Goal: Task Accomplishment & Management: Use online tool/utility

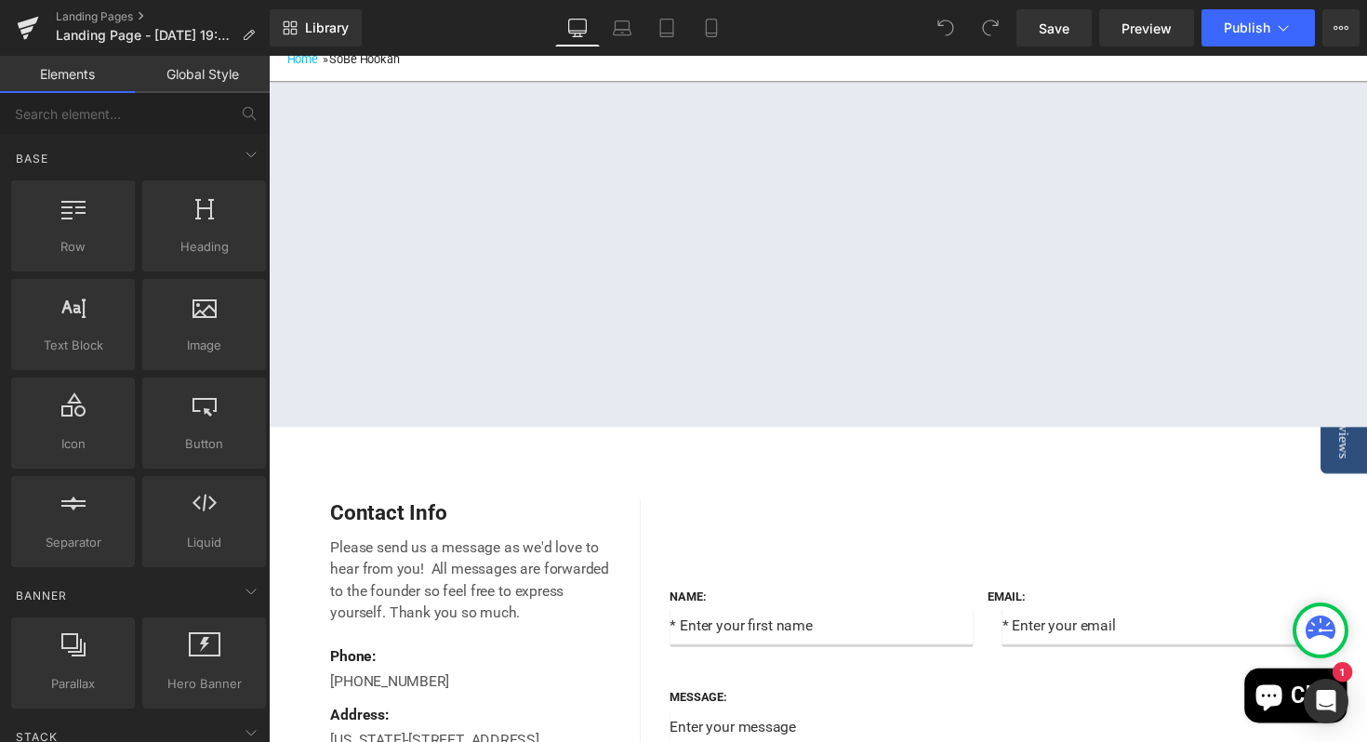
scroll to position [267, 0]
click at [858, 559] on div "Name: Text Block Text Field Email: Text Block Email Field Row Message: Text Blo…" at bounding box center [1012, 708] width 725 height 396
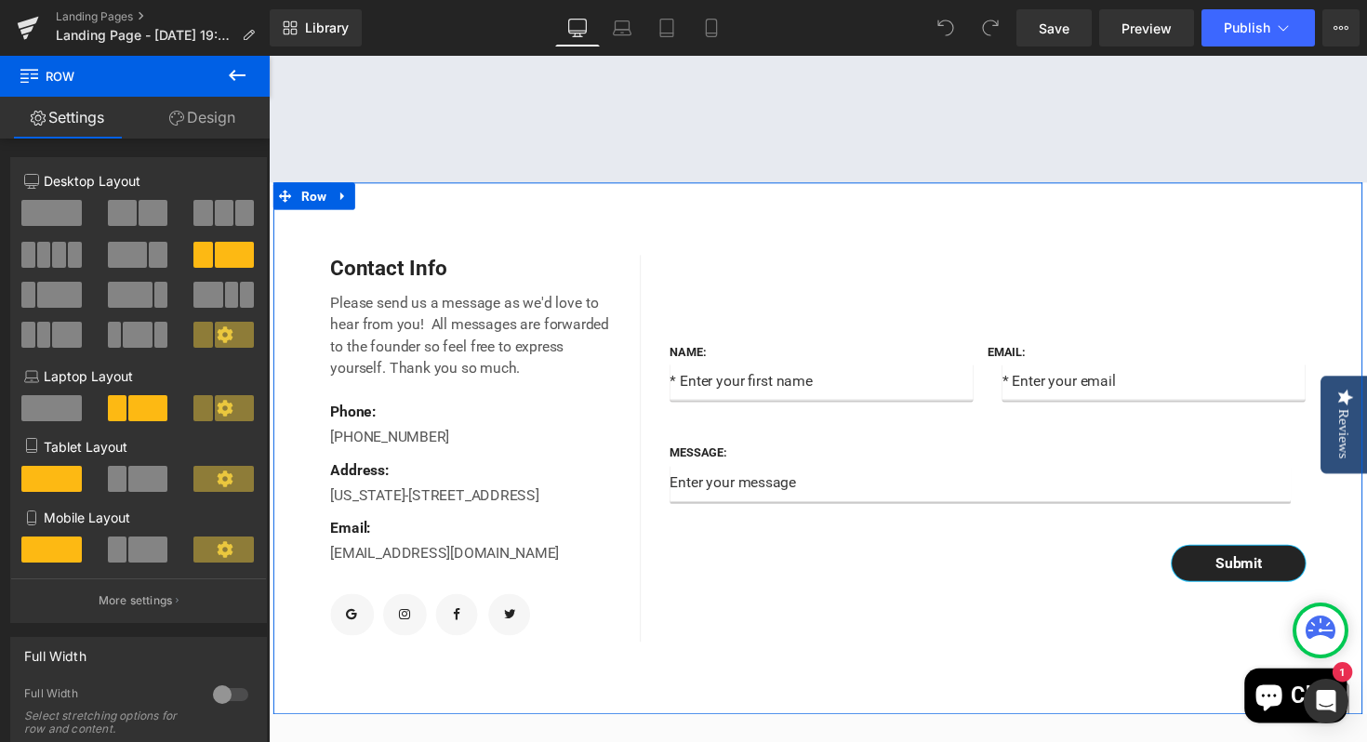
scroll to position [545, 0]
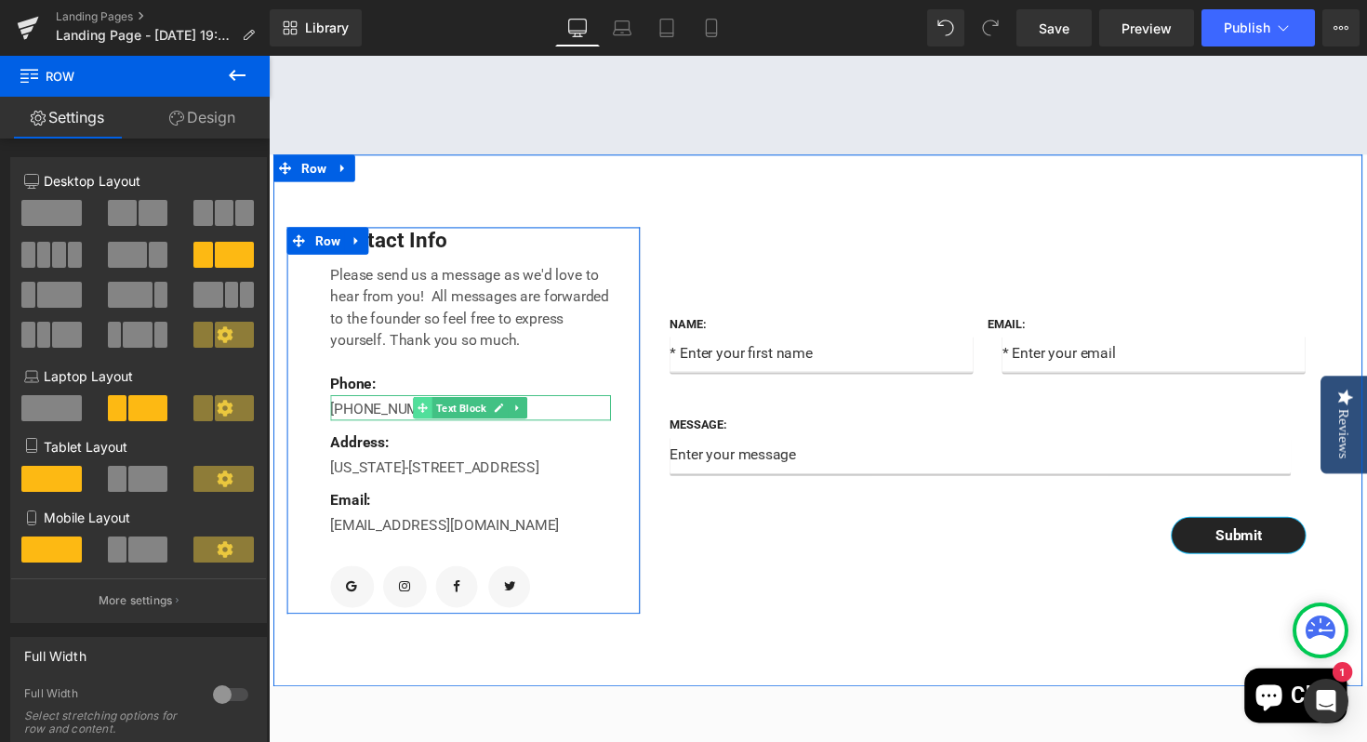
click at [417, 428] on span at bounding box center [427, 416] width 20 height 22
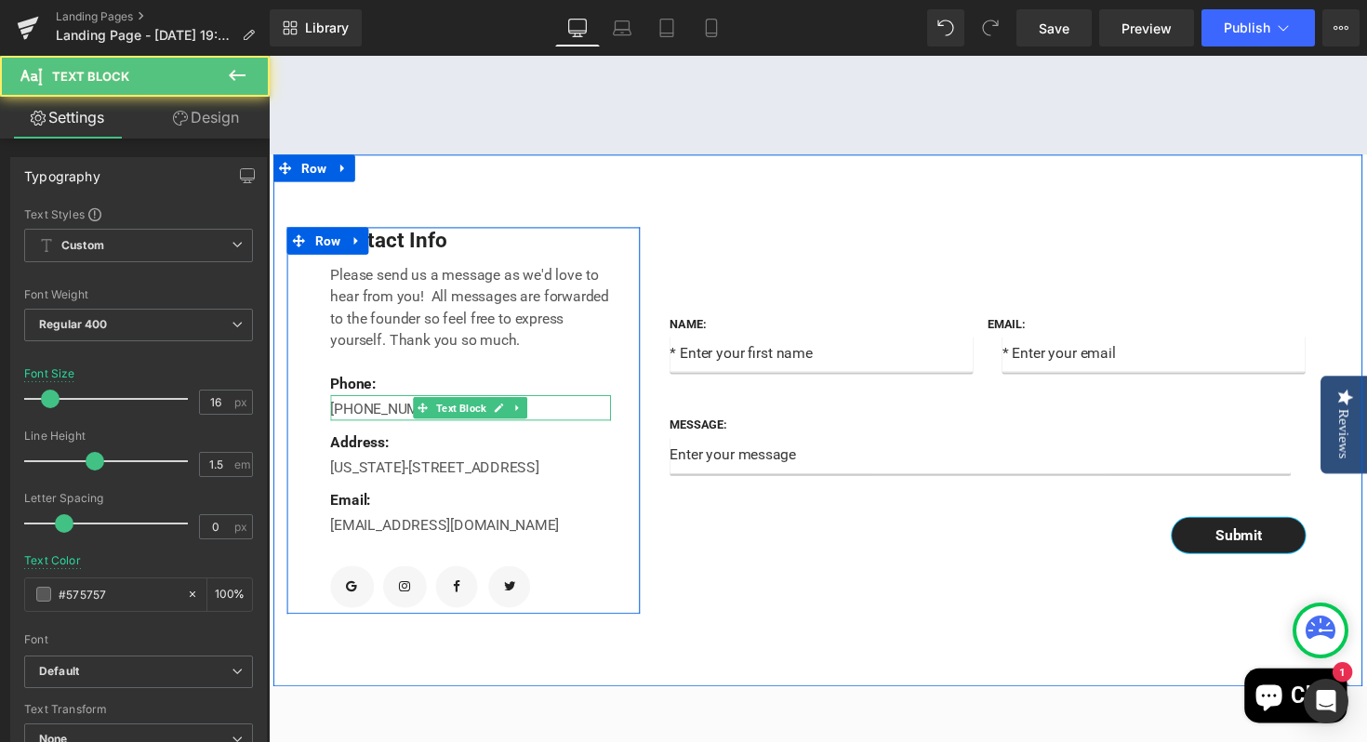
click at [547, 430] on p "682-651-7554" at bounding box center [475, 418] width 287 height 22
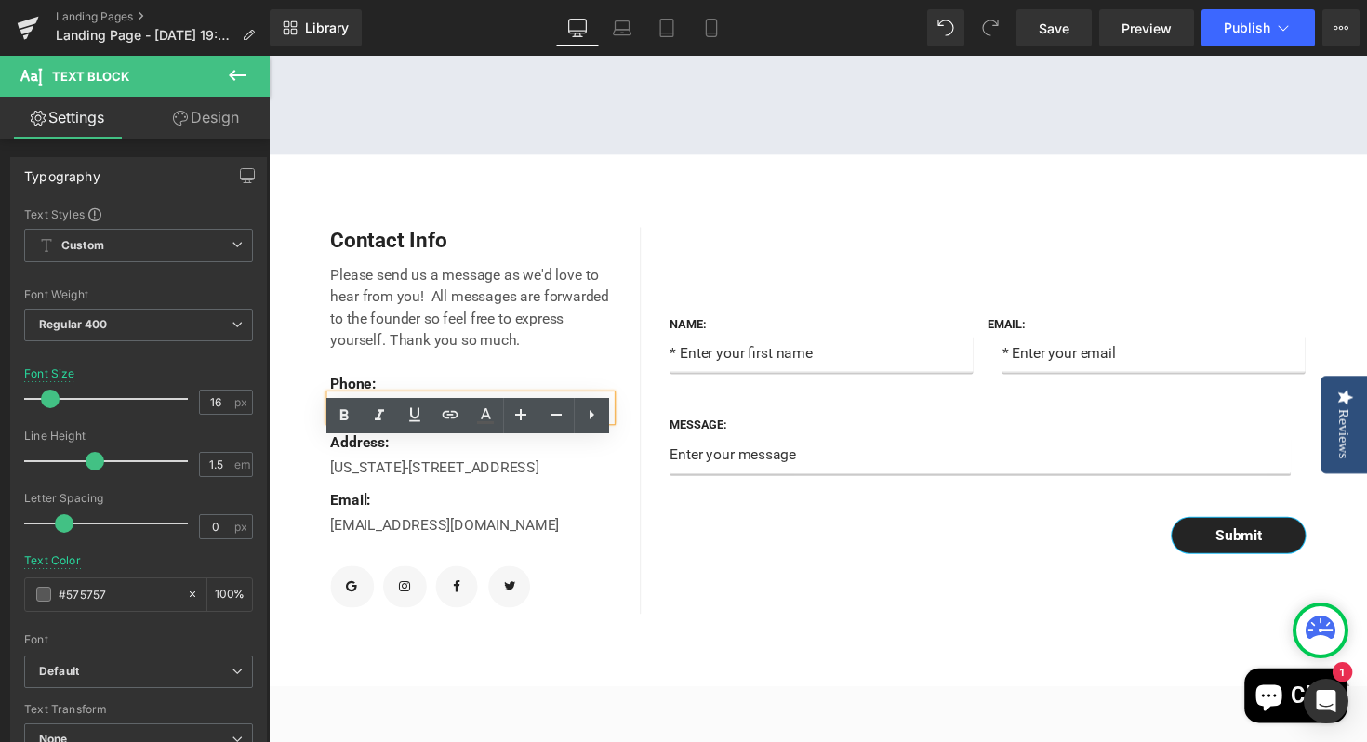
click at [438, 430] on p "682-651-7554" at bounding box center [475, 418] width 287 height 22
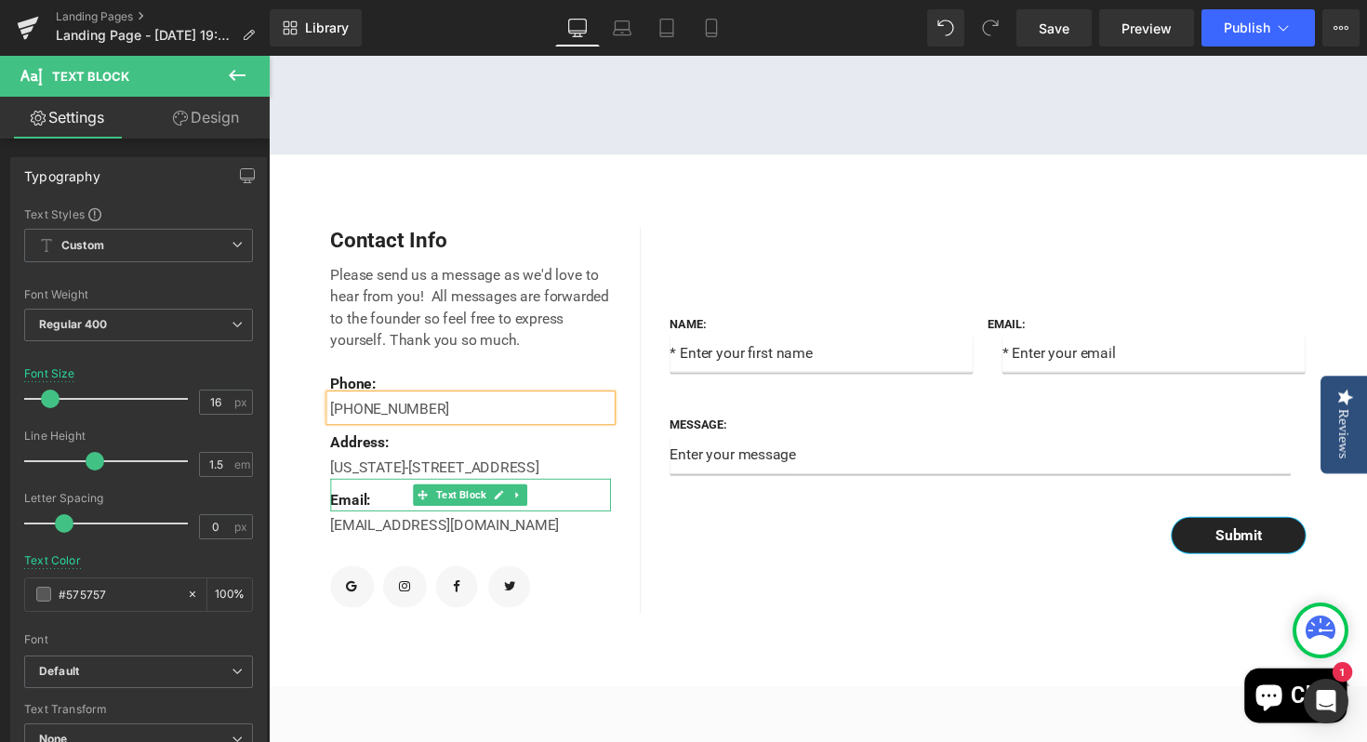
click at [560, 523] on p "Email:" at bounding box center [475, 511] width 287 height 22
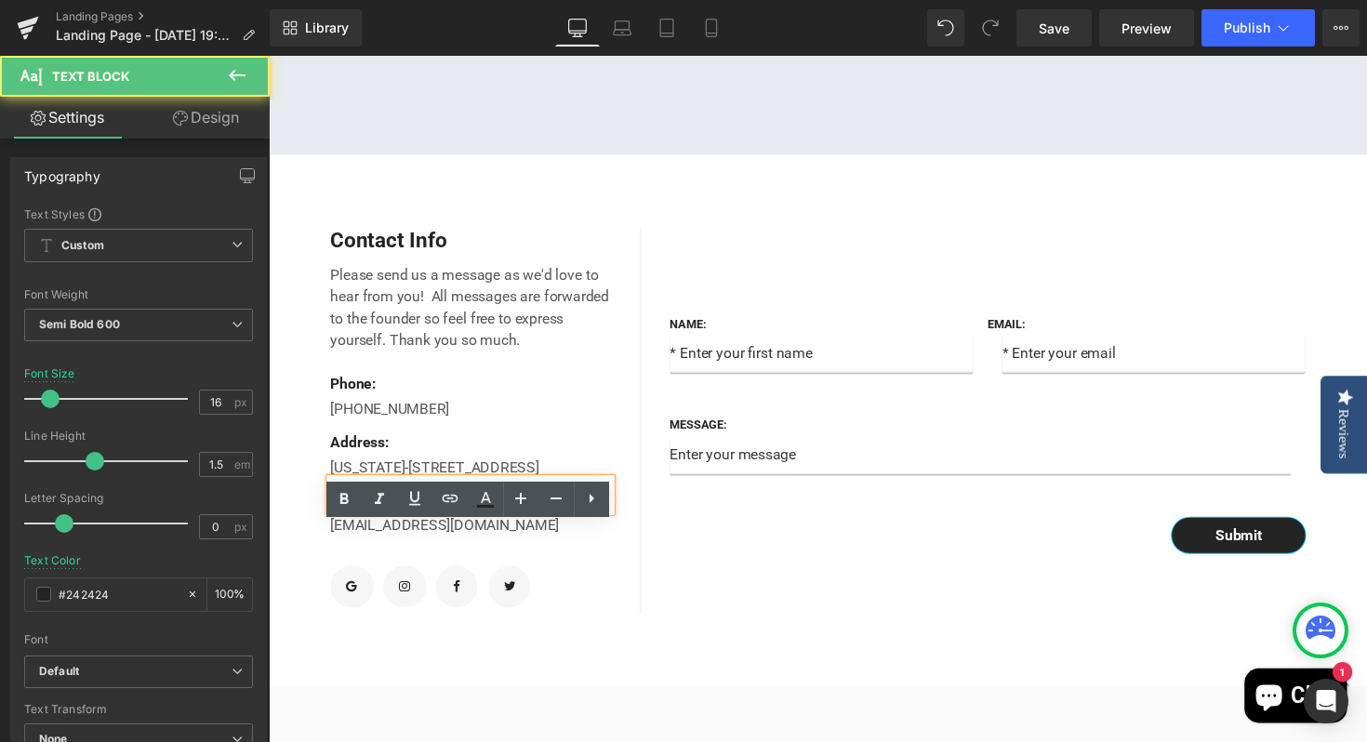
click at [492, 523] on p "Email:" at bounding box center [475, 511] width 287 height 22
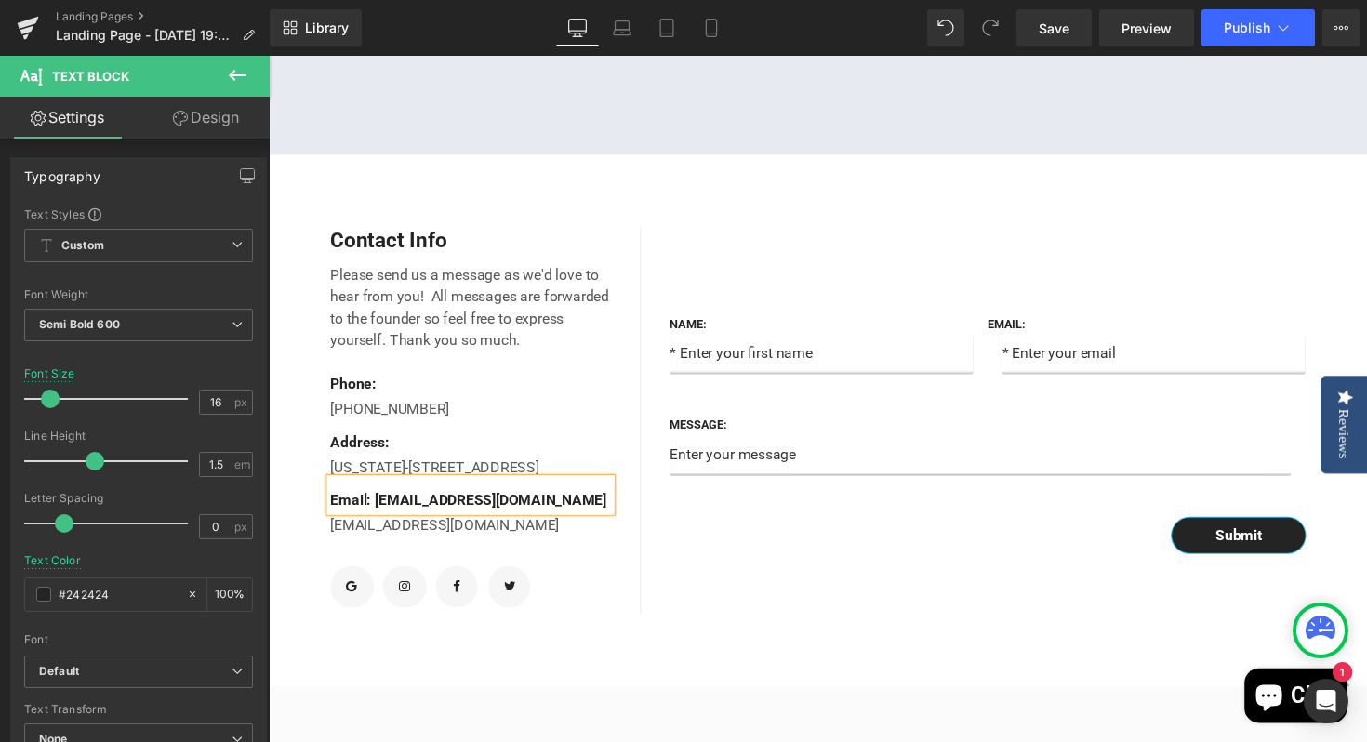
click at [741, 628] on div "Name: Text Block Text Field Email: Text Block Email Field Row Message: Text Blo…" at bounding box center [1012, 430] width 725 height 396
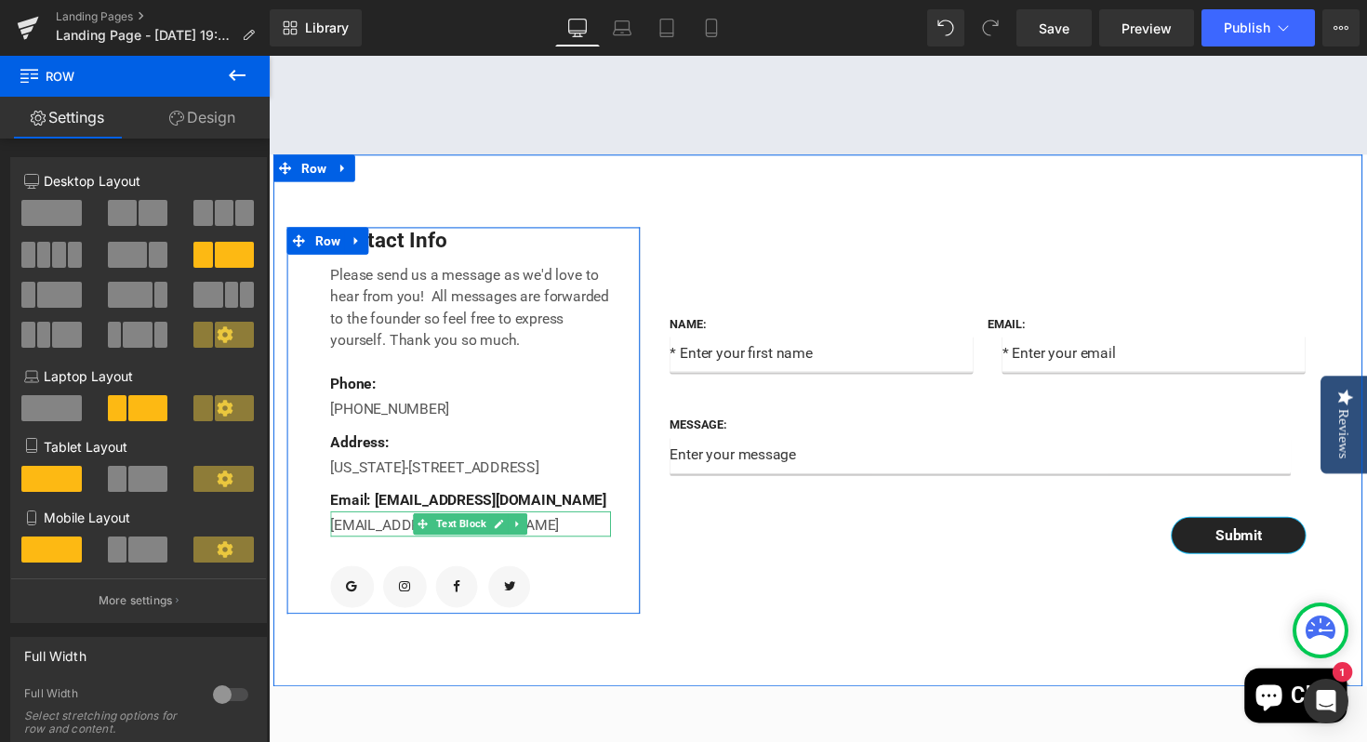
click at [388, 549] on p "support@gempage.com" at bounding box center [475, 537] width 287 height 22
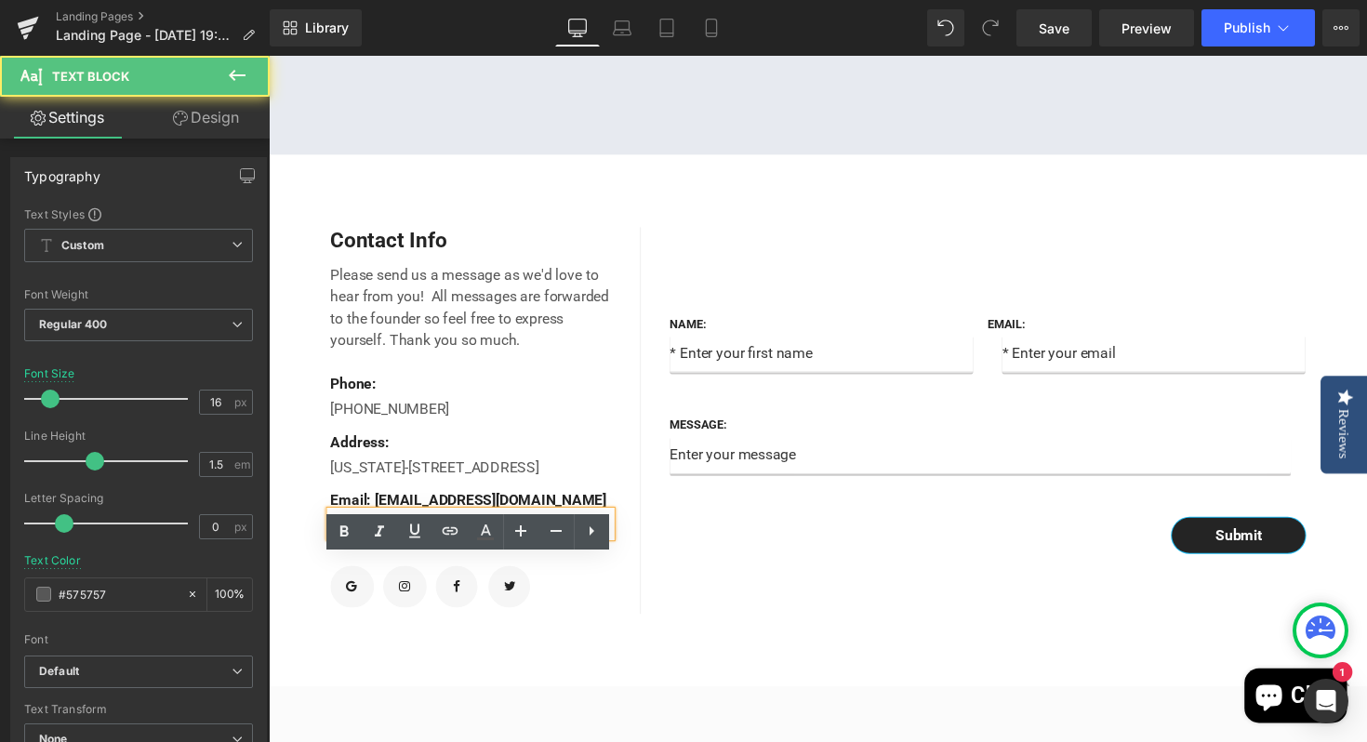
click at [509, 549] on p "support@gempage.com" at bounding box center [475, 537] width 287 height 22
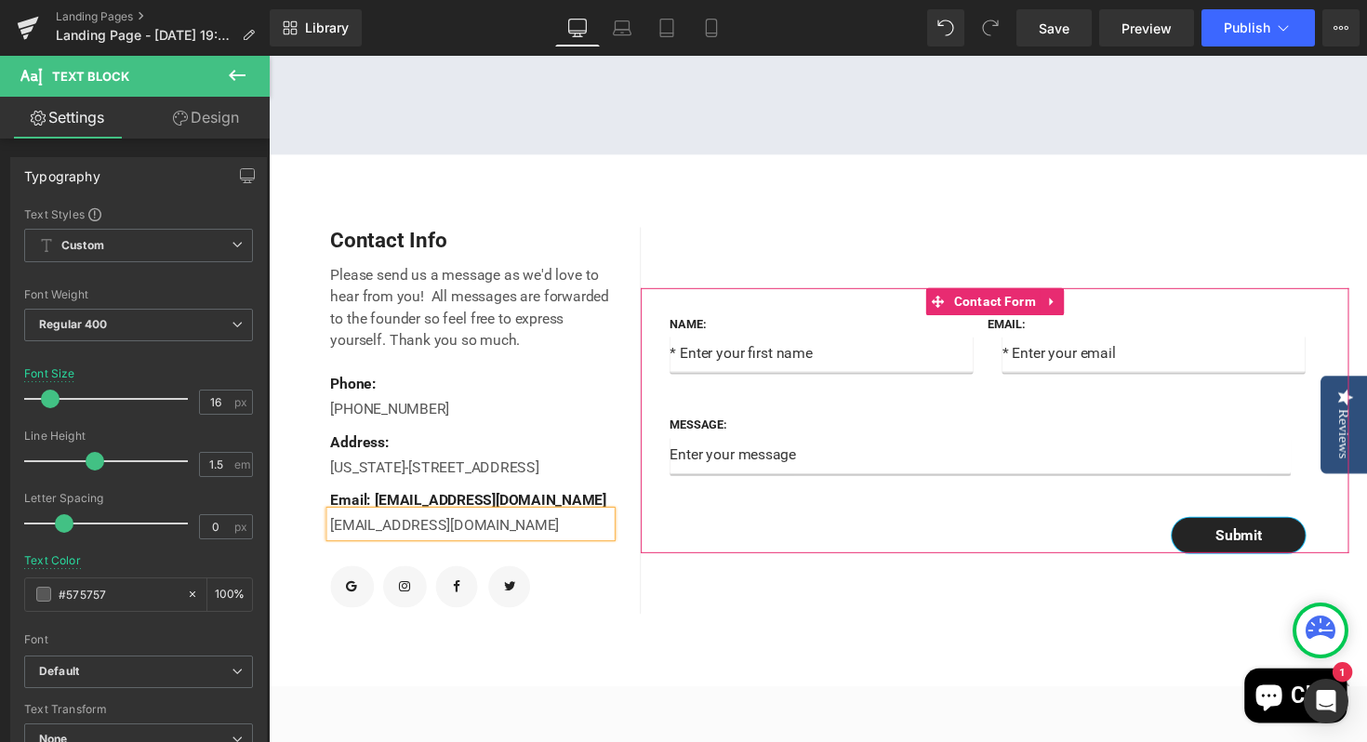
click at [693, 565] on div "Submit" at bounding box center [1005, 547] width 651 height 36
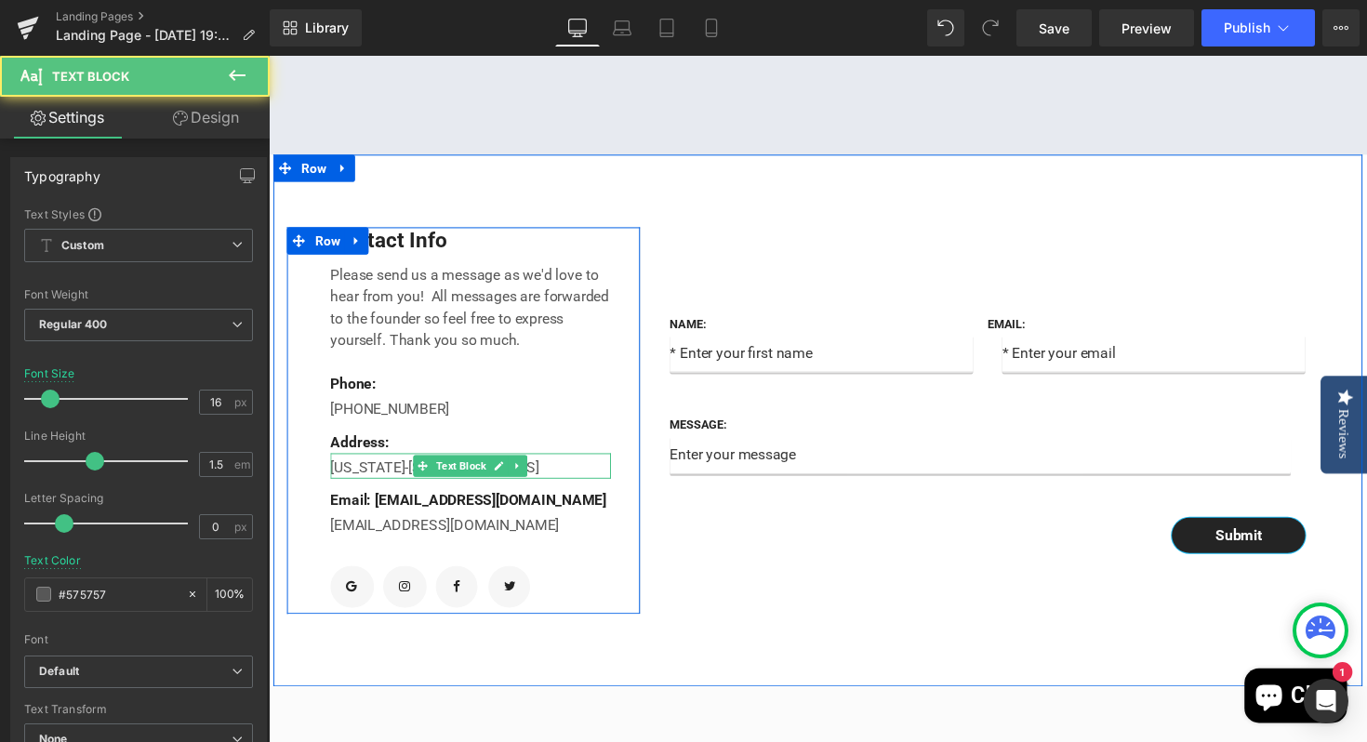
click at [568, 489] on p "New York-789 18h Street, Office 478" at bounding box center [475, 478] width 287 height 22
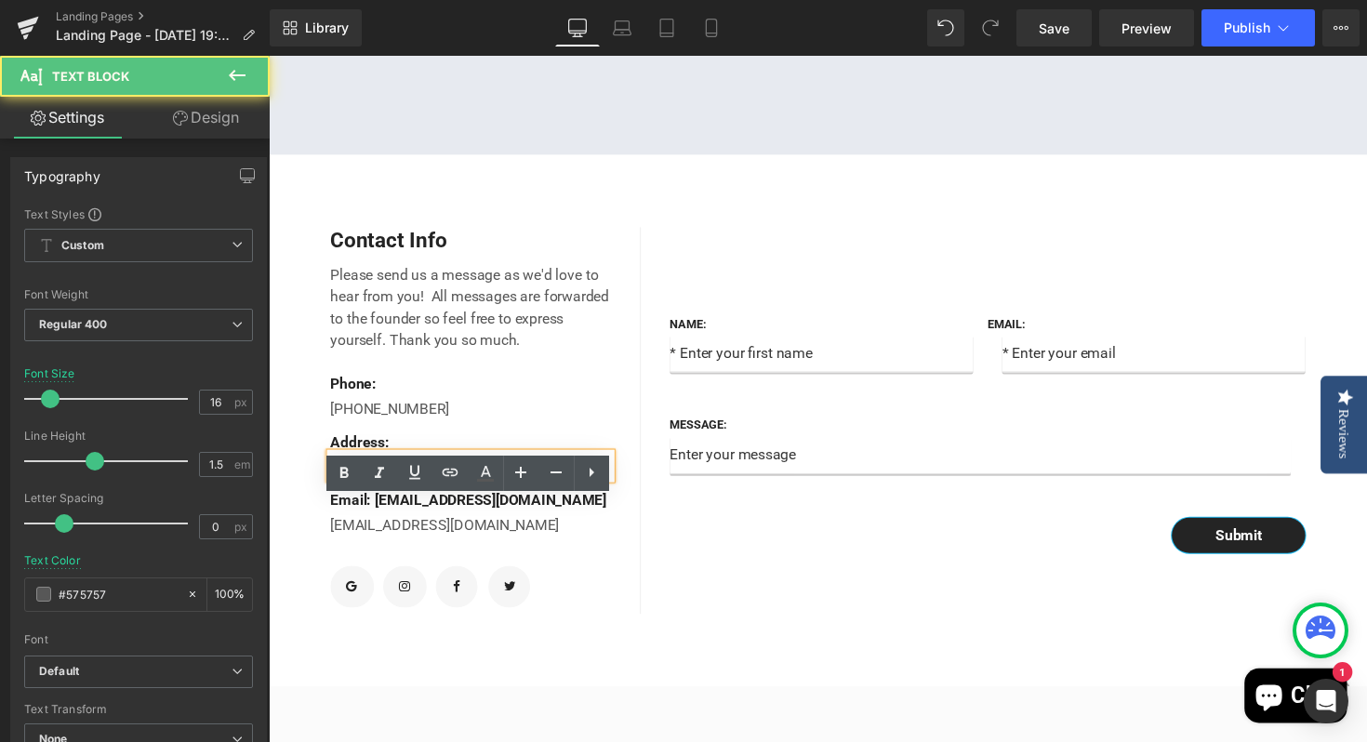
click at [573, 489] on p "New York-789 18h Street, Office 478" at bounding box center [475, 478] width 287 height 22
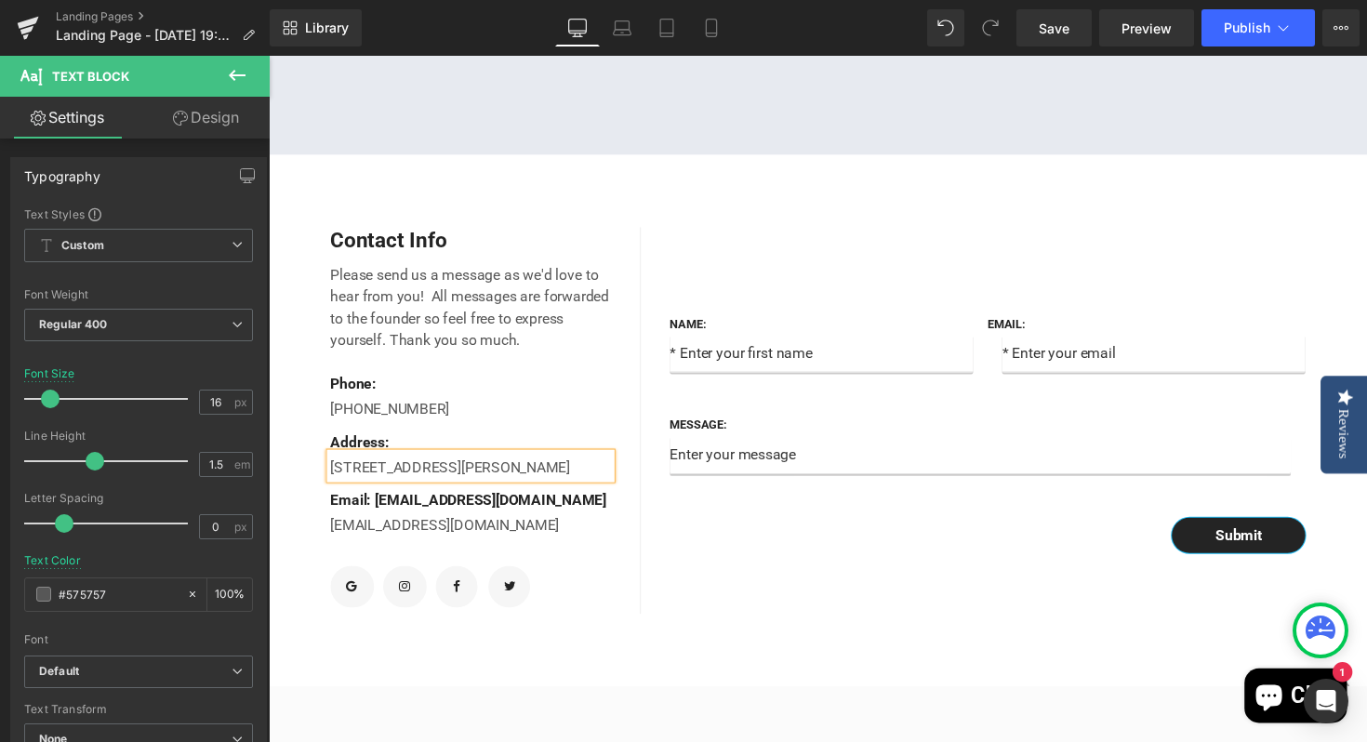
click at [625, 568] on div "Contact Info Text Block Please send us a message as we'd love to hear from you!…" at bounding box center [468, 430] width 363 height 396
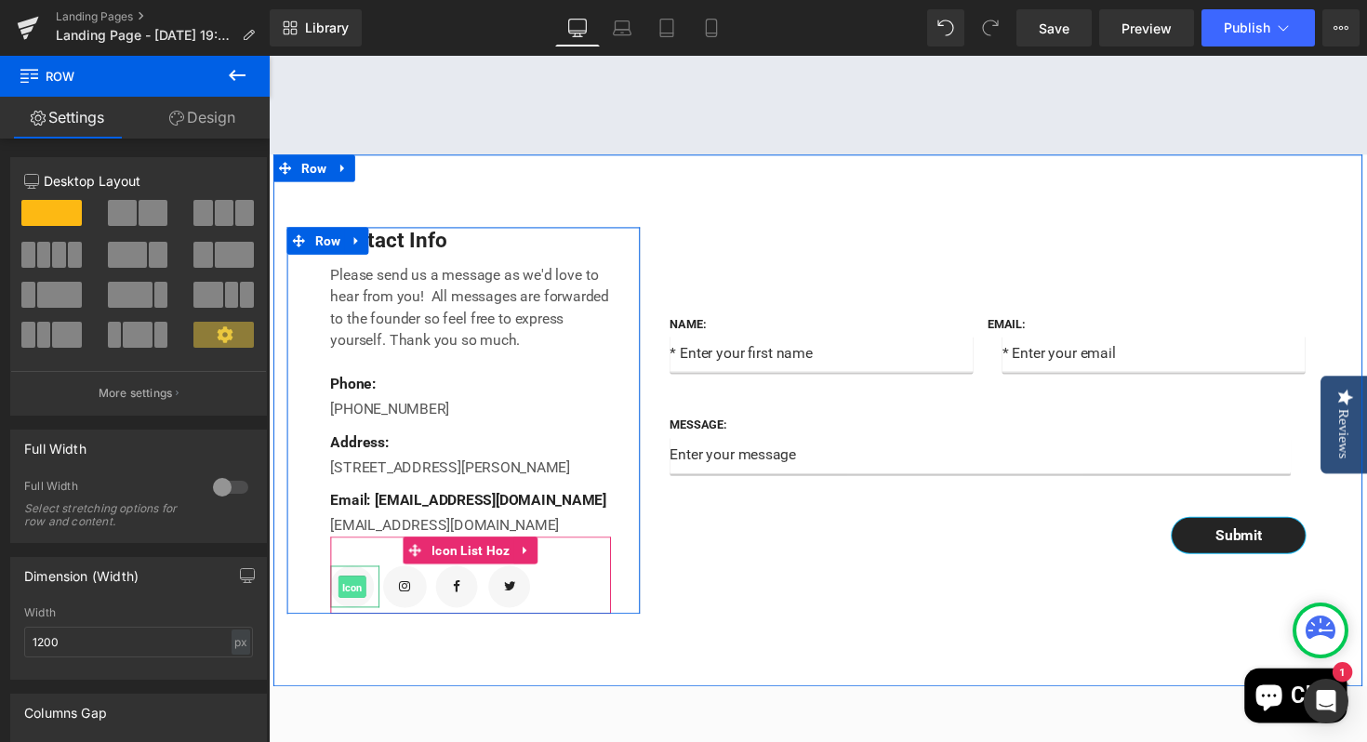
click at [356, 612] on span "Icon" at bounding box center [354, 601] width 29 height 22
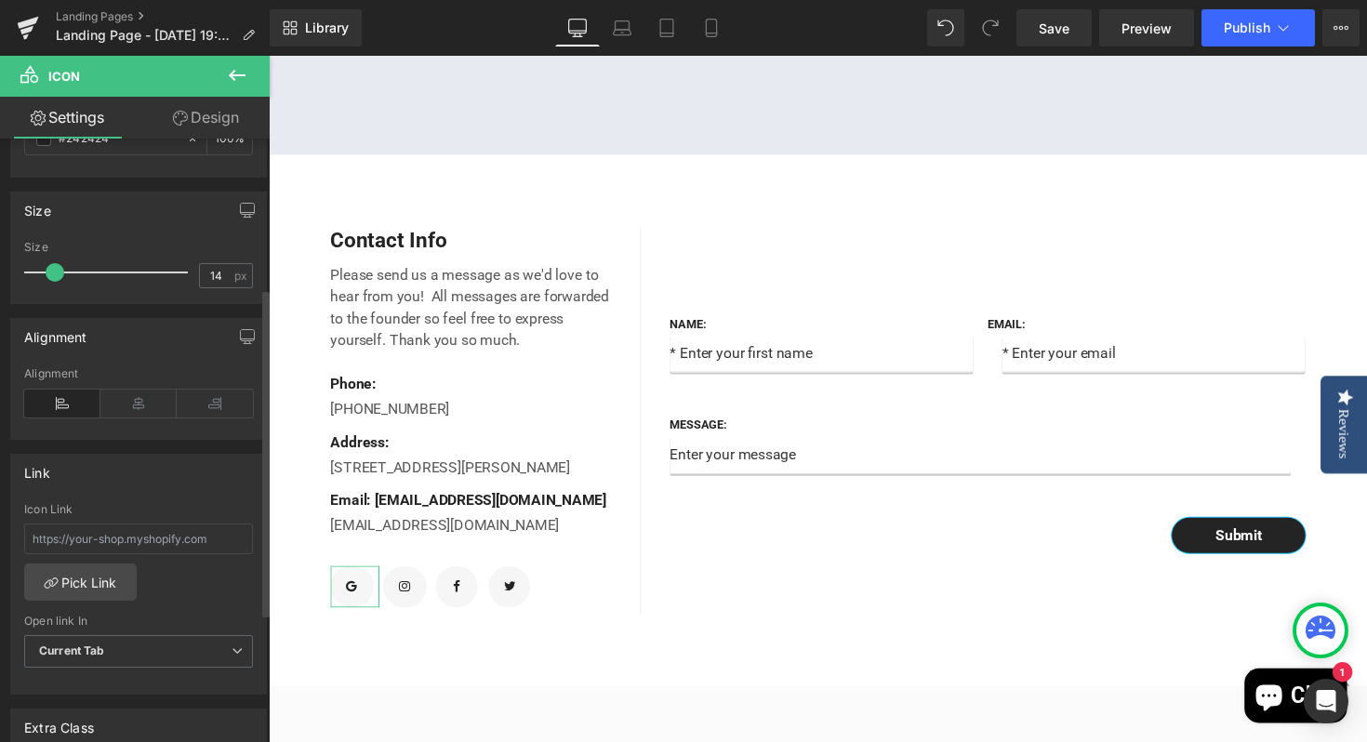
scroll to position [312, 0]
click at [219, 541] on input "text" at bounding box center [138, 536] width 229 height 31
click at [79, 534] on input "text" at bounding box center [138, 536] width 229 height 31
paste input "https://share.google/QlmQ3edGcrEixJz2n"
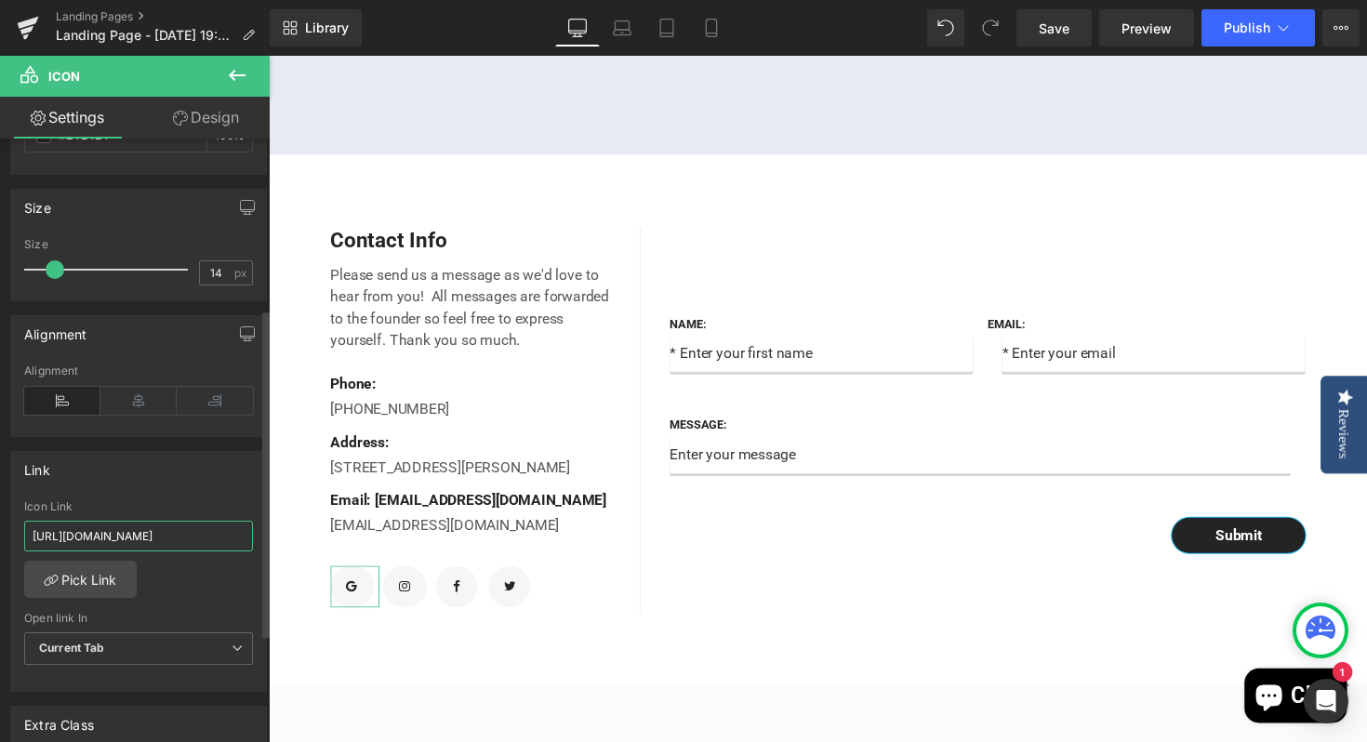
type input "https://share.google/QlmQ3edGcrEixJz2n"
click at [179, 589] on div "https://share.google/QlmQ3edGcrEixJz2n Icon Link https://share.google/QlmQ3edGc…" at bounding box center [138, 595] width 255 height 191
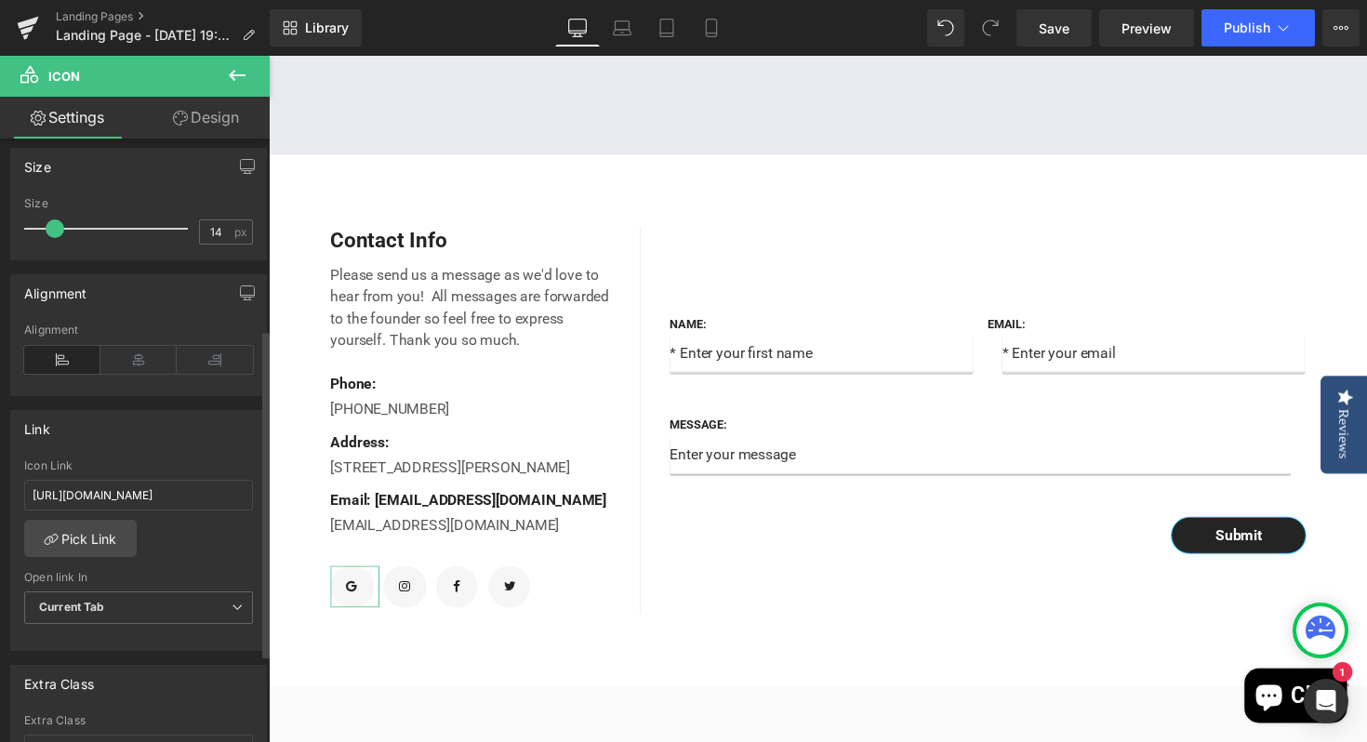
scroll to position [344, 0]
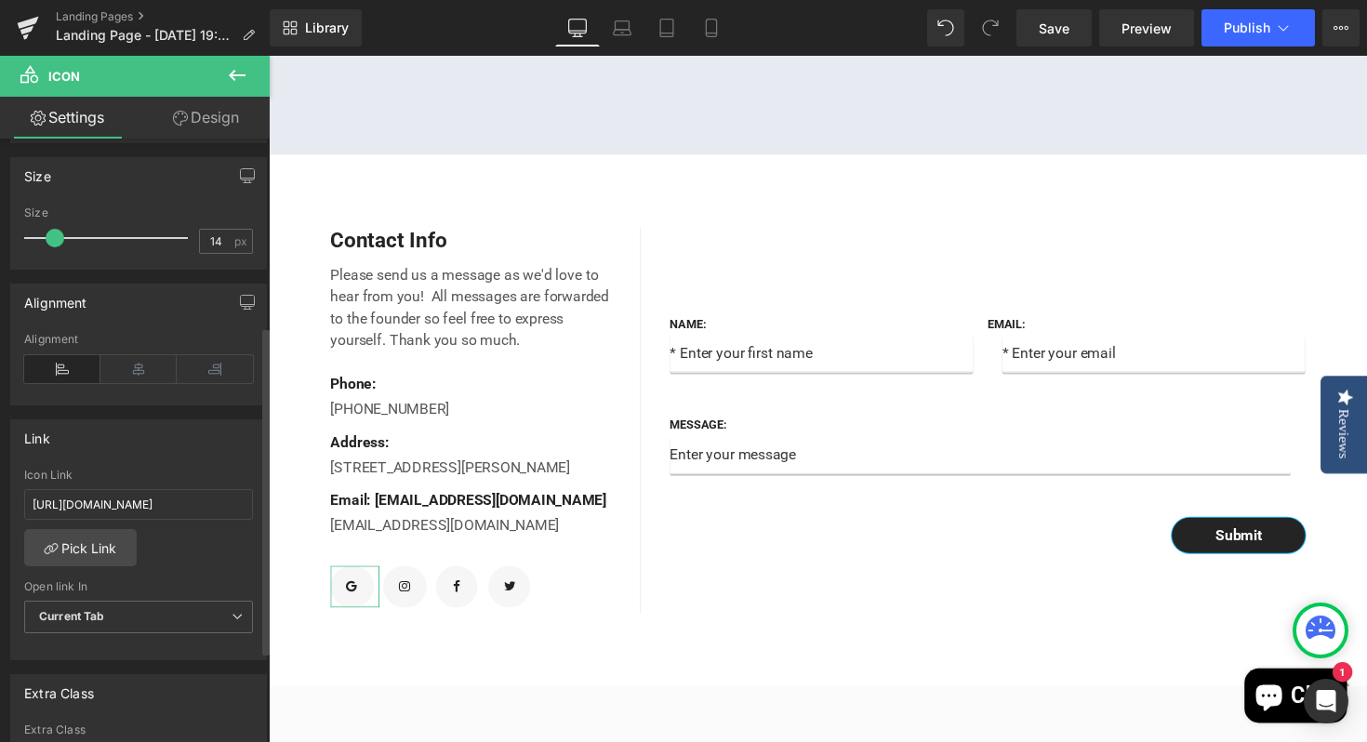
click at [173, 554] on div "https://share.google/QlmQ3edGcrEixJz2n Icon Link https://share.google/QlmQ3edGc…" at bounding box center [138, 564] width 255 height 191
click at [191, 550] on div "https://share.google/QlmQ3edGcrEixJz2n Icon Link https://share.google/QlmQ3edGc…" at bounding box center [138, 564] width 255 height 191
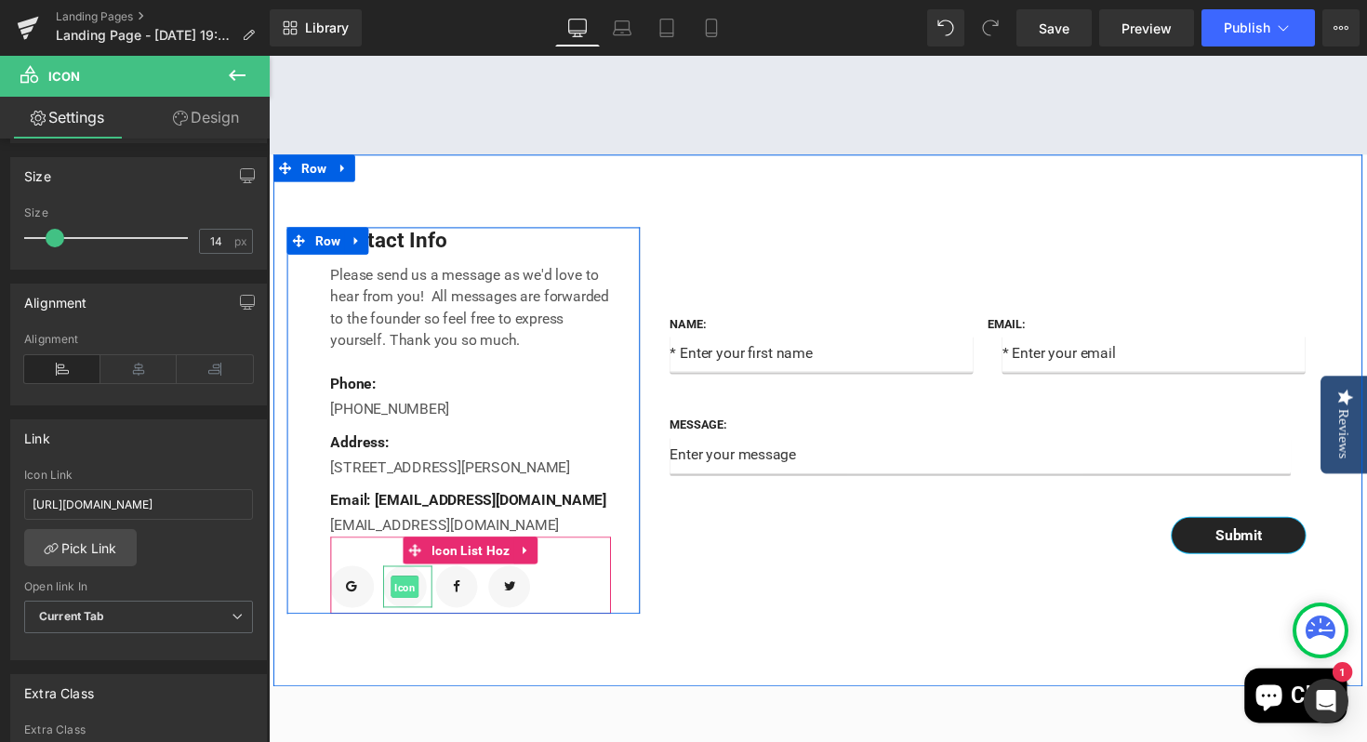
click at [405, 612] on span "Icon" at bounding box center [408, 601] width 29 height 22
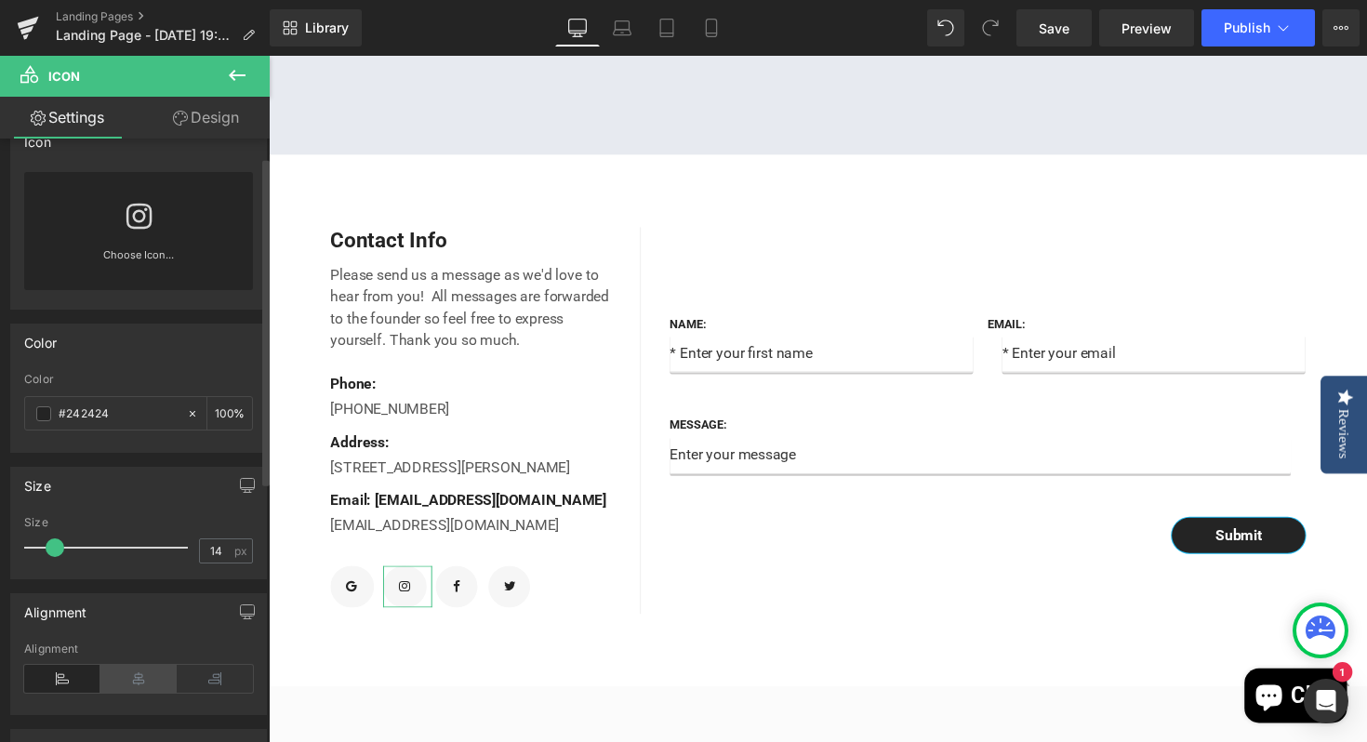
scroll to position [33, 0]
click at [127, 232] on icon at bounding box center [138, 218] width 25 height 30
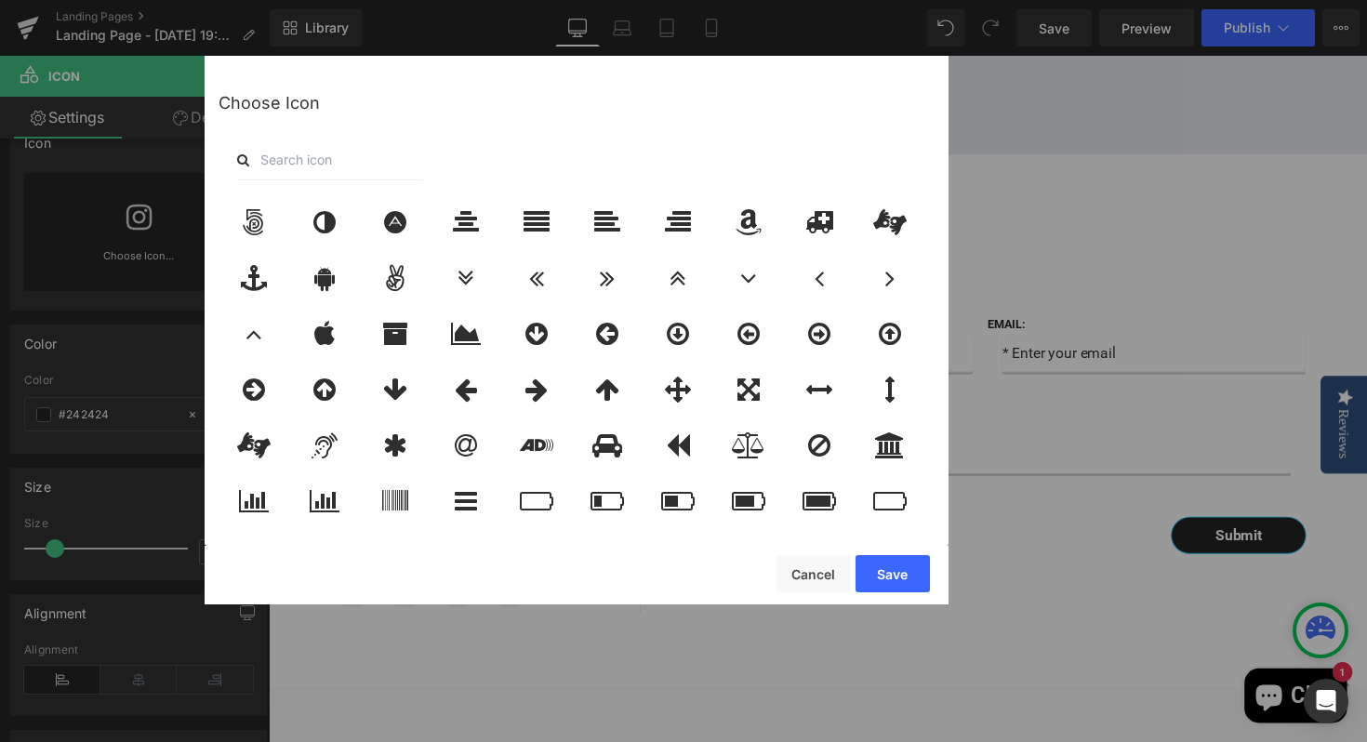
click at [327, 168] on input "text" at bounding box center [330, 159] width 186 height 41
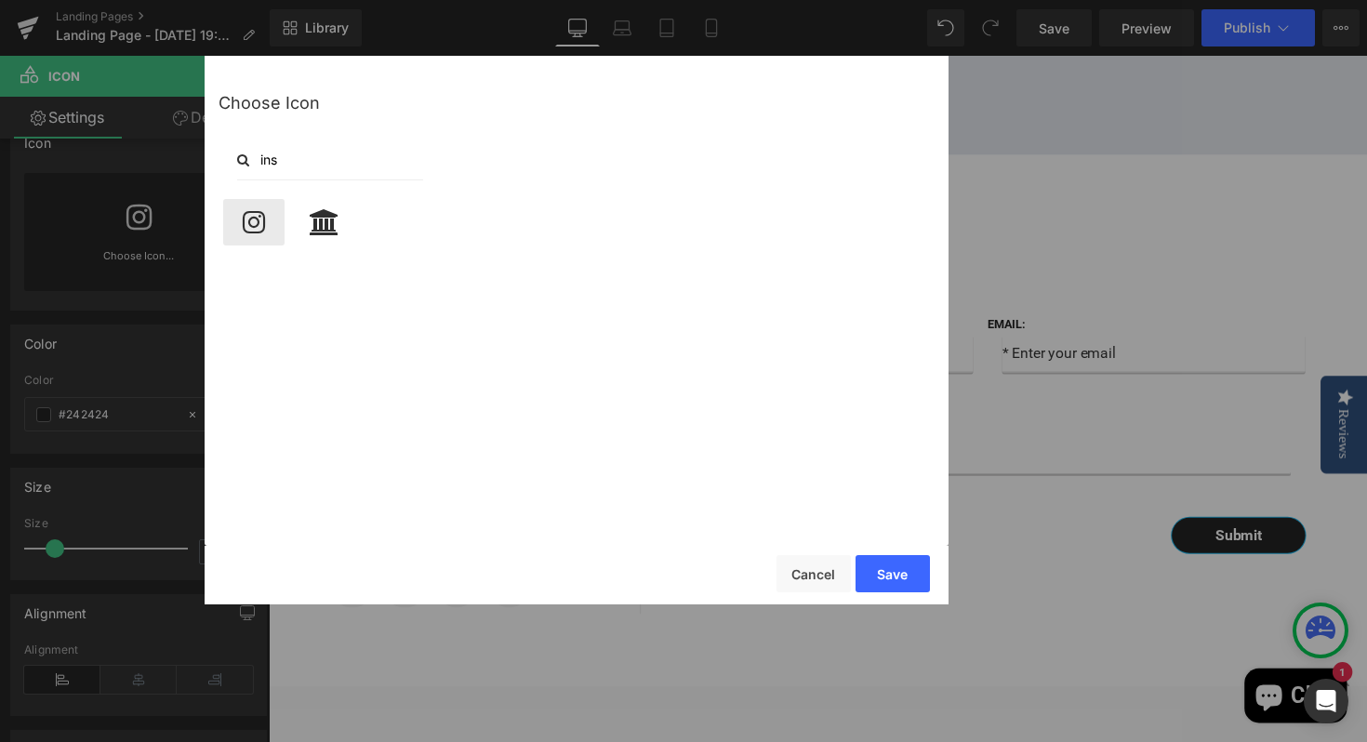
type input "ins"
click at [245, 224] on icon at bounding box center [254, 222] width 22 height 26
click at [890, 579] on button "Save" at bounding box center [892, 573] width 74 height 37
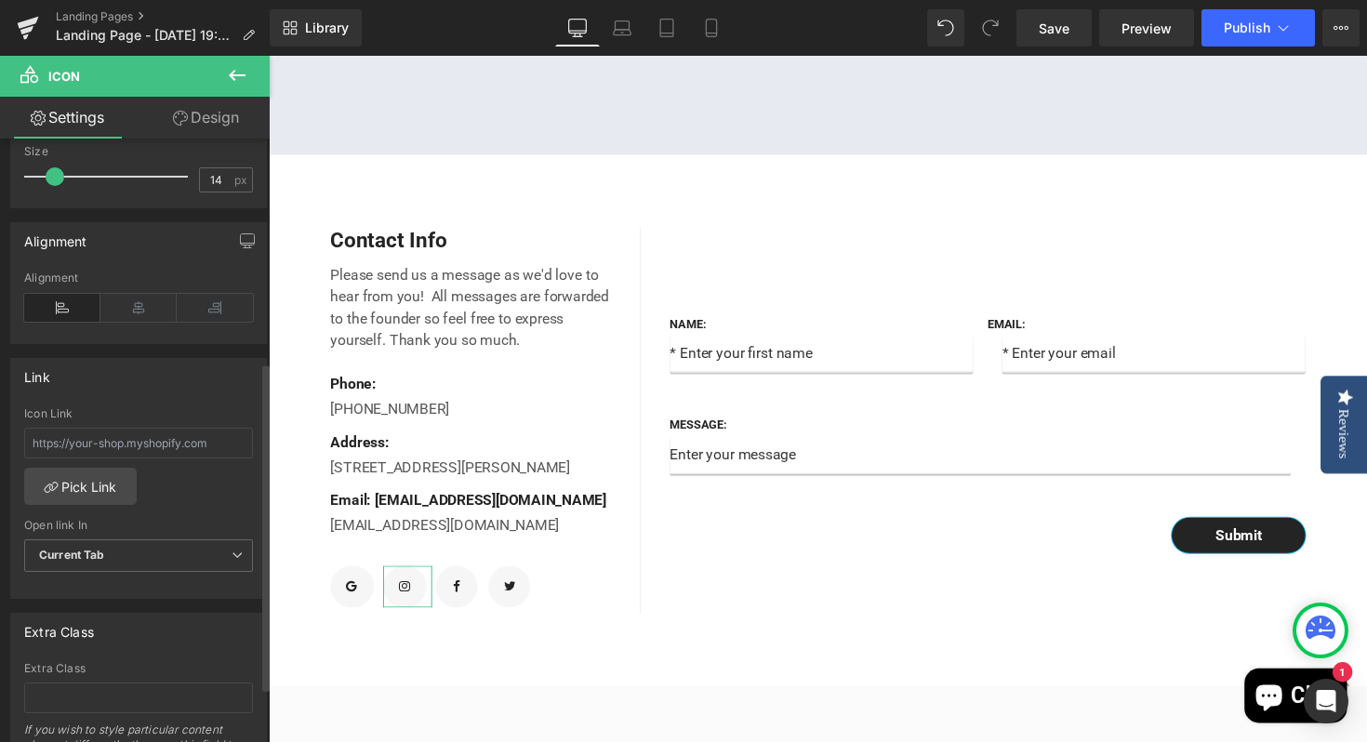
scroll to position [411, 0]
drag, startPoint x: 225, startPoint y: 444, endPoint x: 29, endPoint y: 434, distance: 196.4
click at [29, 434] on input "text" at bounding box center [138, 437] width 229 height 31
click at [95, 484] on link "Pick Link" at bounding box center [80, 481] width 113 height 37
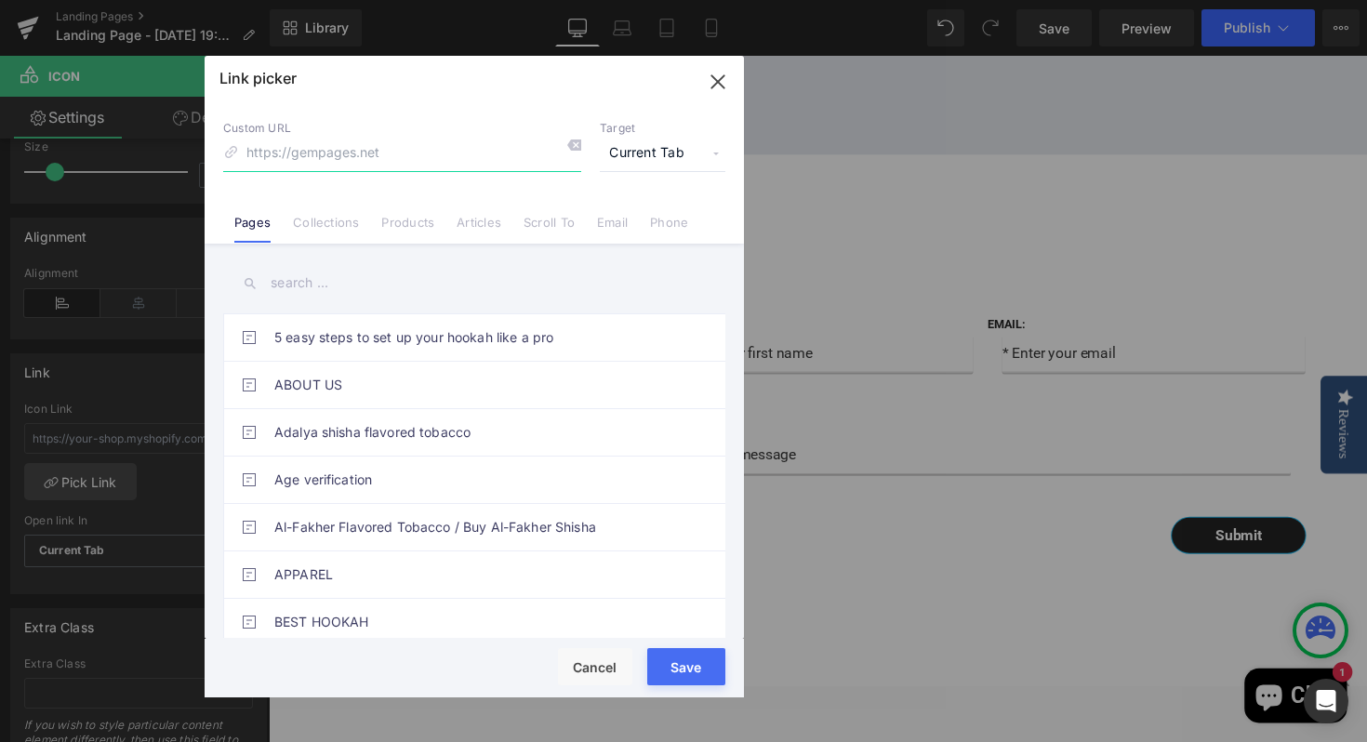
click at [720, 86] on icon "button" at bounding box center [718, 82] width 30 height 30
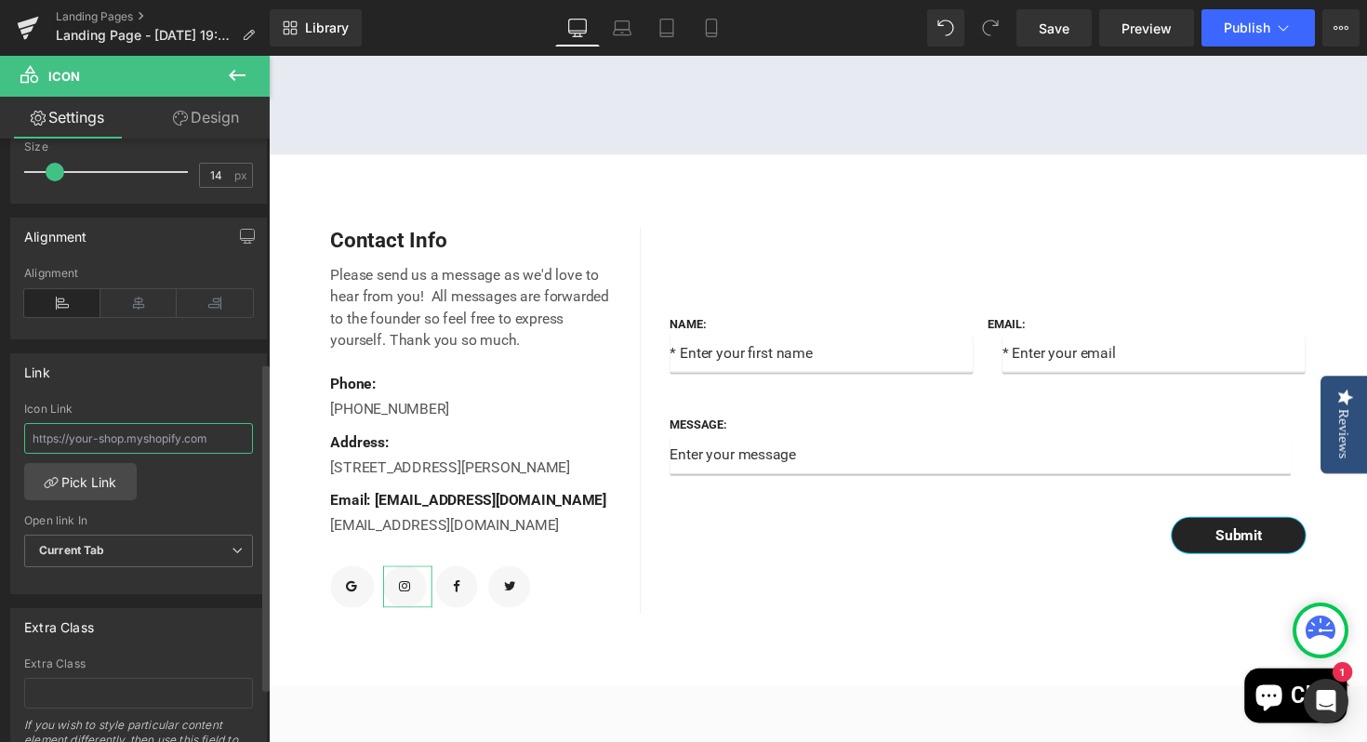
click at [211, 440] on input "text" at bounding box center [138, 438] width 229 height 31
drag, startPoint x: 219, startPoint y: 442, endPoint x: 0, endPoint y: 437, distance: 219.5
click at [0, 437] on div "Link Icon Link Pick Link Current Tab New Tab Open link In Current Tab Current T…" at bounding box center [139, 466] width 278 height 255
click at [142, 442] on input "text" at bounding box center [138, 438] width 229 height 31
paste input "https://www.instagram.com/sobehookah/?hl=en"
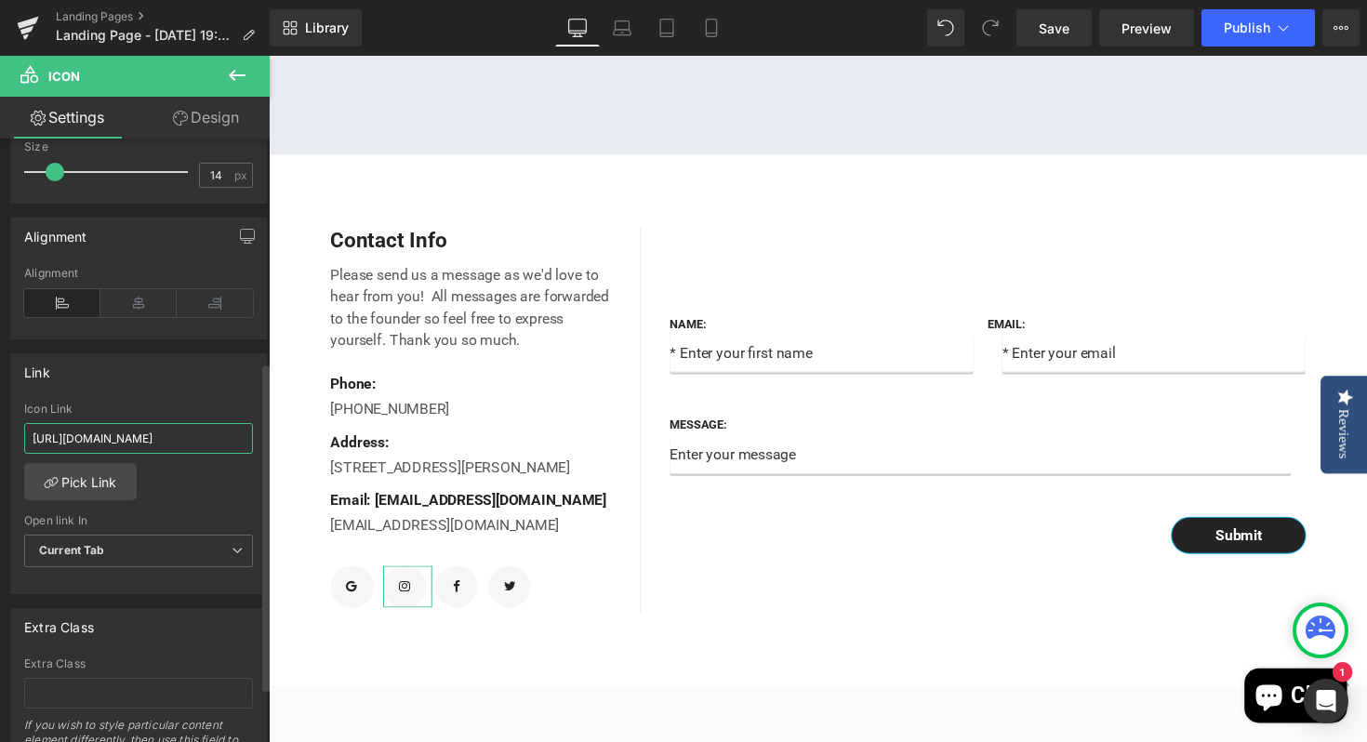
scroll to position [0, 50]
type input "https://www.instagram.com/sobehookah/?hl=en"
click at [231, 507] on div "https://www.instagram.com/sobehookah/?hl=en Icon Link https://www.instagram.com…" at bounding box center [138, 498] width 255 height 191
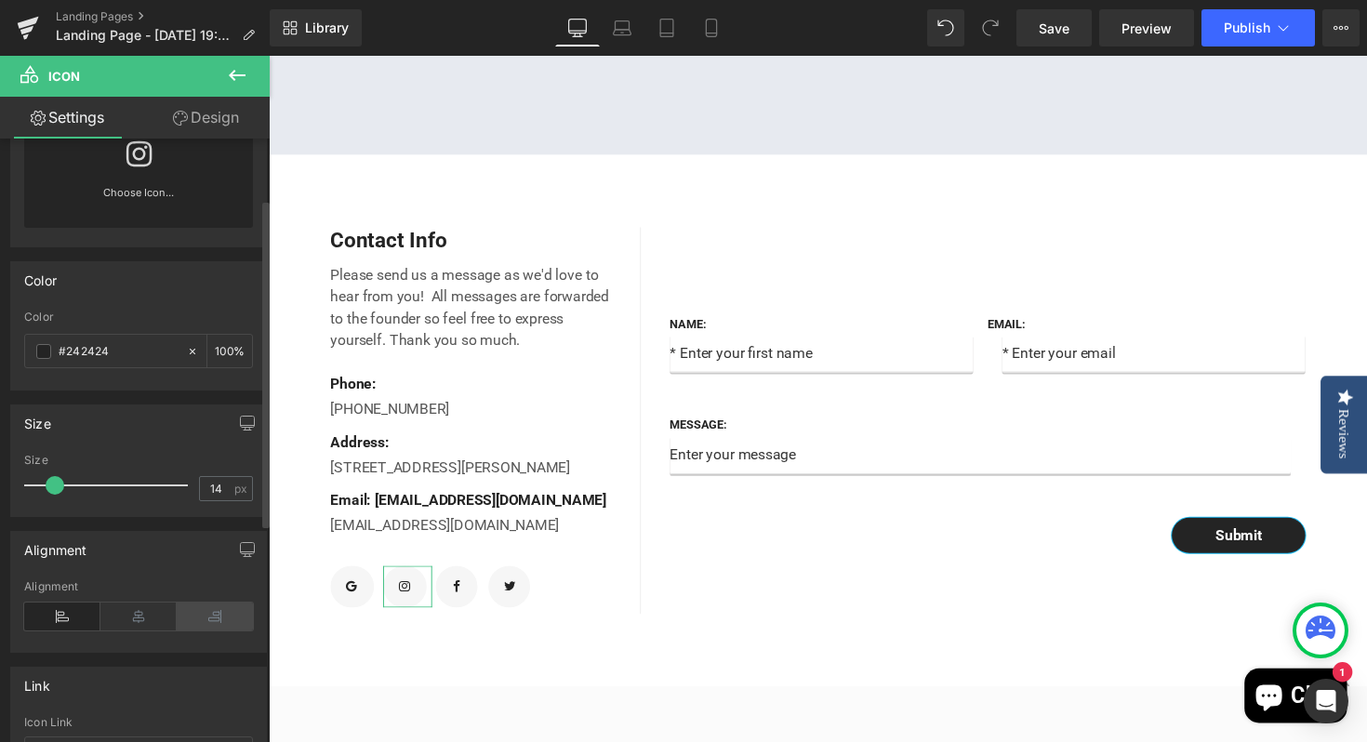
scroll to position [111, 0]
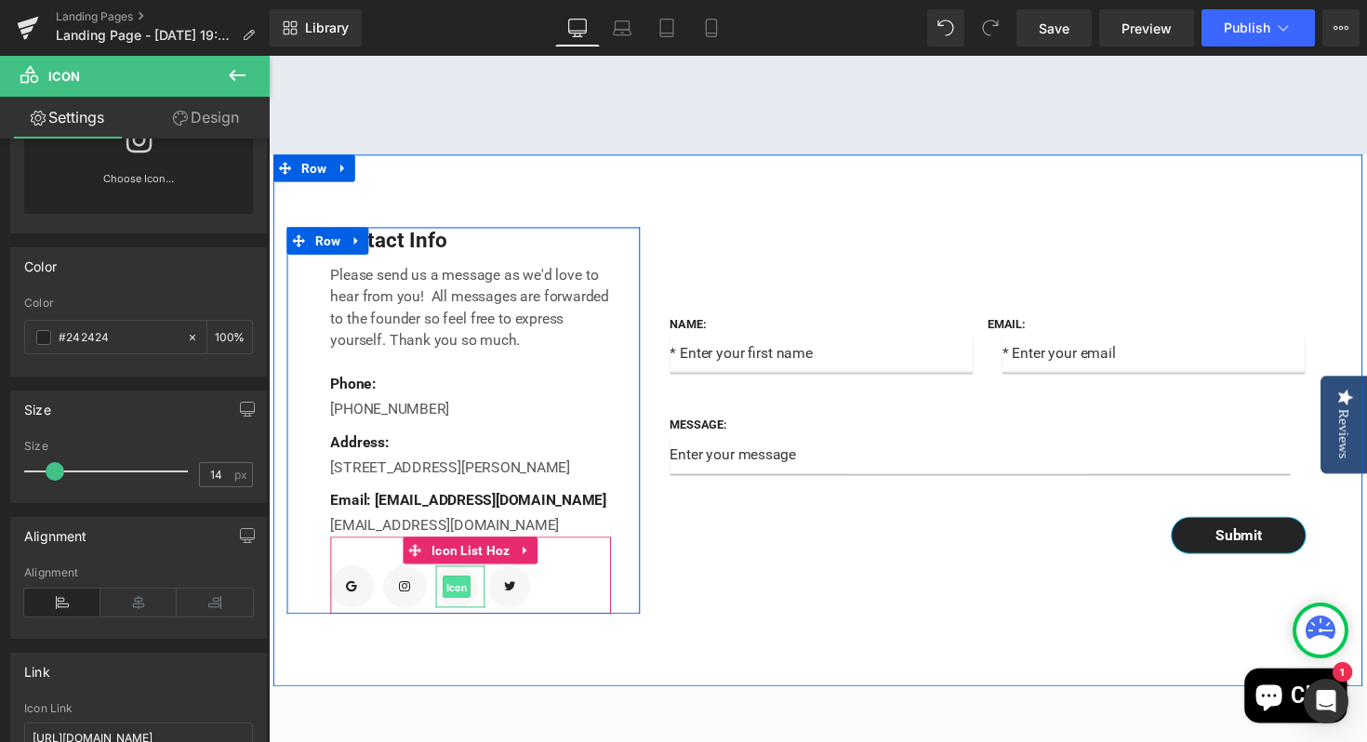
click at [462, 612] on span "Icon" at bounding box center [461, 601] width 29 height 22
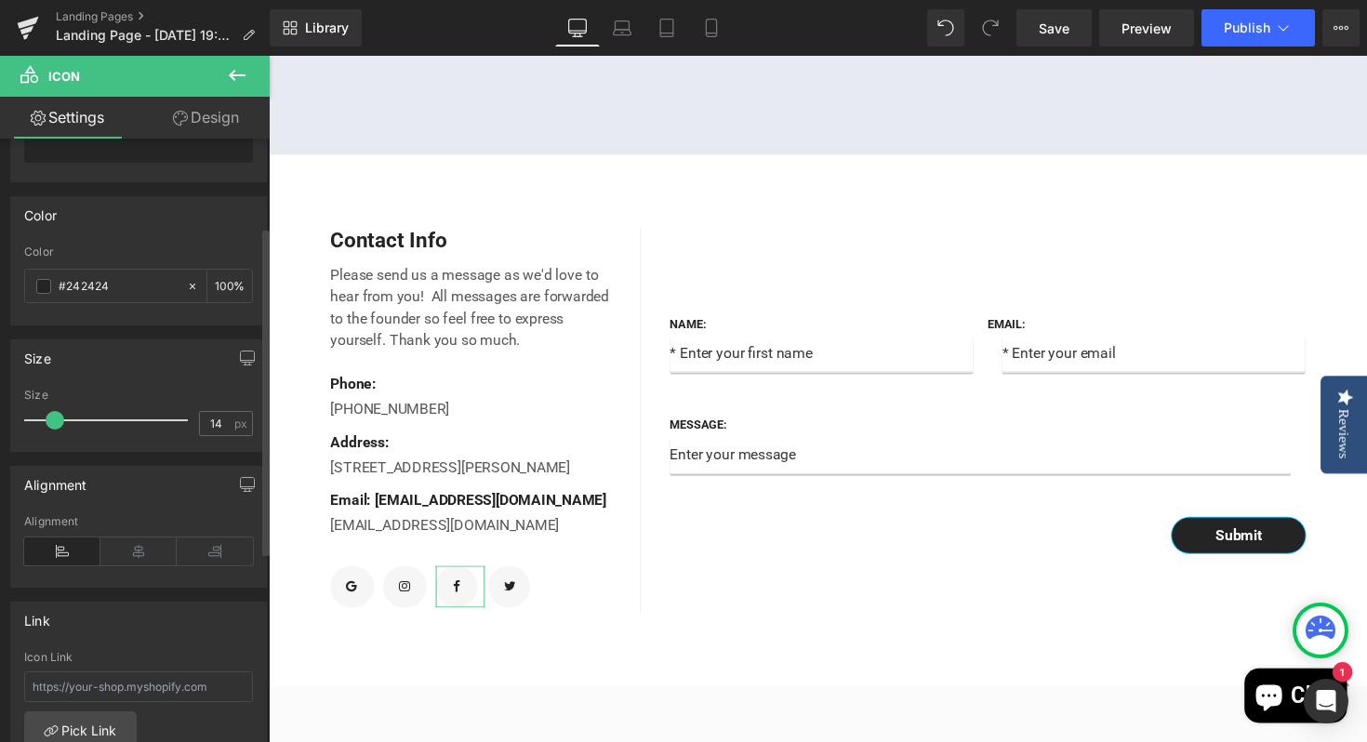
scroll to position [510, 0]
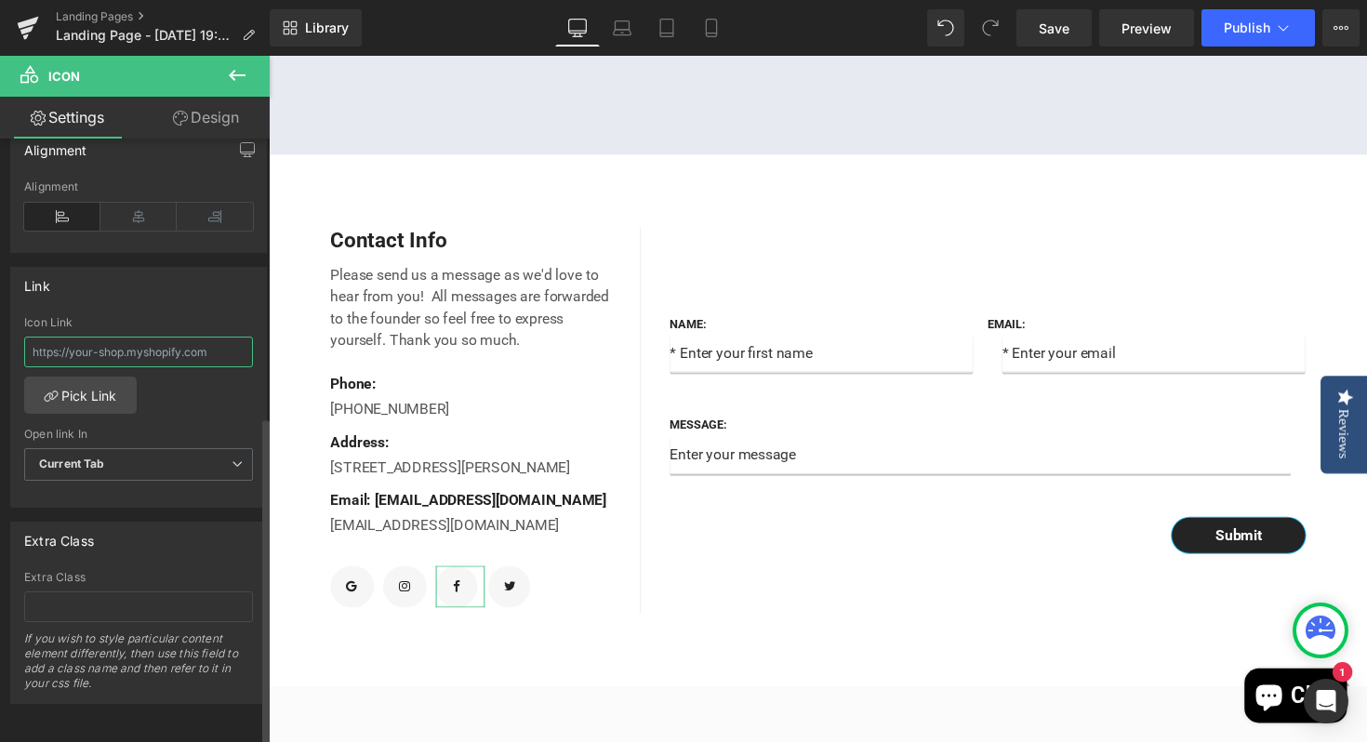
drag, startPoint x: 106, startPoint y: 323, endPoint x: 49, endPoint y: 337, distance: 58.4
click at [49, 337] on input "text" at bounding box center [138, 352] width 229 height 31
paste input "https://www.facebook.com/sobehookah/"
type input "https://www.facebook.com/sobehookah/"
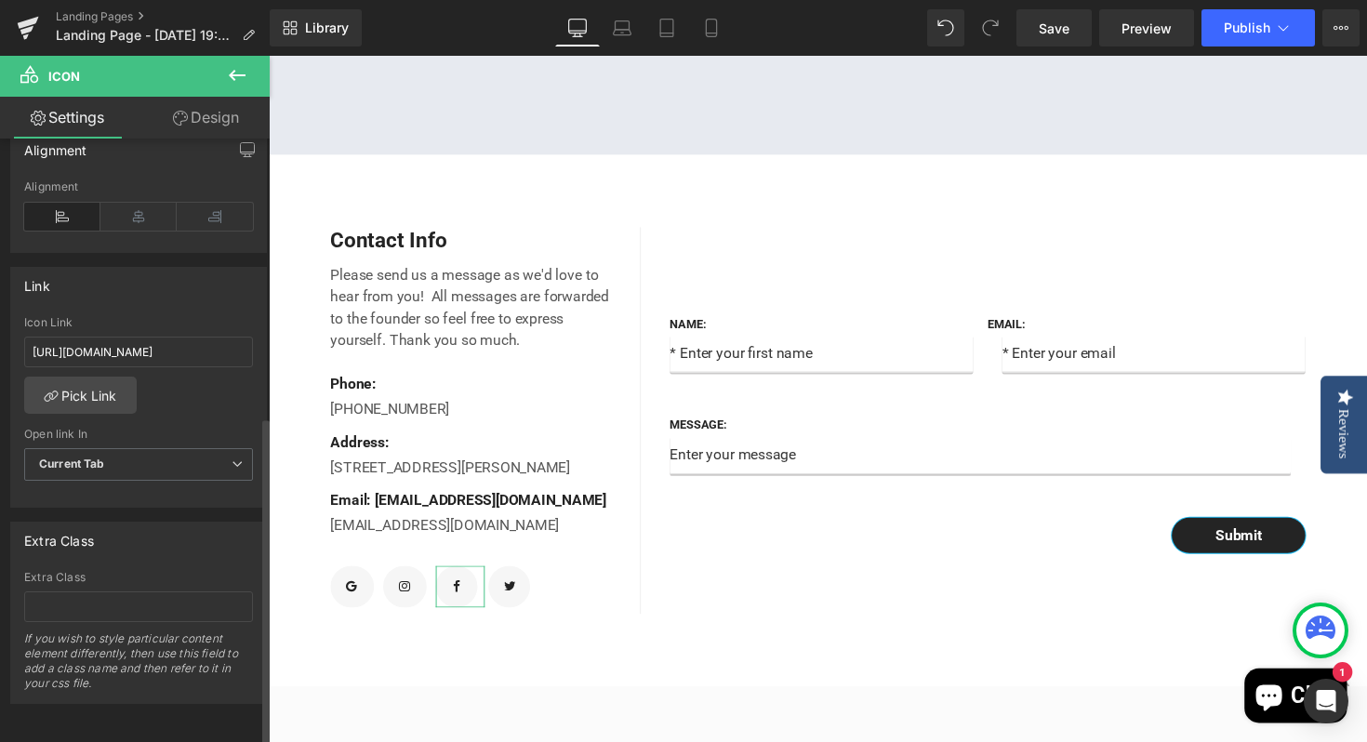
scroll to position [0, 0]
click at [197, 402] on div "https://www.facebook.com/sobehookah/ Icon Link https://www.facebook.com/sobehoo…" at bounding box center [138, 411] width 255 height 191
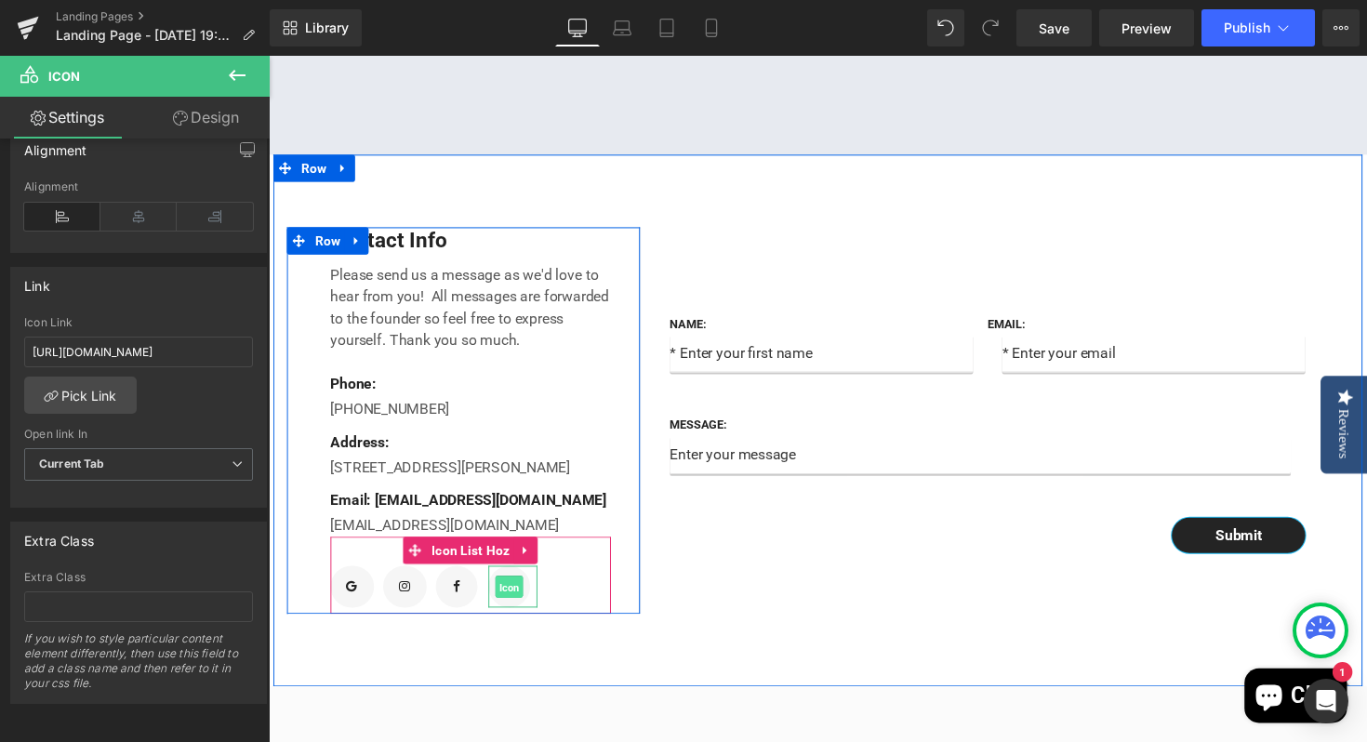
click at [512, 612] on span "Icon" at bounding box center [515, 601] width 29 height 22
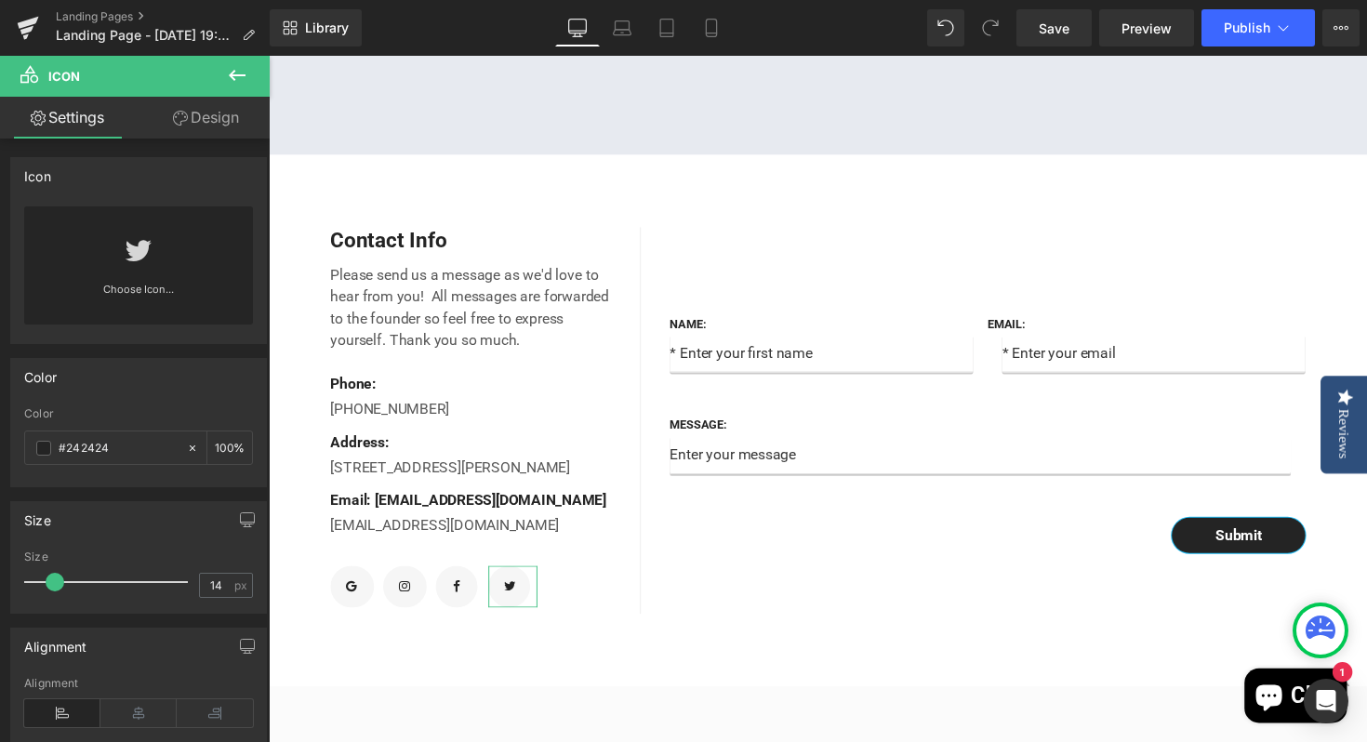
click at [65, 124] on link "Settings" at bounding box center [67, 118] width 135 height 42
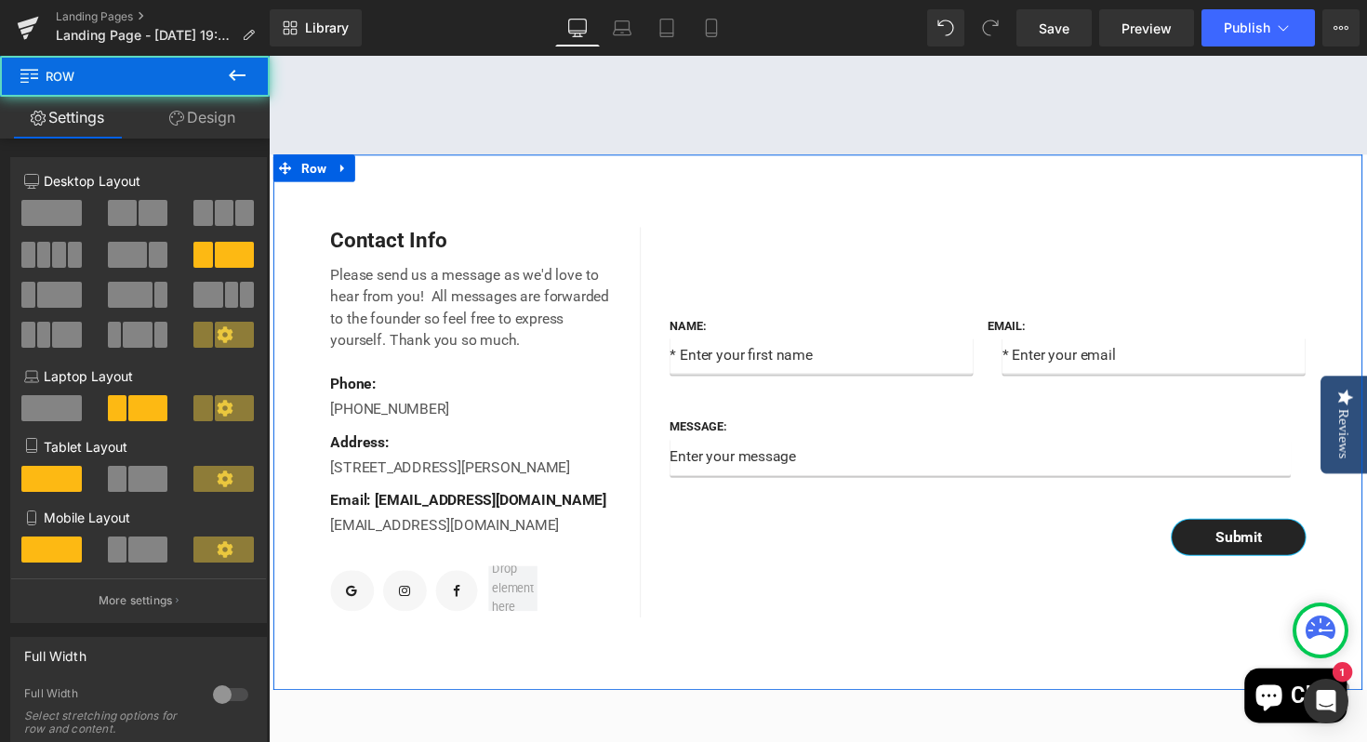
click at [732, 632] on div "Name: Text Block Text Field Email: Text Block Email Field Row Message: Text Blo…" at bounding box center [1012, 432] width 725 height 401
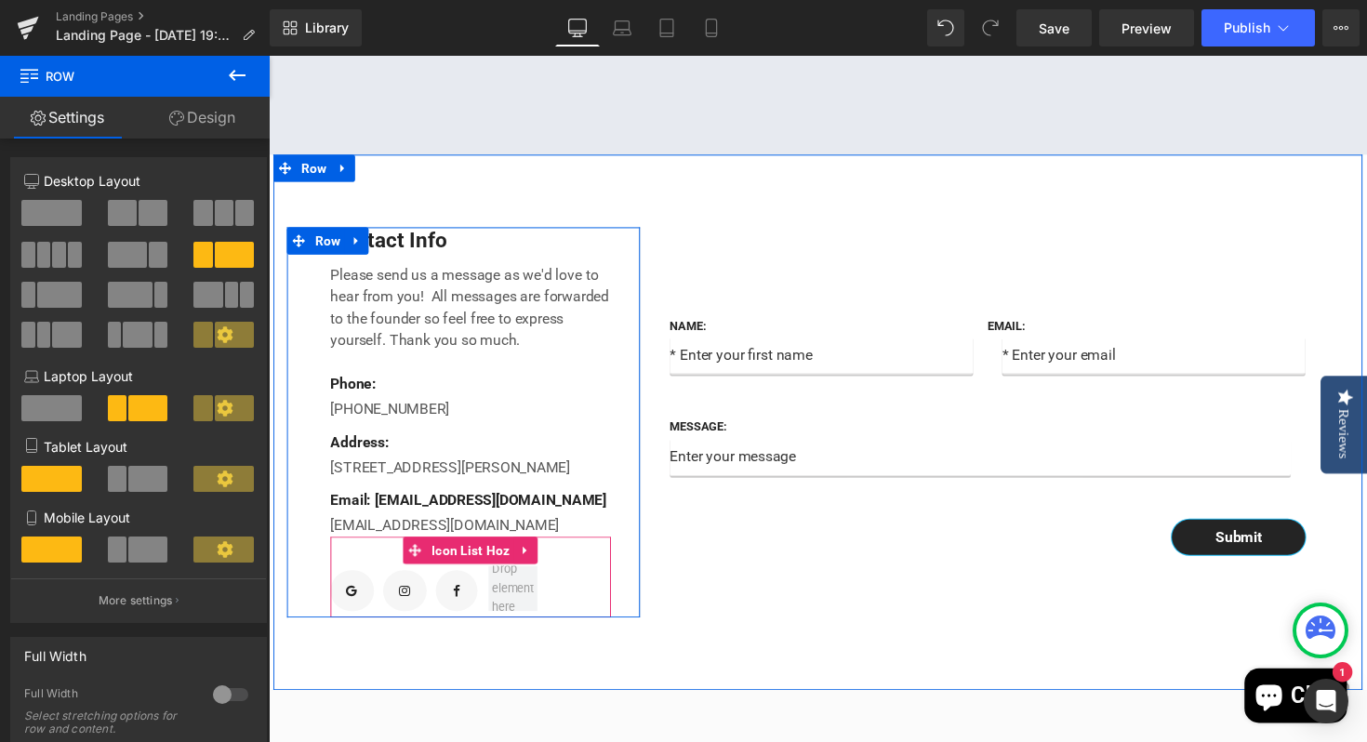
scroll to position [542, 0]
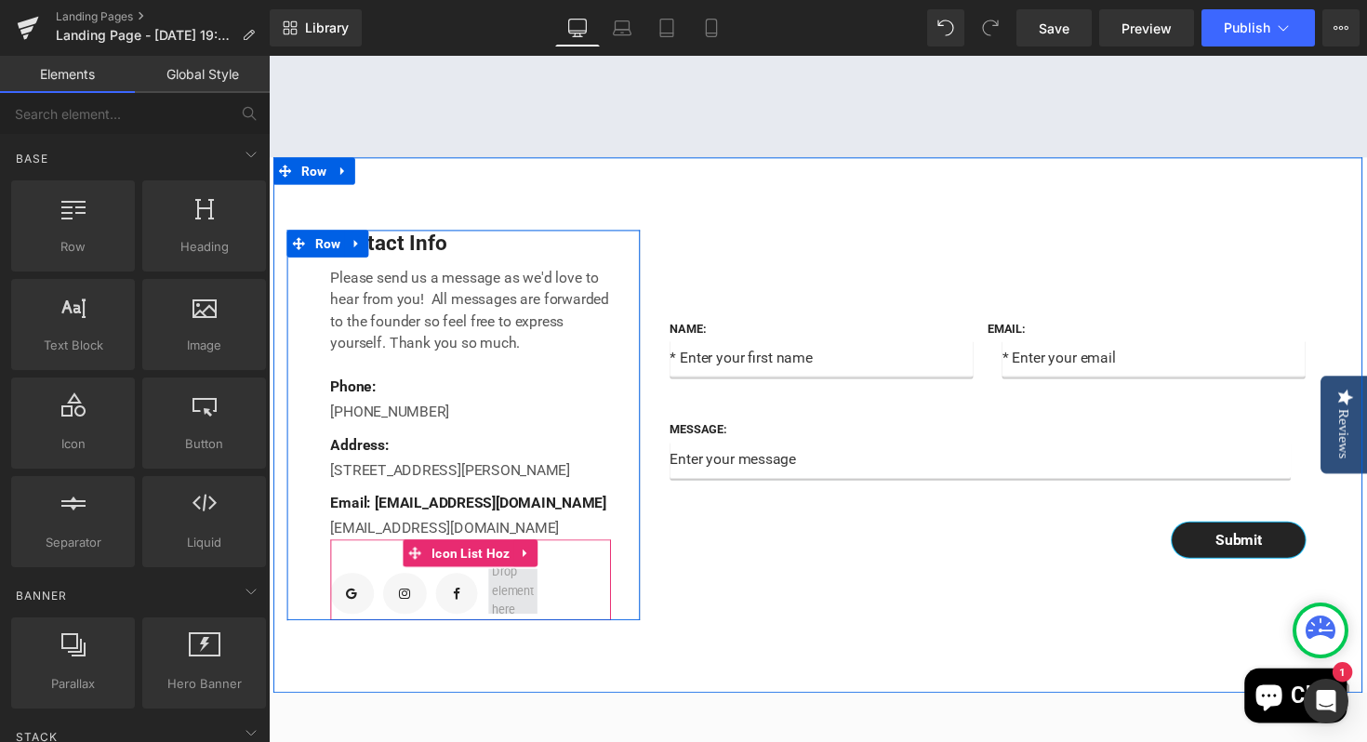
click at [518, 638] on span at bounding box center [519, 604] width 56 height 67
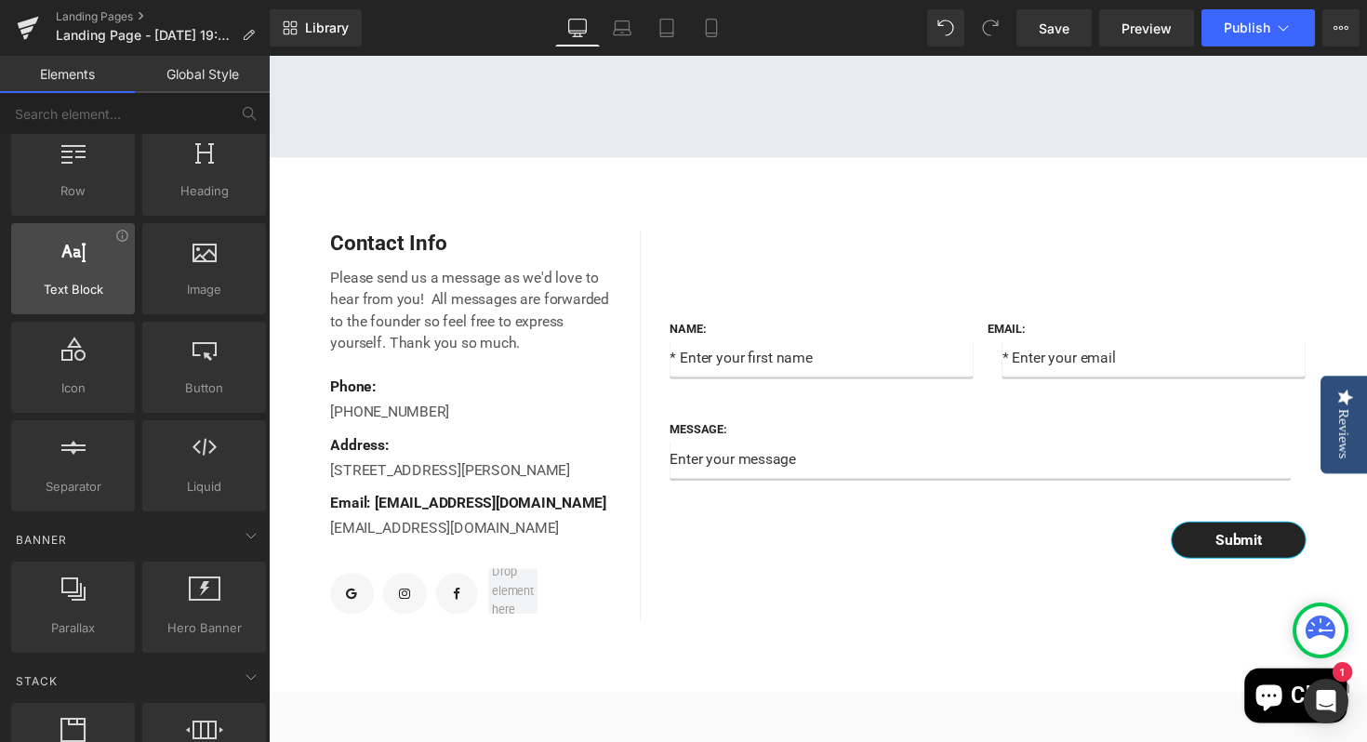
scroll to position [58, 0]
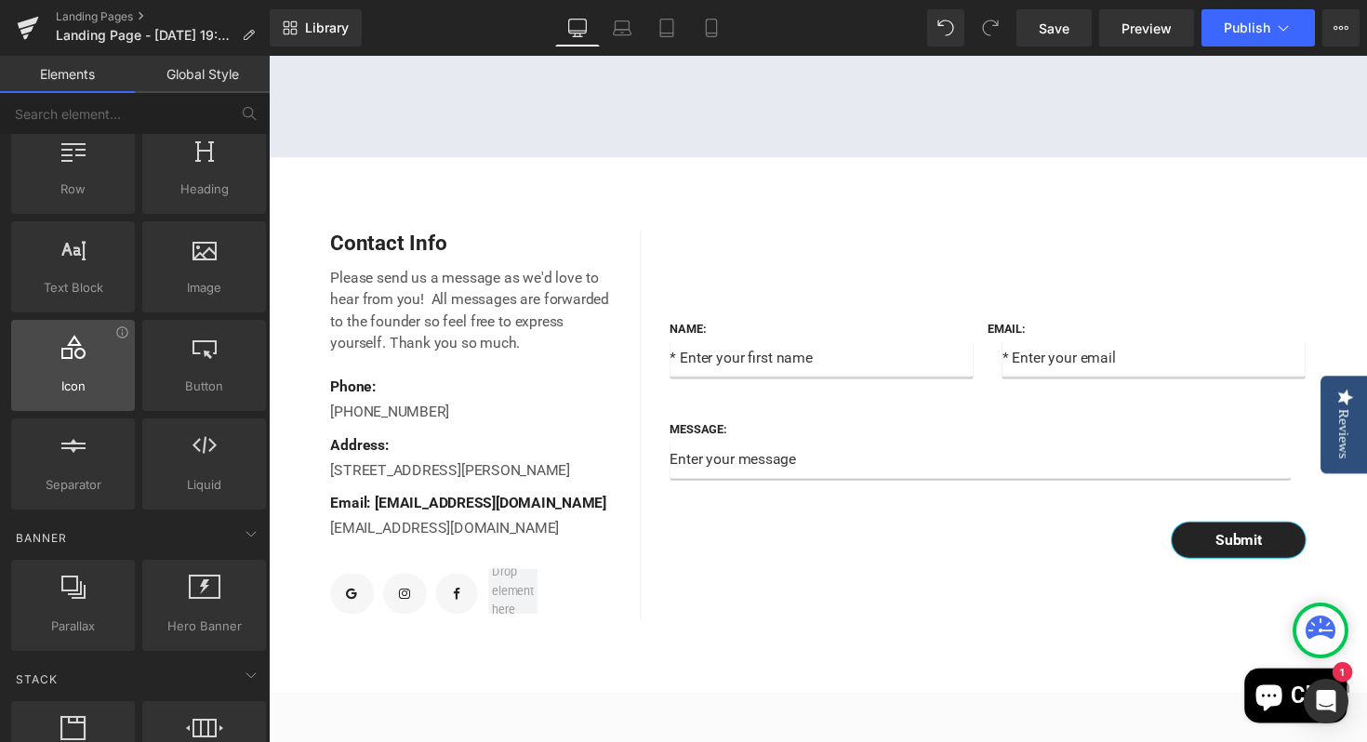
click at [63, 376] on div at bounding box center [73, 356] width 113 height 42
click at [92, 381] on span "Icon" at bounding box center [73, 387] width 113 height 20
click at [122, 338] on icon at bounding box center [122, 332] width 14 height 14
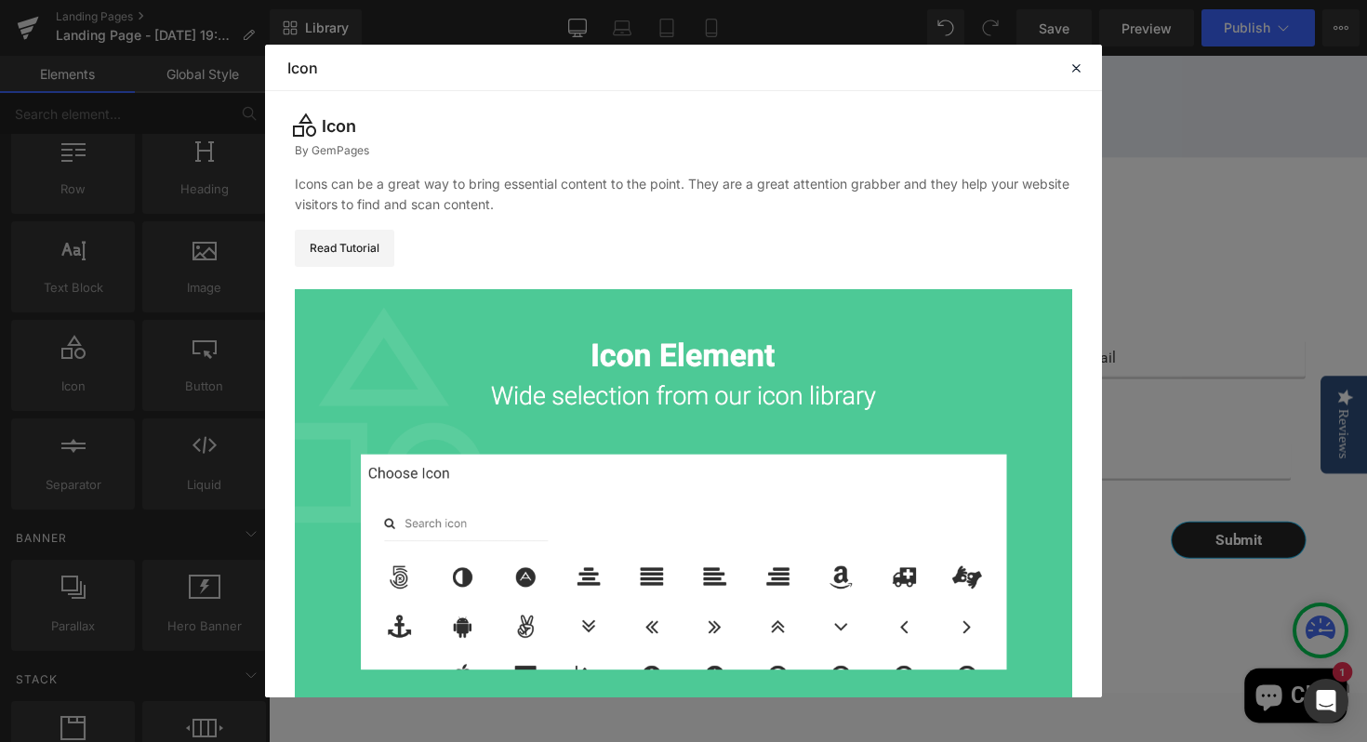
scroll to position [152, 0]
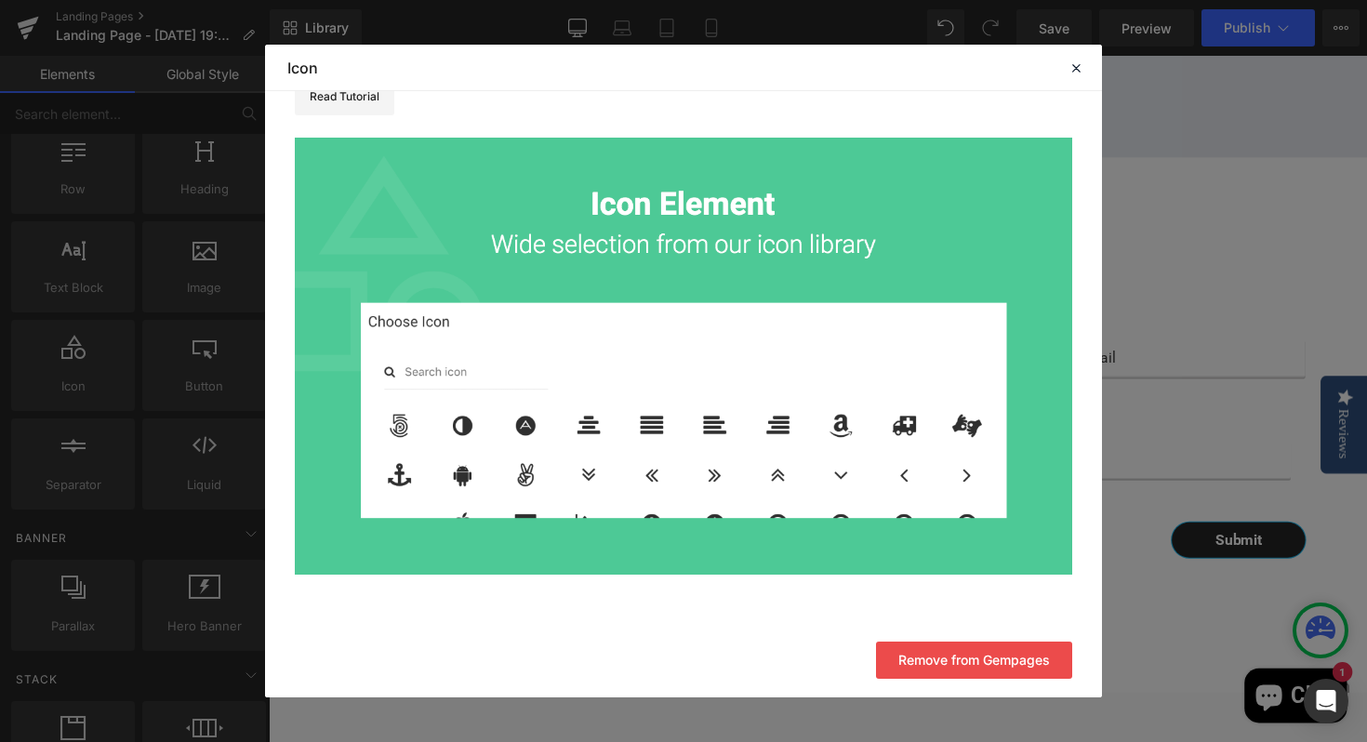
click at [443, 370] on img at bounding box center [683, 356] width 777 height 437
click at [1074, 71] on icon at bounding box center [1075, 68] width 17 height 17
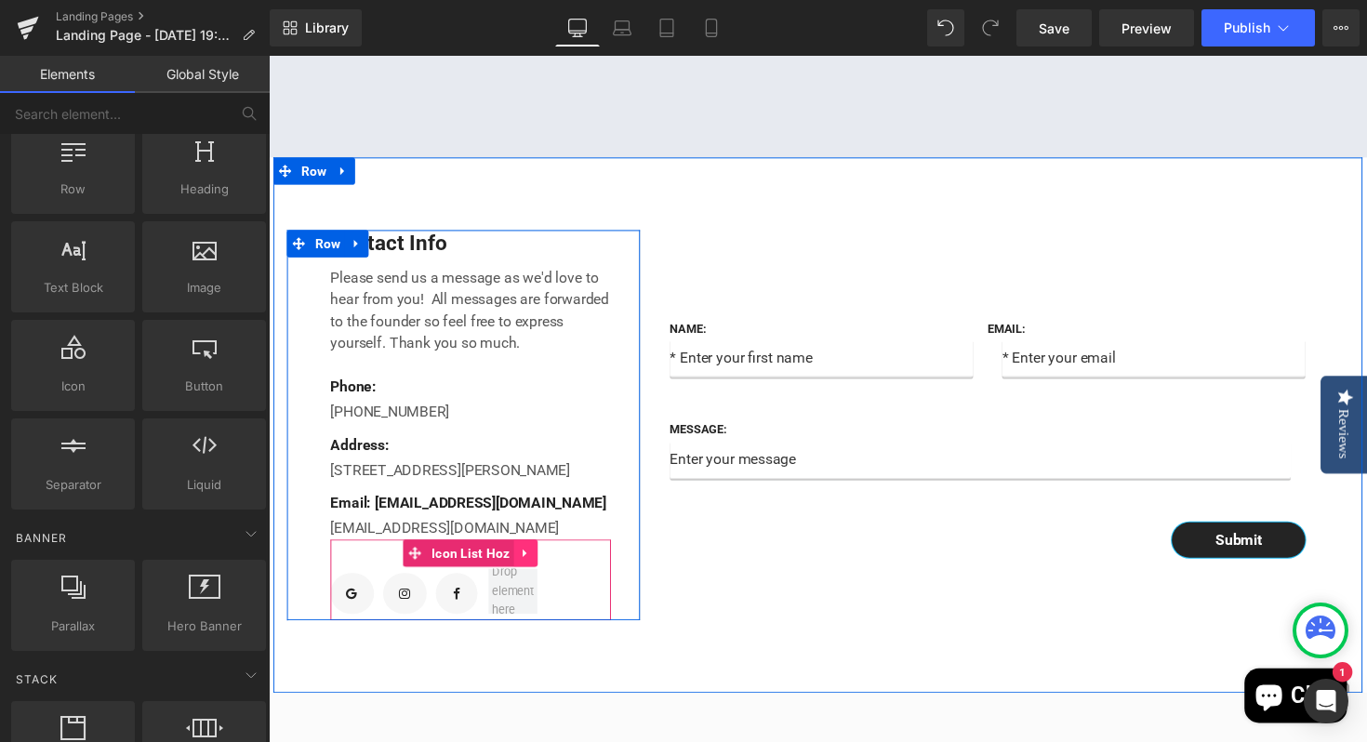
click at [531, 570] on icon at bounding box center [531, 566] width 4 height 8
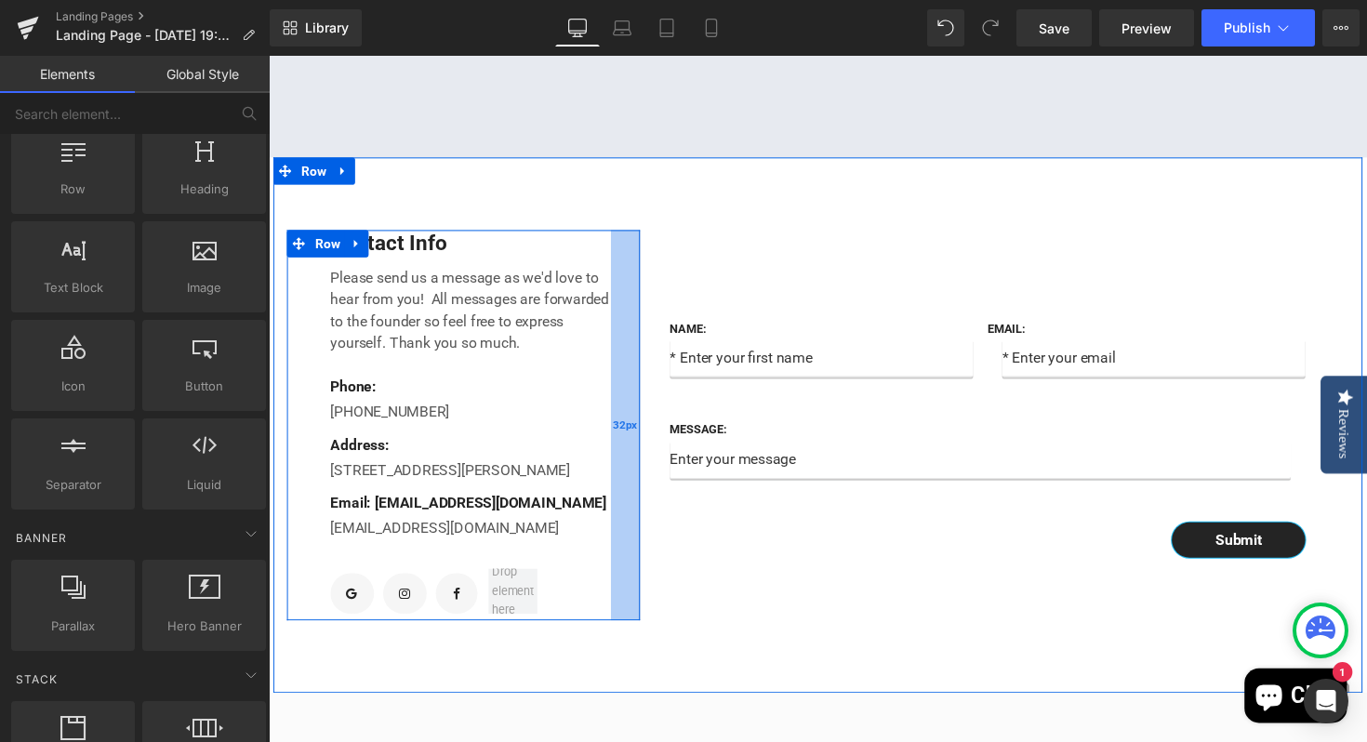
click at [620, 570] on div "32px" at bounding box center [634, 434] width 30 height 401
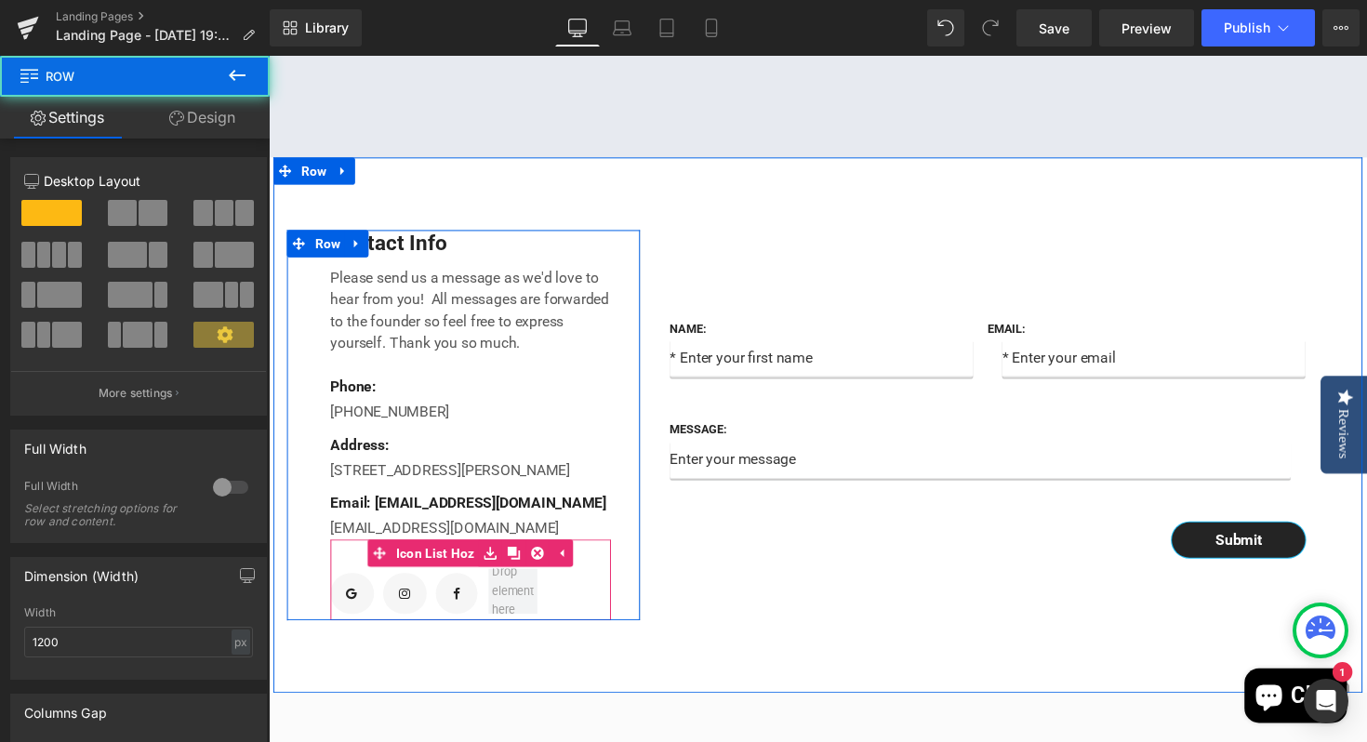
click at [546, 634] on ul "Icon Icon Icon" at bounding box center [475, 607] width 287 height 53
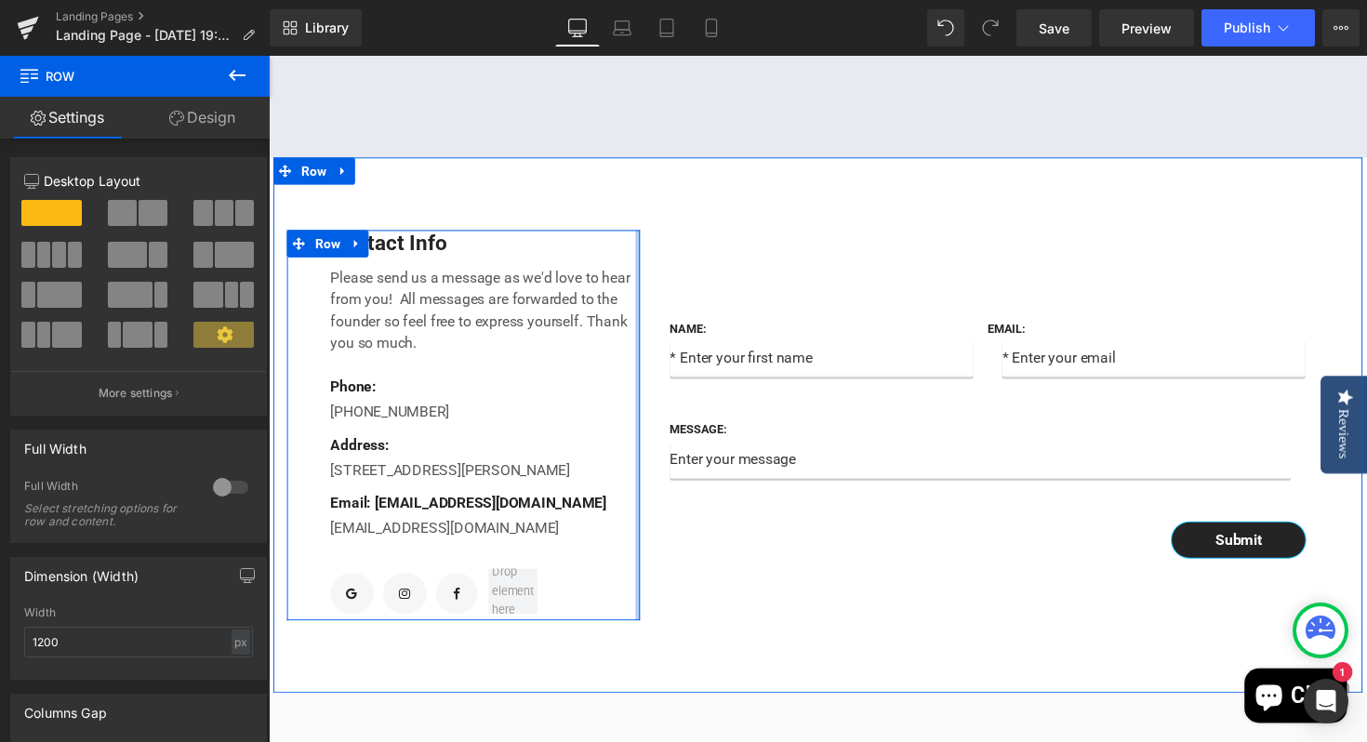
drag, startPoint x: 619, startPoint y: 635, endPoint x: 652, endPoint y: 633, distance: 32.6
click at [652, 633] on div "Contact Info Text Block Please send us a message as we'd love to hear from you!…" at bounding box center [831, 435] width 1116 height 550
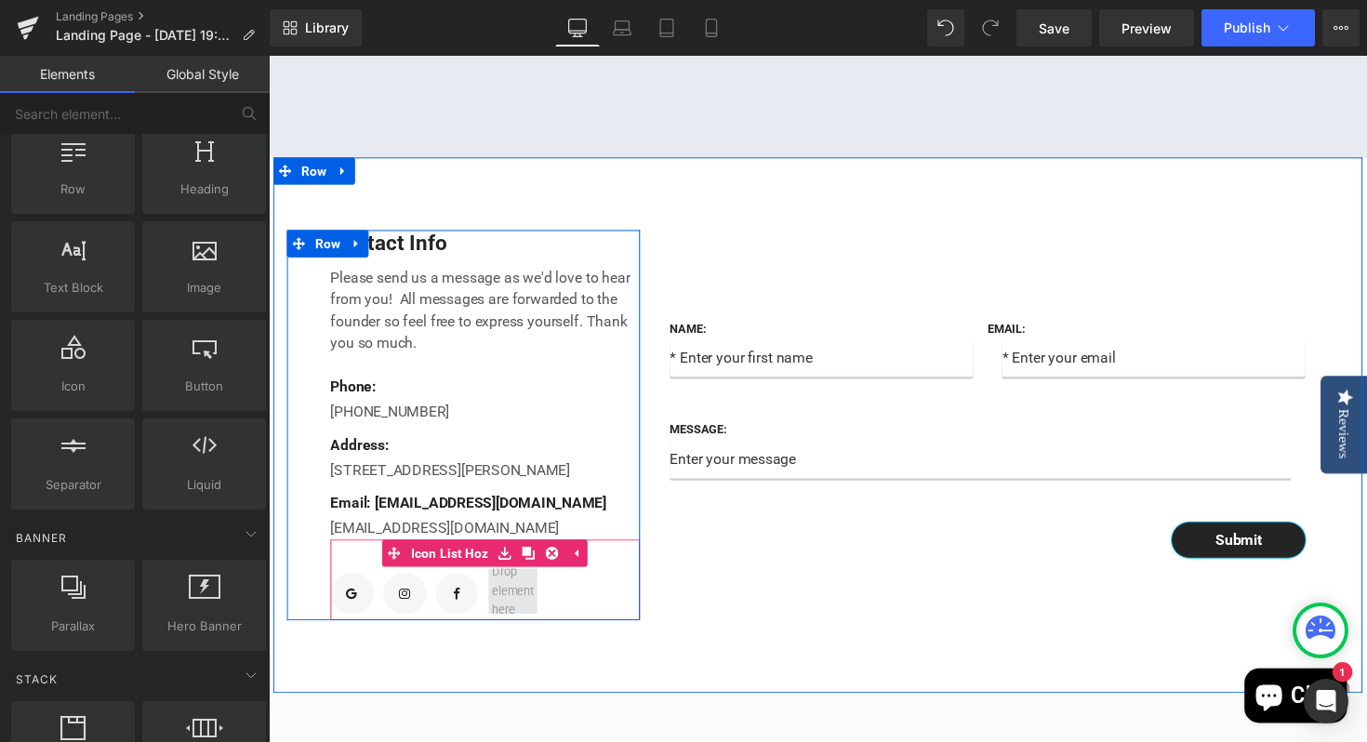
click at [522, 638] on span at bounding box center [519, 604] width 56 height 67
click at [586, 573] on icon at bounding box center [582, 566] width 13 height 14
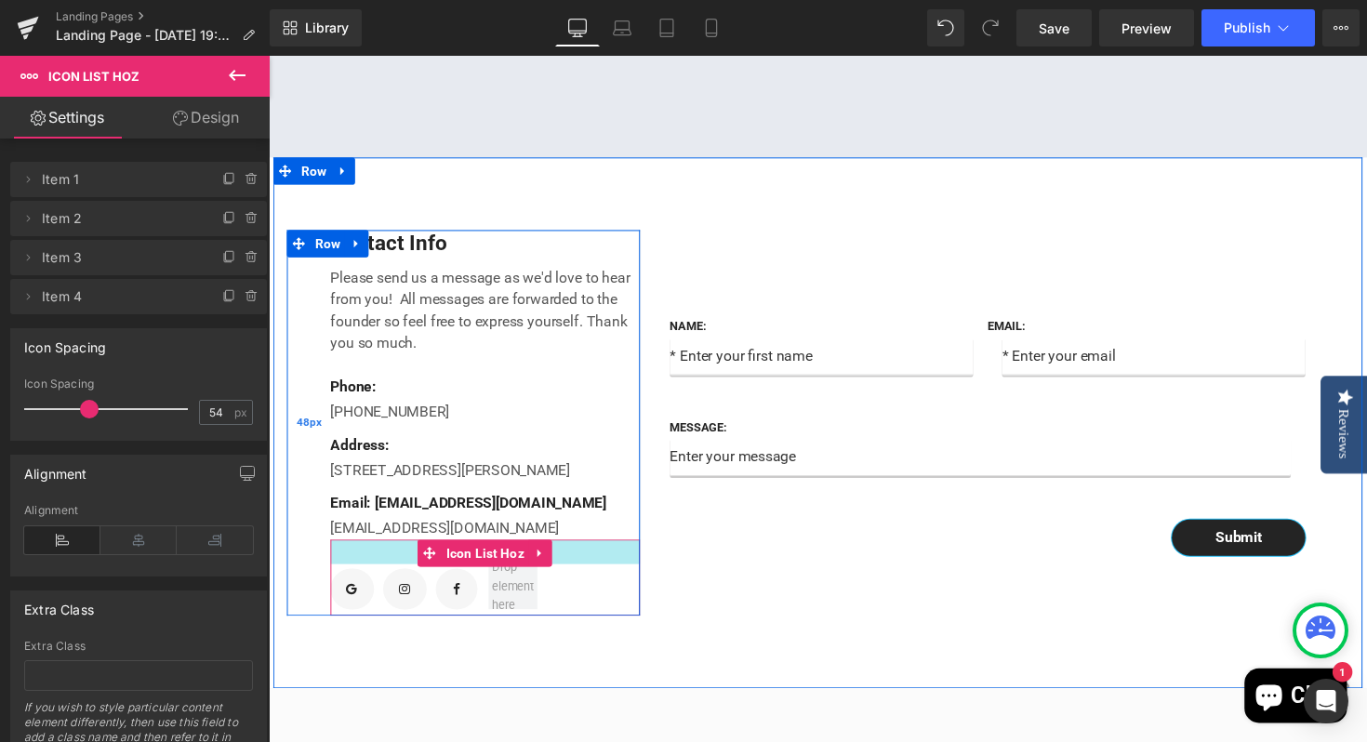
drag, startPoint x: 339, startPoint y: 606, endPoint x: 326, endPoint y: 602, distance: 13.8
click at [326, 602] on div "Contact Info Text Block Please send us a message as we'd love to hear from you!…" at bounding box center [468, 432] width 363 height 396
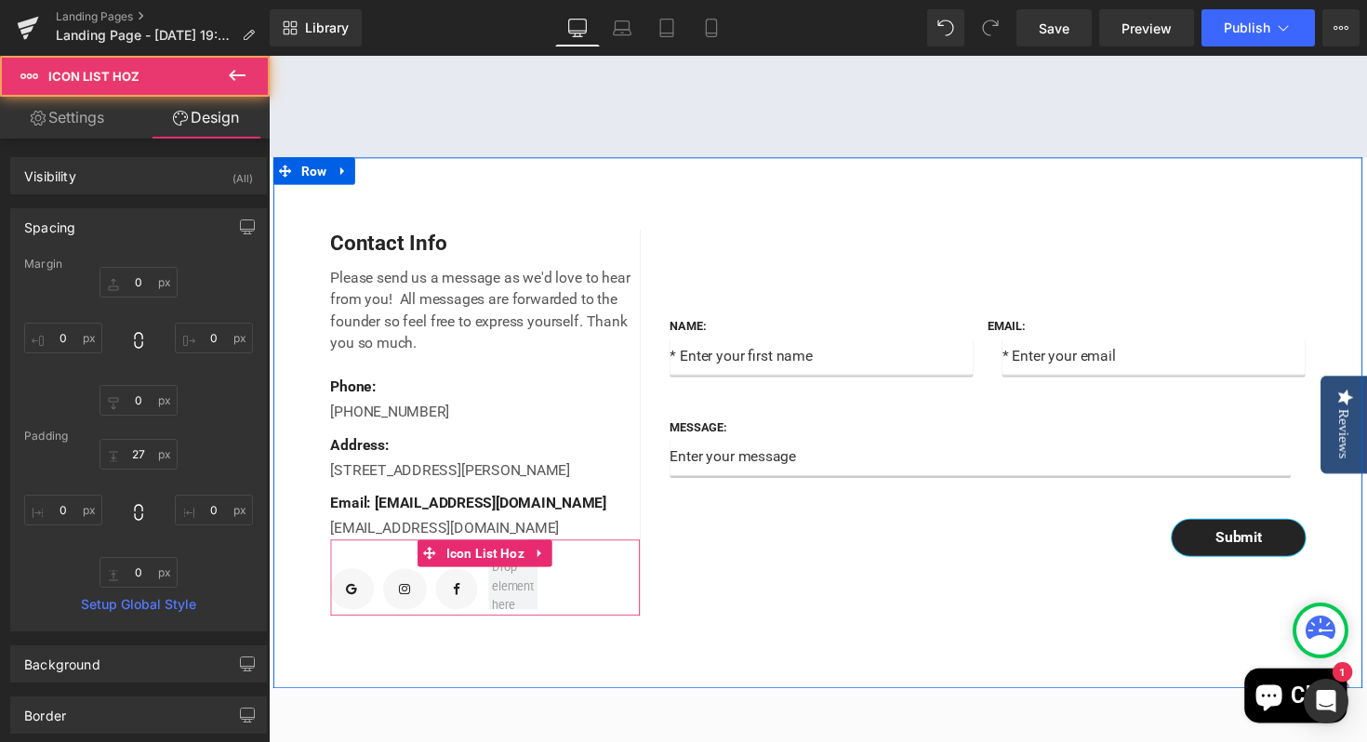
click at [772, 630] on div "Name: Text Block Text Field Email: Text Block Email Field Row Message: Text Blo…" at bounding box center [1012, 432] width 725 height 396
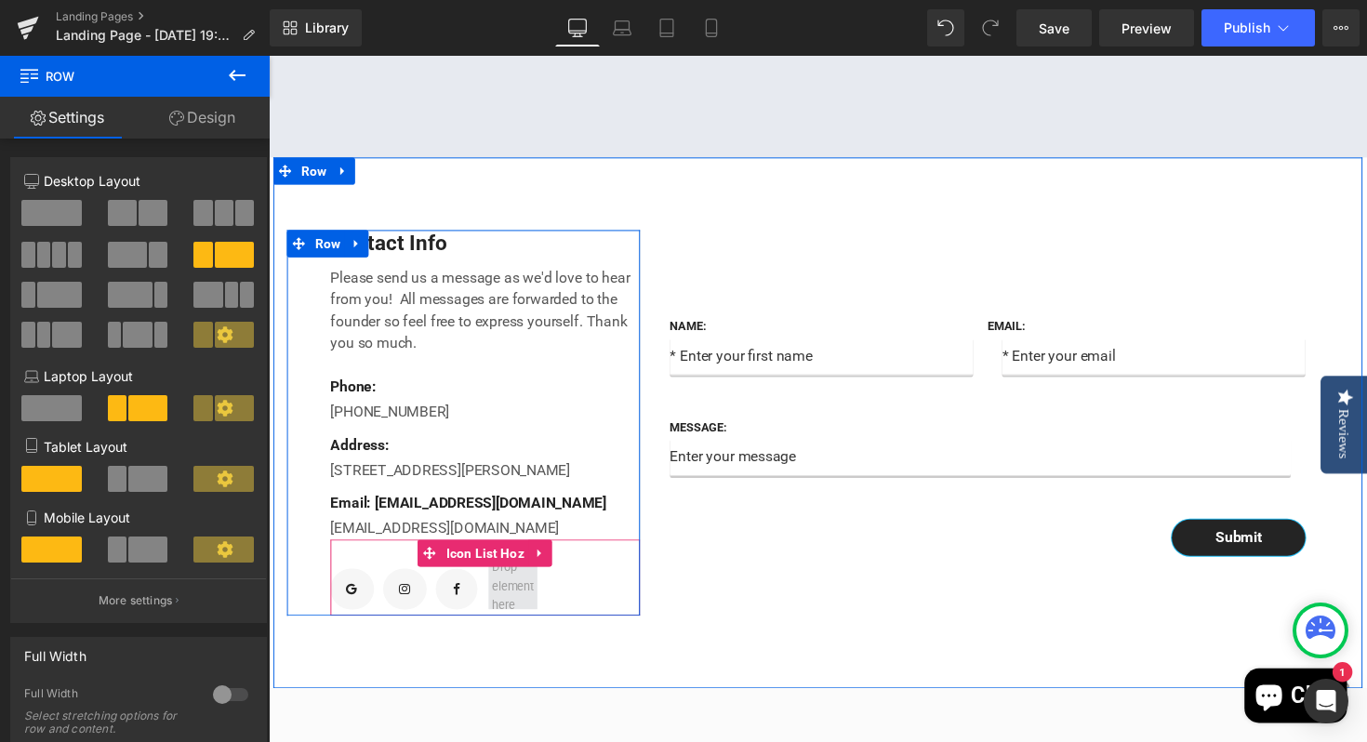
click at [514, 633] on span at bounding box center [519, 599] width 56 height 67
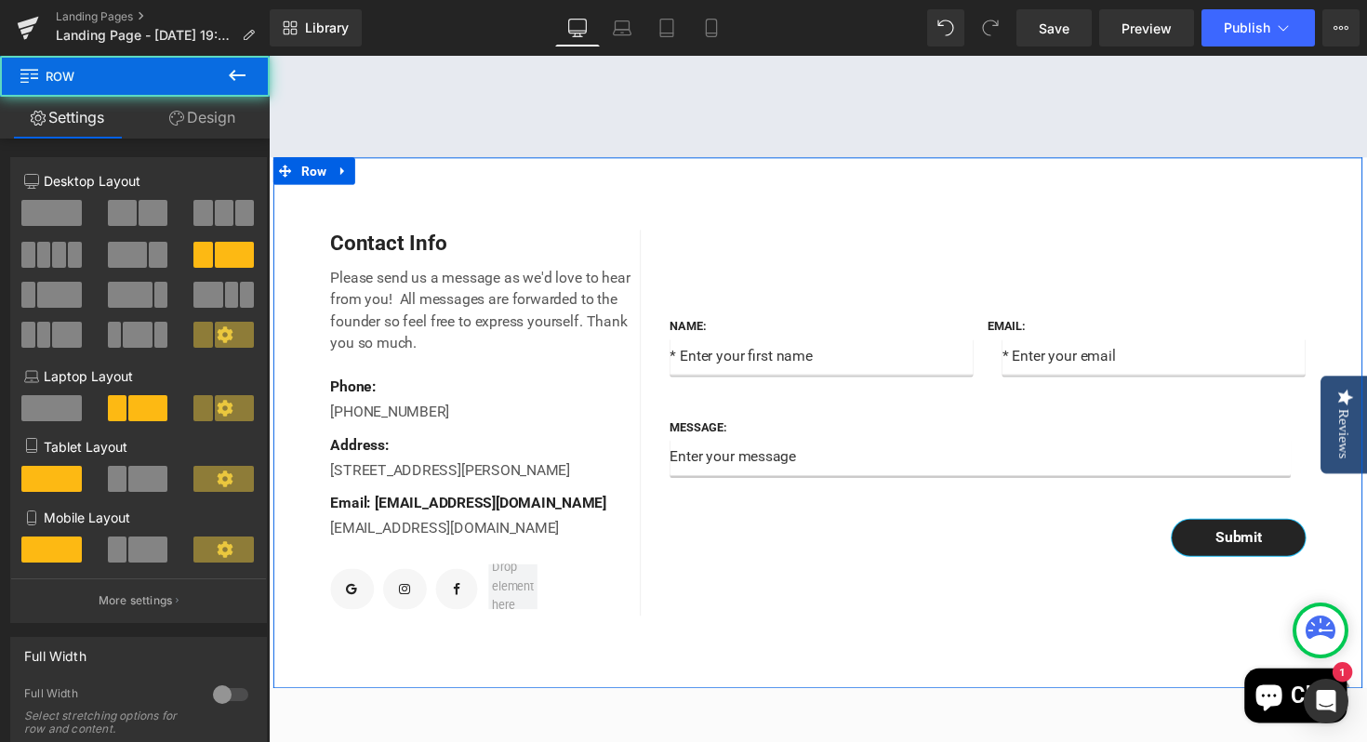
click at [793, 616] on div "Name: Text Block Text Field Email: Text Block Email Field Row Message: Text Blo…" at bounding box center [1012, 432] width 725 height 396
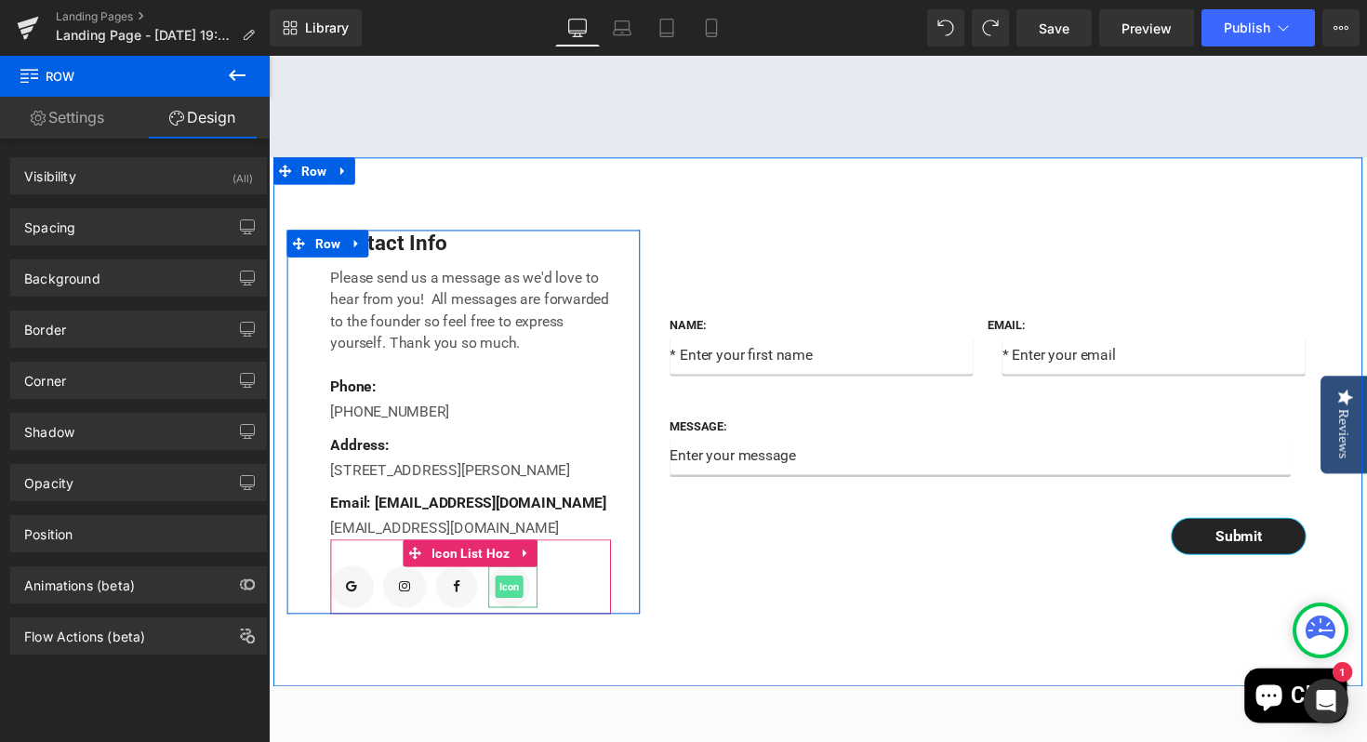
click at [523, 611] on span "Icon" at bounding box center [515, 600] width 29 height 22
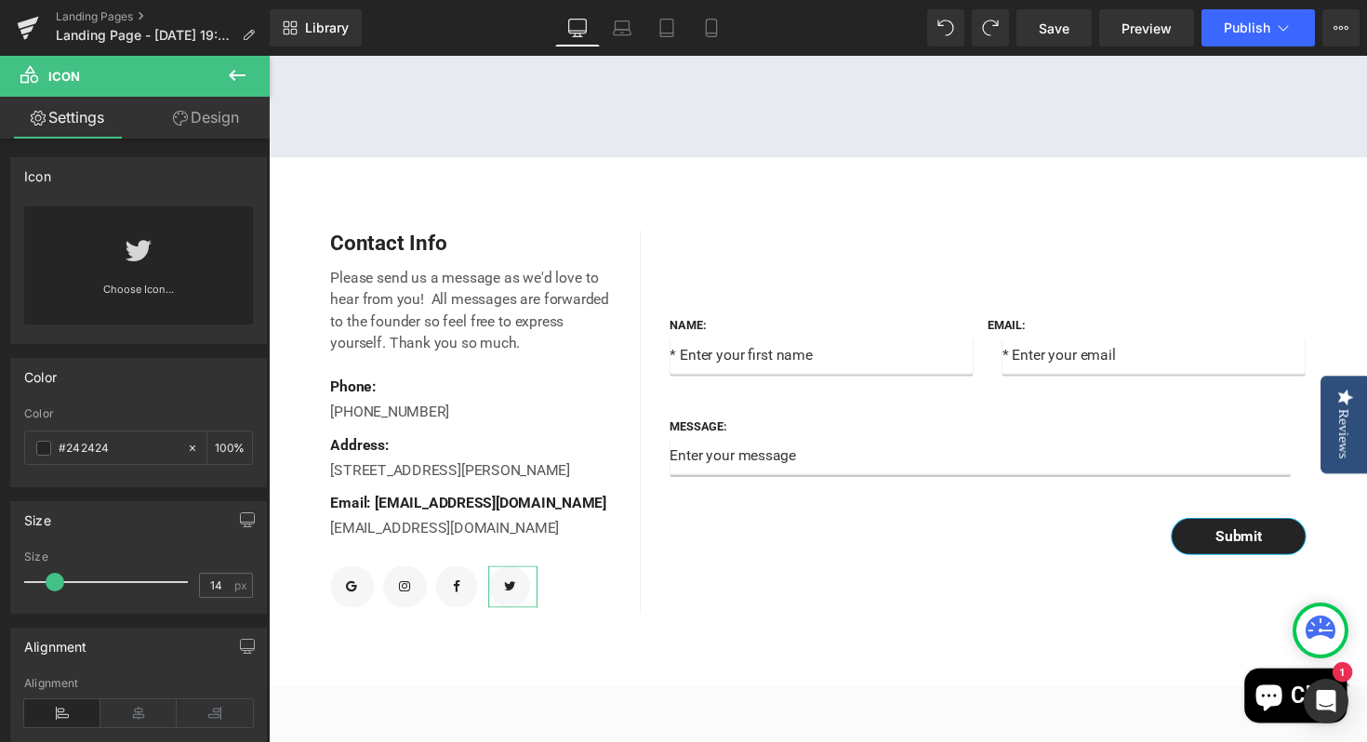
click at [145, 254] on icon at bounding box center [139, 251] width 28 height 30
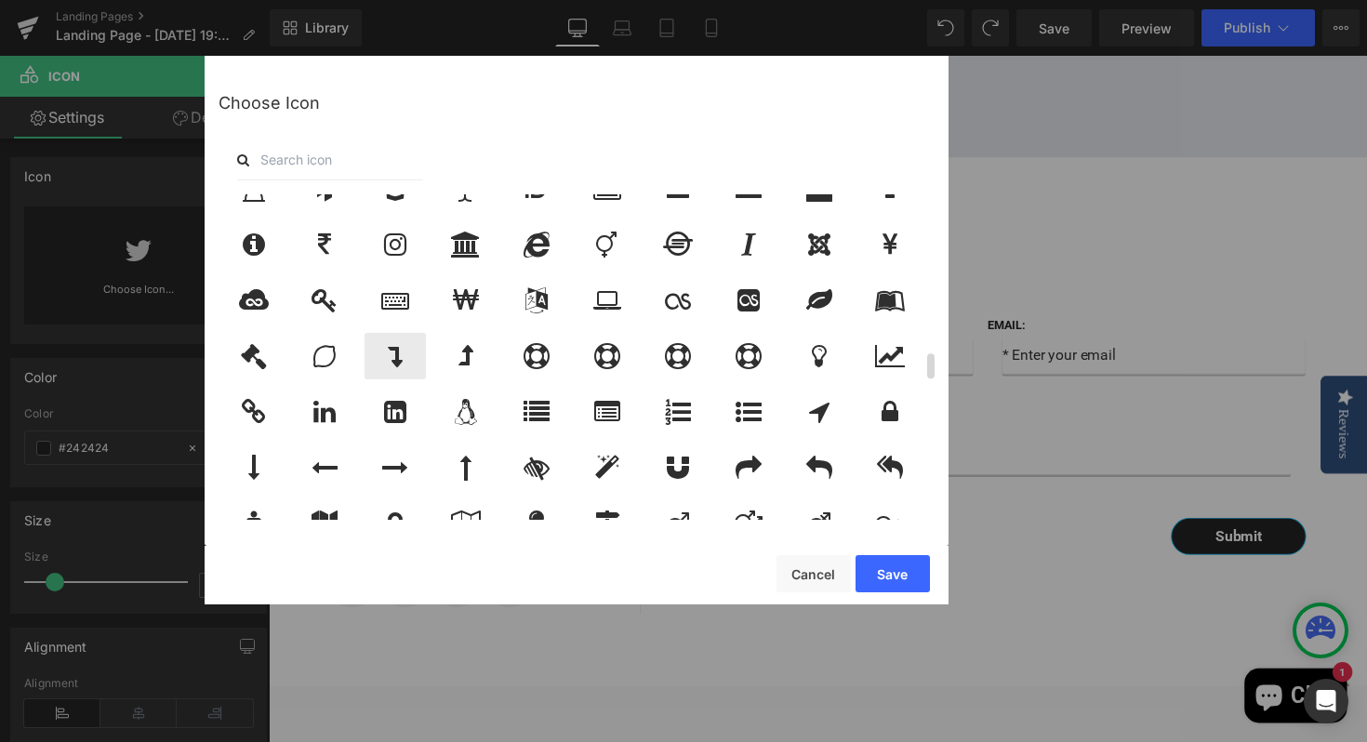
scroll to position [1990, 0]
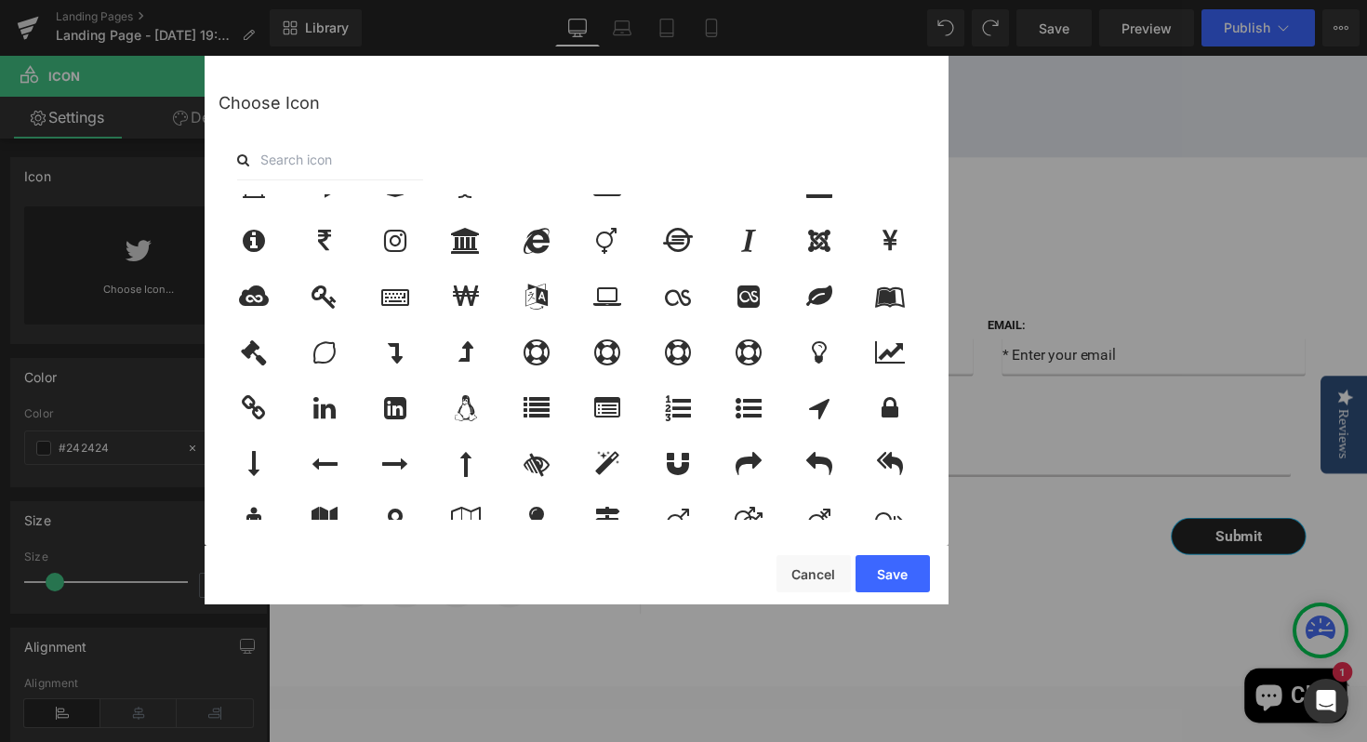
click at [309, 163] on input "text" at bounding box center [330, 159] width 186 height 41
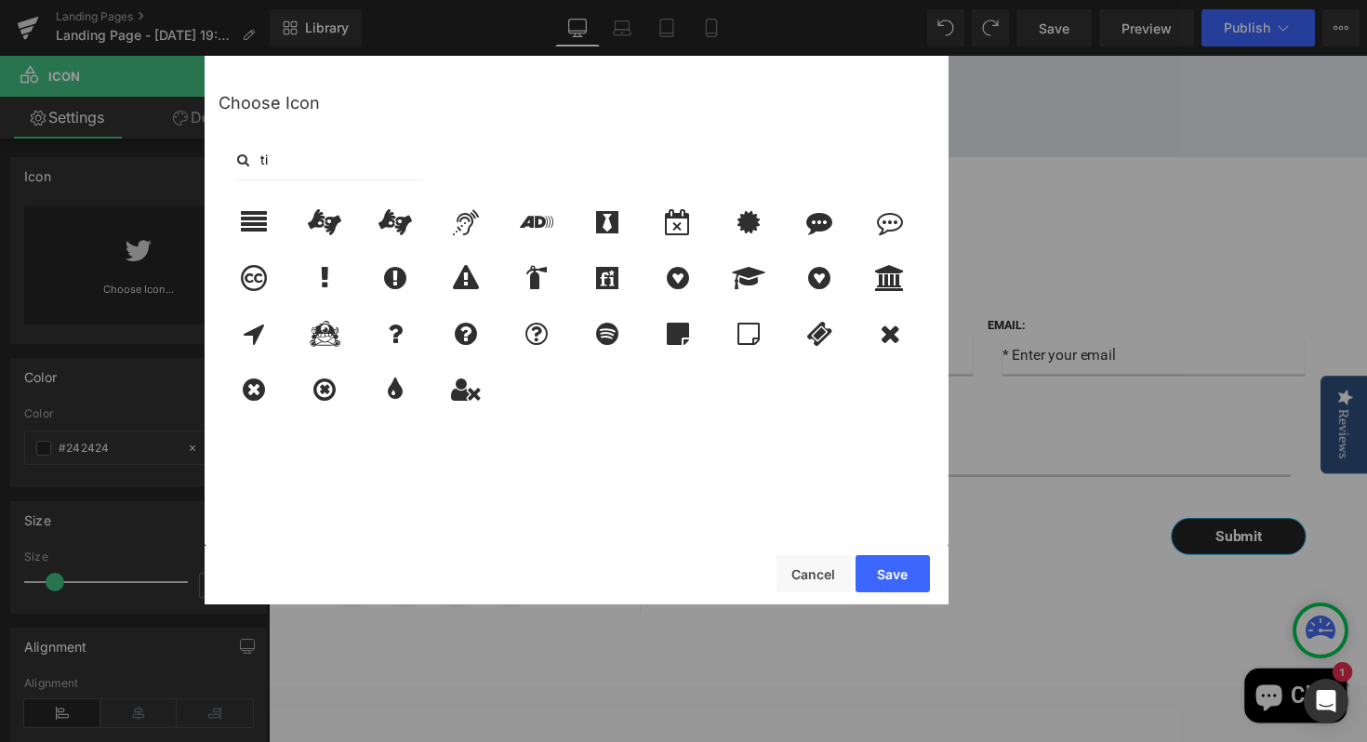
scroll to position [0, 0]
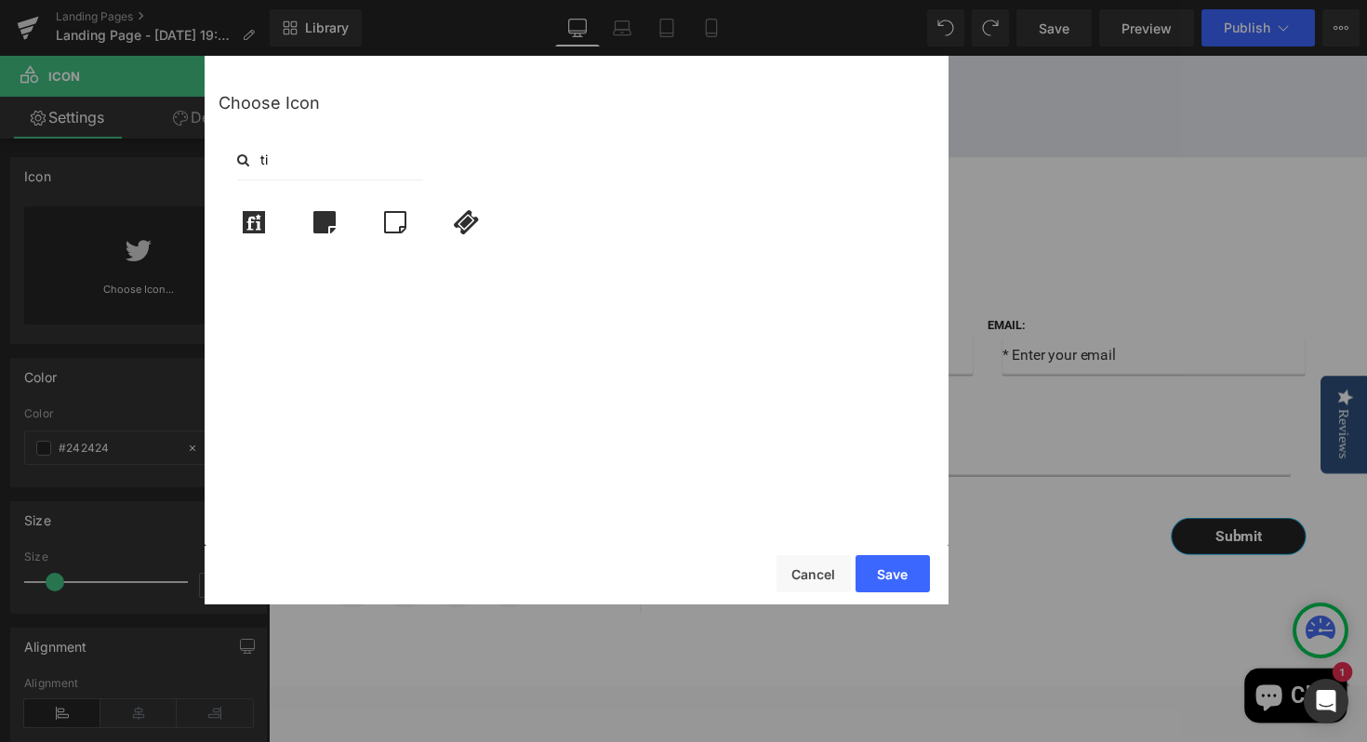
type input "t"
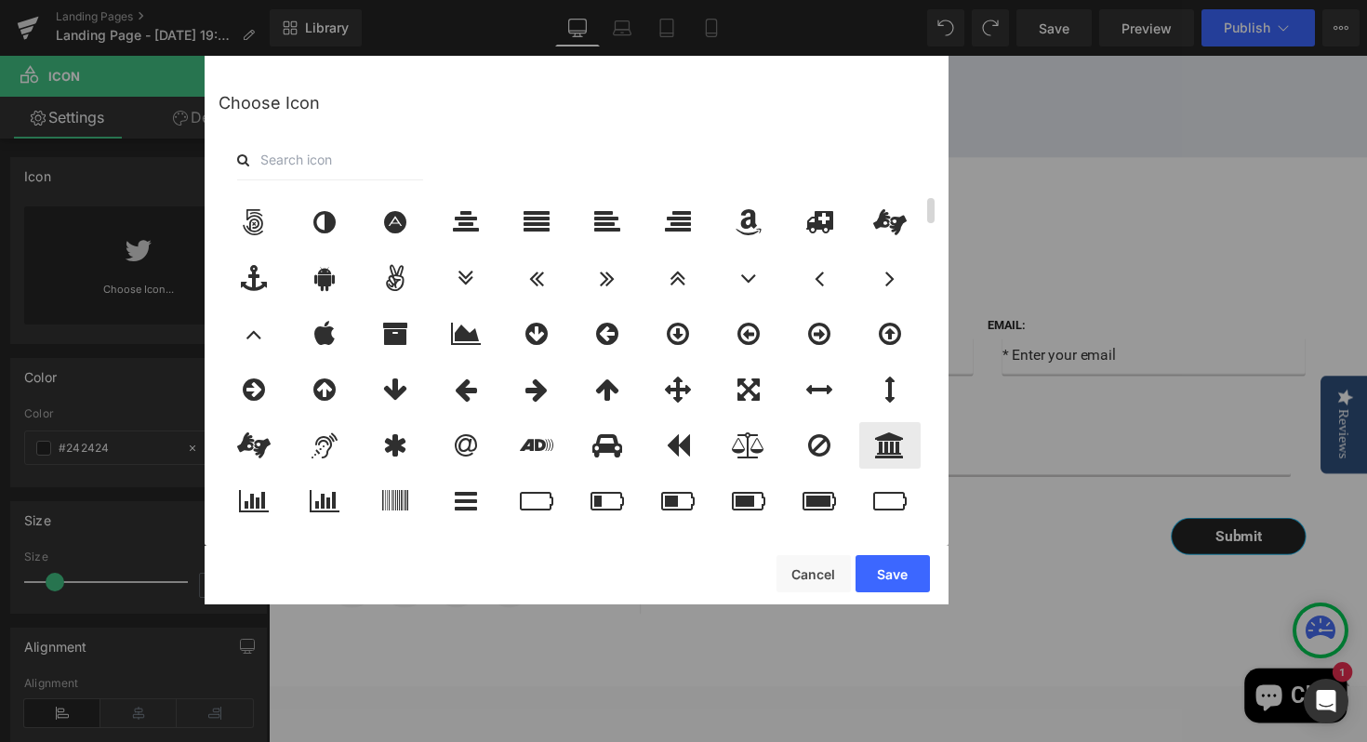
click at [891, 444] on icon at bounding box center [890, 445] width 30 height 26
drag, startPoint x: 894, startPoint y: 572, endPoint x: 640, endPoint y: 528, distance: 257.6
click at [894, 572] on button "Save" at bounding box center [892, 573] width 74 height 37
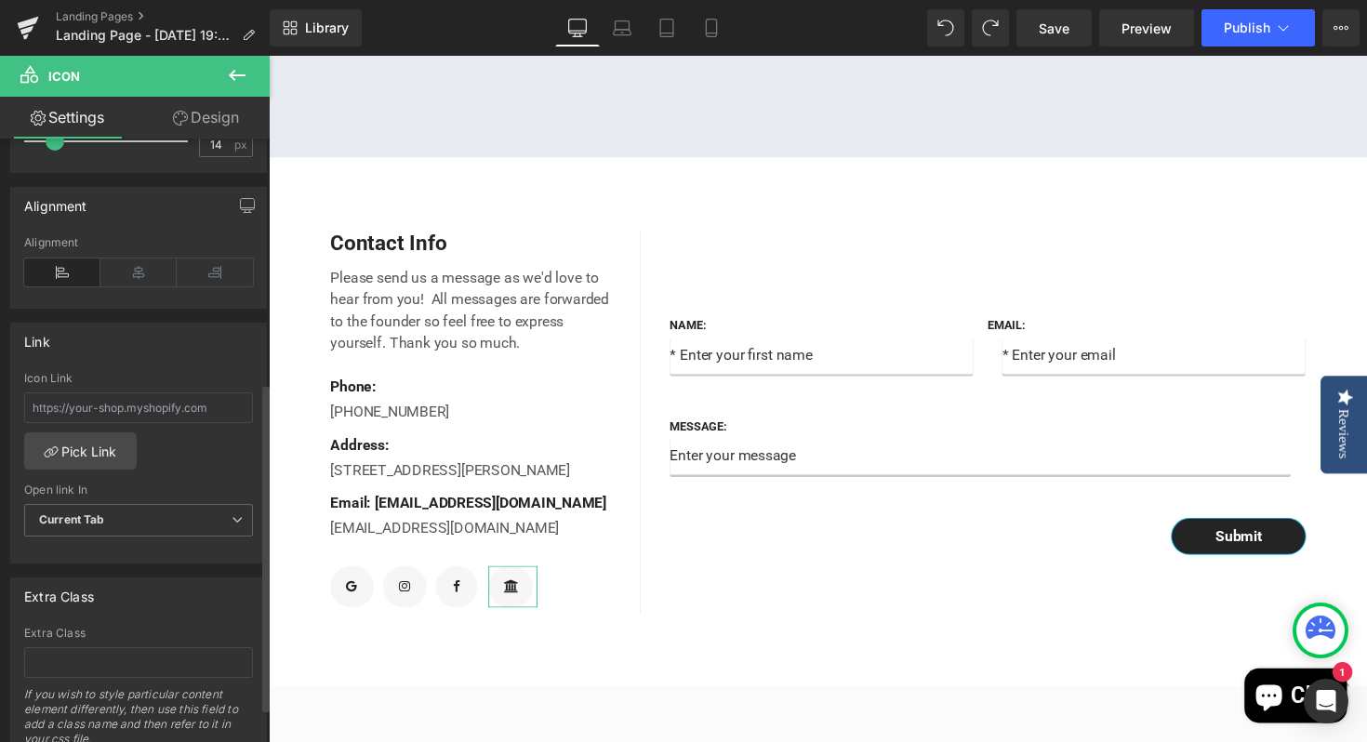
scroll to position [510, 0]
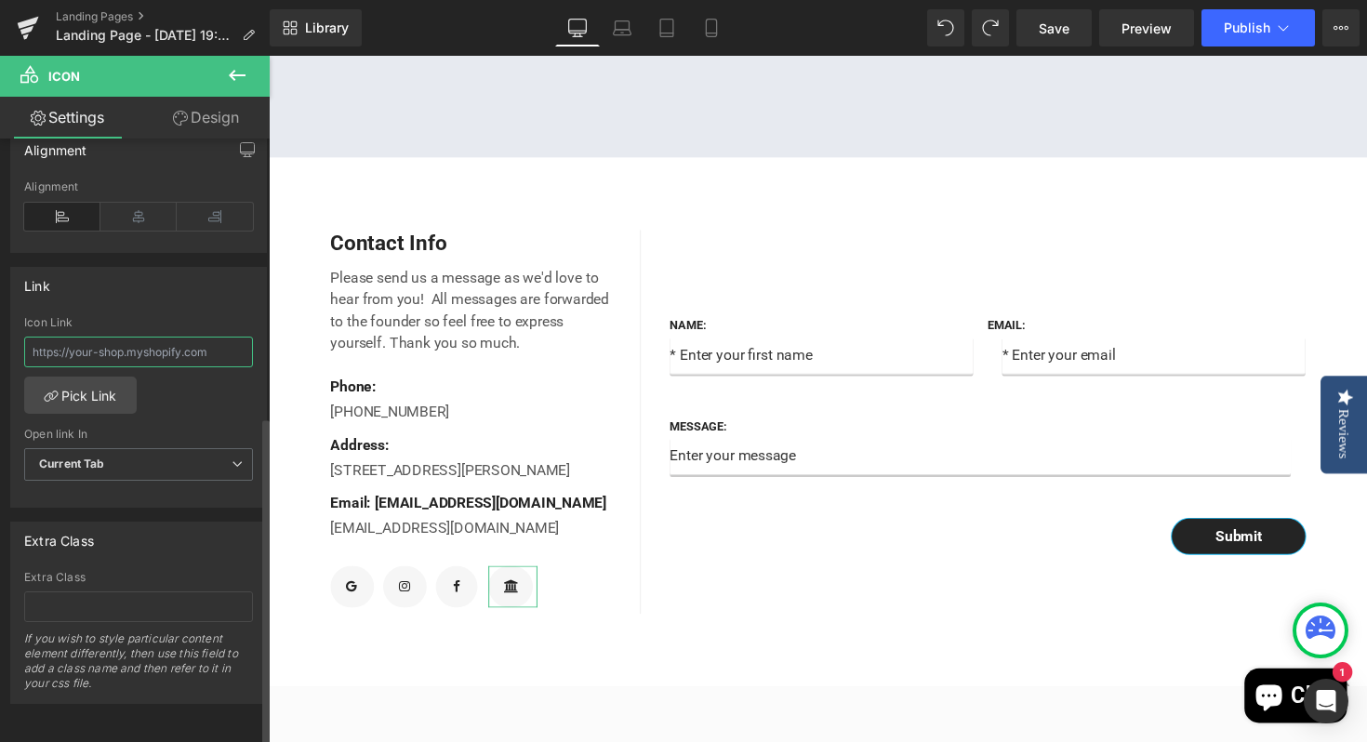
drag, startPoint x: 226, startPoint y: 344, endPoint x: 7, endPoint y: 337, distance: 219.6
click at [7, 337] on div "Link Icon Link Pick Link Current Tab New Tab Open link In Current Tab Current T…" at bounding box center [139, 380] width 278 height 255
paste input "https://sobehookah.com/pages/lounges"
type input "https://sobehookah.com/pages/lounges"
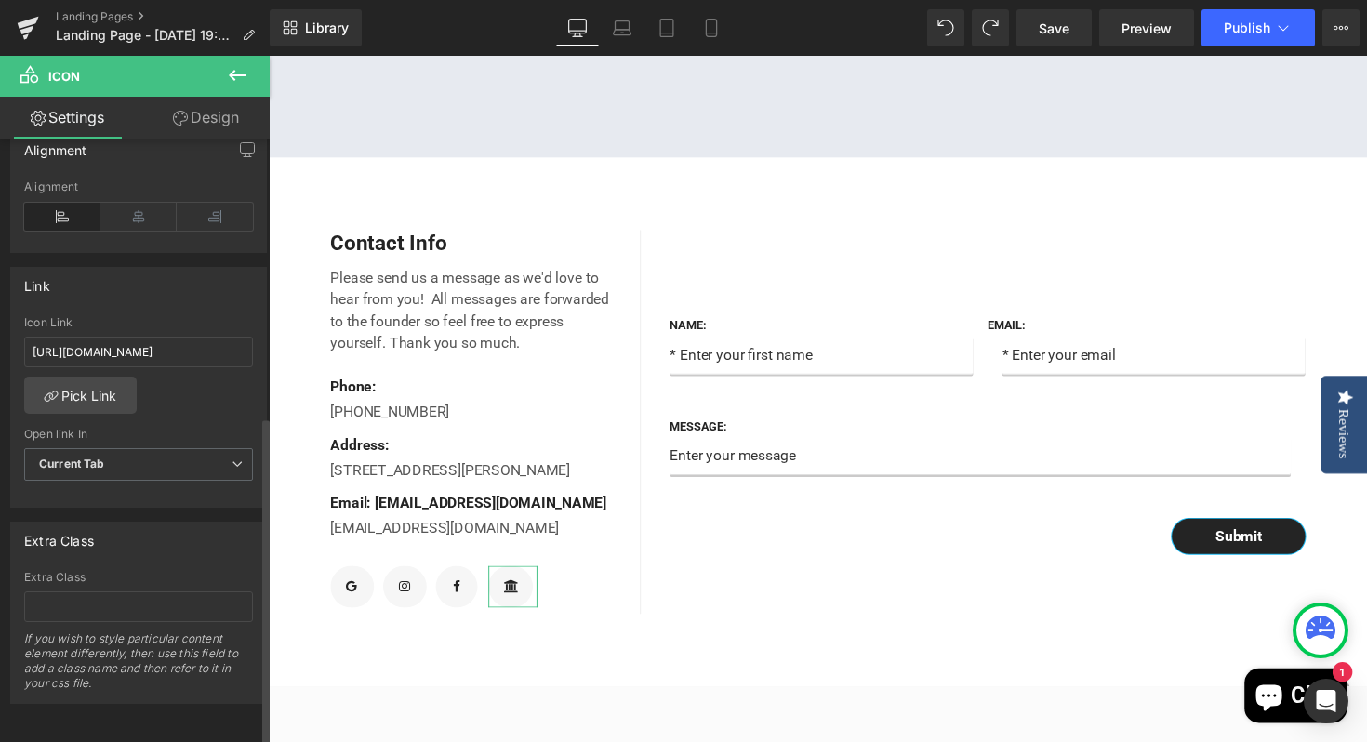
scroll to position [0, 0]
click at [221, 405] on div "https://sobehookah.com/pages/lounges Icon Link https://sobehookah.com/pages/lou…" at bounding box center [138, 411] width 255 height 191
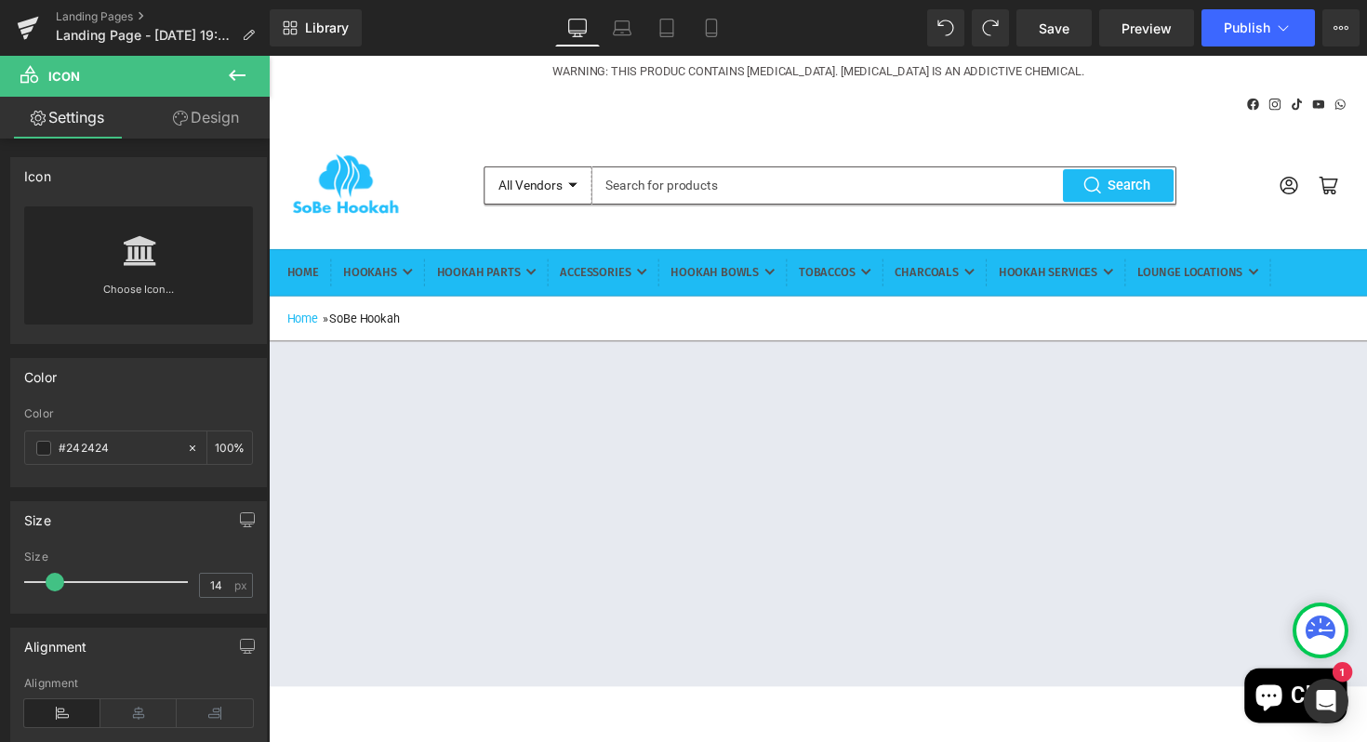
click at [53, 124] on link "Settings" at bounding box center [67, 118] width 135 height 42
click at [31, 116] on icon at bounding box center [38, 118] width 15 height 15
click at [232, 75] on icon at bounding box center [237, 75] width 17 height 11
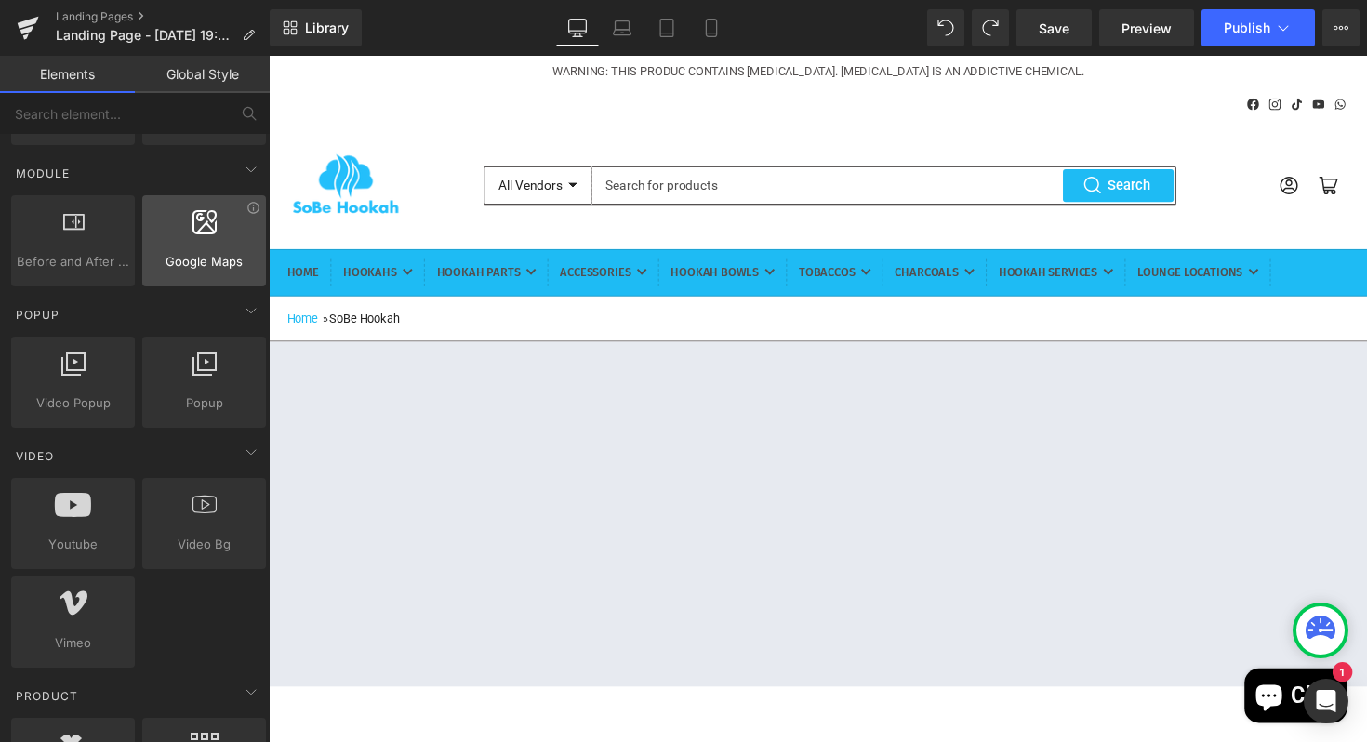
scroll to position [960, 0]
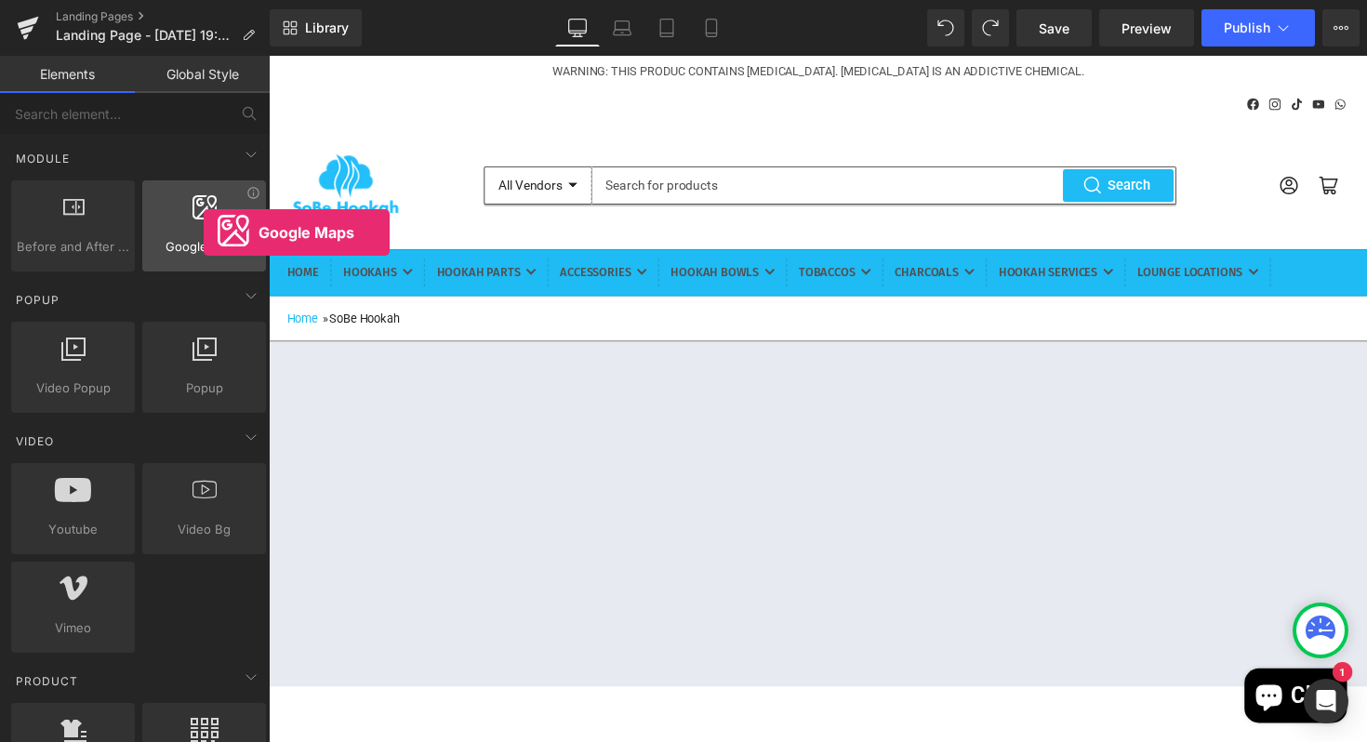
click at [204, 232] on div at bounding box center [204, 216] width 113 height 42
click at [205, 246] on span "Google Maps" at bounding box center [204, 247] width 113 height 20
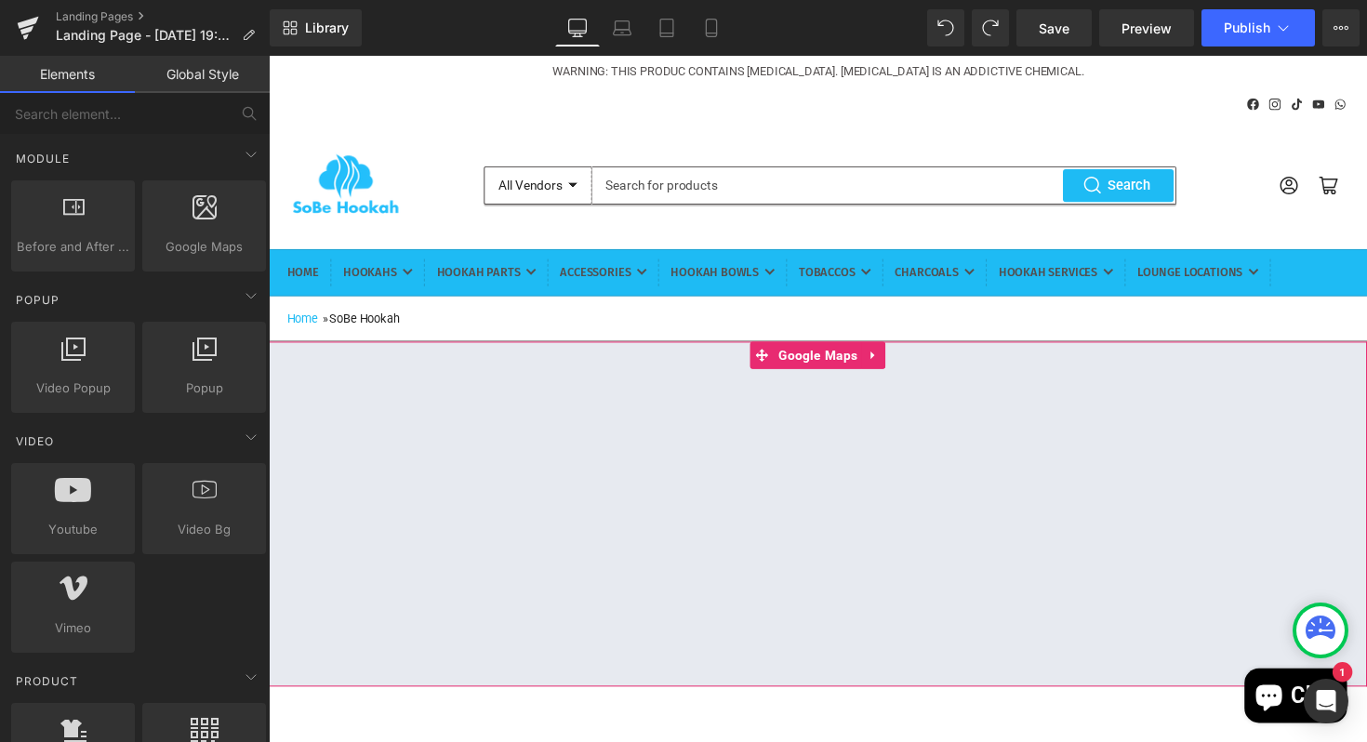
click at [886, 406] on div at bounding box center [831, 525] width 1125 height 353
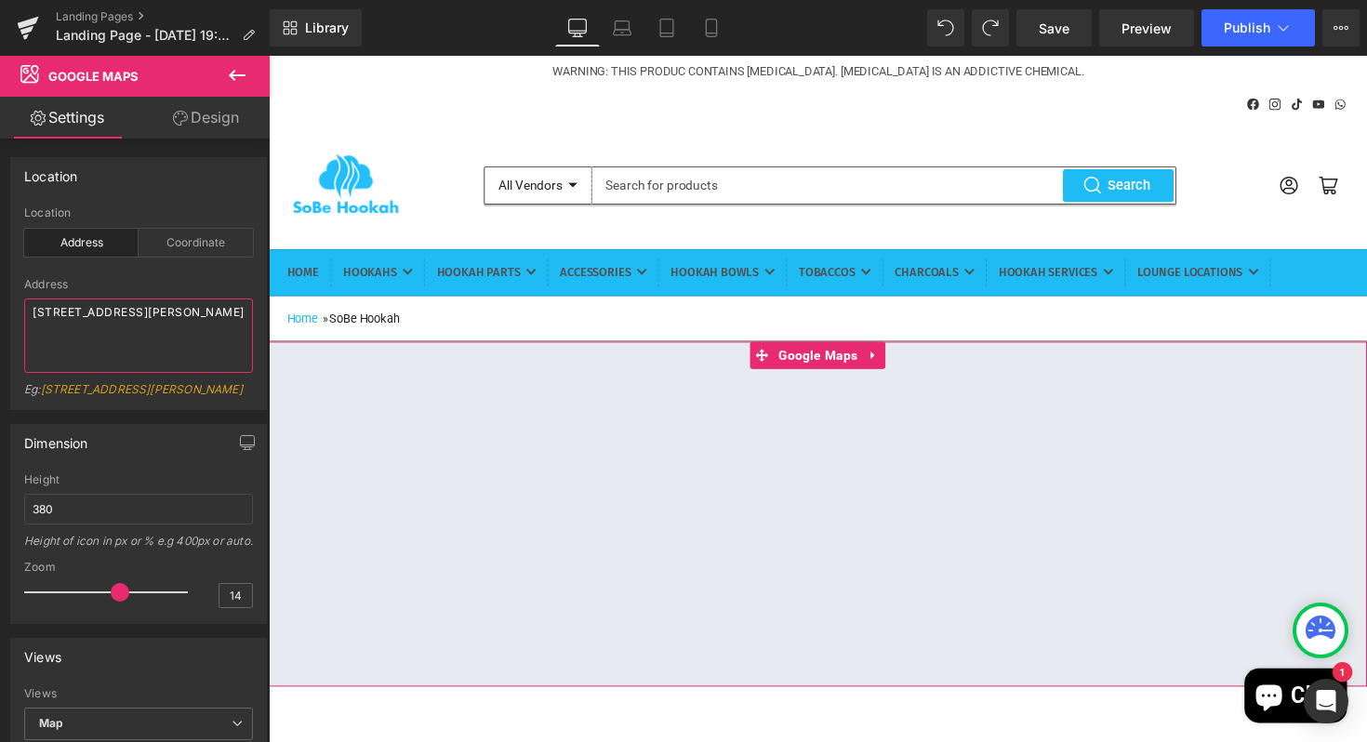
drag, startPoint x: 162, startPoint y: 356, endPoint x: 0, endPoint y: 291, distance: 174.4
click at [0, 291] on div "Location address Location Address Coordinate Address 86-90 Paul Street, London,…" at bounding box center [139, 276] width 278 height 267
click at [192, 355] on textarea "1700 Collins Ave, Miami Beach, FL, 33139" at bounding box center [138, 335] width 229 height 74
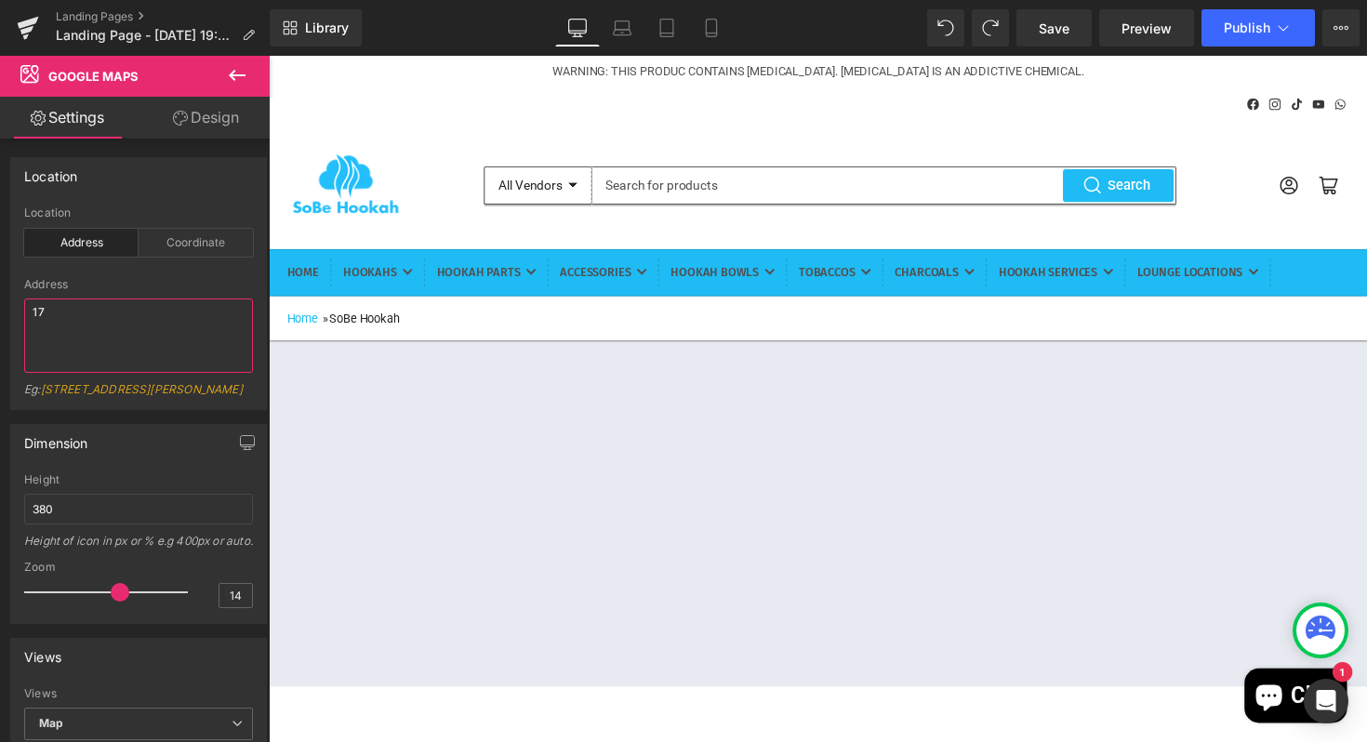
type textarea "1"
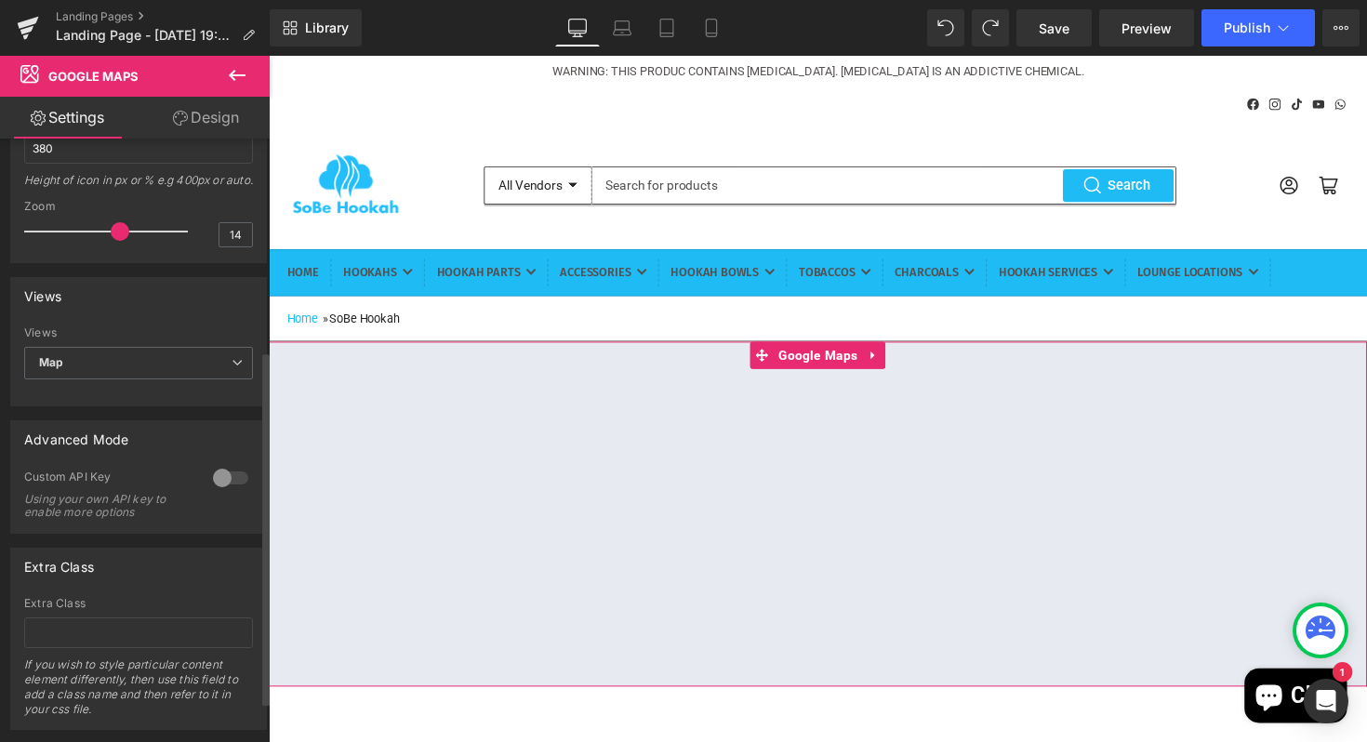
scroll to position [363, 0]
click at [222, 378] on span "Map" at bounding box center [138, 361] width 229 height 33
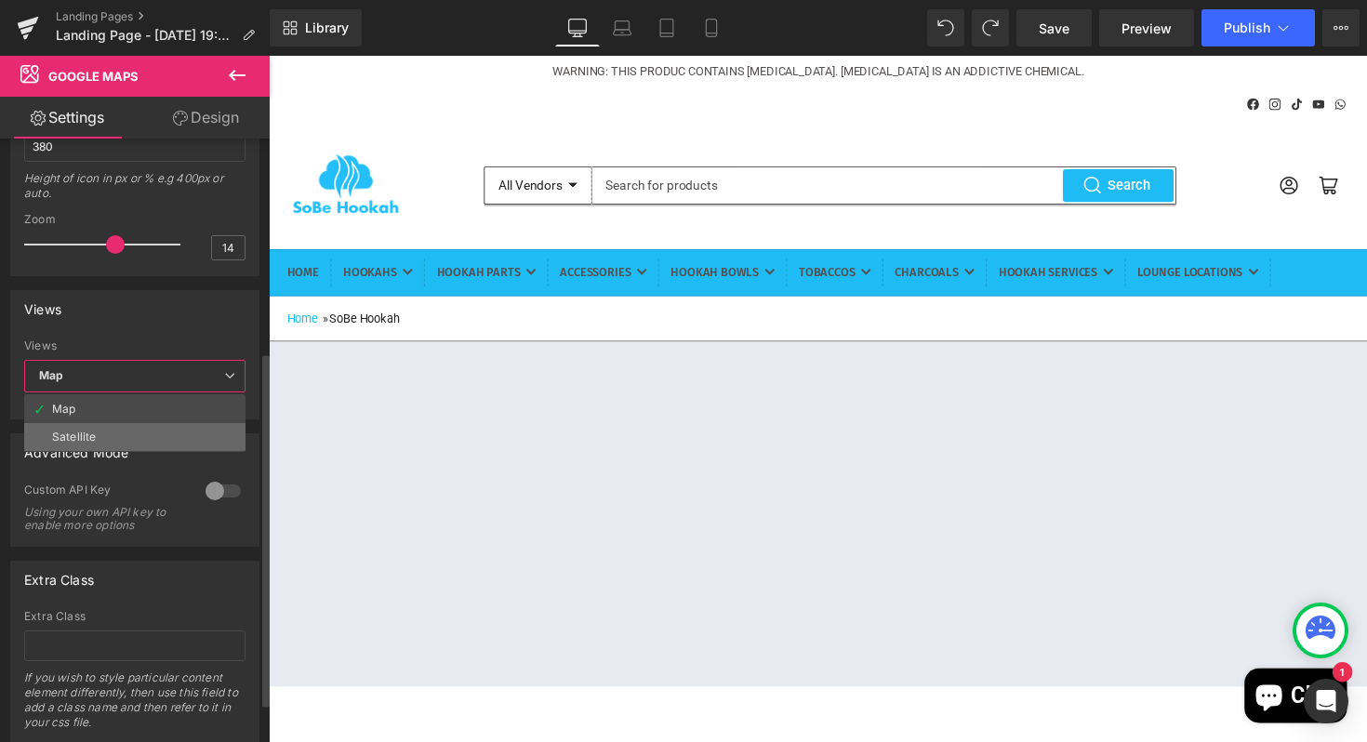
click at [132, 450] on li "Satellite" at bounding box center [134, 437] width 221 height 28
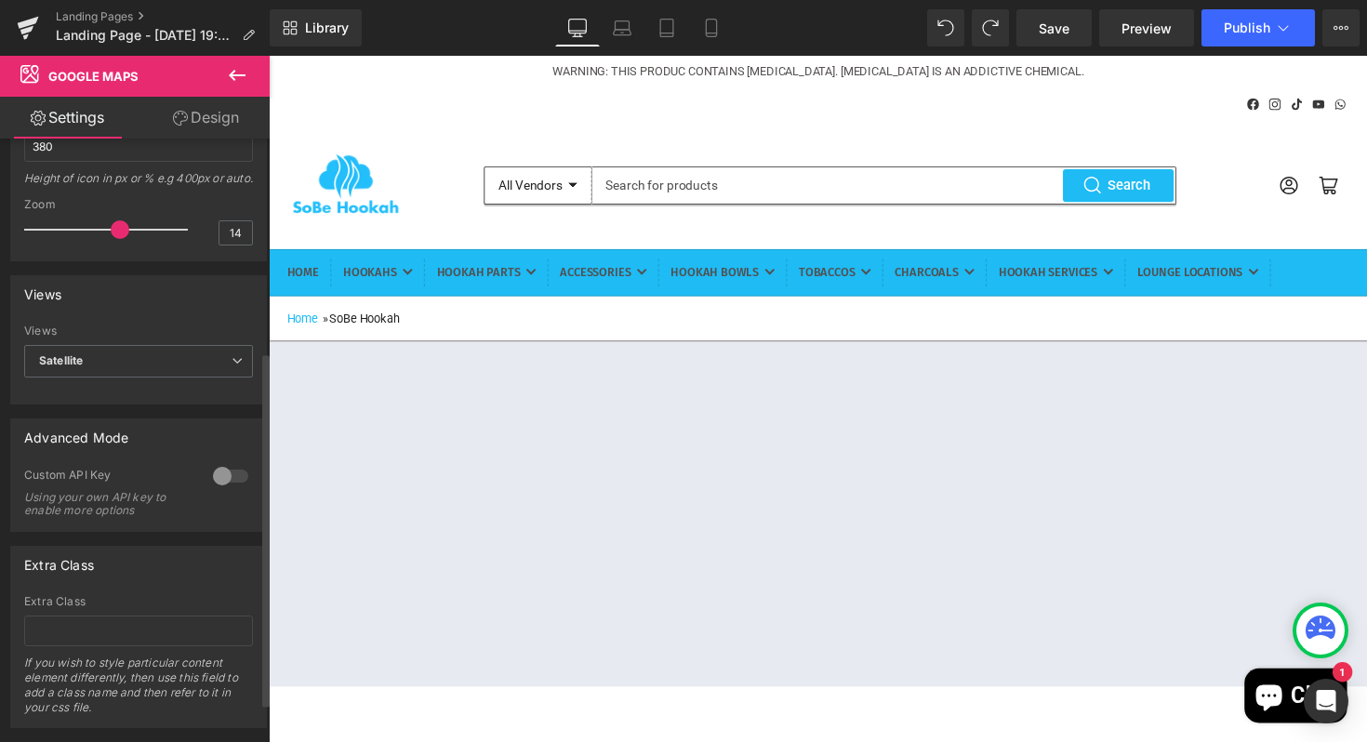
scroll to position [431, 0]
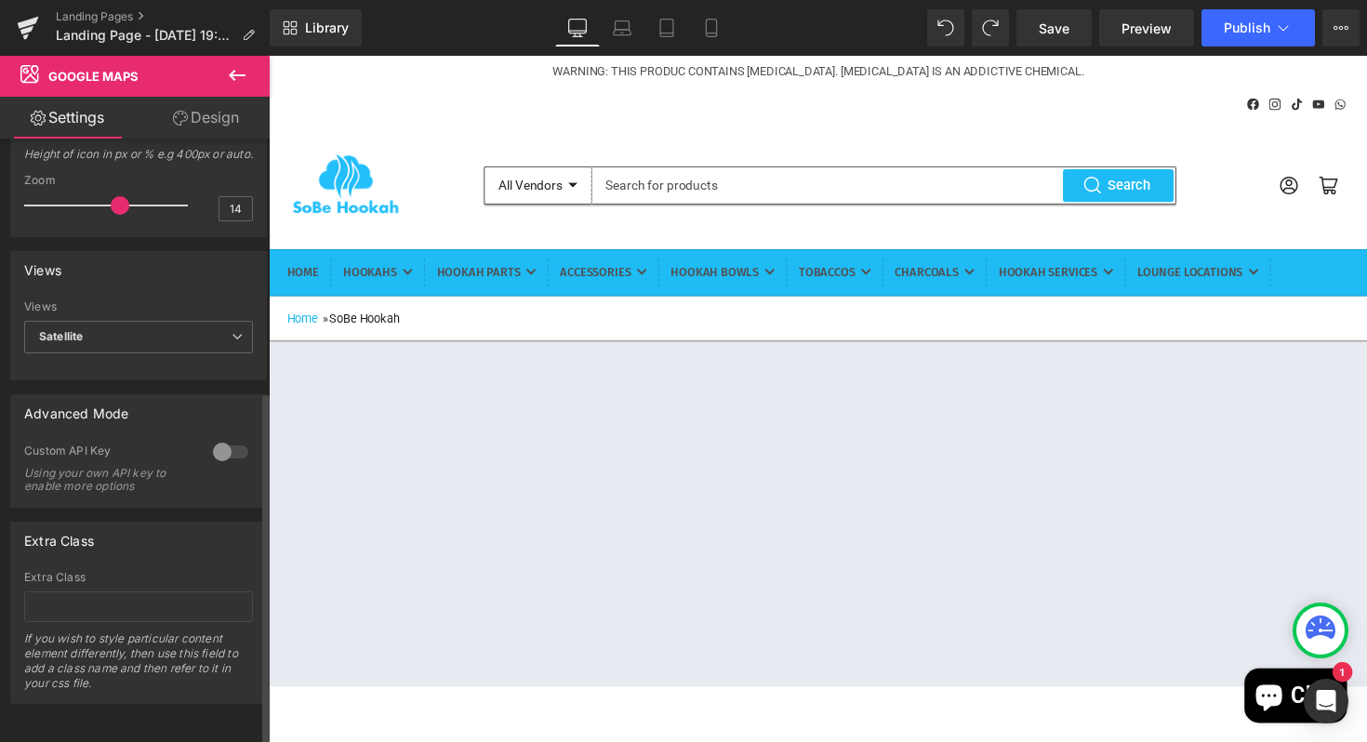
click at [230, 437] on div at bounding box center [230, 452] width 45 height 30
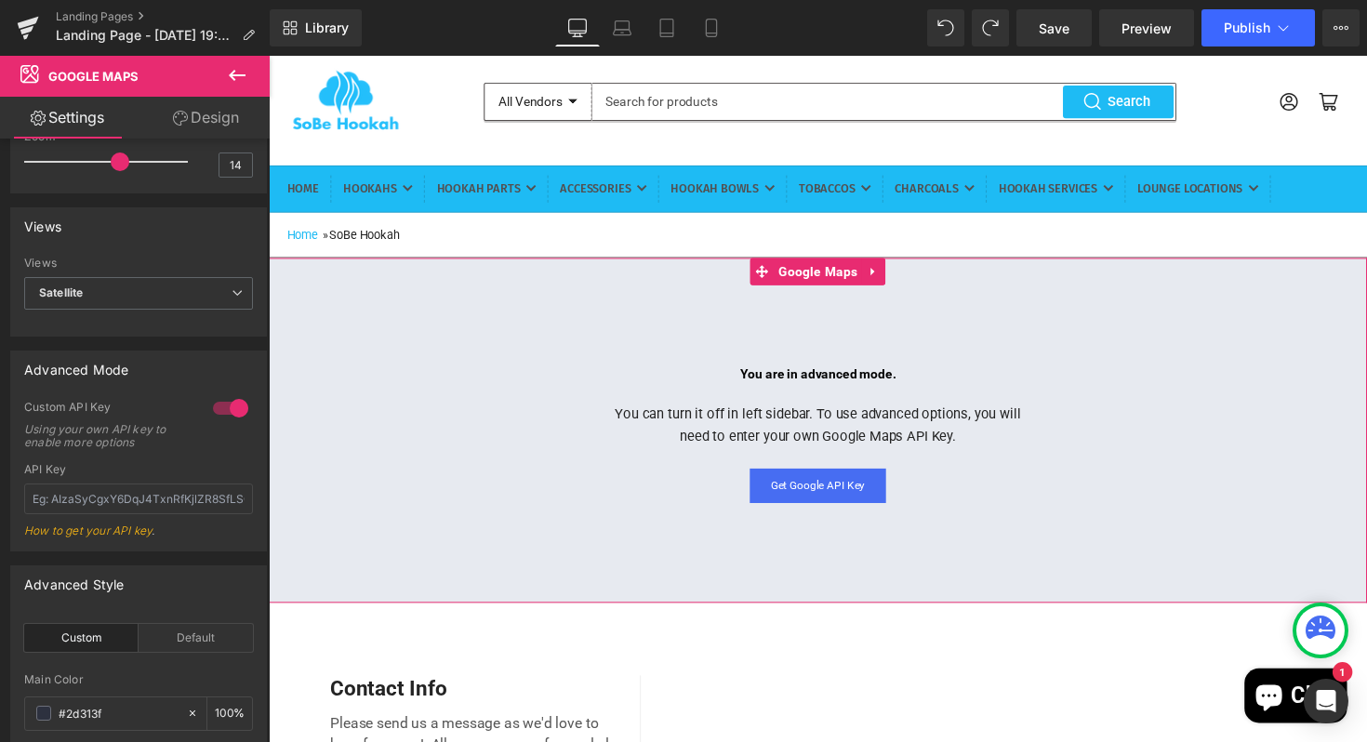
scroll to position [88, 0]
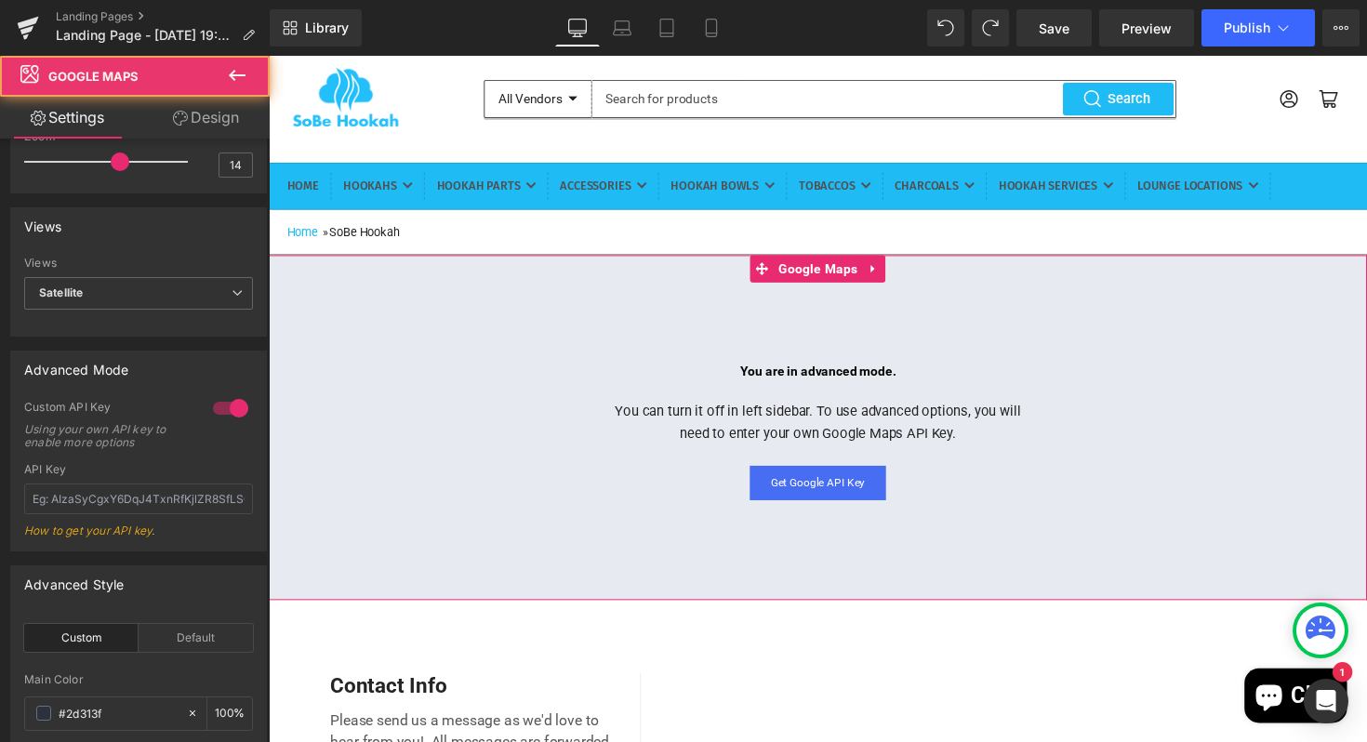
click at [816, 511] on link "Get Google API Key" at bounding box center [831, 493] width 139 height 35
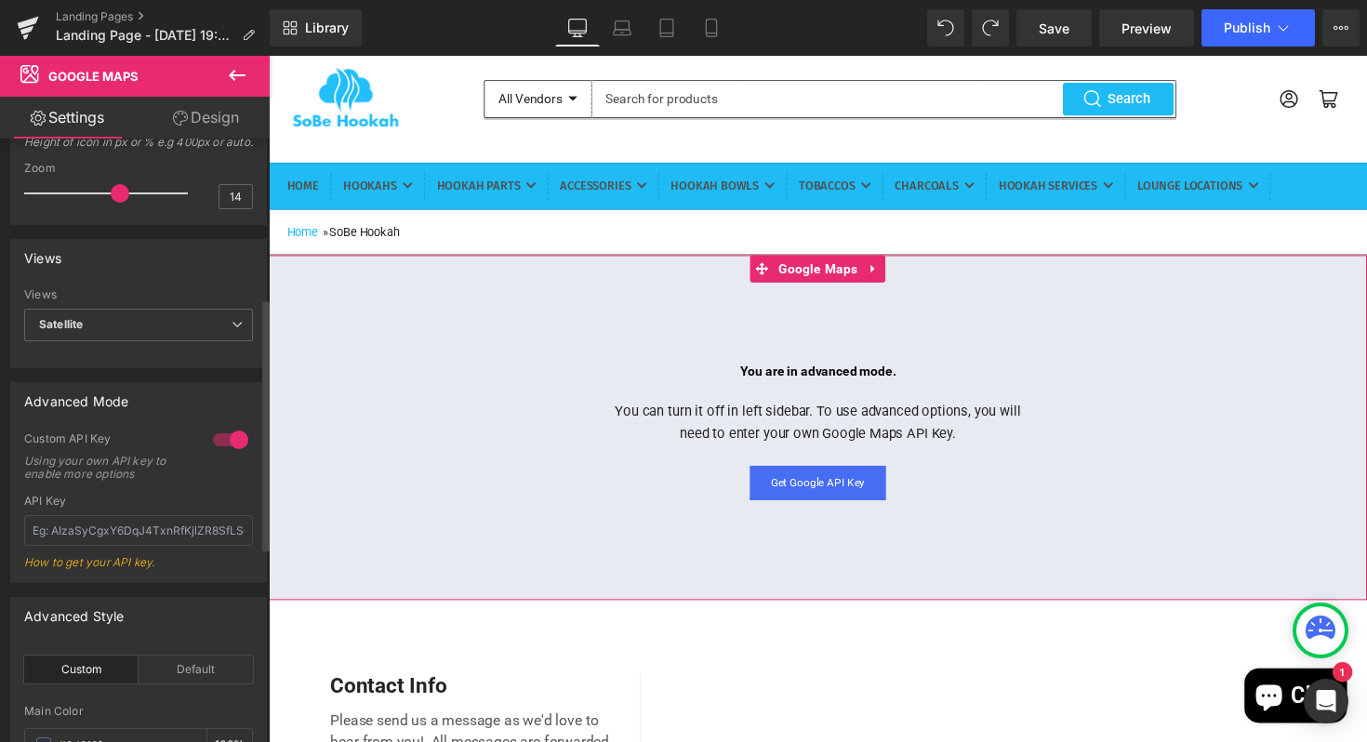
scroll to position [449, 0]
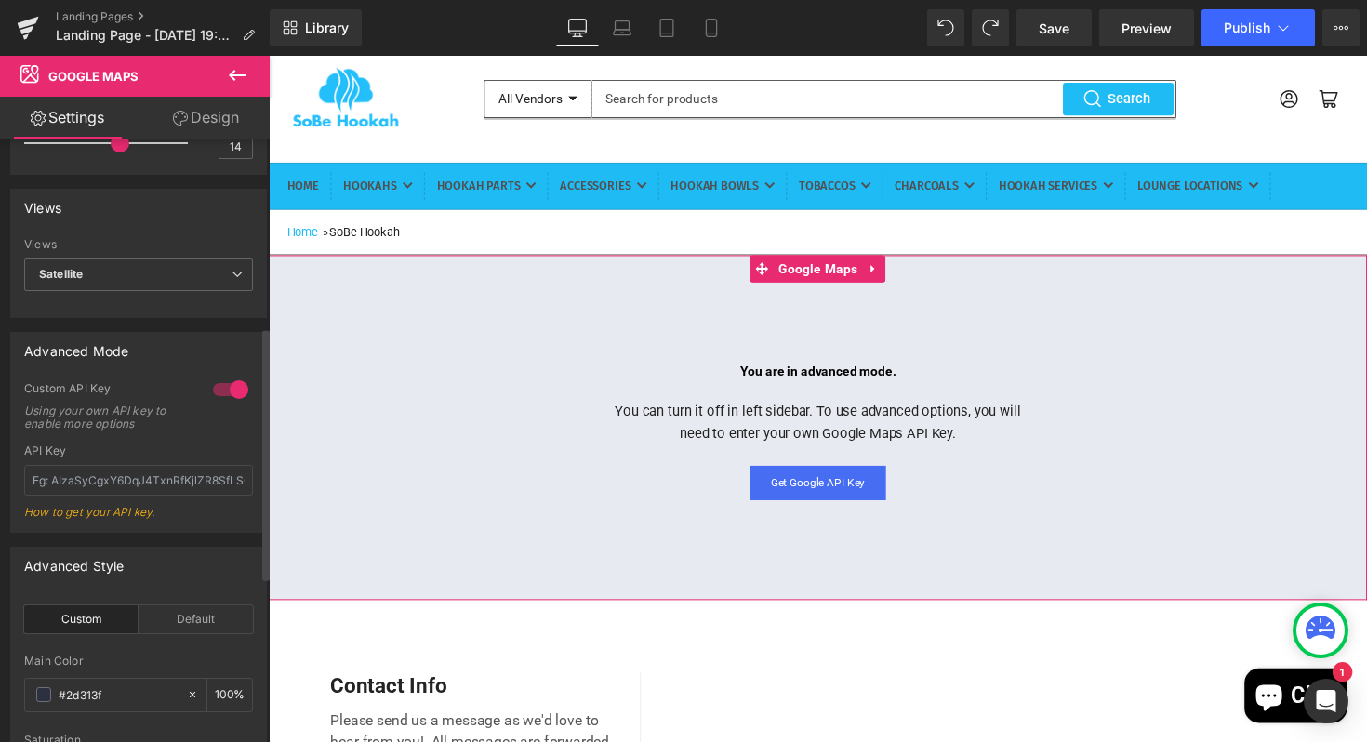
click at [219, 404] on div at bounding box center [230, 390] width 45 height 30
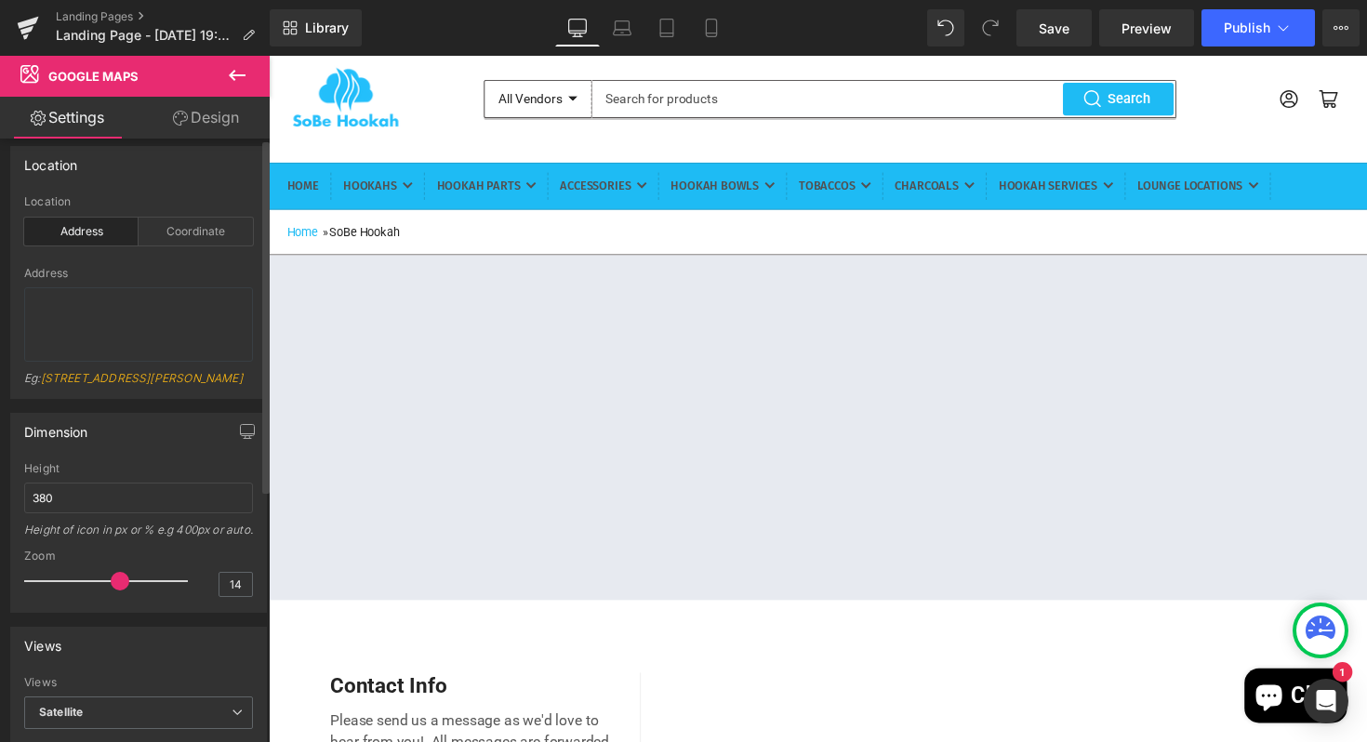
scroll to position [0, 0]
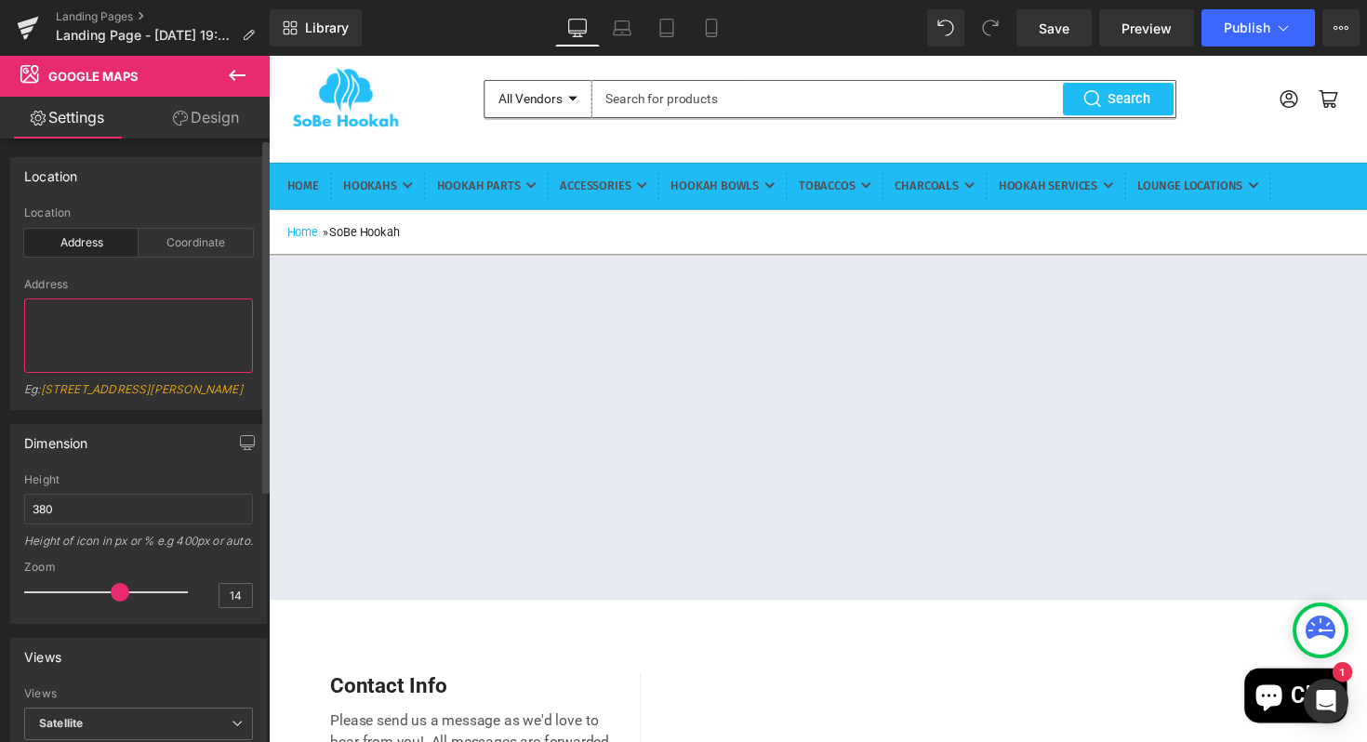
click at [106, 326] on textarea at bounding box center [138, 335] width 229 height 74
type textarea "401 Ocean Drive Office 404"
type input "NICOLAY GERMAN"
type input "sobehookah@gmail.com"
type textarea "4"
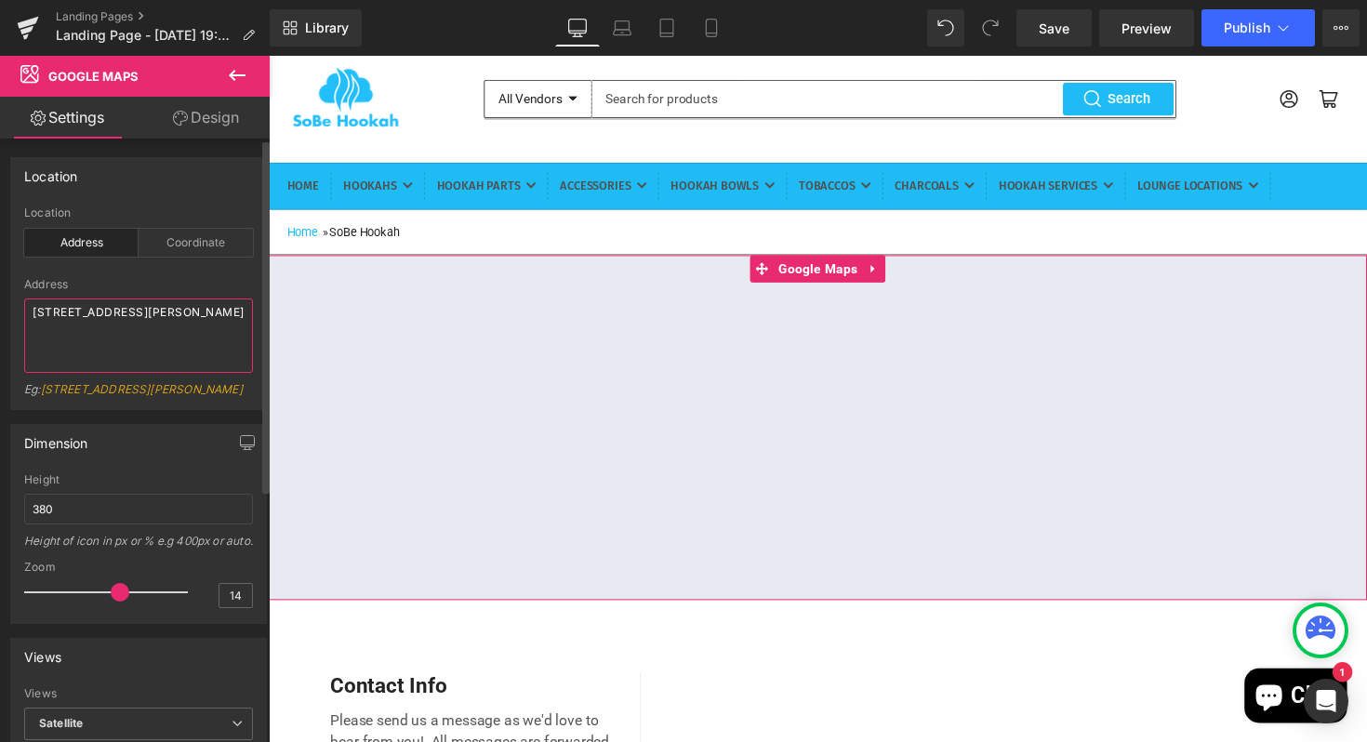
click at [140, 316] on textarea "1700 collins ave" at bounding box center [138, 335] width 229 height 74
type textarea "1700 Collins Ave, Miami Beach, FL, 33139"
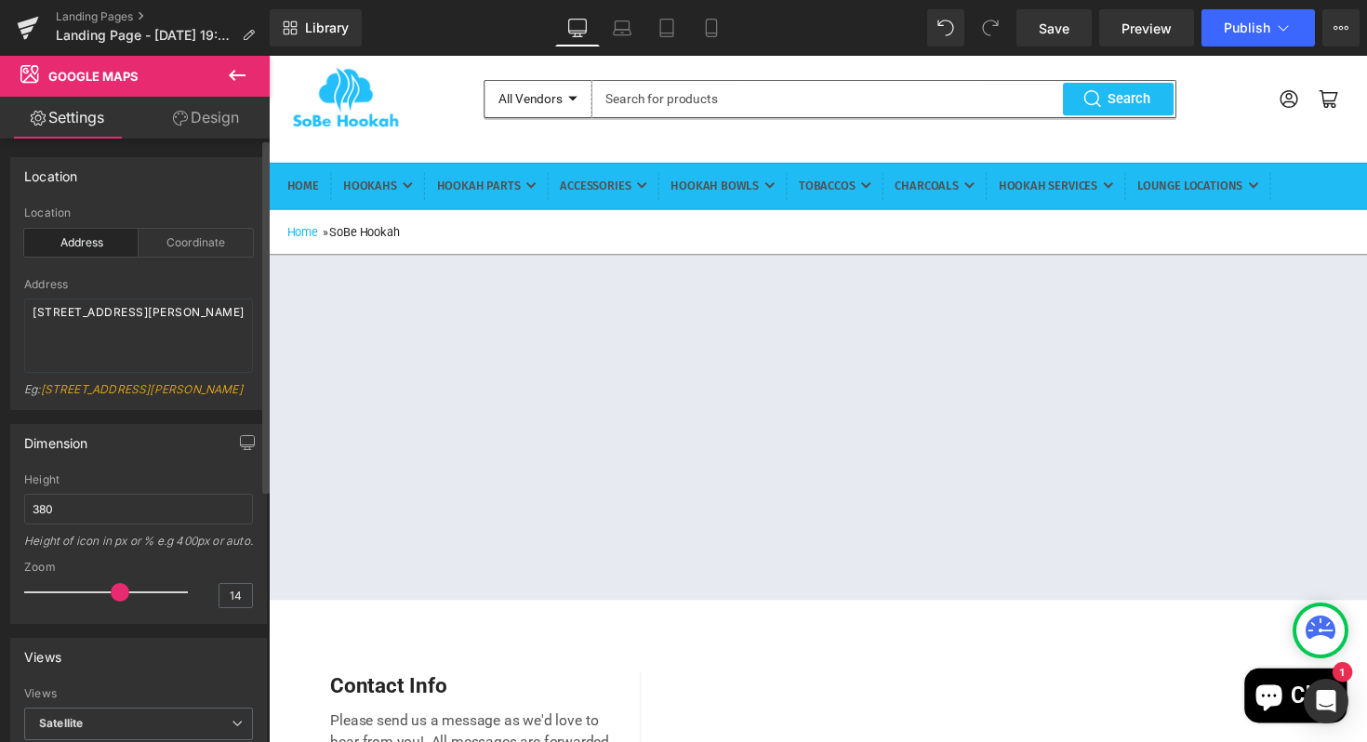
click at [225, 406] on div "Eg: 86-90 Paul Street, London, EC2A 4NE, UK" at bounding box center [138, 395] width 229 height 27
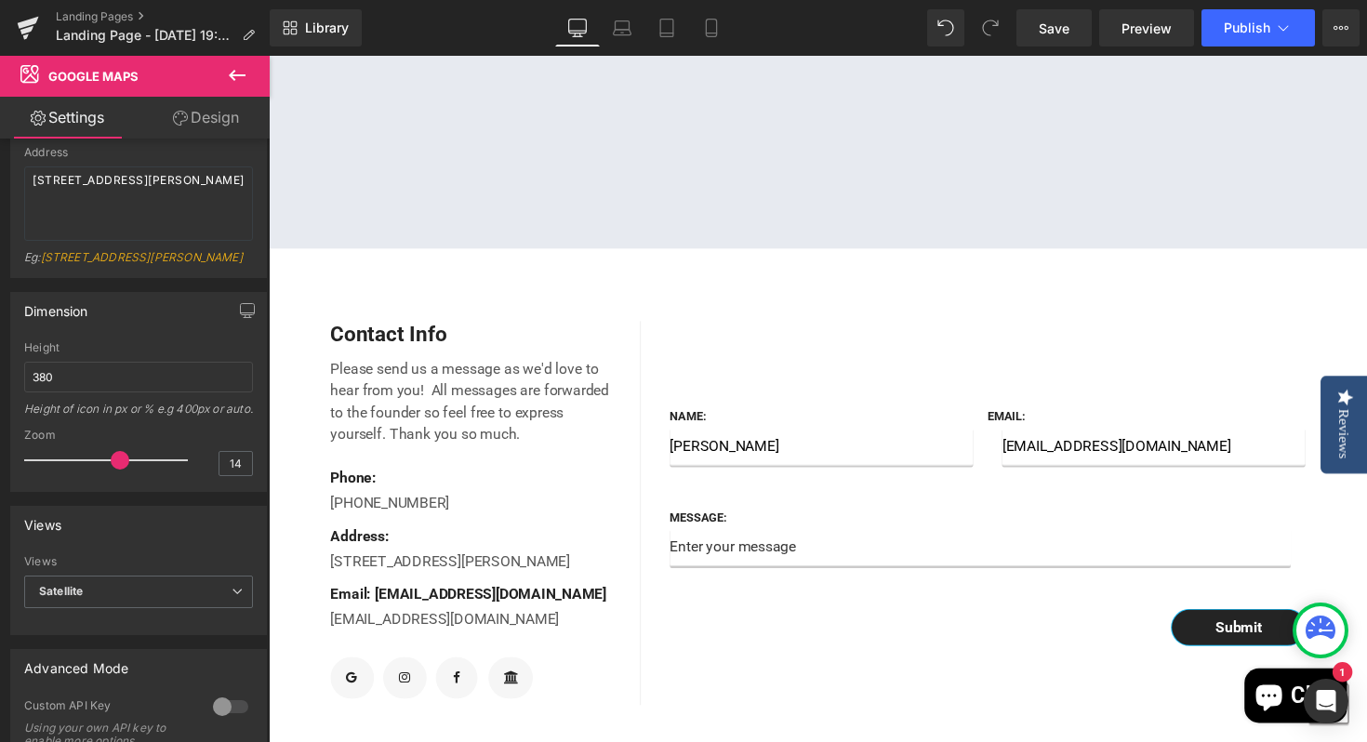
scroll to position [510, 0]
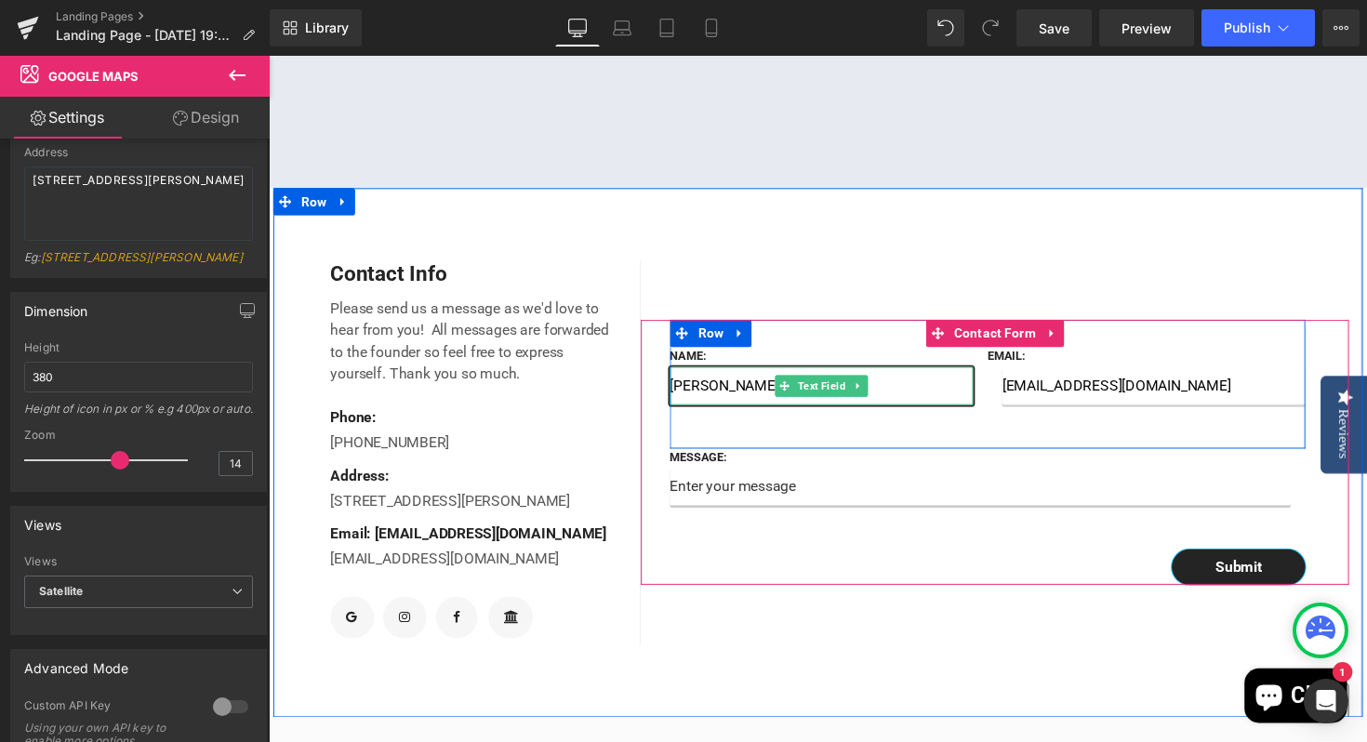
click at [742, 414] on input "NICOLAY GERMAN" at bounding box center [835, 394] width 311 height 39
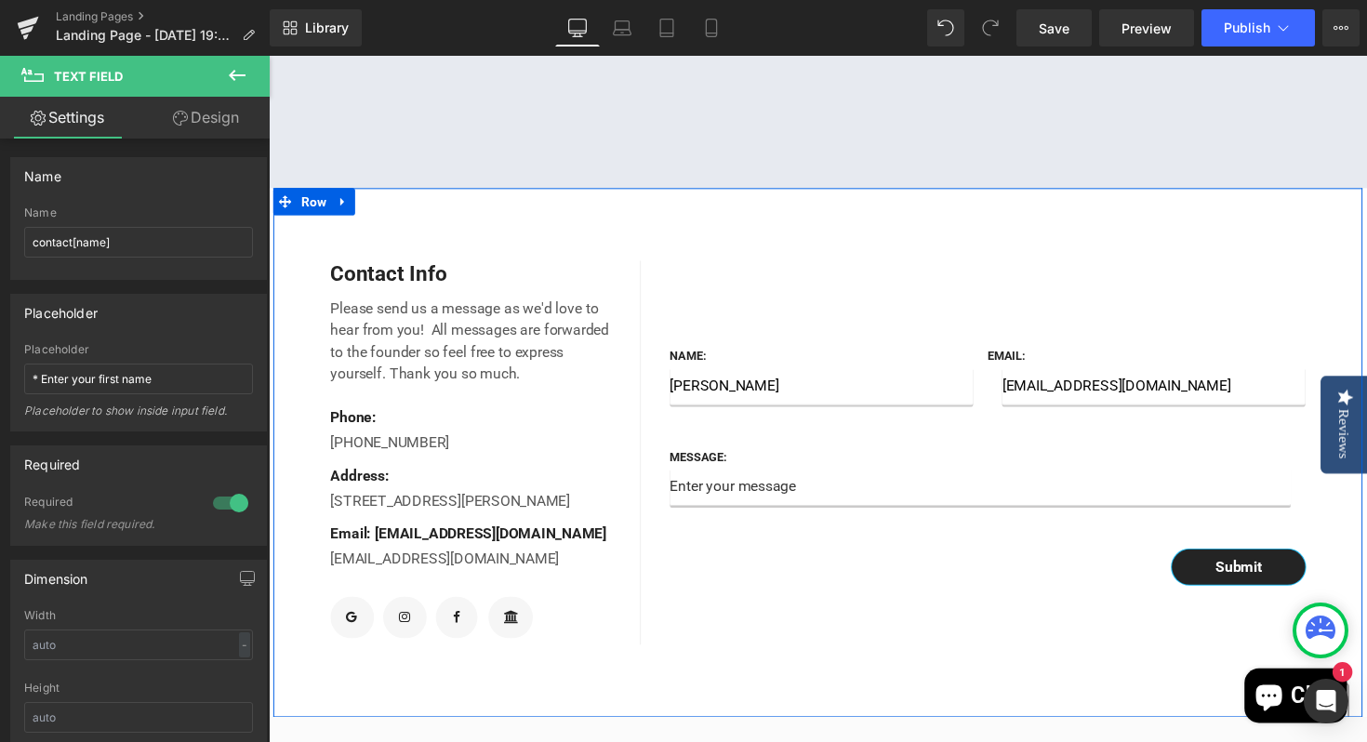
click at [914, 650] on div "Name: Text Block NICOLAY GERMAN Text Field Email: Text Block sobehookah@gmail.c…" at bounding box center [1012, 462] width 725 height 393
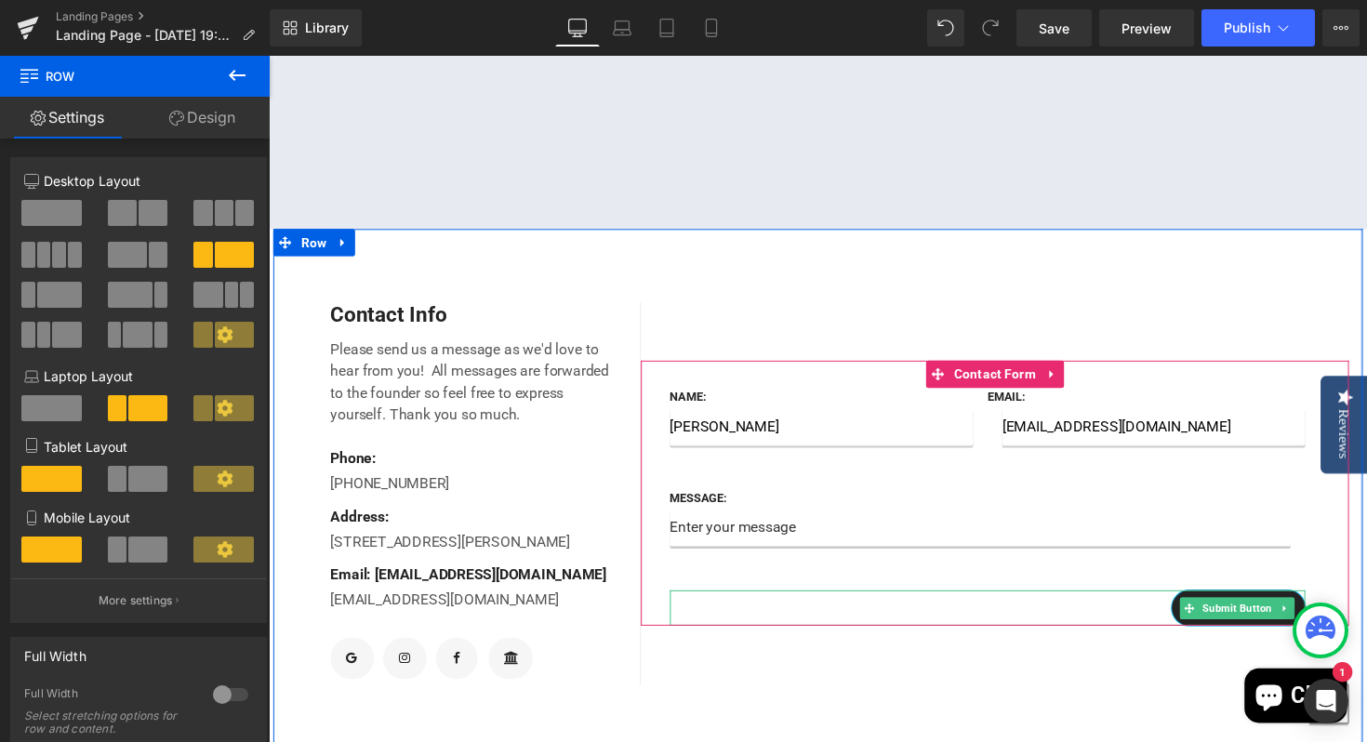
scroll to position [454, 0]
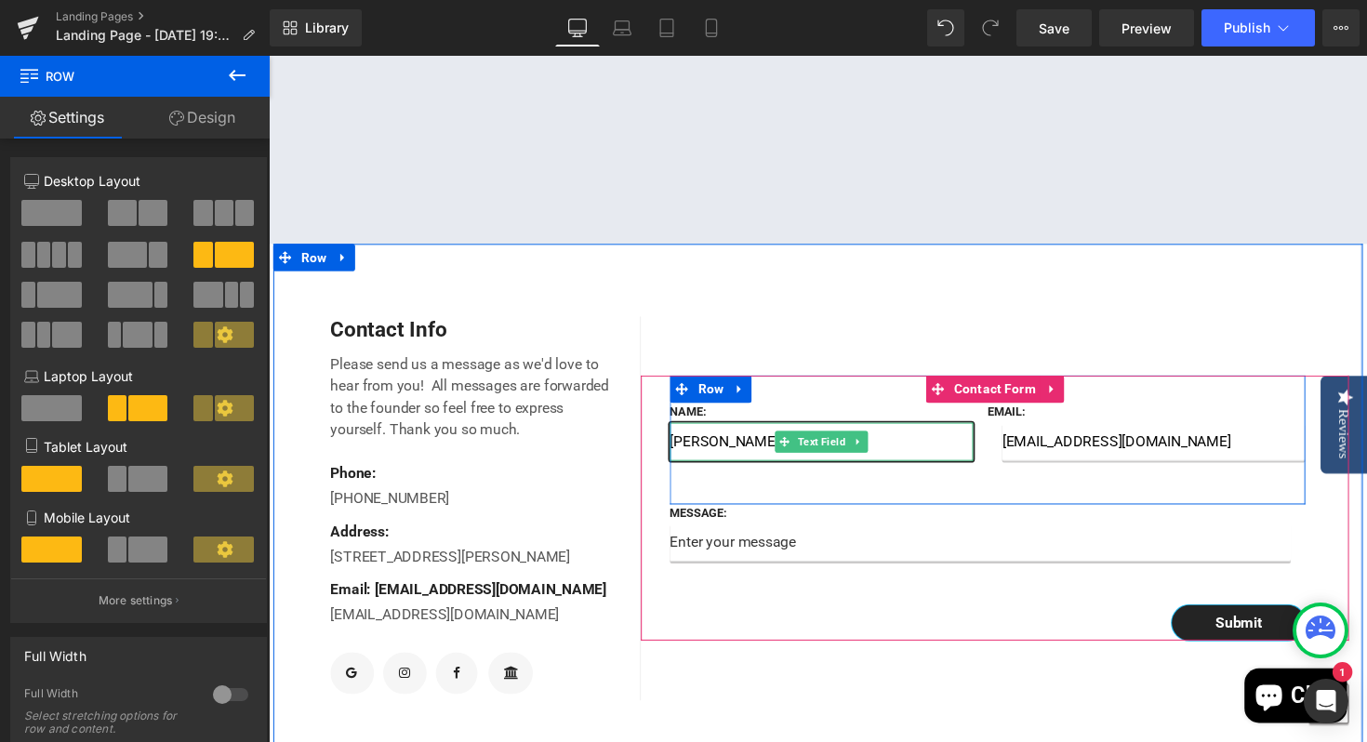
click at [934, 470] on input "NICOLAY GERMAN" at bounding box center [835, 450] width 311 height 39
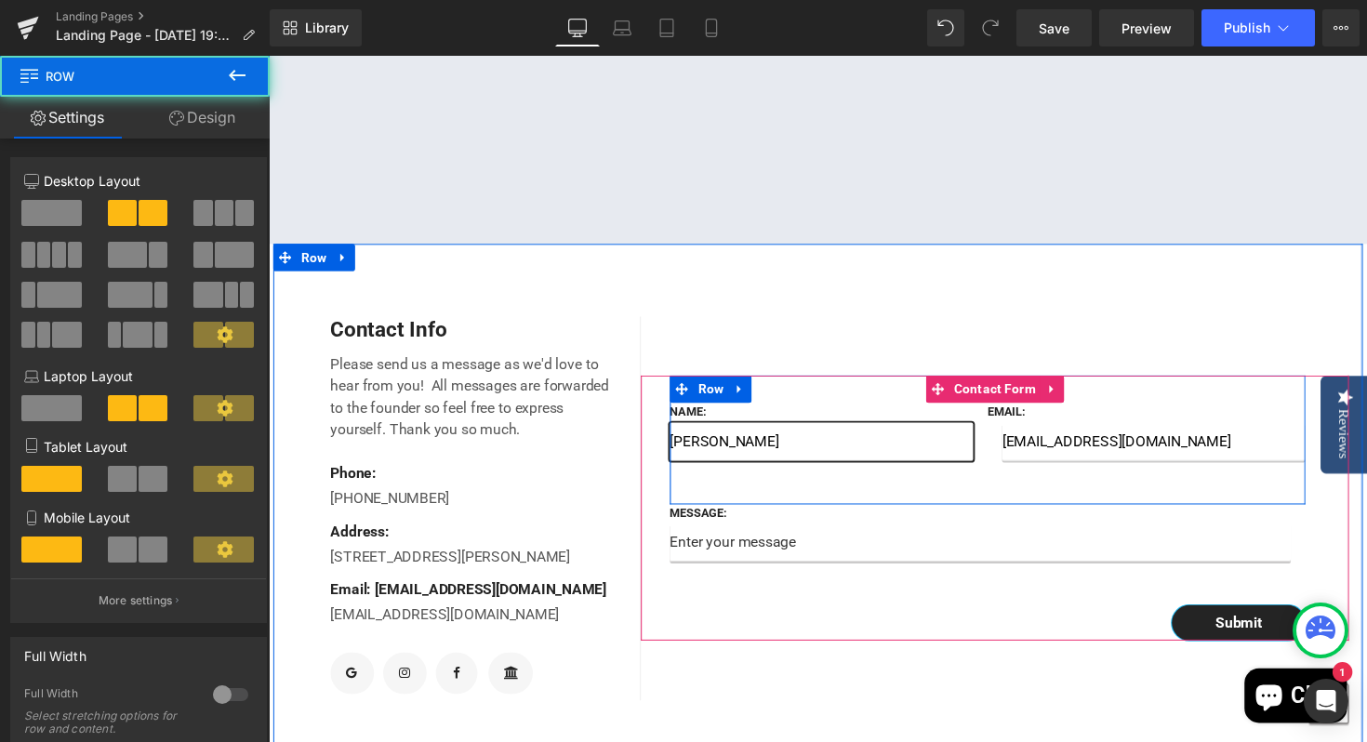
scroll to position [457, 0]
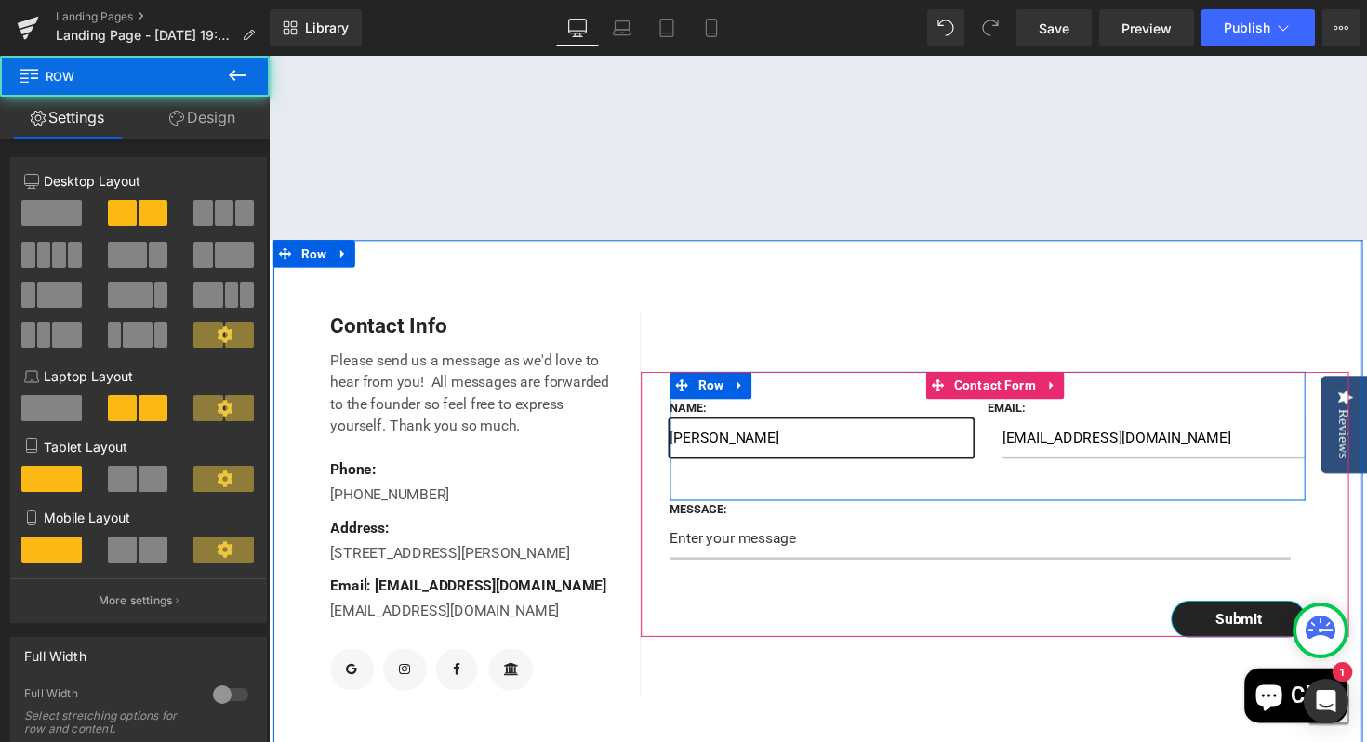
click at [683, 497] on div "Name: Text Block NICOLAY GERMAN Text Field Email: Text Block sobehookah@gmail.c…" at bounding box center [1005, 445] width 651 height 132
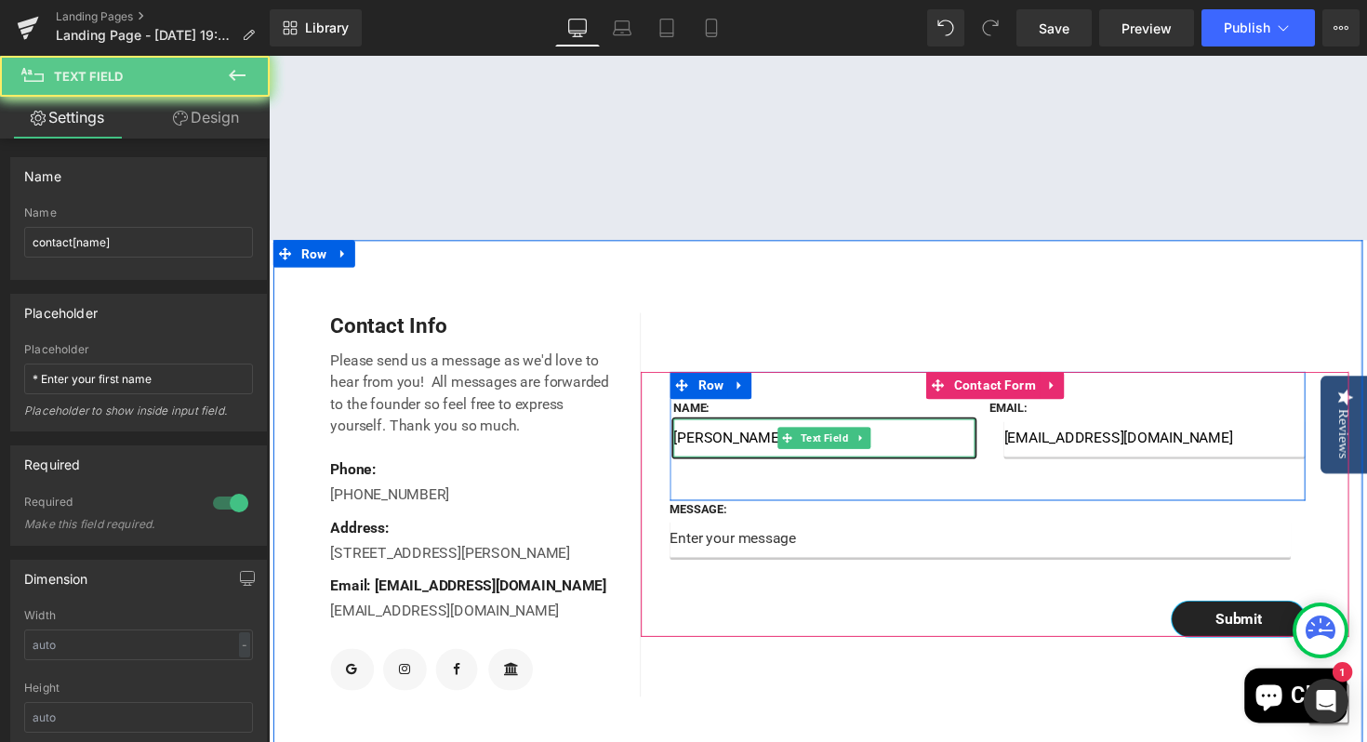
scroll to position [456, 0]
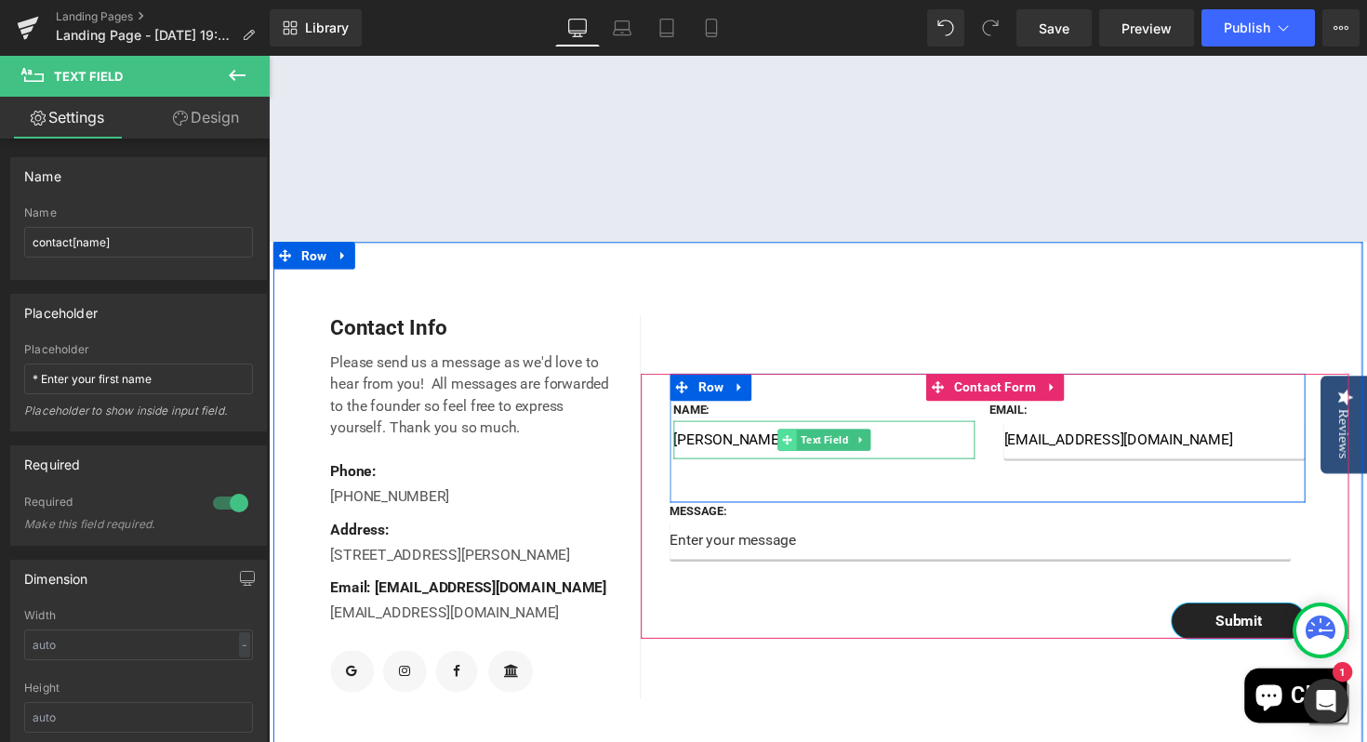
drag, startPoint x: 701, startPoint y: 497, endPoint x: 793, endPoint y: 499, distance: 92.1
click at [793, 469] on div "NICOLAY GERMAN Text Field" at bounding box center [837, 449] width 309 height 39
type input "N"
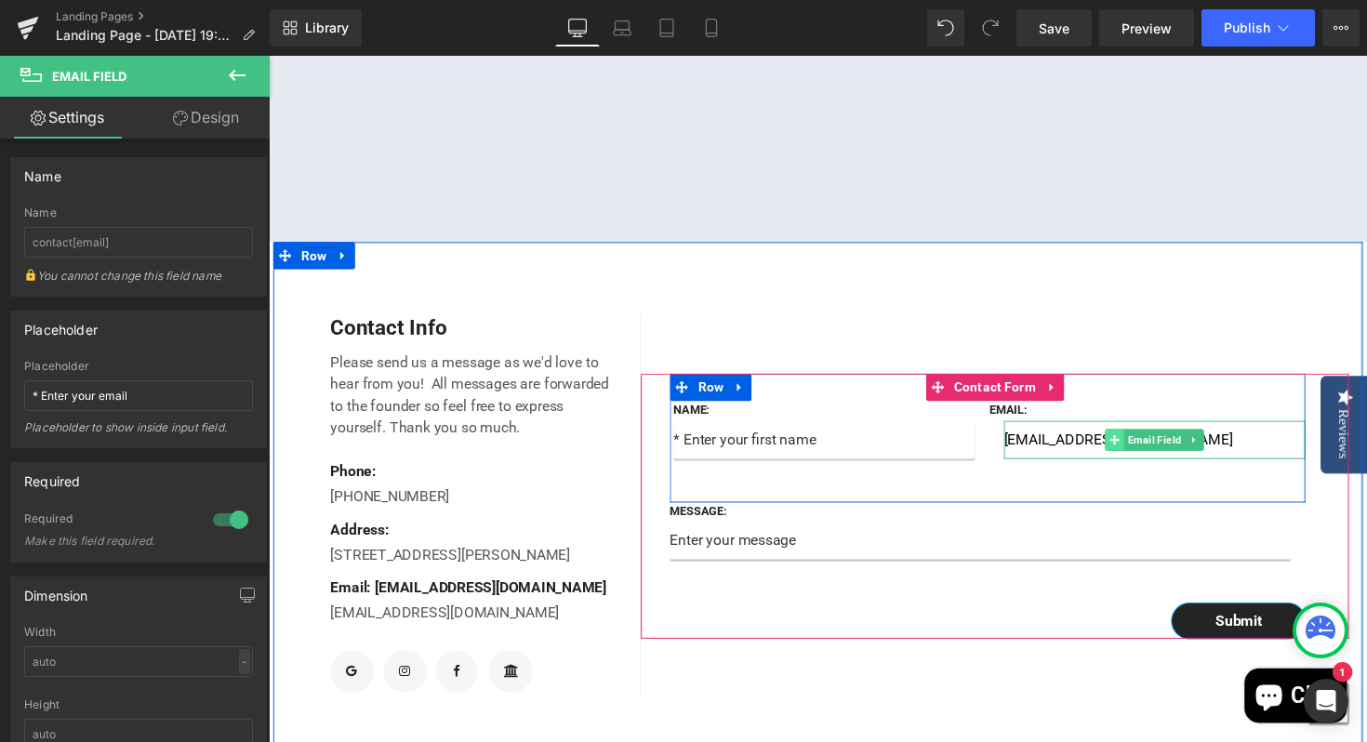
drag, startPoint x: 1027, startPoint y: 497, endPoint x: 1128, endPoint y: 492, distance: 101.5
click at [1128, 469] on div "sobehookah@gmail.com Email Field" at bounding box center [1176, 449] width 309 height 39
type input "s"
click at [1117, 469] on input "email" at bounding box center [1176, 449] width 309 height 39
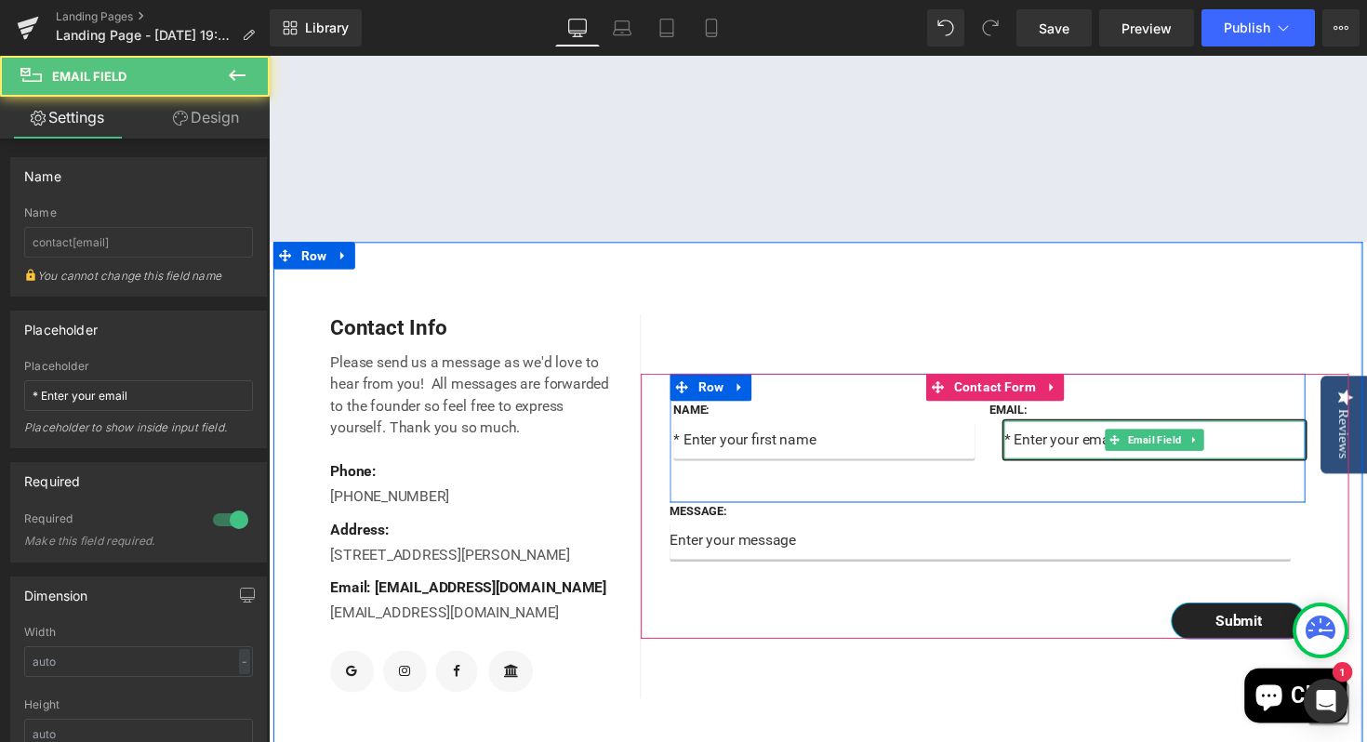
click at [1057, 469] on input "email" at bounding box center [1176, 449] width 309 height 39
click at [1033, 469] on input "email" at bounding box center [1176, 449] width 309 height 39
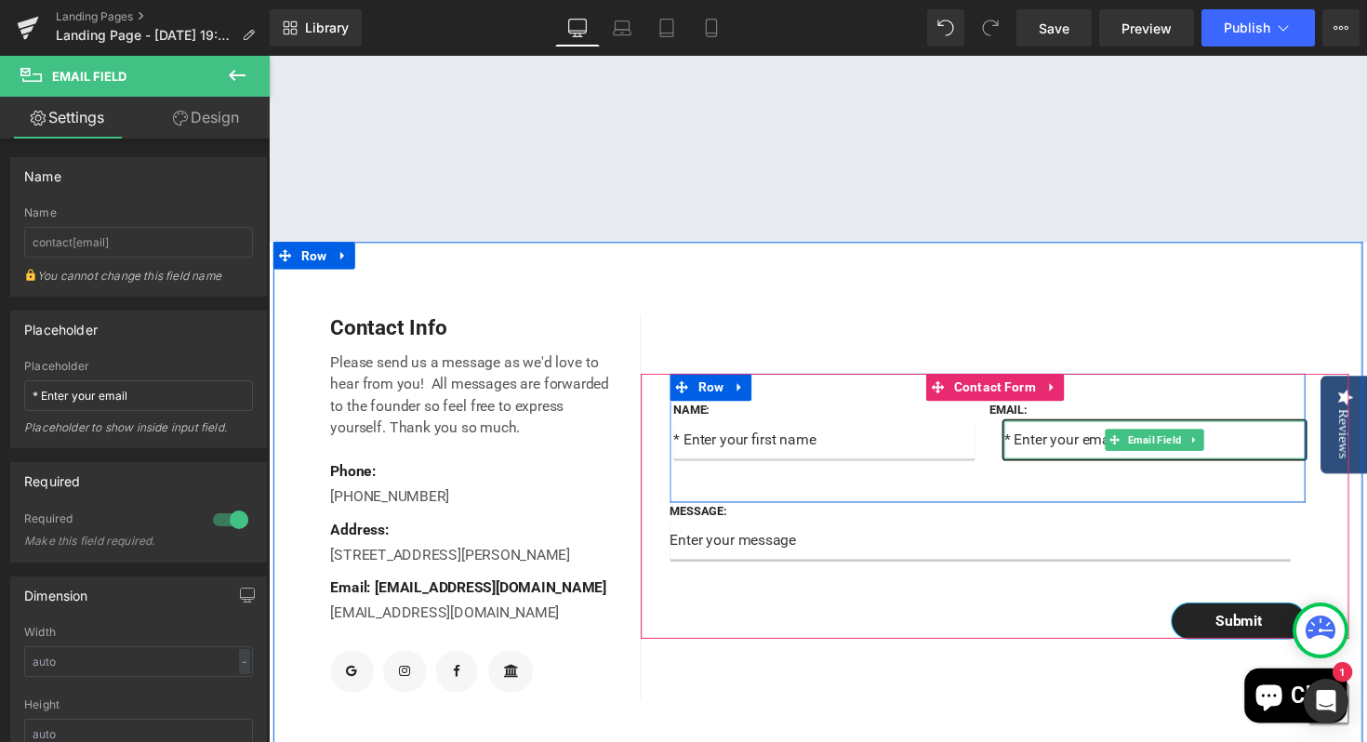
click at [1029, 469] on input "email" at bounding box center [1176, 449] width 309 height 39
click at [1023, 469] on div "Email Field" at bounding box center [1176, 449] width 309 height 39
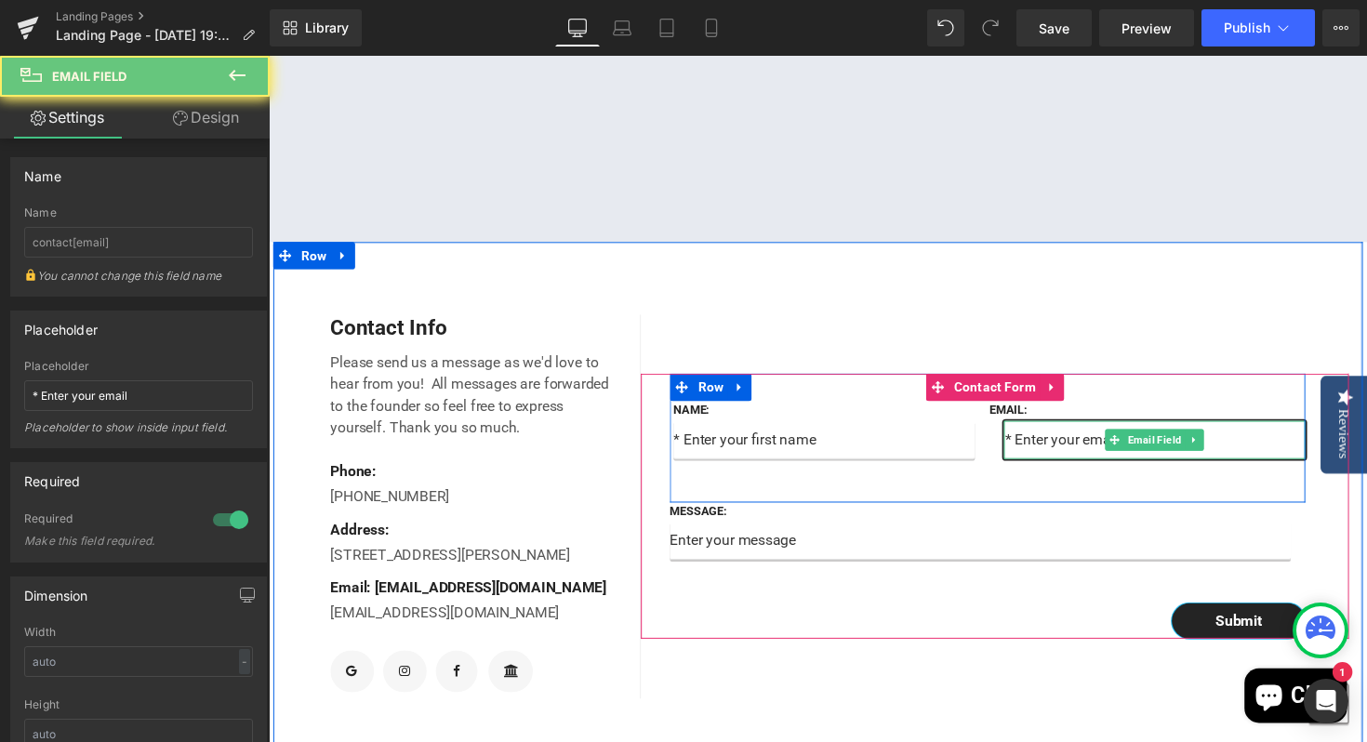
drag, startPoint x: 1072, startPoint y: 493, endPoint x: 1046, endPoint y: 499, distance: 26.8
click at [1061, 469] on input "email" at bounding box center [1176, 449] width 309 height 39
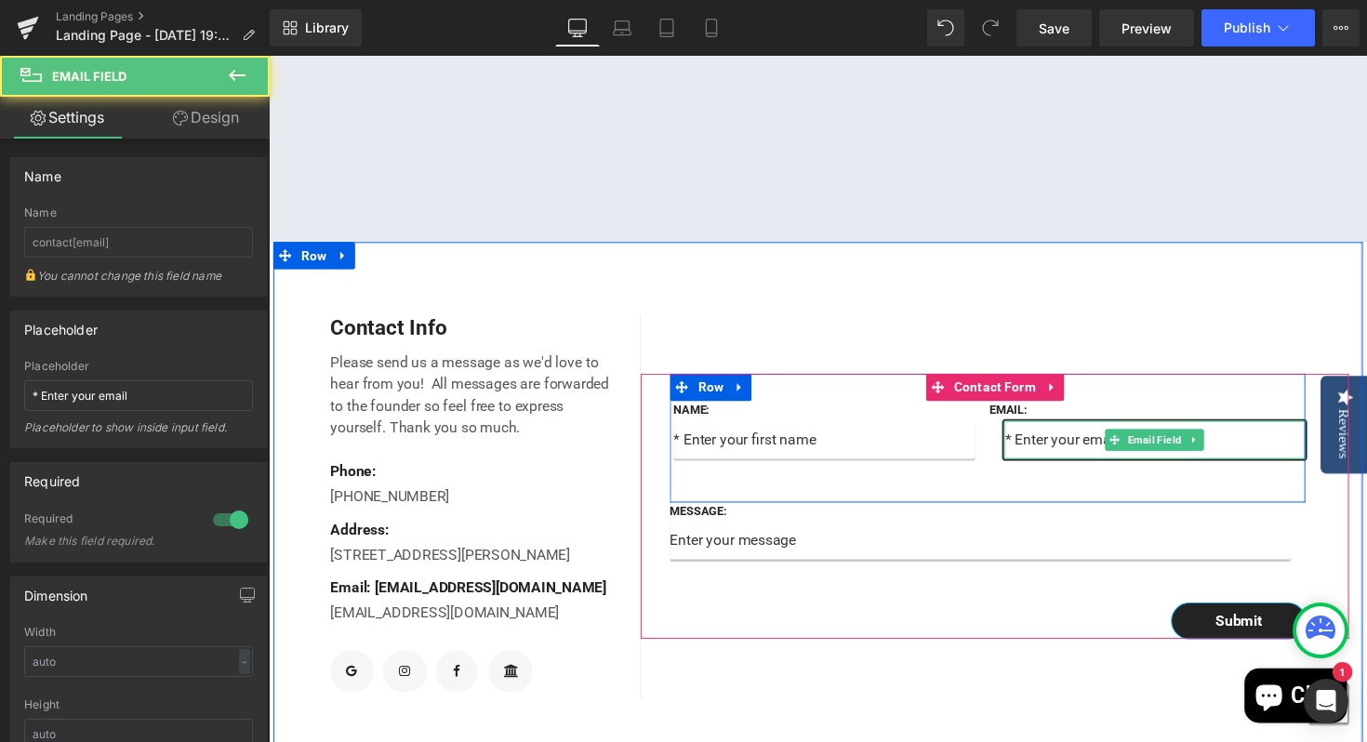
drag, startPoint x: 1030, startPoint y: 497, endPoint x: 1080, endPoint y: 496, distance: 49.3
click at [1080, 469] on input "email" at bounding box center [1176, 449] width 309 height 39
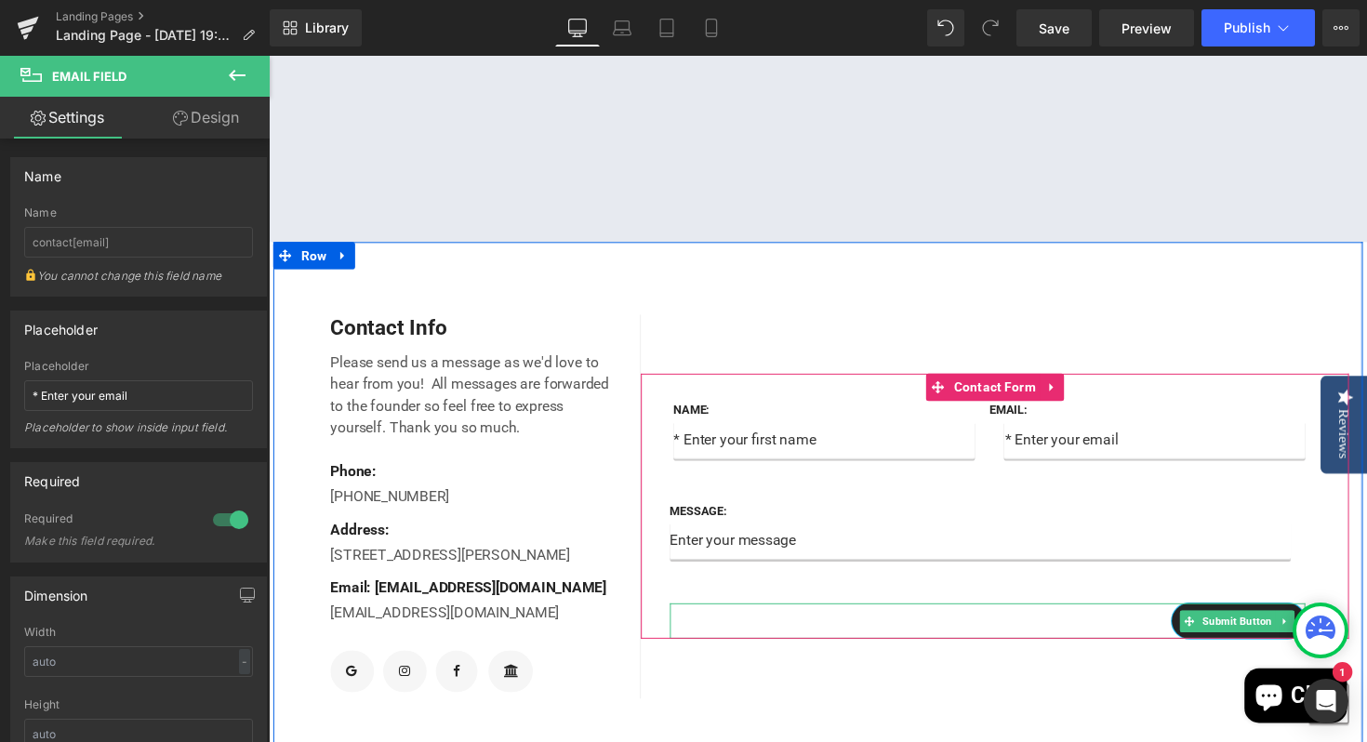
click at [908, 653] on div "Submit" at bounding box center [1005, 634] width 651 height 36
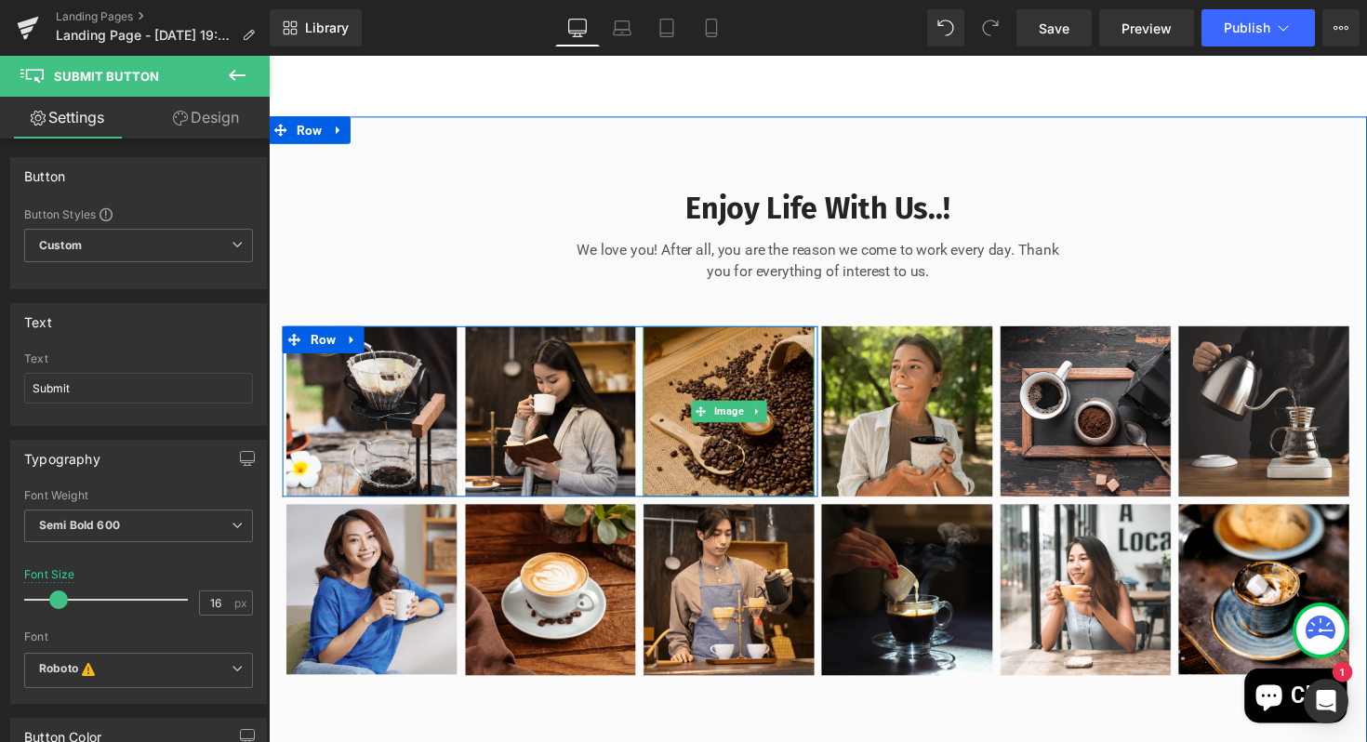
scroll to position [1178, 0]
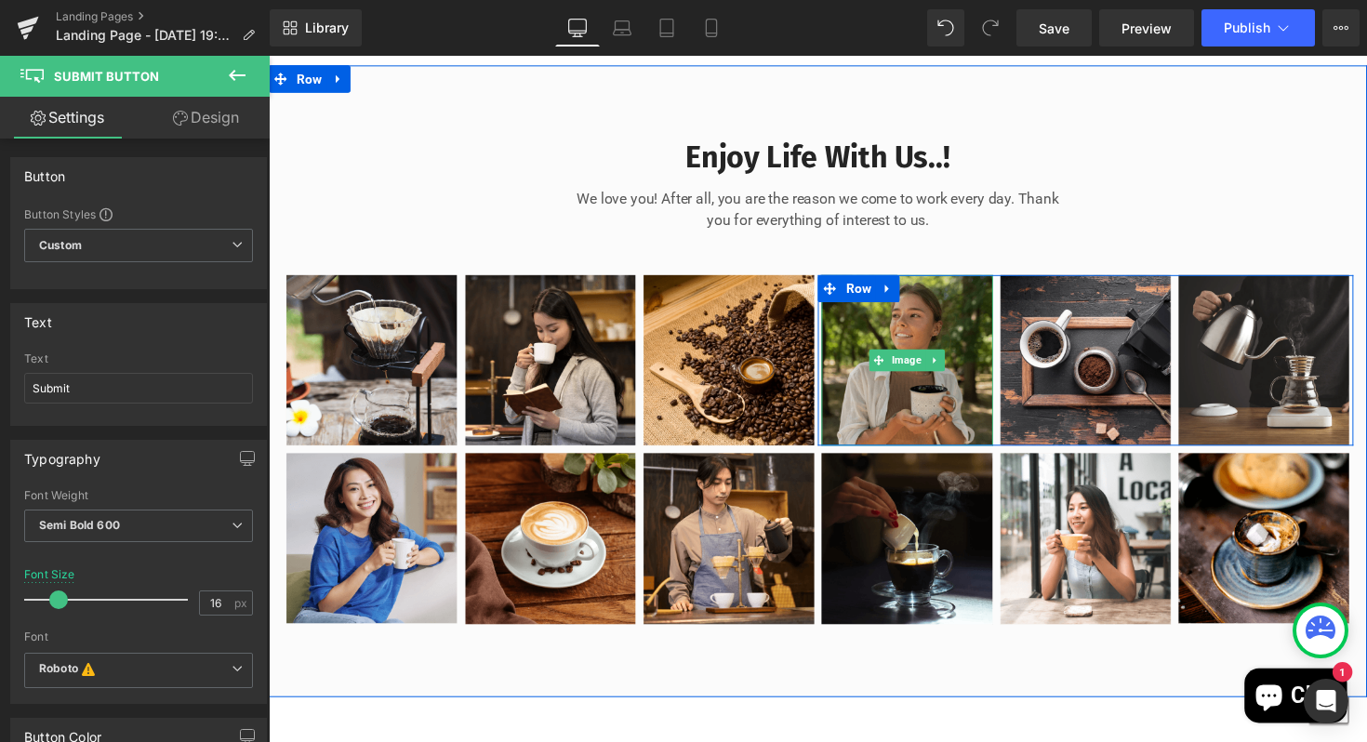
click at [870, 445] on img at bounding box center [923, 369] width 176 height 176
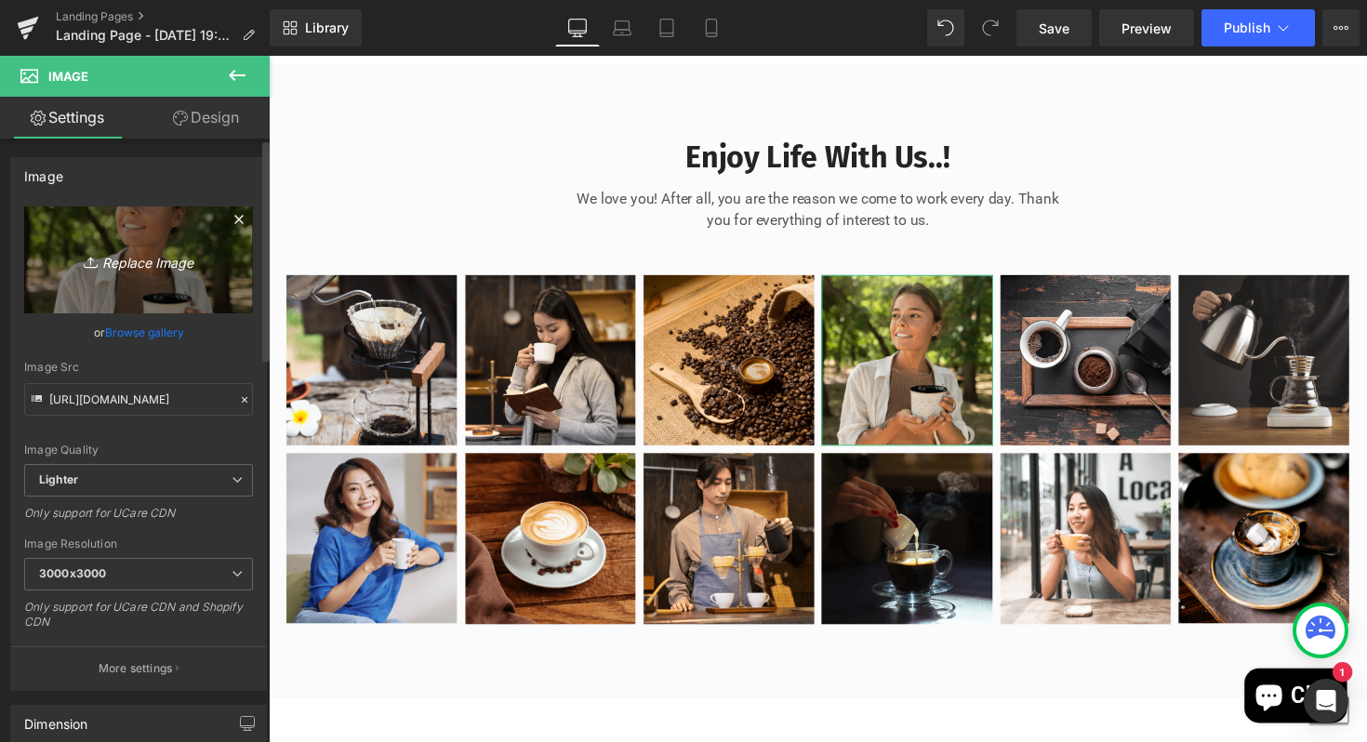
click at [129, 258] on icon "Replace Image" at bounding box center [138, 259] width 149 height 23
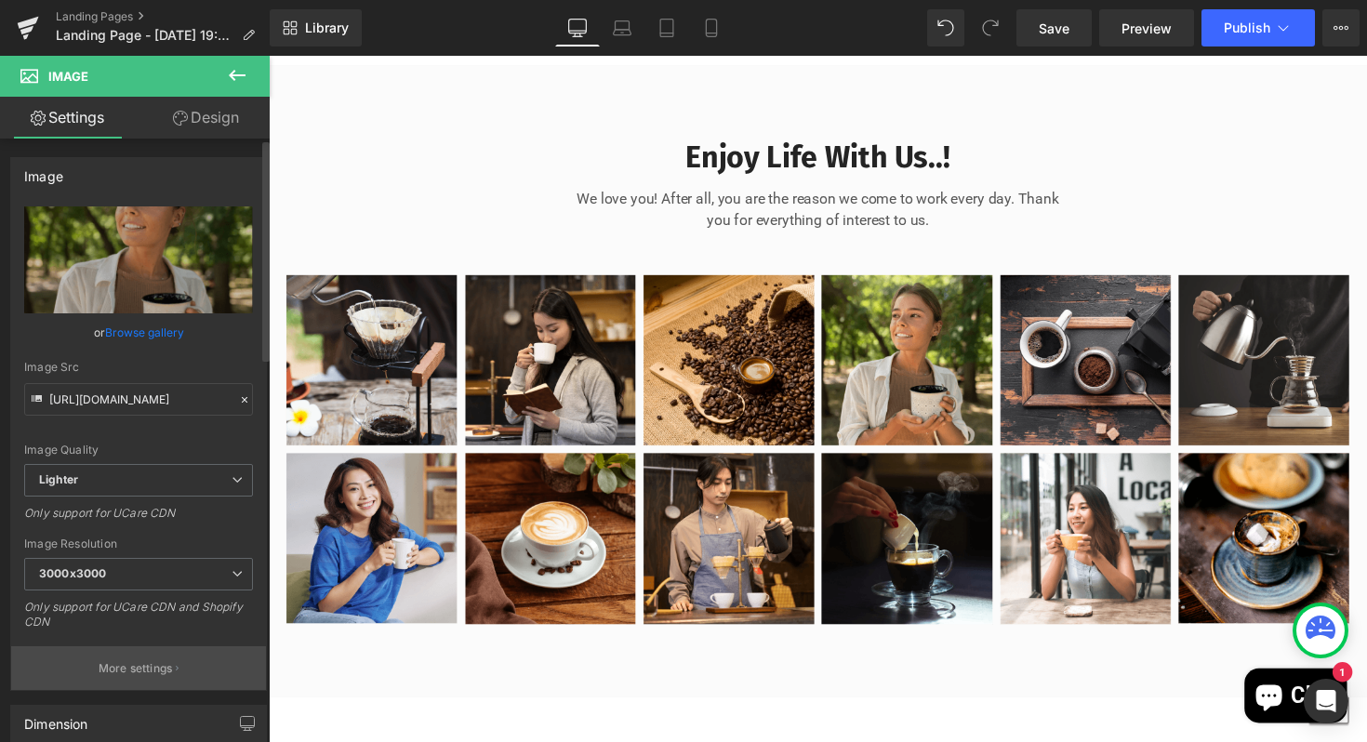
type input "C:\fakepath\956c8bab-de8d-4ce8-be36-567442f204b9.jpeg"
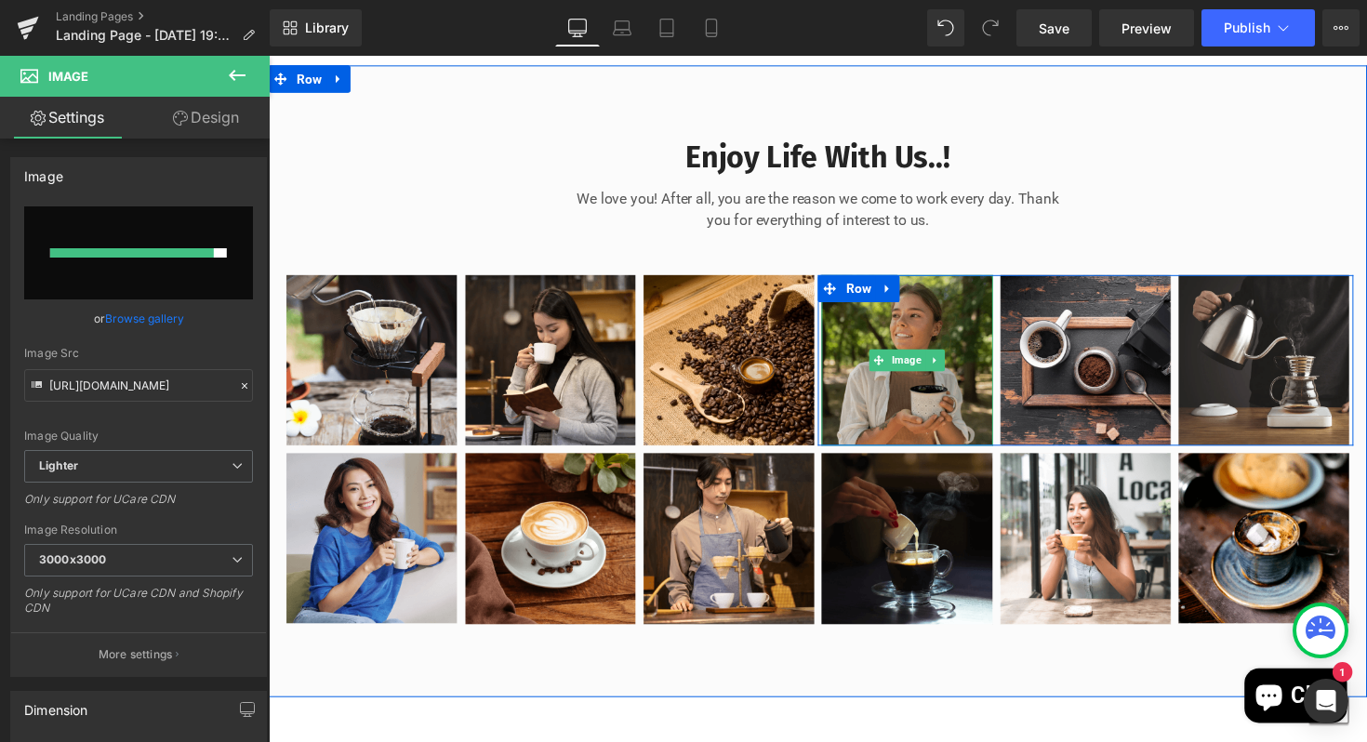
type input "https://ucarecdn.com/991afe7a-0823-4b75-be39-95419ecc222a/-/format/auto/-/previ…"
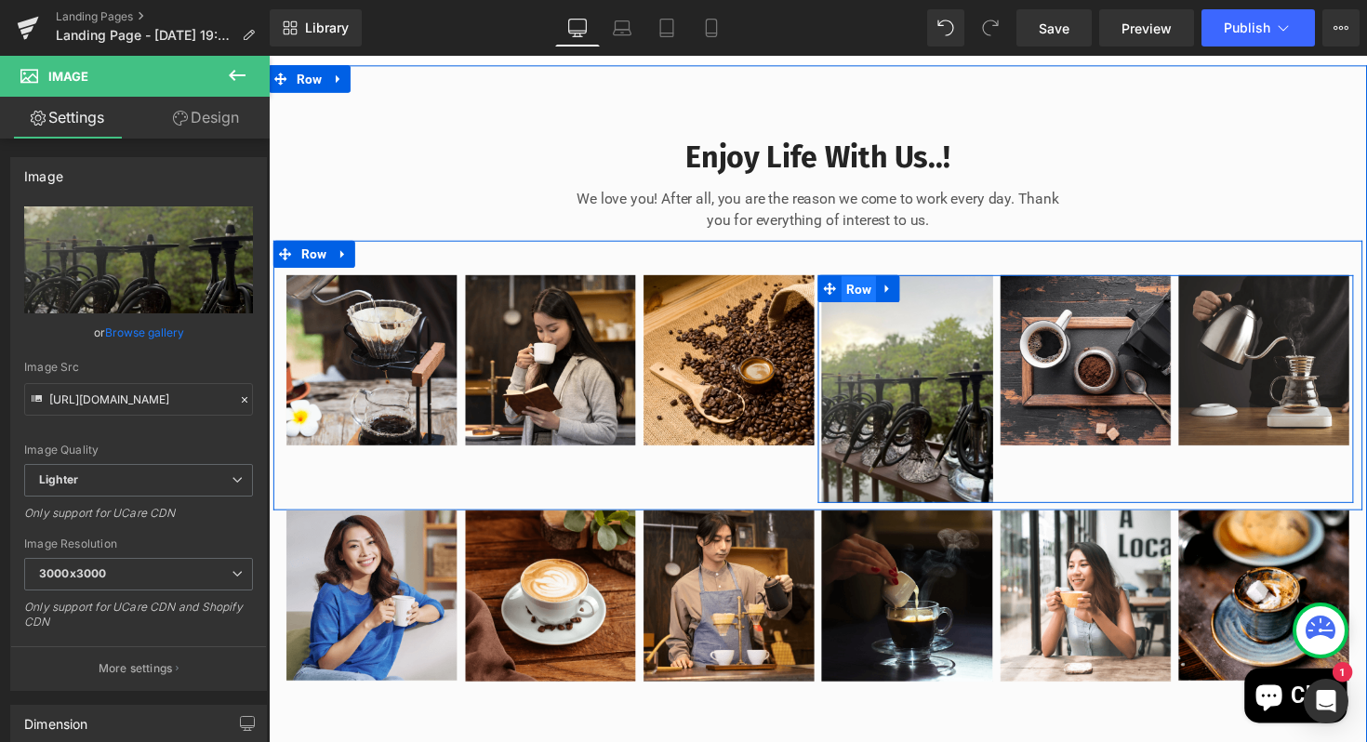
click at [882, 310] on span "Row" at bounding box center [872, 296] width 35 height 28
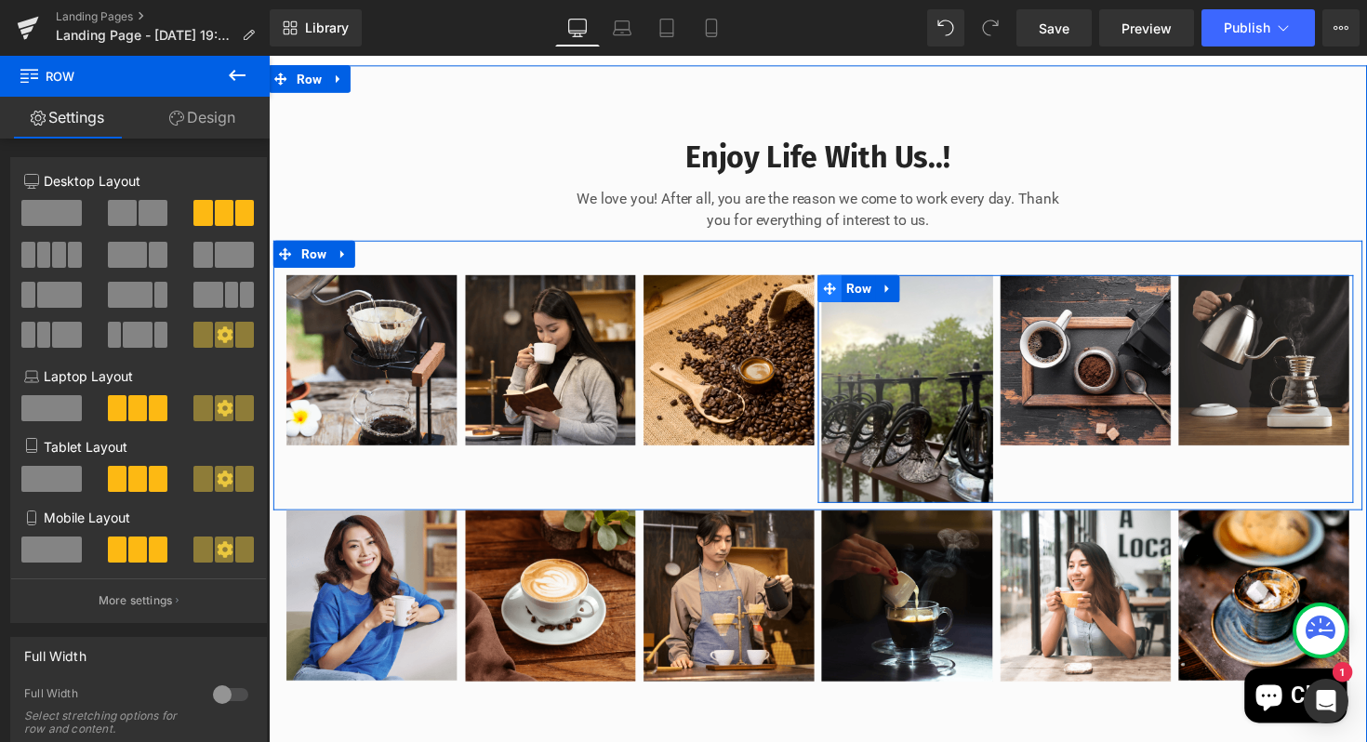
click at [846, 301] on icon at bounding box center [843, 294] width 13 height 13
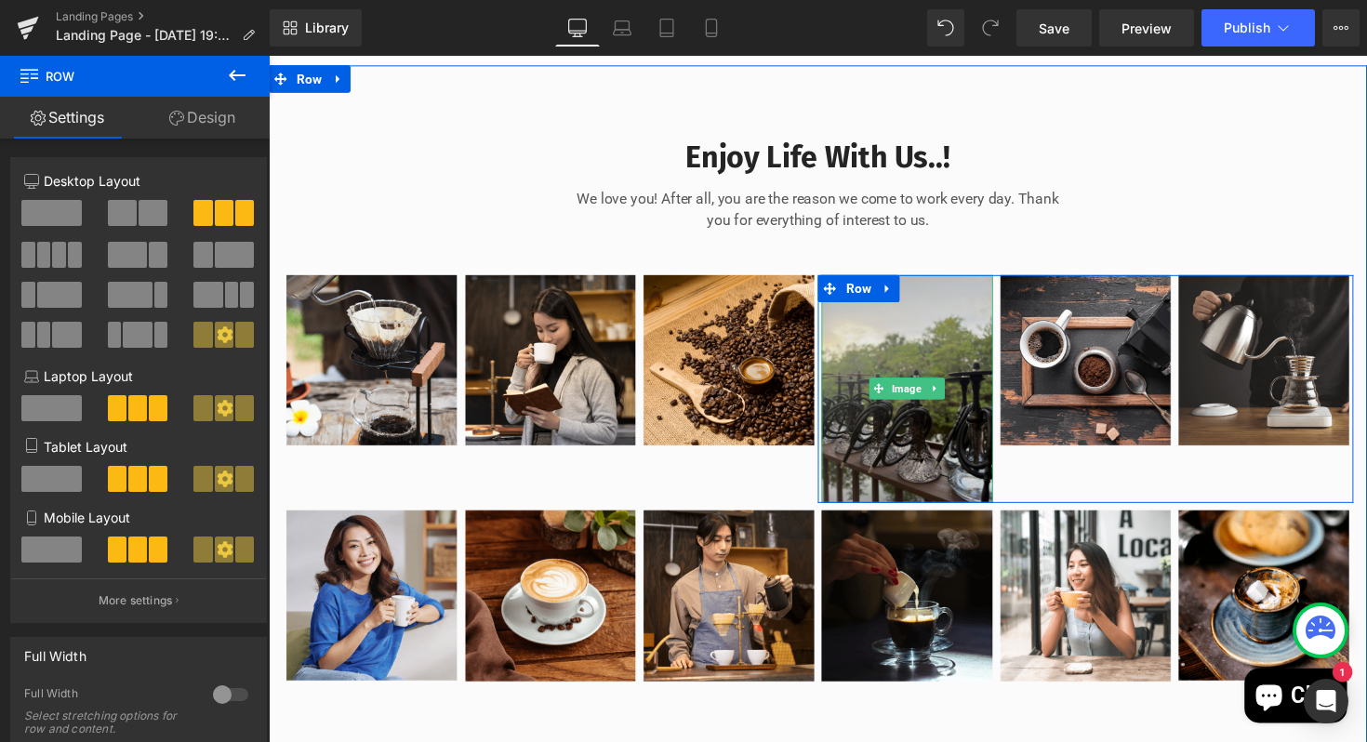
click at [919, 515] on img at bounding box center [923, 398] width 176 height 234
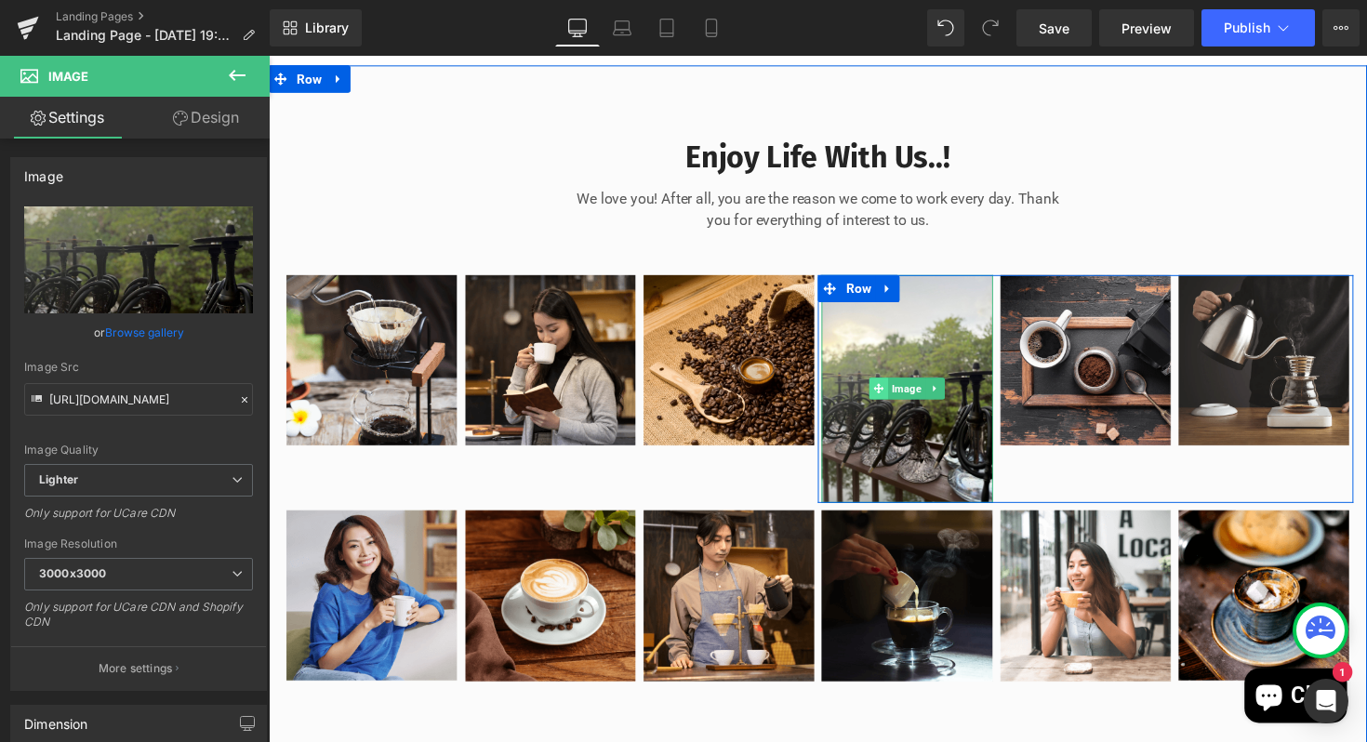
click at [897, 403] on icon at bounding box center [894, 397] width 10 height 10
click at [952, 401] on icon at bounding box center [950, 397] width 3 height 7
click at [963, 403] on icon at bounding box center [961, 396] width 10 height 11
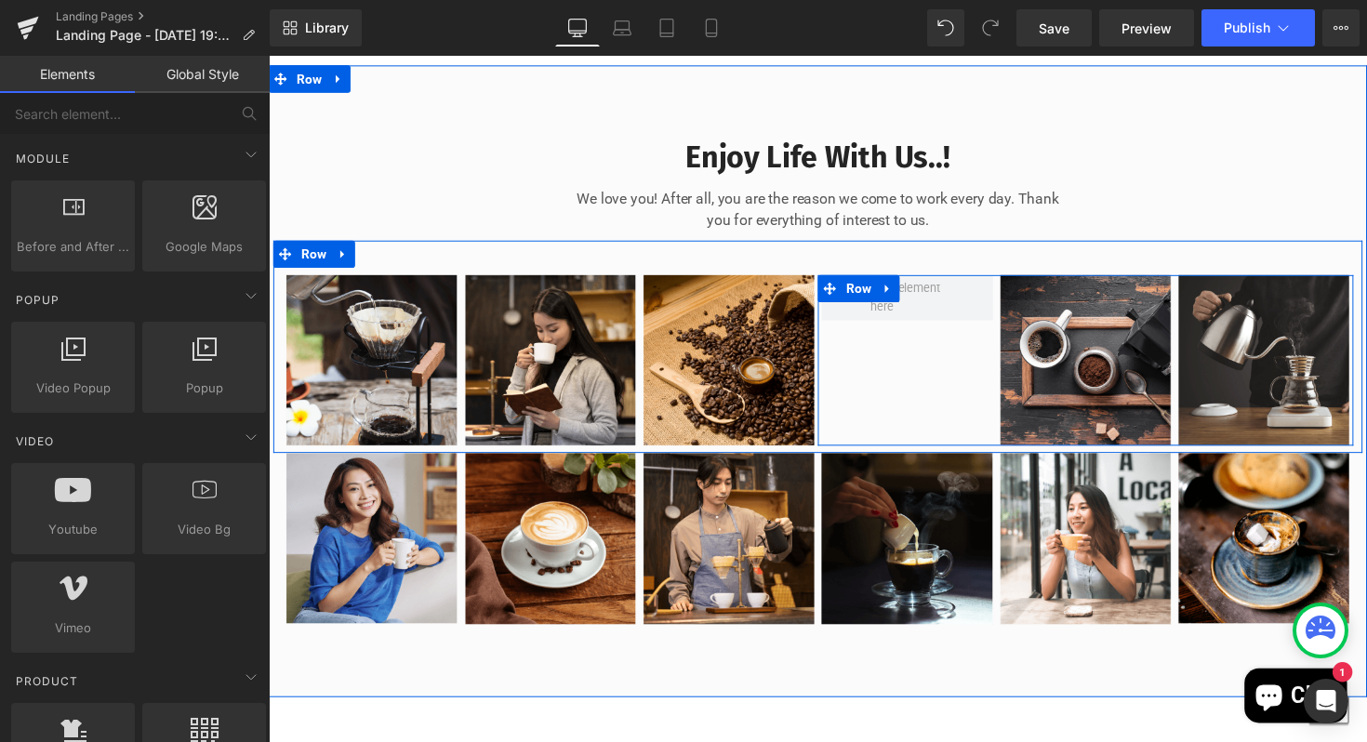
click at [908, 444] on div "Image Image Row" at bounding box center [1105, 369] width 549 height 176
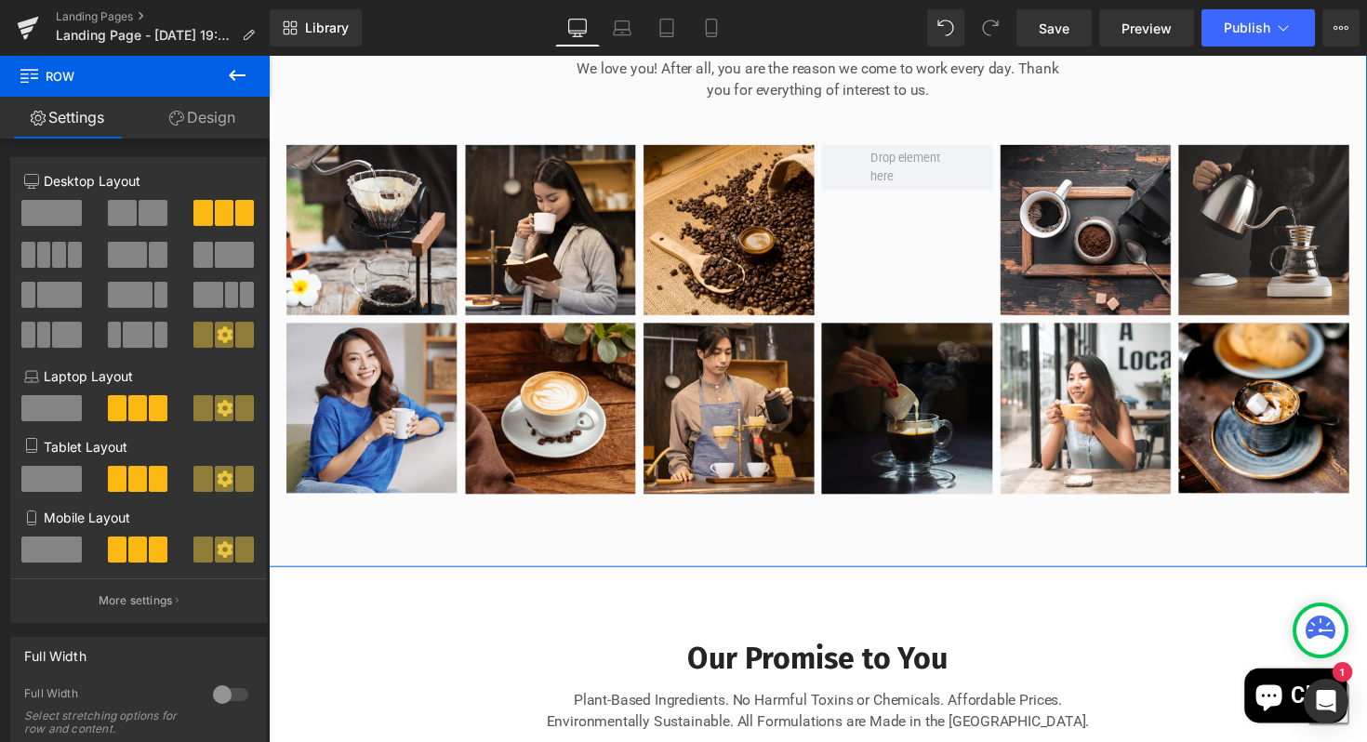
scroll to position [1332, 0]
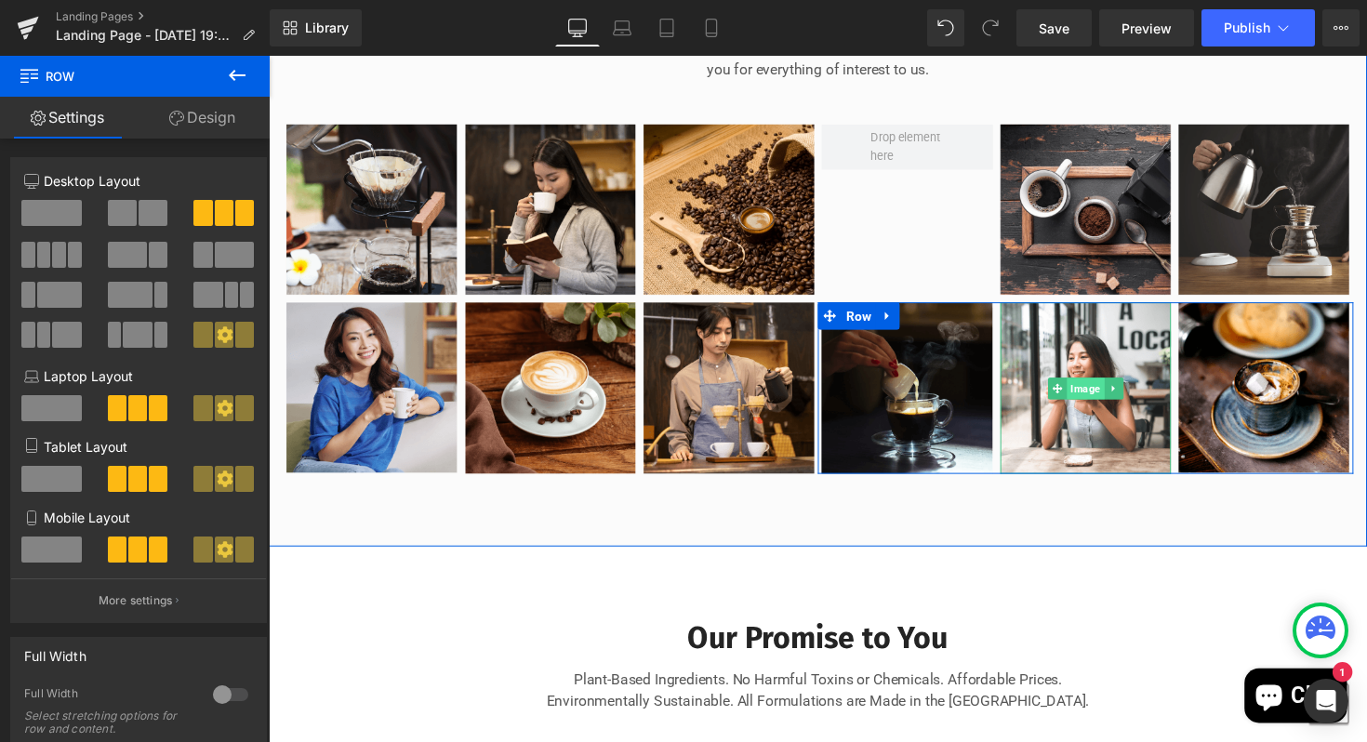
click at [1109, 408] on span "Image" at bounding box center [1105, 397] width 38 height 22
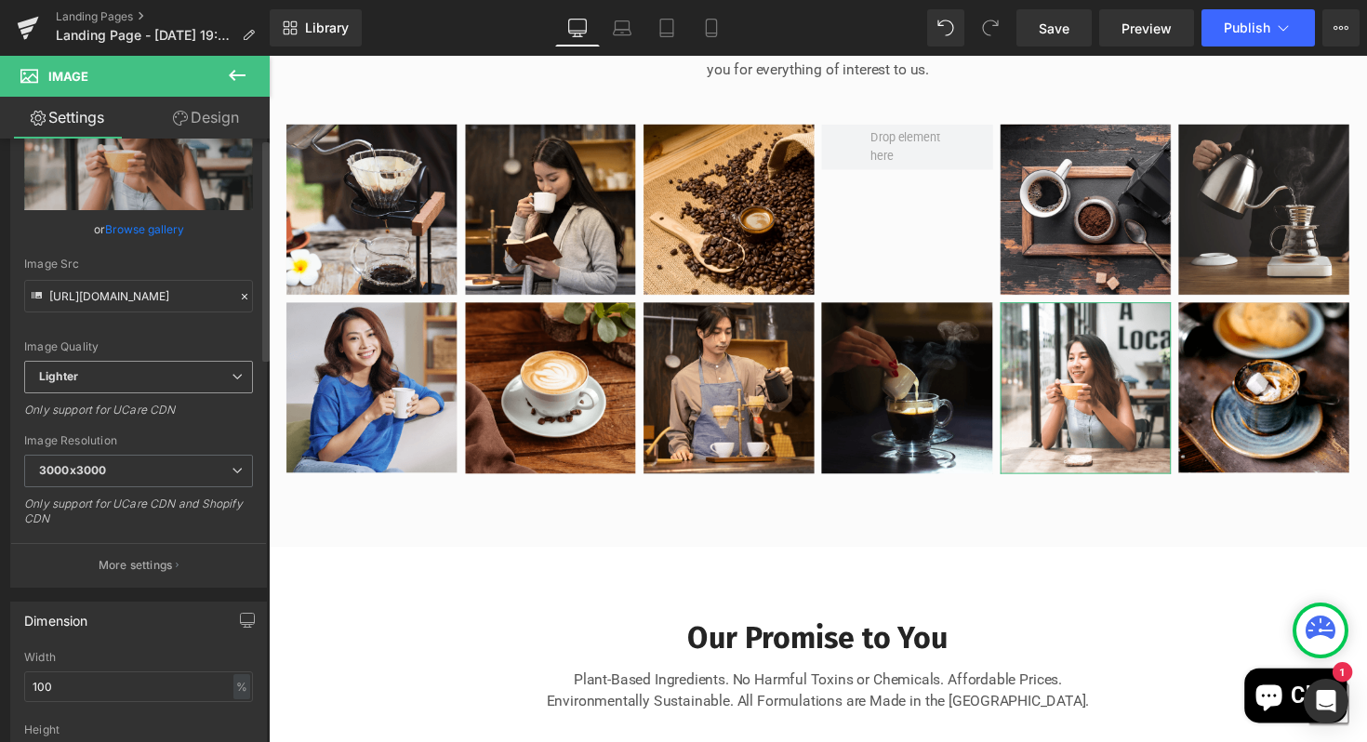
scroll to position [0, 0]
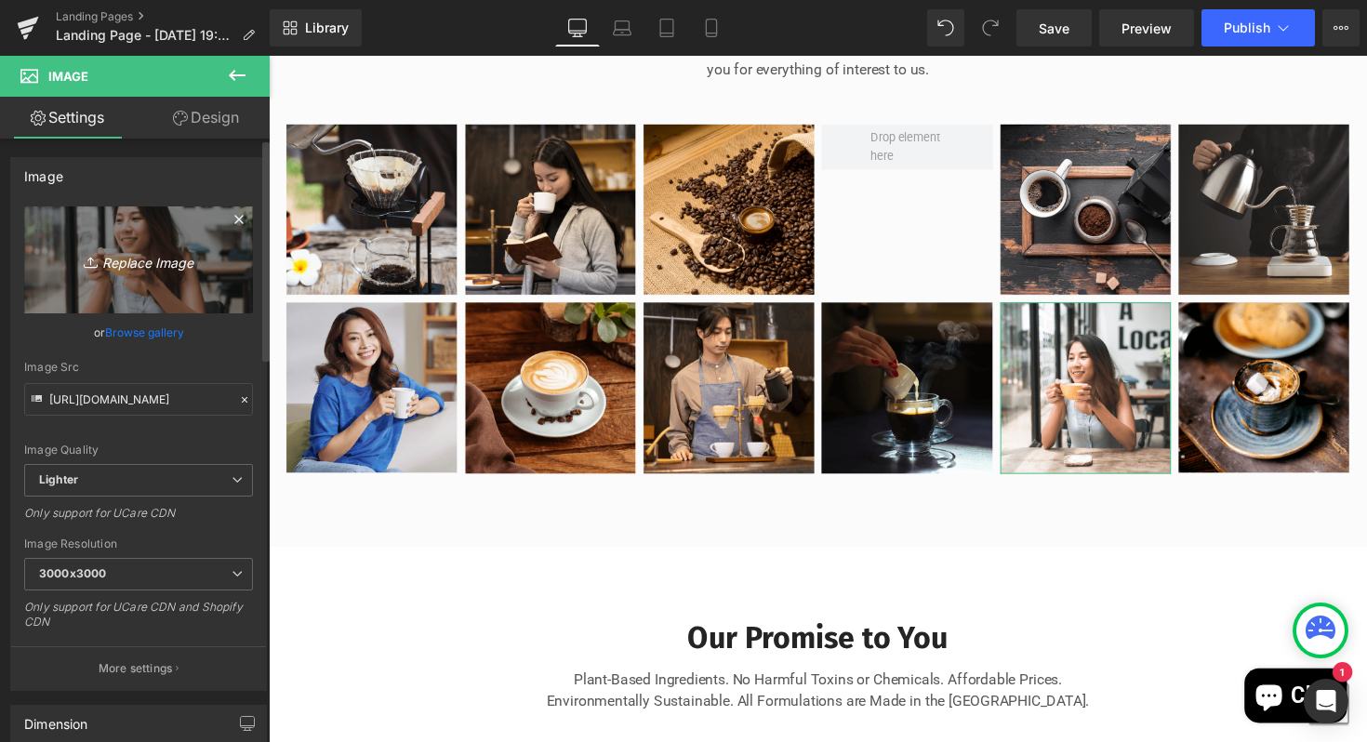
click at [117, 278] on link "Replace Image" at bounding box center [138, 259] width 229 height 107
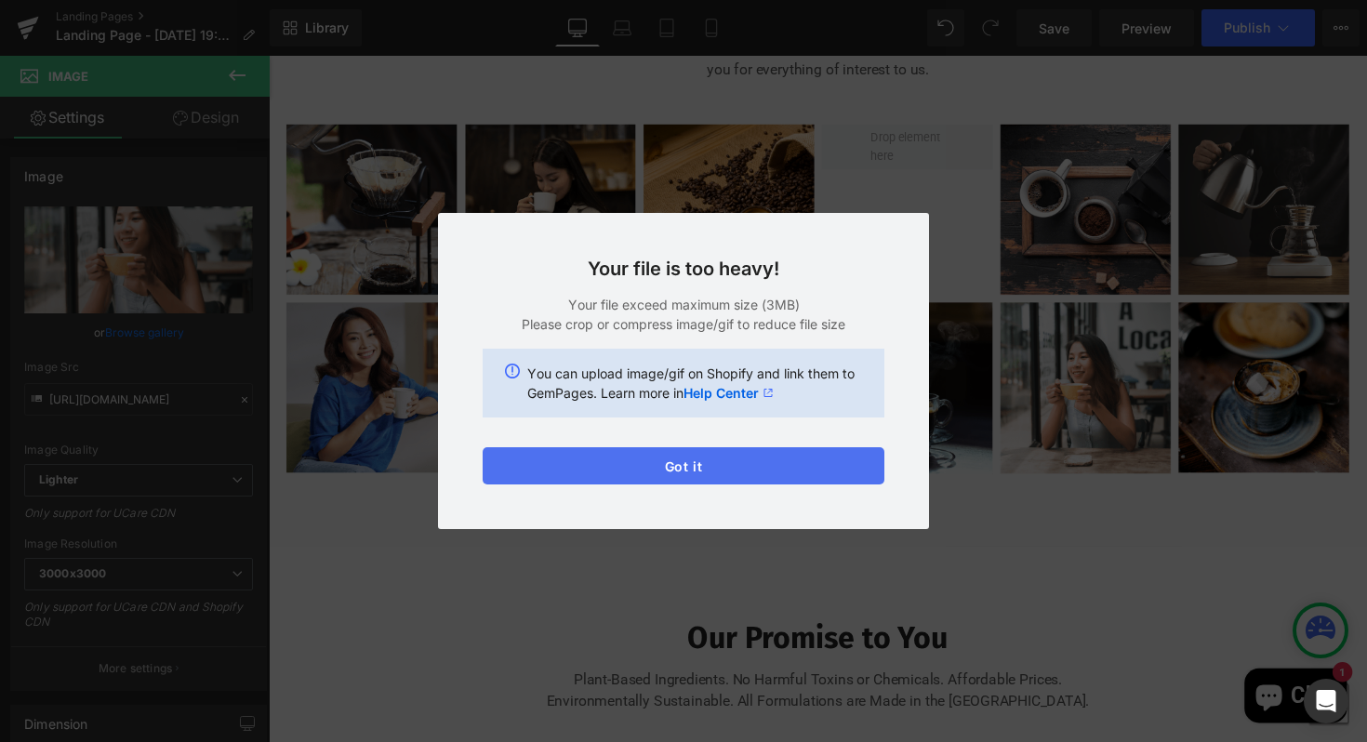
click at [696, 467] on button "Got it" at bounding box center [684, 465] width 402 height 37
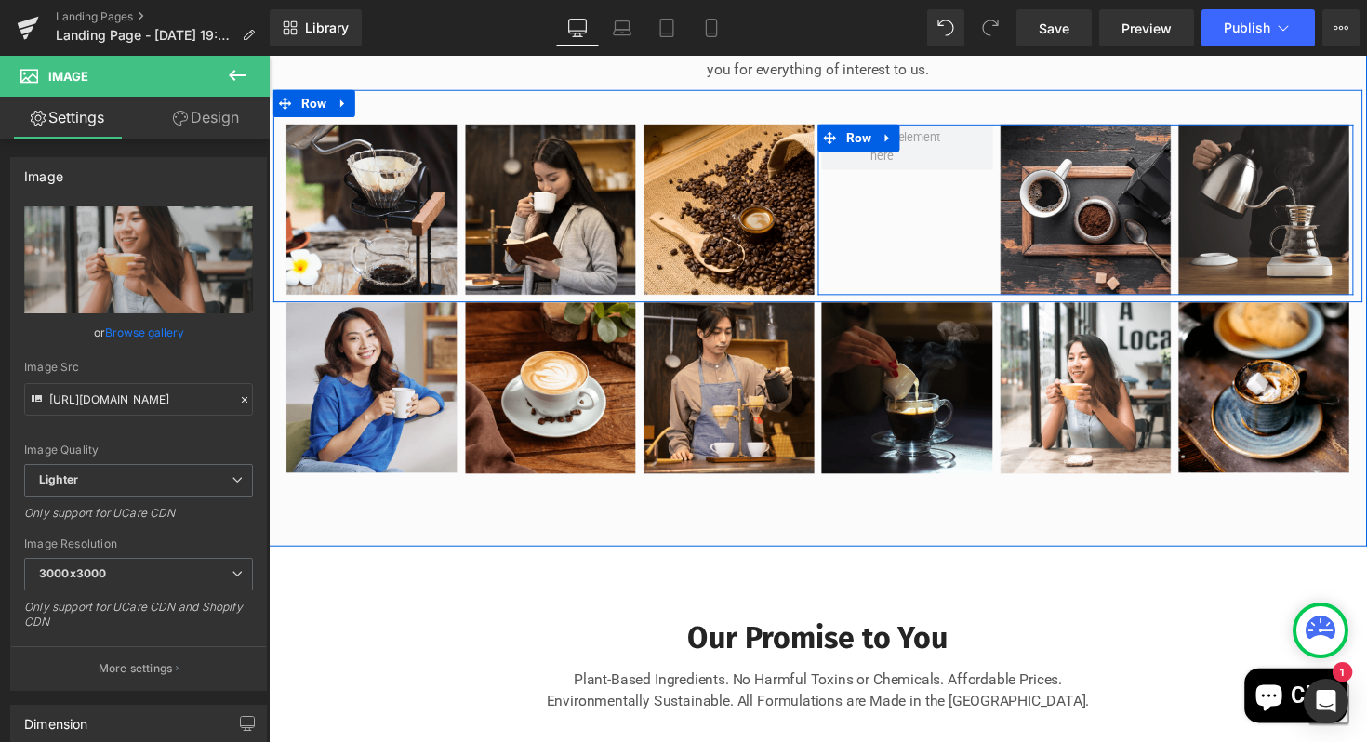
click at [919, 271] on div "Image Image Row" at bounding box center [1105, 214] width 549 height 176
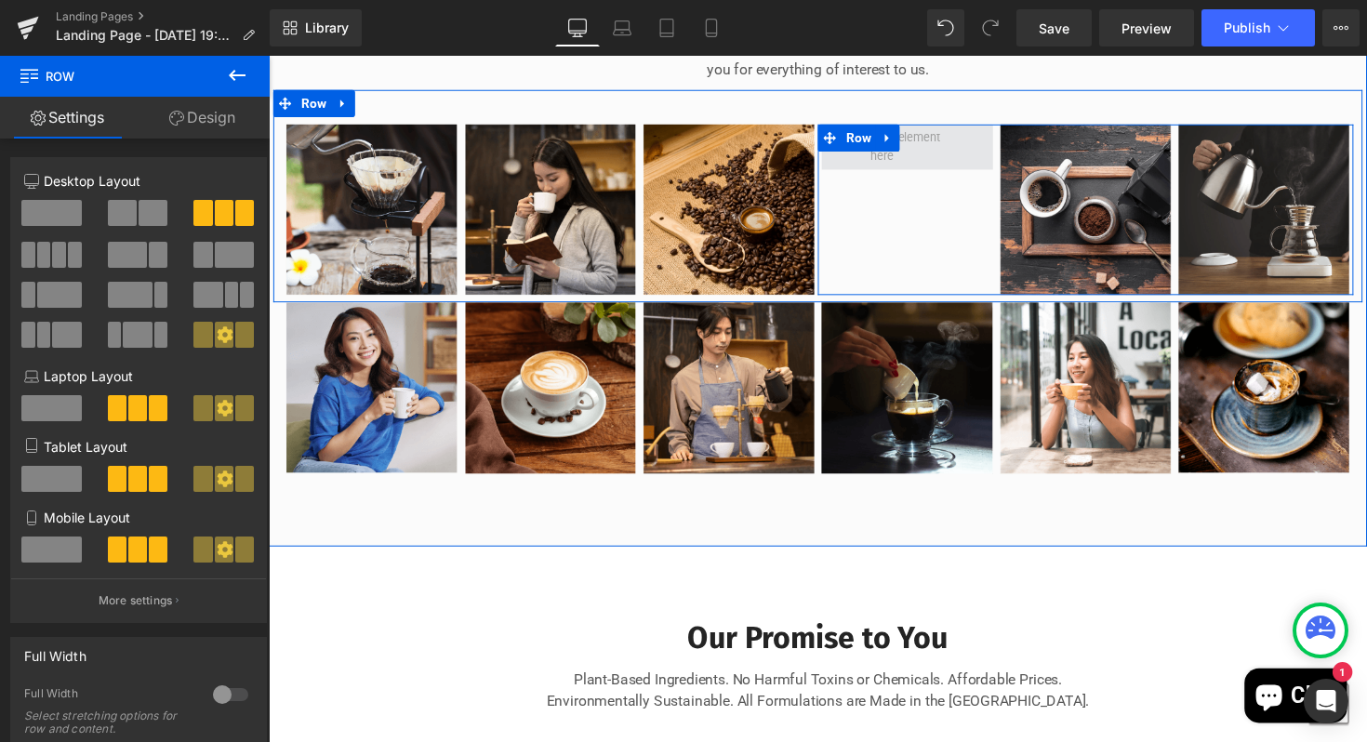
click at [934, 174] on span at bounding box center [922, 150] width 87 height 48
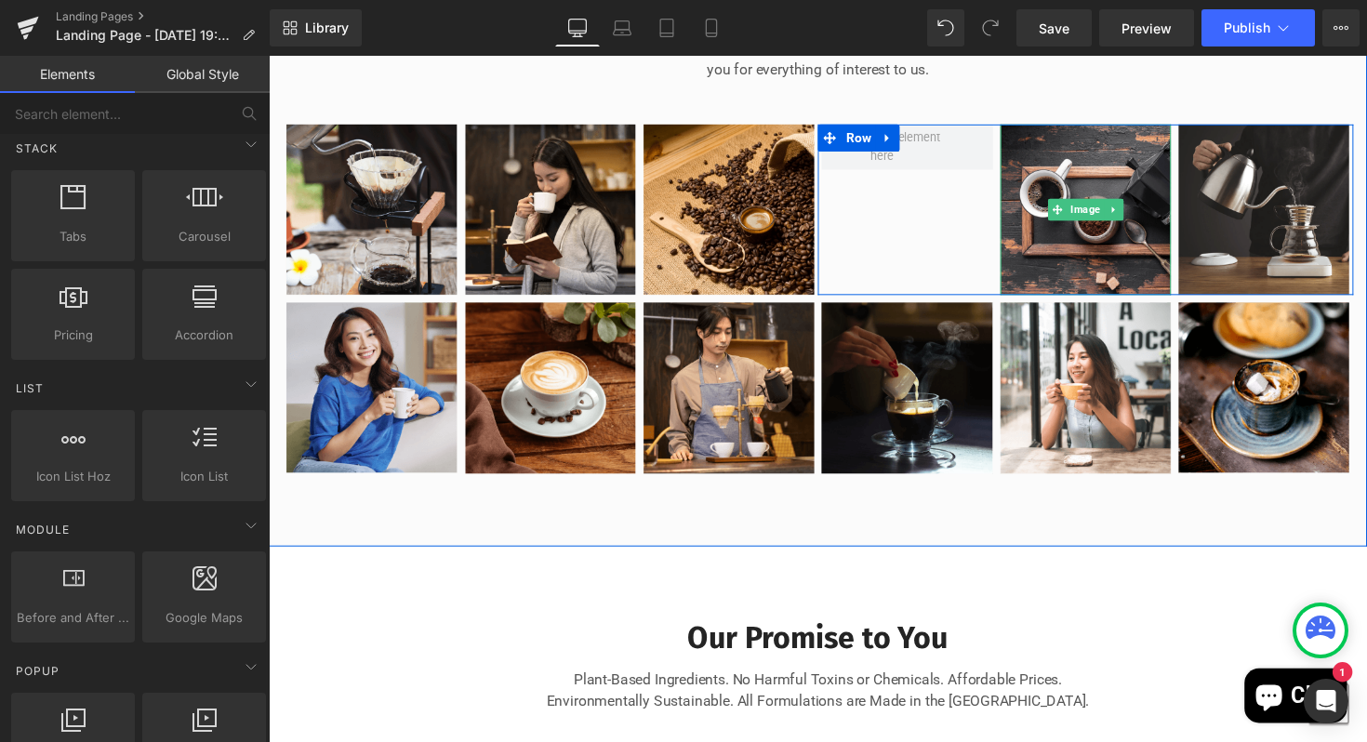
scroll to position [574, 0]
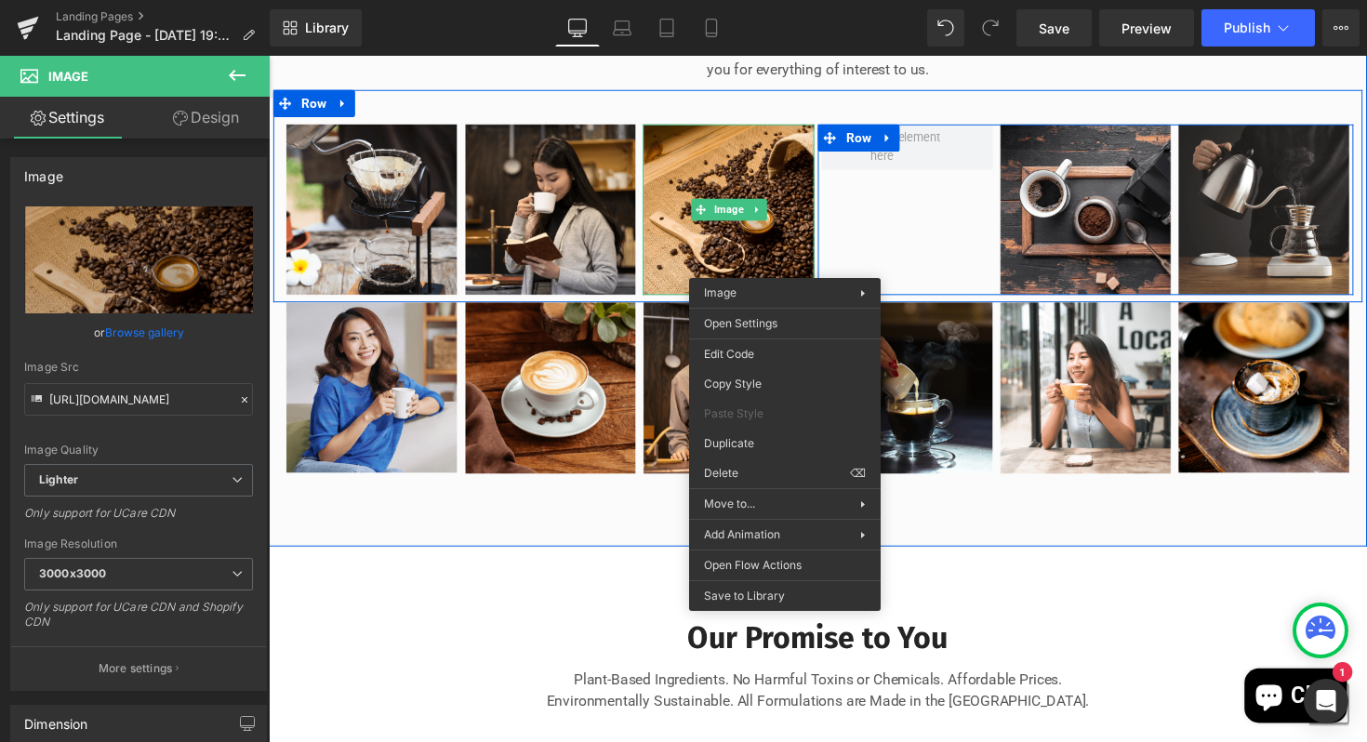
click at [901, 257] on div "Image Image Row" at bounding box center [1105, 214] width 549 height 176
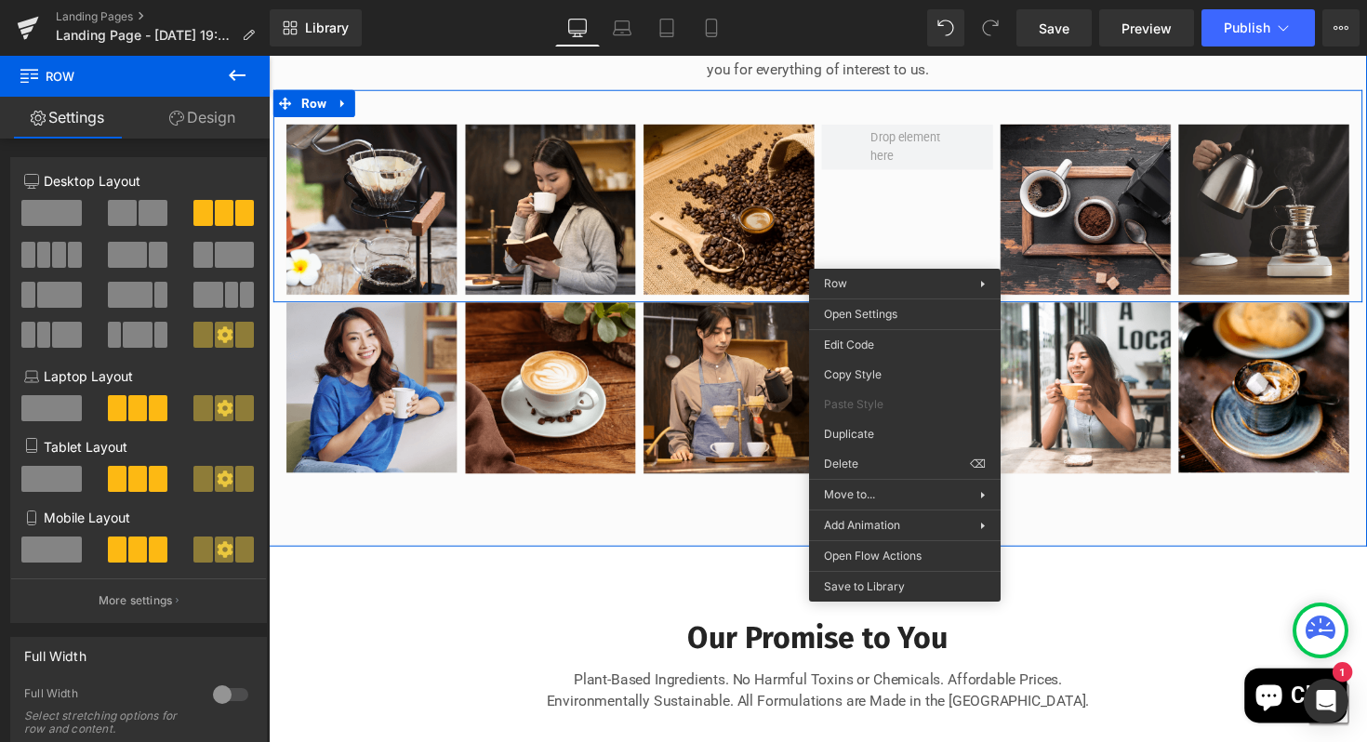
click at [917, 255] on div "Image Image Row" at bounding box center [1105, 214] width 549 height 176
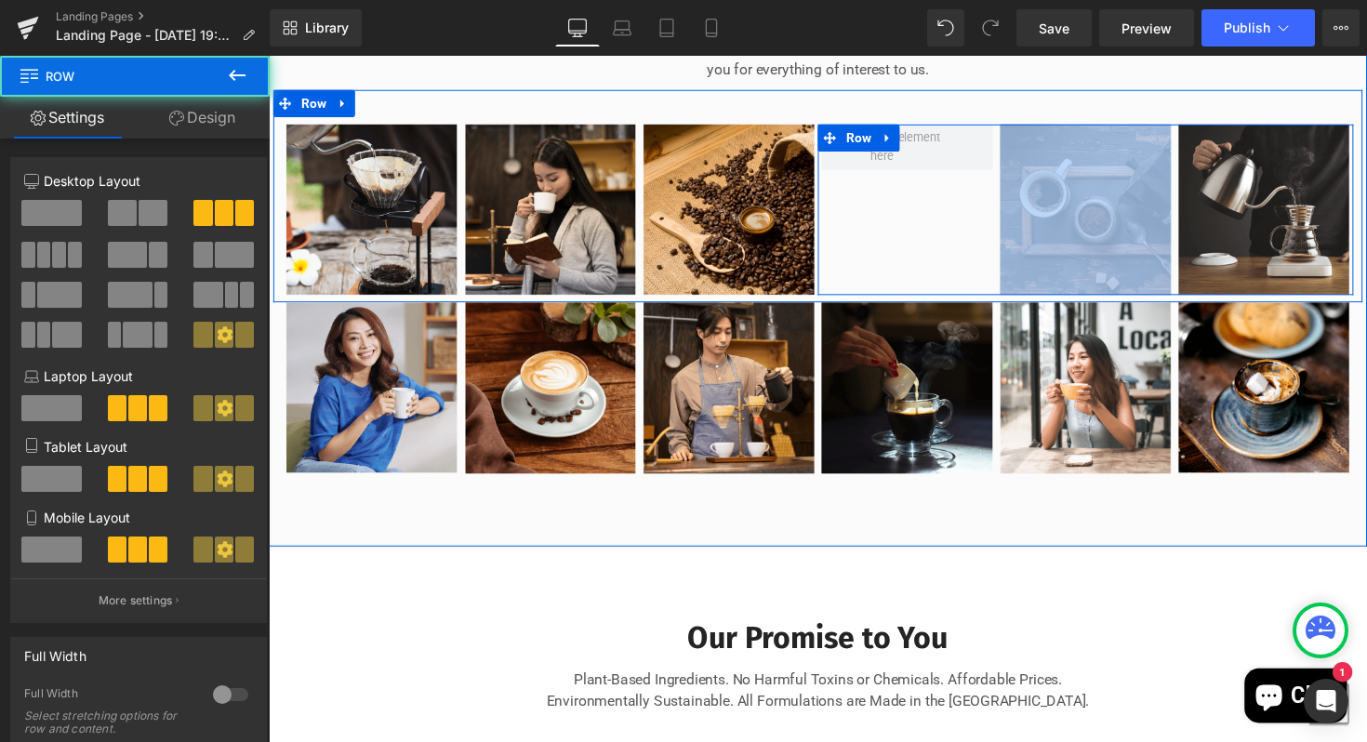
click at [917, 255] on div "Image Image Row" at bounding box center [1105, 214] width 549 height 176
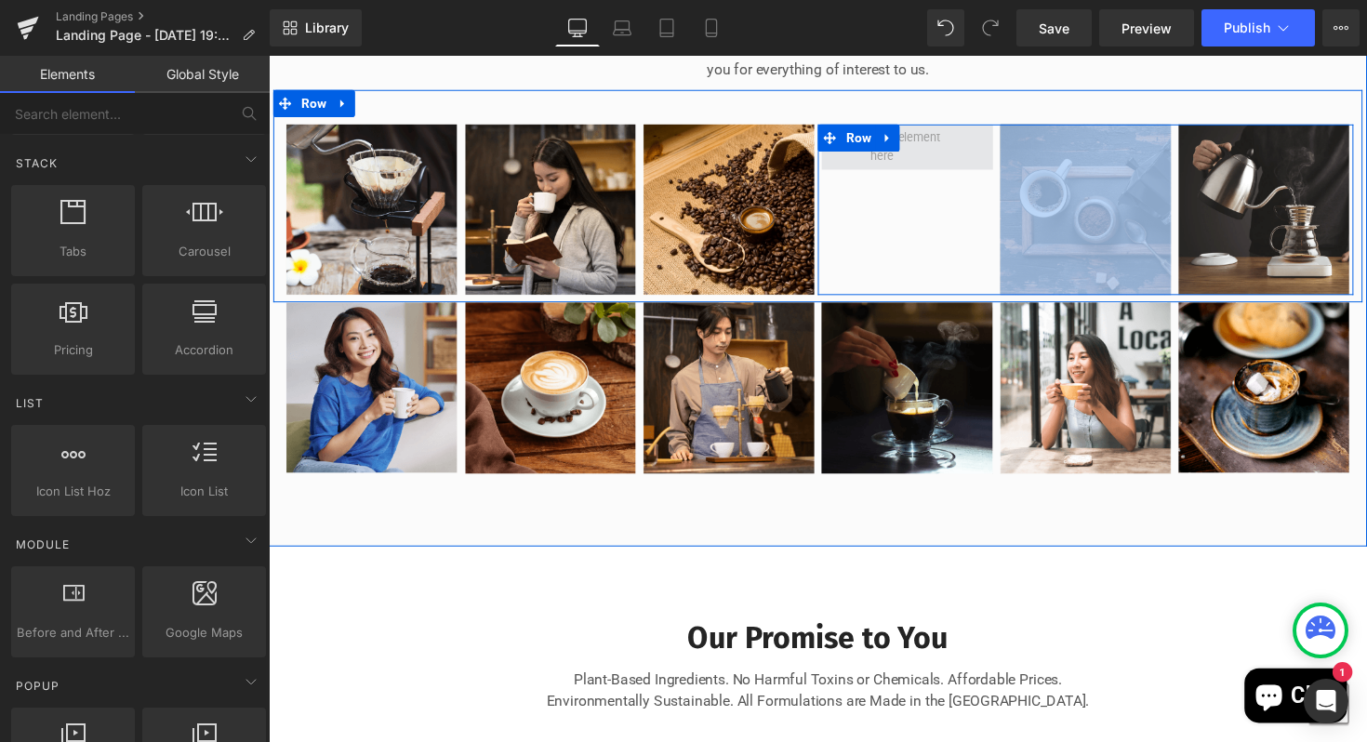
click at [934, 174] on span at bounding box center [922, 150] width 87 height 48
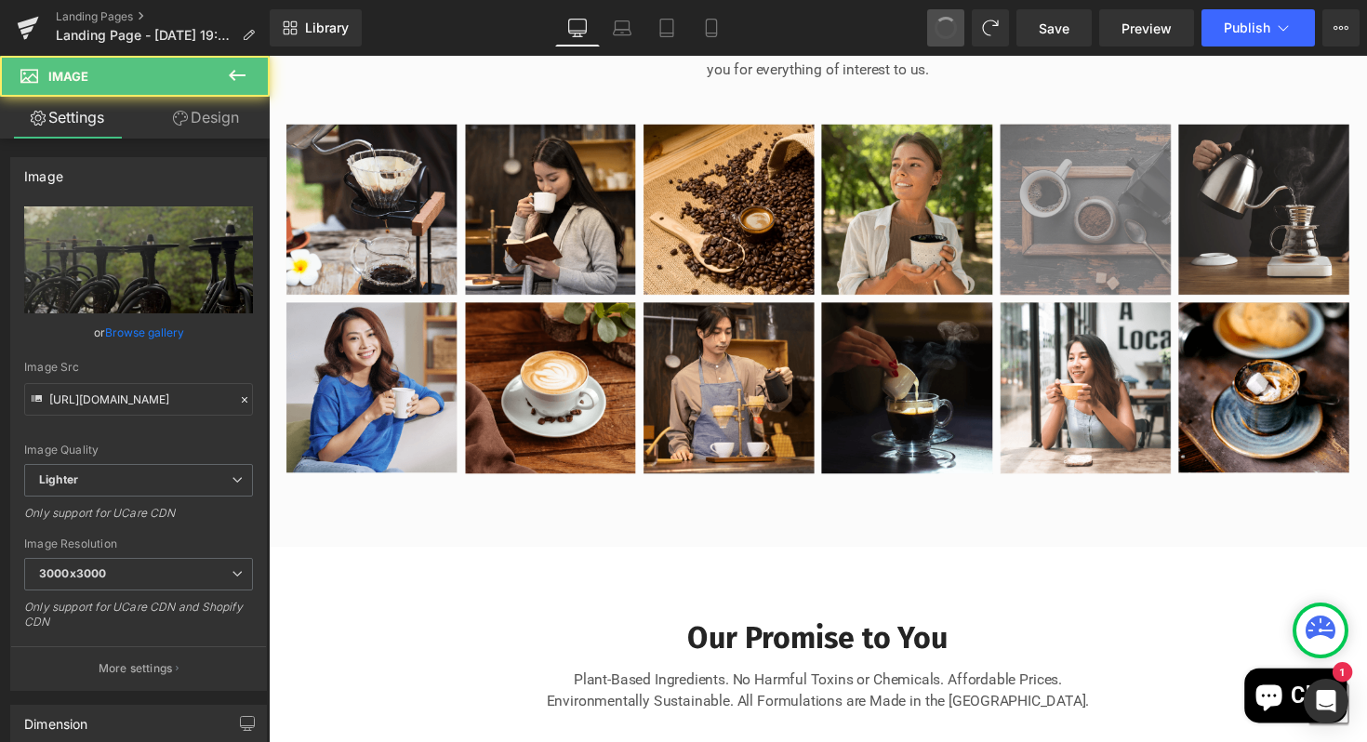
type input "https://ucarecdn.com/e3efe4b0-370b-4712-80e2-8435eab0c7cd/-/format/auto/-/previ…"
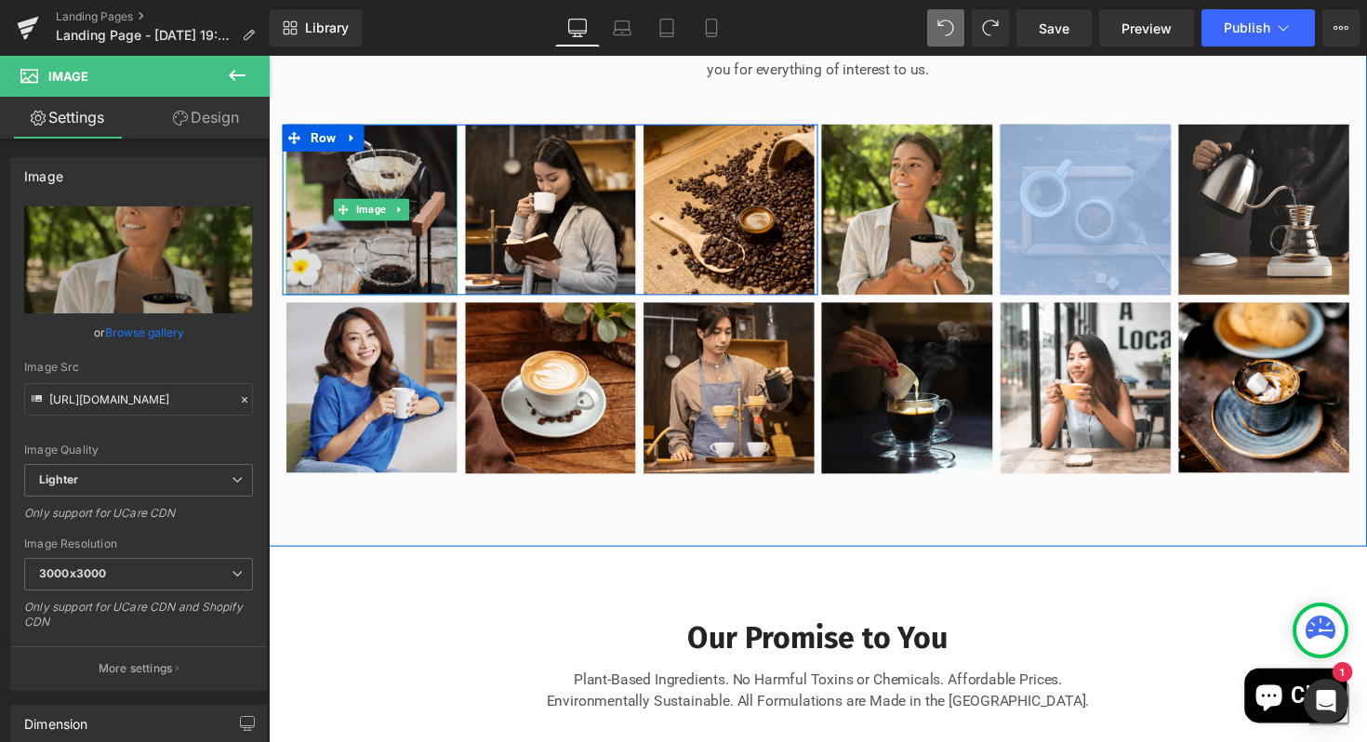
click at [432, 283] on img at bounding box center [374, 213] width 176 height 175
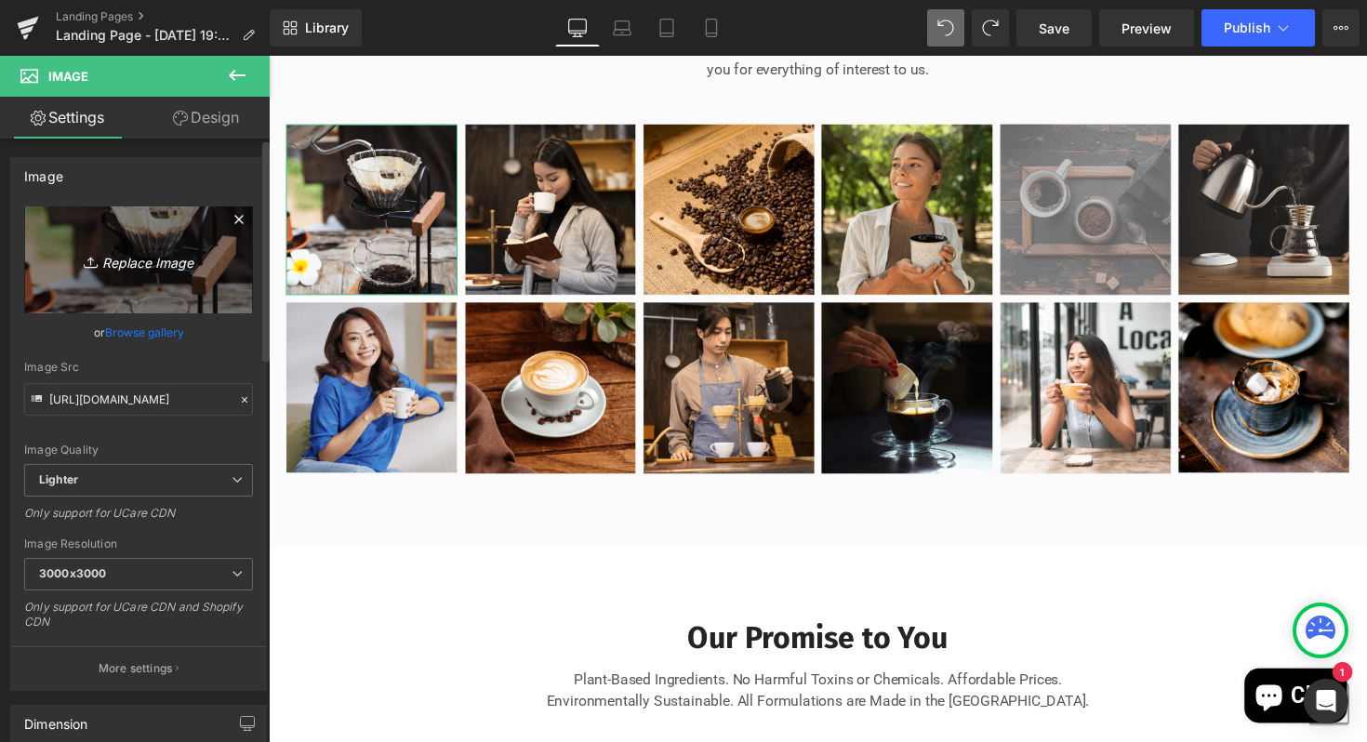
click at [161, 277] on link "Replace Image" at bounding box center [138, 259] width 229 height 107
type input "C:\fakepath\IMG_8446.jpeg"
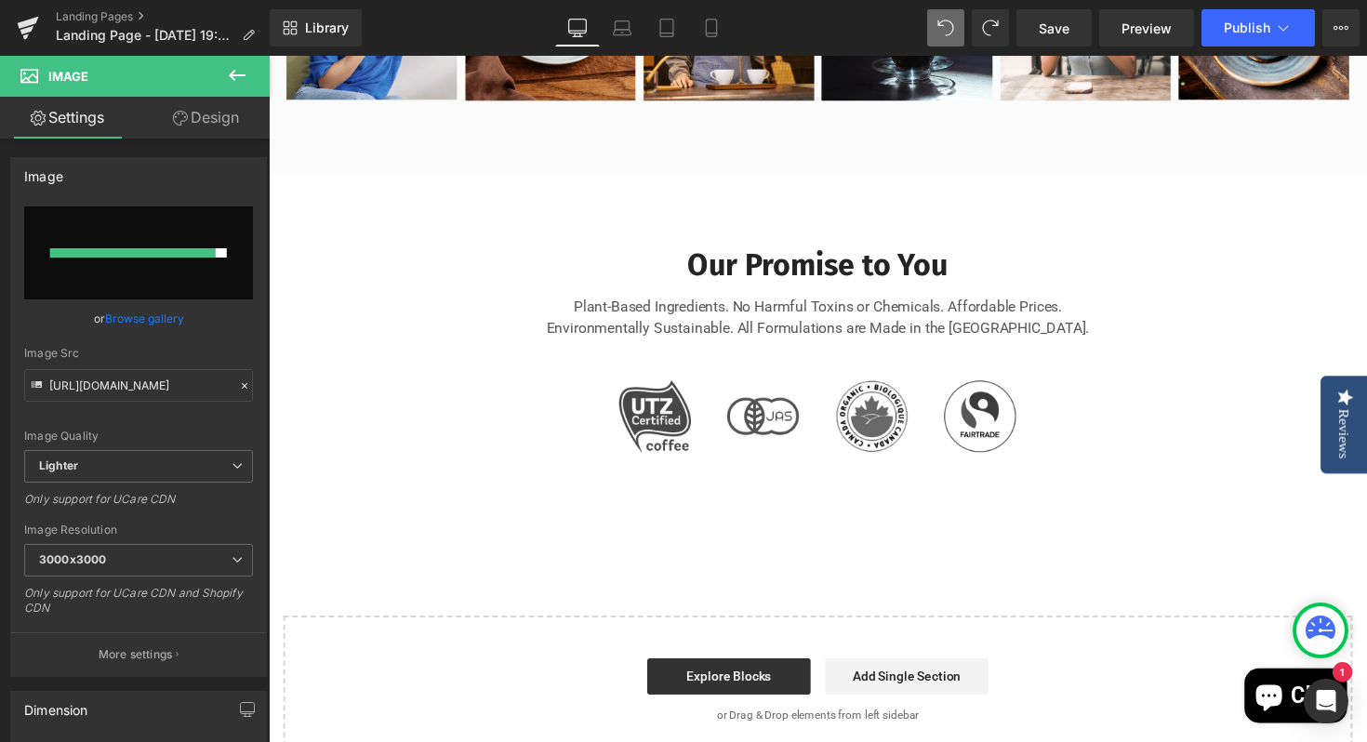
scroll to position [1714, 0]
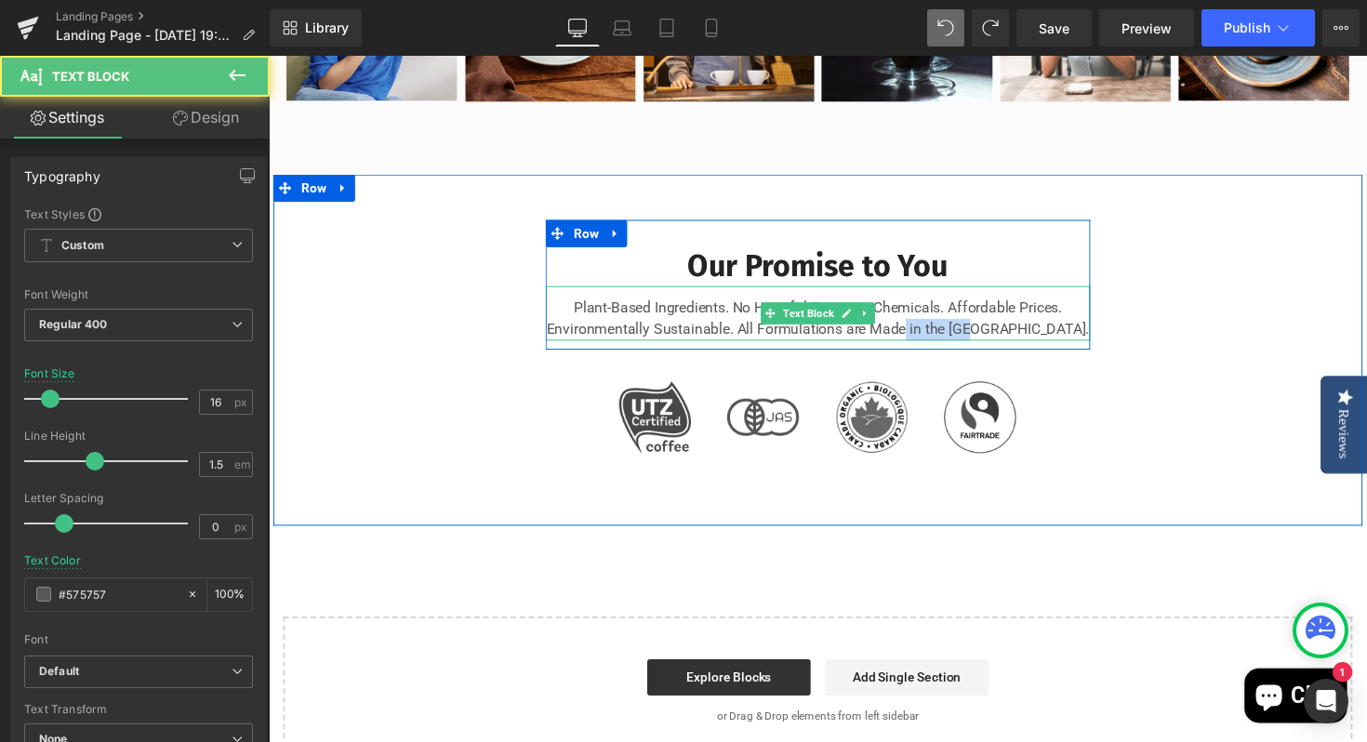
drag, startPoint x: 1052, startPoint y: 385, endPoint x: 977, endPoint y: 385, distance: 74.4
click at [977, 348] on p "Plant-Based Ingredients. No Harmful Toxins or Chemicals. Affordable Prices. Env…" at bounding box center [831, 325] width 558 height 45
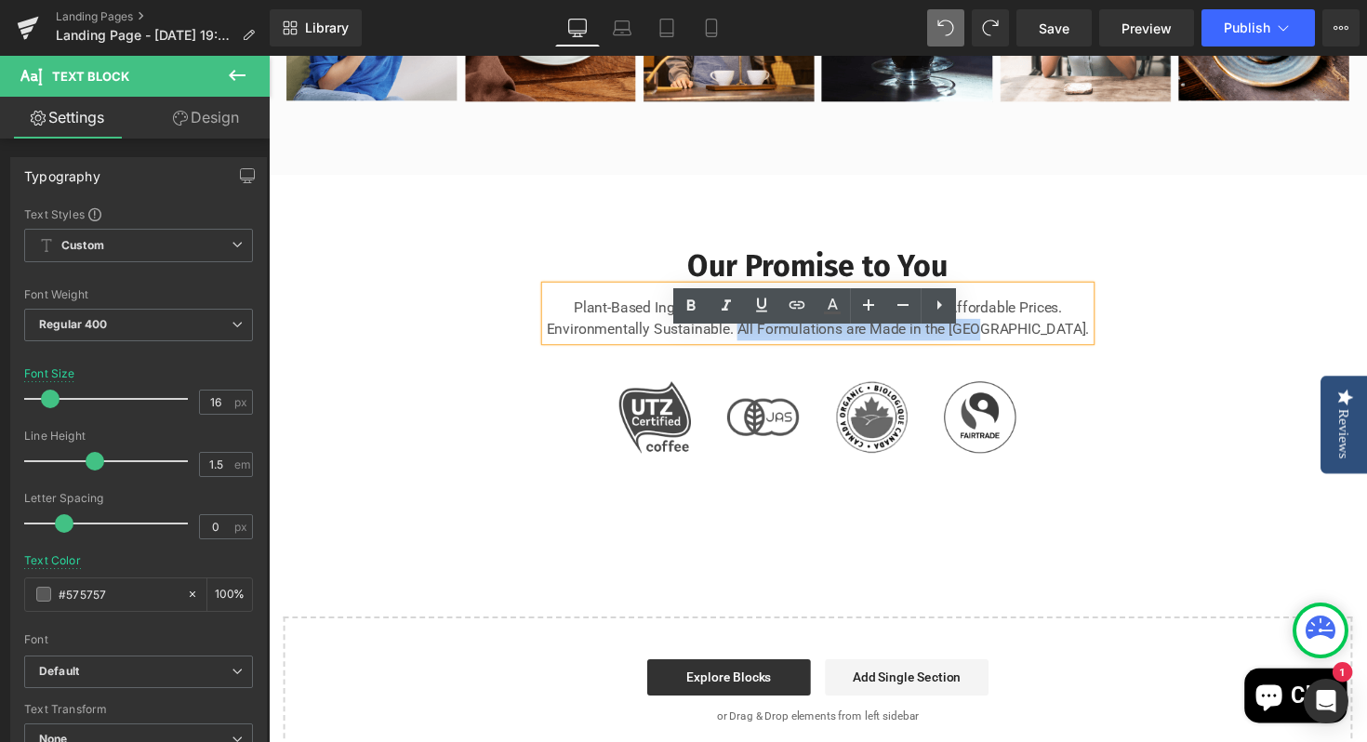
drag, startPoint x: 1058, startPoint y: 383, endPoint x: 804, endPoint y: 386, distance: 253.9
click at [804, 348] on p "Plant-Based Ingredients. No Harmful Toxins or Chemicals. Affordable Prices. Env…" at bounding box center [831, 325] width 558 height 45
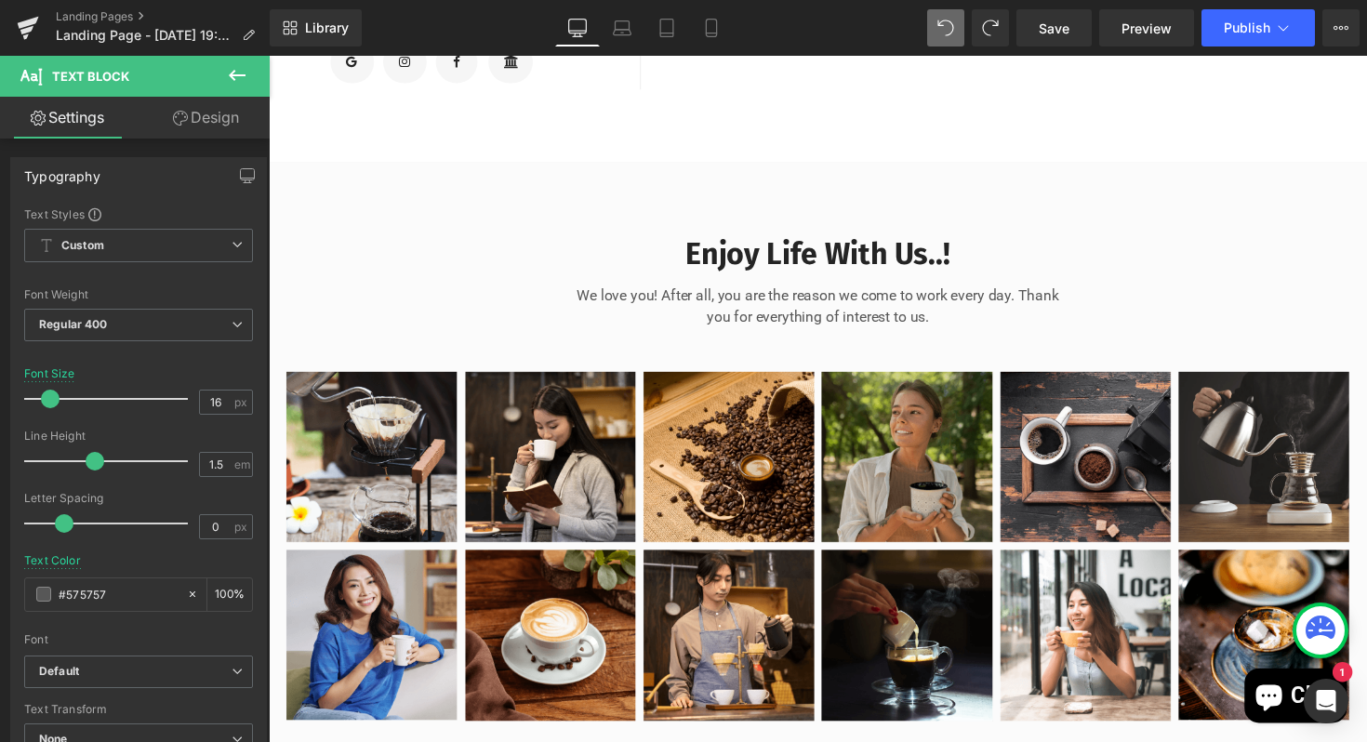
scroll to position [1080, 0]
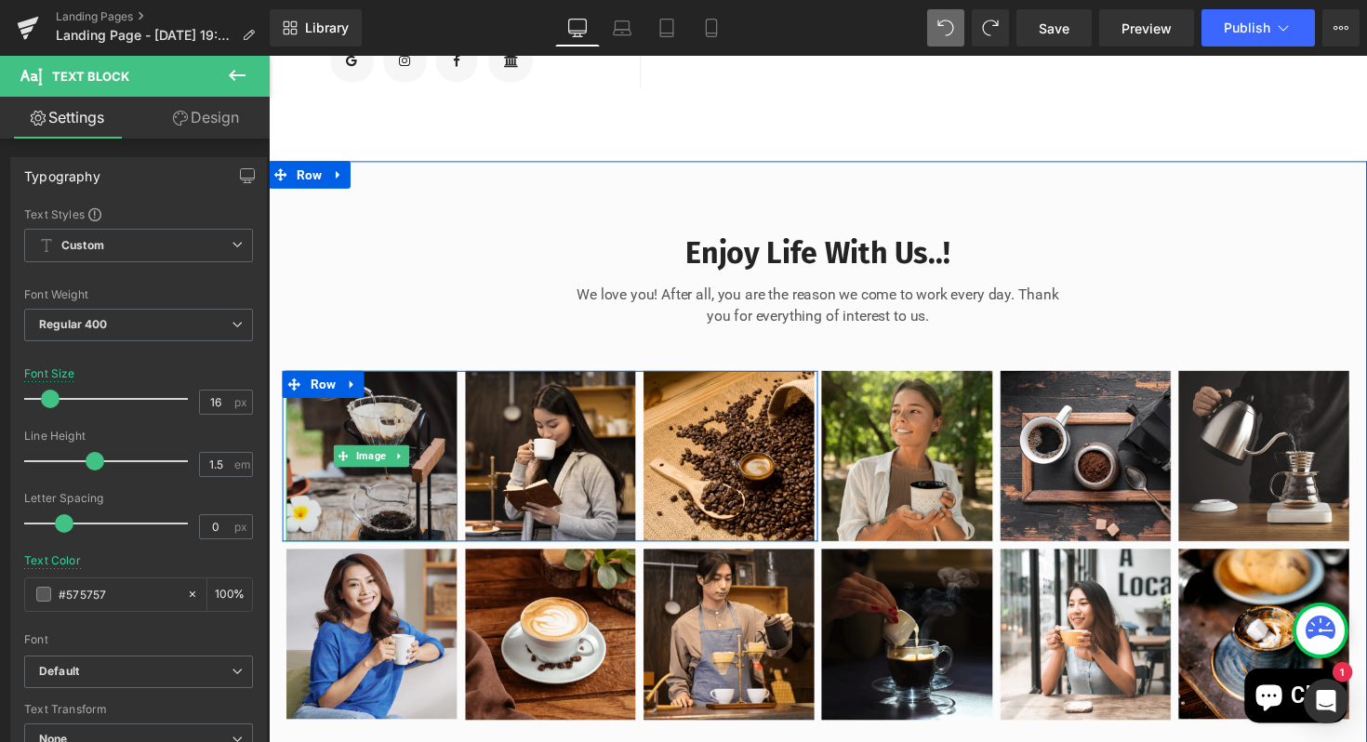
click at [416, 470] on img at bounding box center [374, 465] width 176 height 175
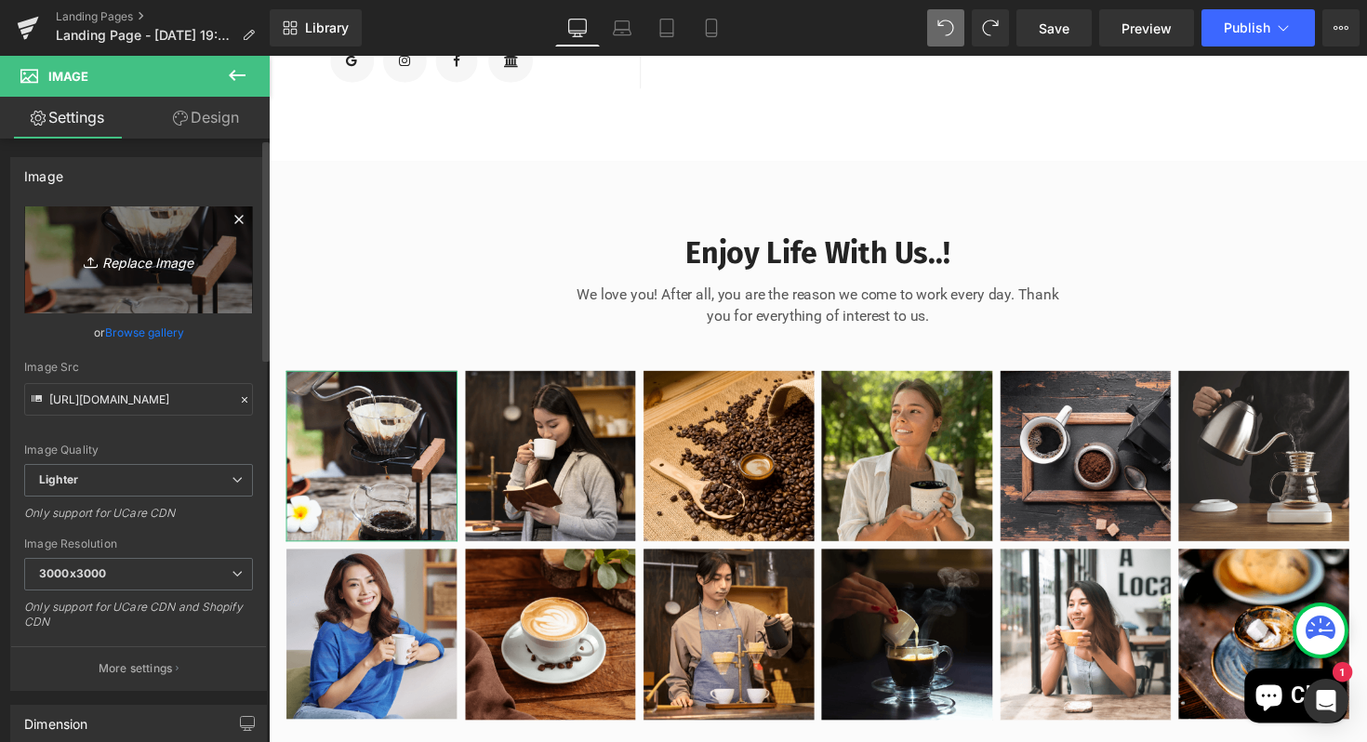
click at [146, 248] on icon "Replace Image" at bounding box center [138, 259] width 149 height 23
type input "C:\fakepath\IMG_8446.jpeg"
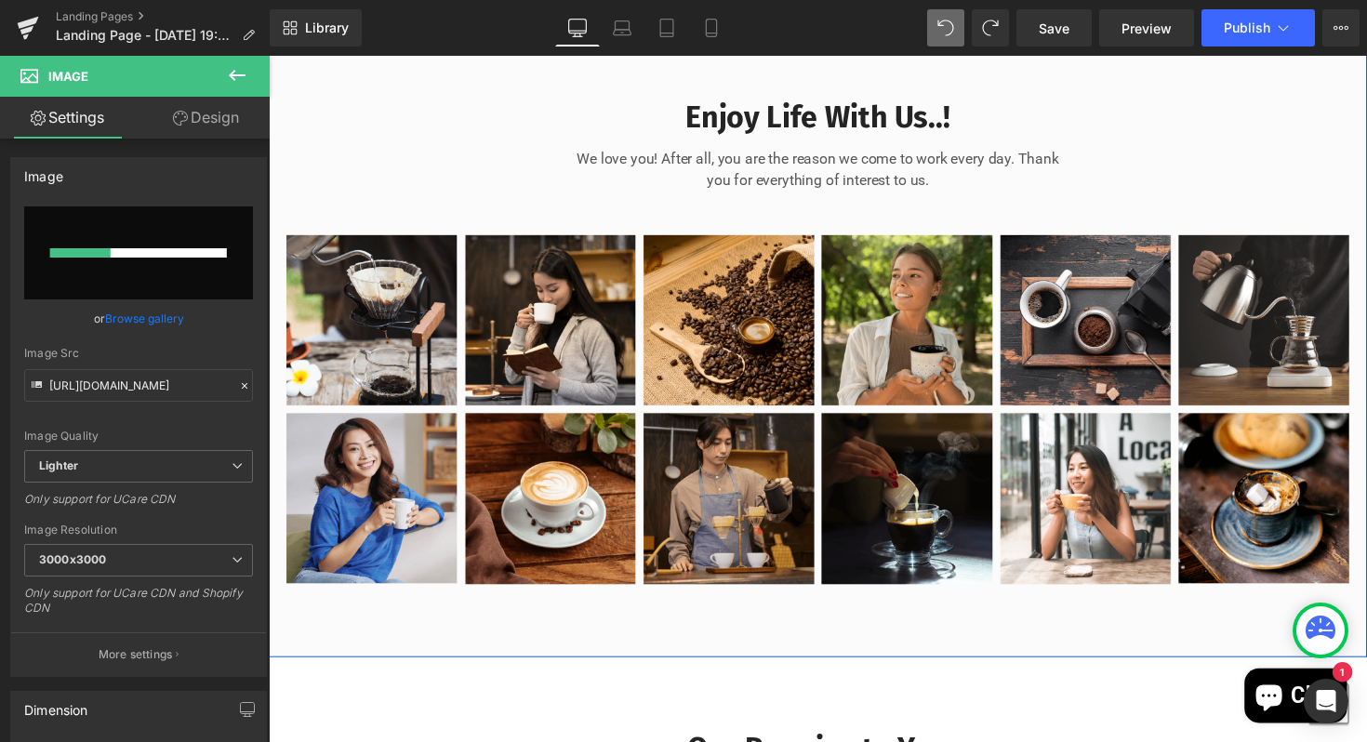
scroll to position [1224, 0]
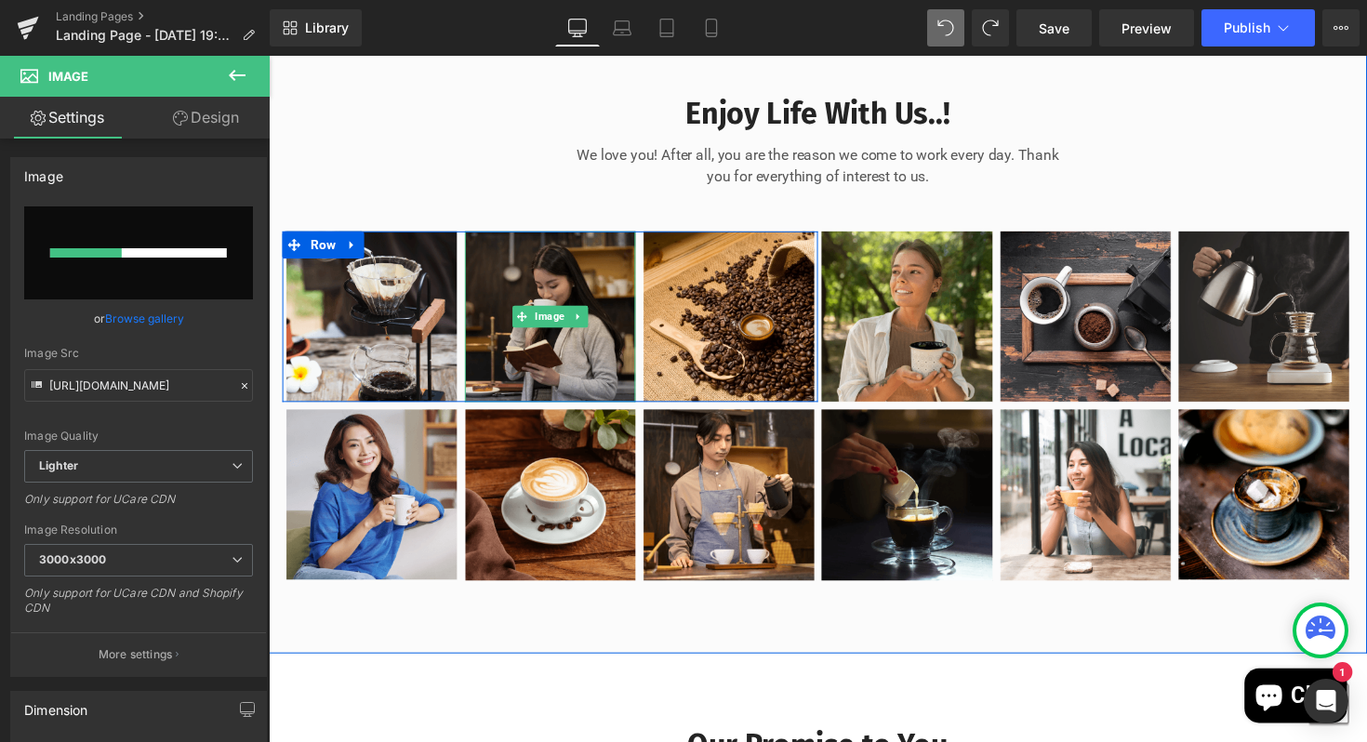
click at [511, 351] on img at bounding box center [558, 323] width 176 height 176
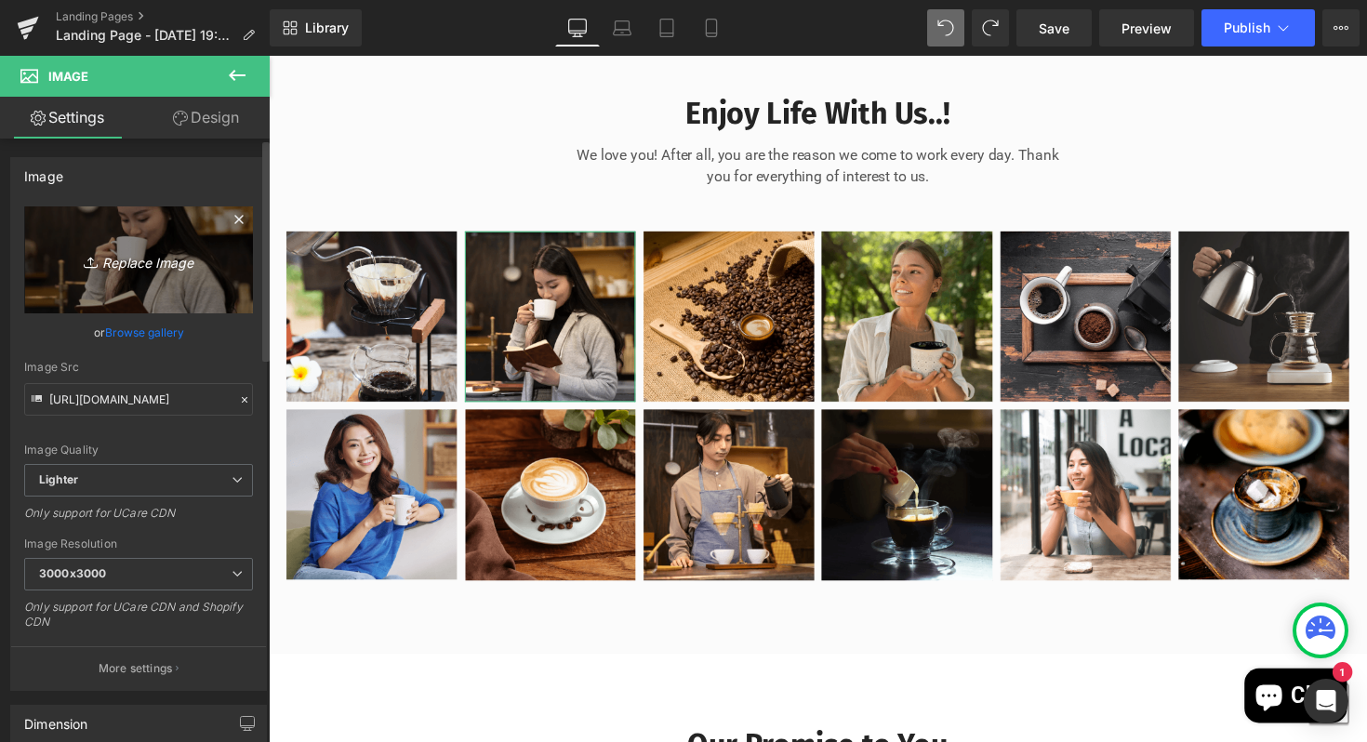
click at [116, 294] on link "Replace Image" at bounding box center [138, 259] width 229 height 107
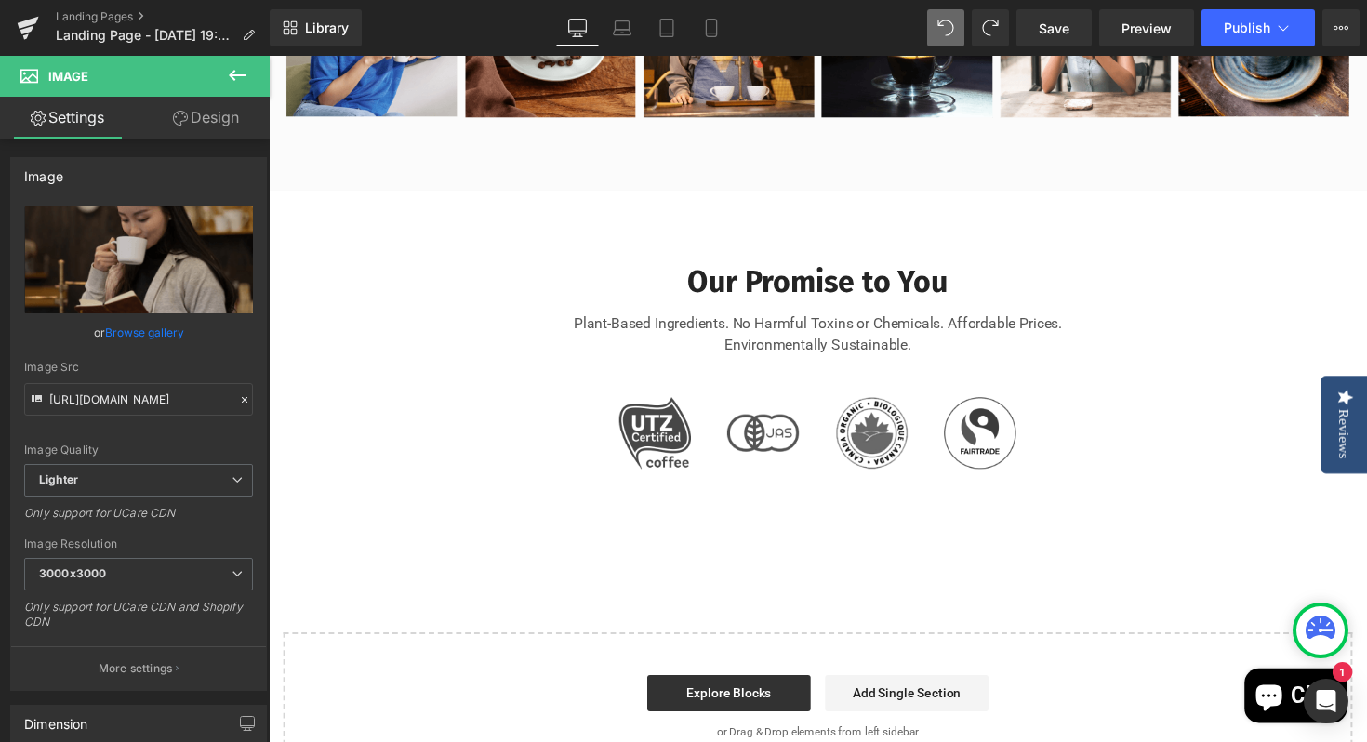
scroll to position [1700, 0]
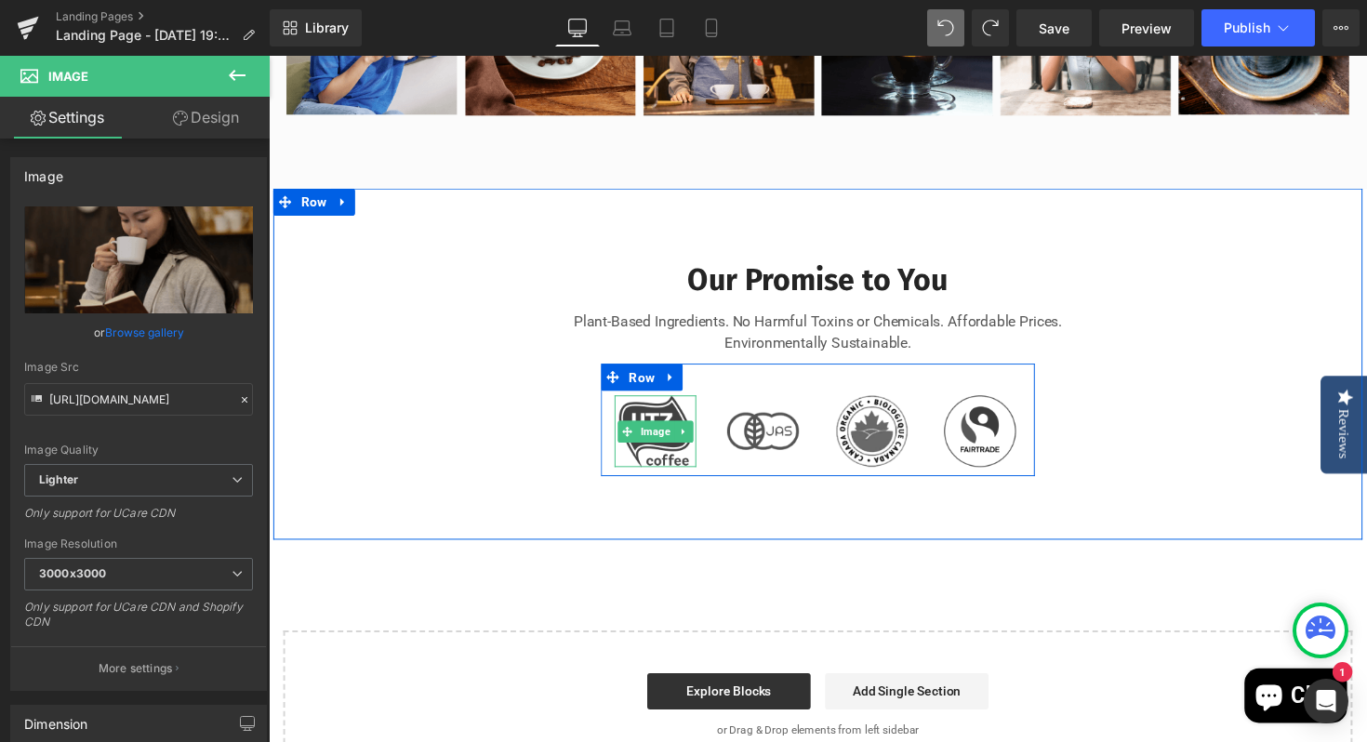
click at [666, 477] on img at bounding box center [665, 440] width 74 height 73
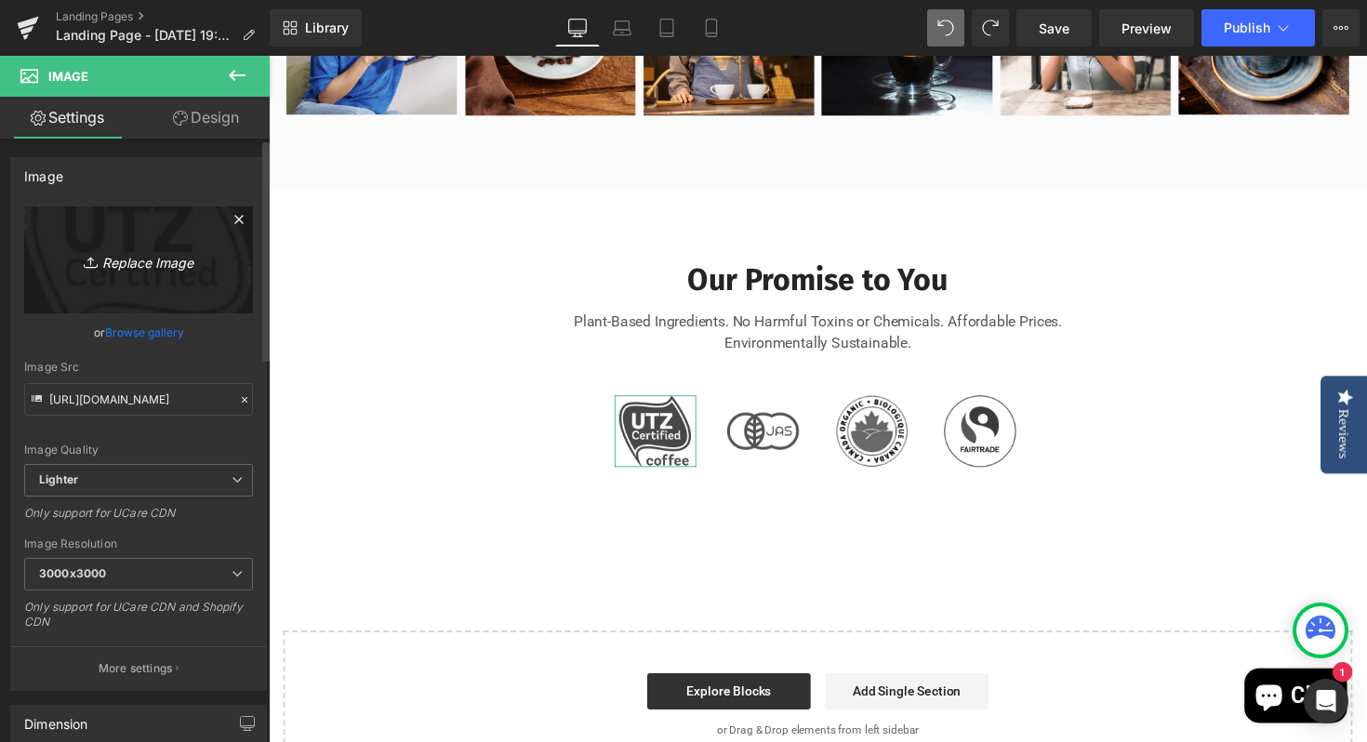
click at [122, 278] on link "Replace Image" at bounding box center [138, 259] width 229 height 107
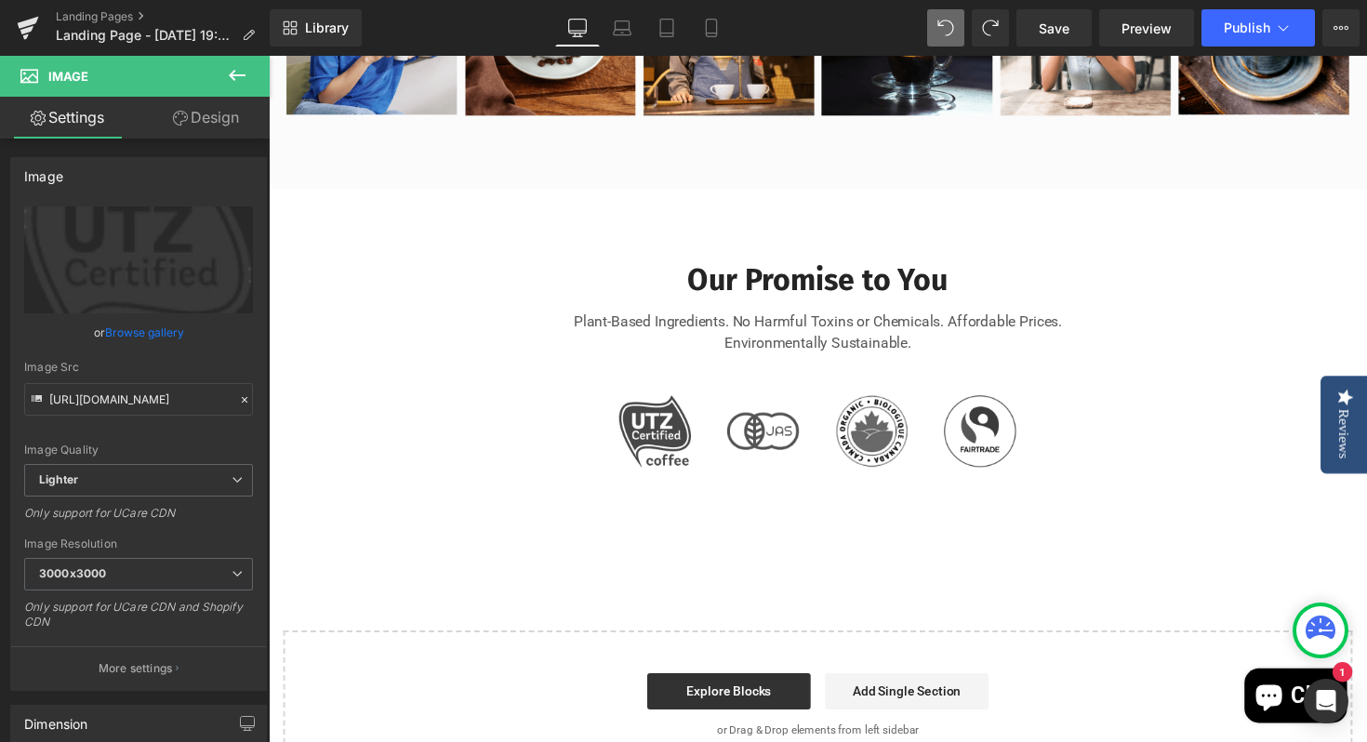
type input "C:\fakepath\SoBe Logo .png"
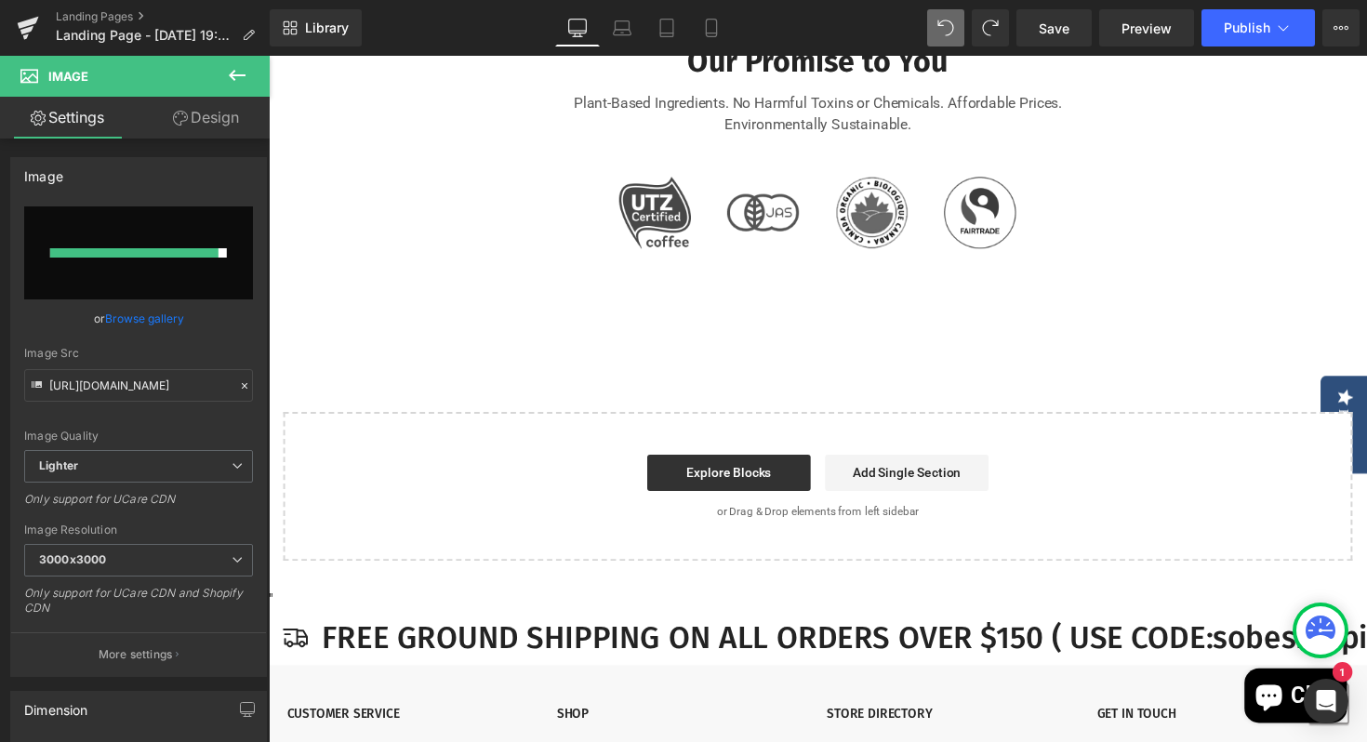
scroll to position [1922, 0]
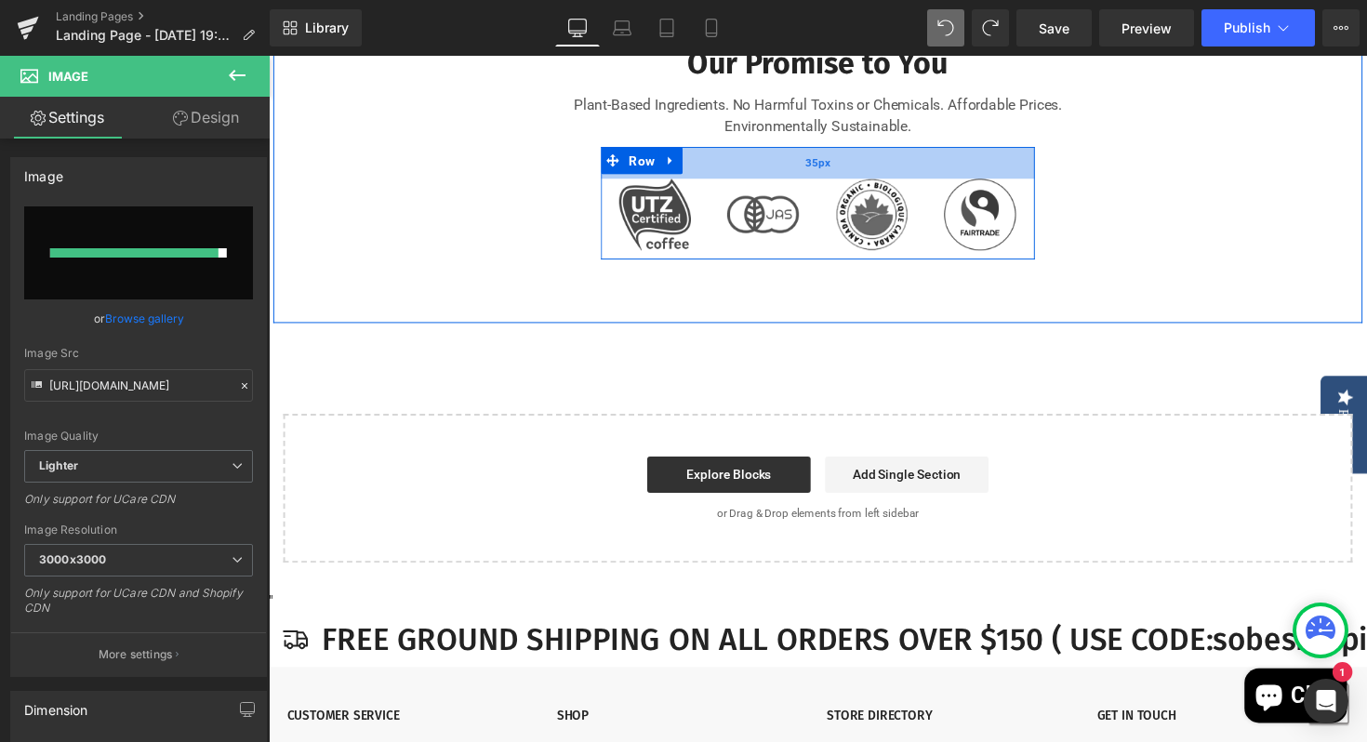
click at [963, 181] on div "35px" at bounding box center [831, 165] width 444 height 33
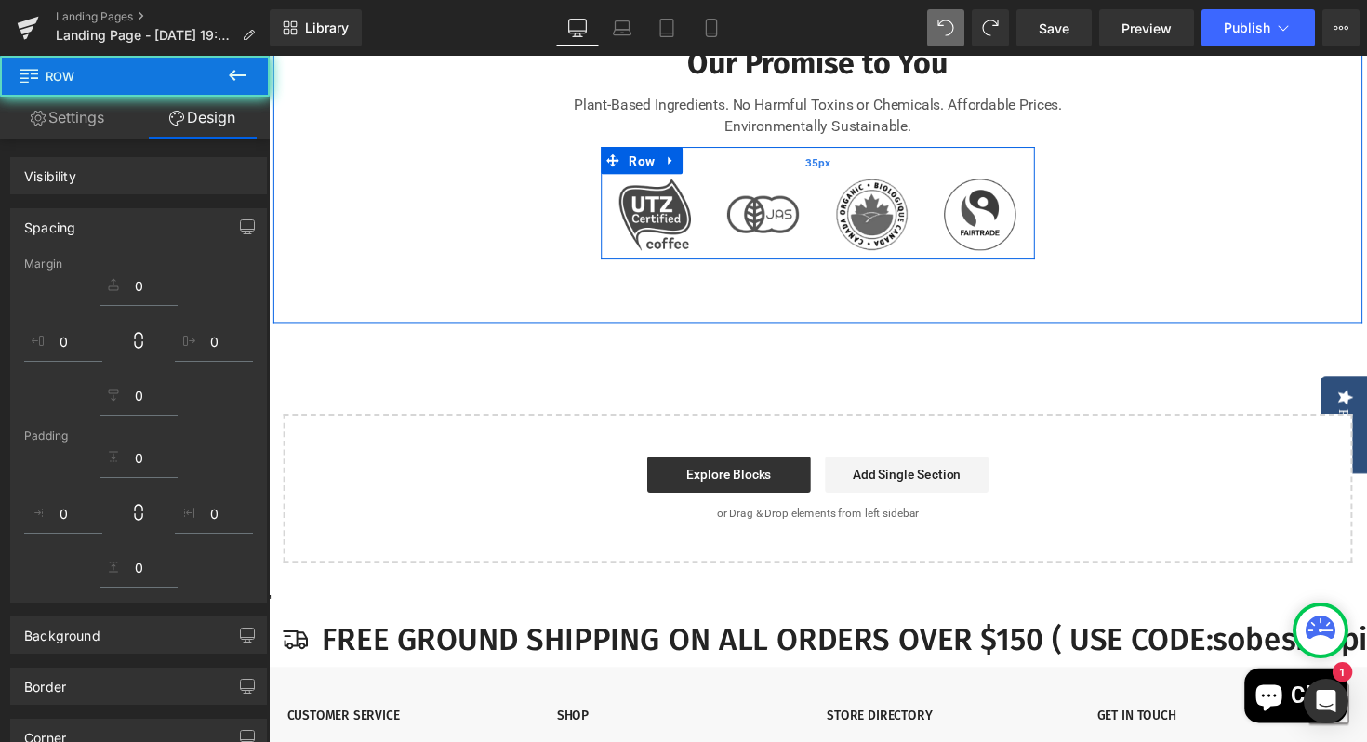
click at [922, 255] on div "Image" at bounding box center [887, 217] width 84 height 73
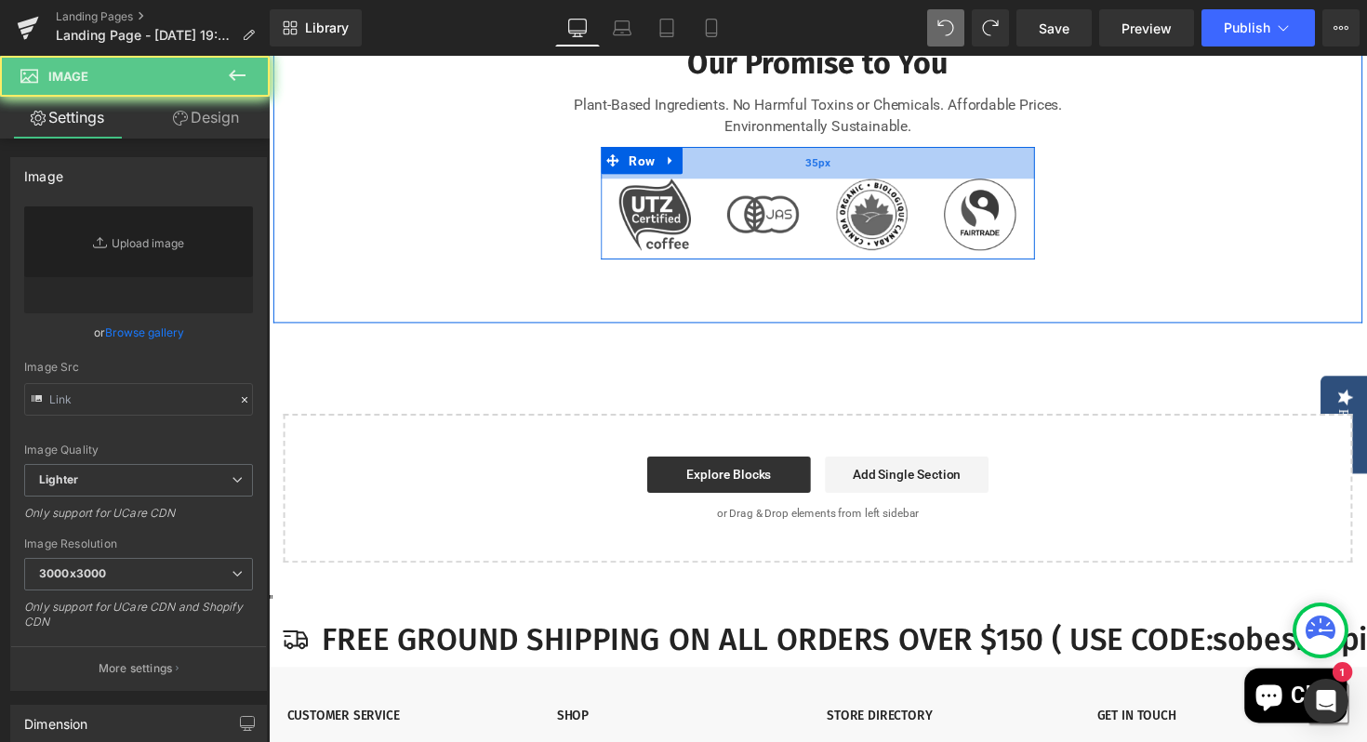
type input "https://ucarecdn.com/a3a702ba-e4f8-4dbd-8313-79166bf0b154/-/format/auto/-/previ…"
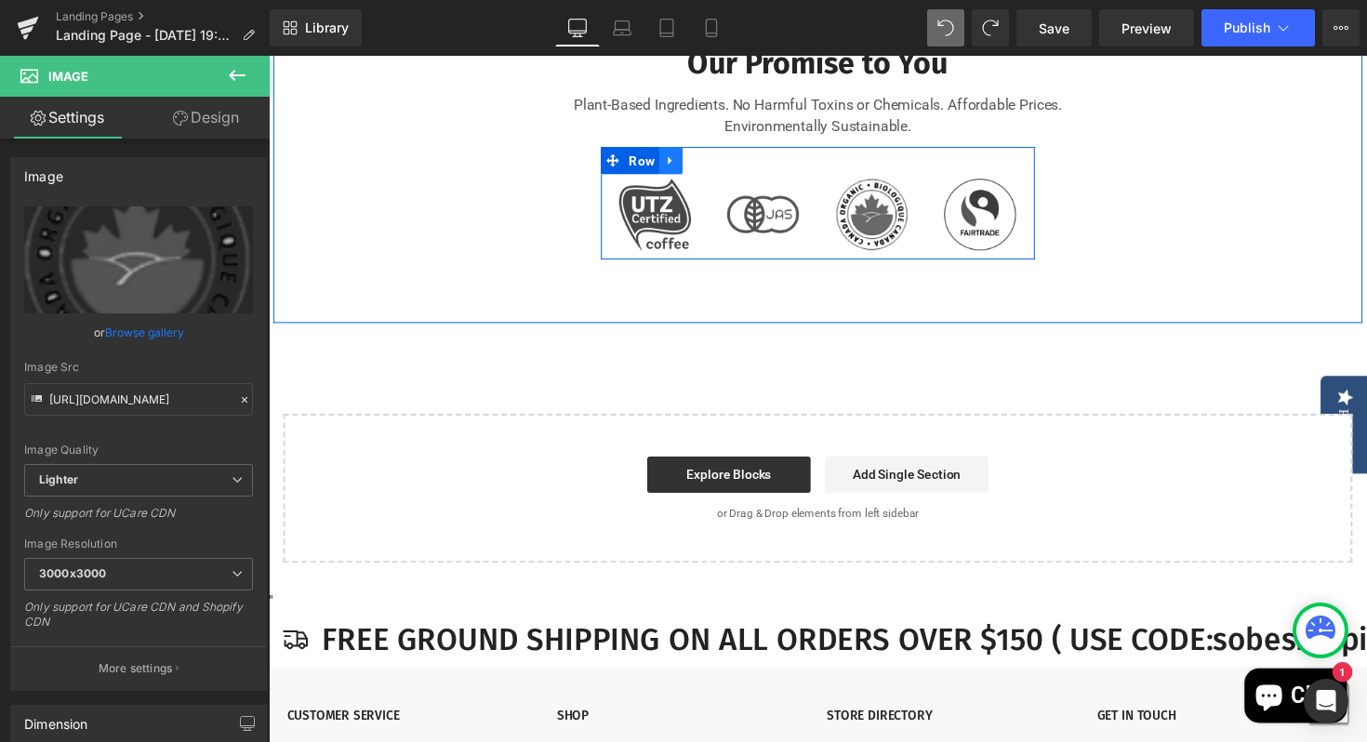
click at [683, 169] on icon at bounding box center [680, 162] width 13 height 14
click at [756, 167] on icon at bounding box center [754, 163] width 4 height 8
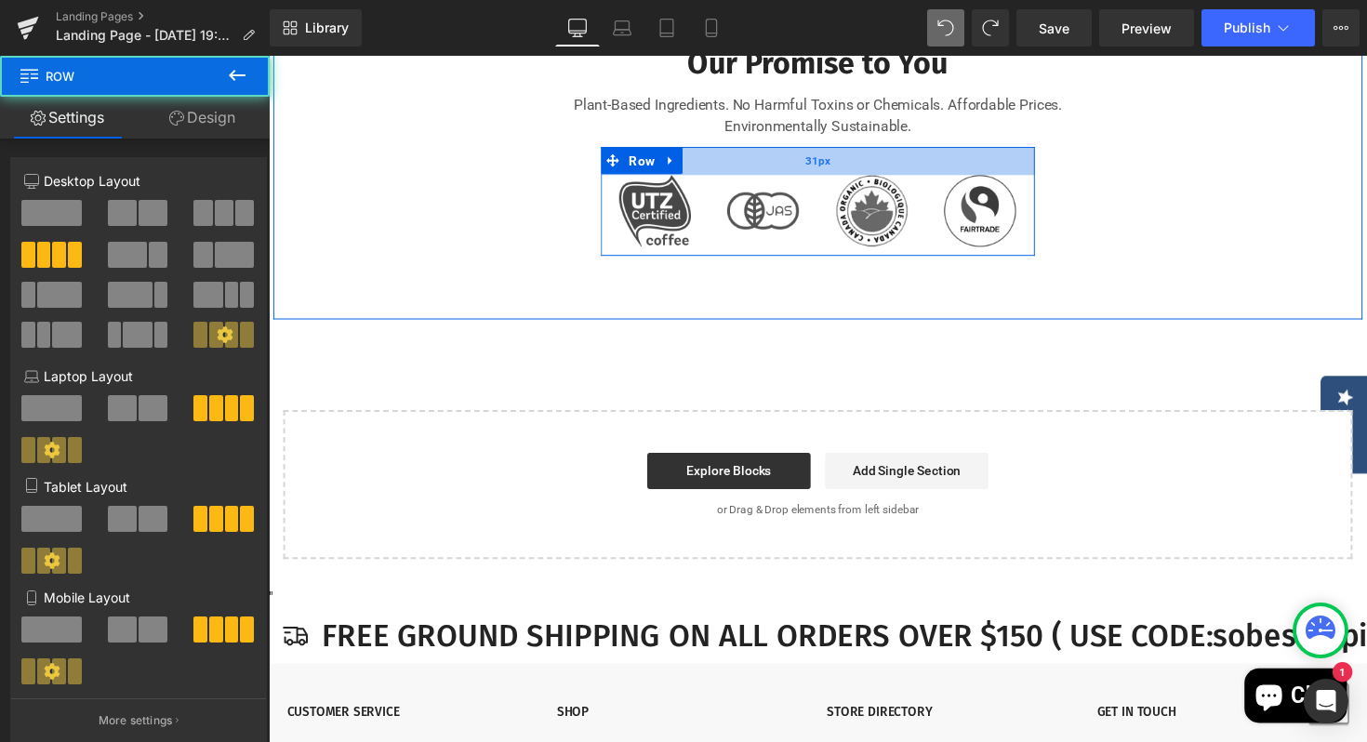
drag, startPoint x: 869, startPoint y: 216, endPoint x: 810, endPoint y: 202, distance: 61.1
click at [783, 178] on div "31px" at bounding box center [831, 163] width 444 height 29
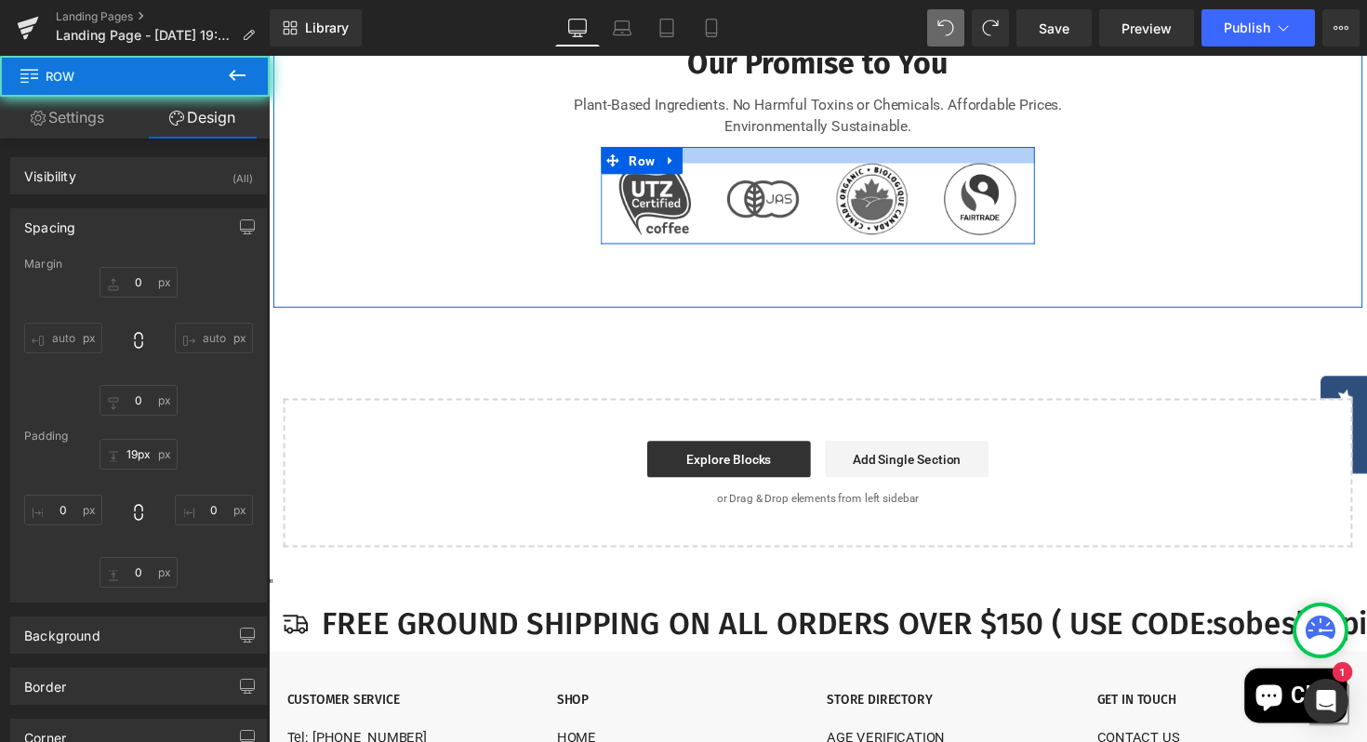
type input "0"
type input "17px"
type input "0"
type input "10"
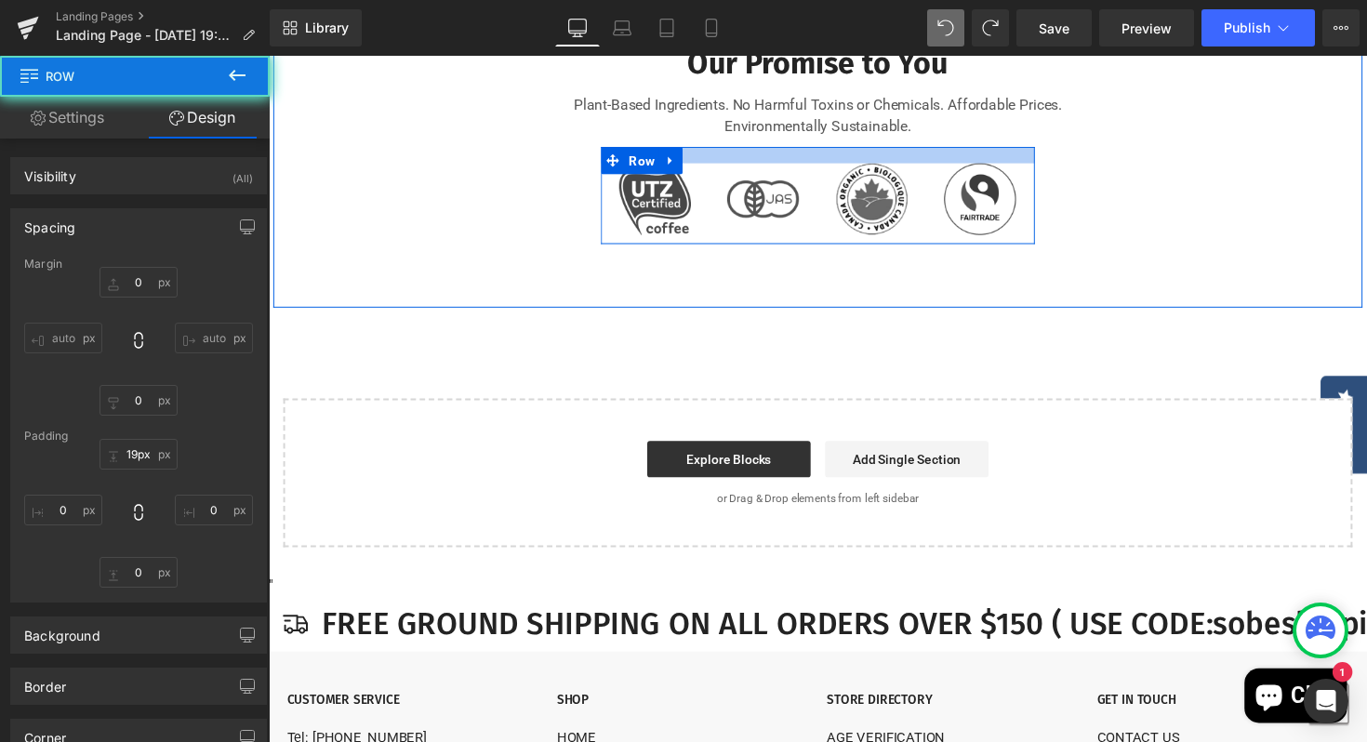
type input "0"
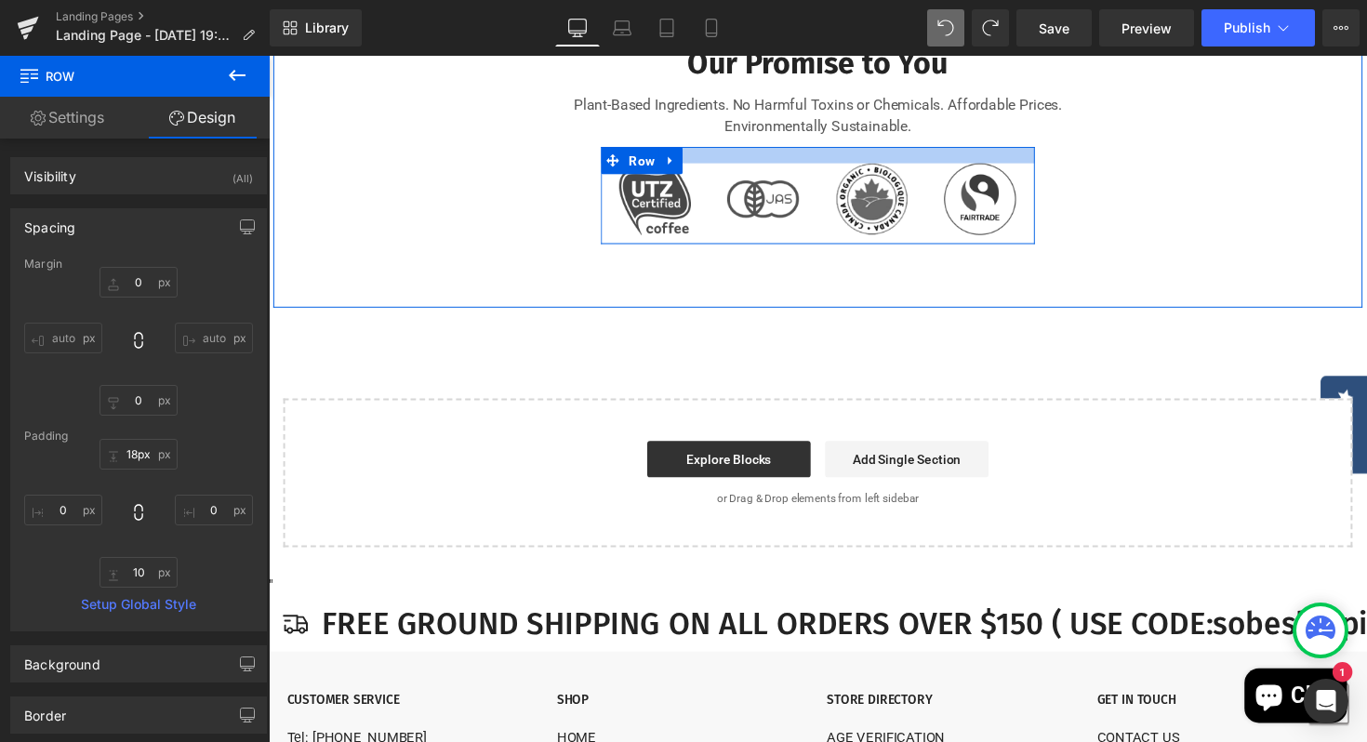
type input "17px"
click at [809, 165] on div at bounding box center [831, 157] width 444 height 16
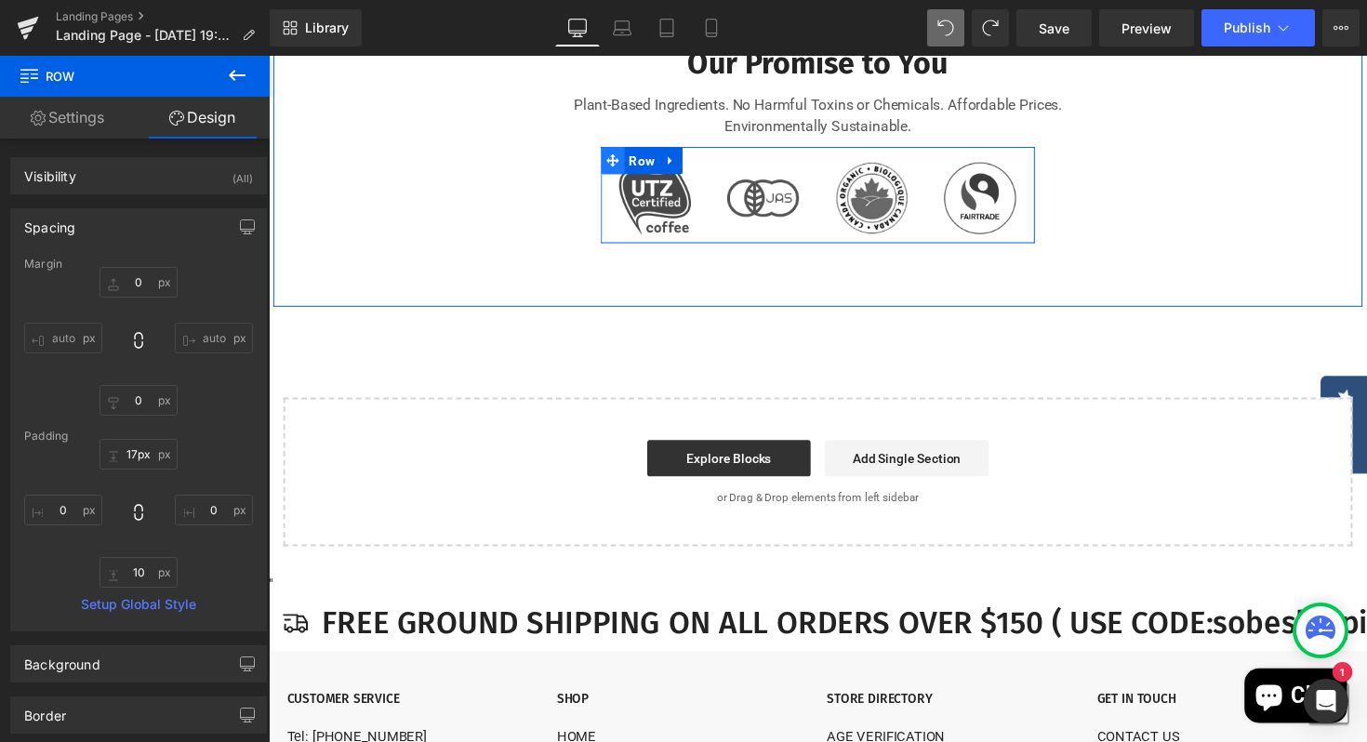
click at [622, 169] on icon at bounding box center [621, 162] width 13 height 14
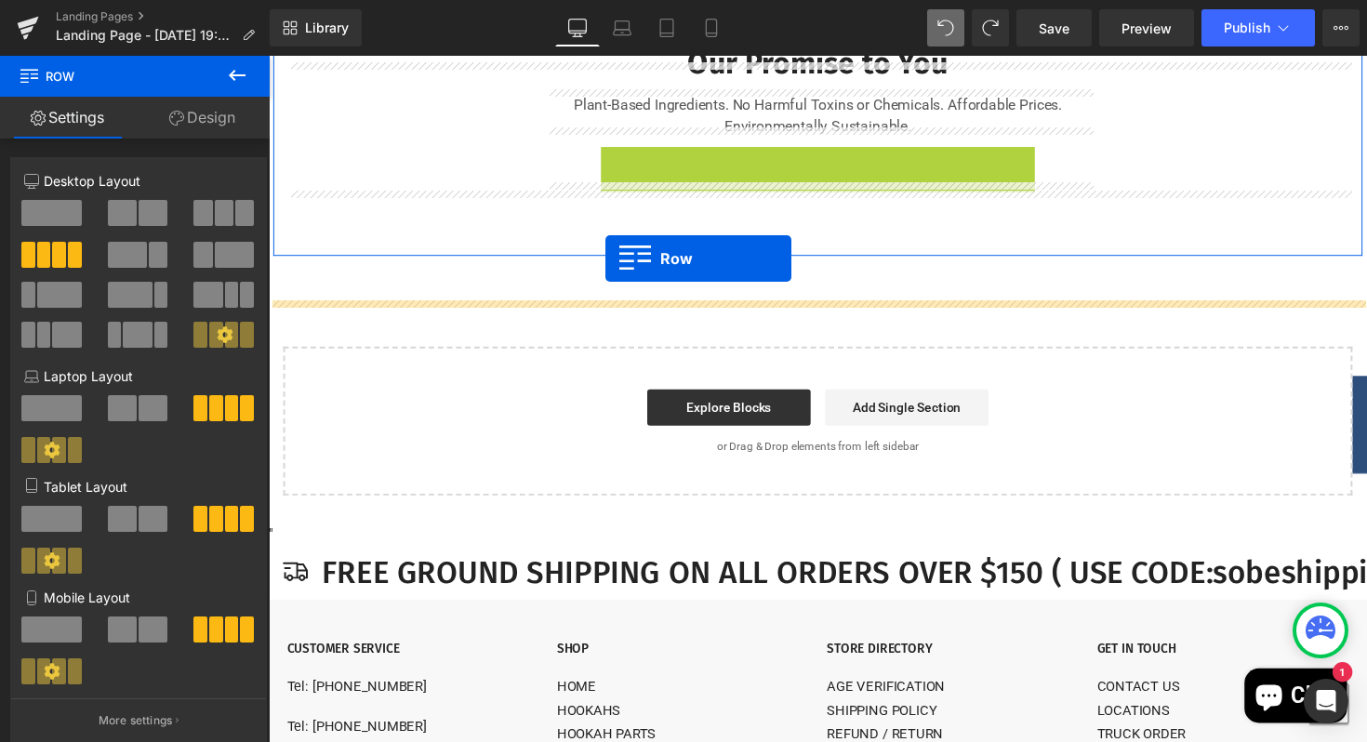
drag, startPoint x: 618, startPoint y: 222, endPoint x: 616, endPoint y: 261, distance: 39.2
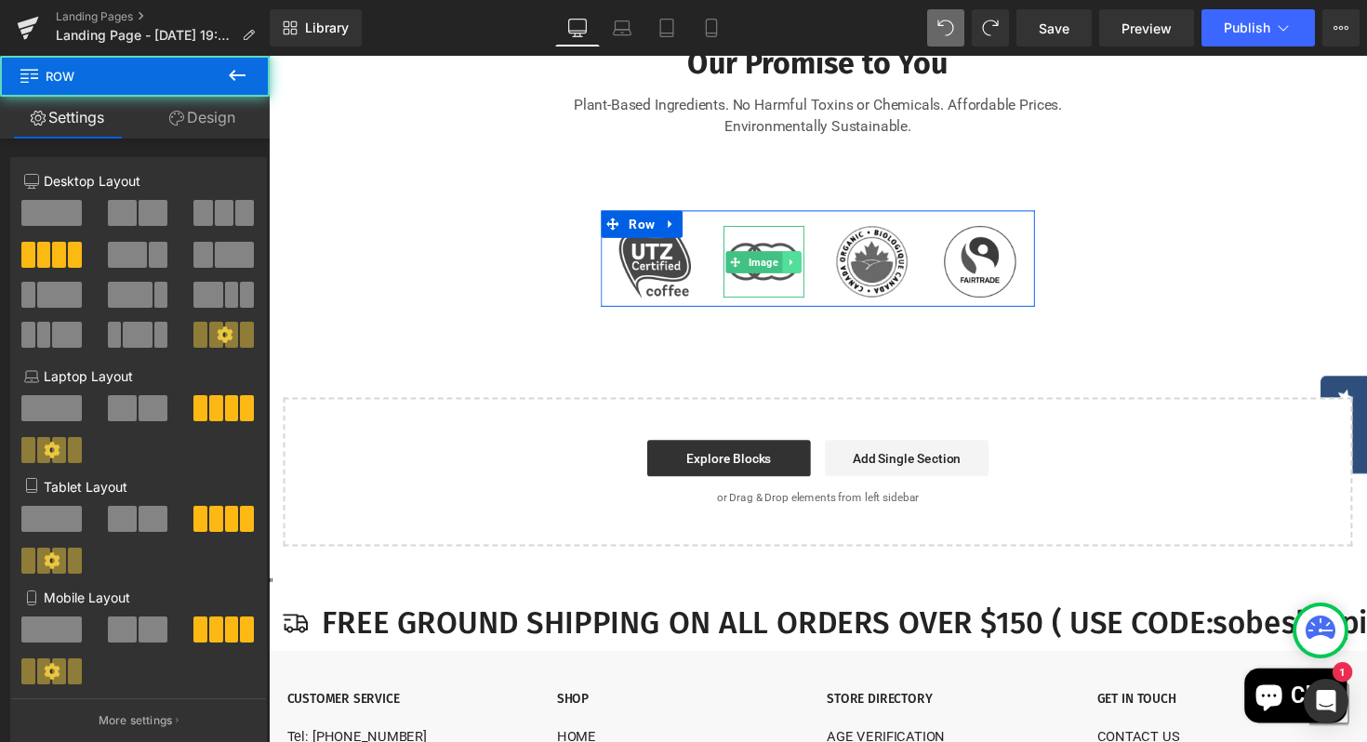
click at [802, 278] on link at bounding box center [805, 267] width 20 height 22
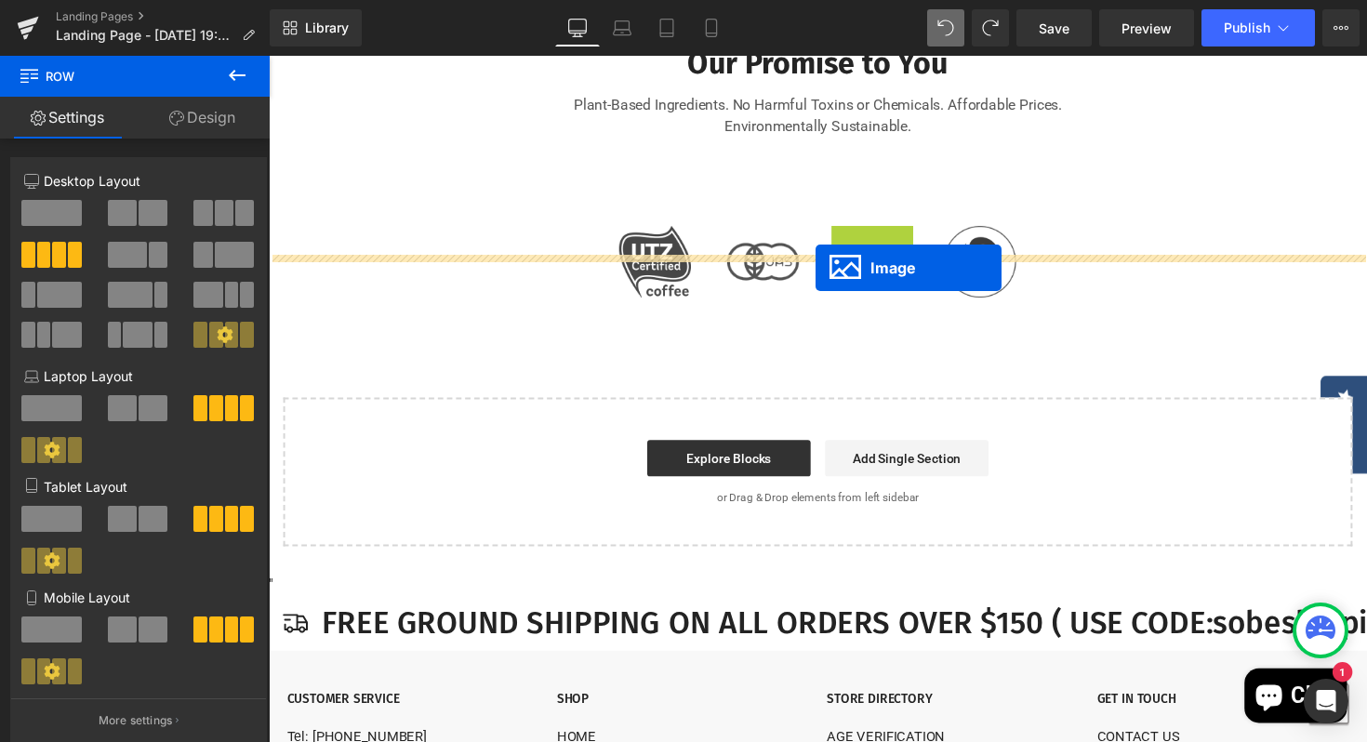
drag, startPoint x: 856, startPoint y: 319, endPoint x: 829, endPoint y: 274, distance: 52.1
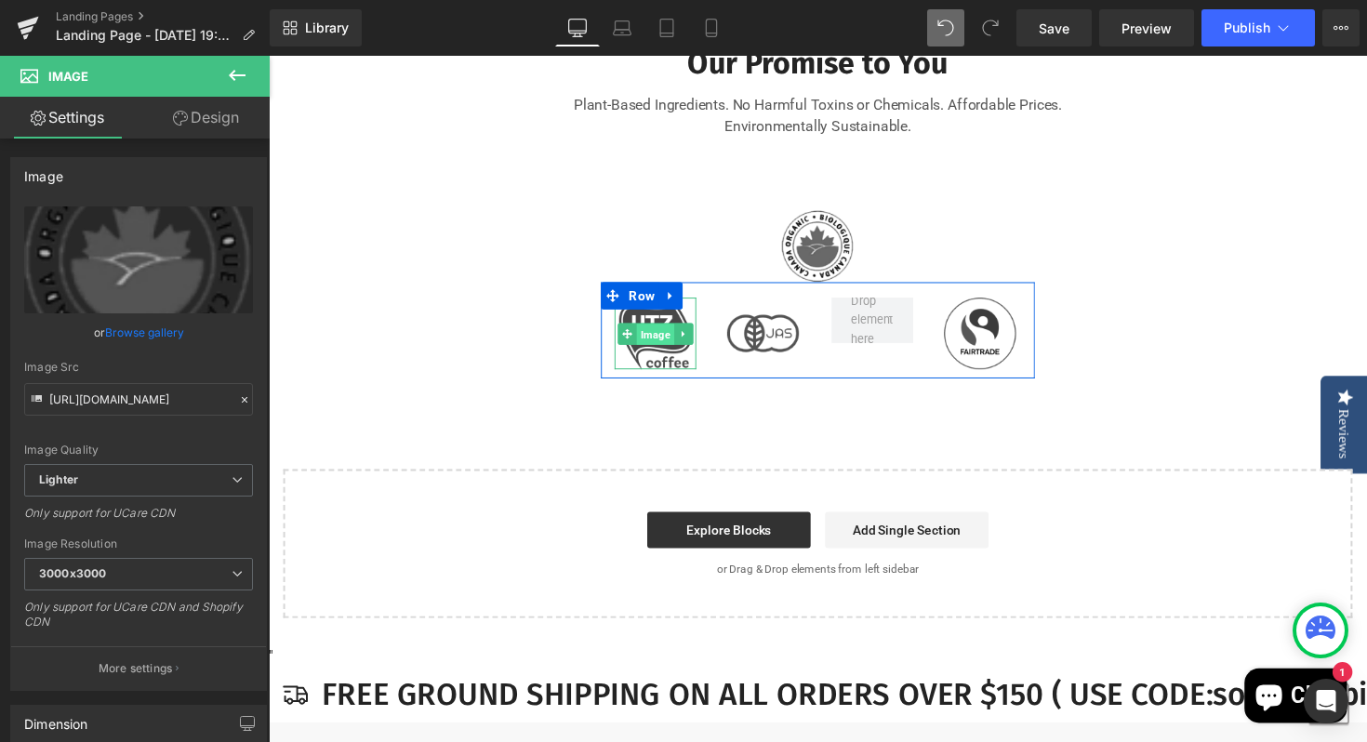
click at [645, 352] on span "Image" at bounding box center [664, 341] width 38 height 22
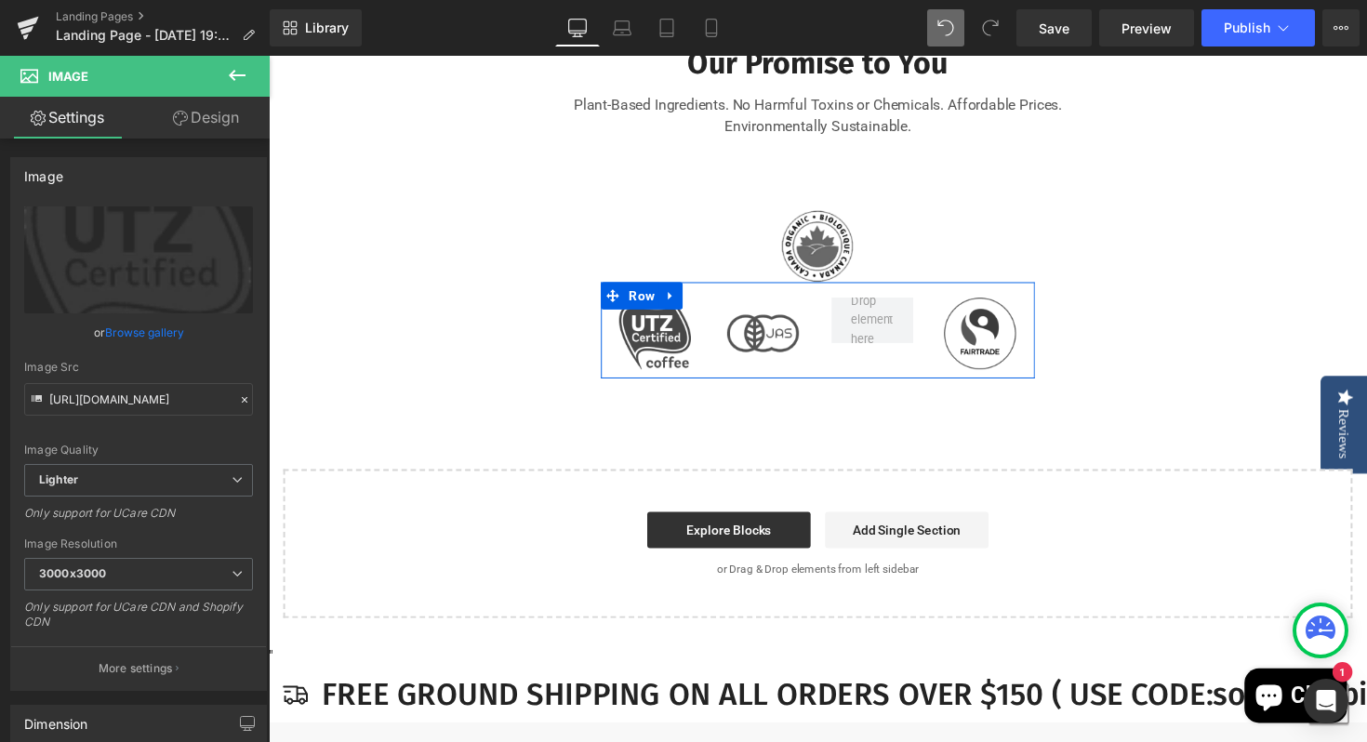
click at [933, 386] on div "Image Image Image Row" at bounding box center [831, 336] width 444 height 99
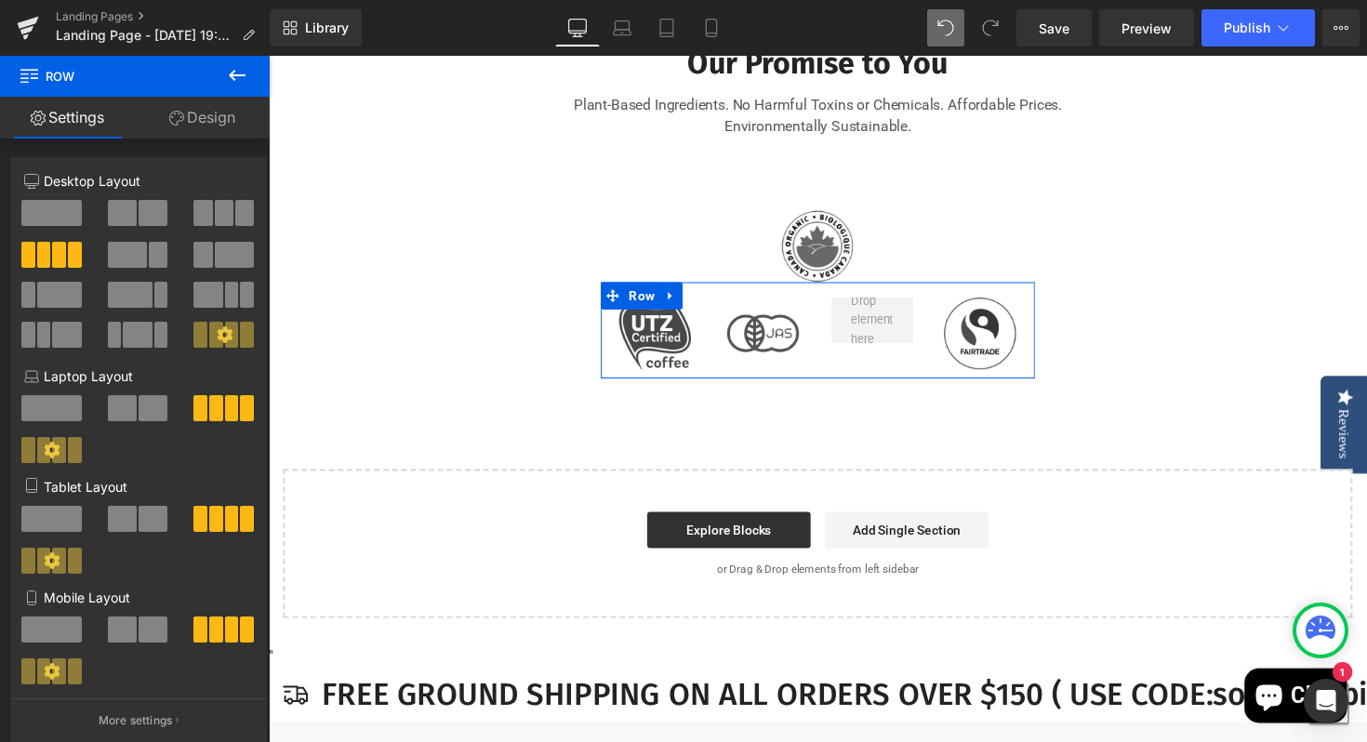
click at [1032, 377] on img at bounding box center [997, 339] width 74 height 73
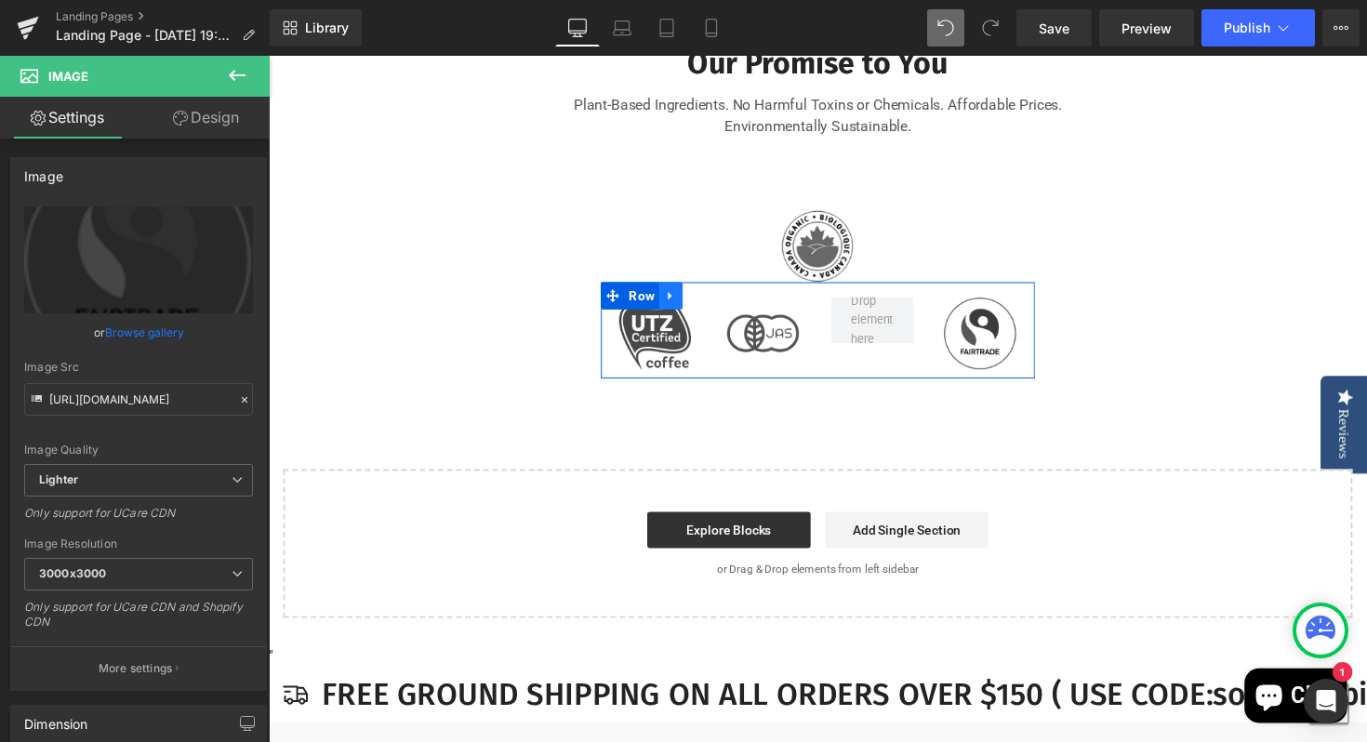
click at [679, 309] on icon at bounding box center [680, 302] width 13 height 14
click at [735, 308] on icon at bounding box center [728, 301] width 13 height 13
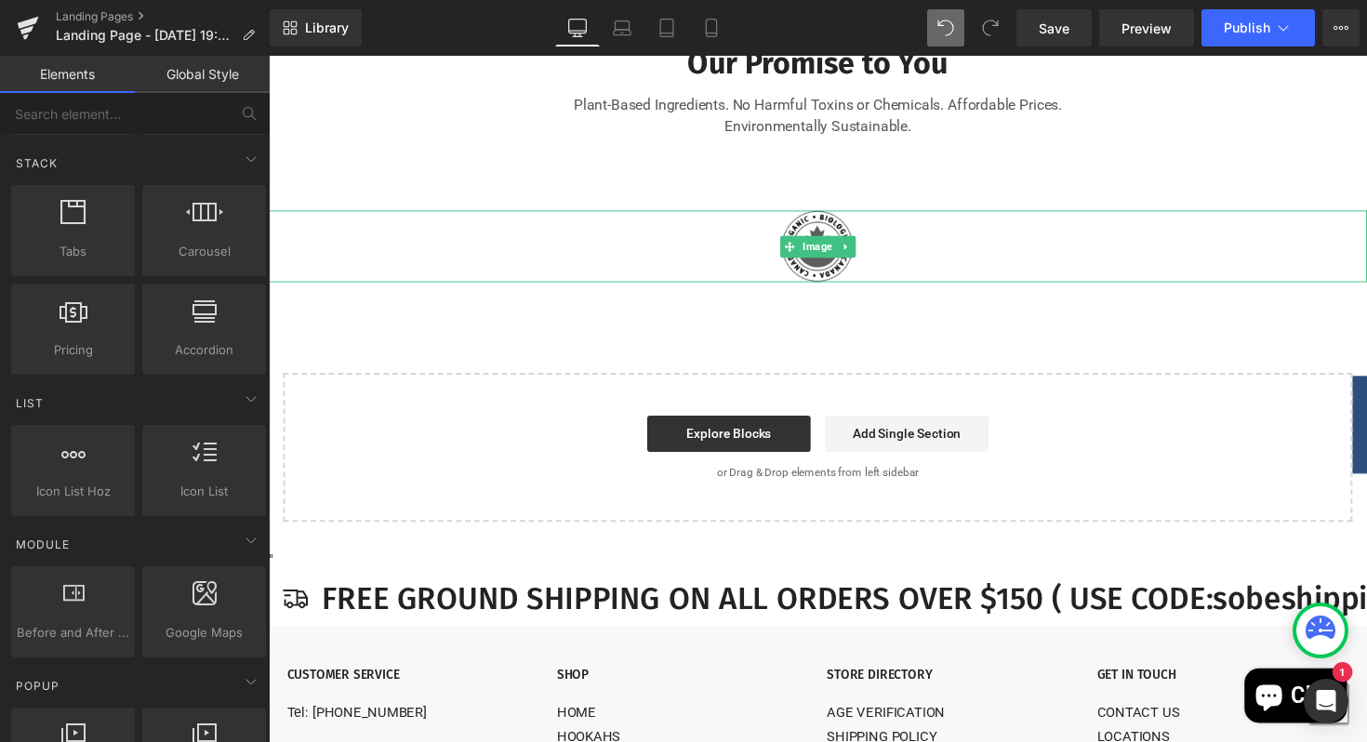
click at [826, 287] on img at bounding box center [831, 250] width 74 height 73
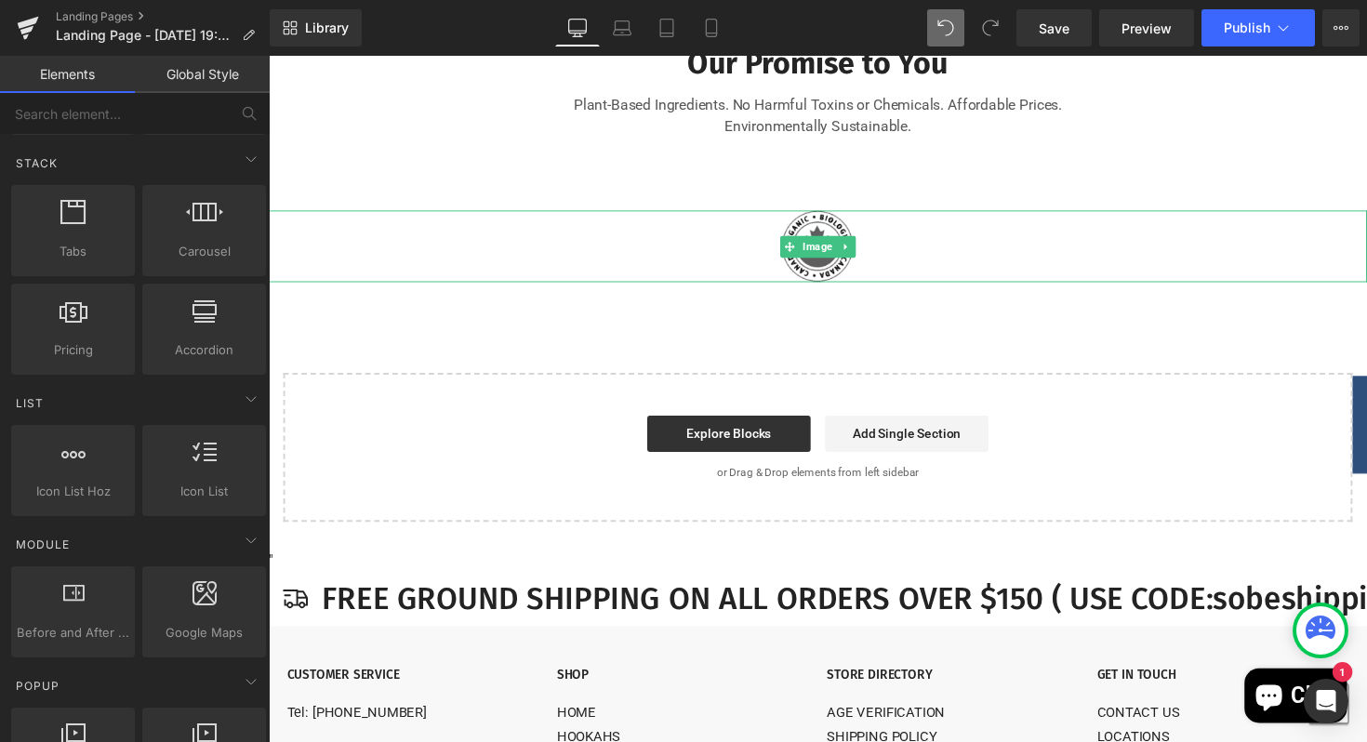
click at [823, 287] on img at bounding box center [831, 250] width 74 height 73
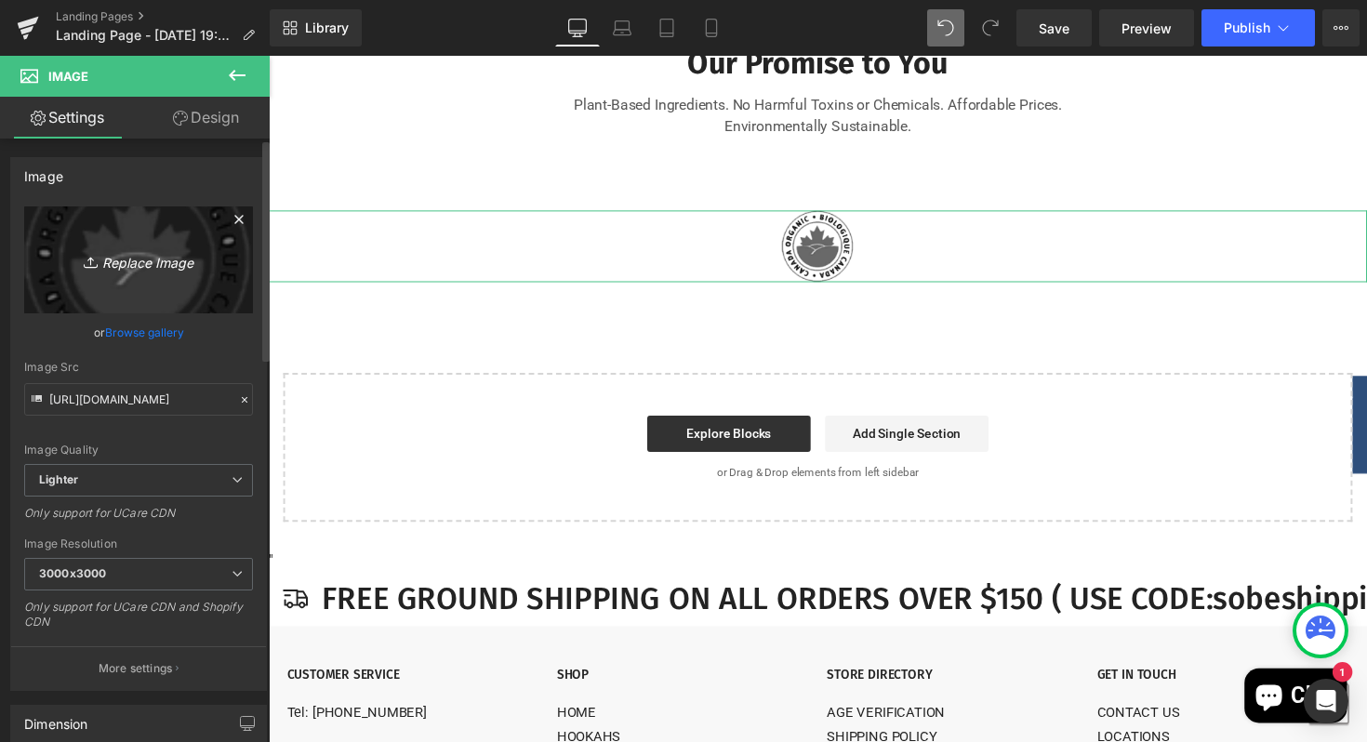
click at [155, 265] on icon "Replace Image" at bounding box center [138, 259] width 149 height 23
type input "C:\fakepath\SoBe Logo .png"
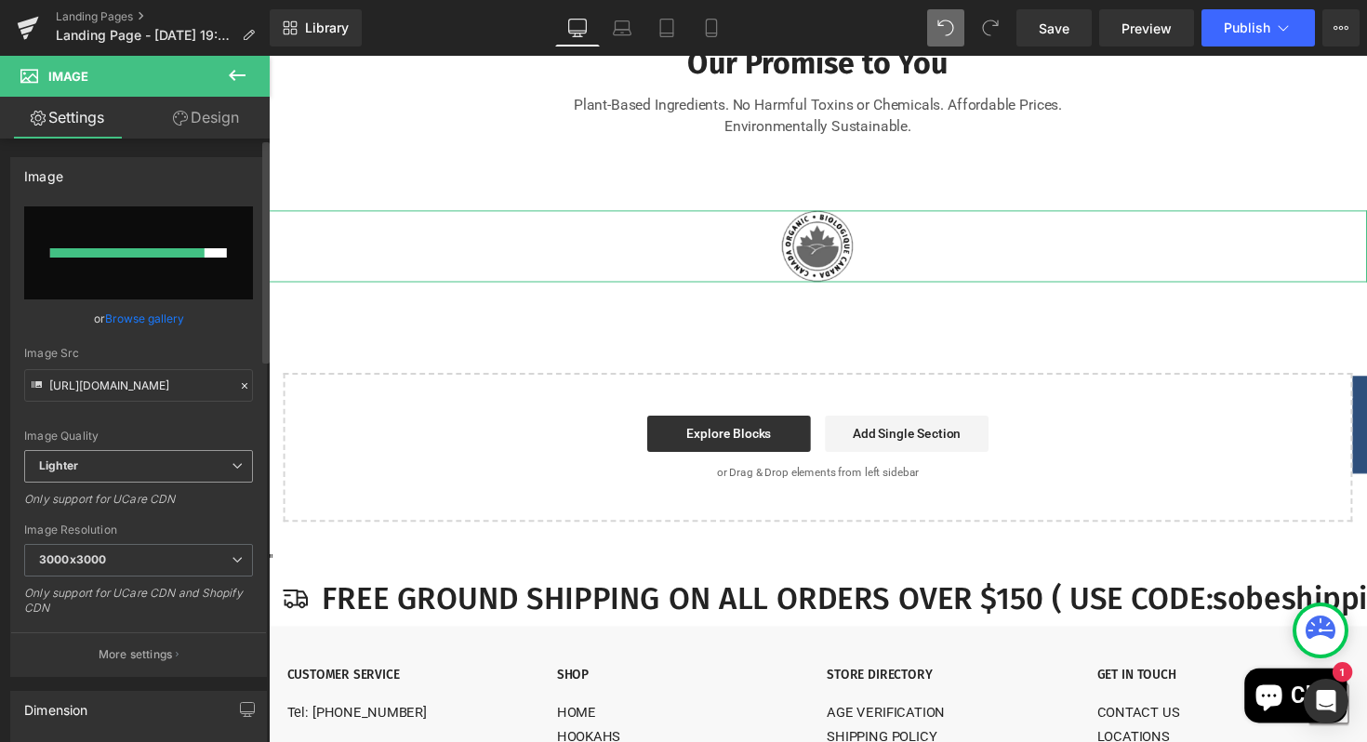
click at [234, 469] on icon at bounding box center [237, 465] width 11 height 11
click at [231, 470] on icon at bounding box center [229, 465] width 11 height 11
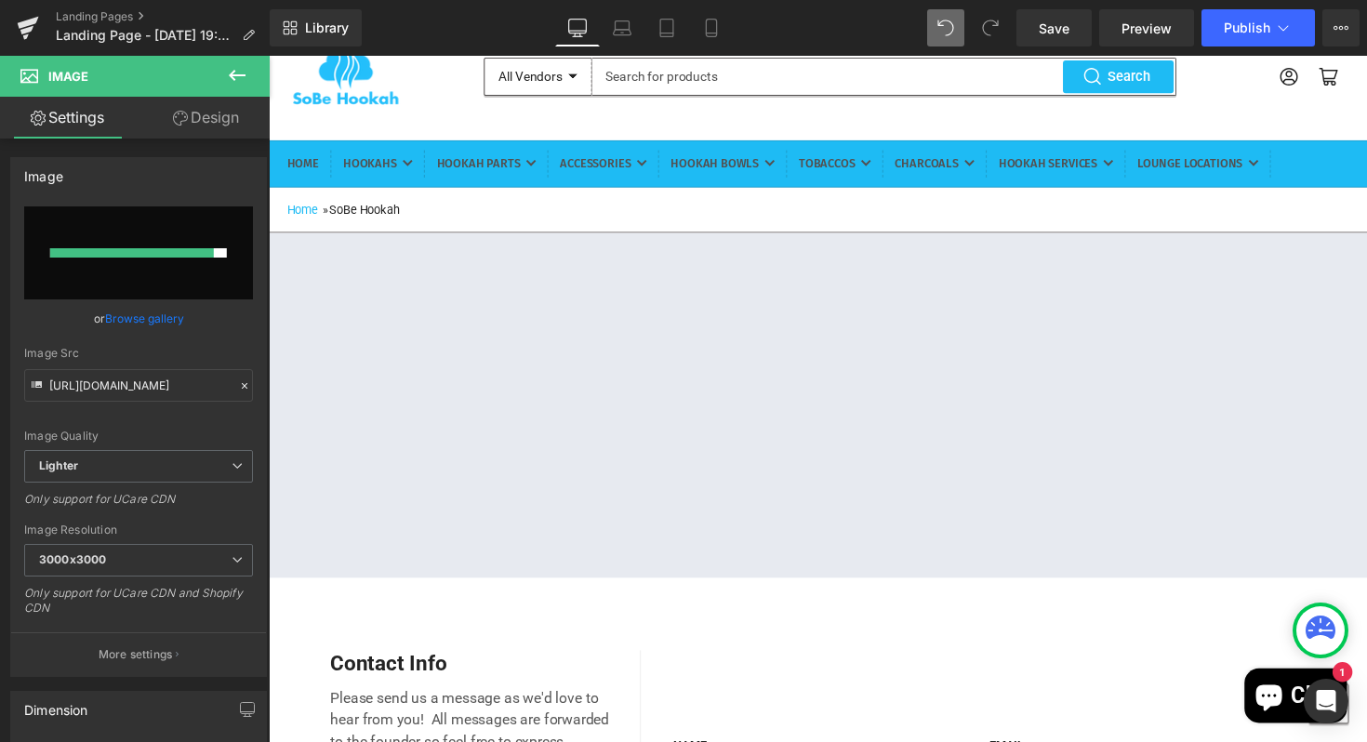
scroll to position [0, 0]
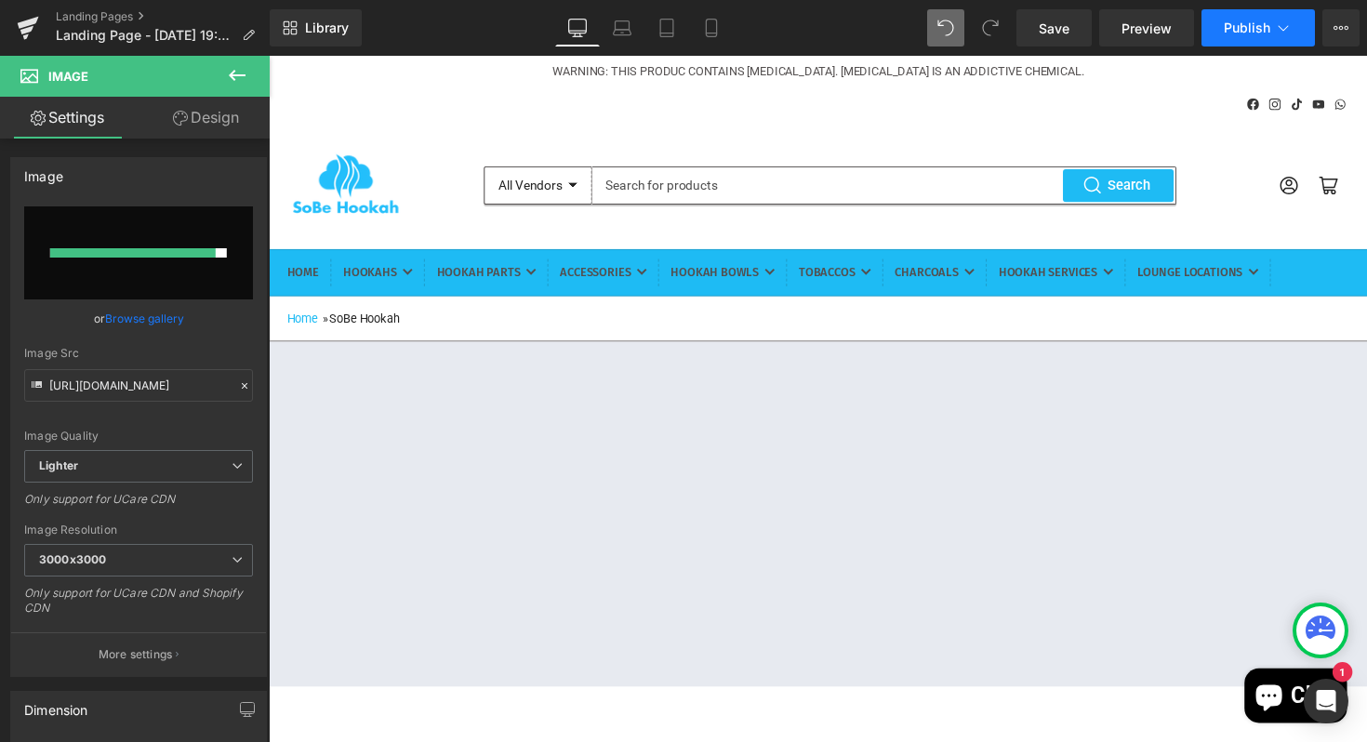
click at [1239, 25] on span "Publish" at bounding box center [1247, 27] width 46 height 15
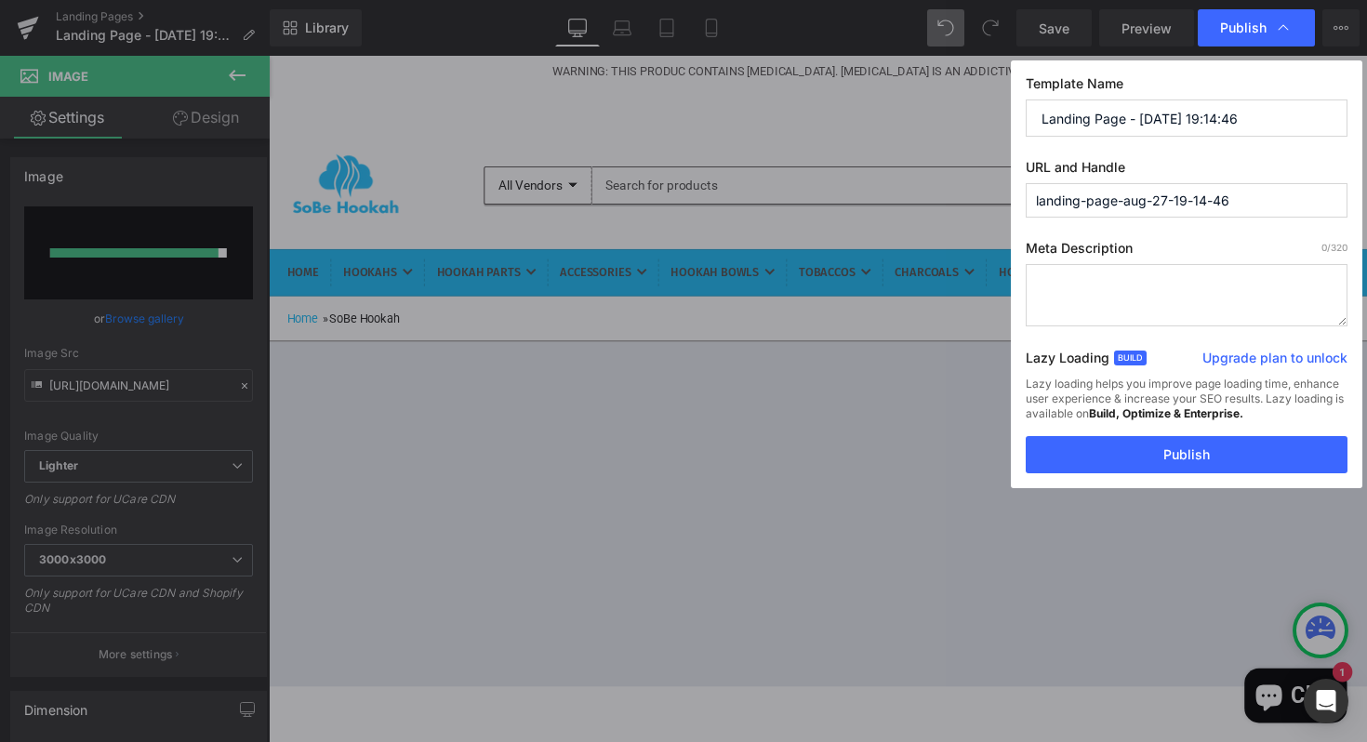
click at [1242, 364] on link "Upgrade plan to unlock" at bounding box center [1274, 362] width 145 height 26
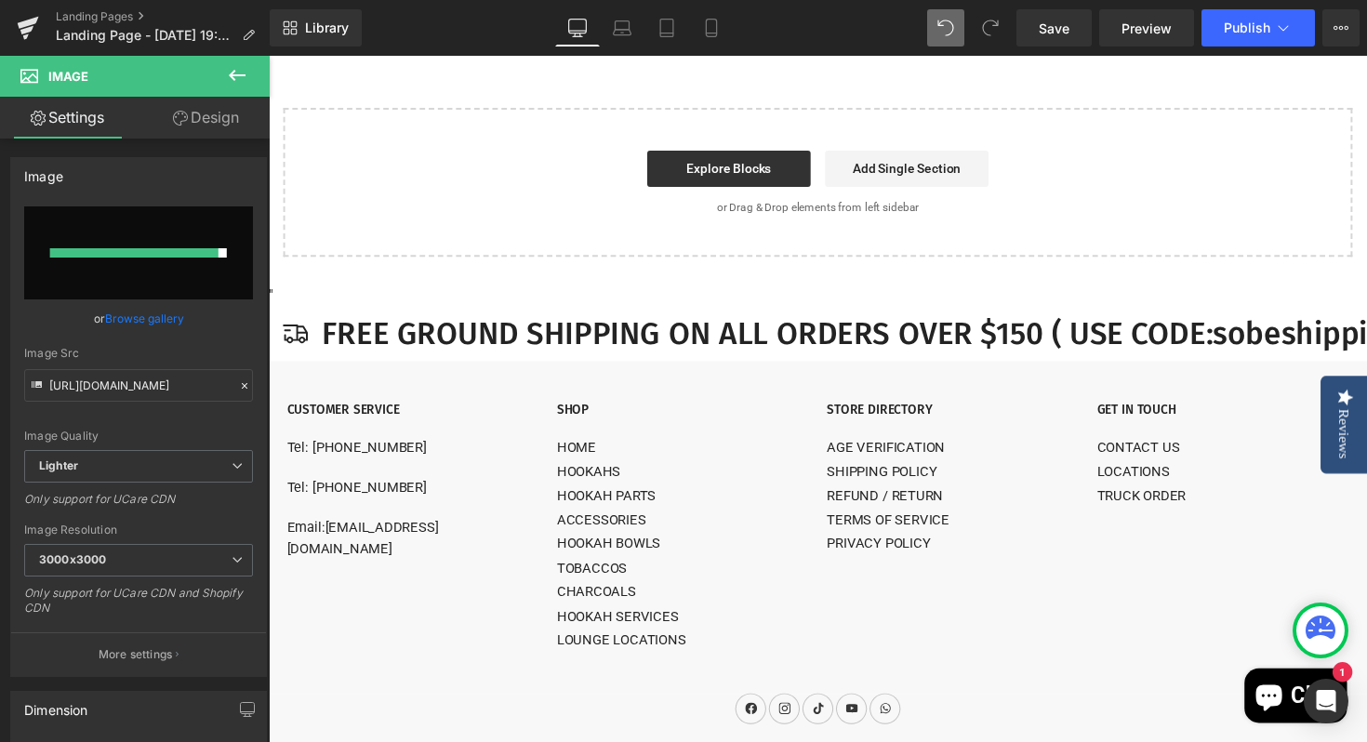
scroll to position [2316, 0]
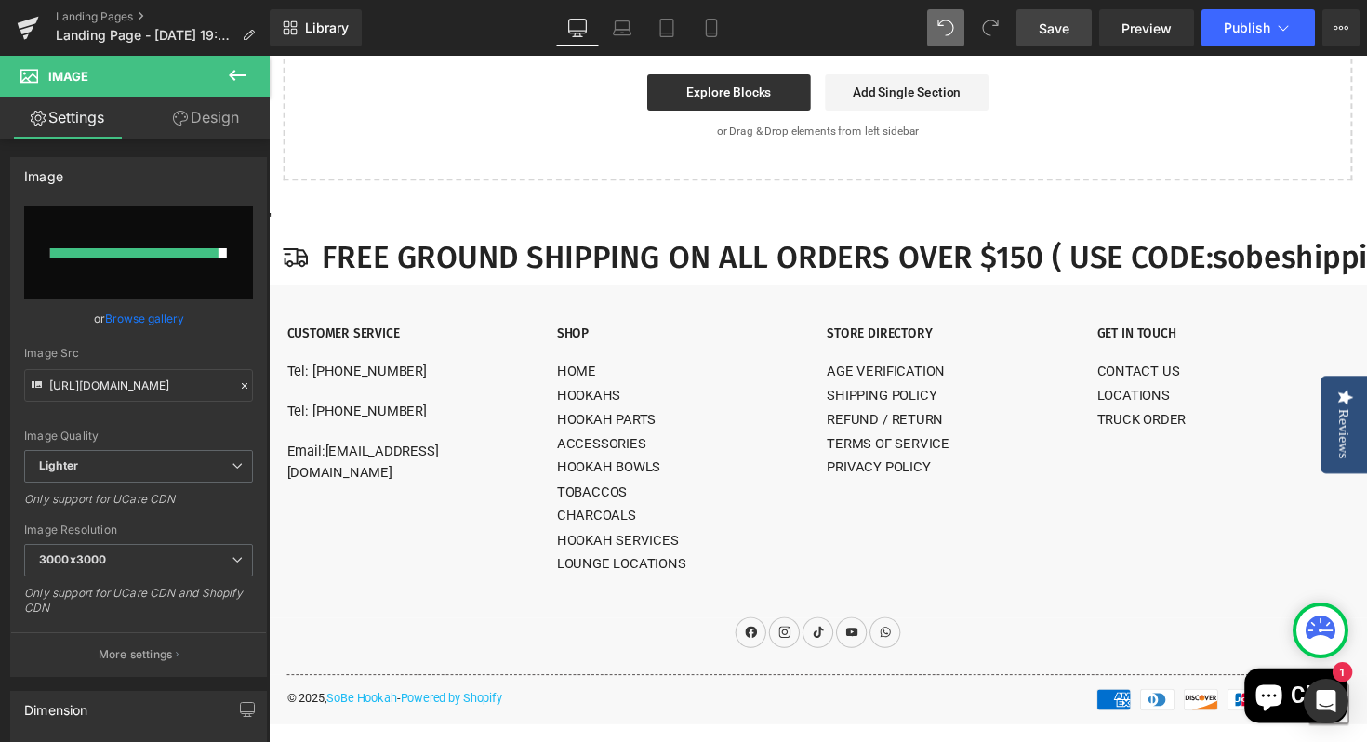
click at [1046, 22] on span "Save" at bounding box center [1054, 29] width 31 height 20
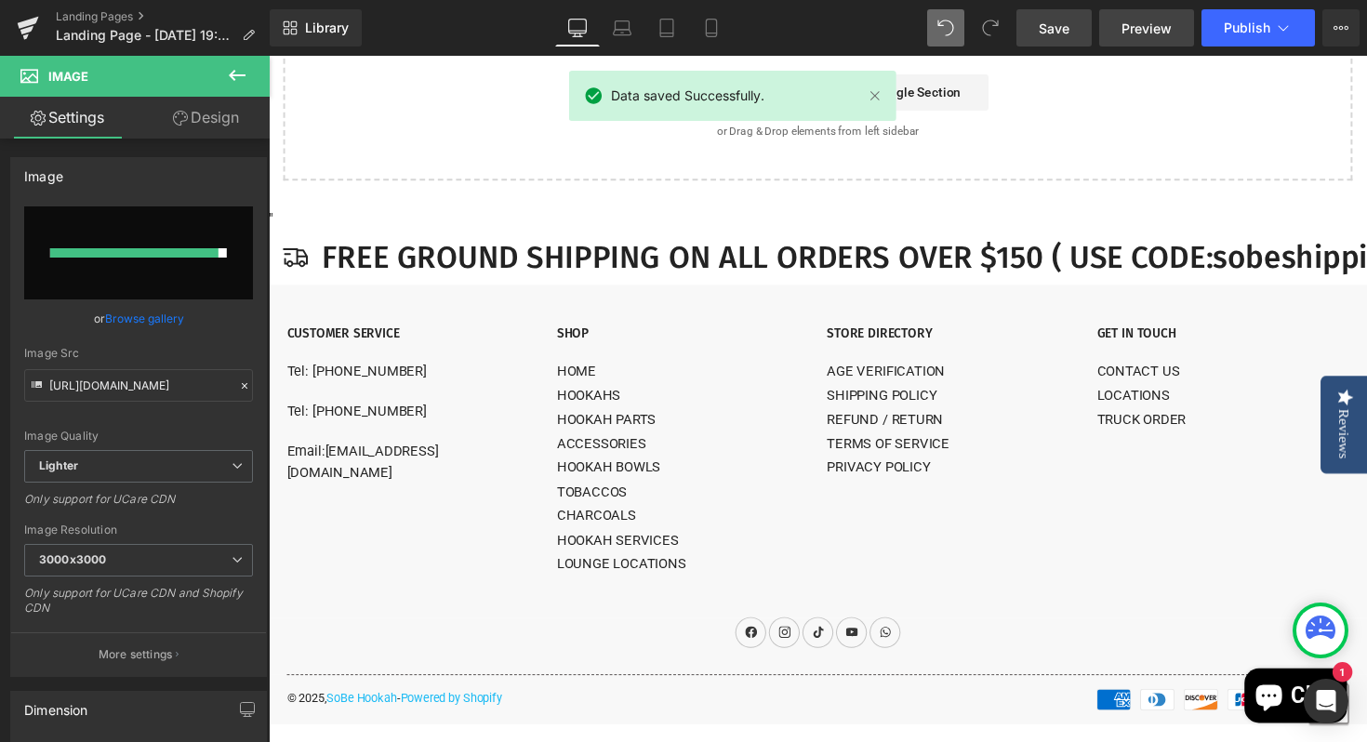
click at [1146, 30] on span "Preview" at bounding box center [1146, 29] width 50 height 20
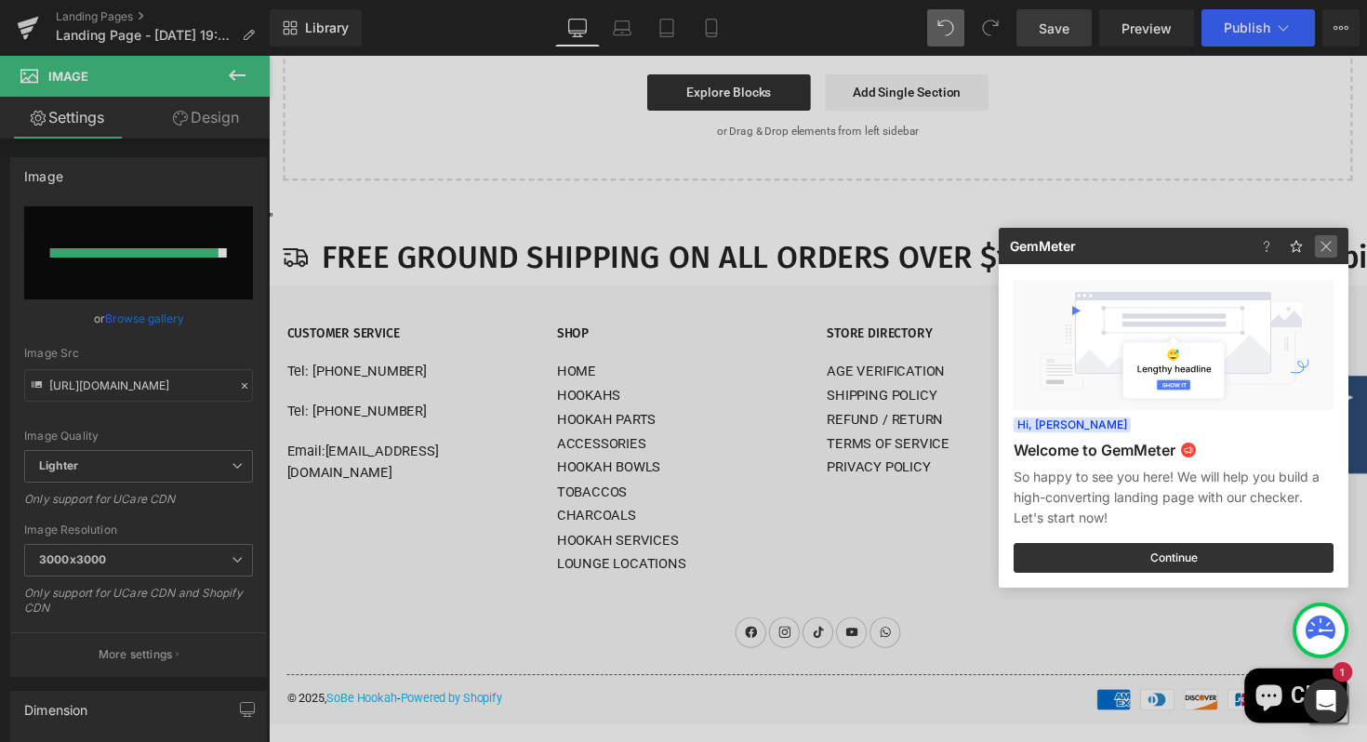
click at [1322, 246] on img at bounding box center [1326, 246] width 22 height 22
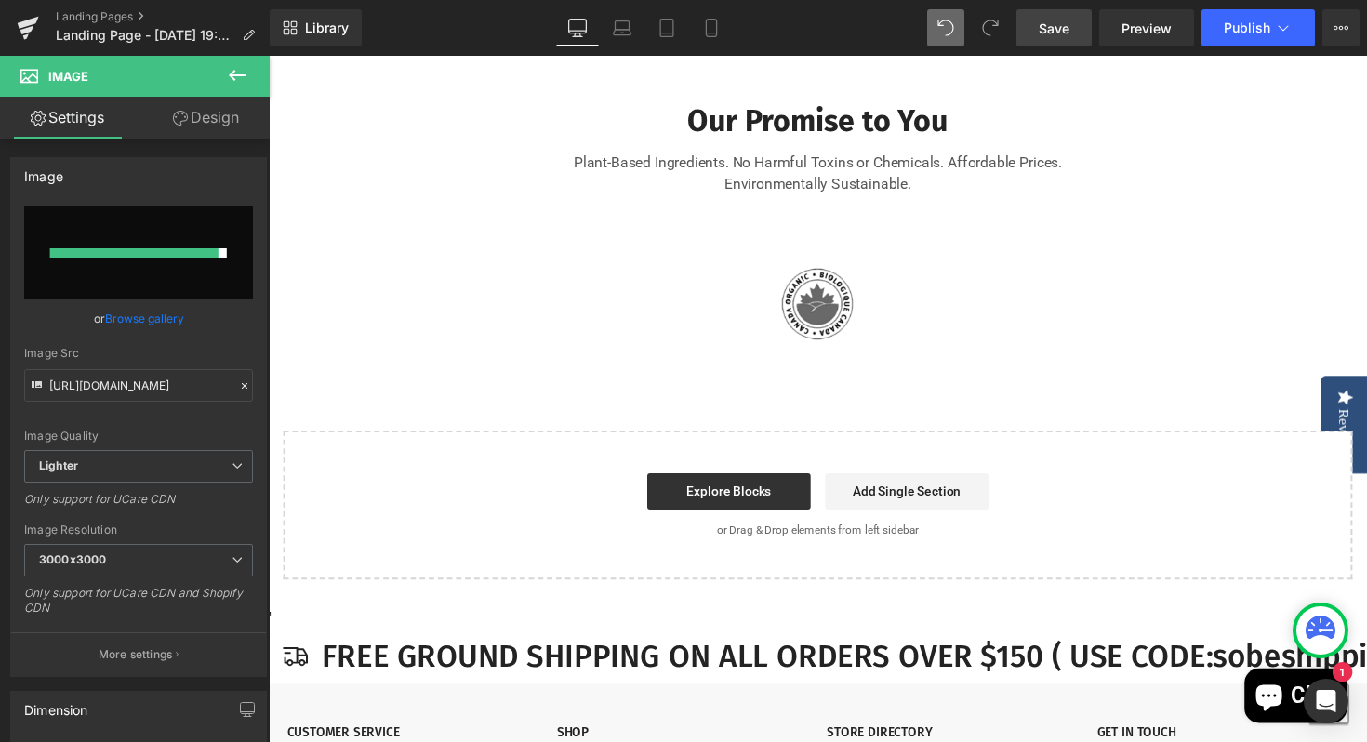
scroll to position [1863, 0]
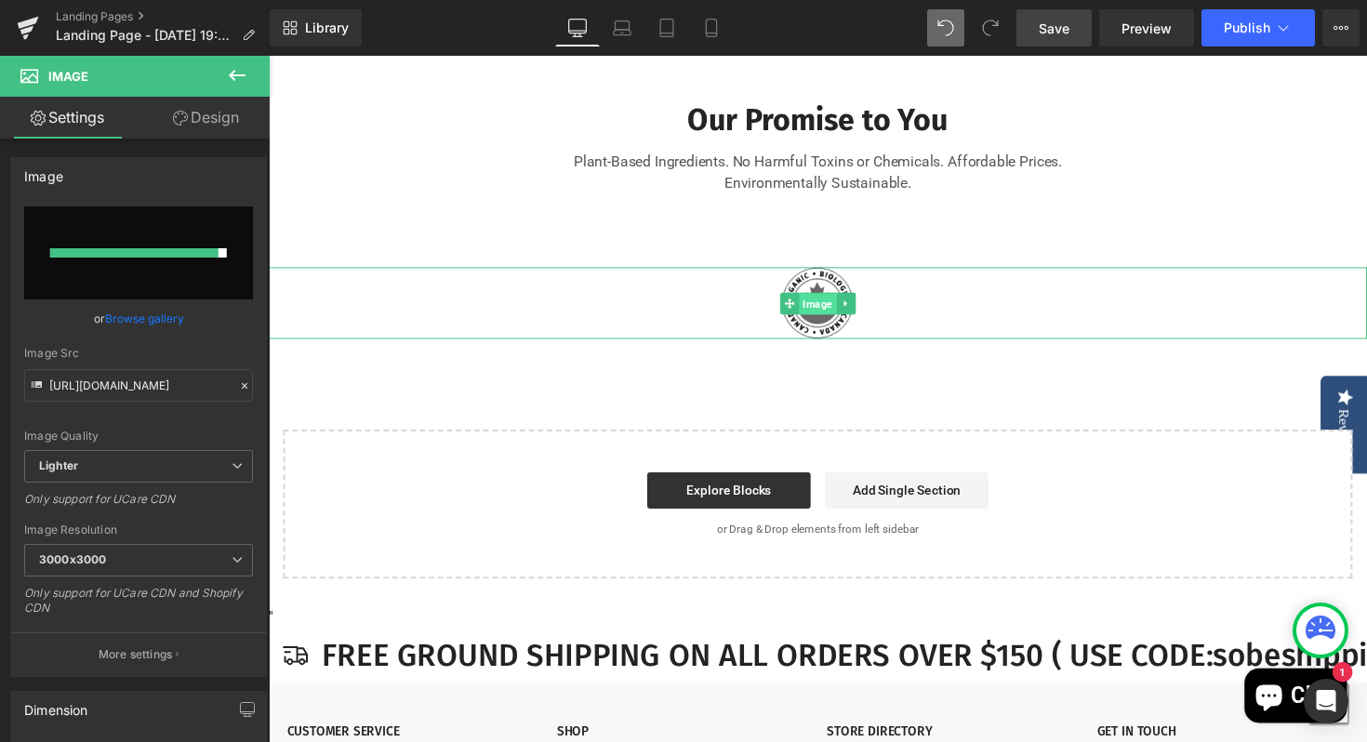
click at [830, 321] on span "Image" at bounding box center [831, 309] width 38 height 22
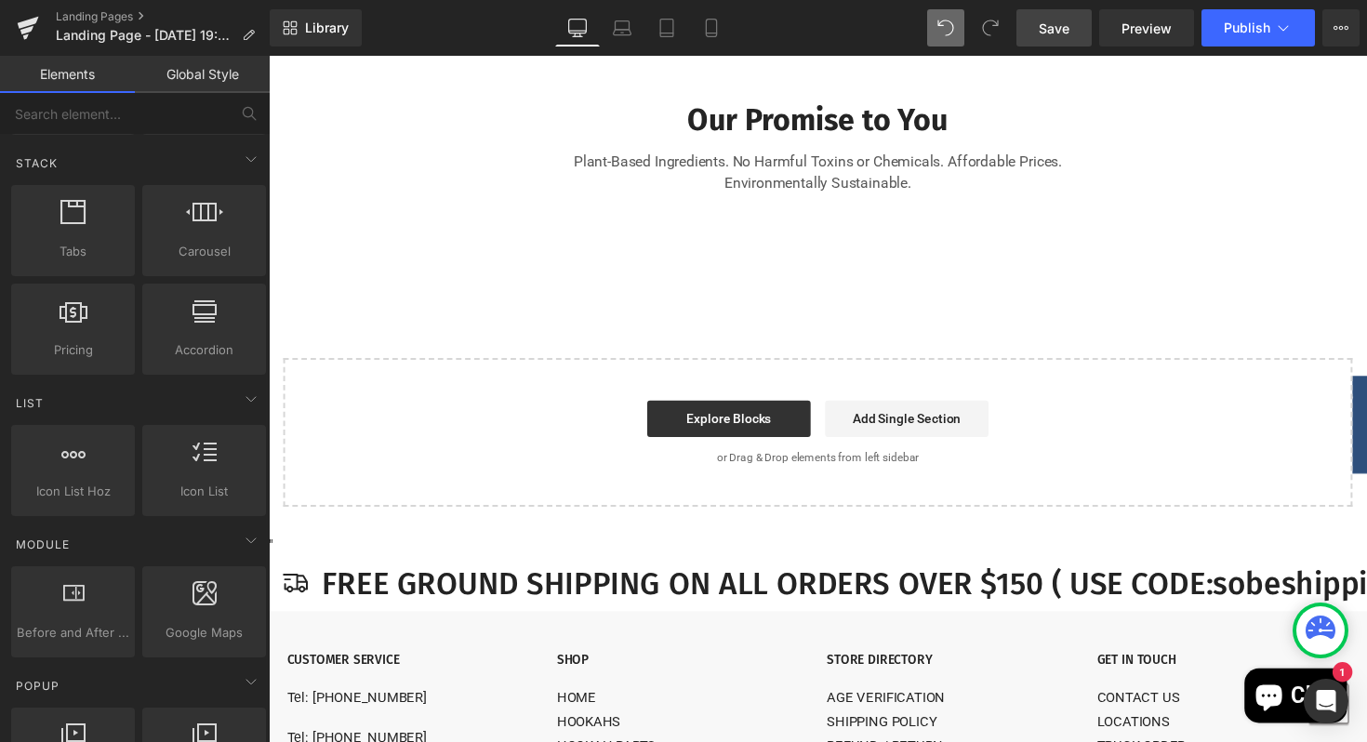
click at [1109, 446] on div "Explore Blocks Add Single Section" at bounding box center [831, 427] width 1036 height 37
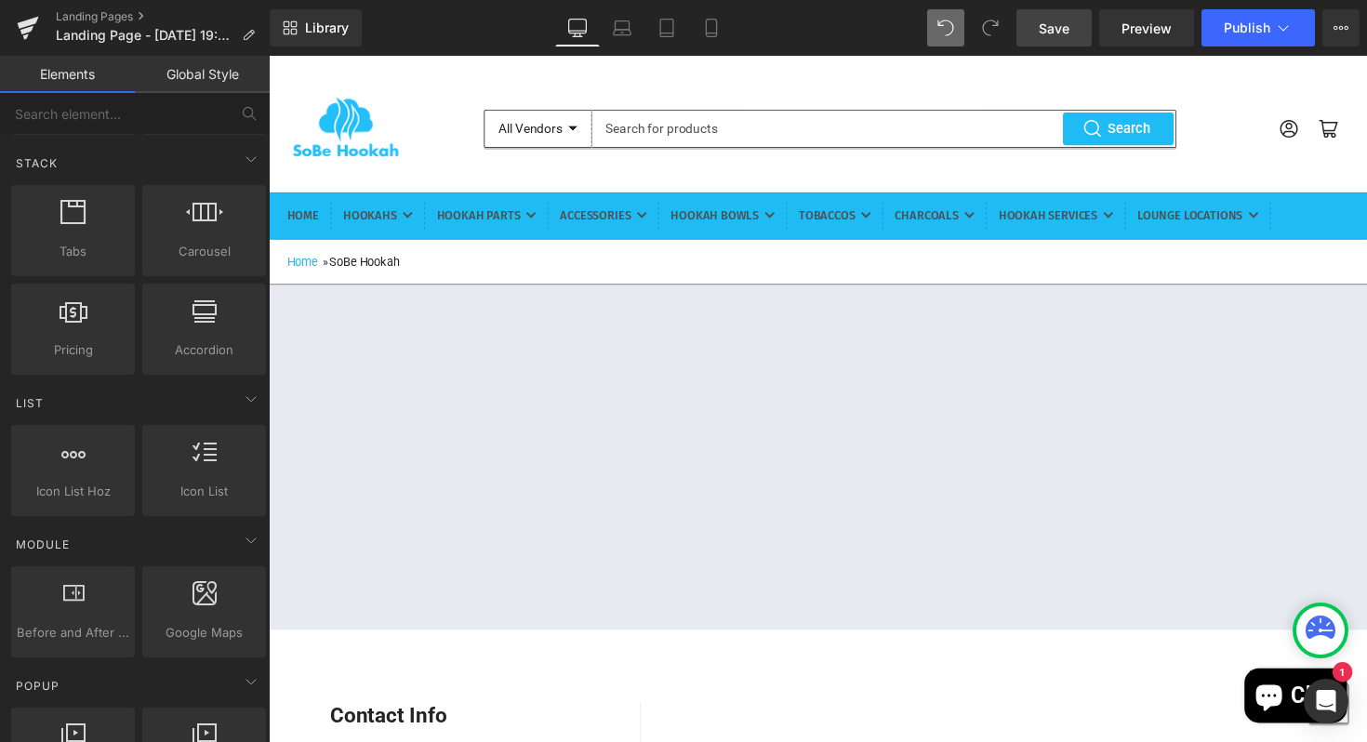
scroll to position [0, 0]
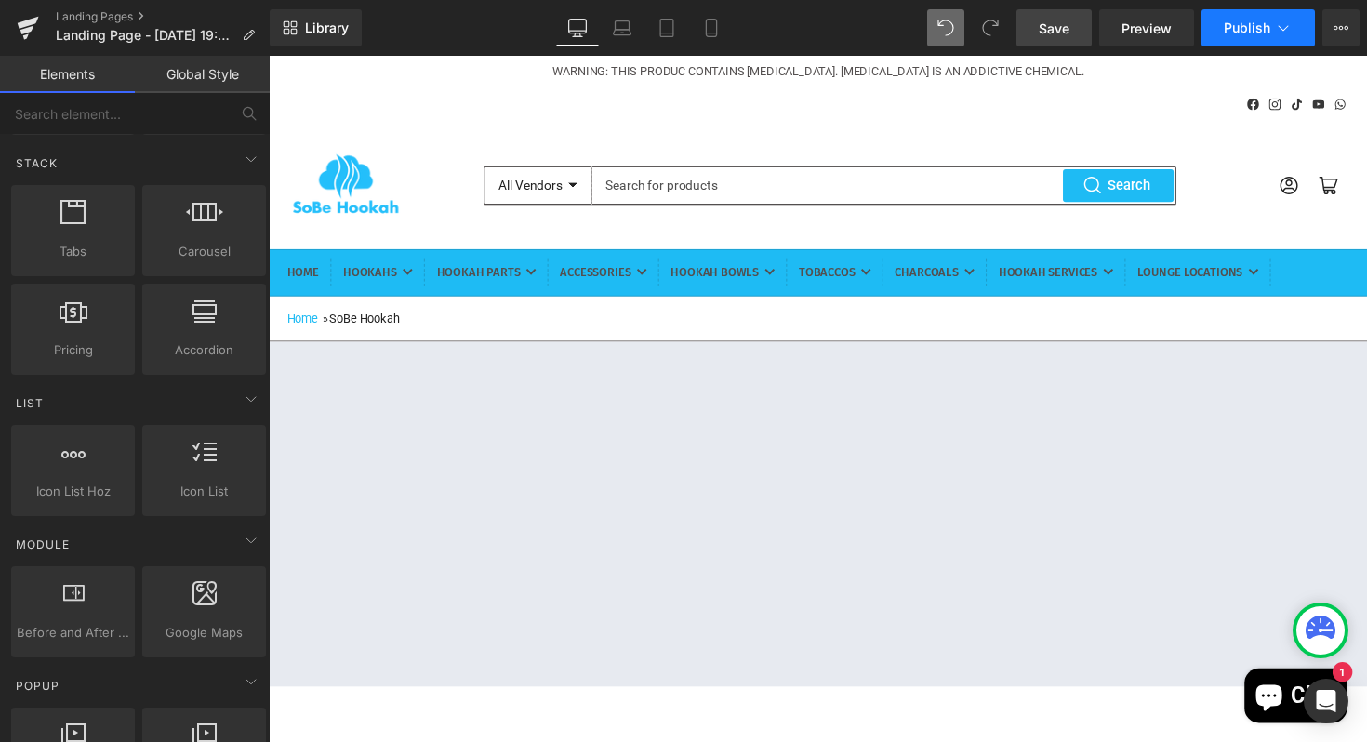
click at [1245, 40] on button "Publish" at bounding box center [1257, 27] width 113 height 37
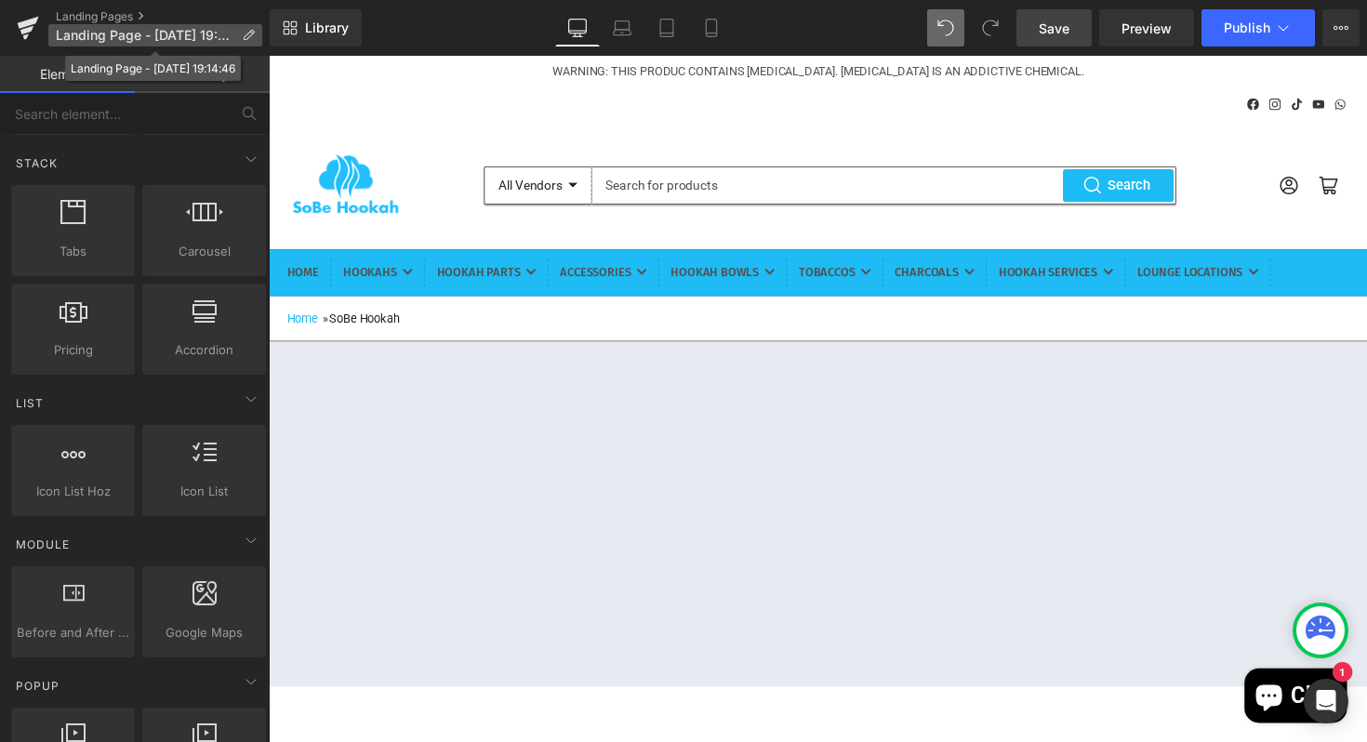
click at [139, 36] on span "Landing Page - Aug 27, 19:14:46" at bounding box center [145, 35] width 179 height 15
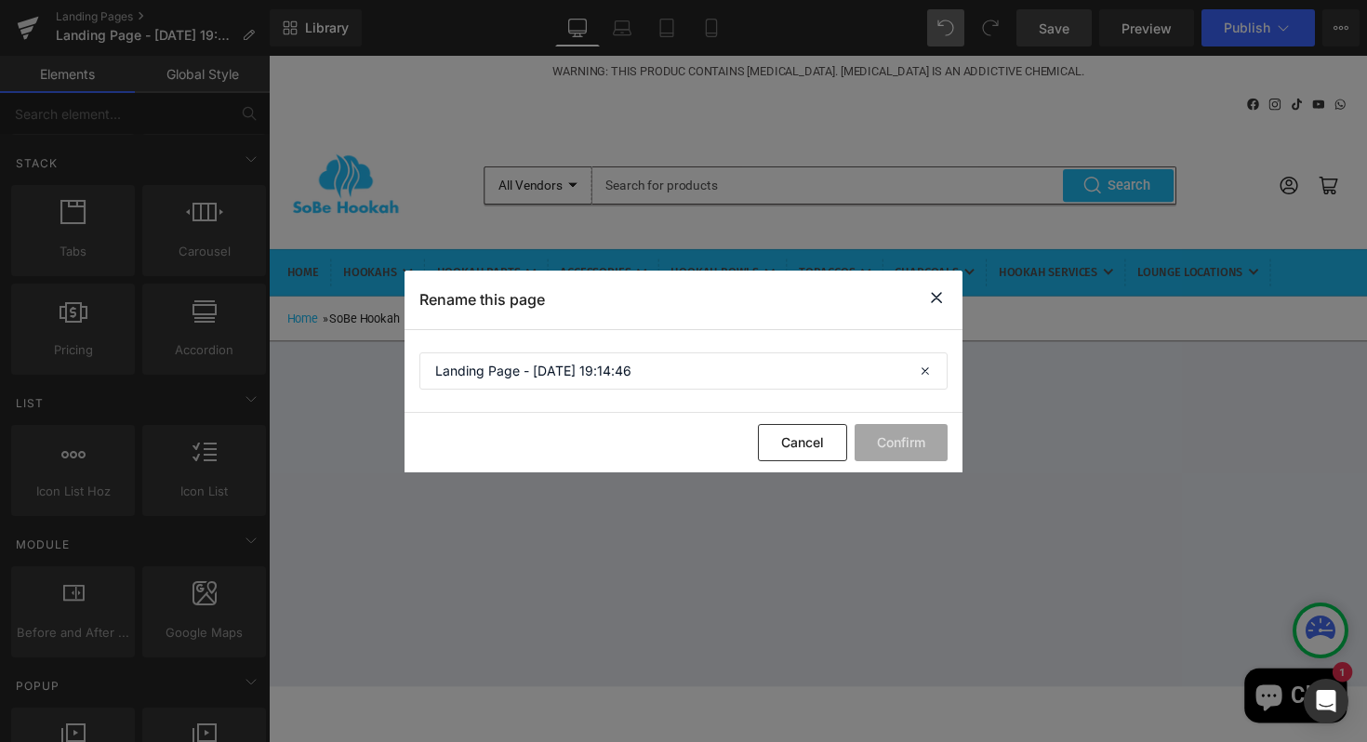
click at [933, 299] on icon at bounding box center [936, 297] width 22 height 23
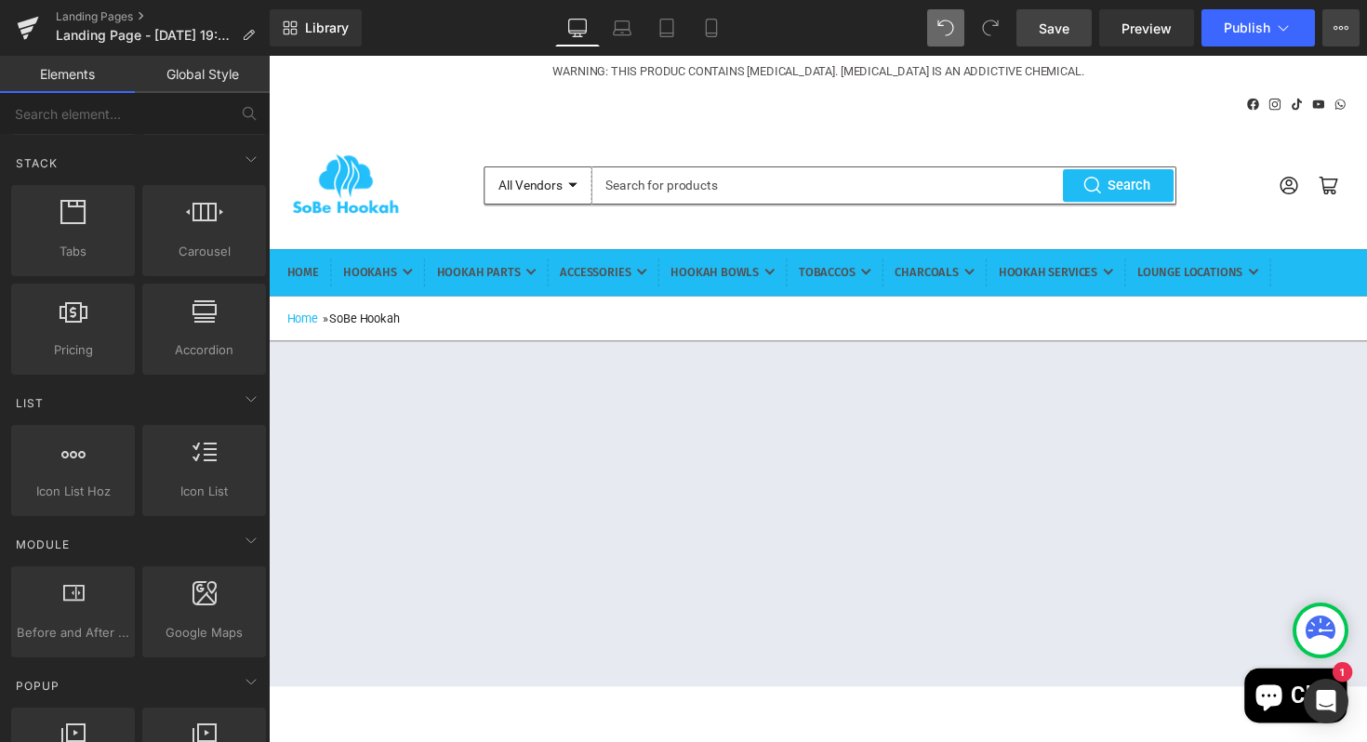
click at [1331, 28] on button "Upgrade Plan View Live Page View with current Template Save Template to Library…" at bounding box center [1340, 27] width 37 height 37
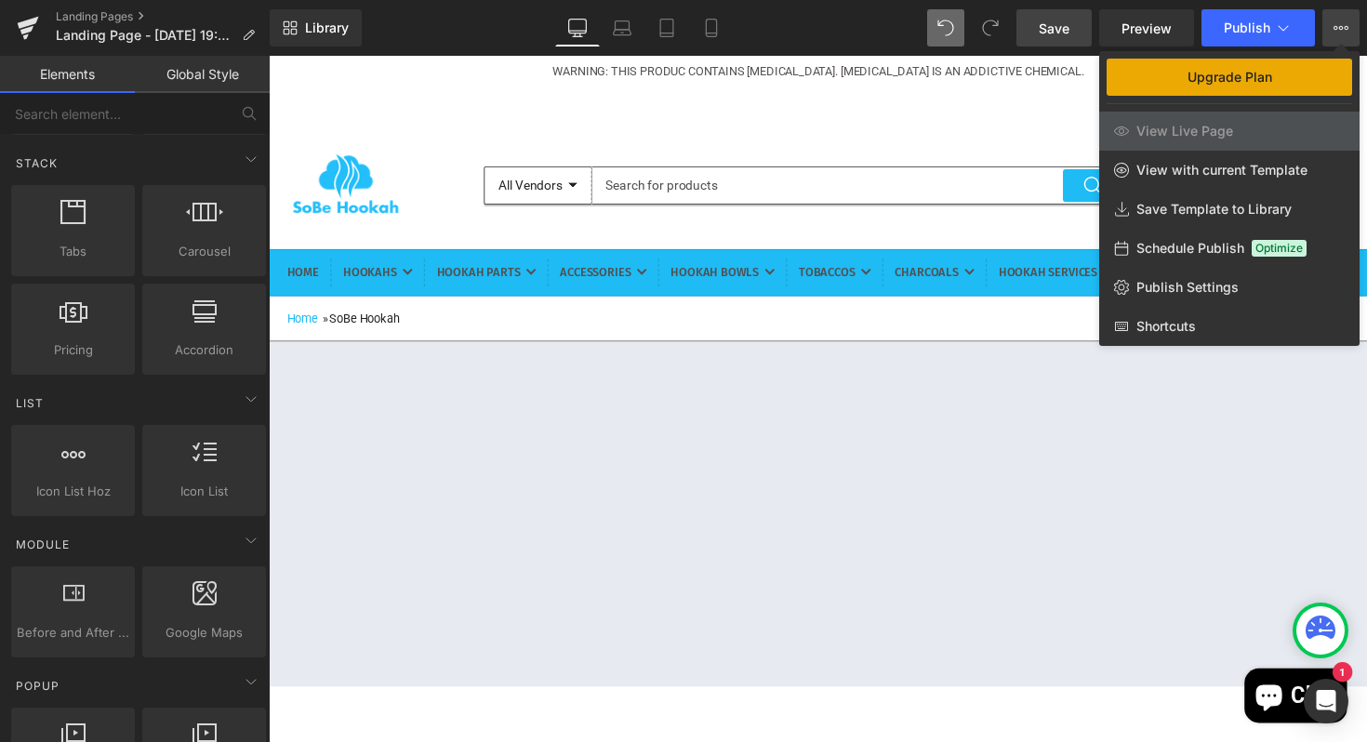
click at [1203, 79] on span "Upgrade Plan" at bounding box center [1229, 77] width 85 height 15
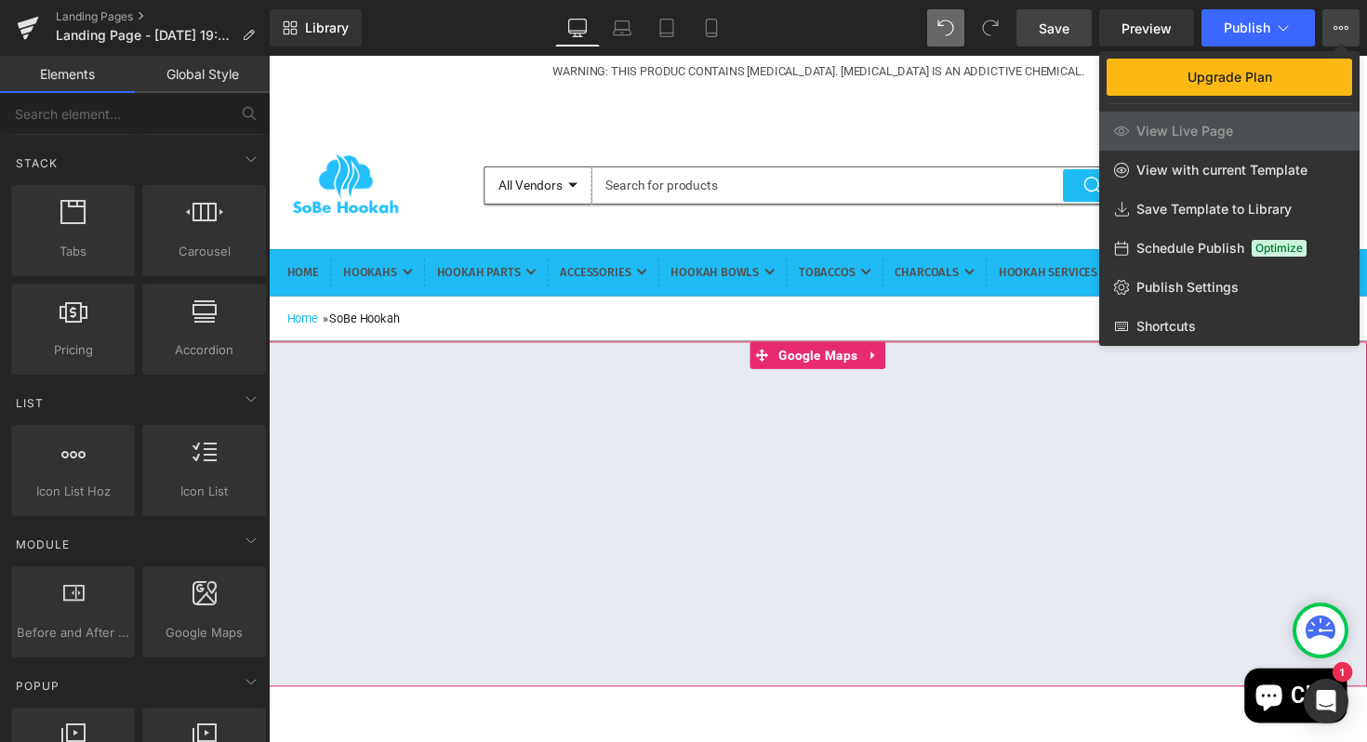
scroll to position [107, 0]
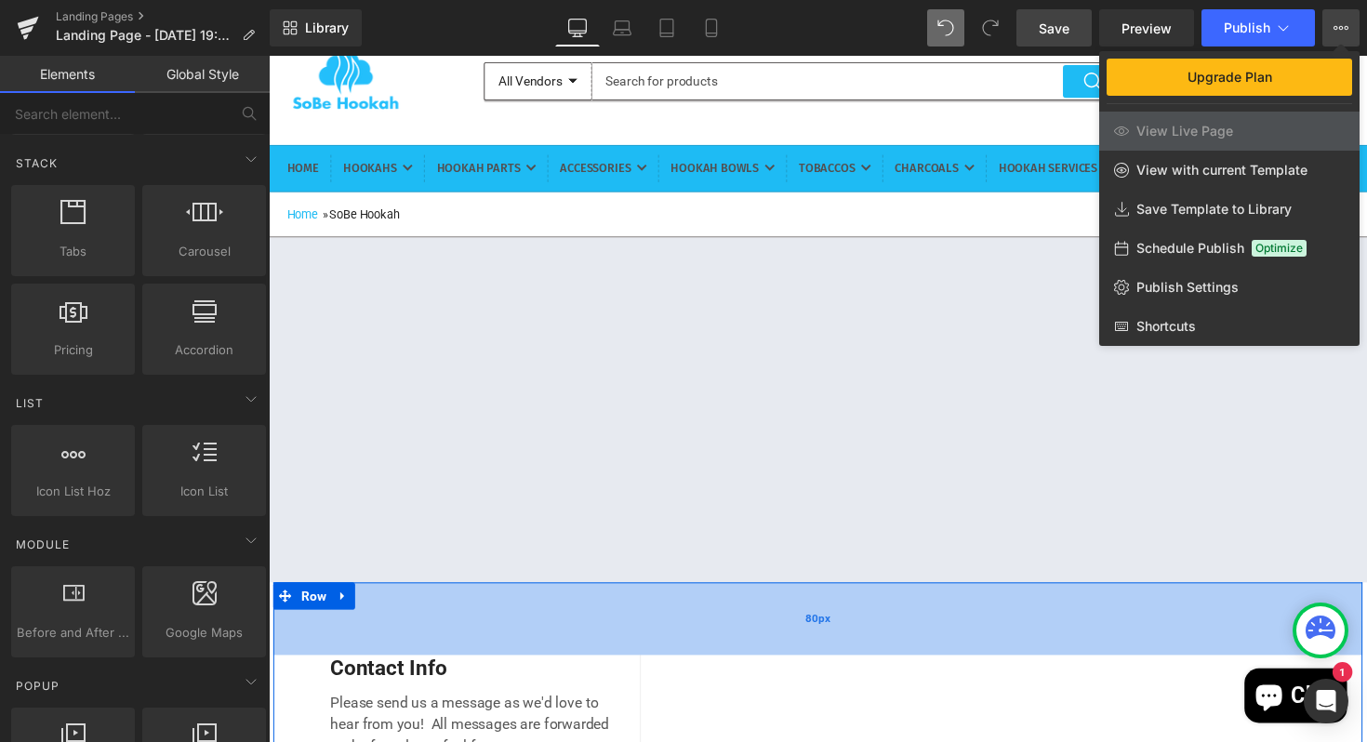
drag, startPoint x: 901, startPoint y: 714, endPoint x: 924, endPoint y: 675, distance: 45.4
click at [900, 669] on div "80px" at bounding box center [831, 632] width 1116 height 74
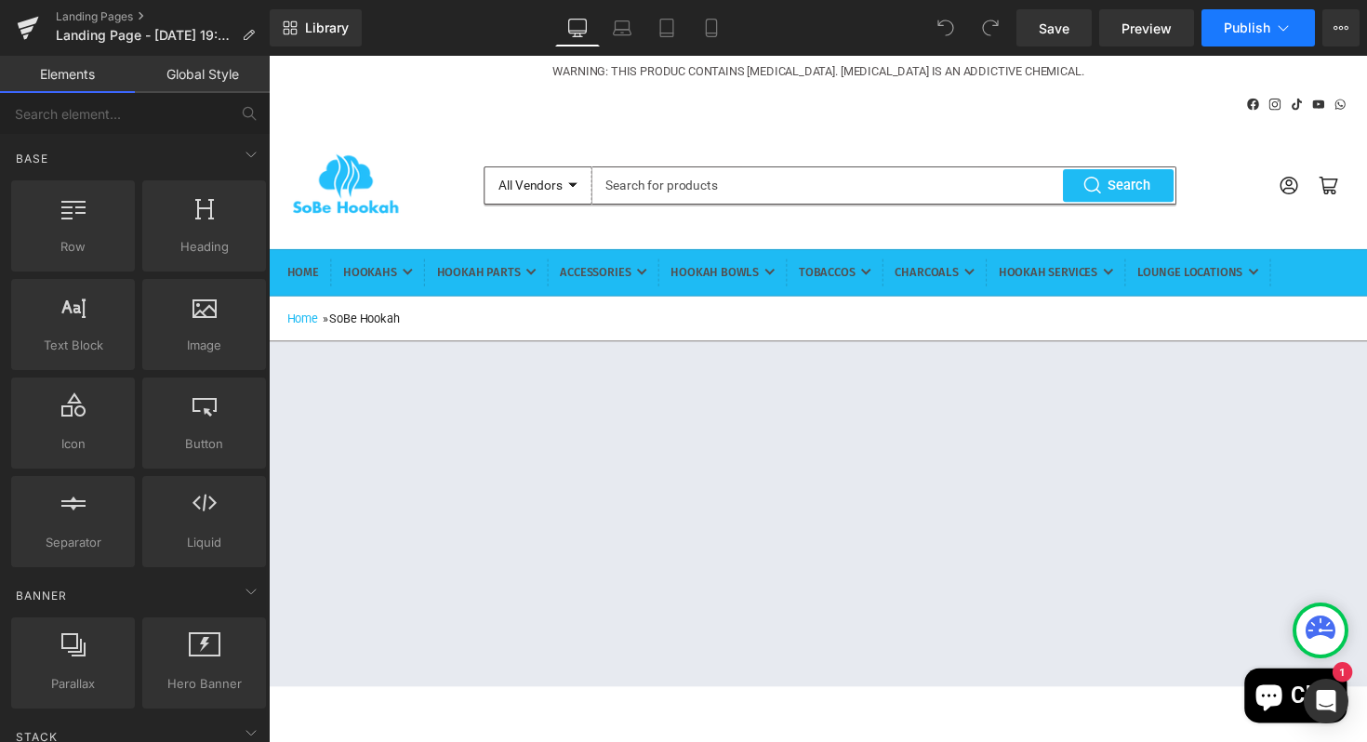
click at [1269, 25] on span "Publish" at bounding box center [1247, 27] width 46 height 15
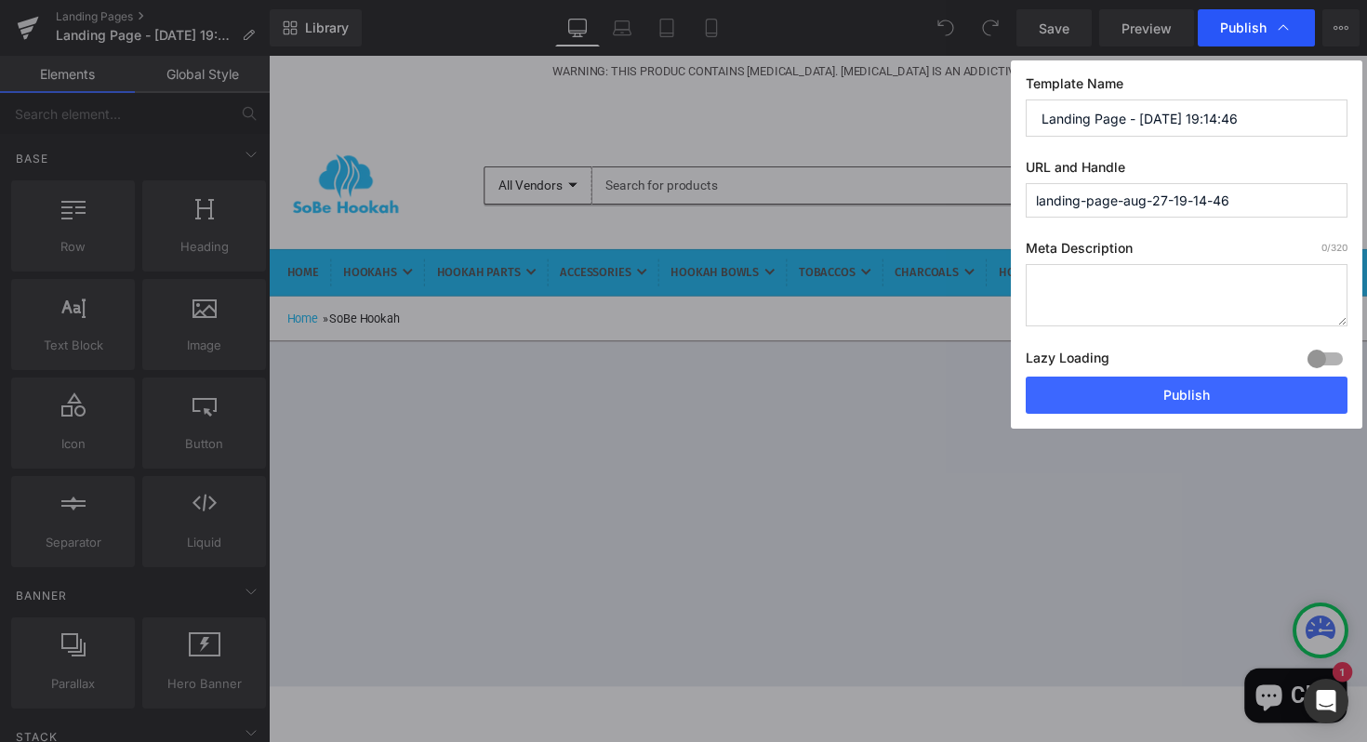
click at [1269, 25] on span "Publish" at bounding box center [1256, 28] width 73 height 19
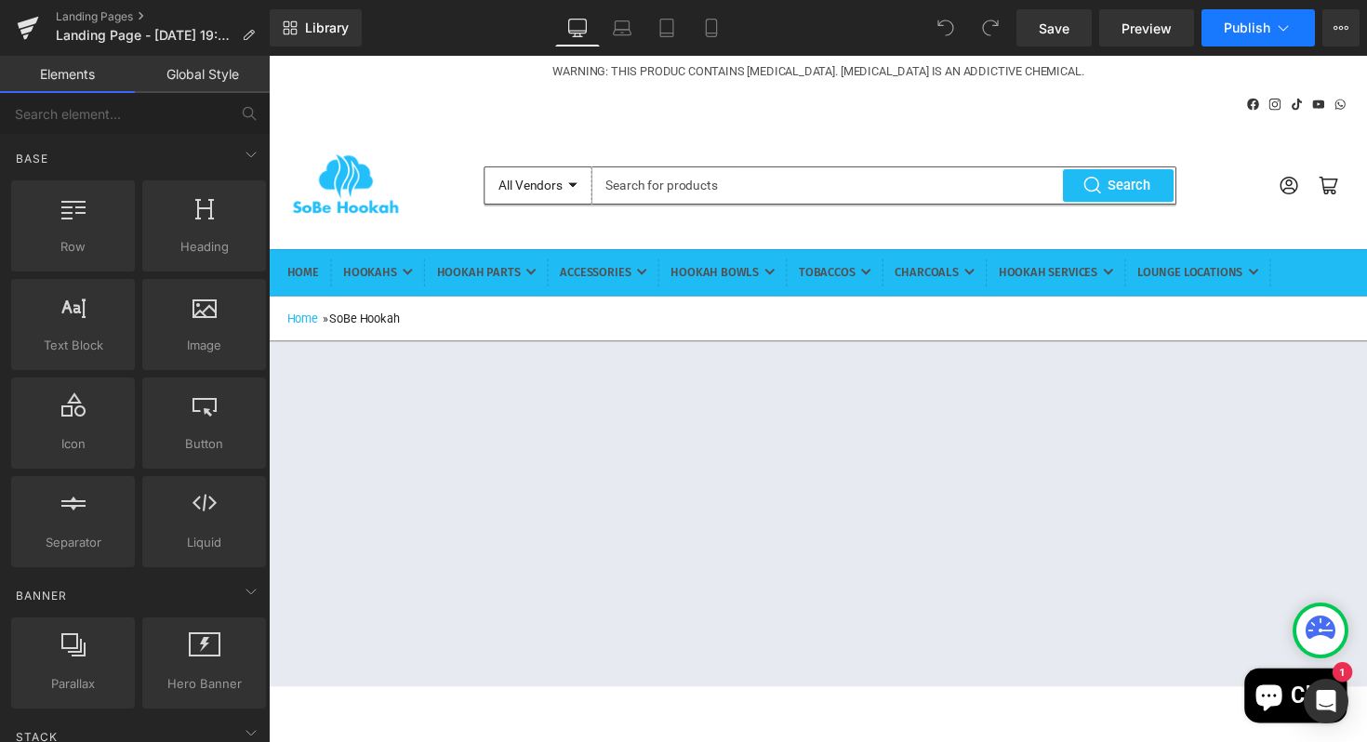
click at [1251, 26] on span "Publish" at bounding box center [1247, 27] width 46 height 15
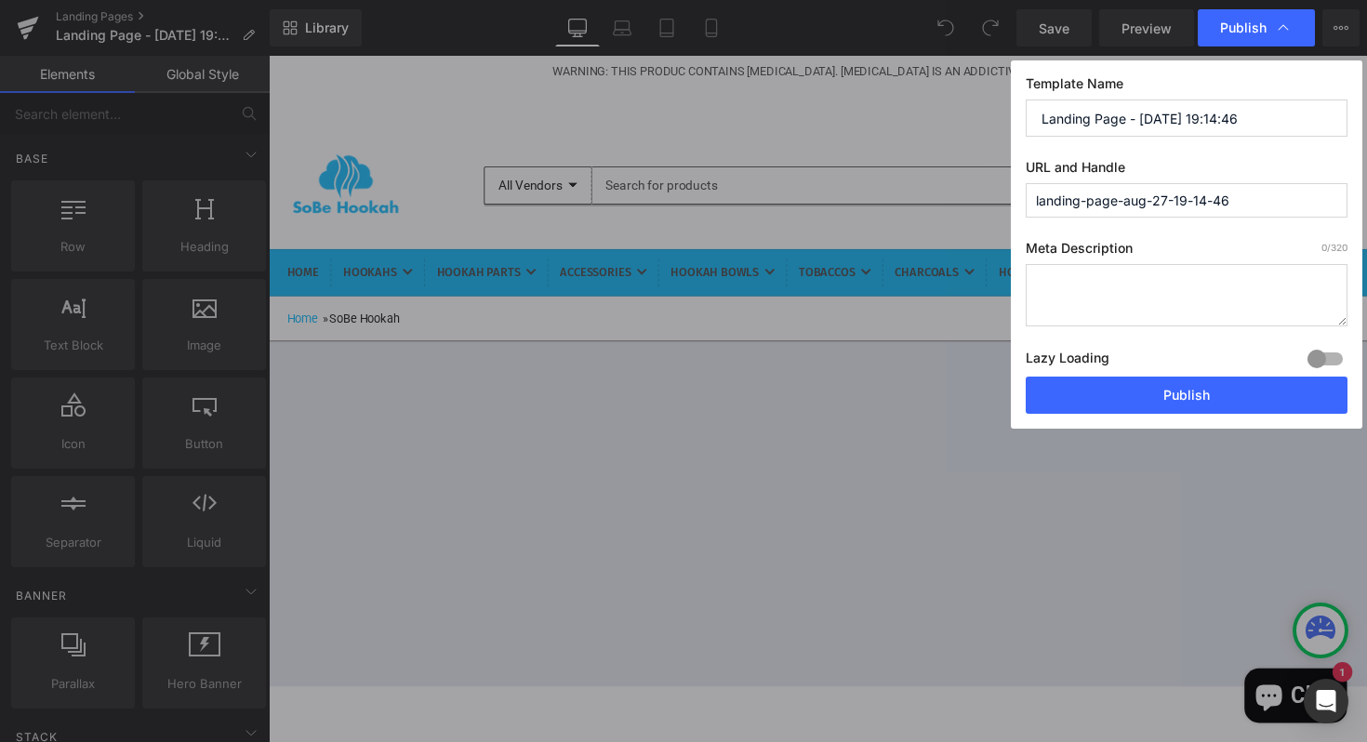
click at [1331, 357] on div at bounding box center [1325, 359] width 45 height 30
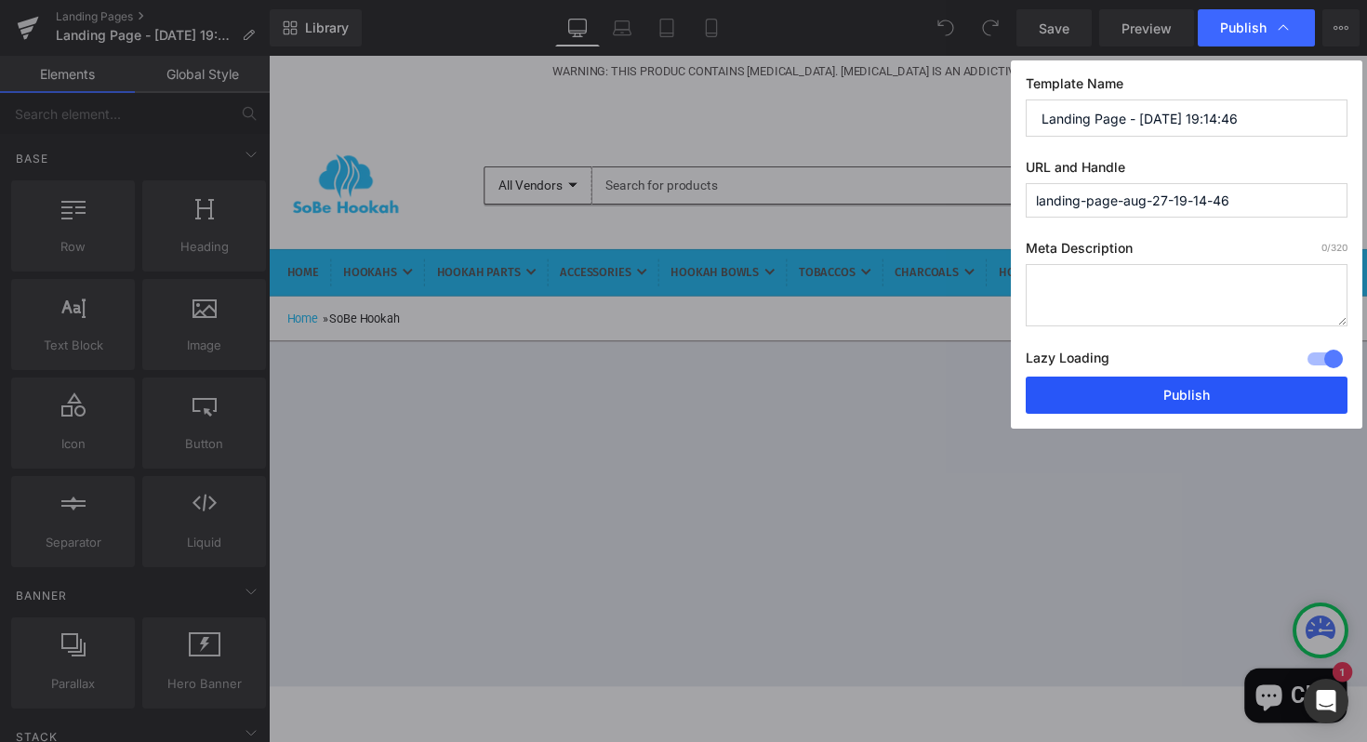
click at [0, 0] on button "Publish" at bounding box center [0, 0] width 0 height 0
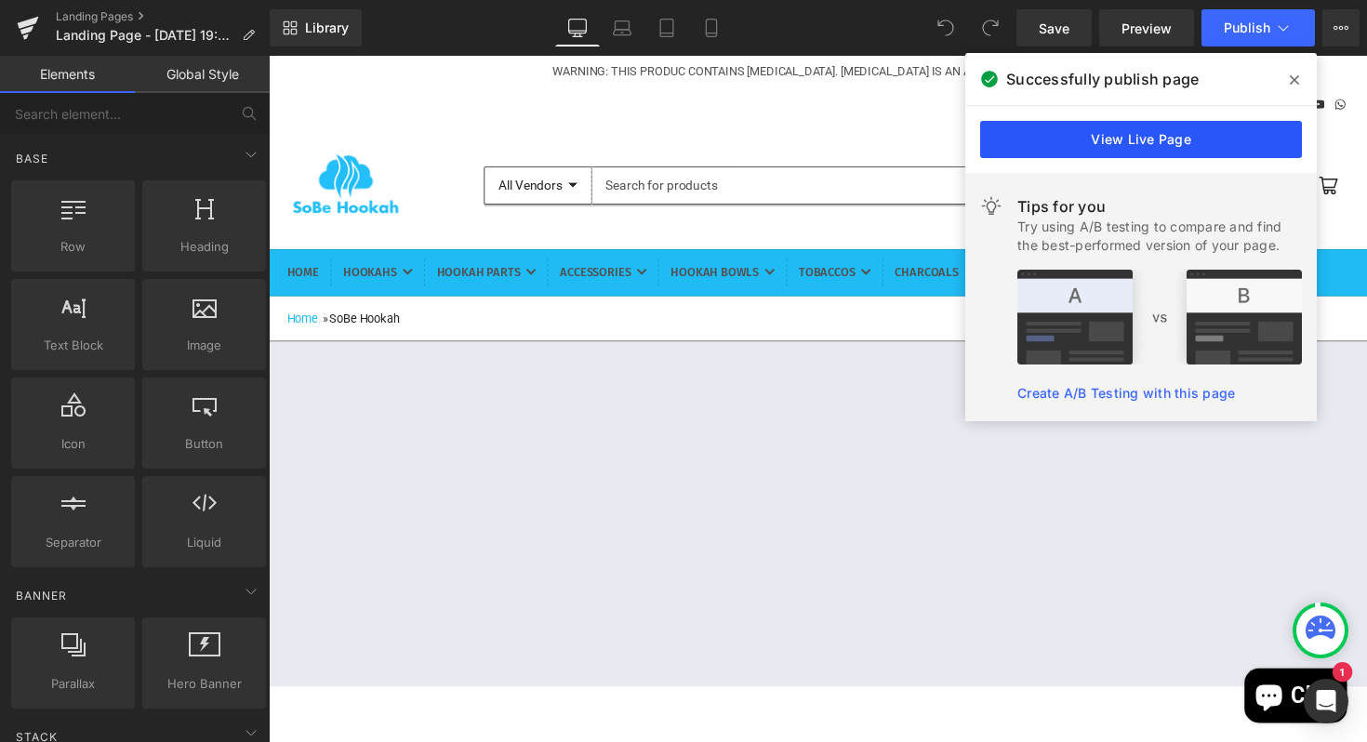
click at [323, 352] on link "View Live Page" at bounding box center [192, 366] width 260 height 28
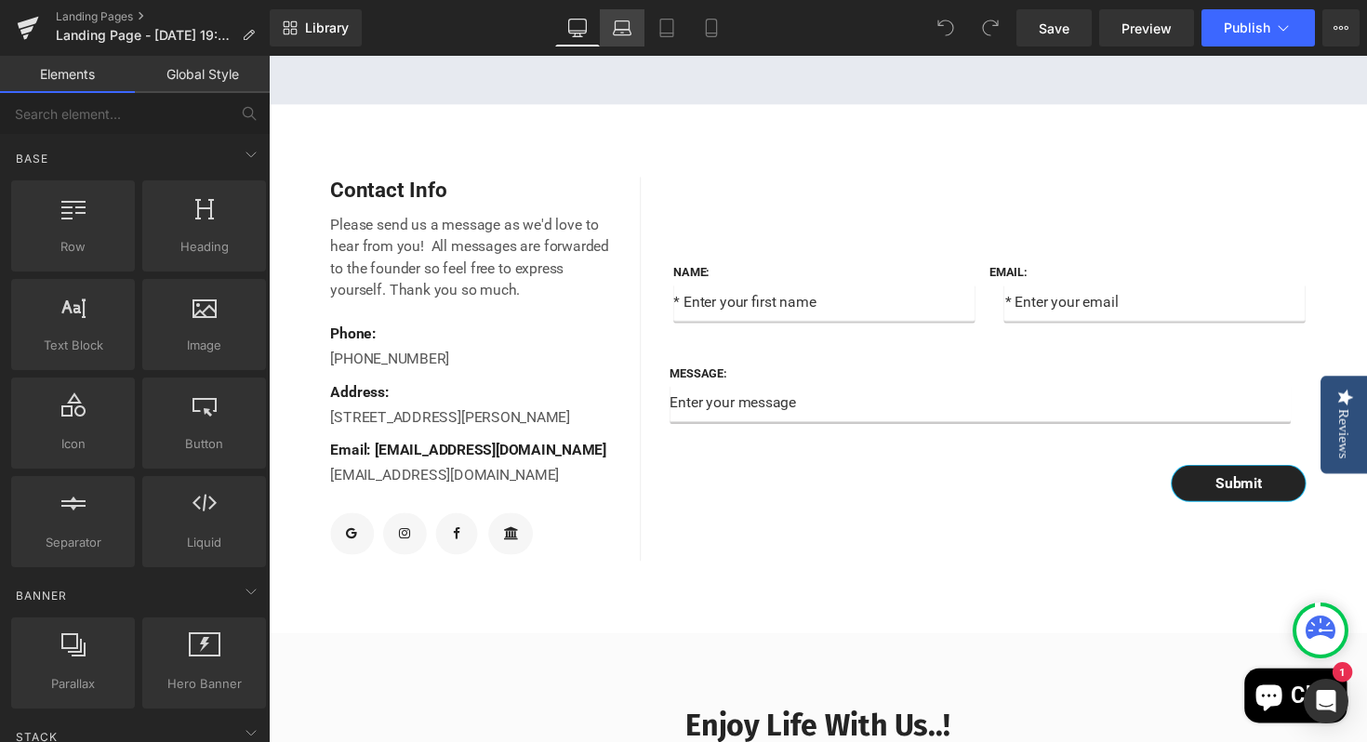
scroll to position [594, 0]
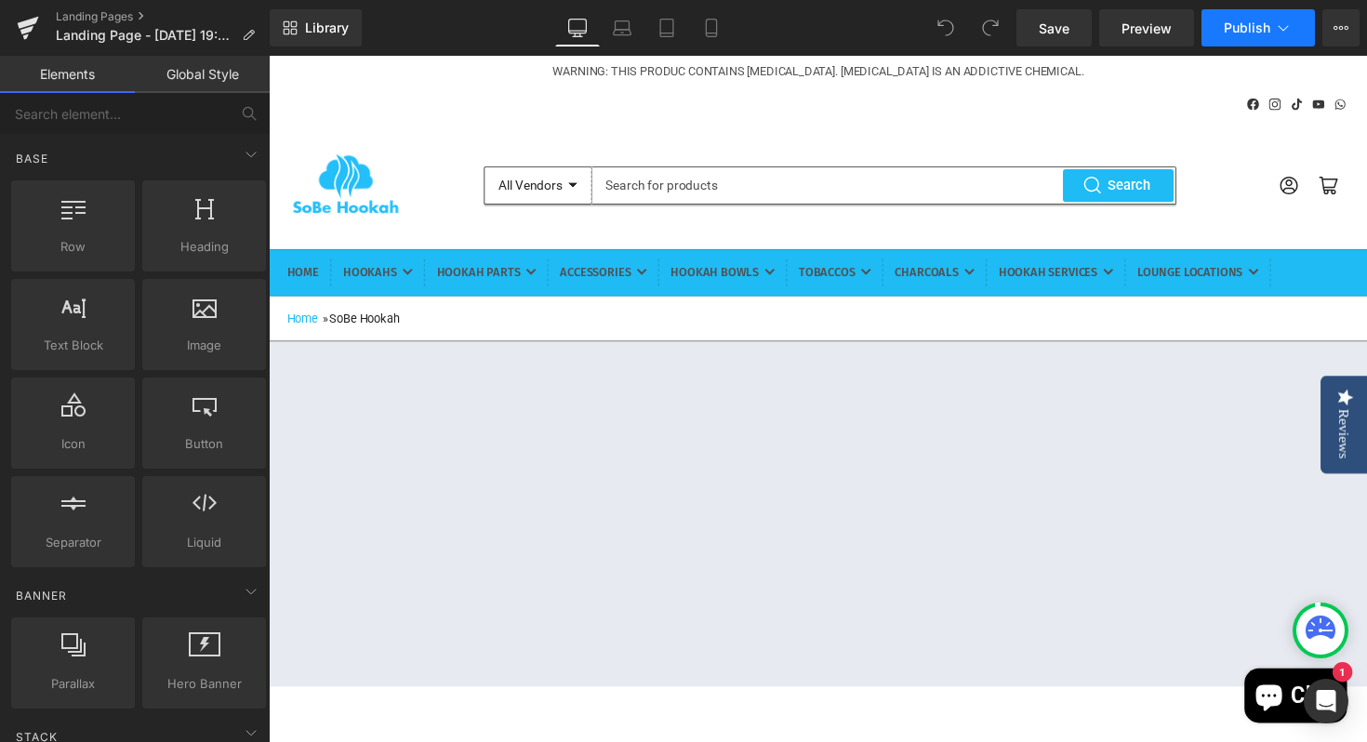
click at [1283, 36] on icon at bounding box center [1283, 28] width 19 height 19
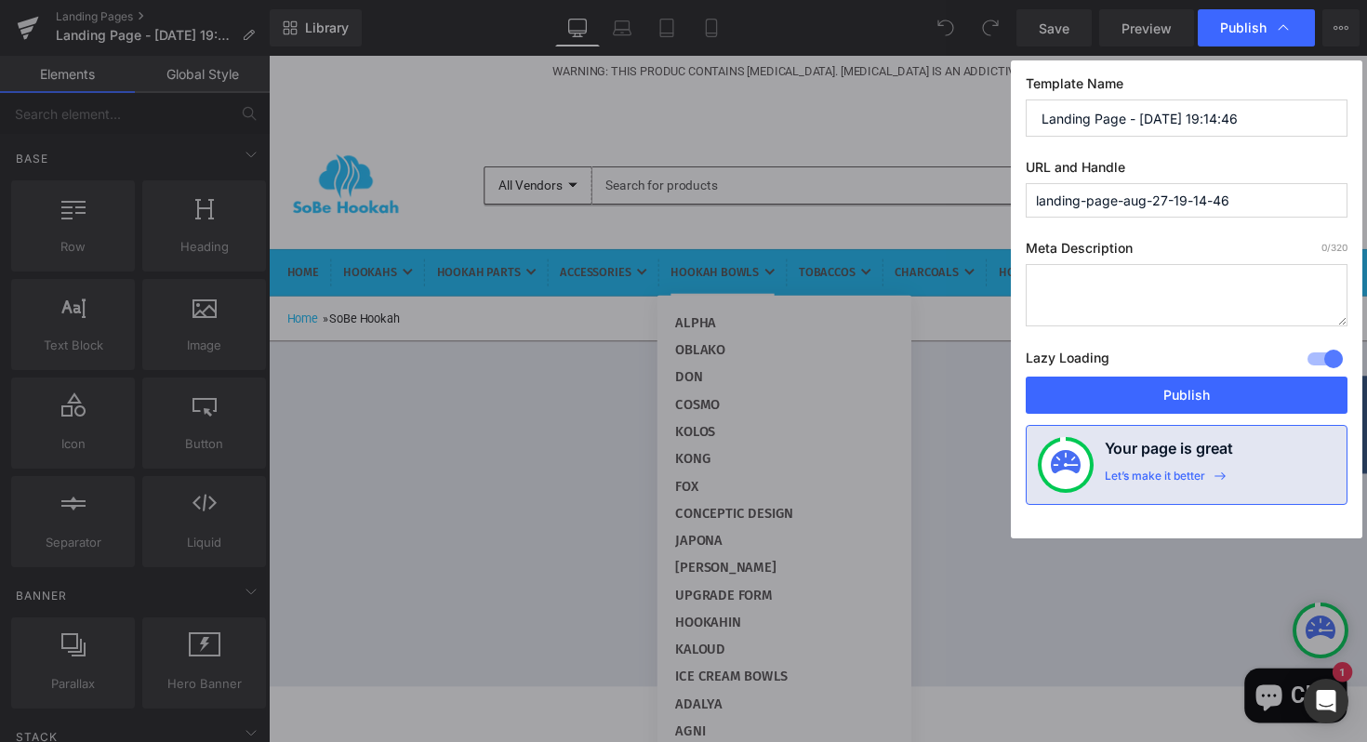
drag, startPoint x: 1091, startPoint y: 340, endPoint x: 836, endPoint y: 290, distance: 259.7
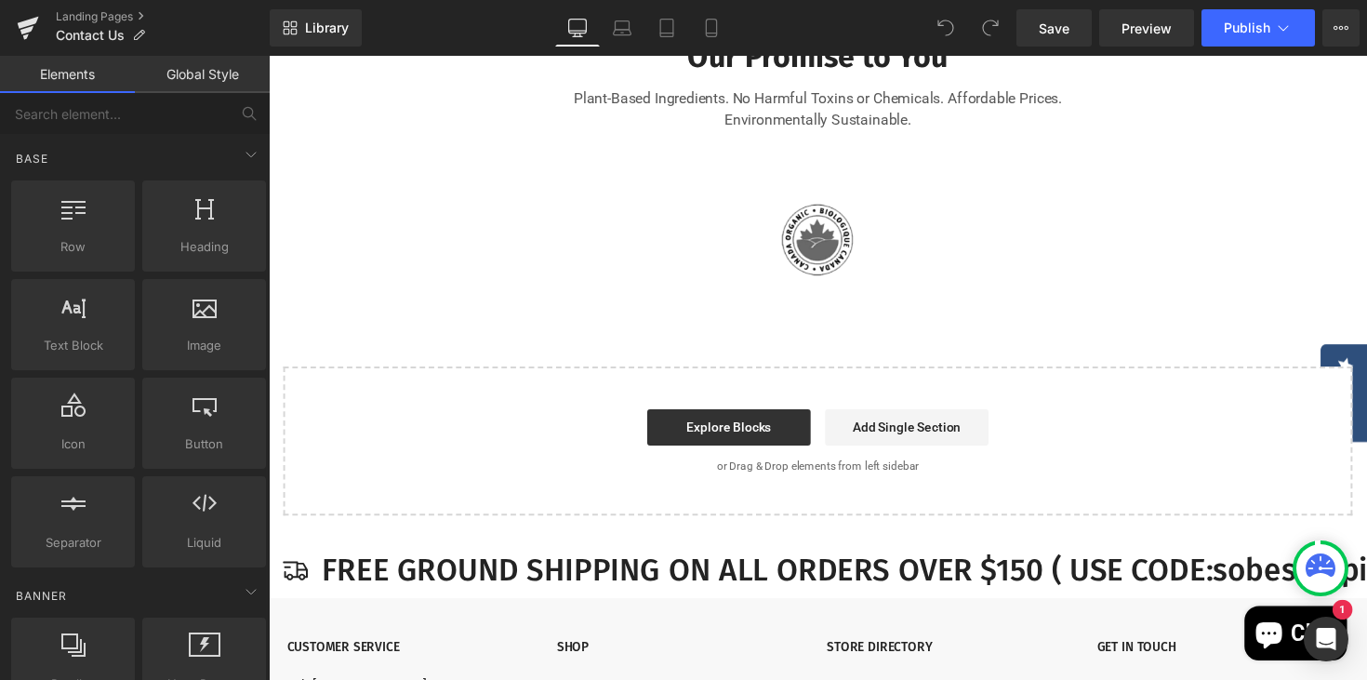
scroll to position [1933, 0]
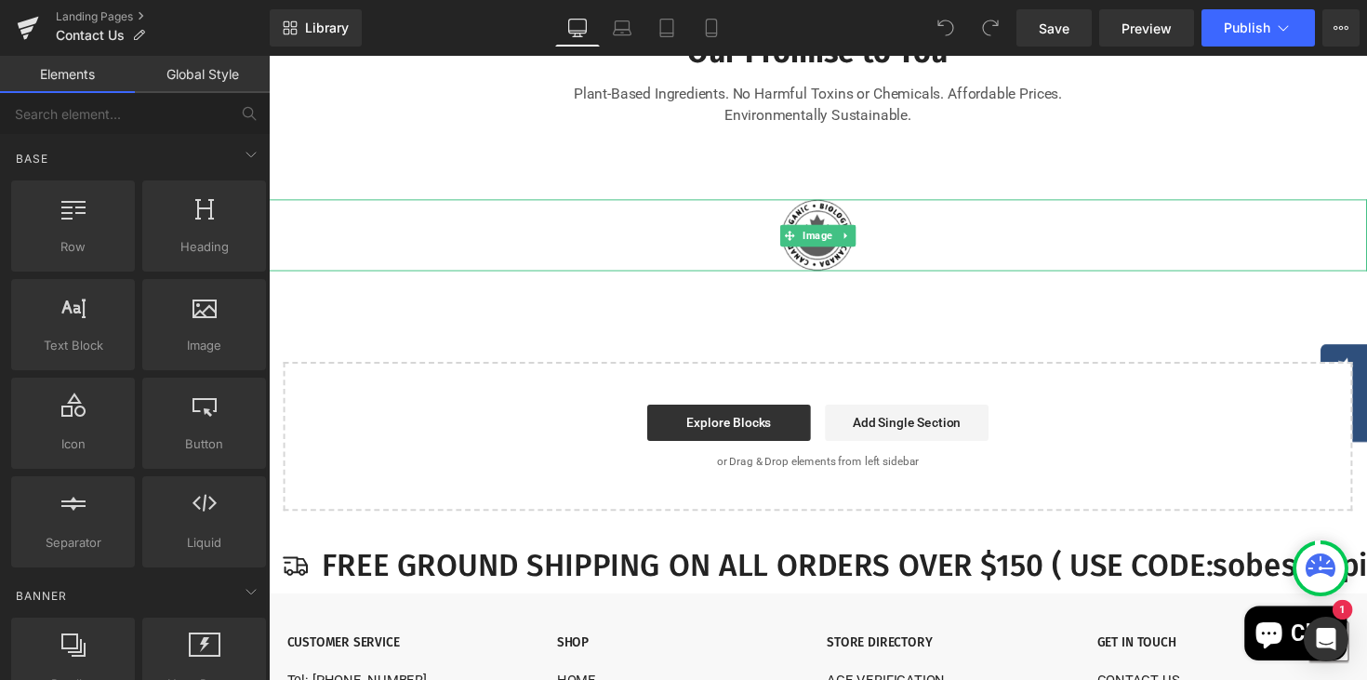
click at [816, 276] on img at bounding box center [831, 239] width 74 height 73
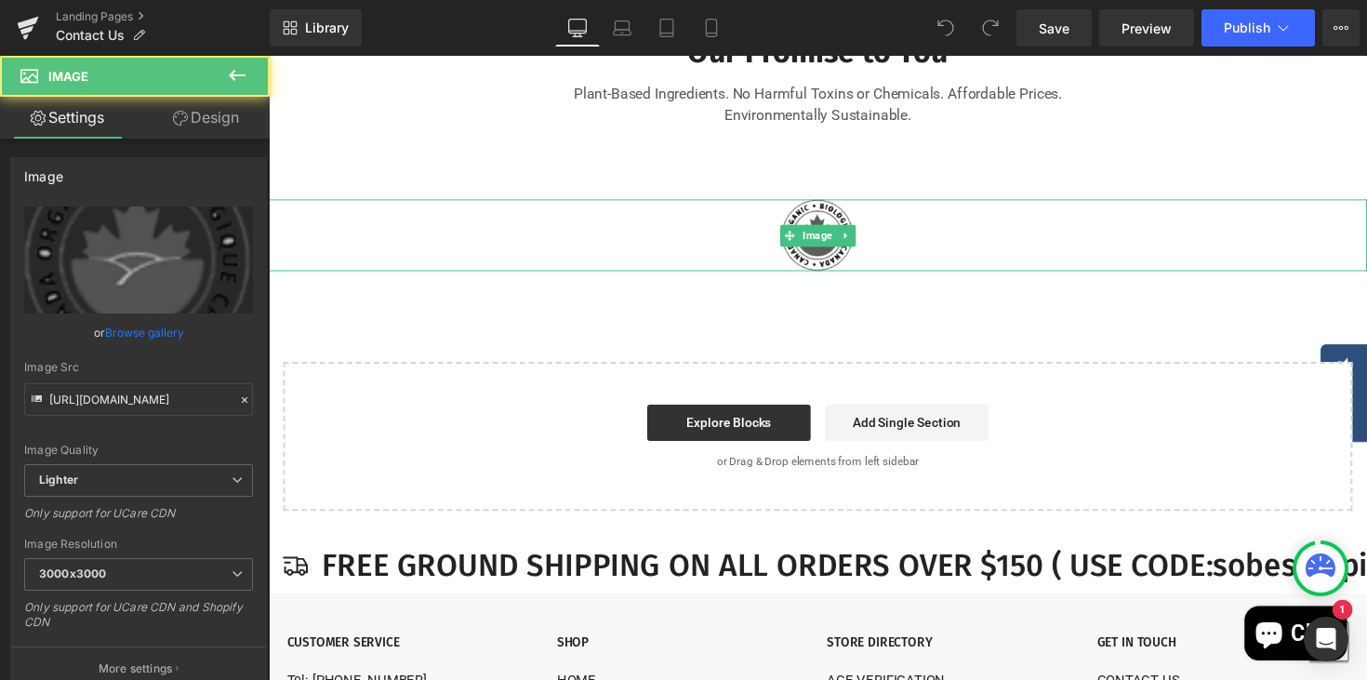
click at [830, 276] on img at bounding box center [831, 239] width 74 height 73
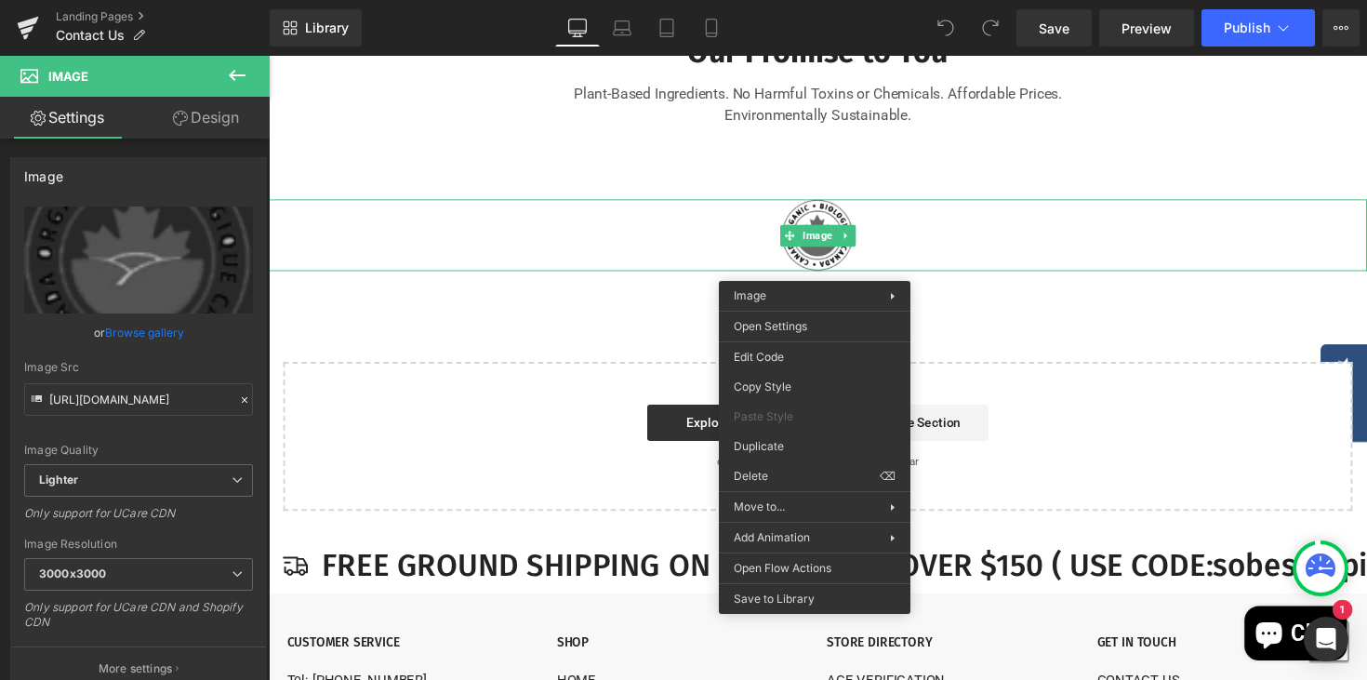
drag, startPoint x: 1036, startPoint y: 533, endPoint x: 780, endPoint y: 487, distance: 259.7
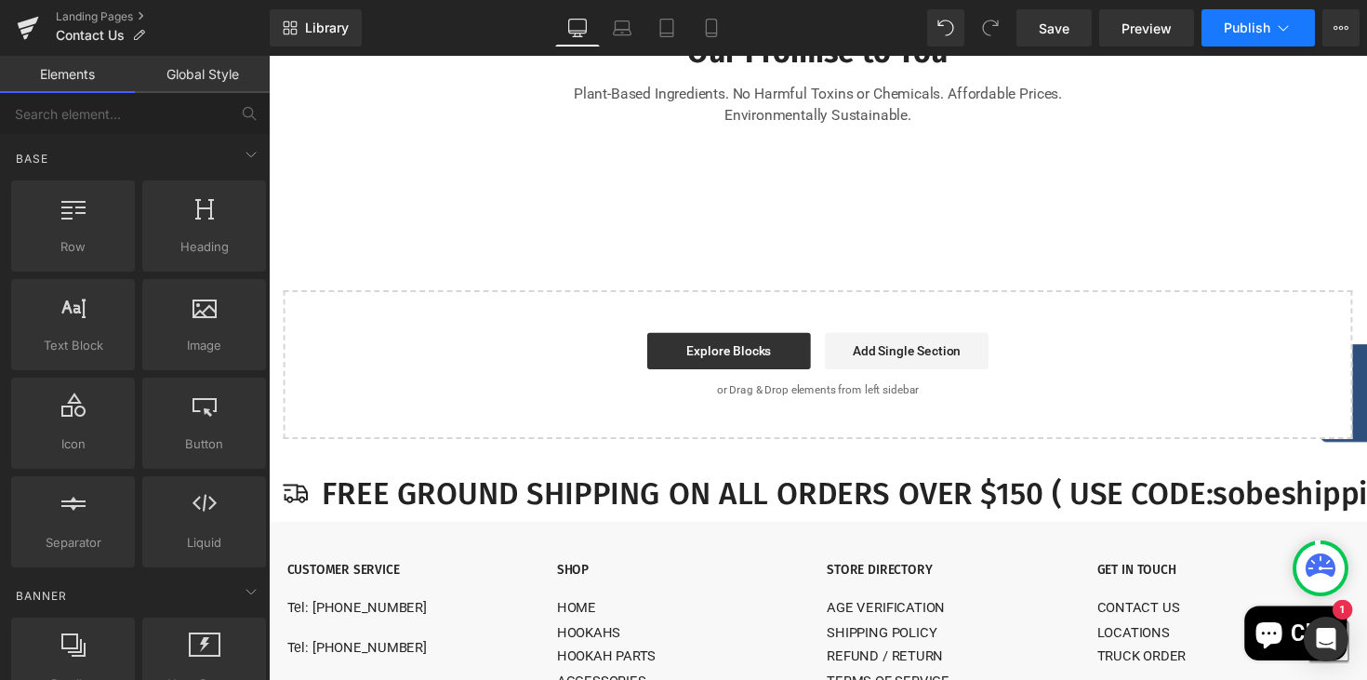
click at [1252, 32] on span "Publish" at bounding box center [1247, 27] width 46 height 15
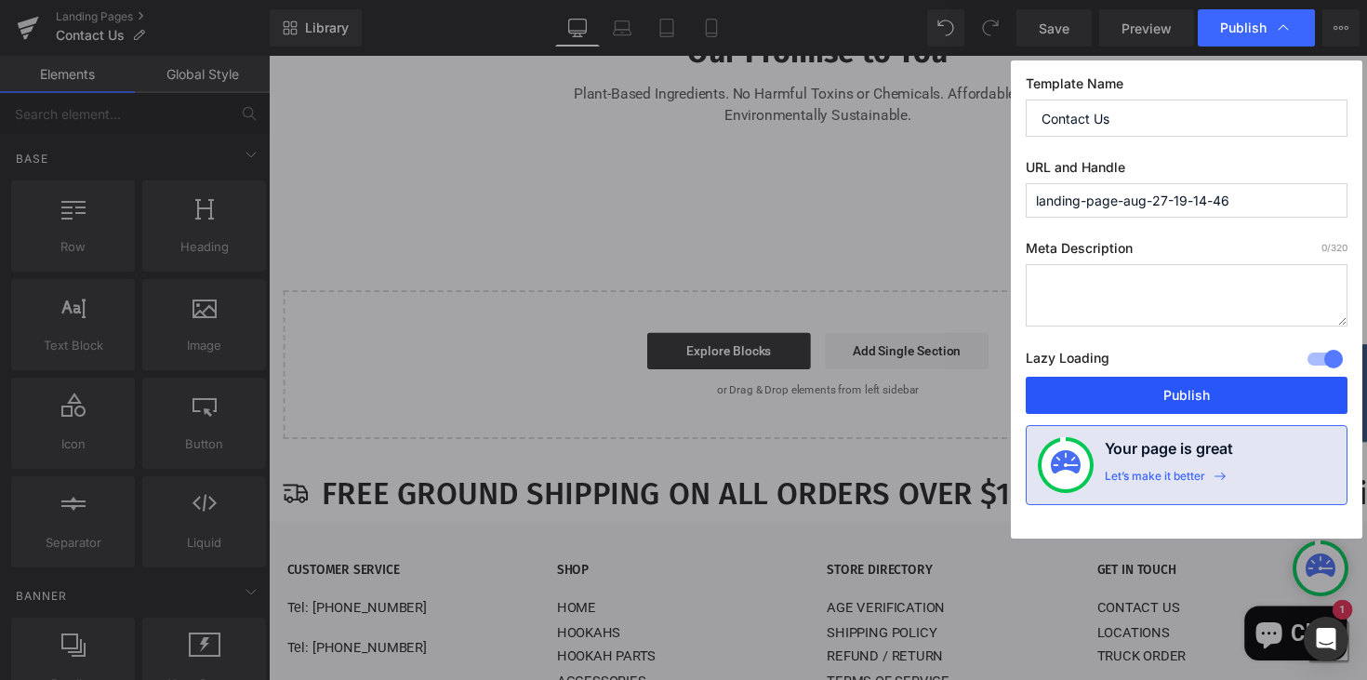
click at [1187, 395] on button "Publish" at bounding box center [1187, 395] width 322 height 37
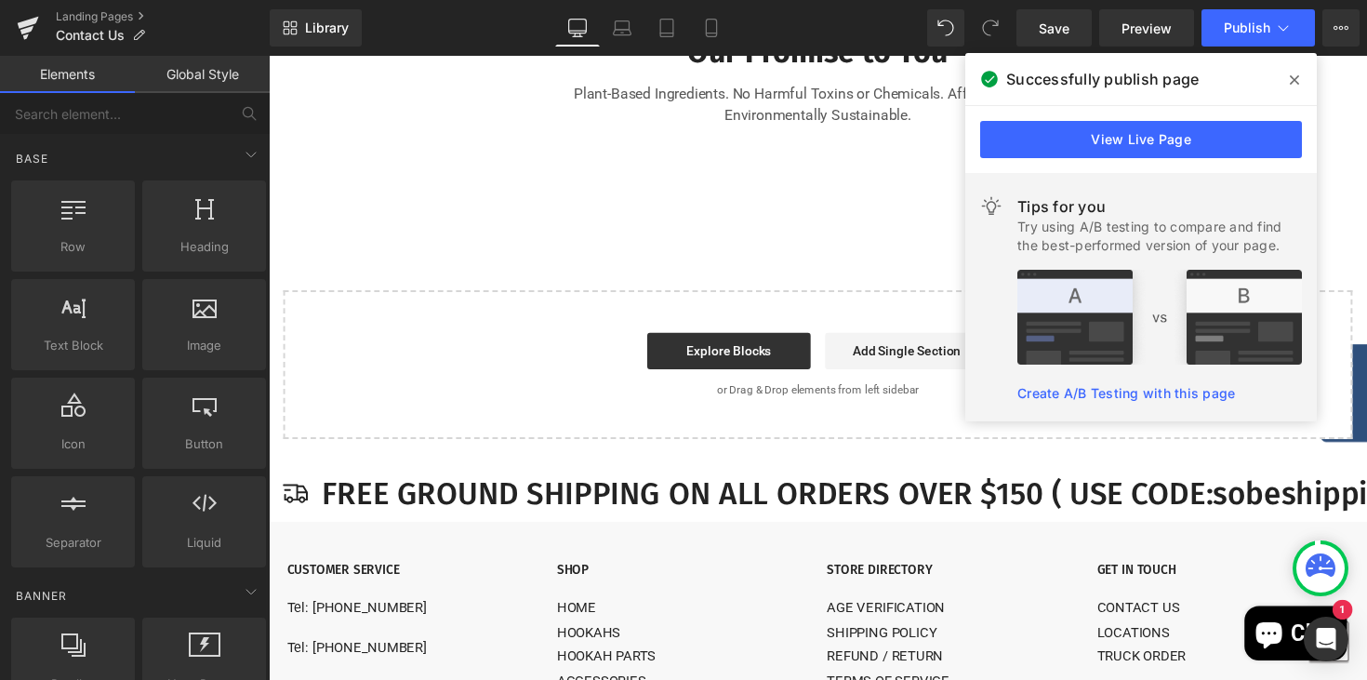
click at [0, 0] on span at bounding box center [0, 0] width 0 height 0
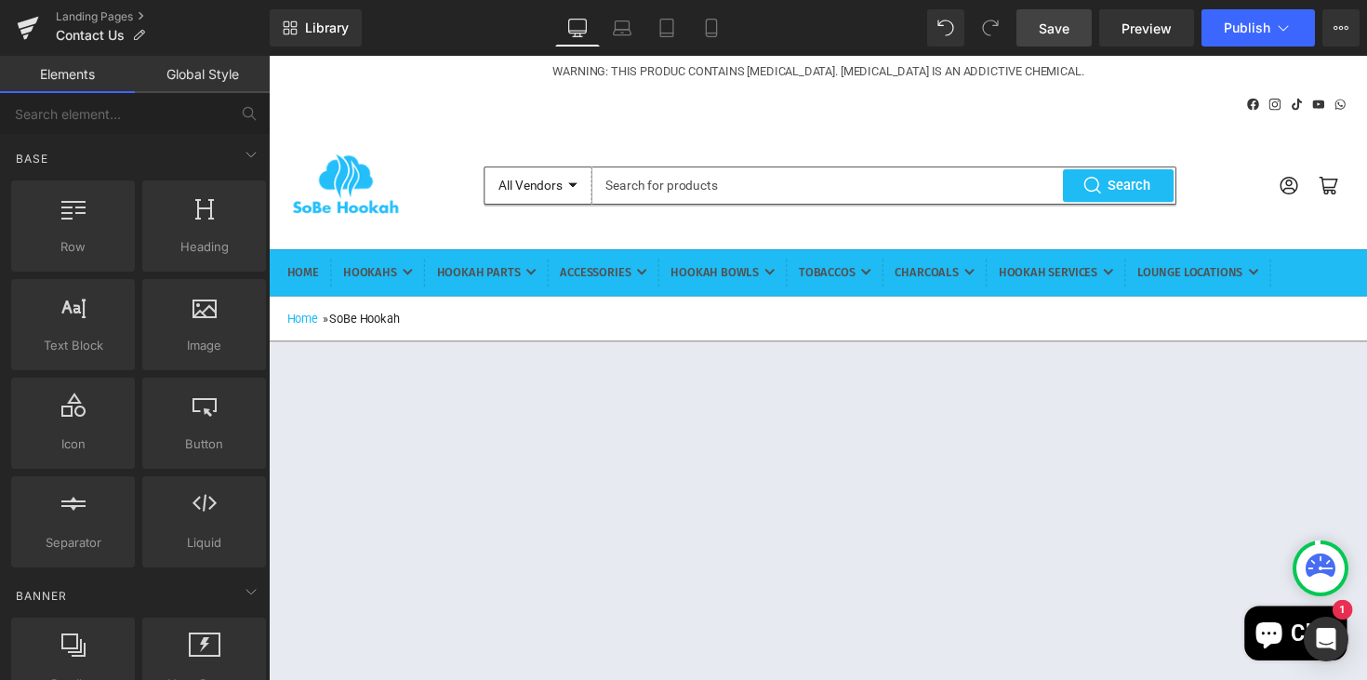
click at [1068, 26] on span "Save" at bounding box center [1054, 29] width 31 height 20
click at [1336, 30] on icon at bounding box center [1340, 27] width 15 height 15
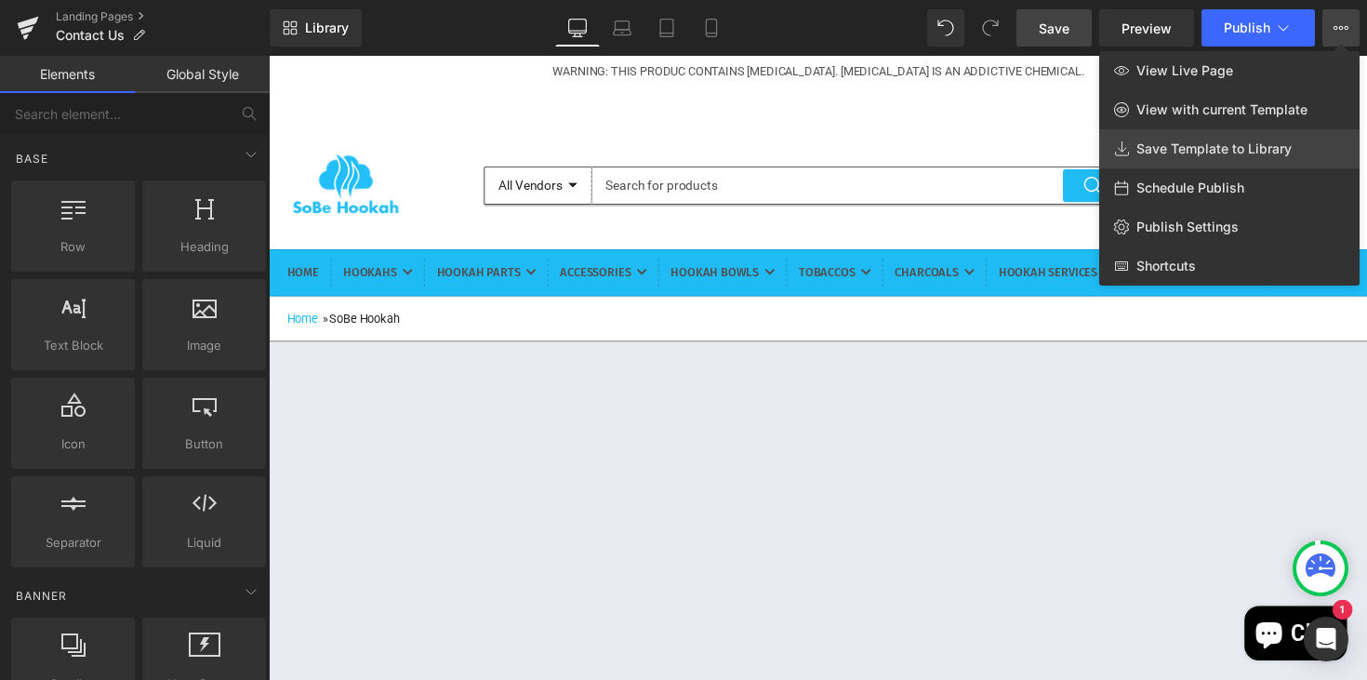
click at [1220, 153] on span "Save Template to Library" at bounding box center [1213, 148] width 155 height 17
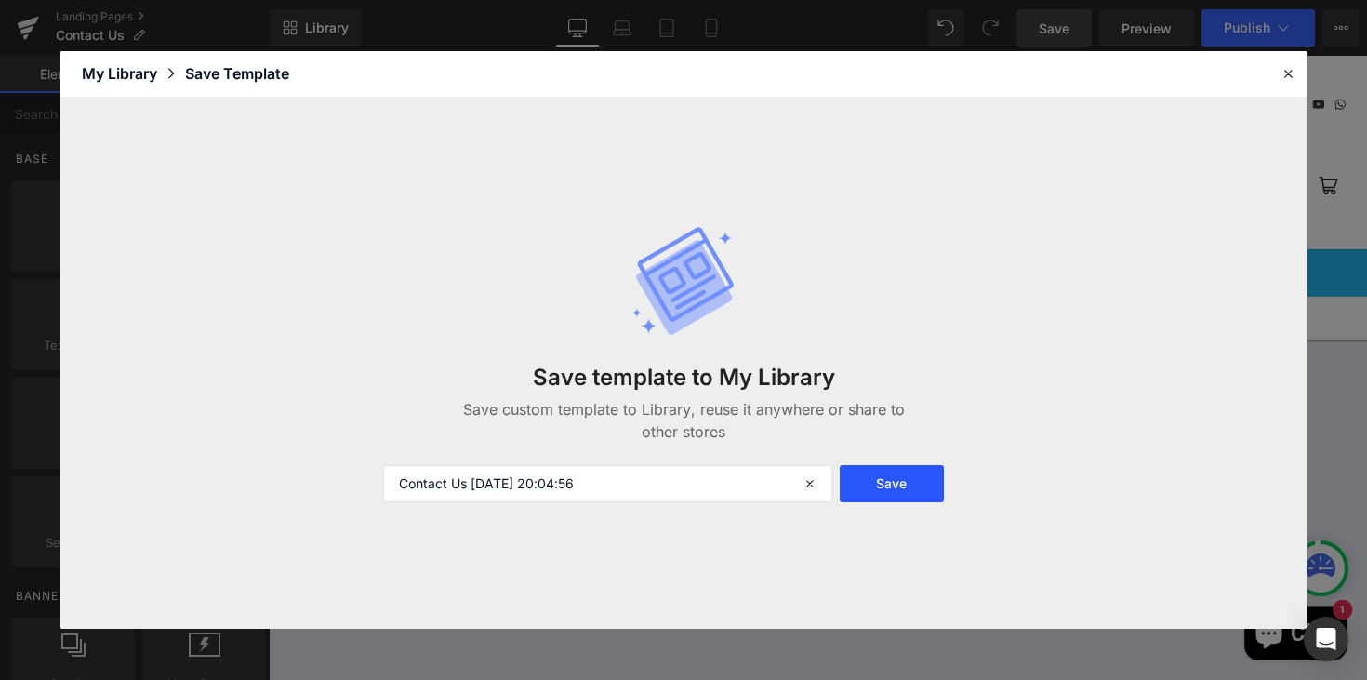
click at [0, 0] on button "Save" at bounding box center [0, 0] width 0 height 0
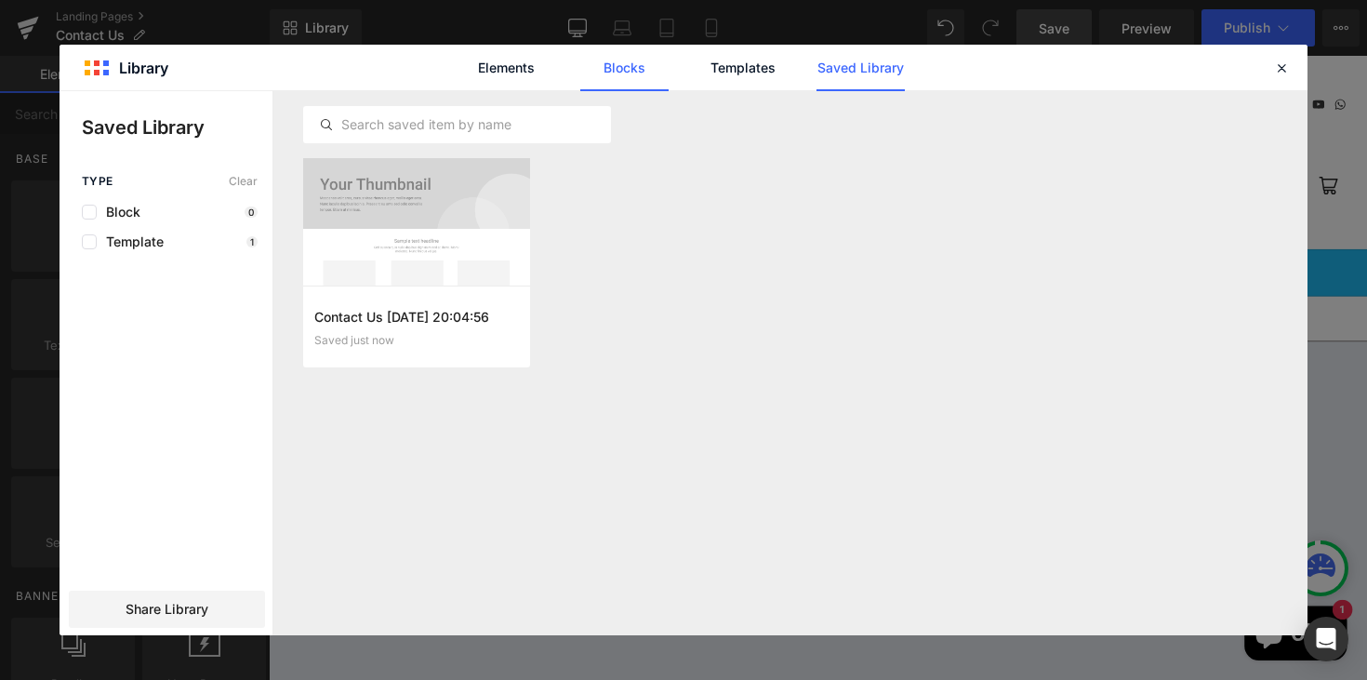
click at [0, 0] on link "Blocks" at bounding box center [0, 0] width 0 height 0
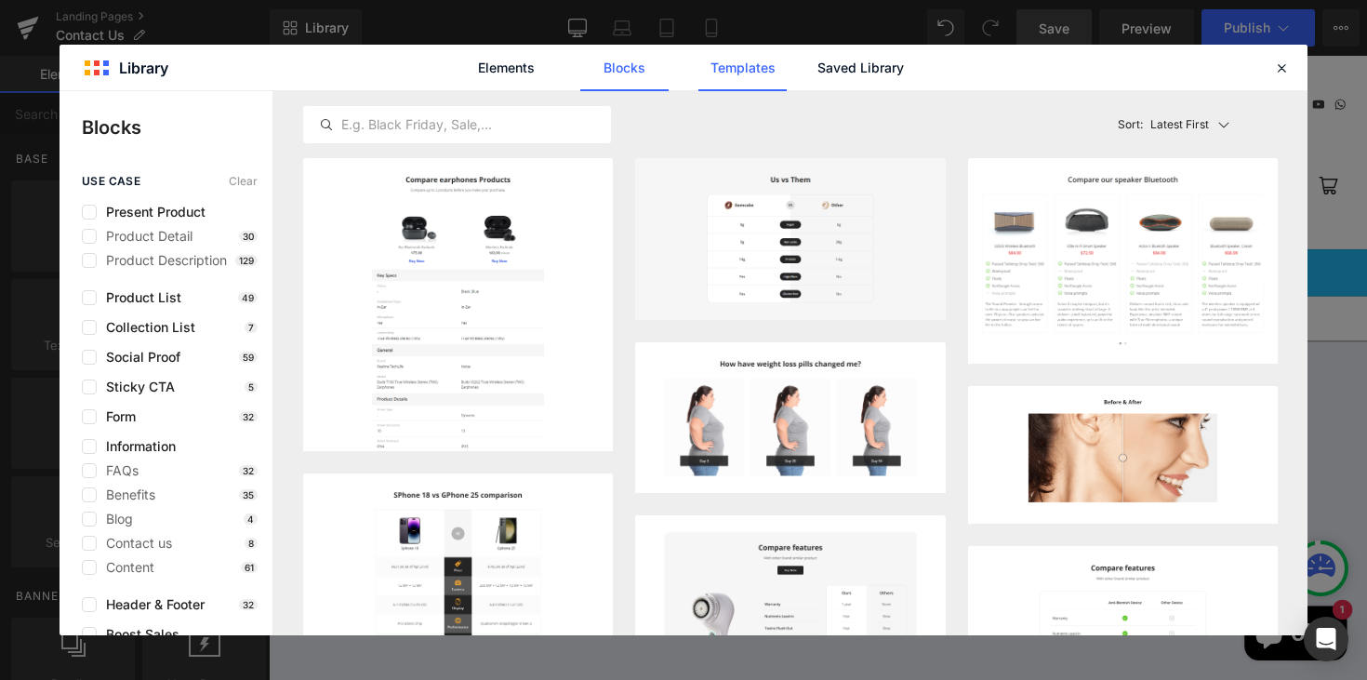
click at [738, 64] on link "Templates" at bounding box center [742, 68] width 88 height 46
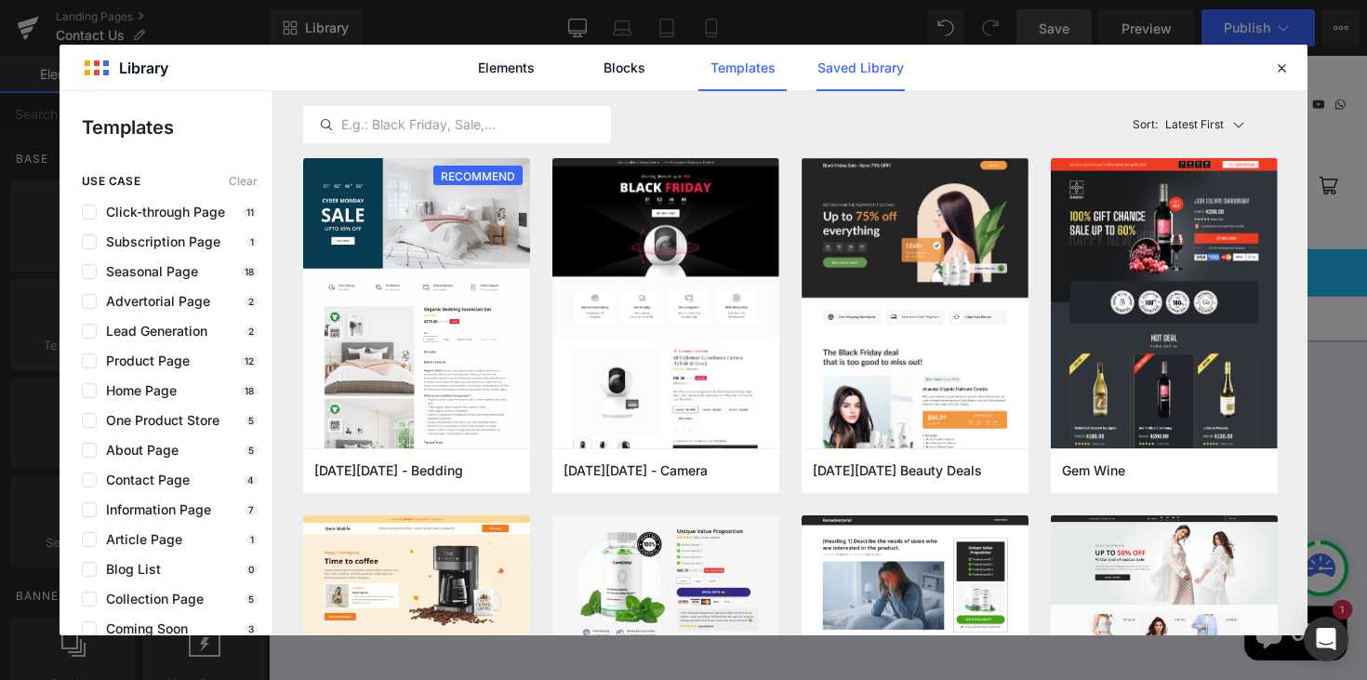
click at [0, 0] on link "Saved Library" at bounding box center [0, 0] width 0 height 0
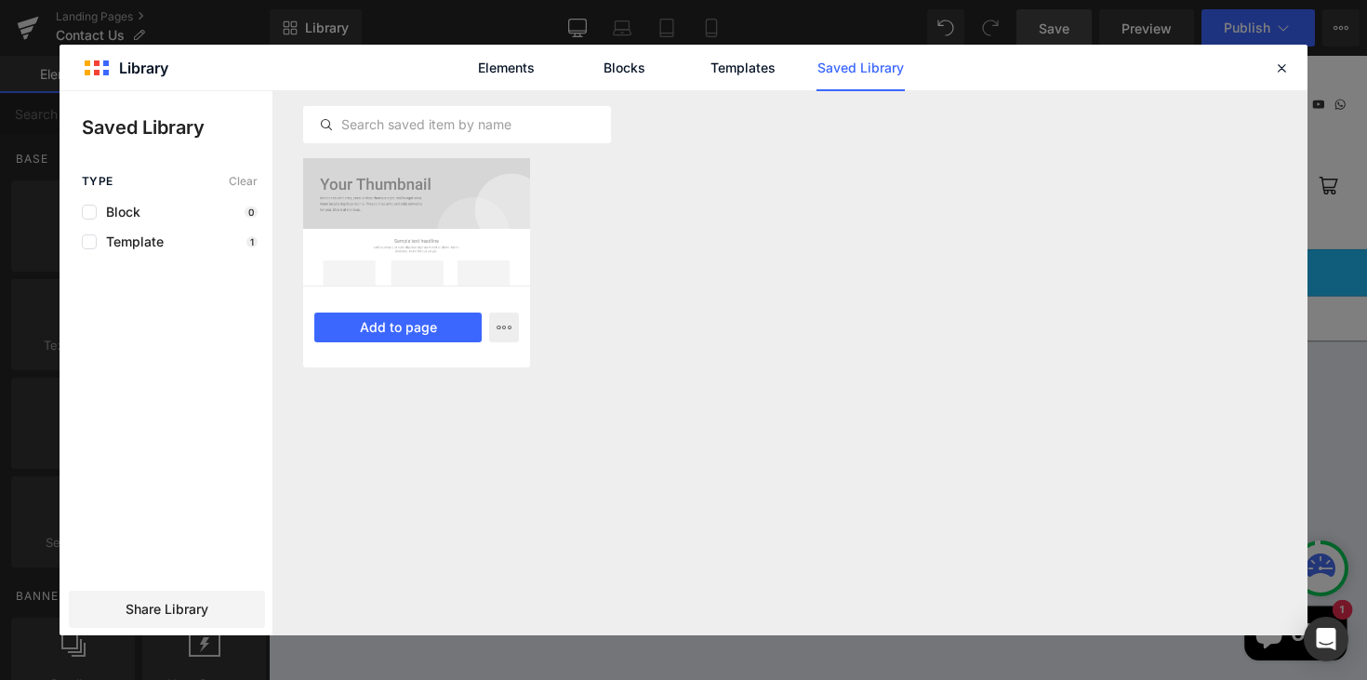
click at [470, 200] on div at bounding box center [416, 221] width 227 height 127
click at [508, 326] on icon "button" at bounding box center [504, 327] width 15 height 15
click at [391, 332] on div at bounding box center [684, 363] width 1248 height 544
click at [391, 331] on button "Add to page" at bounding box center [397, 327] width 167 height 30
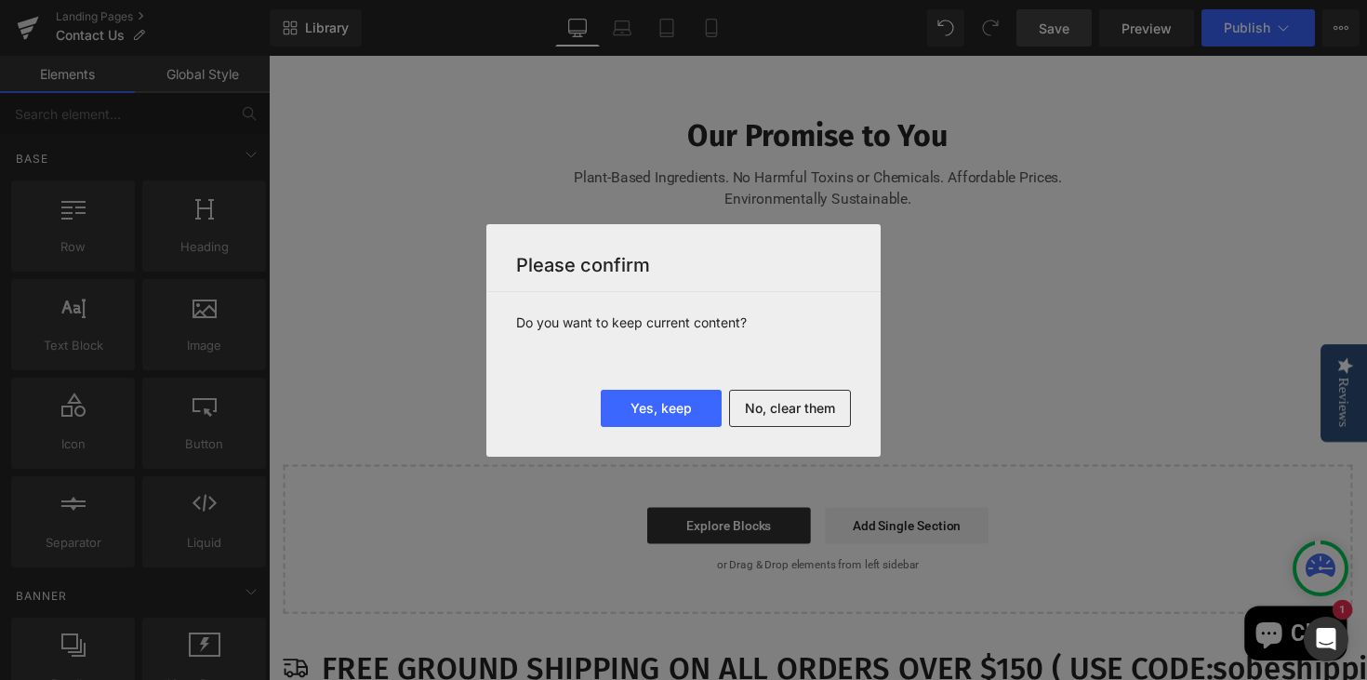
scroll to position [2034, 0]
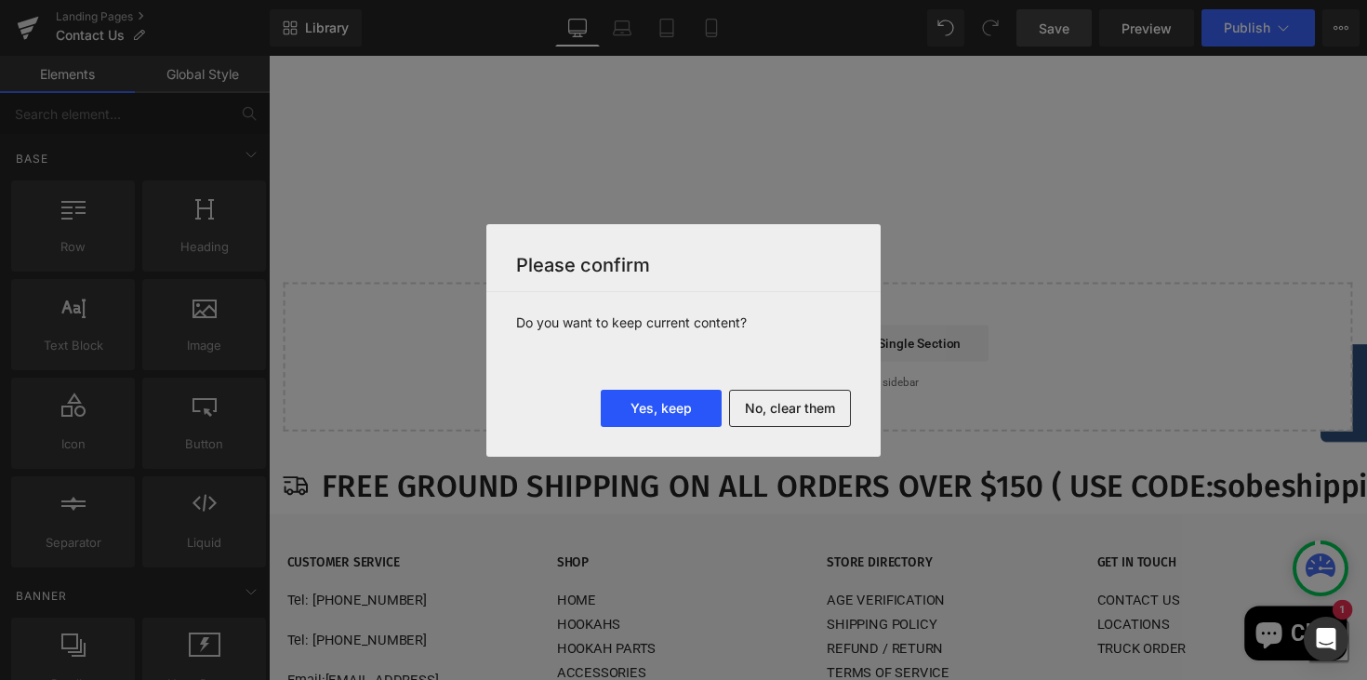
click at [667, 408] on button "Yes, keep" at bounding box center [661, 408] width 121 height 37
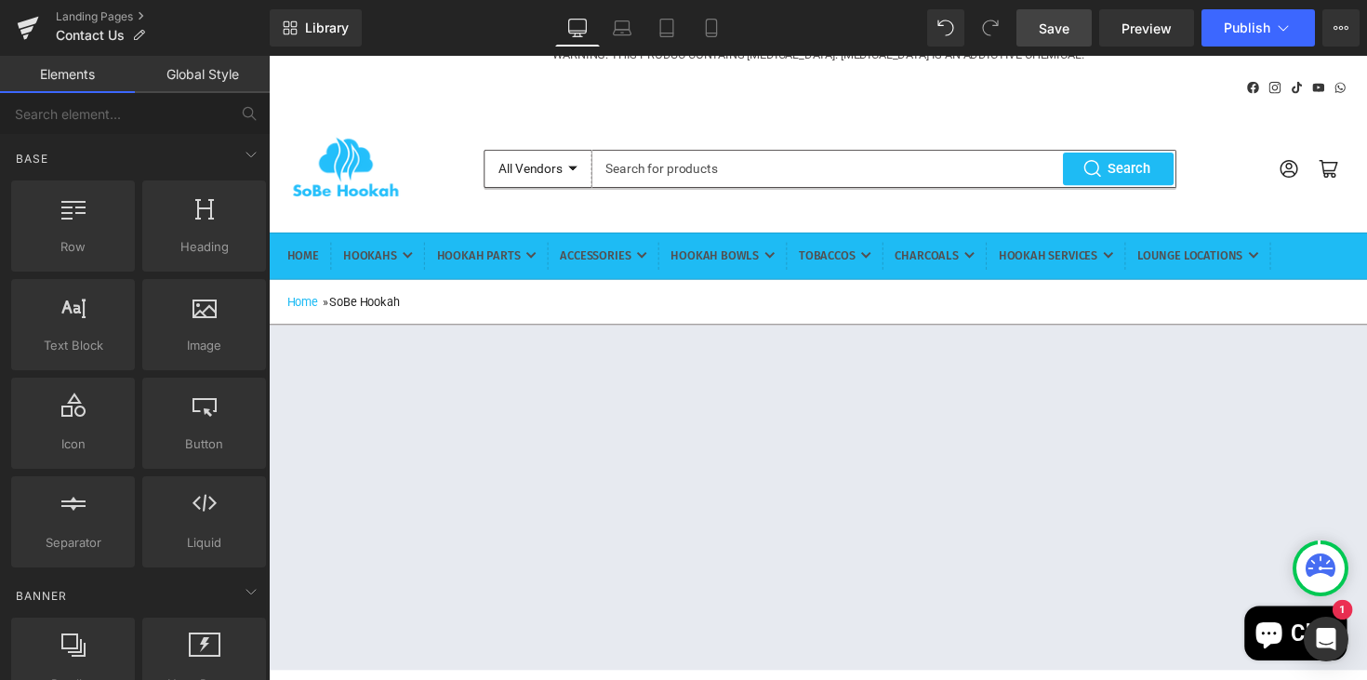
scroll to position [0, 0]
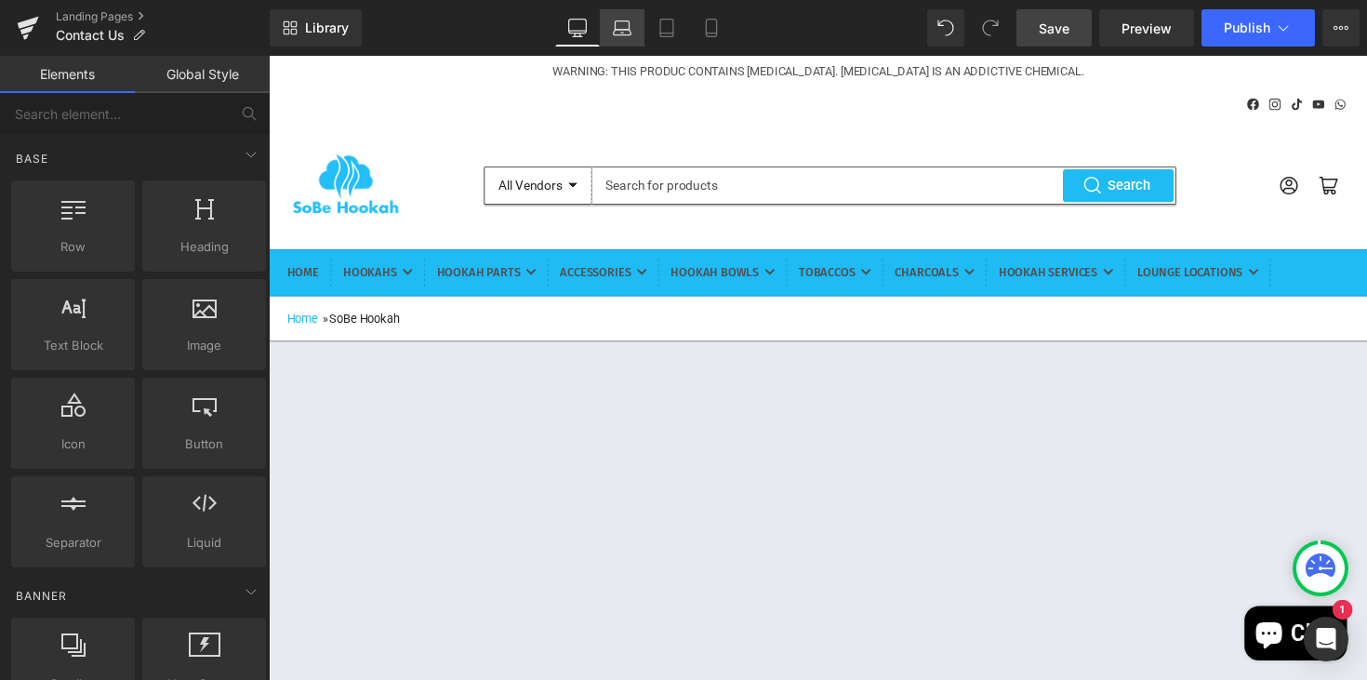
click at [630, 40] on link "Laptop" at bounding box center [622, 27] width 45 height 37
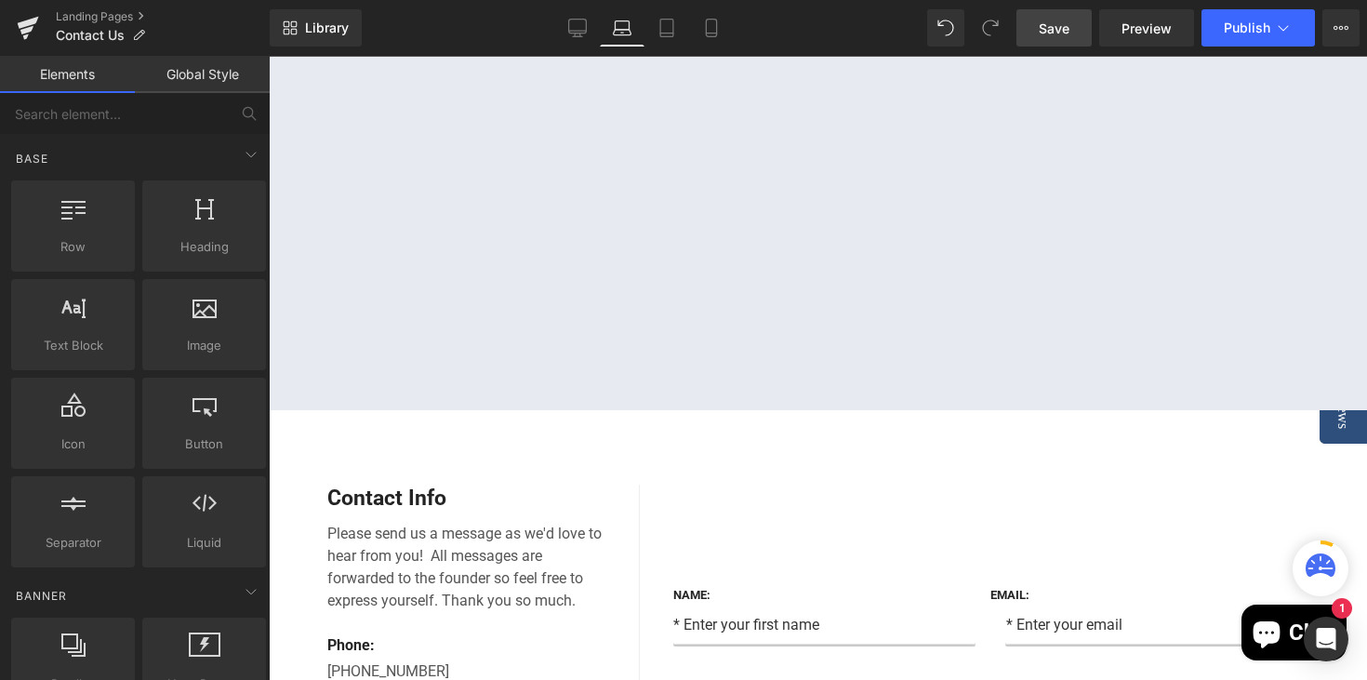
scroll to position [338, 0]
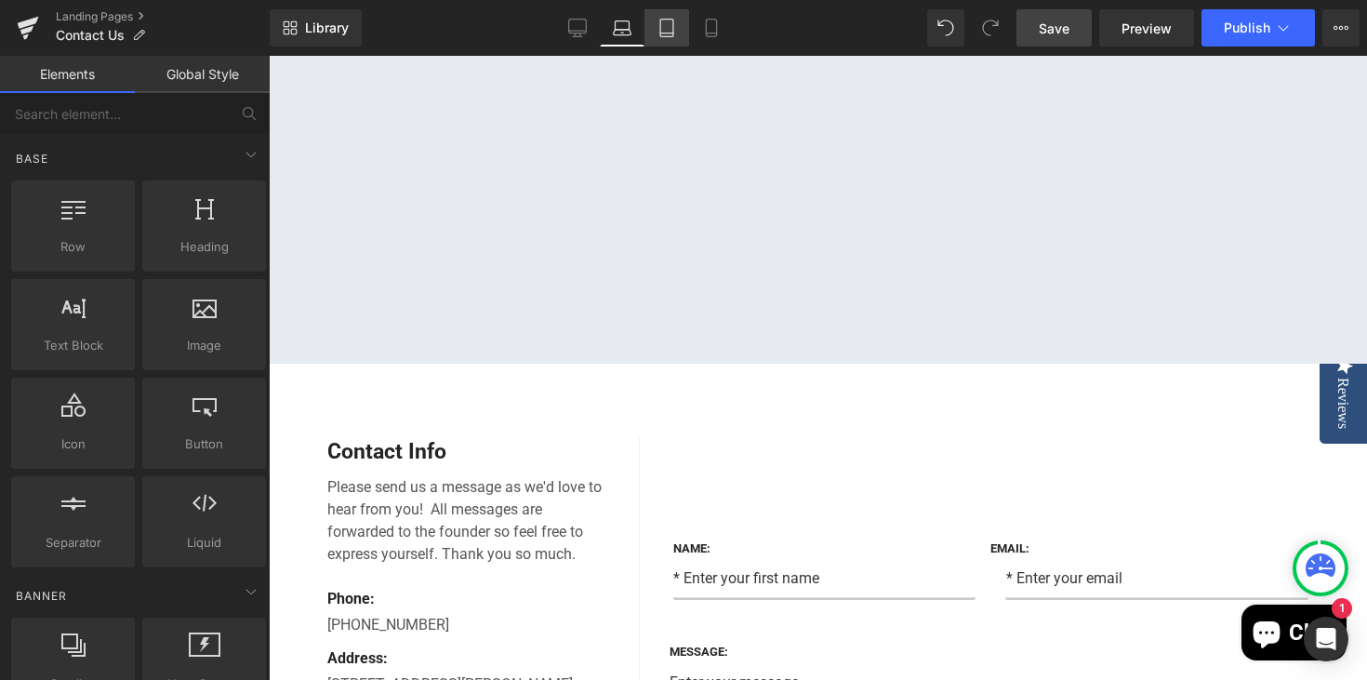
click at [667, 31] on icon at bounding box center [666, 28] width 19 height 19
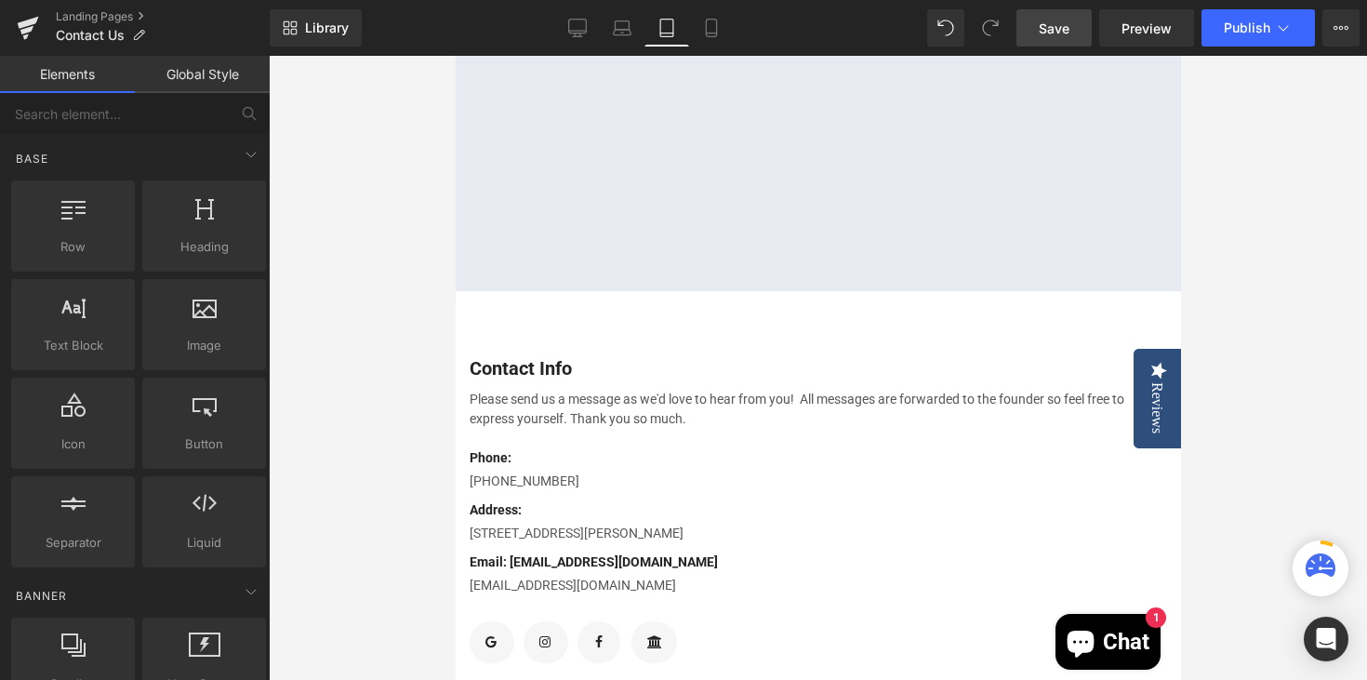
scroll to position [235, 0]
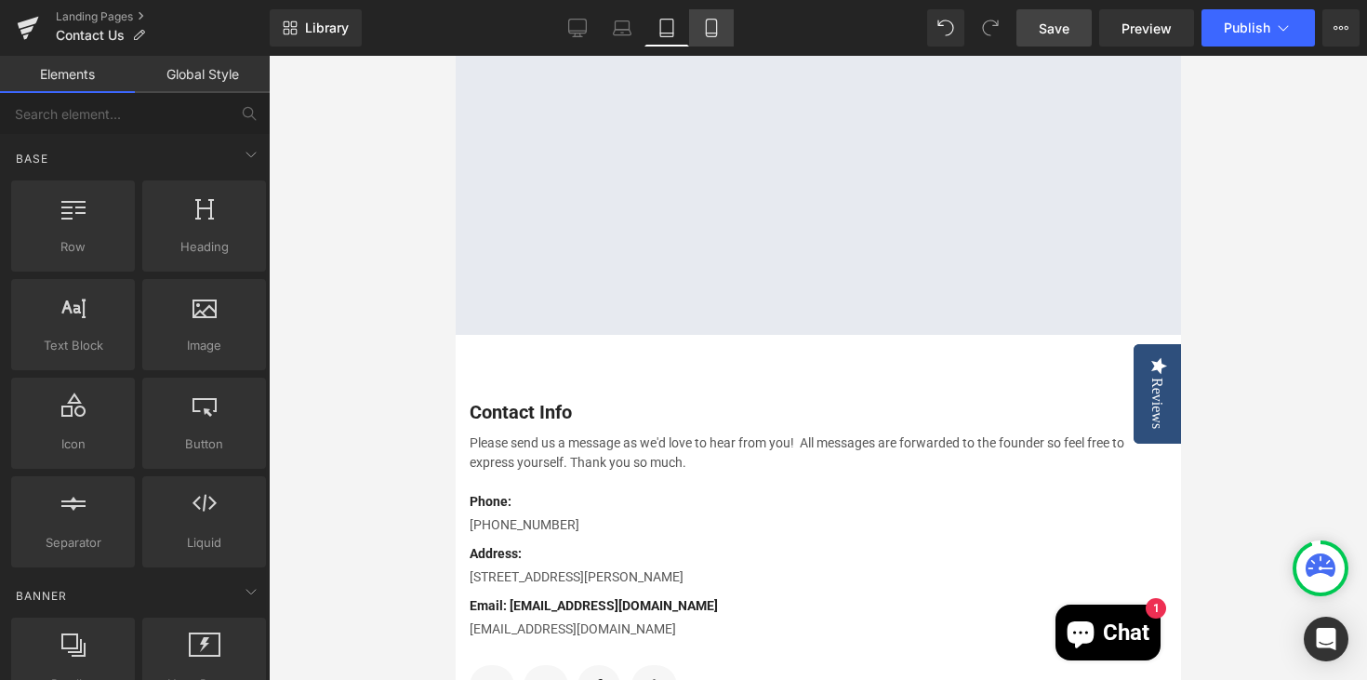
click at [716, 31] on icon at bounding box center [711, 29] width 10 height 18
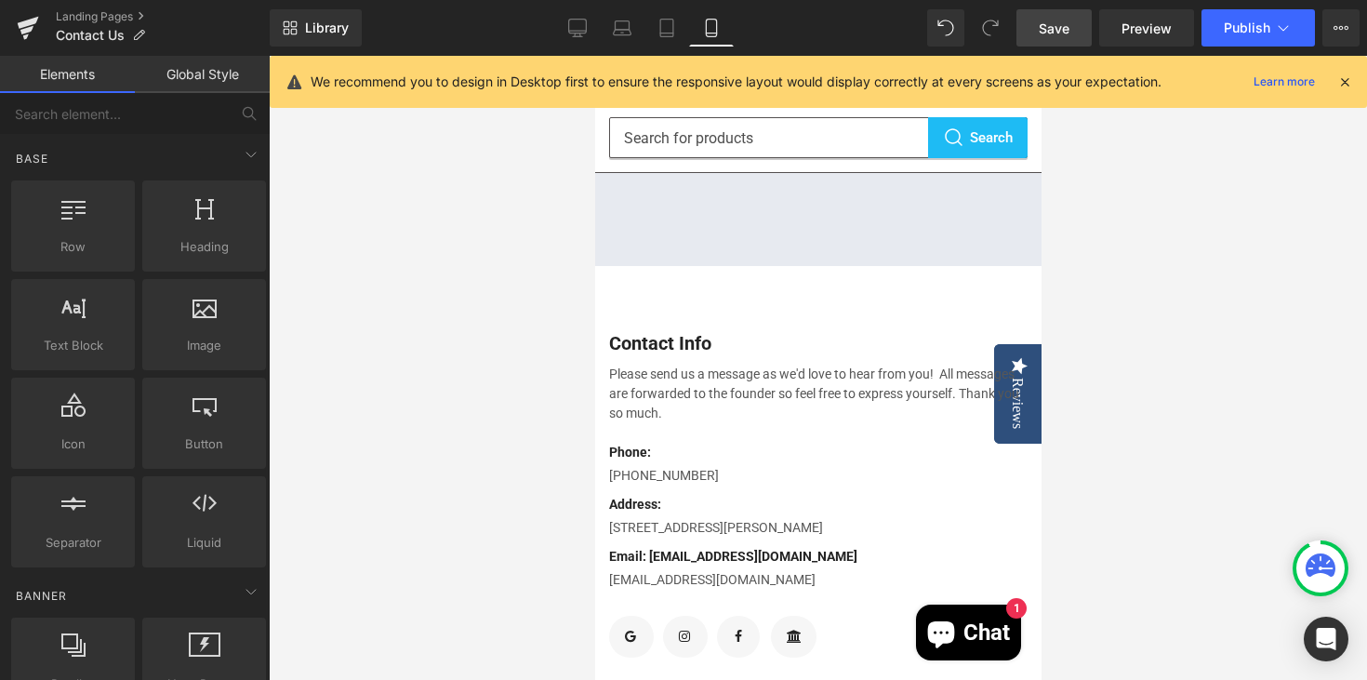
scroll to position [148, 0]
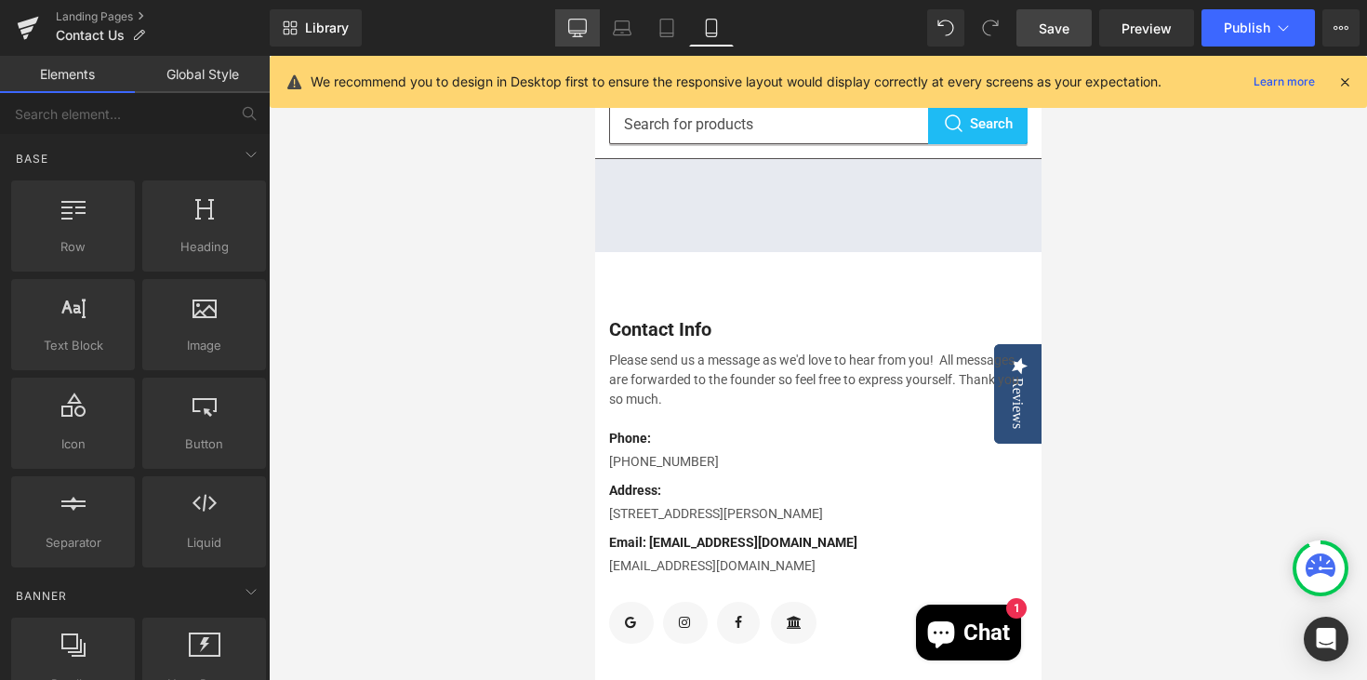
click at [592, 32] on link "Desktop" at bounding box center [577, 27] width 45 height 37
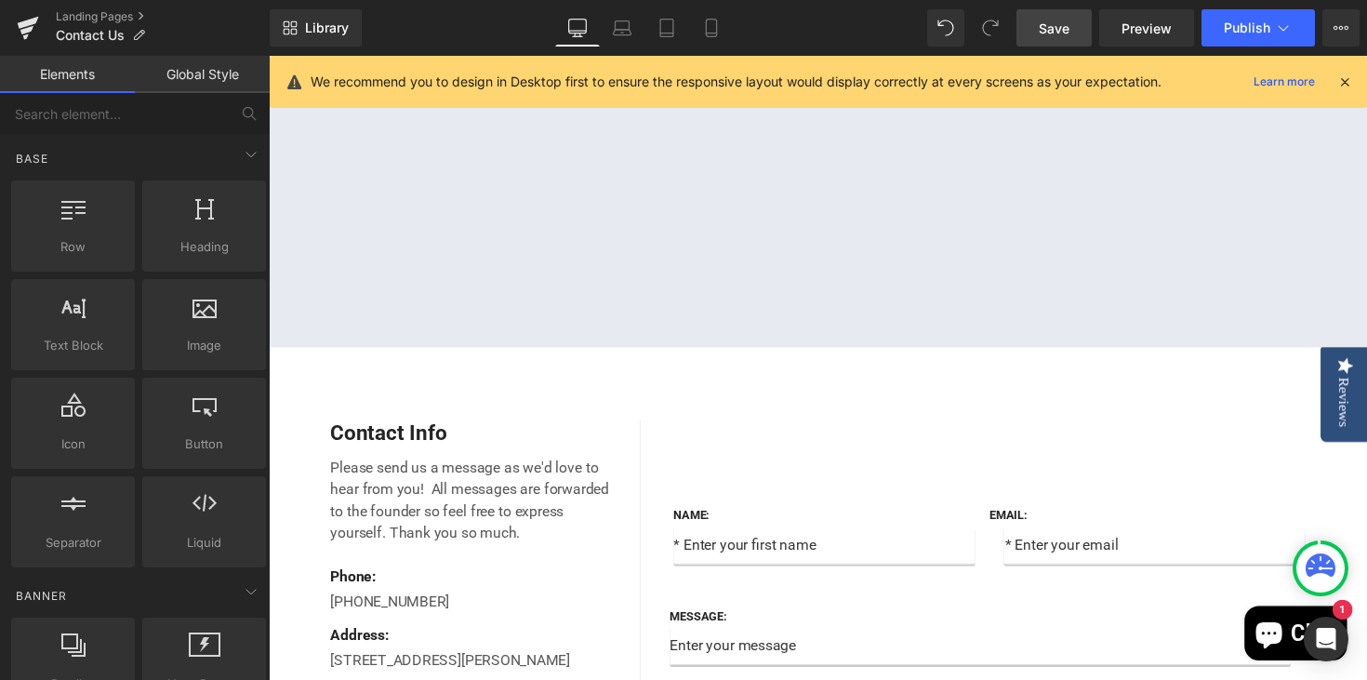
scroll to position [348, 0]
click at [1342, 82] on icon at bounding box center [1344, 81] width 17 height 17
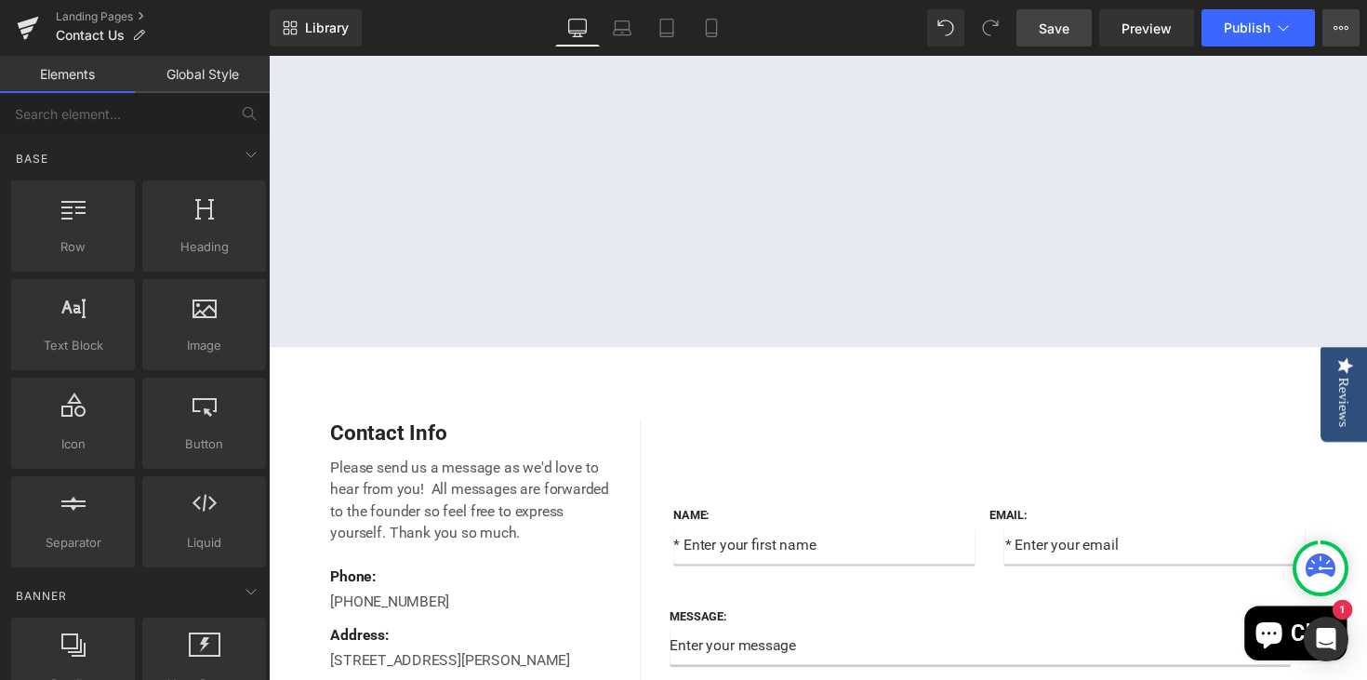
click at [1344, 28] on icon at bounding box center [1340, 27] width 15 height 15
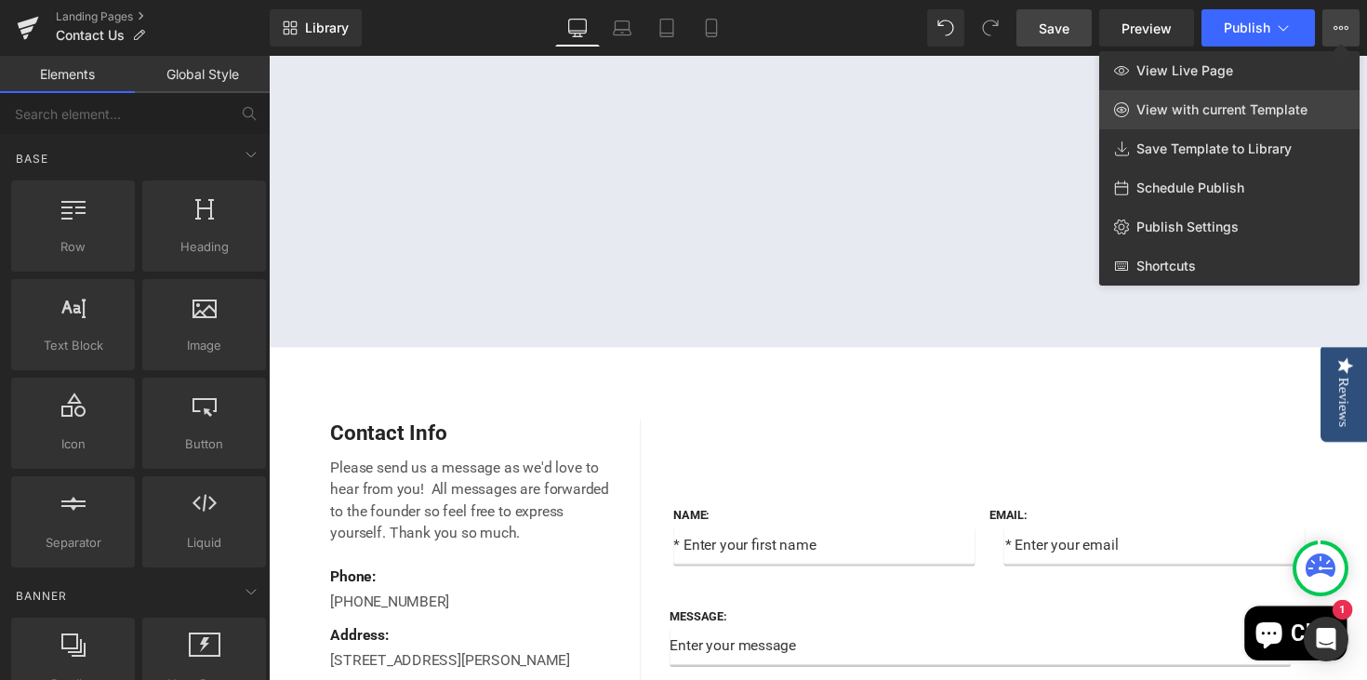
click at [1174, 114] on span "View with current Template" at bounding box center [1221, 109] width 171 height 17
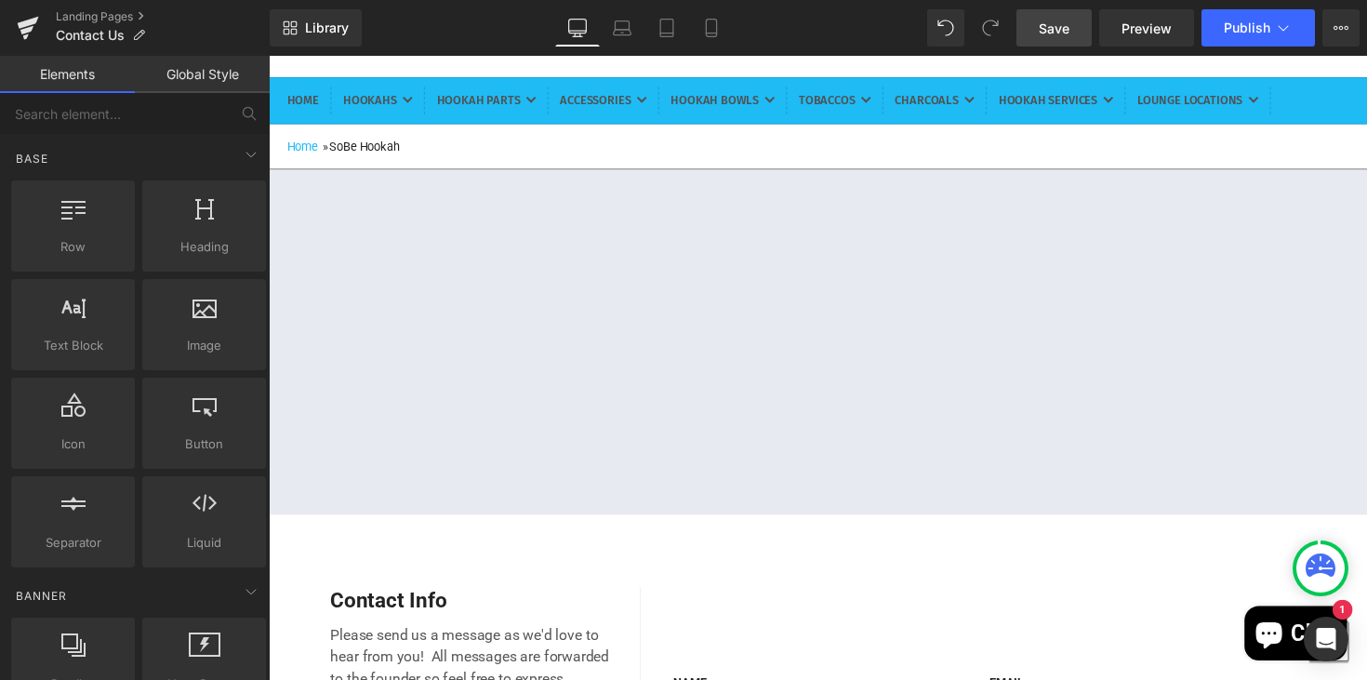
scroll to position [0, 0]
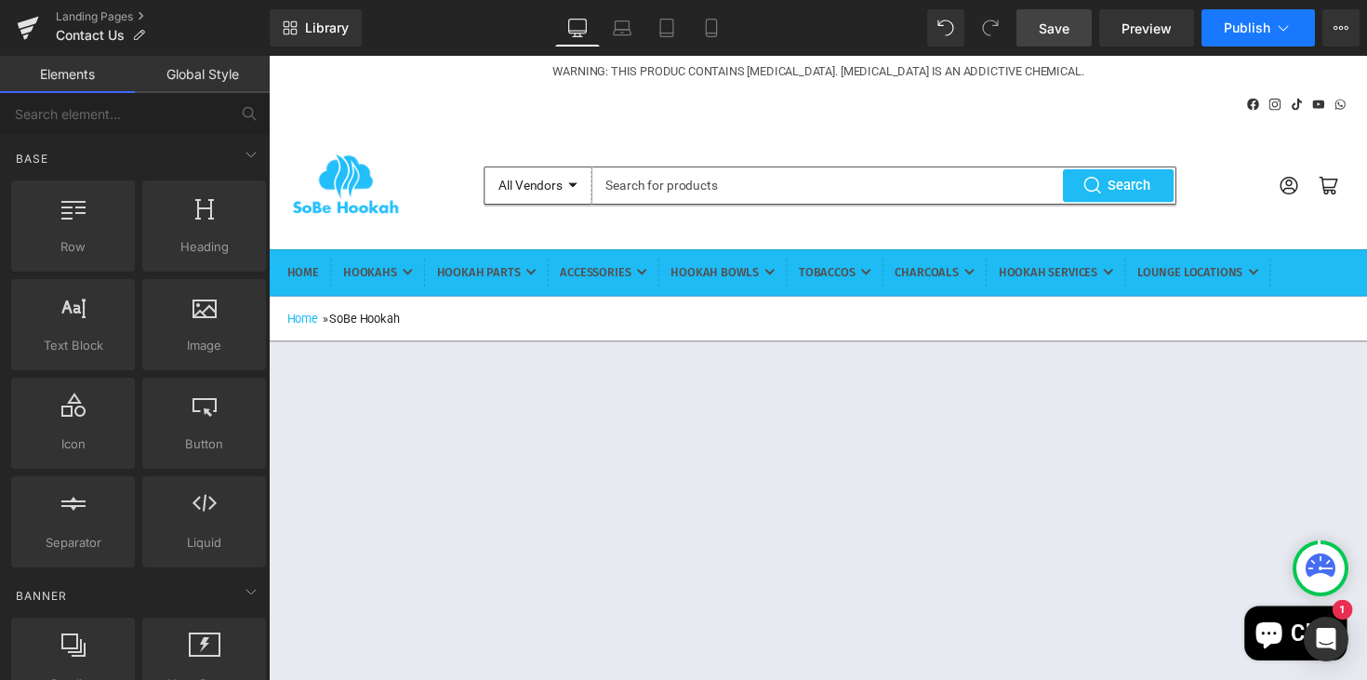
click at [1250, 27] on span "Publish" at bounding box center [1247, 27] width 46 height 15
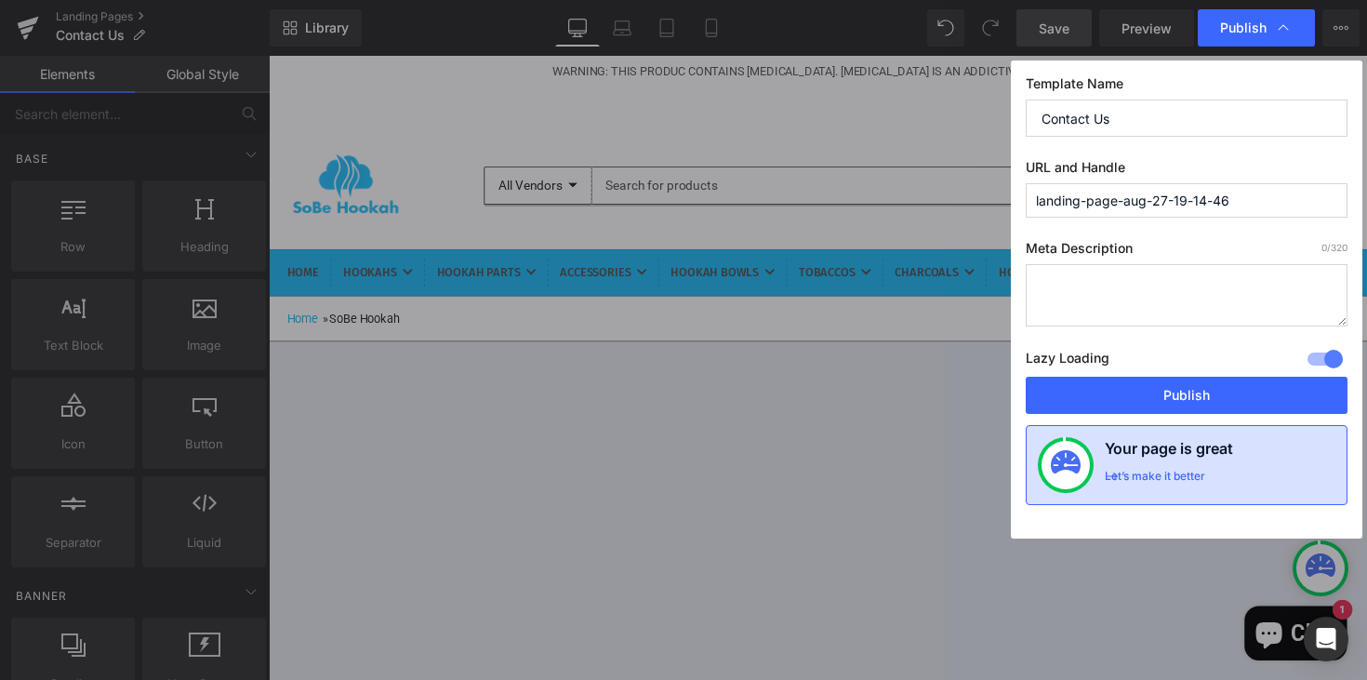
click at [0, 0] on div "Let’s make it better" at bounding box center [0, 0] width 0 height 0
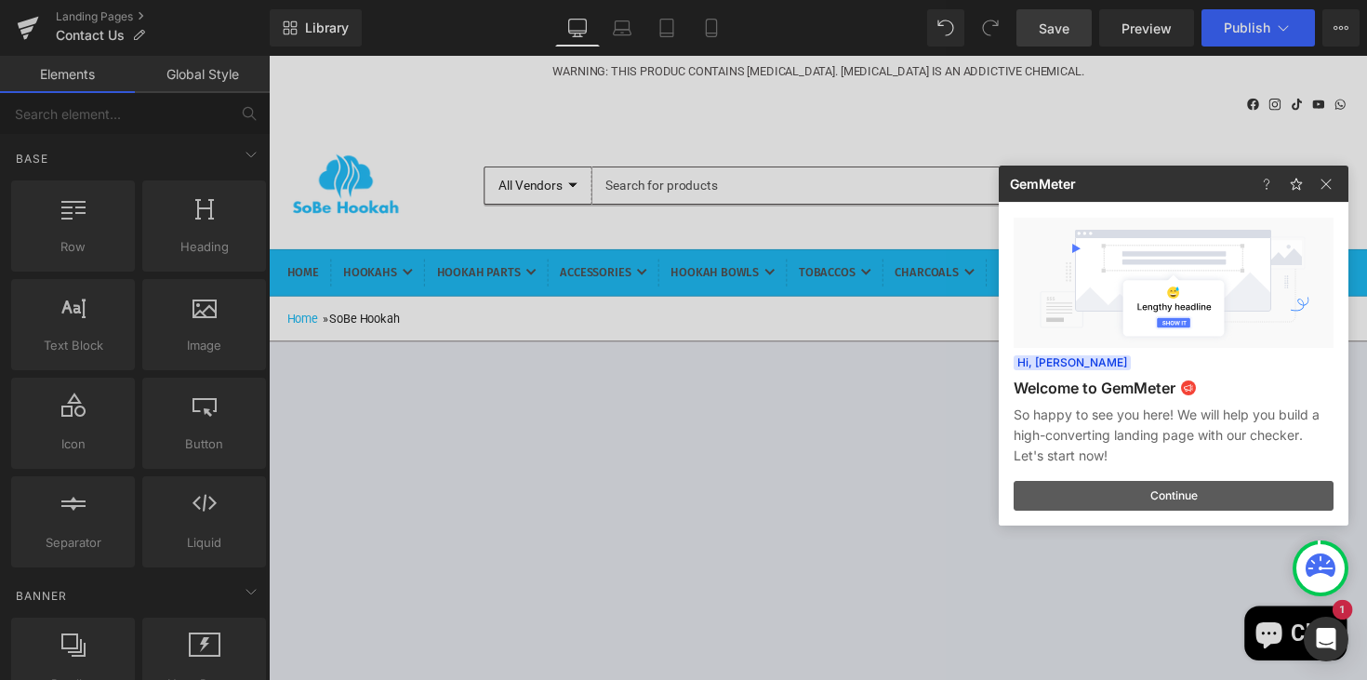
click at [0, 0] on button "Continue" at bounding box center [0, 0] width 0 height 0
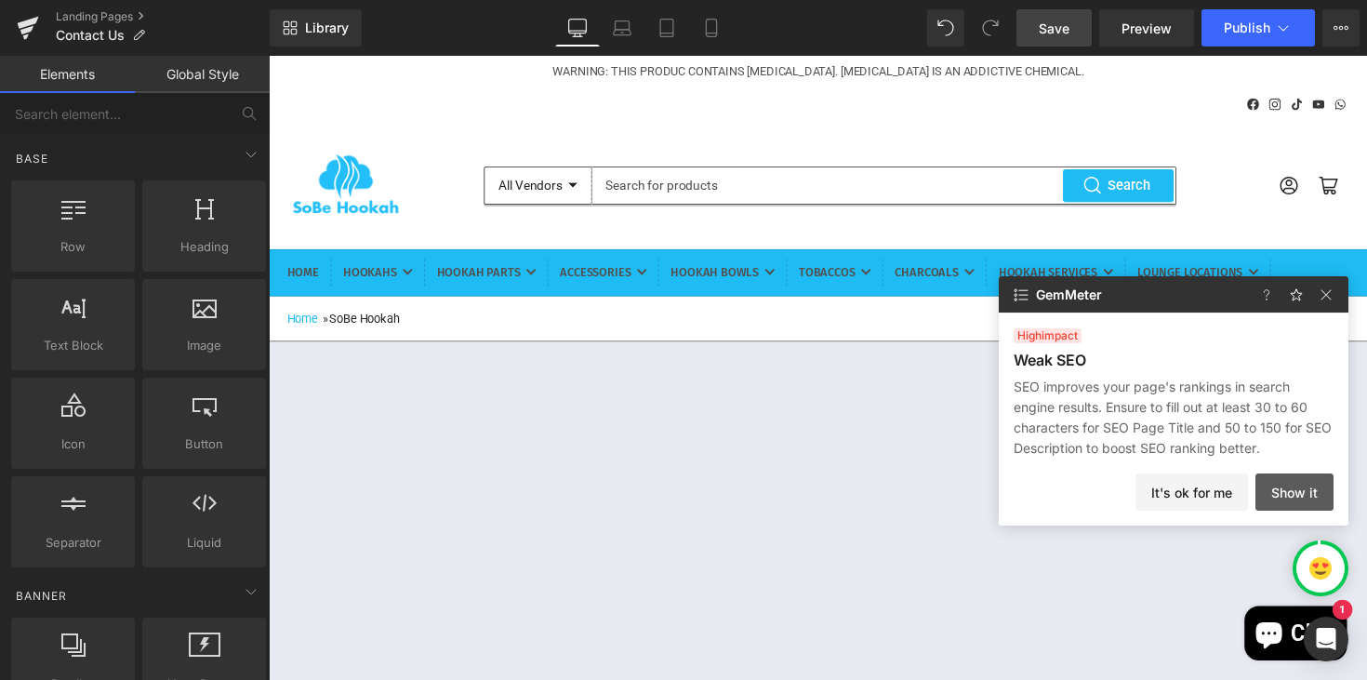
click at [1298, 493] on button "Show it" at bounding box center [1294, 491] width 78 height 37
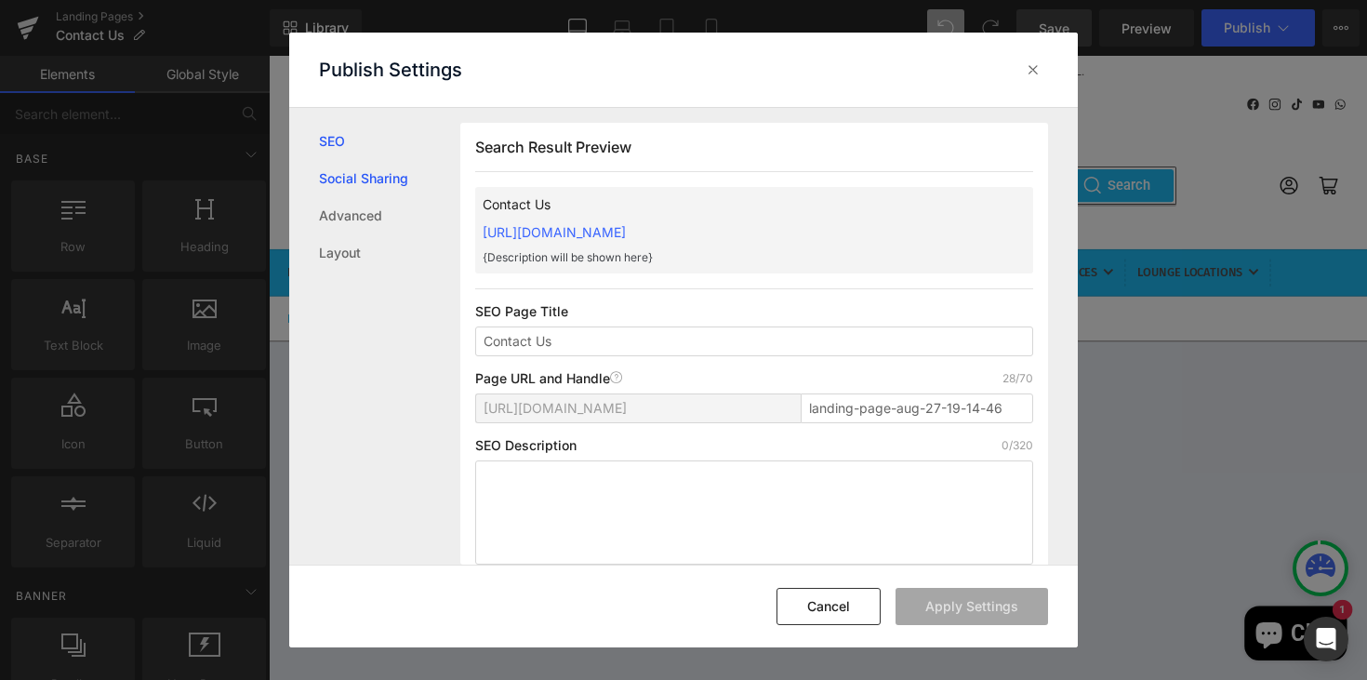
click at [0, 0] on link "Social Sharing" at bounding box center [0, 0] width 0 height 0
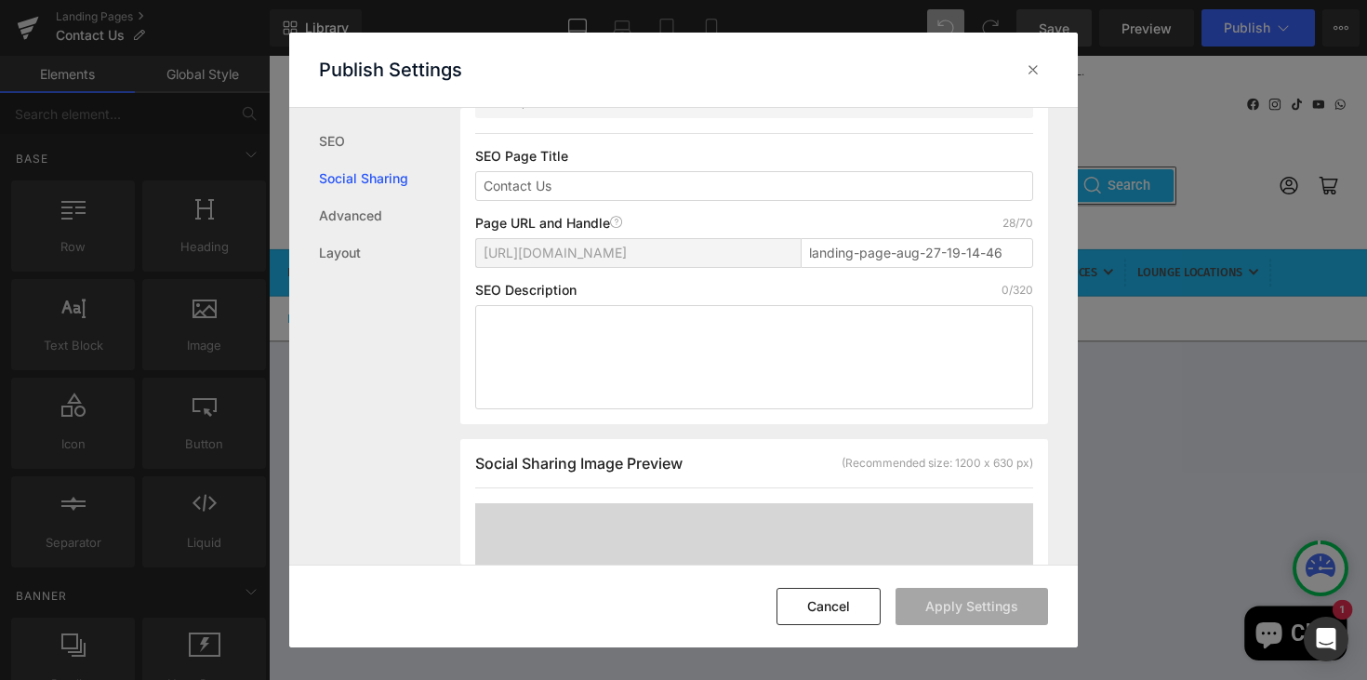
scroll to position [156, 0]
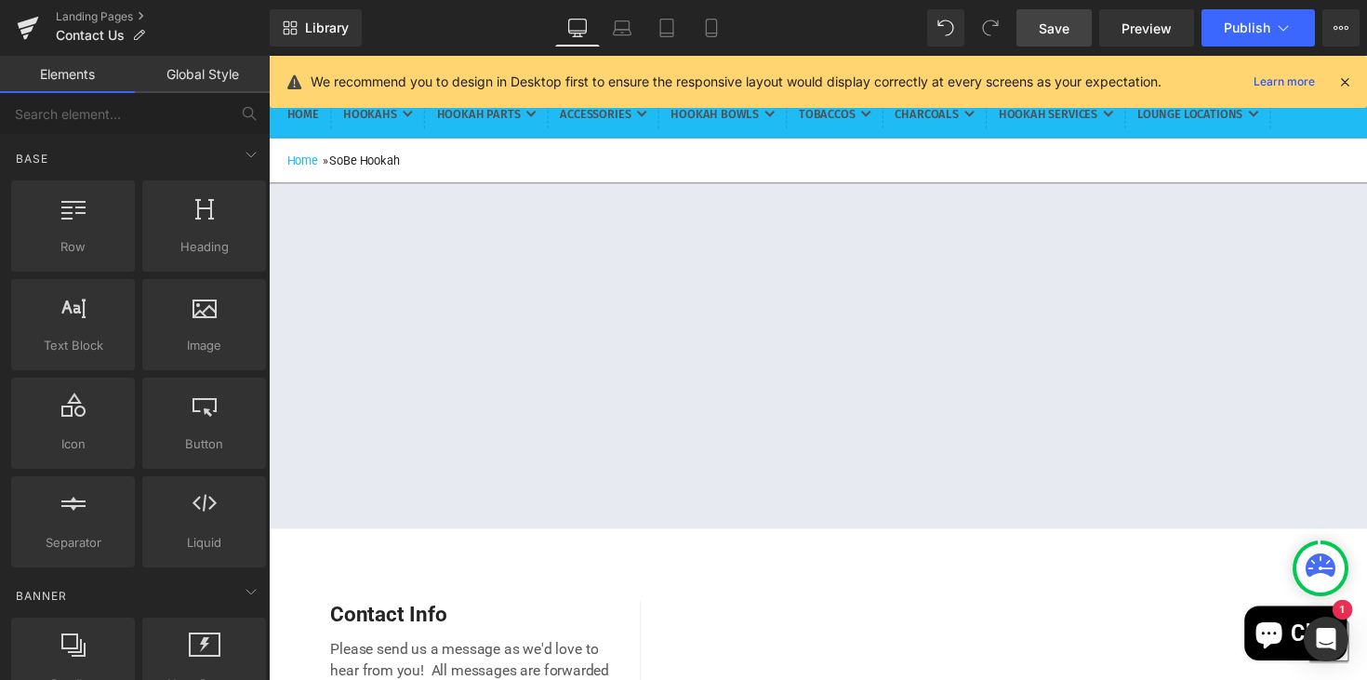
scroll to position [0, 0]
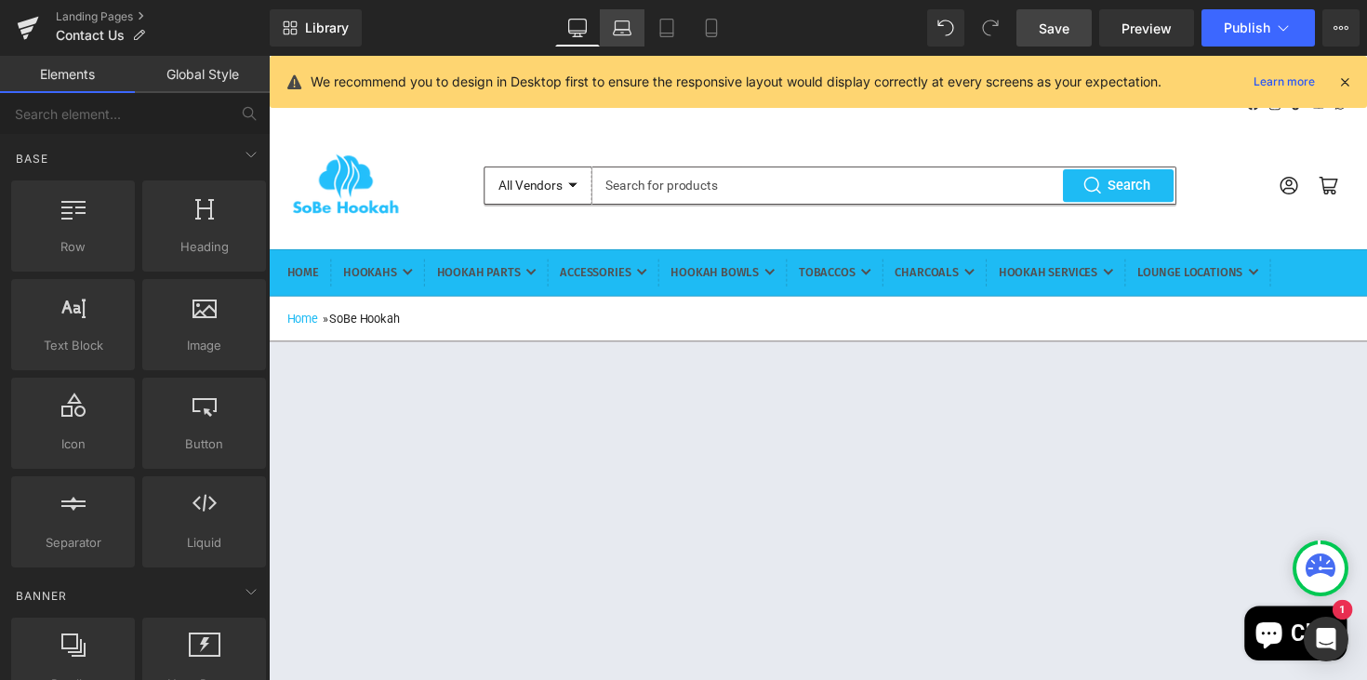
click at [632, 33] on link "Laptop" at bounding box center [622, 27] width 45 height 37
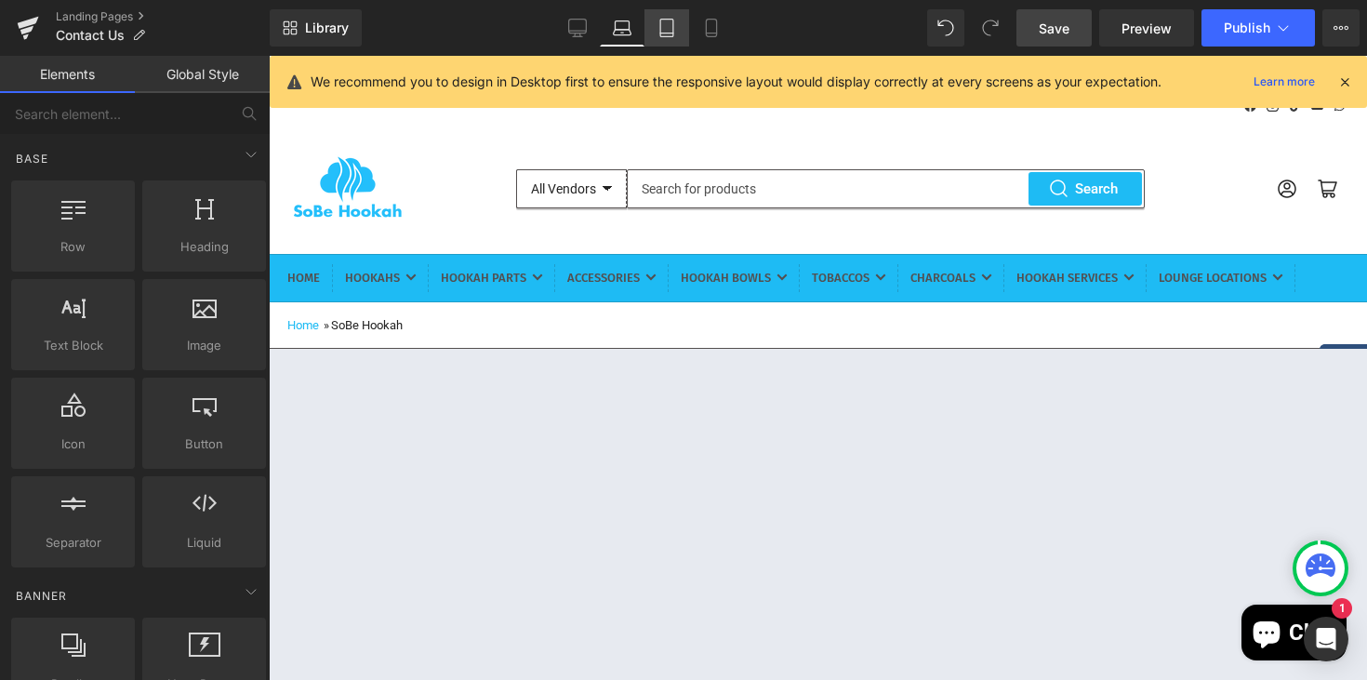
click at [663, 38] on link "Tablet" at bounding box center [666, 27] width 45 height 37
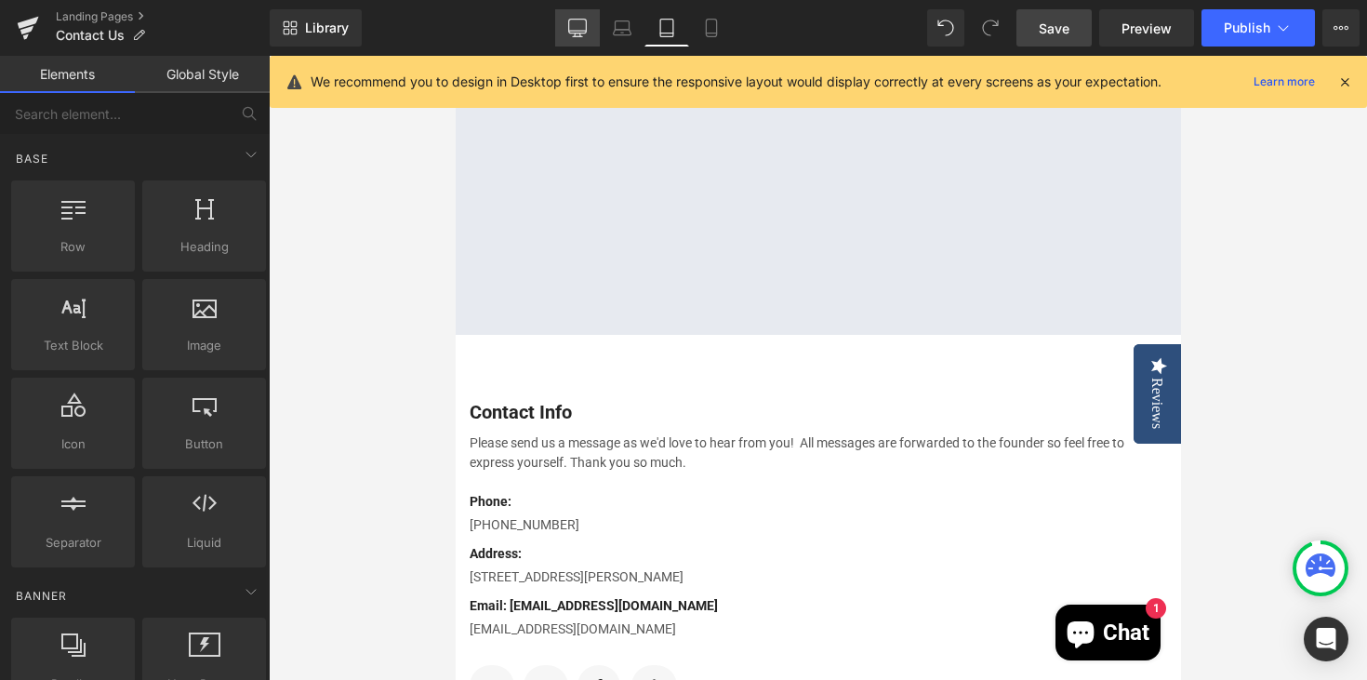
click at [566, 36] on link "Desktop" at bounding box center [577, 27] width 45 height 37
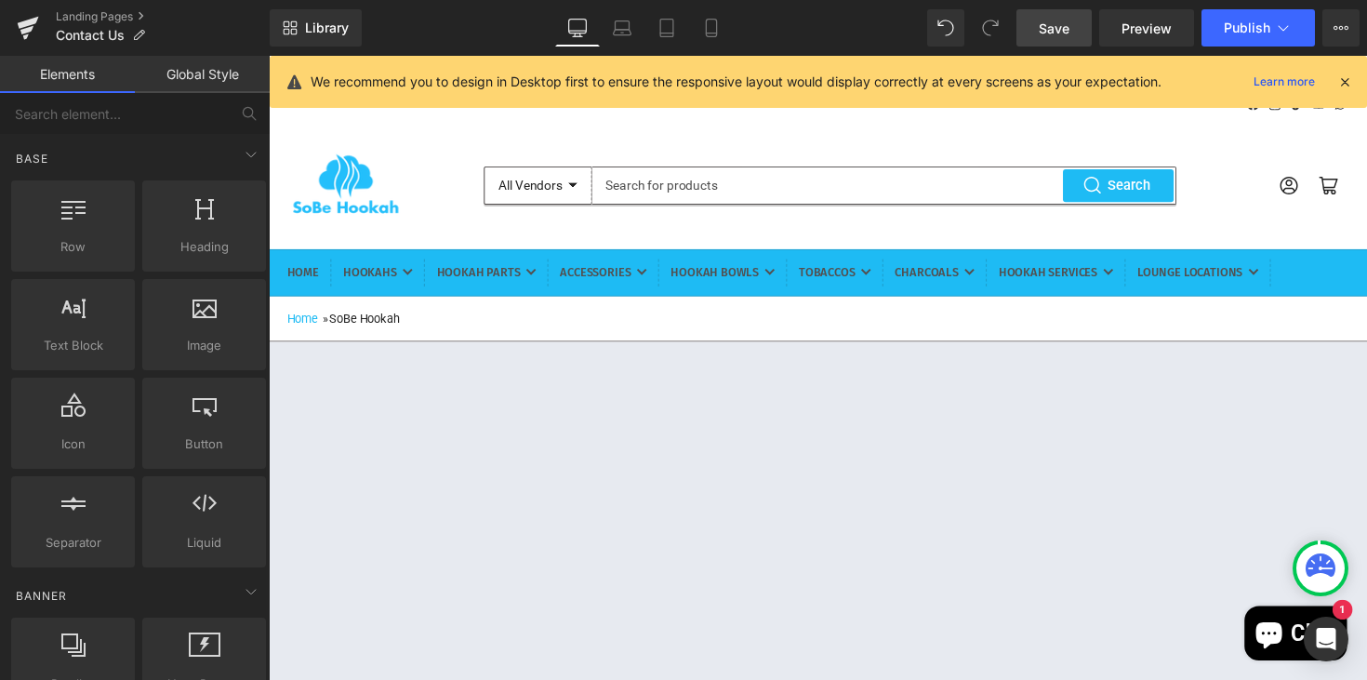
click at [190, 76] on link "Global Style" at bounding box center [202, 74] width 135 height 37
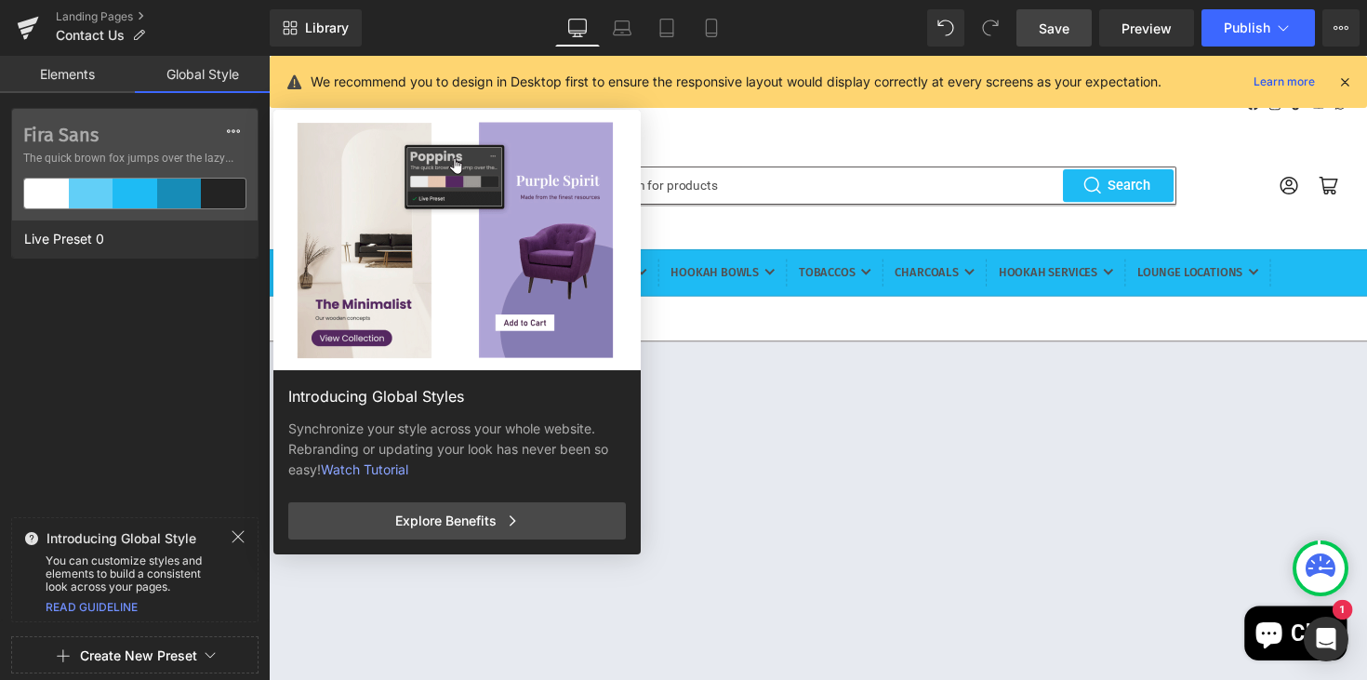
click at [73, 79] on link "Elements" at bounding box center [67, 74] width 135 height 37
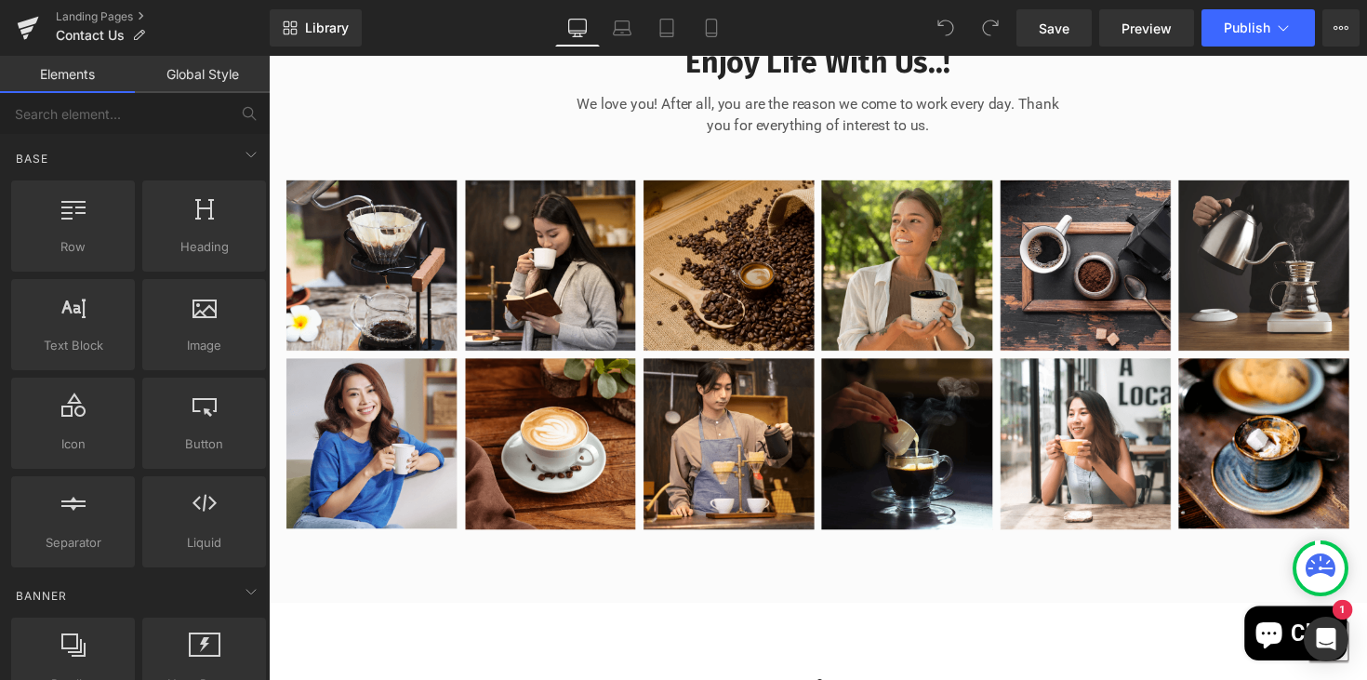
scroll to position [1281, 0]
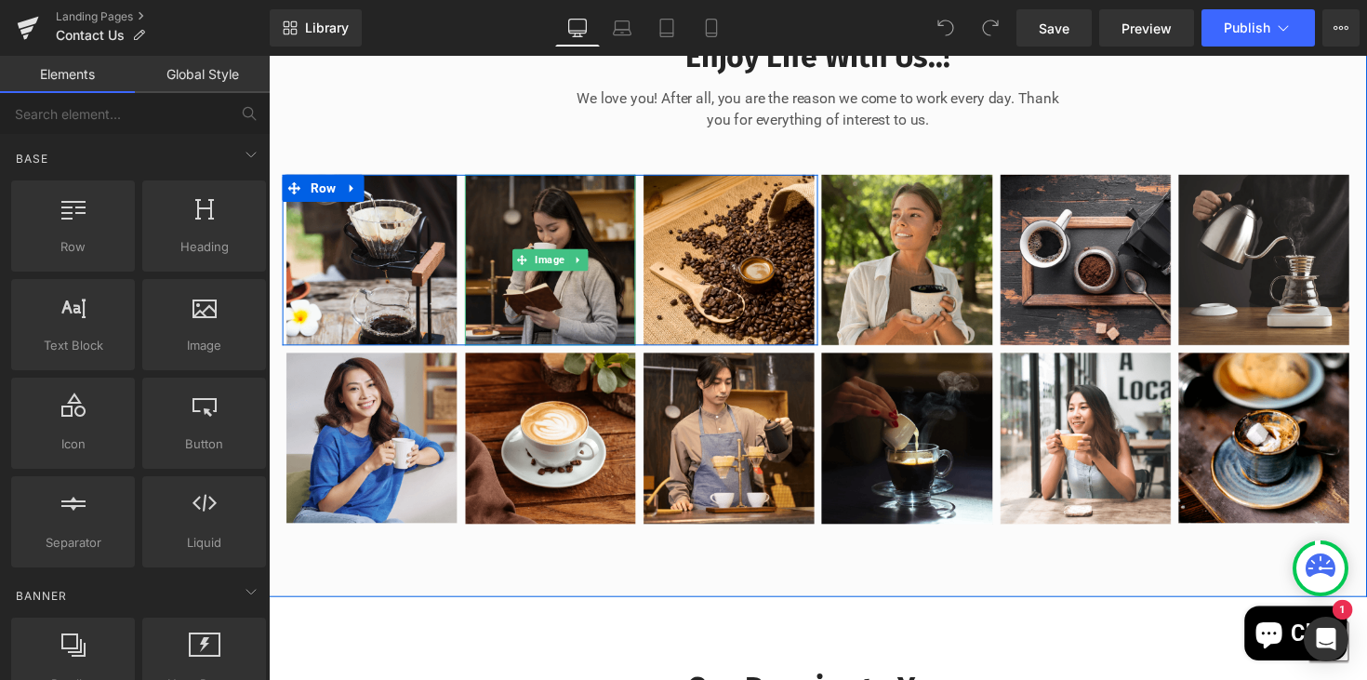
click at [520, 338] on img at bounding box center [558, 266] width 176 height 176
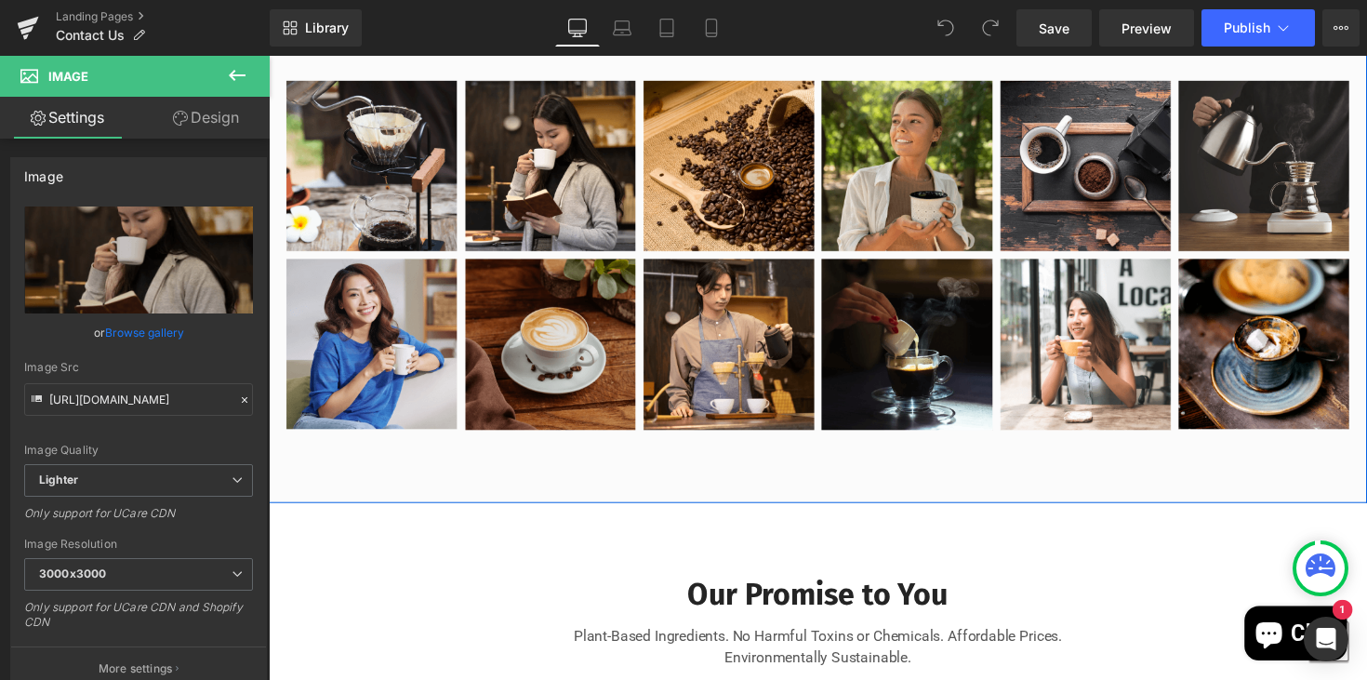
scroll to position [1378, 0]
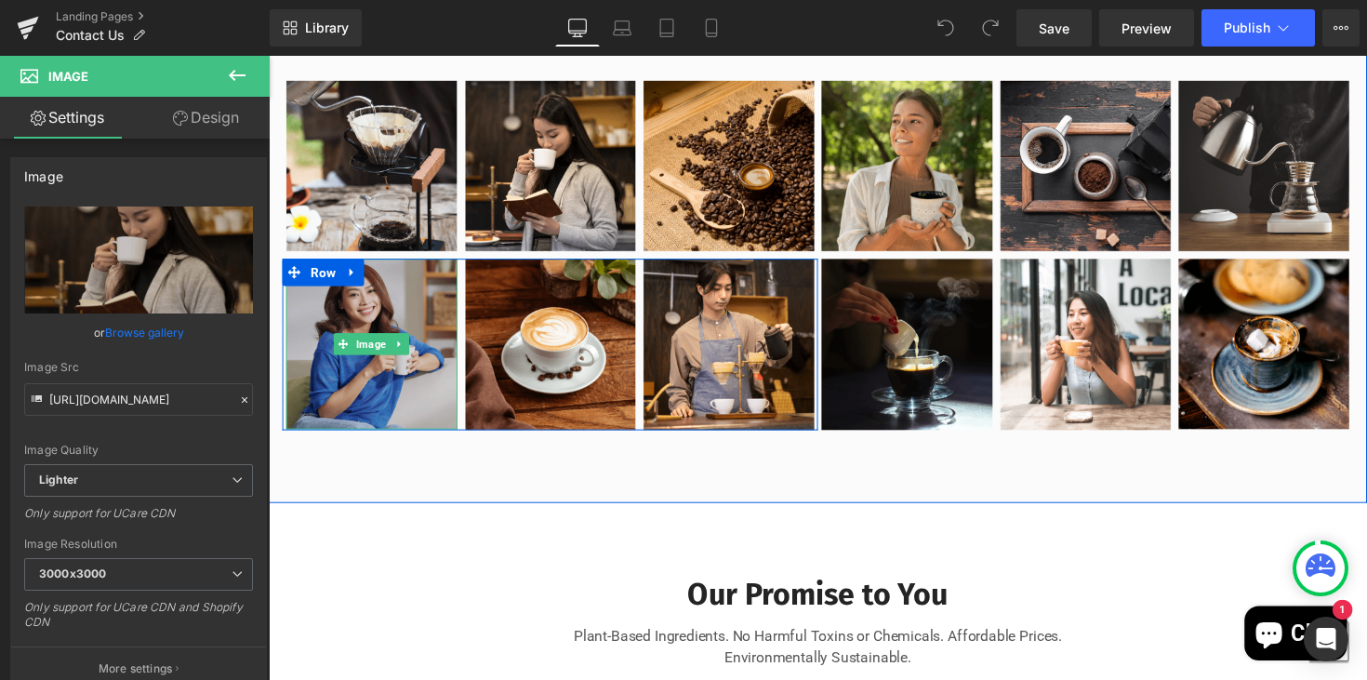
click at [394, 365] on img at bounding box center [374, 350] width 176 height 175
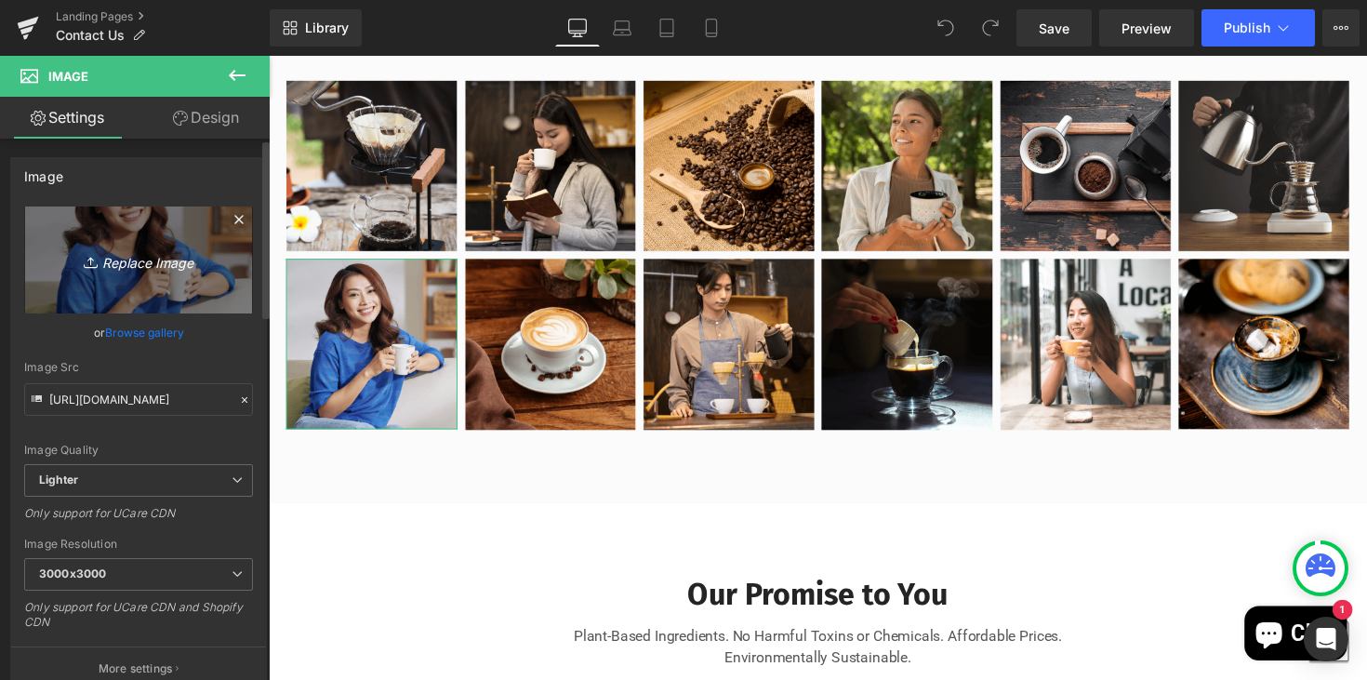
click at [155, 268] on icon "Replace Image" at bounding box center [138, 259] width 149 height 23
type input "C:\fakepath\IMG_8389.jpeg"
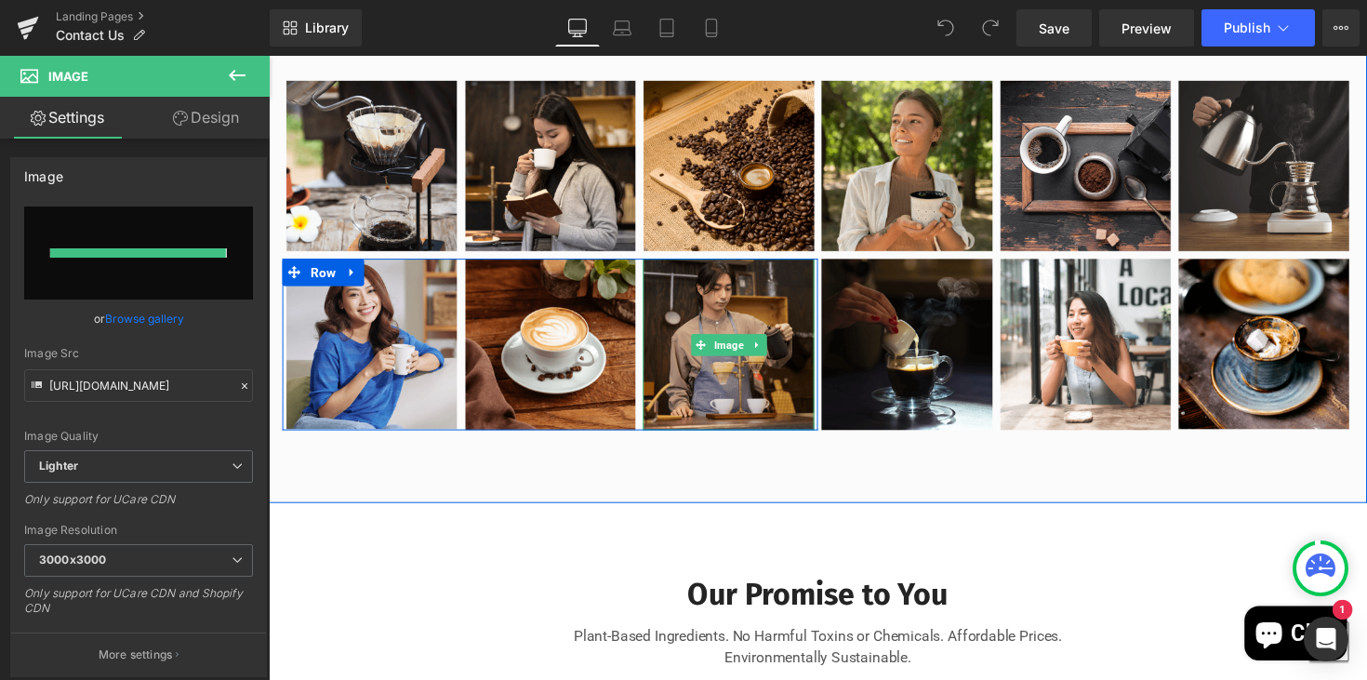
type input "https://ucarecdn.com/93619434-0f34-4620-a35e-dbea202ecc4d/-/format/auto/-/previ…"
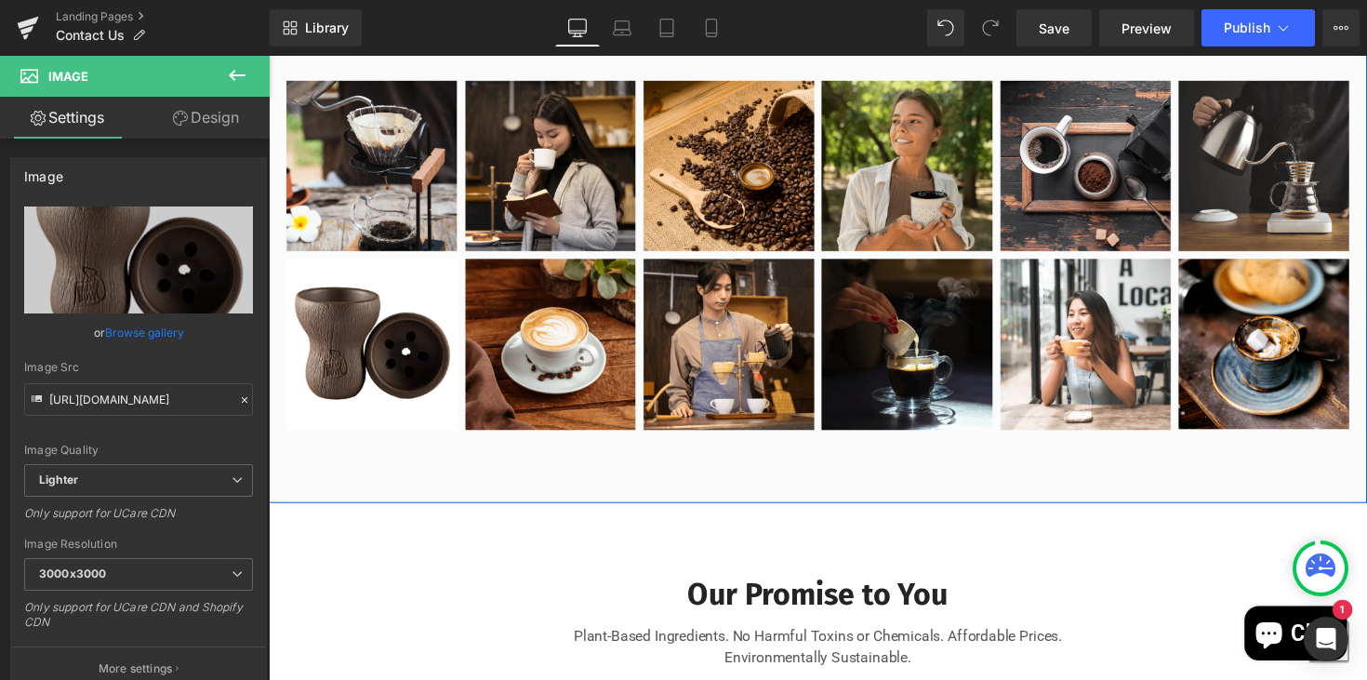
click at [616, 513] on div "Enjoy Life With Us..! Heading We love you! After all, you are the reason we com…" at bounding box center [831, 189] width 1125 height 647
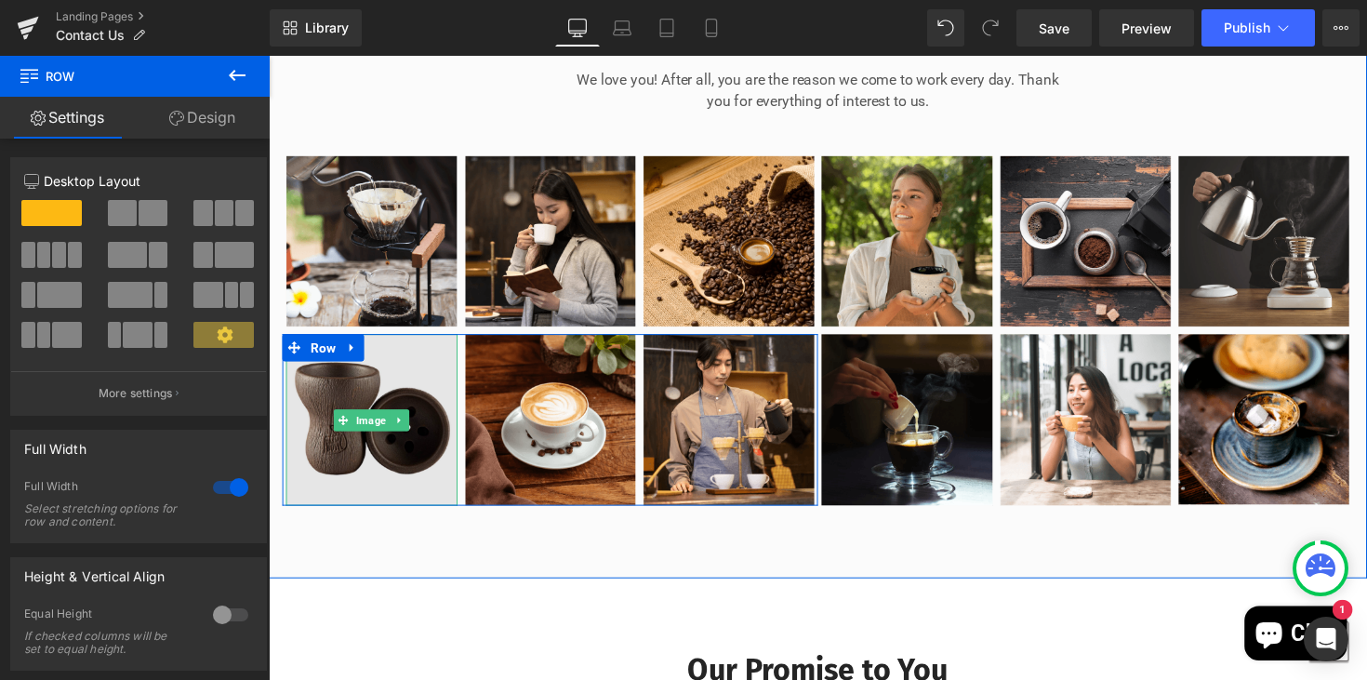
scroll to position [1254, 0]
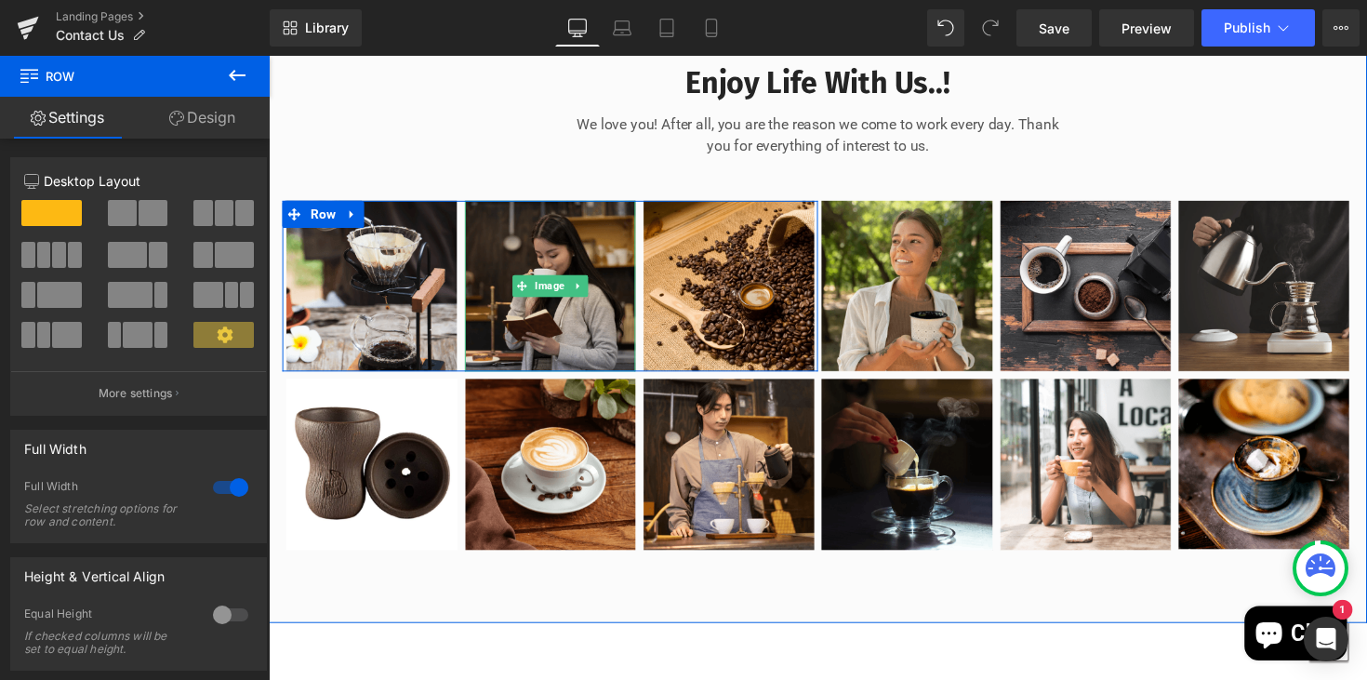
click at [549, 380] on img at bounding box center [558, 293] width 176 height 176
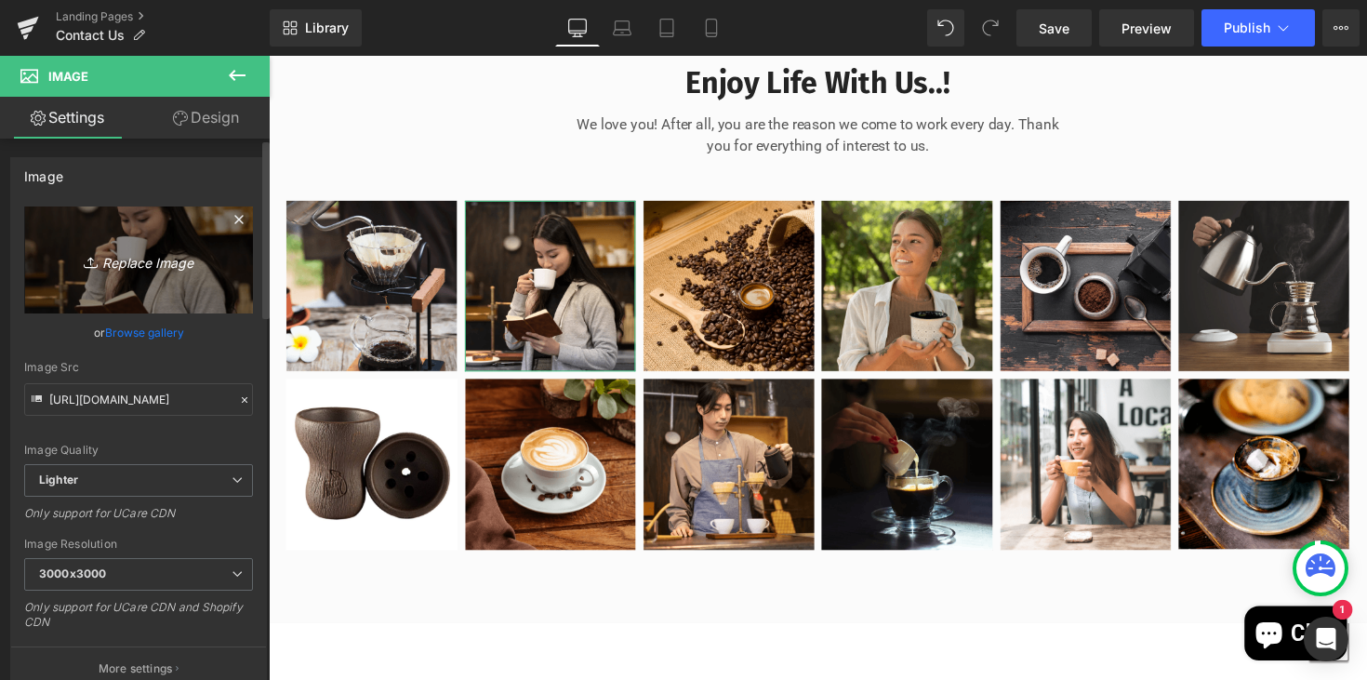
click at [159, 275] on link "Replace Image" at bounding box center [138, 259] width 229 height 107
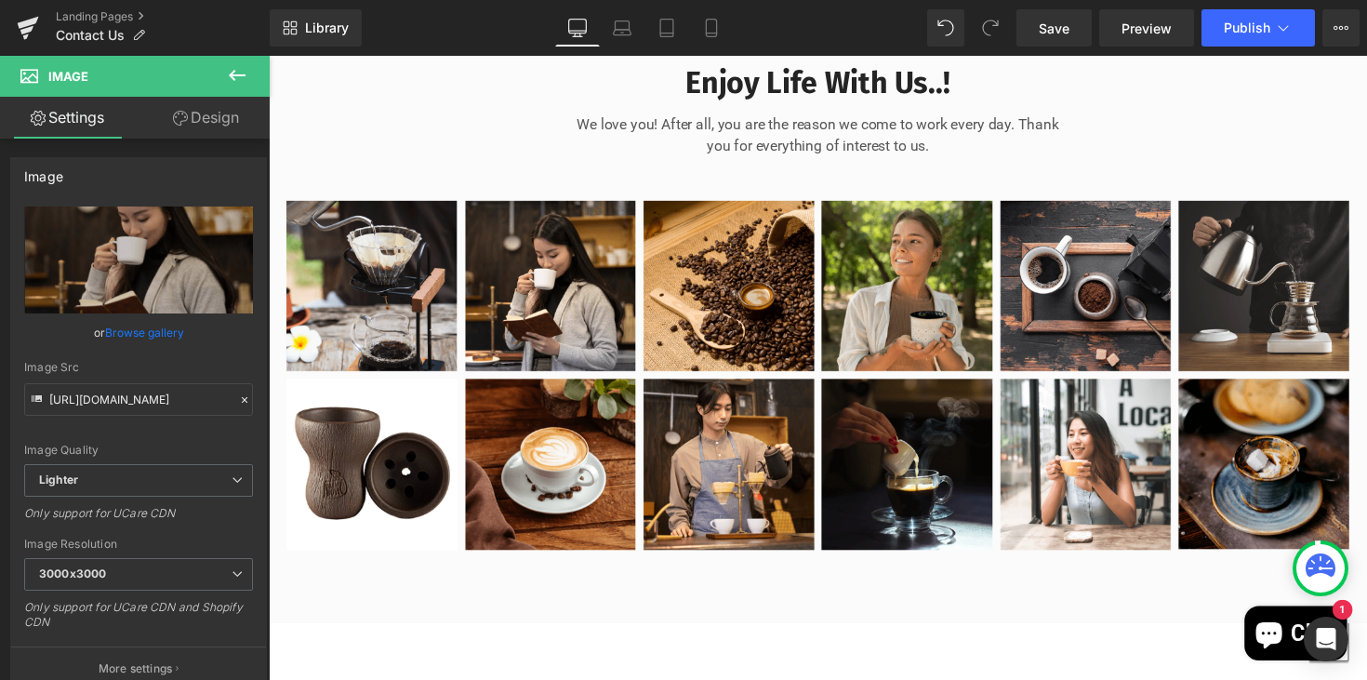
type input "C:\fakepath\IMG_8003.jpeg"
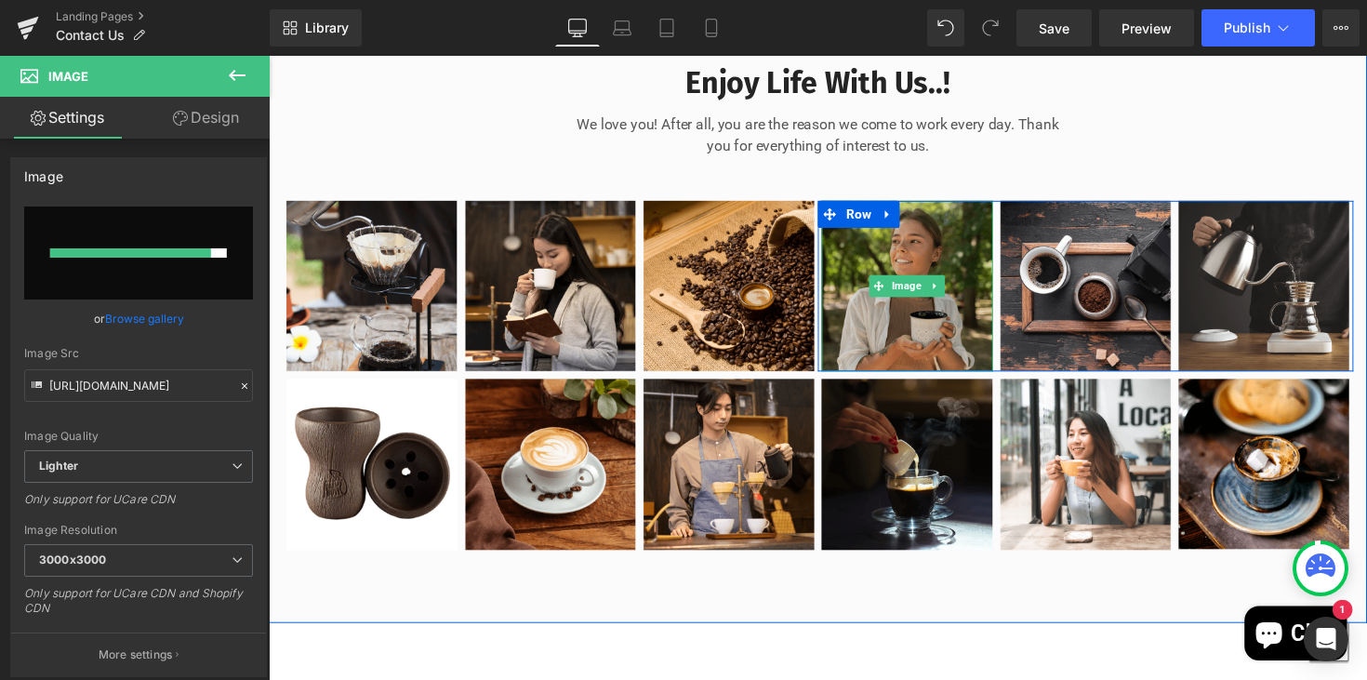
click at [908, 364] on img at bounding box center [923, 293] width 176 height 176
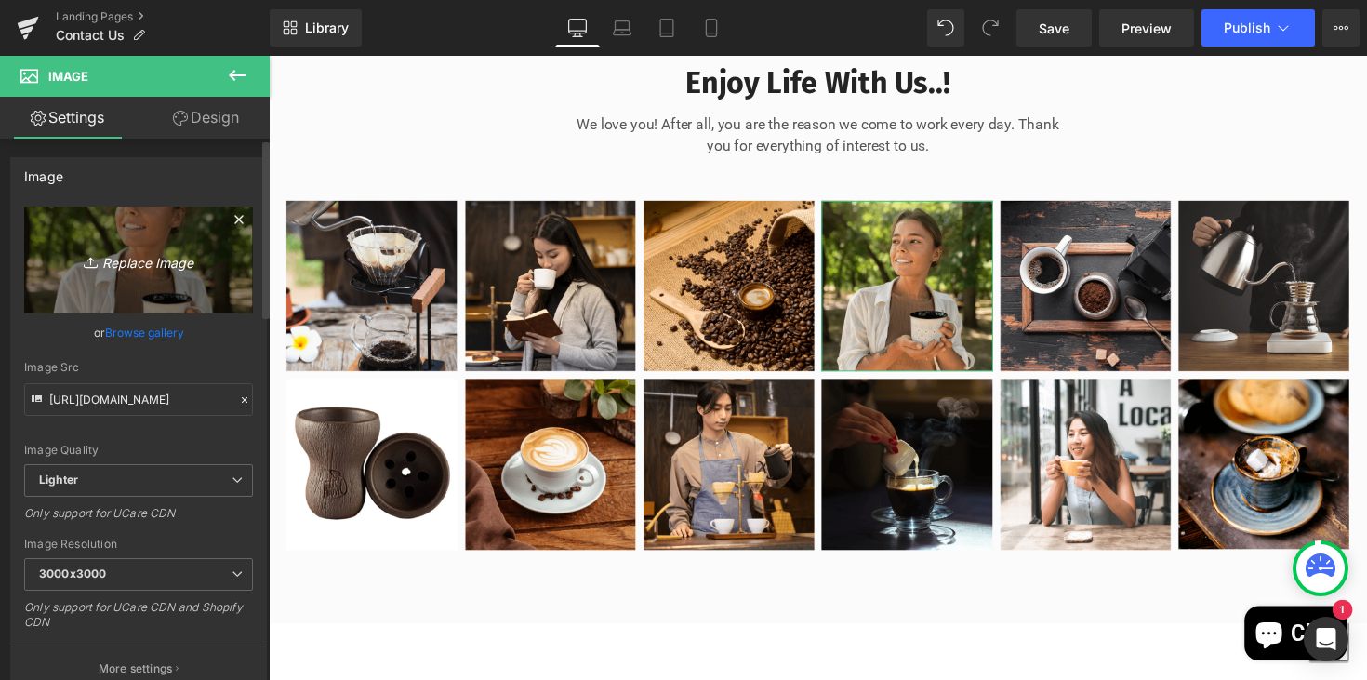
click at [113, 253] on icon "Replace Image" at bounding box center [138, 259] width 149 height 23
type input "C:\fakepath\IMG_8392.jpeg"
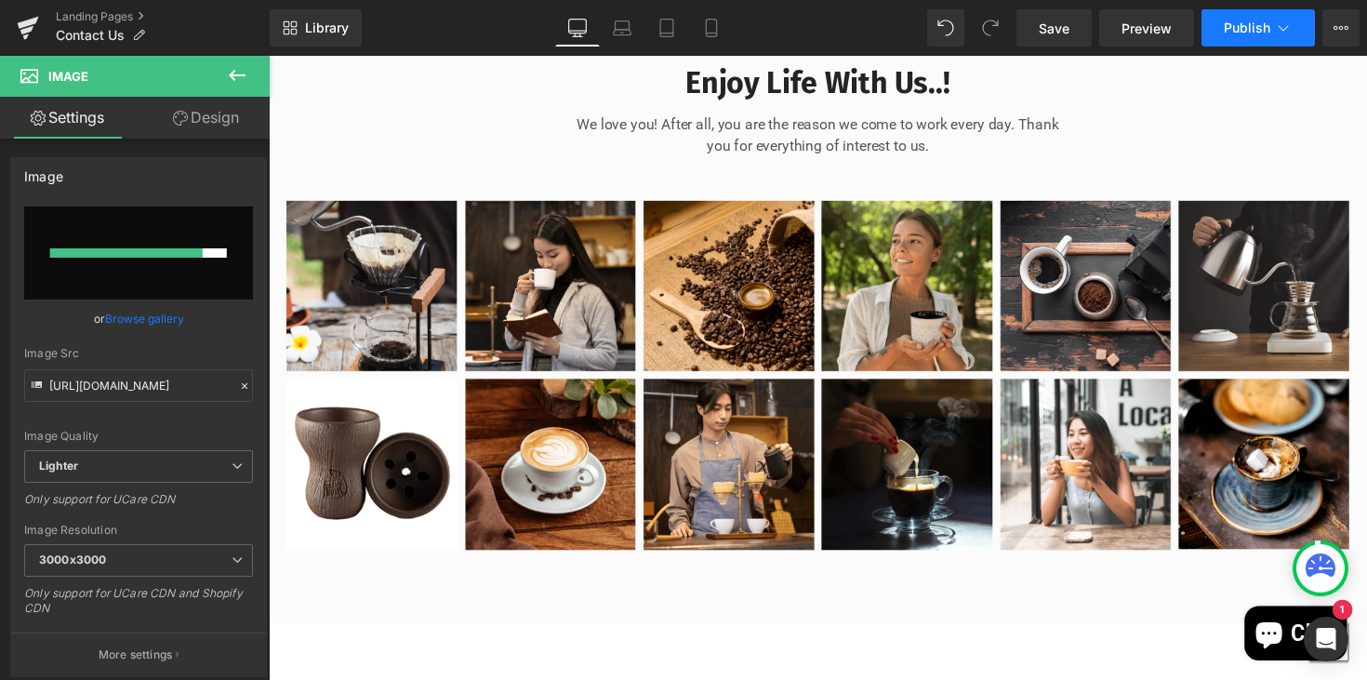
click at [1242, 32] on span "Publish" at bounding box center [1247, 27] width 46 height 15
click at [1049, 27] on span "Save" at bounding box center [1054, 29] width 31 height 20
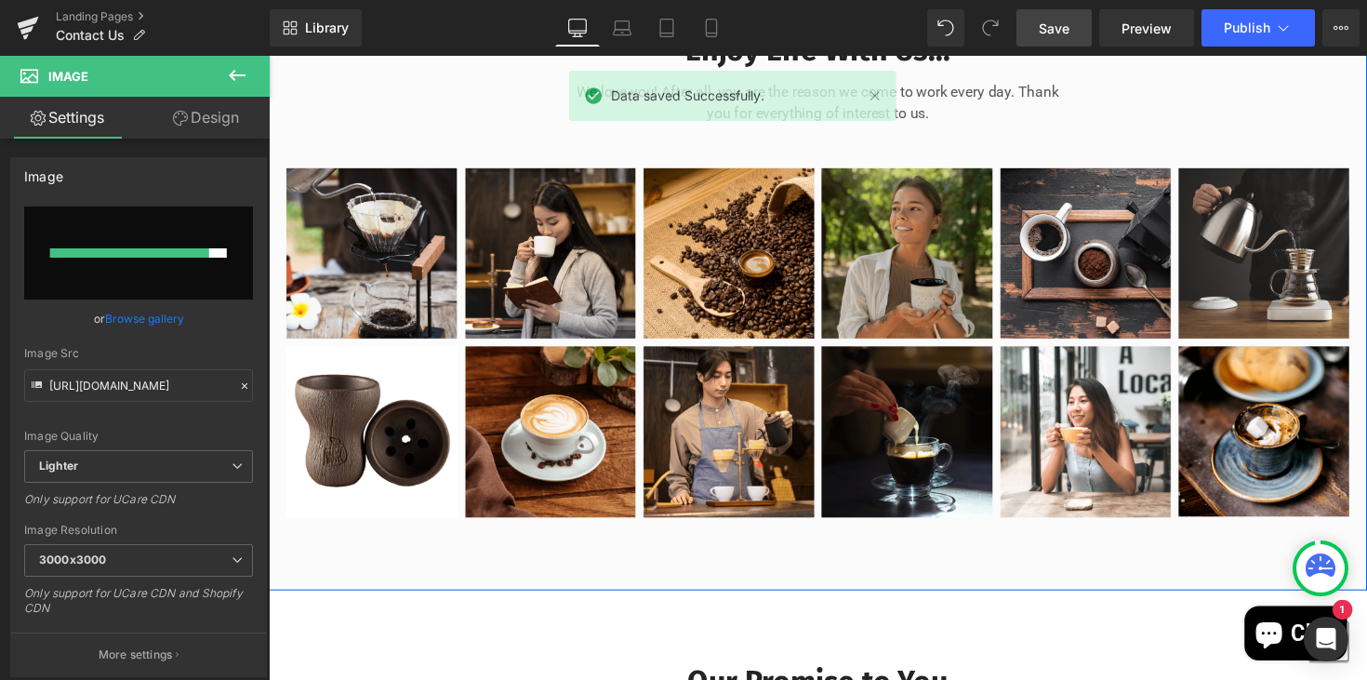
scroll to position [1290, 0]
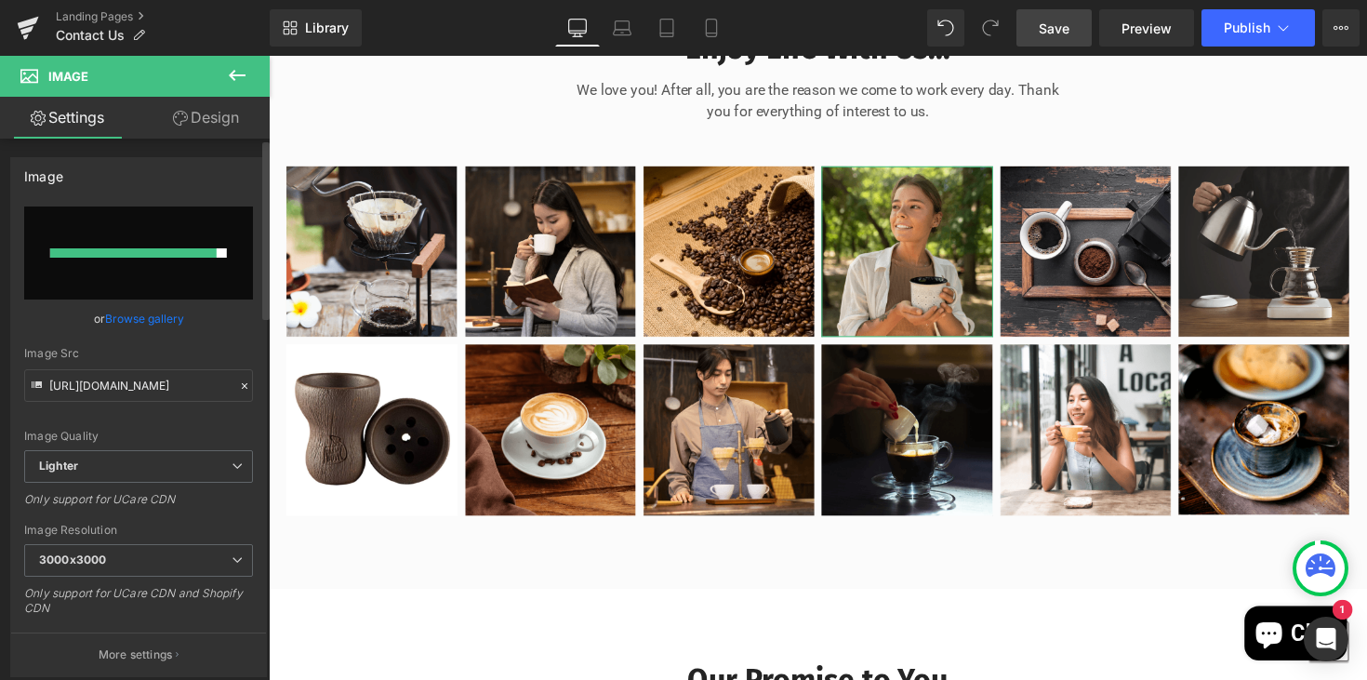
click at [242, 386] on icon at bounding box center [245, 386] width 6 height 6
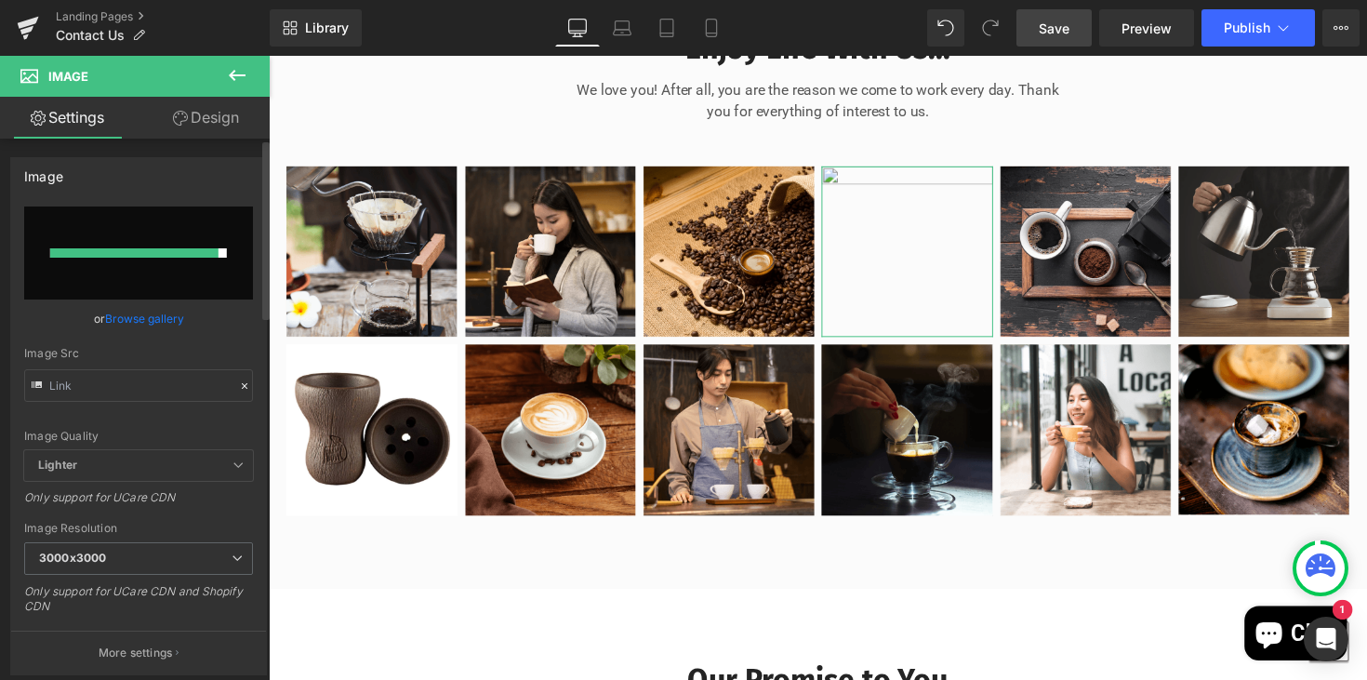
click at [142, 272] on input "file" at bounding box center [138, 252] width 229 height 93
type input "C:\fakepath\IMG_8392.jpeg"
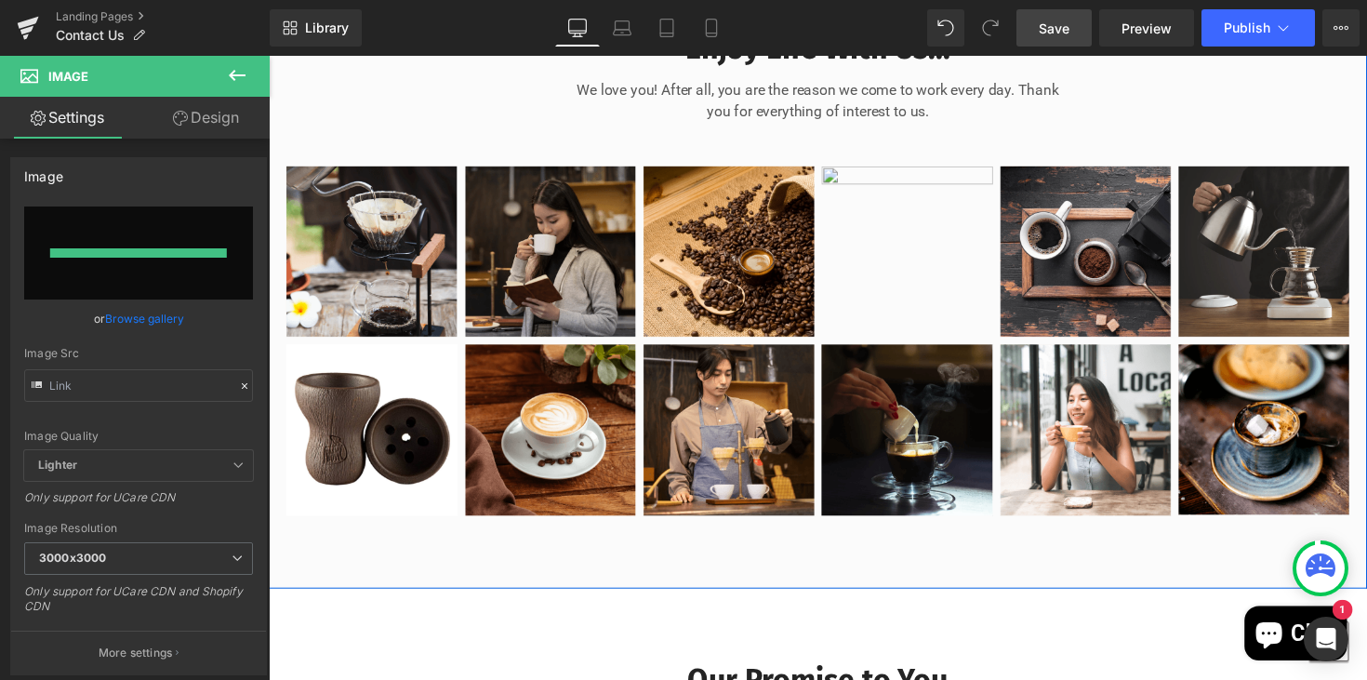
type input "https://ucarecdn.com/584ff50c-2231-4eef-a024-2577e4868170/-/format/auto/-/previ…"
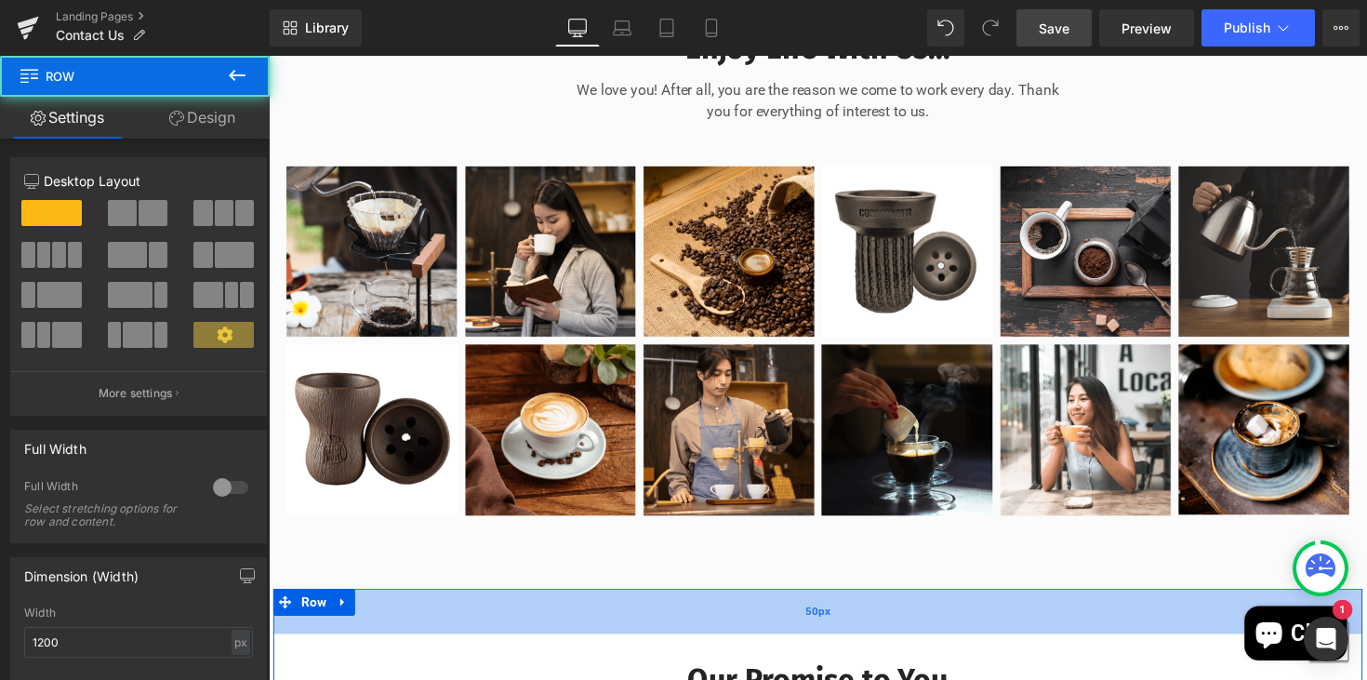
click at [1006, 648] on div "50px" at bounding box center [831, 625] width 1116 height 46
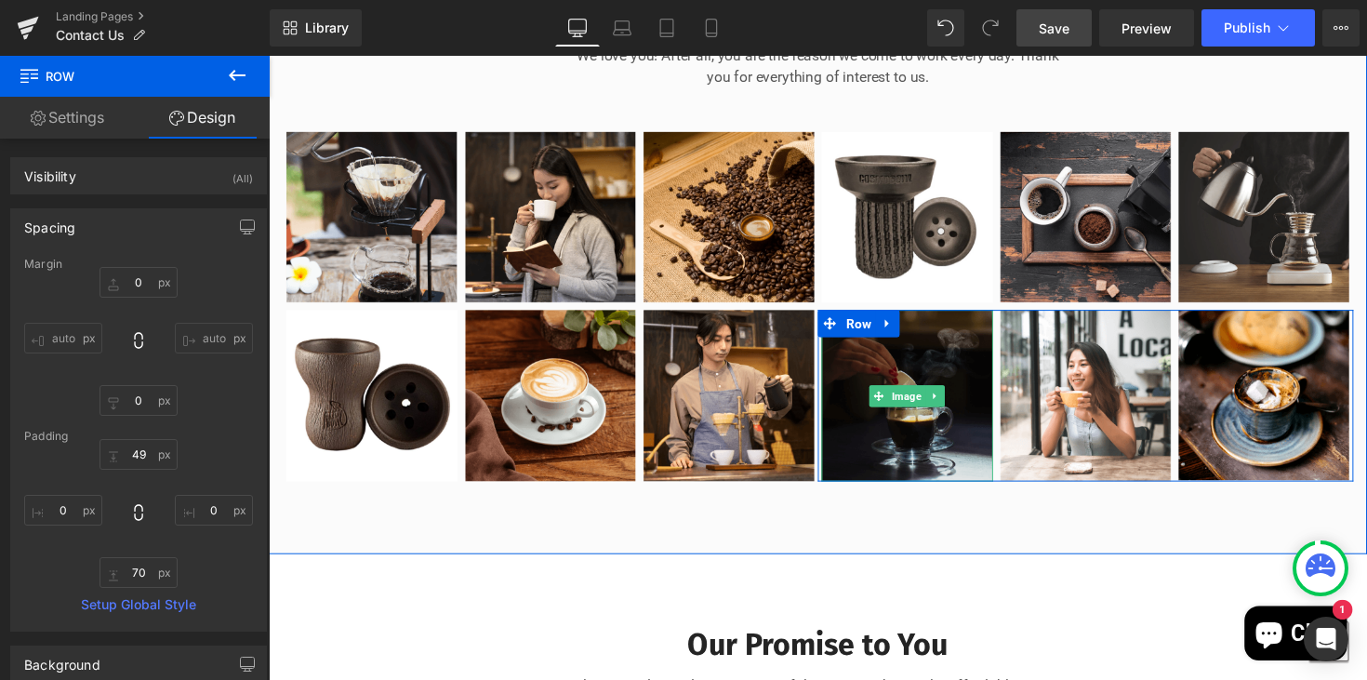
scroll to position [1293, 0]
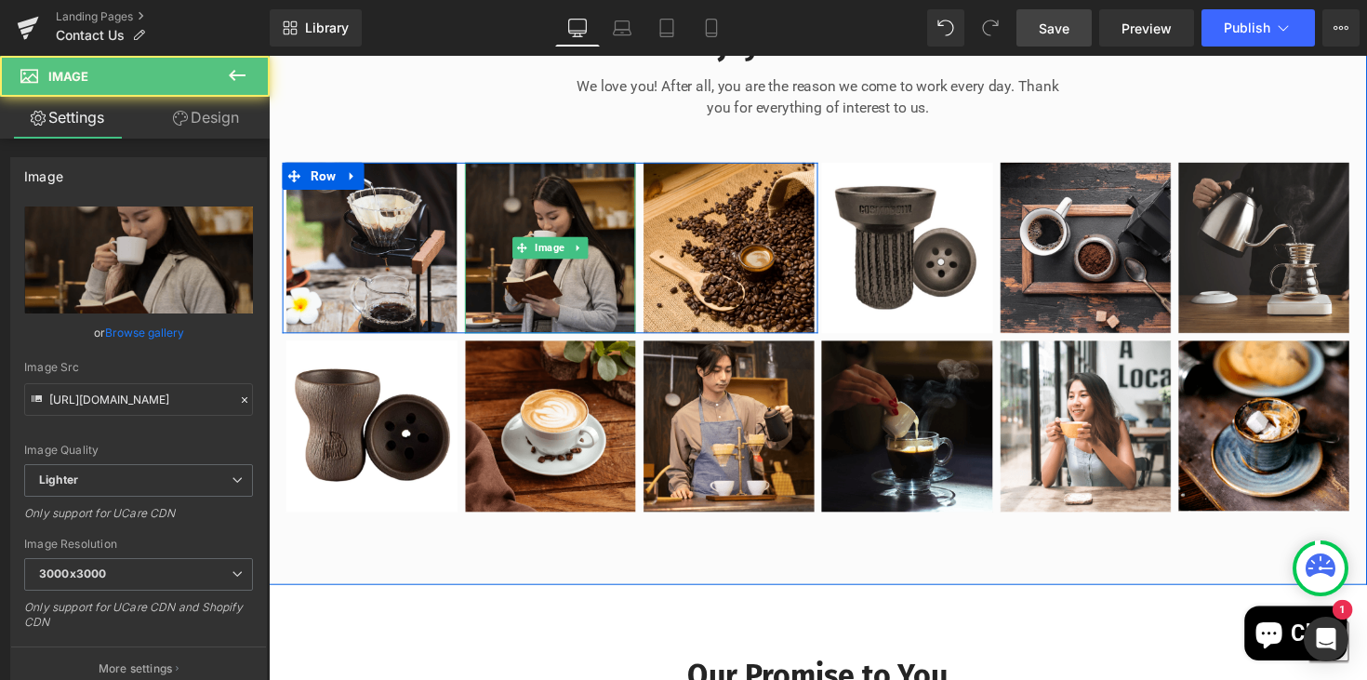
click at [523, 273] on img at bounding box center [558, 254] width 176 height 176
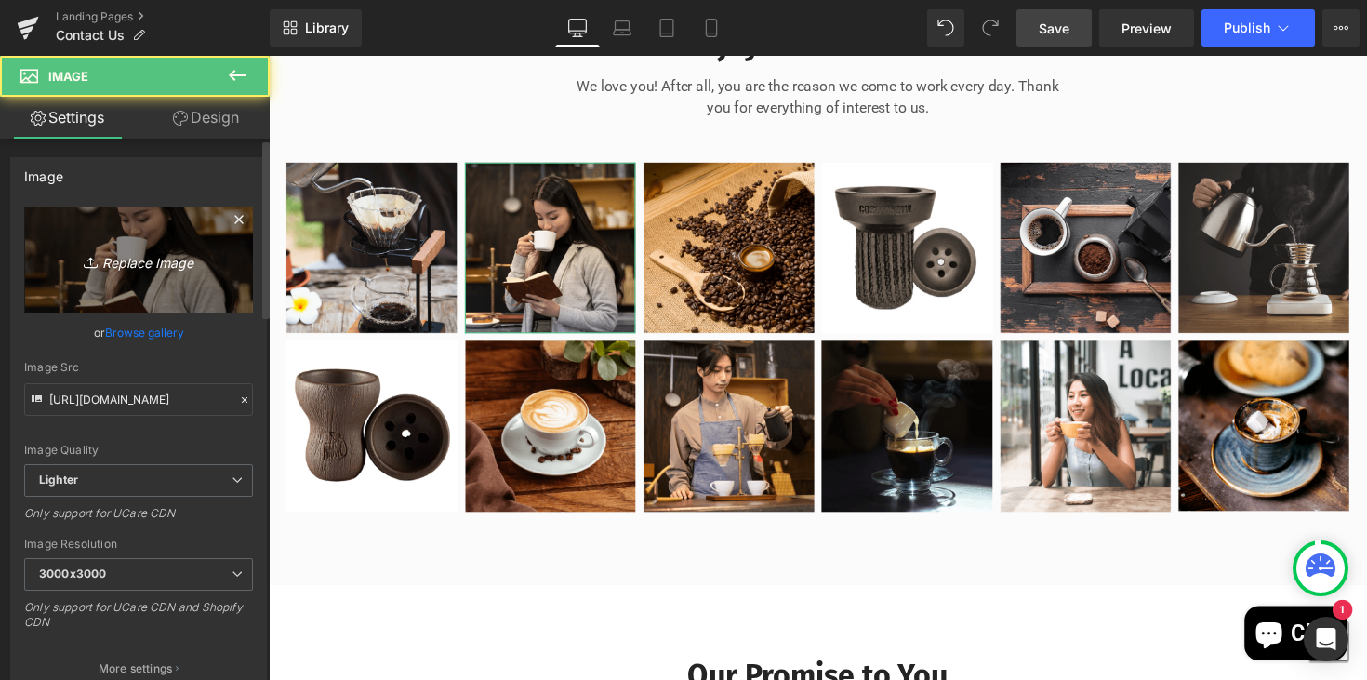
click at [144, 273] on link "Replace Image" at bounding box center [138, 259] width 229 height 107
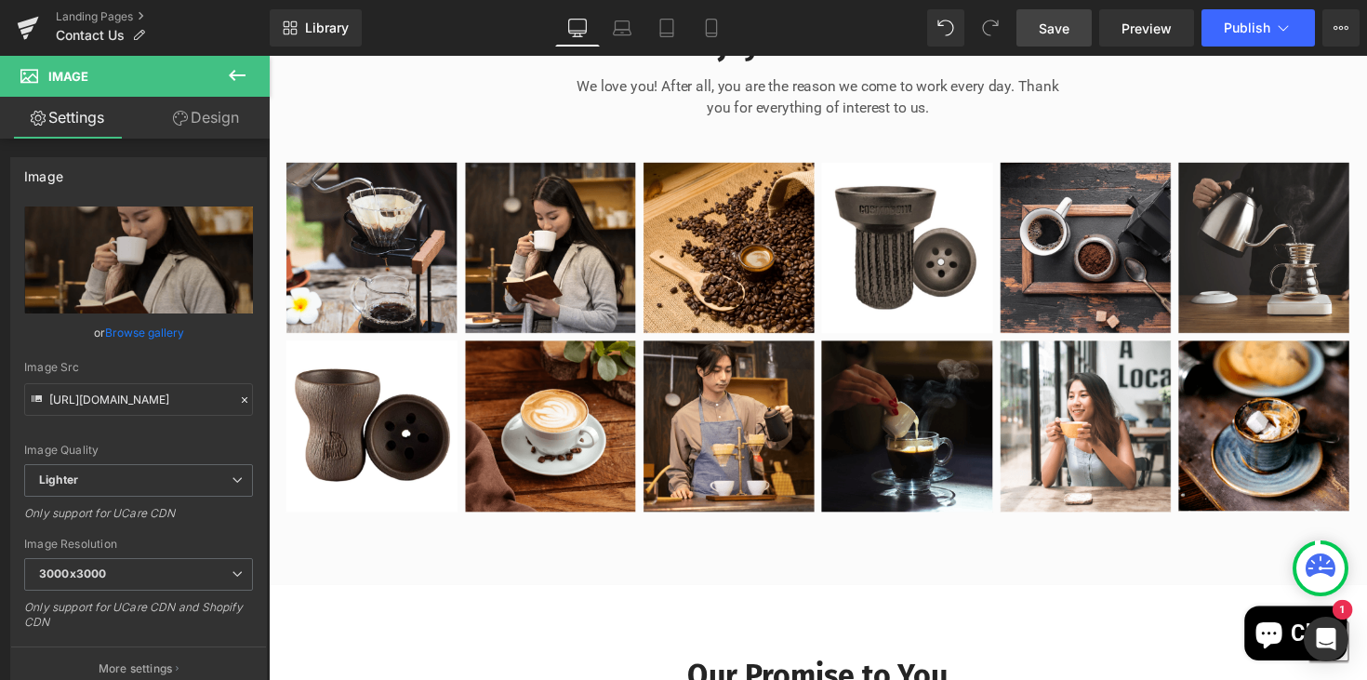
click at [1058, 38] on link "Save" at bounding box center [1053, 27] width 75 height 37
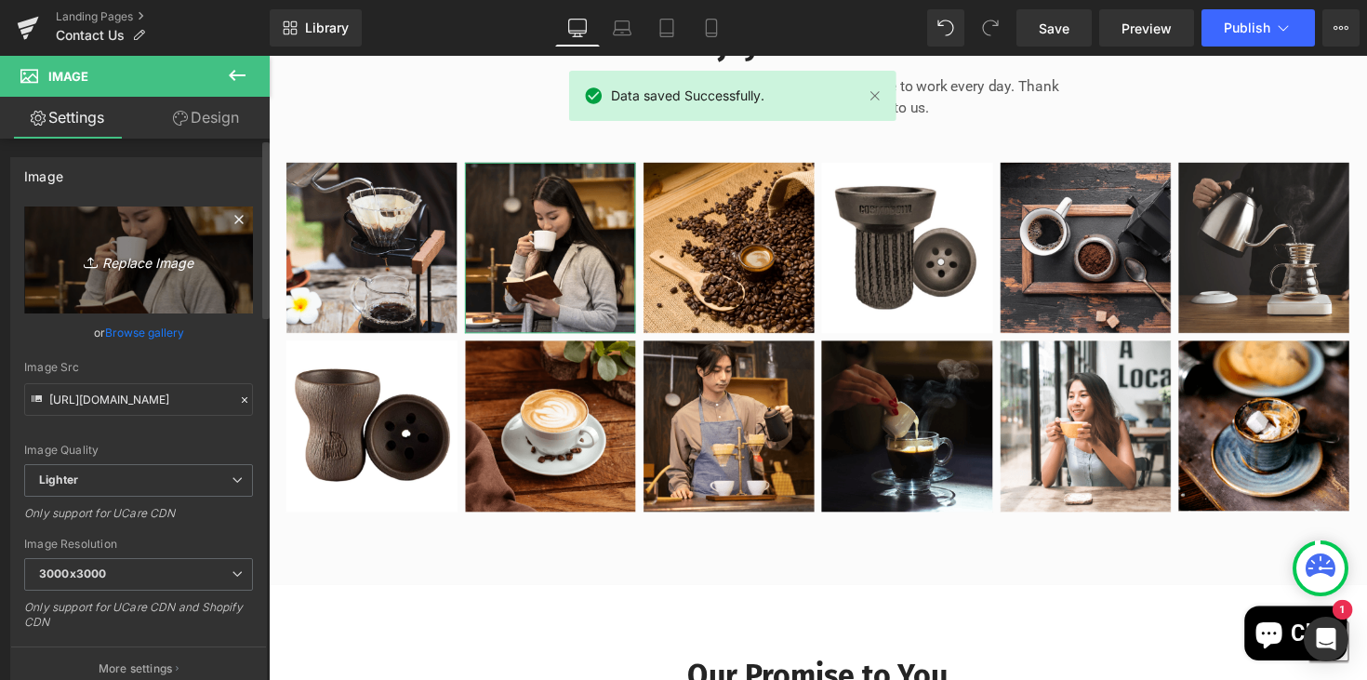
click at [139, 260] on icon "Replace Image" at bounding box center [138, 259] width 149 height 23
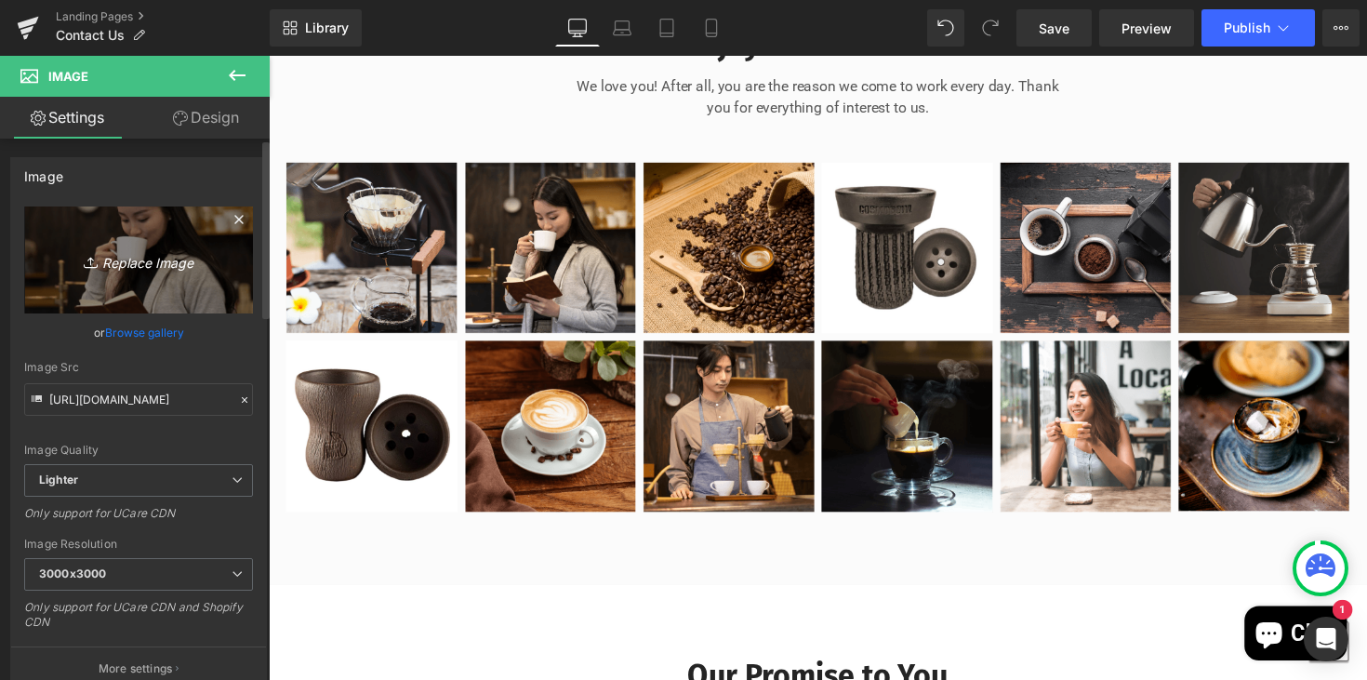
type input "C:\fakepath\IMG_8003.jpeg"
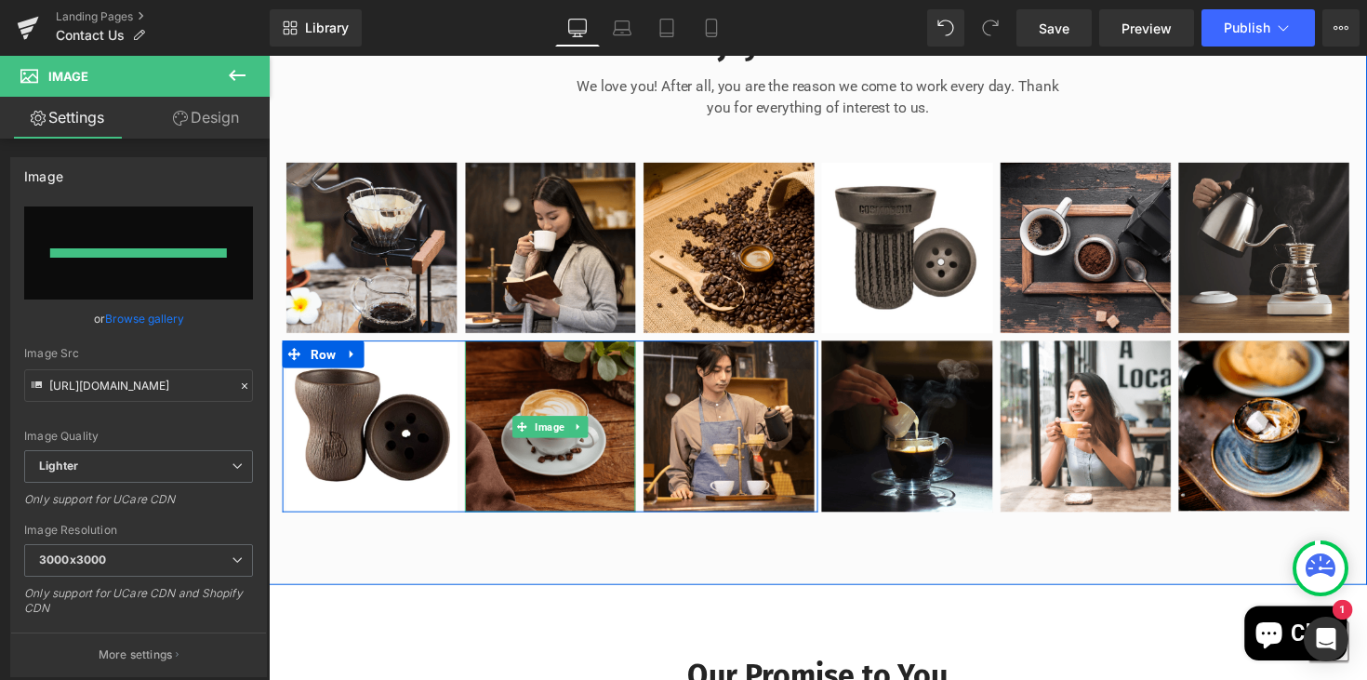
type input "https://ucarecdn.com/7e6aba95-bbae-41e9-816e-17ca61cf93f0/-/format/auto/-/previ…"
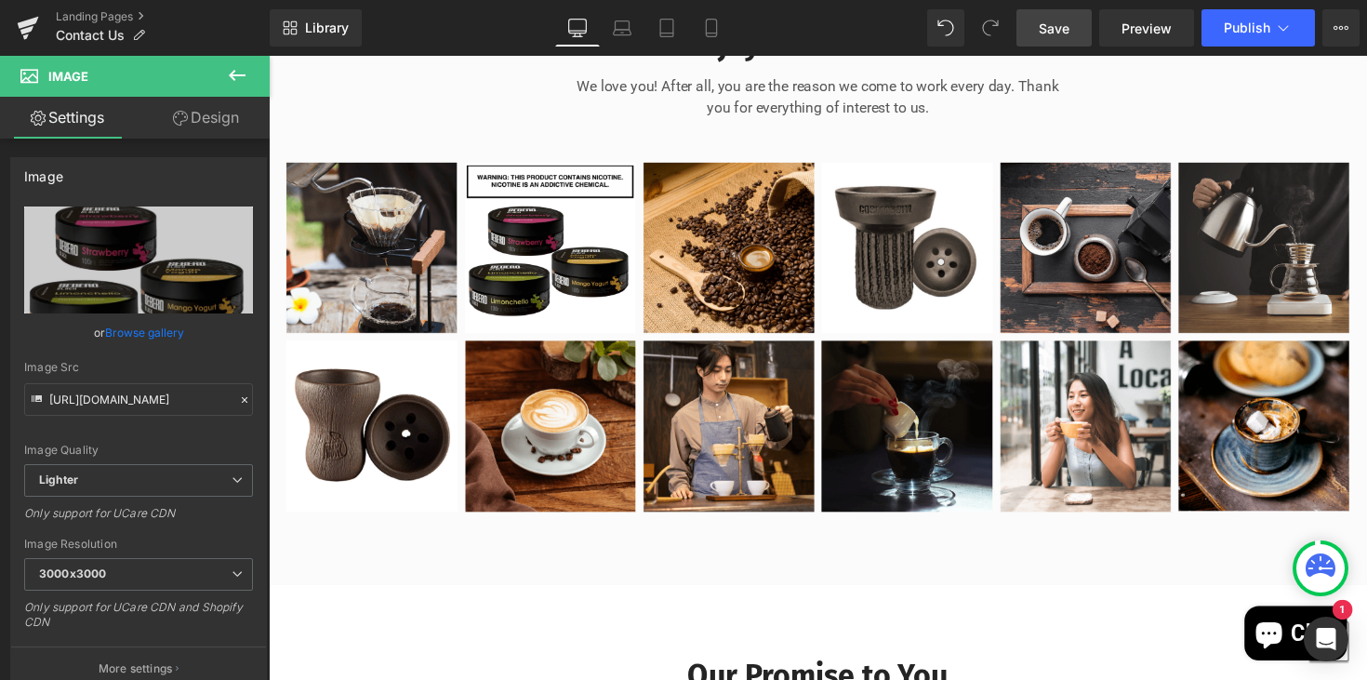
click at [1052, 29] on span "Save" at bounding box center [1054, 29] width 31 height 20
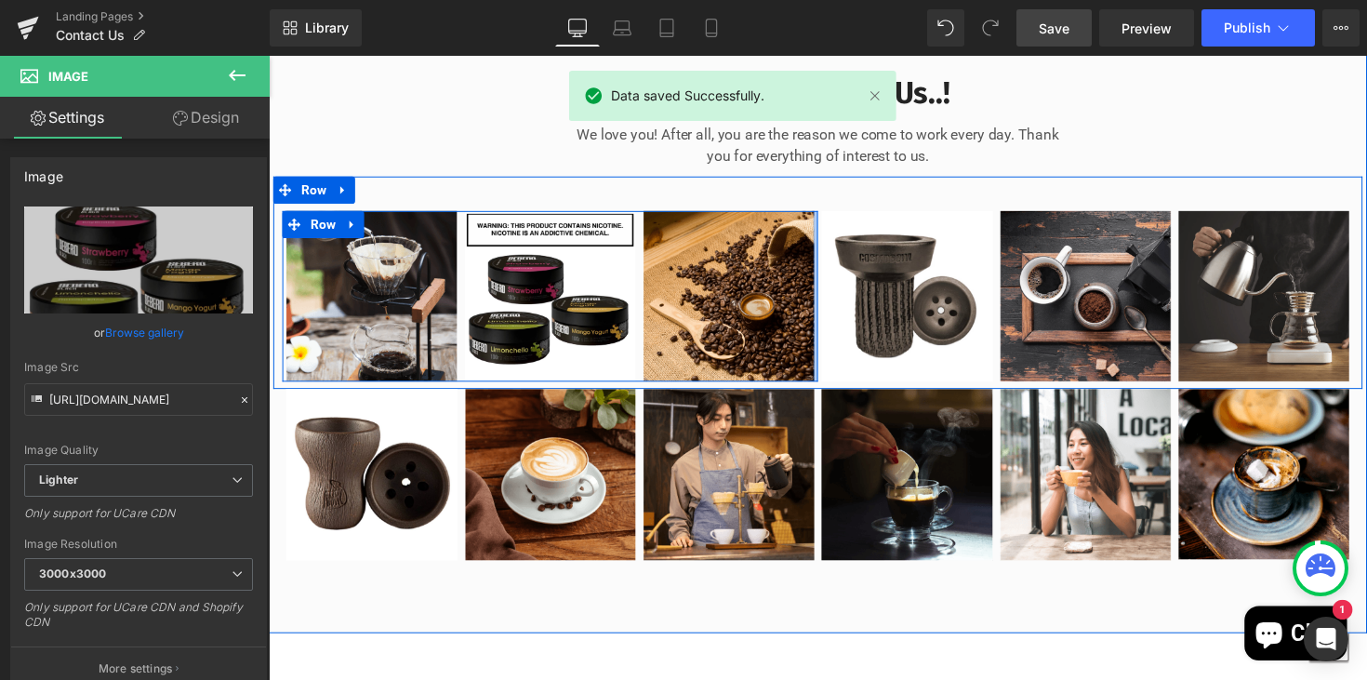
scroll to position [1278, 0]
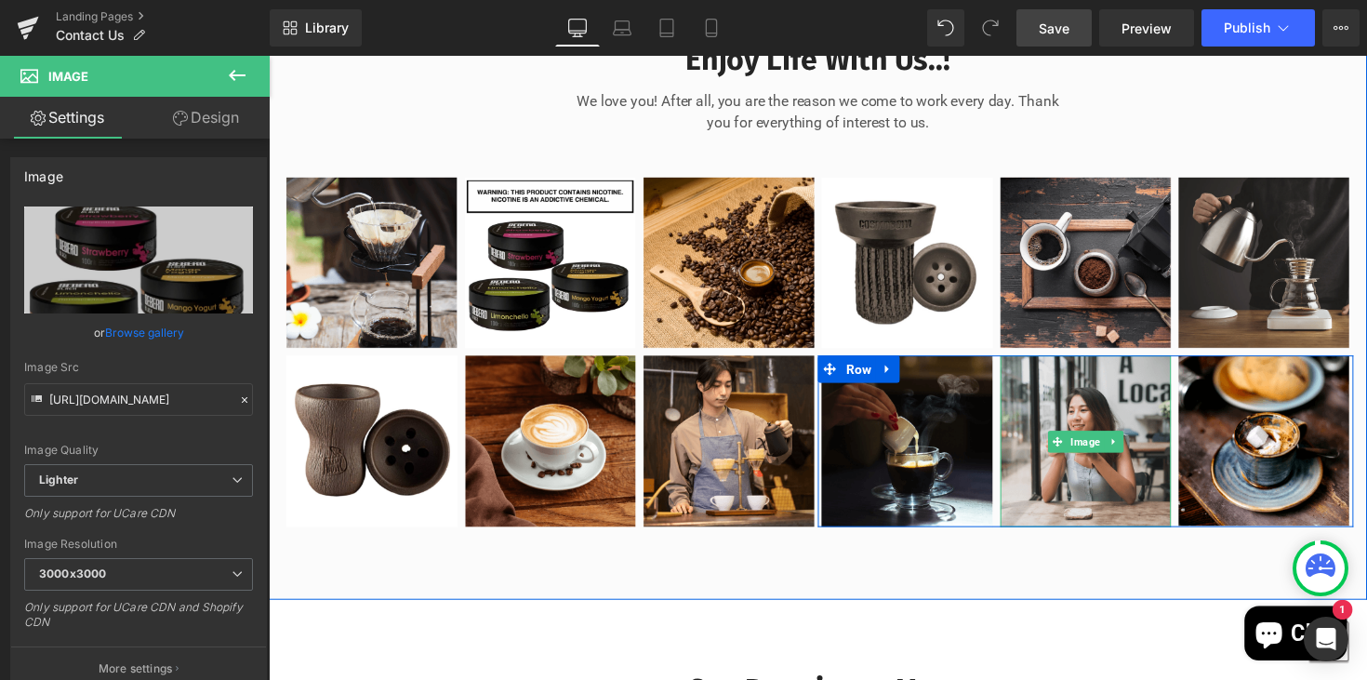
click at [1046, 470] on img at bounding box center [1106, 451] width 176 height 176
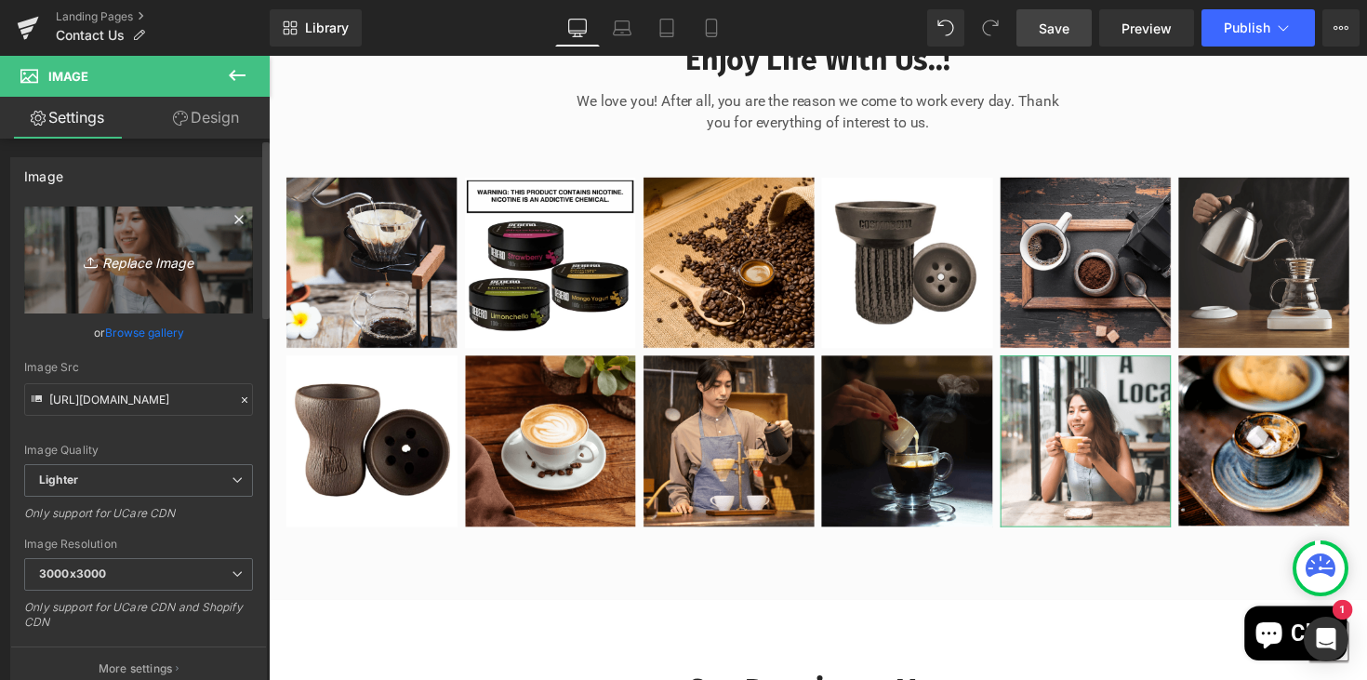
click at [167, 294] on link "Replace Image" at bounding box center [138, 259] width 229 height 107
type input "C:\fakepath\IMG_7769.jpeg"
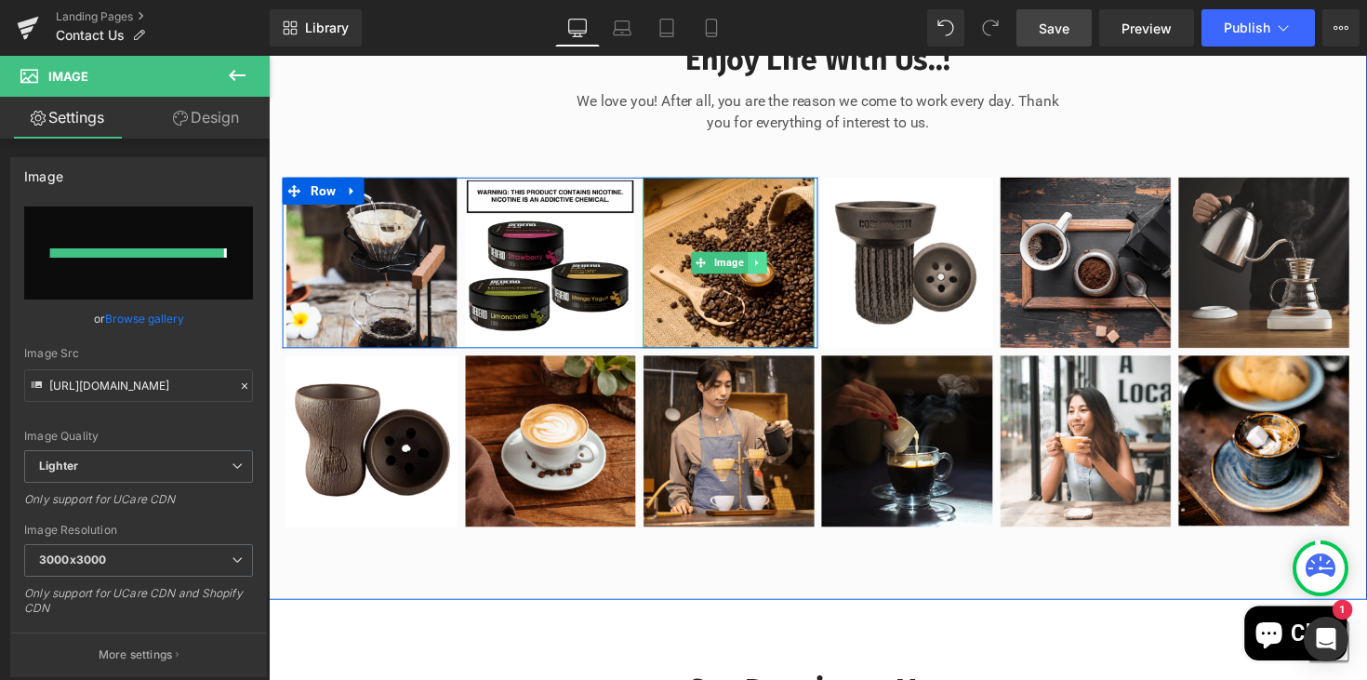
type input "https://ucarecdn.com/683850c2-0762-4eae-8ce9-53445cb04c99/-/format/auto/-/previ…"
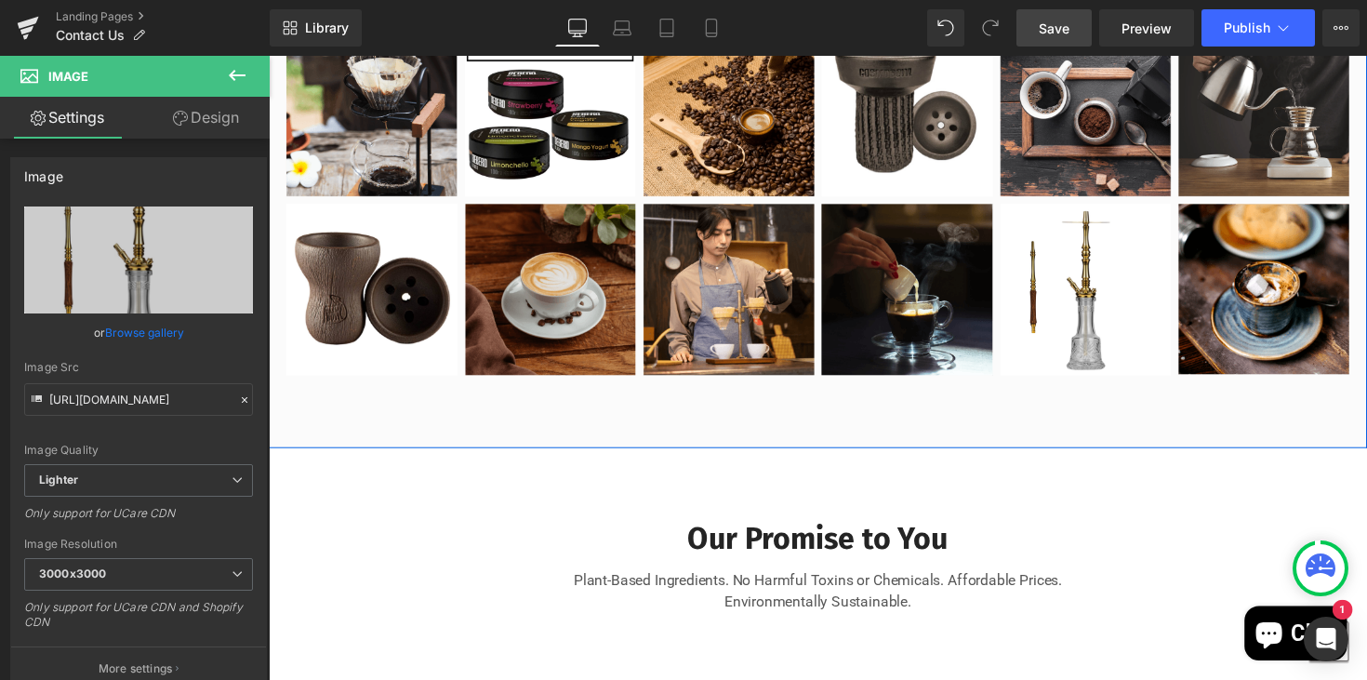
scroll to position [1437, 0]
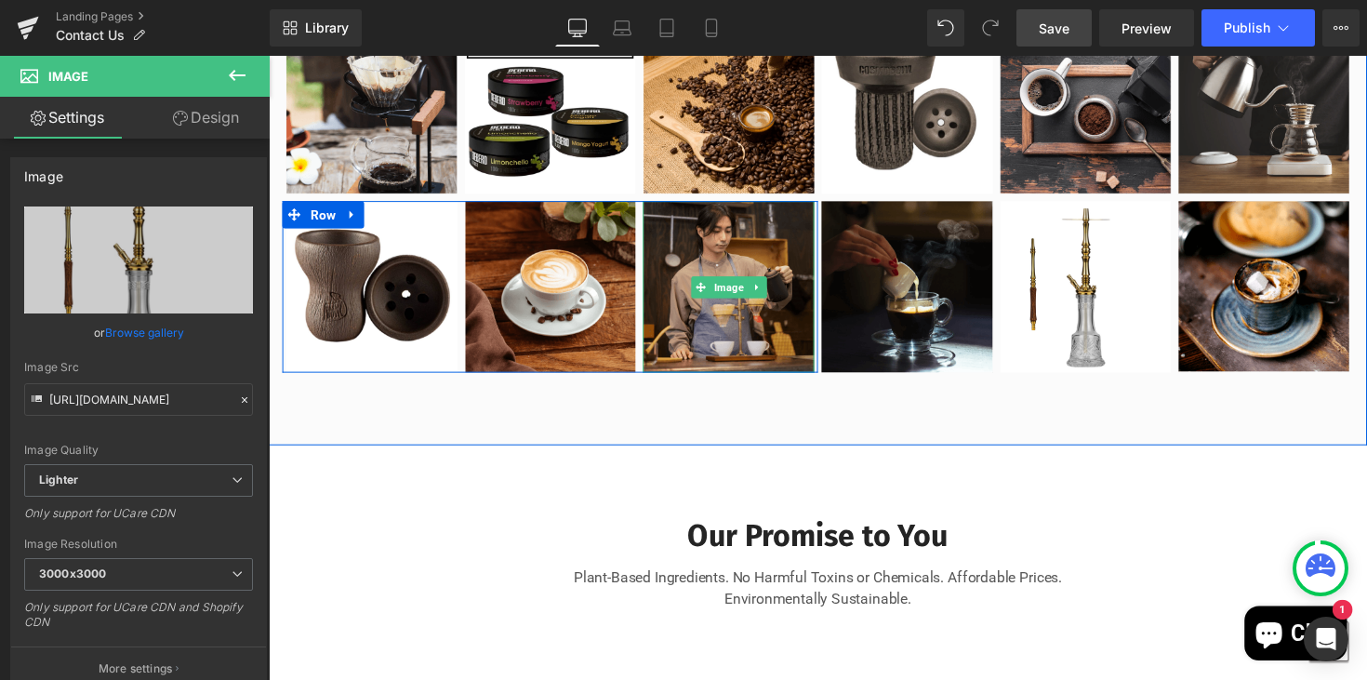
click at [748, 375] on img at bounding box center [740, 293] width 176 height 176
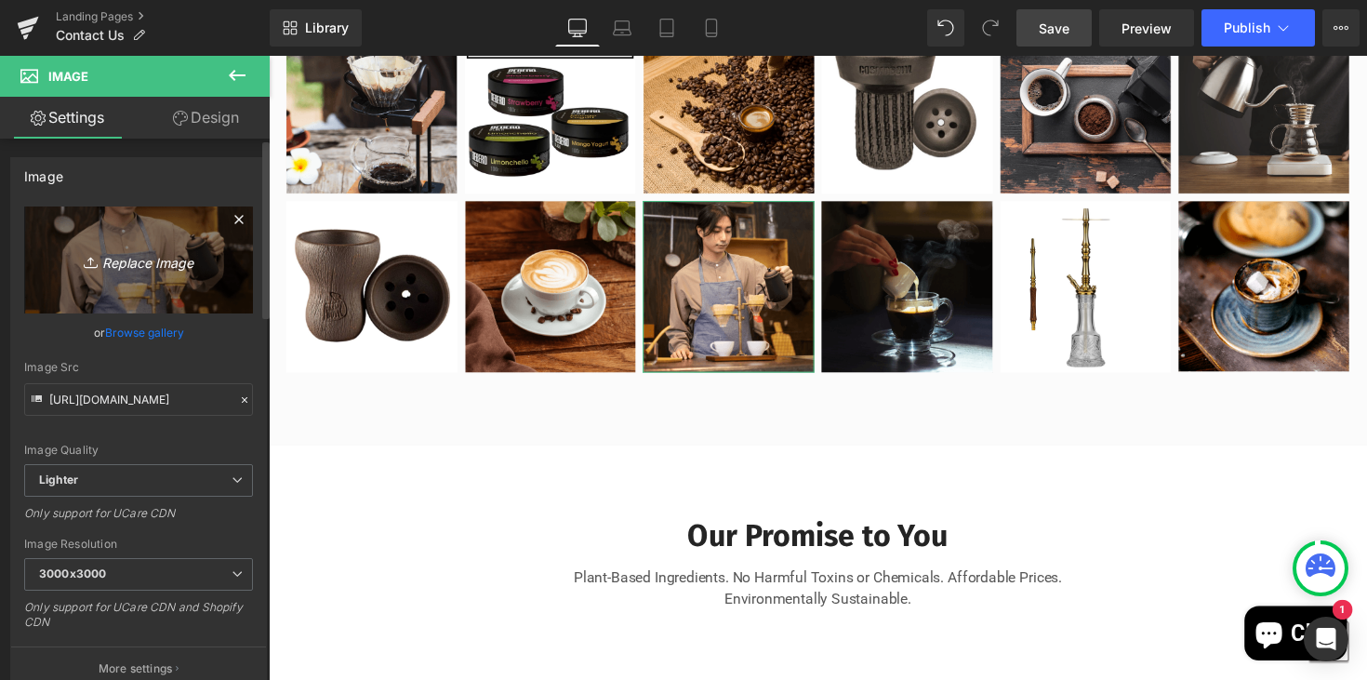
click at [126, 276] on link "Replace Image" at bounding box center [138, 259] width 229 height 107
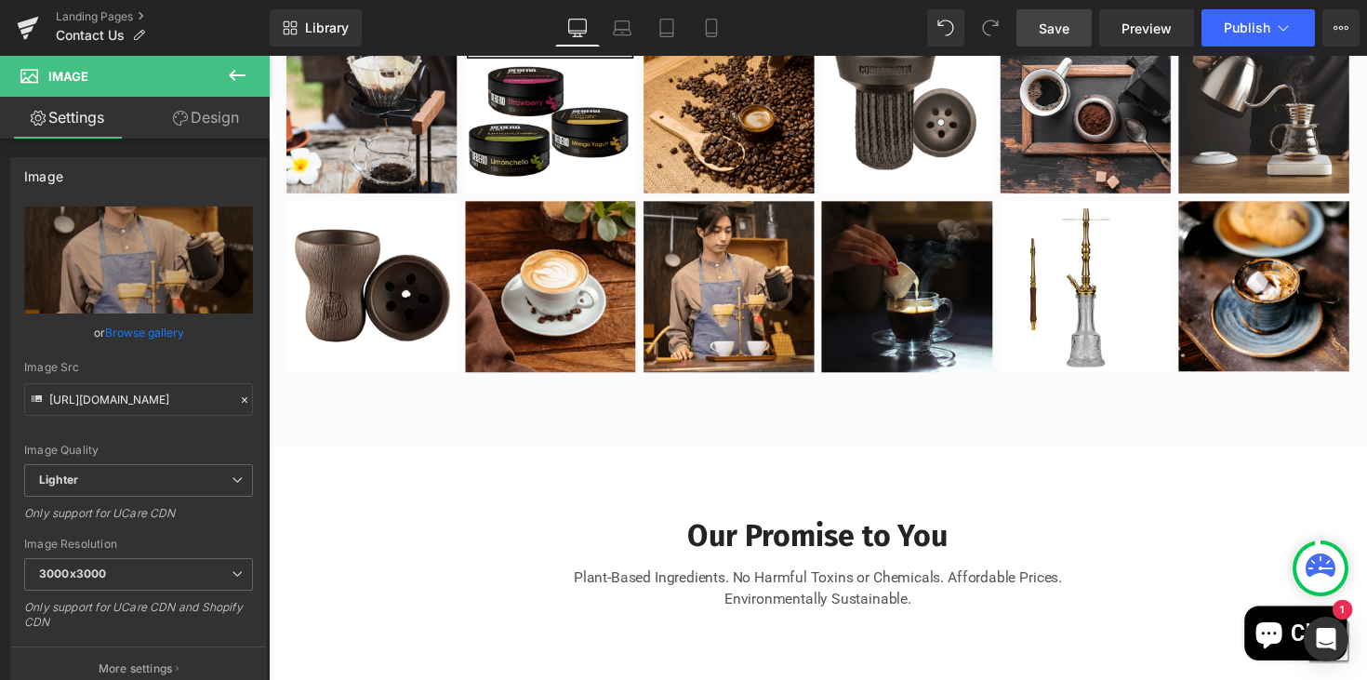
click at [1038, 13] on link "Save" at bounding box center [1053, 27] width 75 height 37
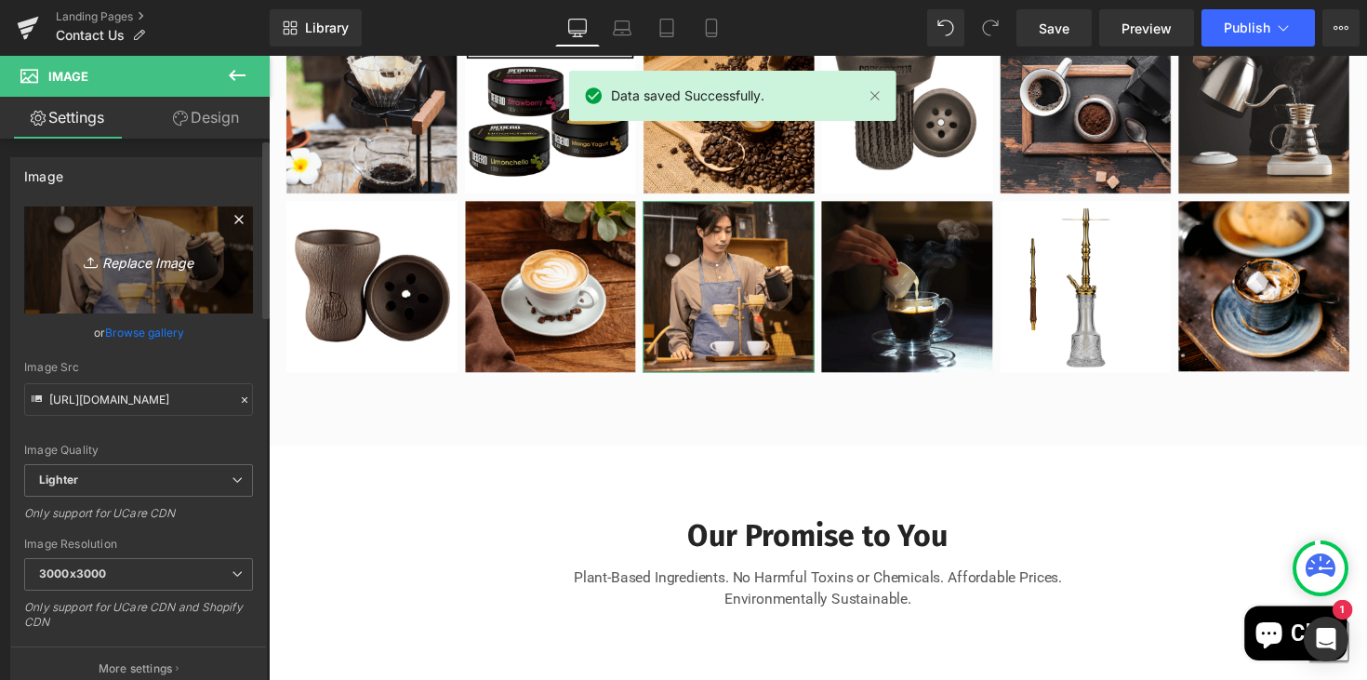
click at [150, 262] on icon "Replace Image" at bounding box center [138, 259] width 149 height 23
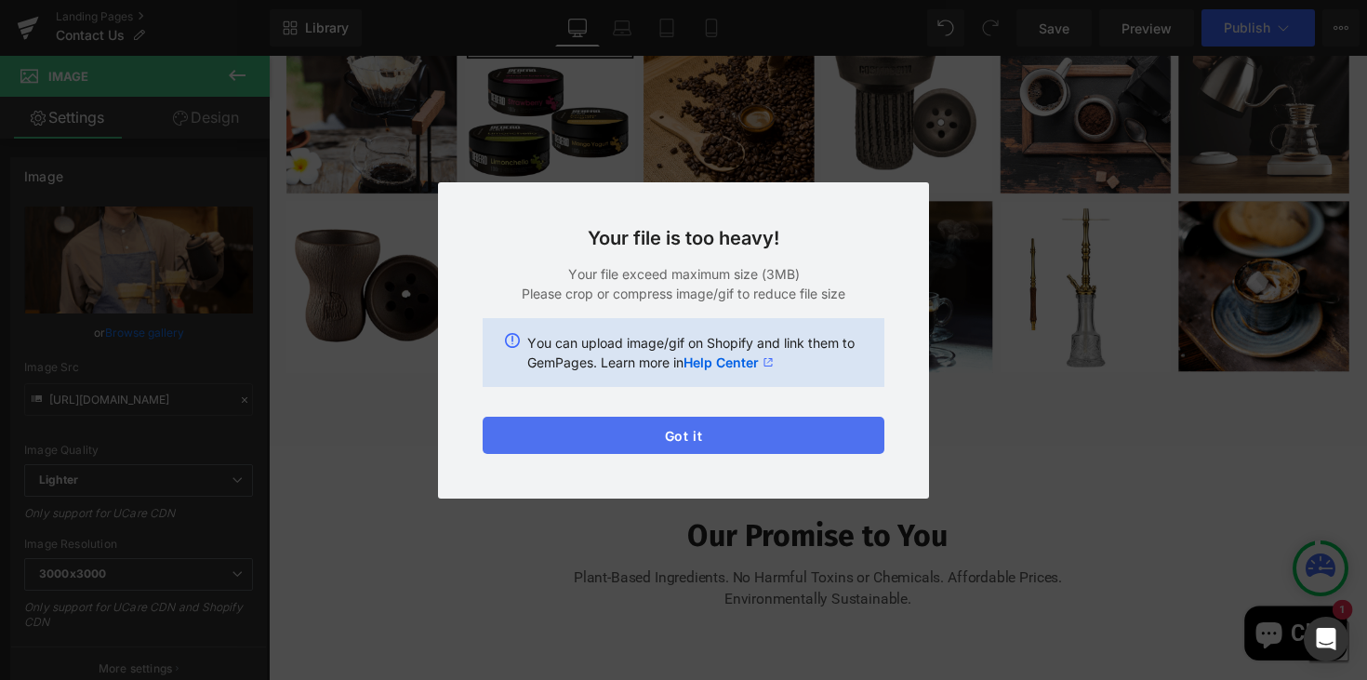
click at [694, 441] on button "Got it" at bounding box center [684, 435] width 402 height 37
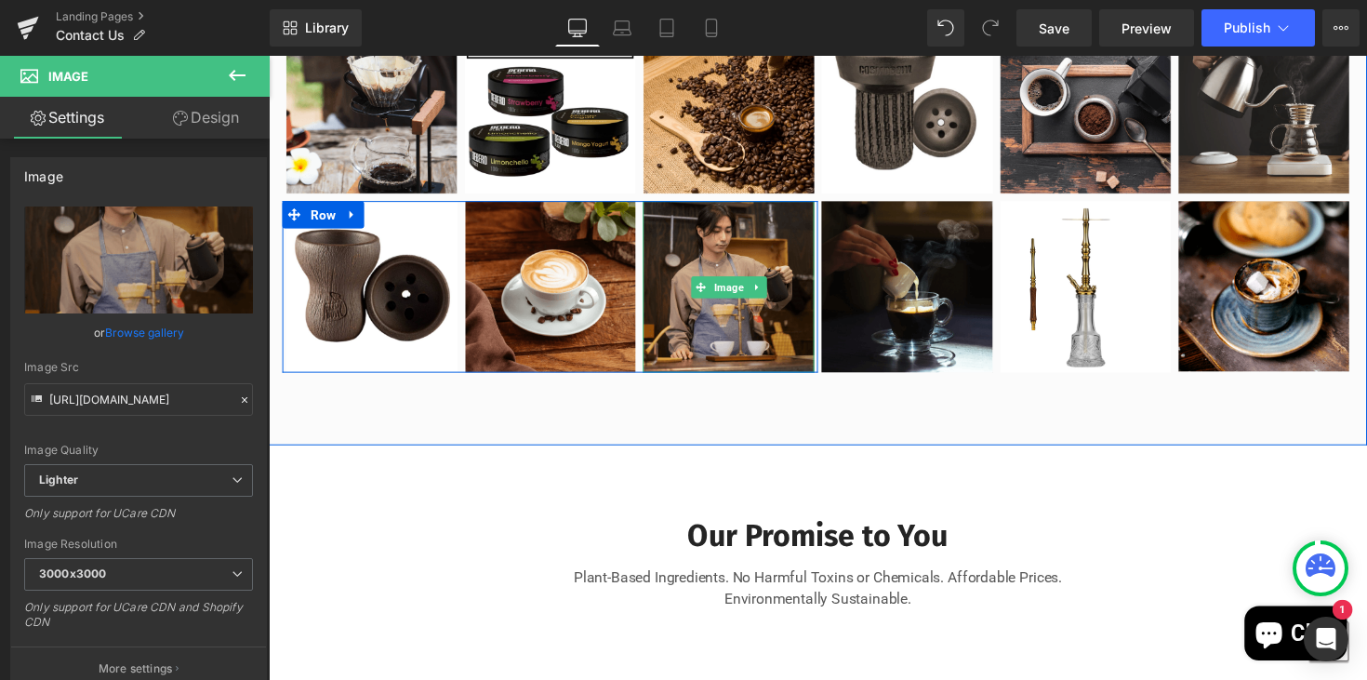
click at [788, 356] on img at bounding box center [740, 293] width 176 height 176
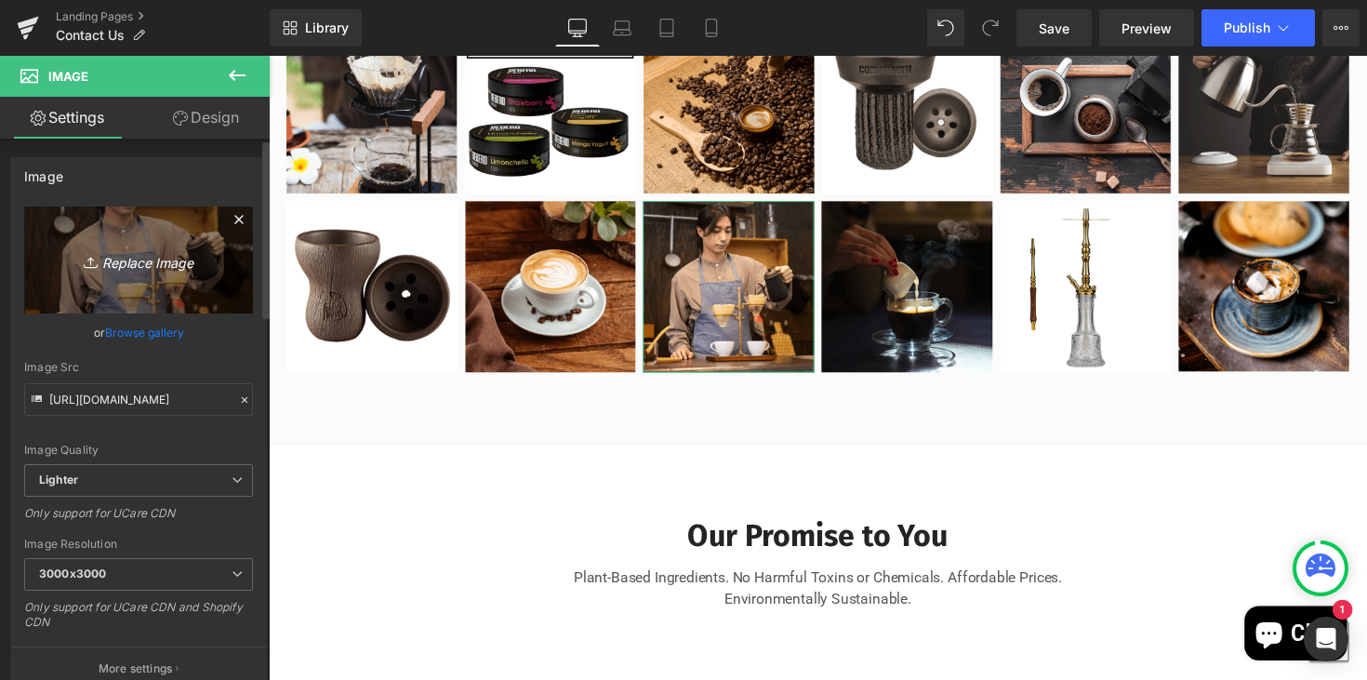
click at [177, 282] on link "Replace Image" at bounding box center [138, 259] width 229 height 107
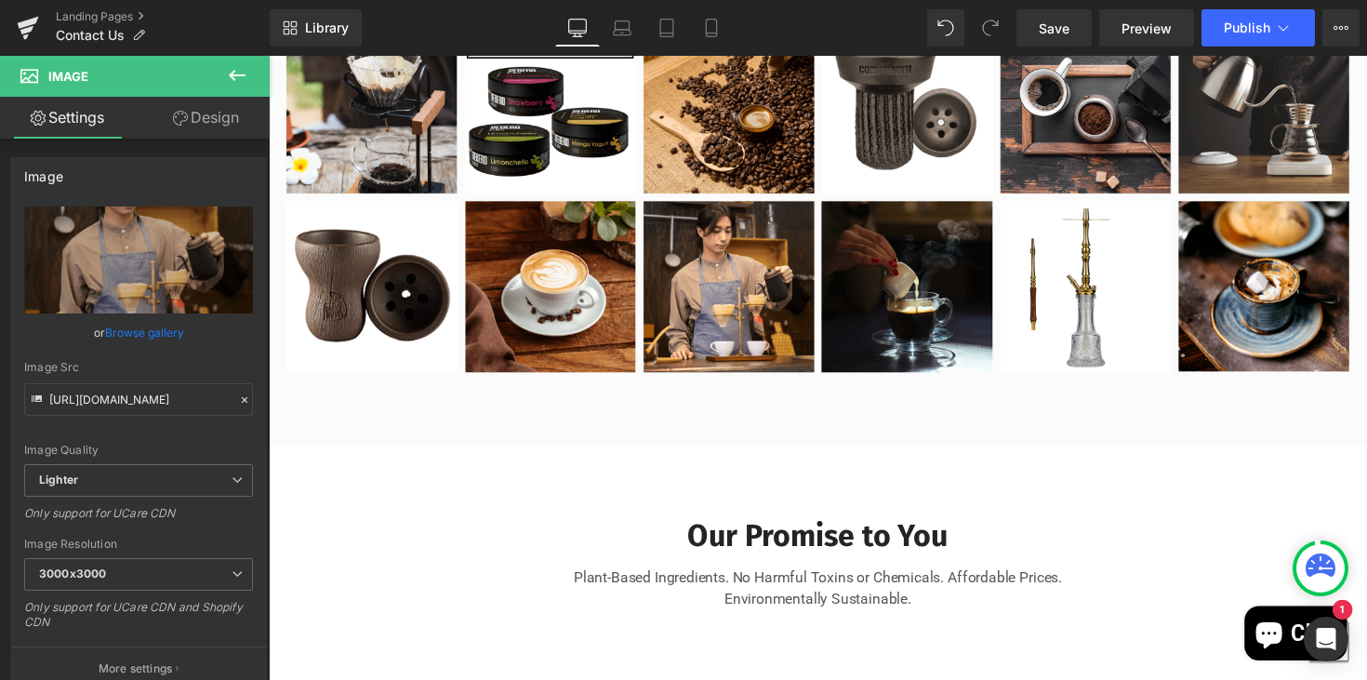
type input "C:\fakepath\IMG_8432.jpeg"
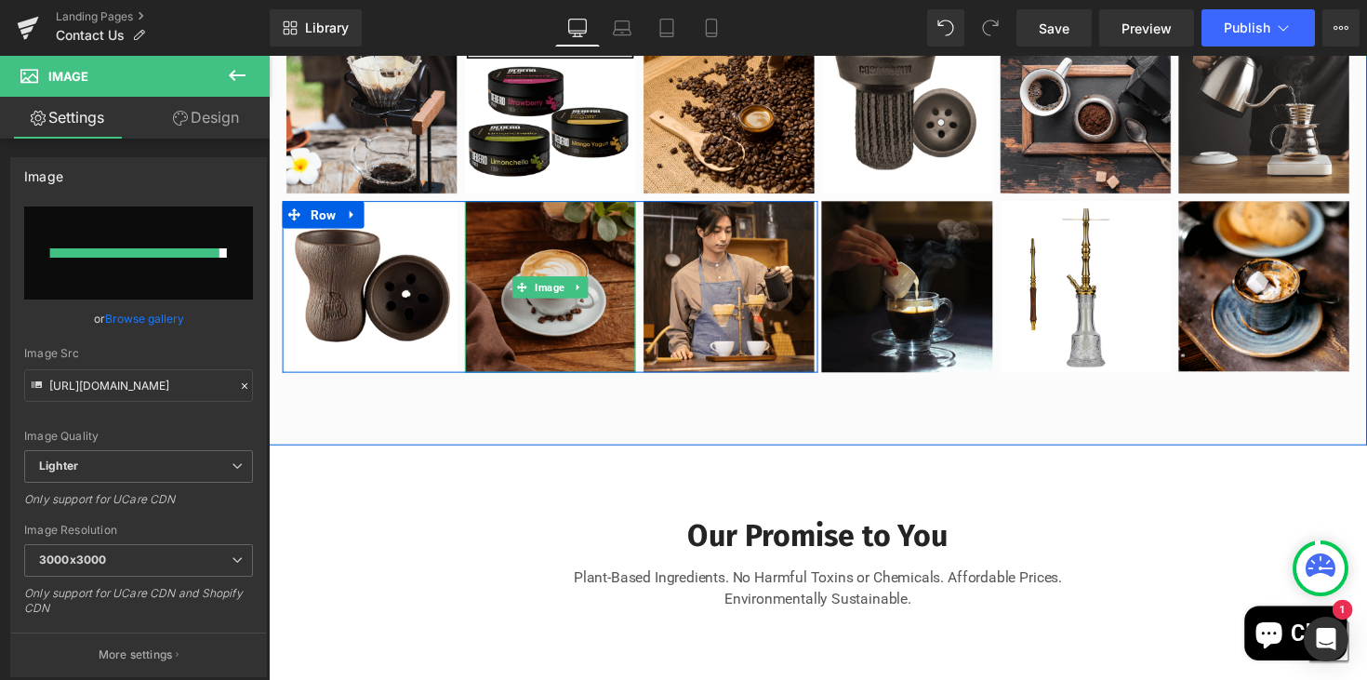
type input "https://ucarecdn.com/6287eef4-a6be-4179-b6ec-7426234c95f1/-/format/auto/-/previ…"
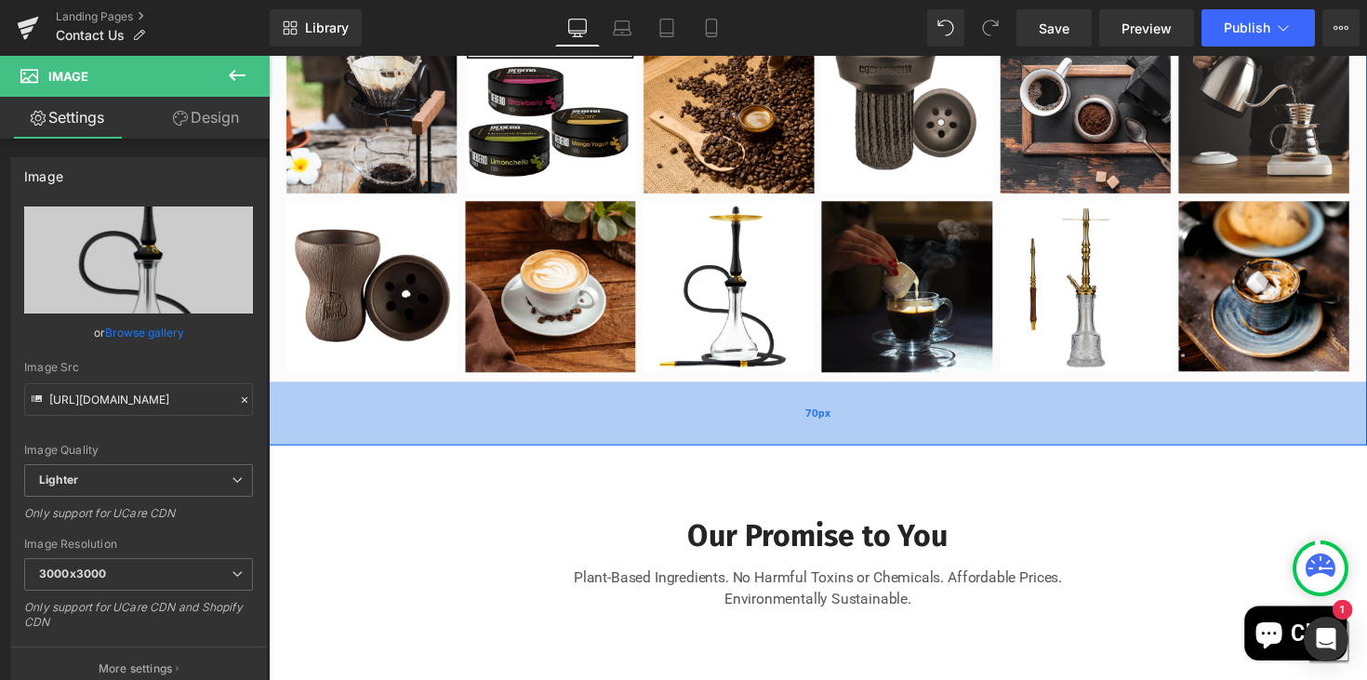
click at [708, 455] on div "70px" at bounding box center [831, 422] width 1125 height 65
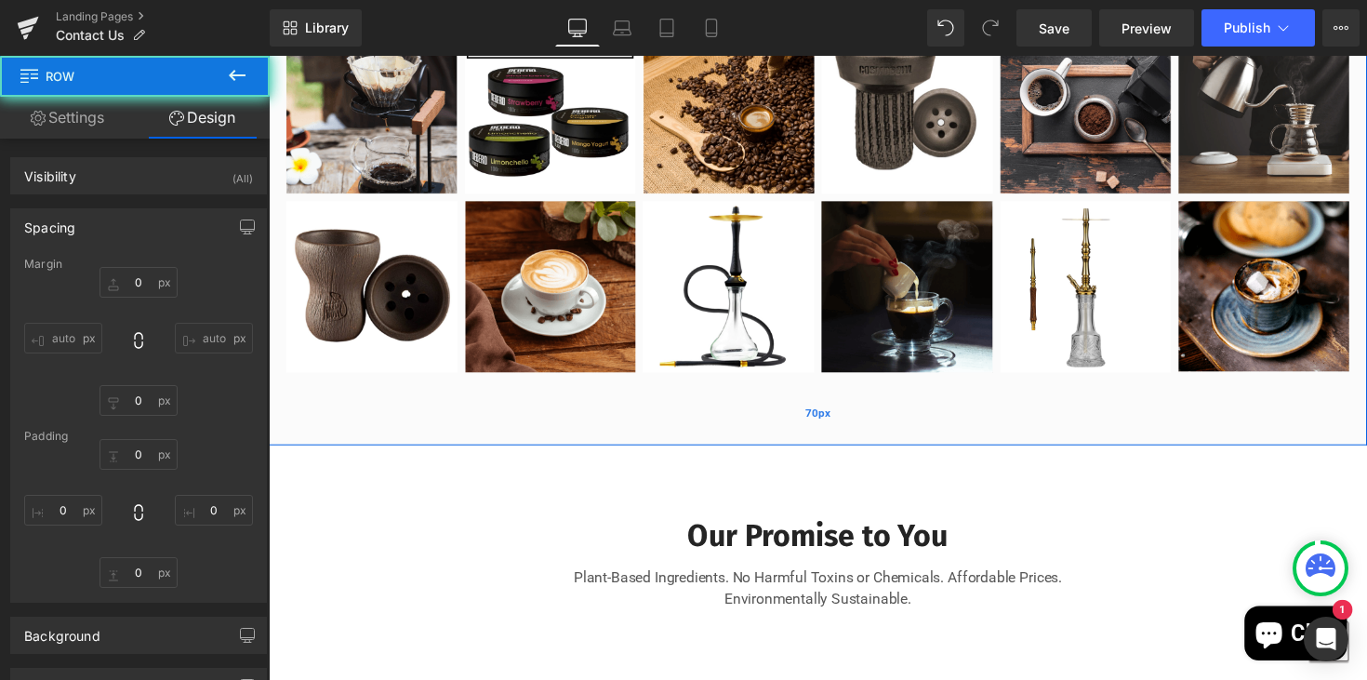
type input "0"
type input "50"
type input "0"
type input "70"
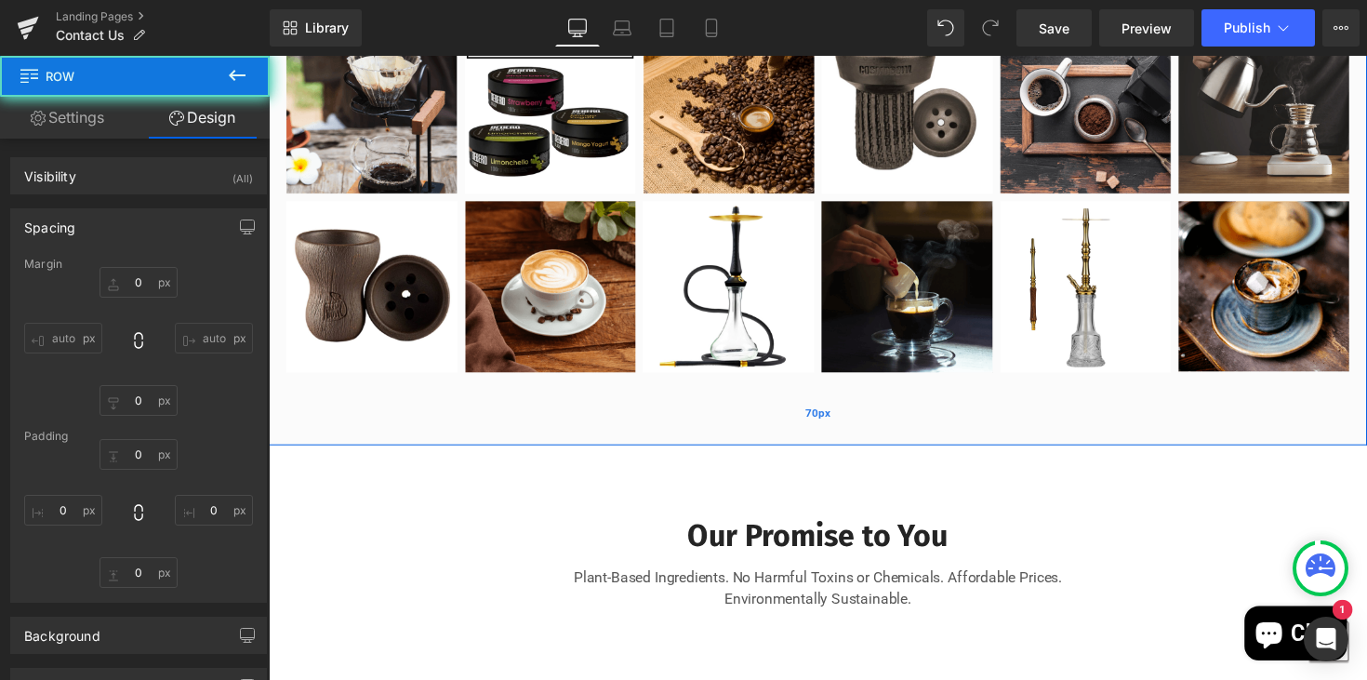
type input "0"
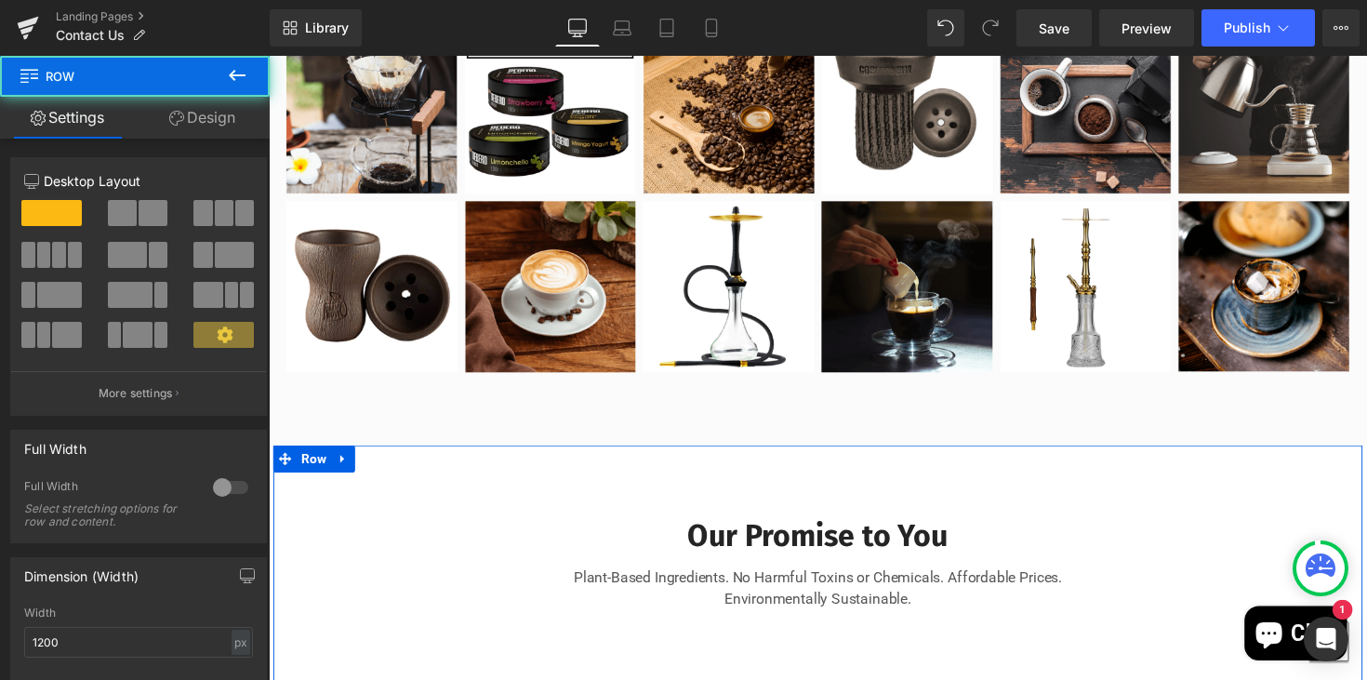
click at [523, 575] on div "Our Promise to You Heading Plant-Based Ingredients. No Harmful Toxins or Chemic…" at bounding box center [831, 566] width 1116 height 133
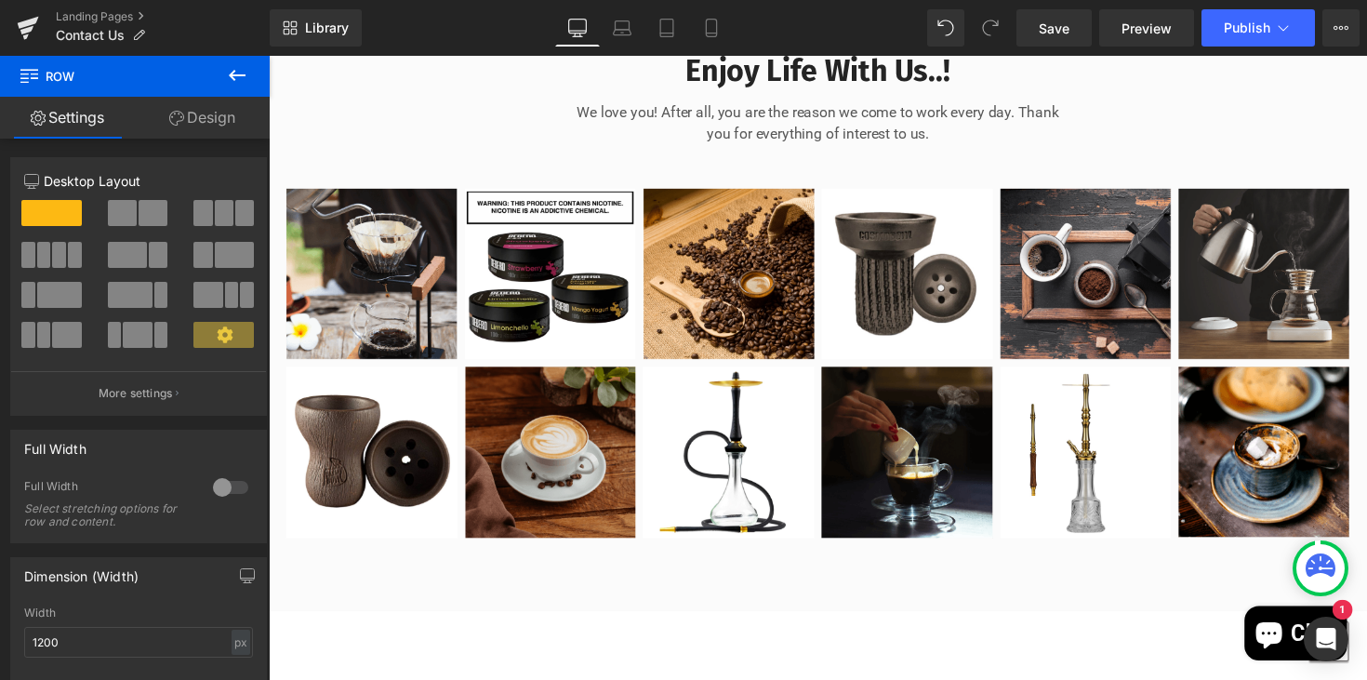
scroll to position [1278, 0]
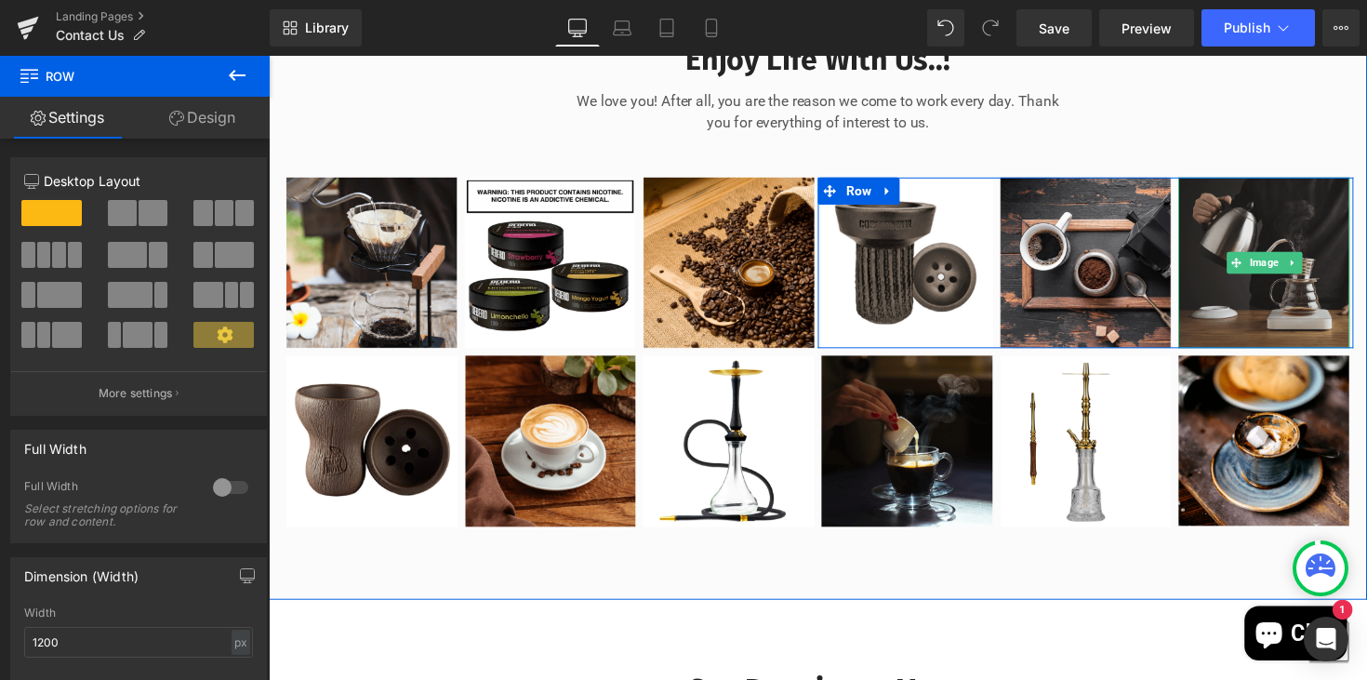
click at [1265, 348] on img at bounding box center [1288, 267] width 176 height 175
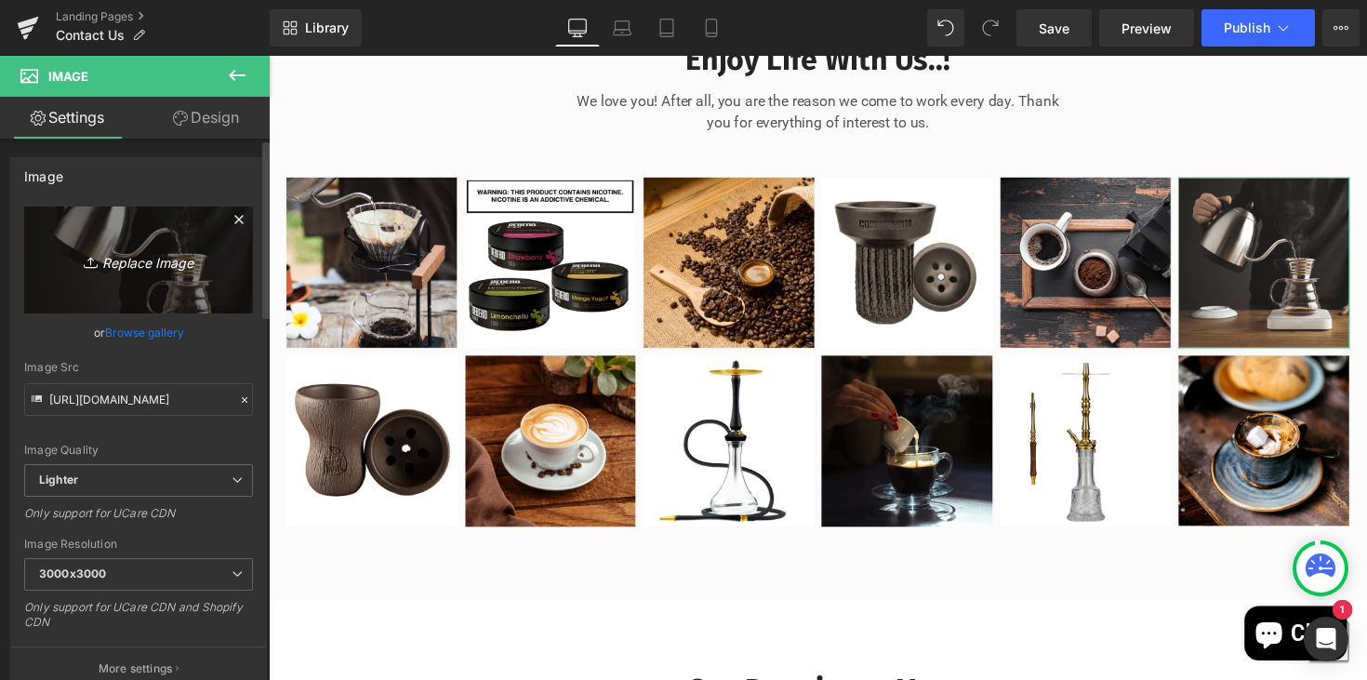
click at [184, 302] on link "Replace Image" at bounding box center [138, 259] width 229 height 107
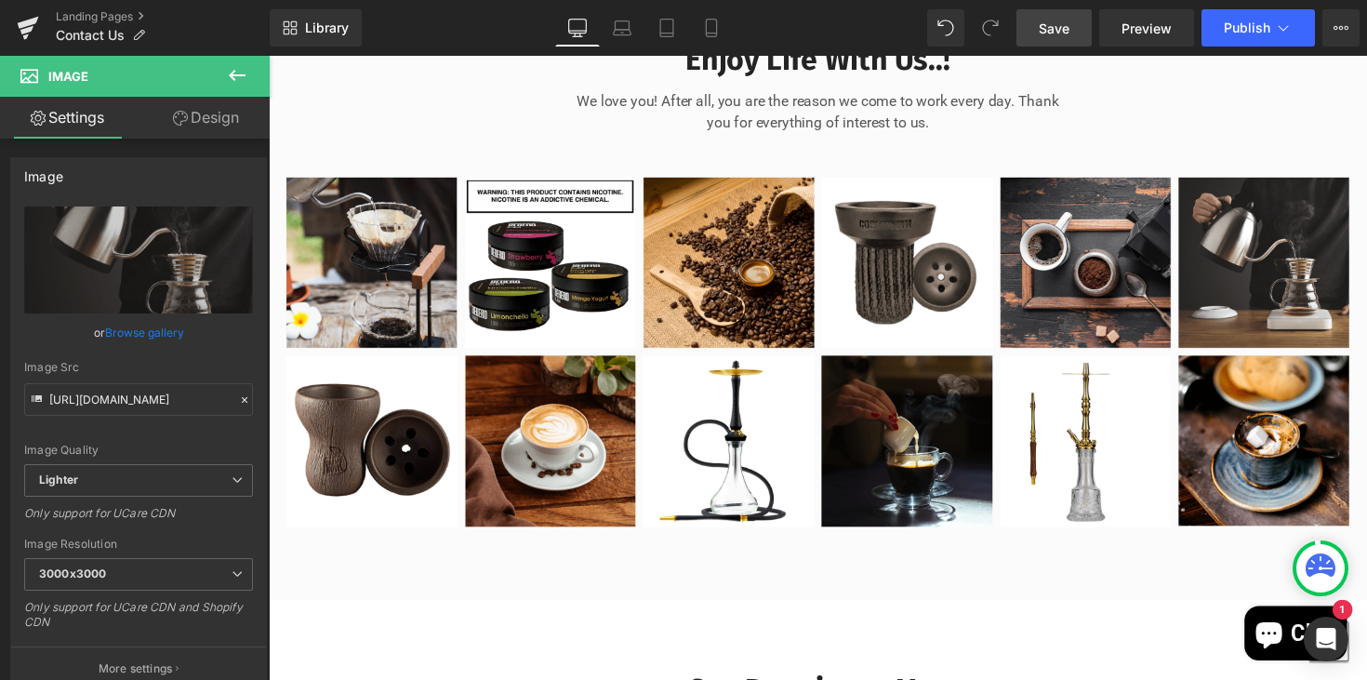
click at [1065, 28] on span "Save" at bounding box center [1054, 29] width 31 height 20
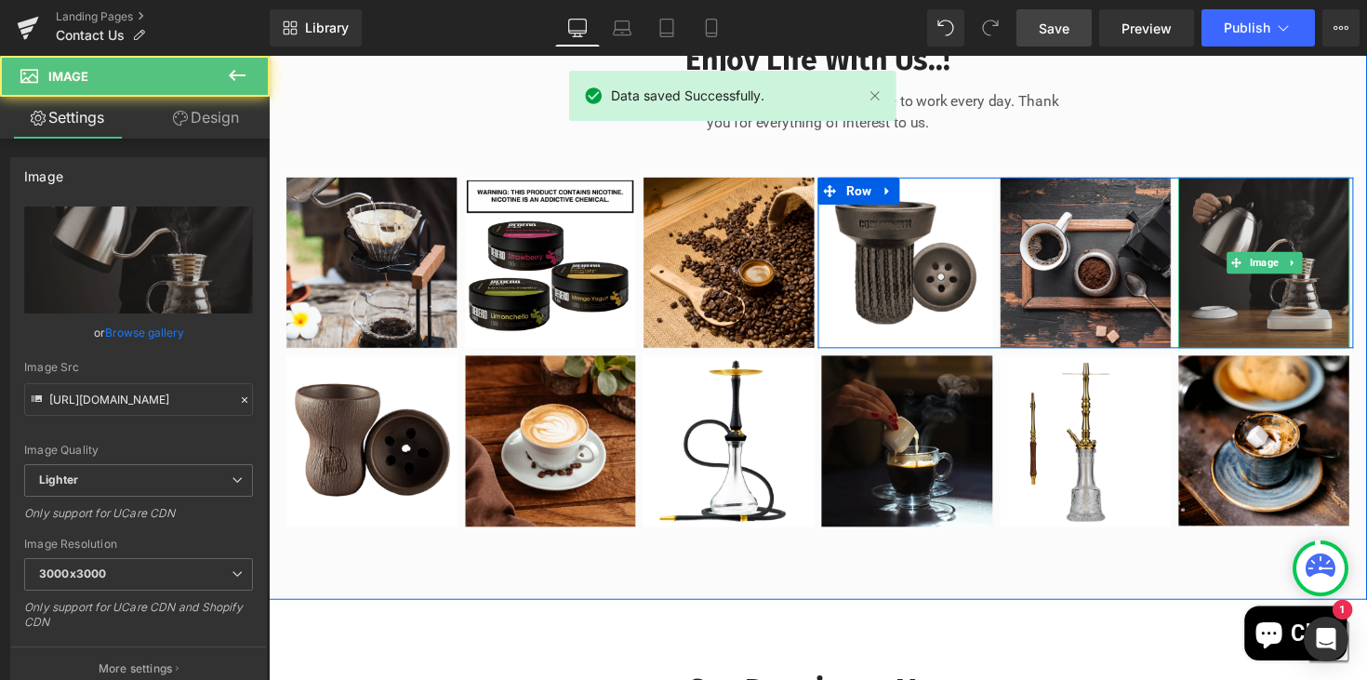
click at [1295, 348] on img at bounding box center [1288, 267] width 176 height 175
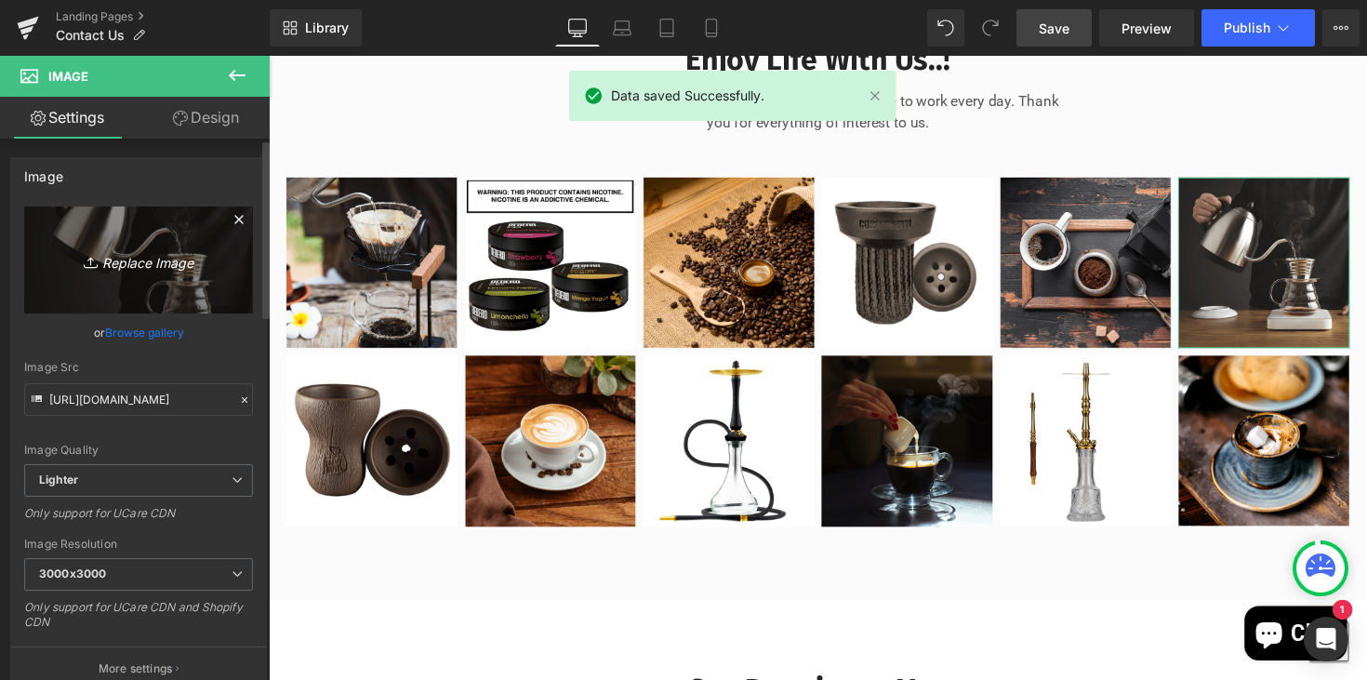
click at [145, 272] on link "Replace Image" at bounding box center [138, 259] width 229 height 107
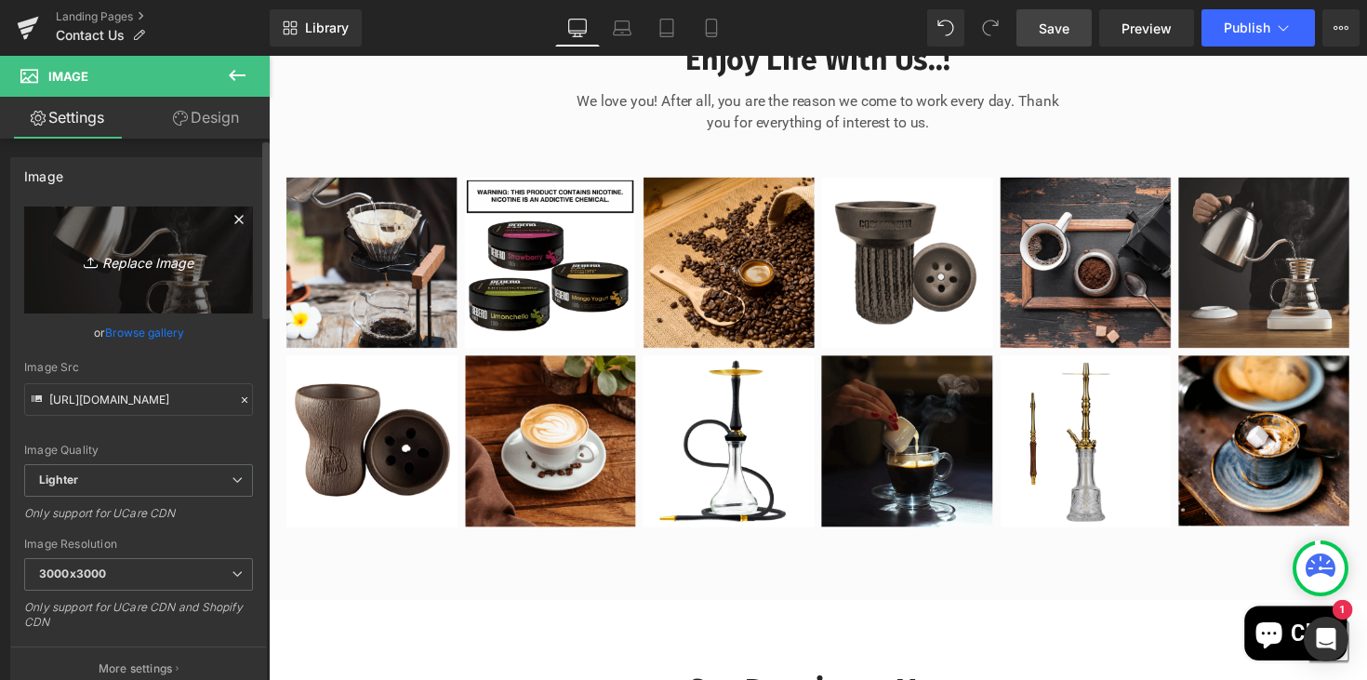
type input "C:\fakepath\IMG_8433.jpeg"
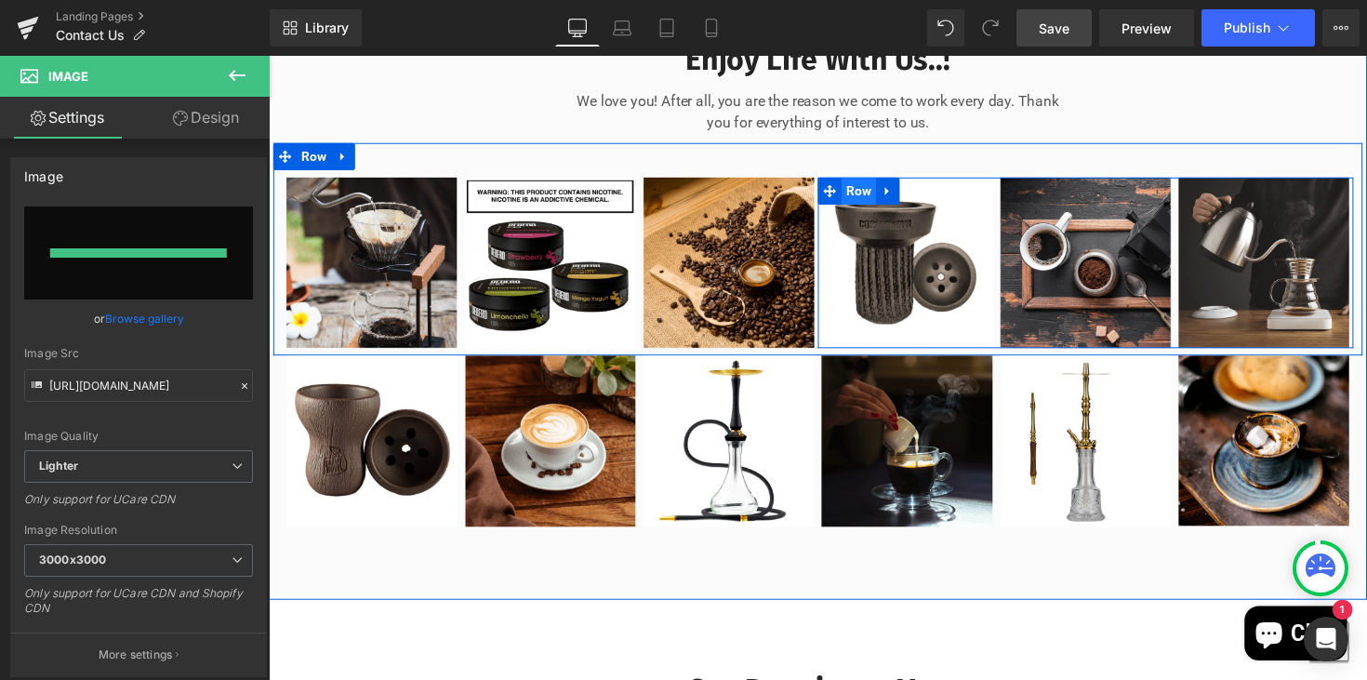
type input "https://ucarecdn.com/7093965e-e2cc-4eab-b1f6-8fb64660d14e/-/format/auto/-/previ…"
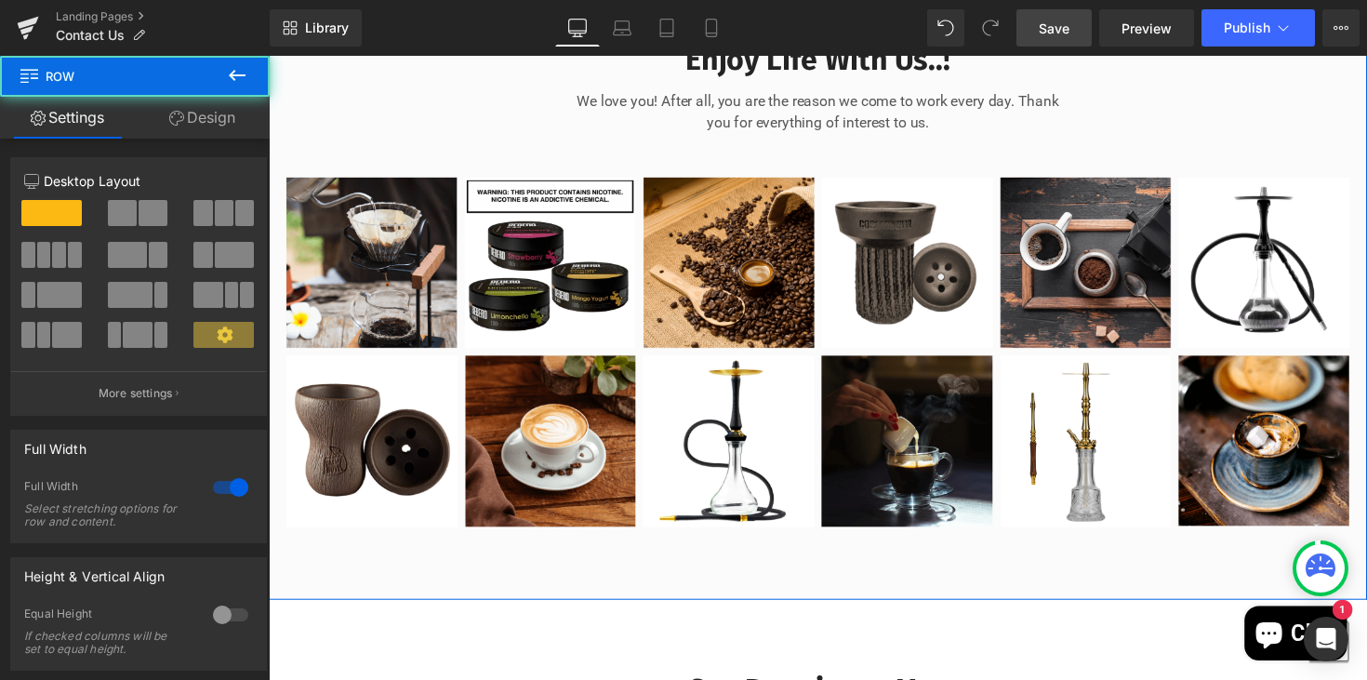
click at [461, 153] on div "Enjoy Life With Us..! Heading We love you! After all, you are the reason we com…" at bounding box center [831, 280] width 1125 height 536
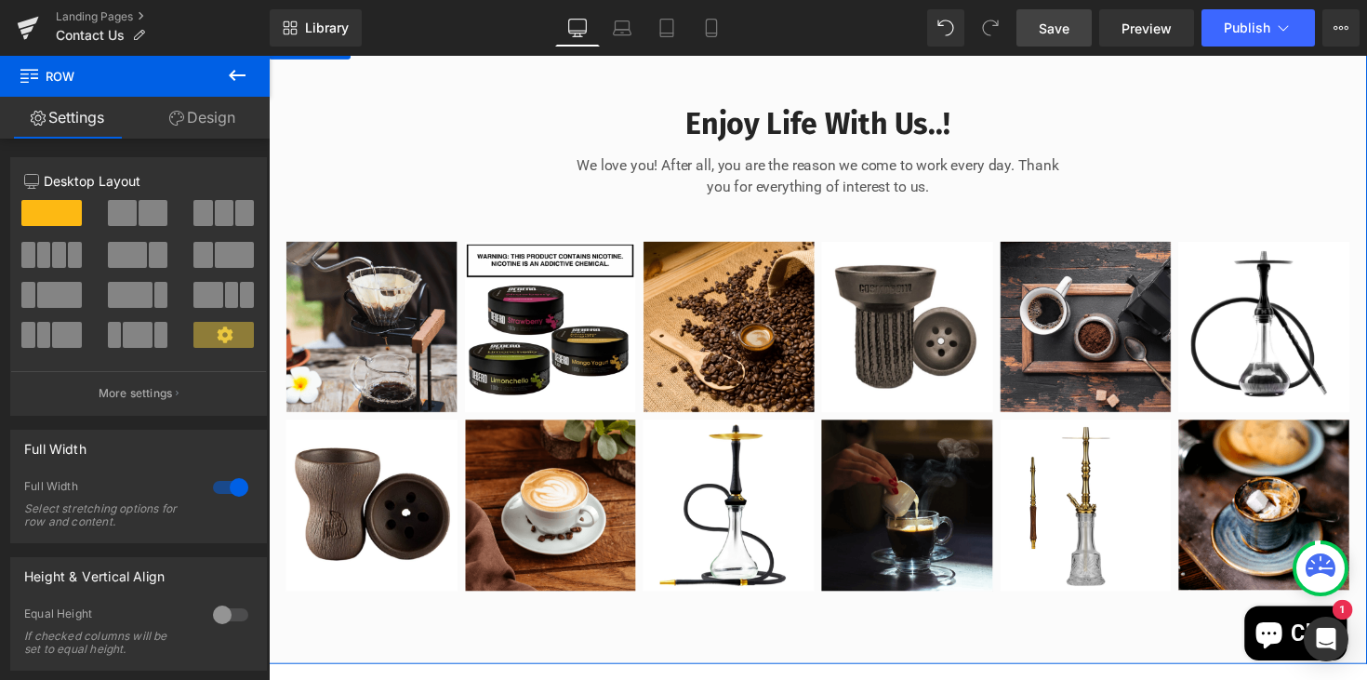
scroll to position [1134, 0]
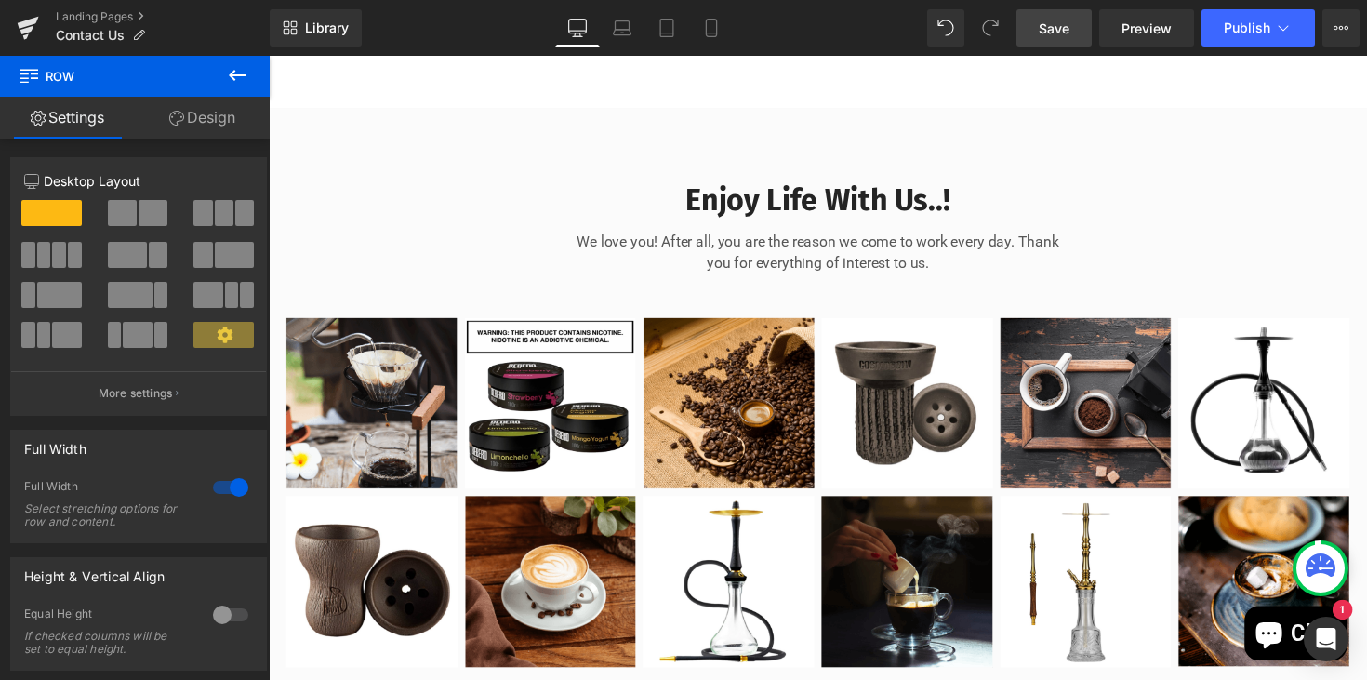
click at [1054, 25] on span "Save" at bounding box center [1054, 29] width 31 height 20
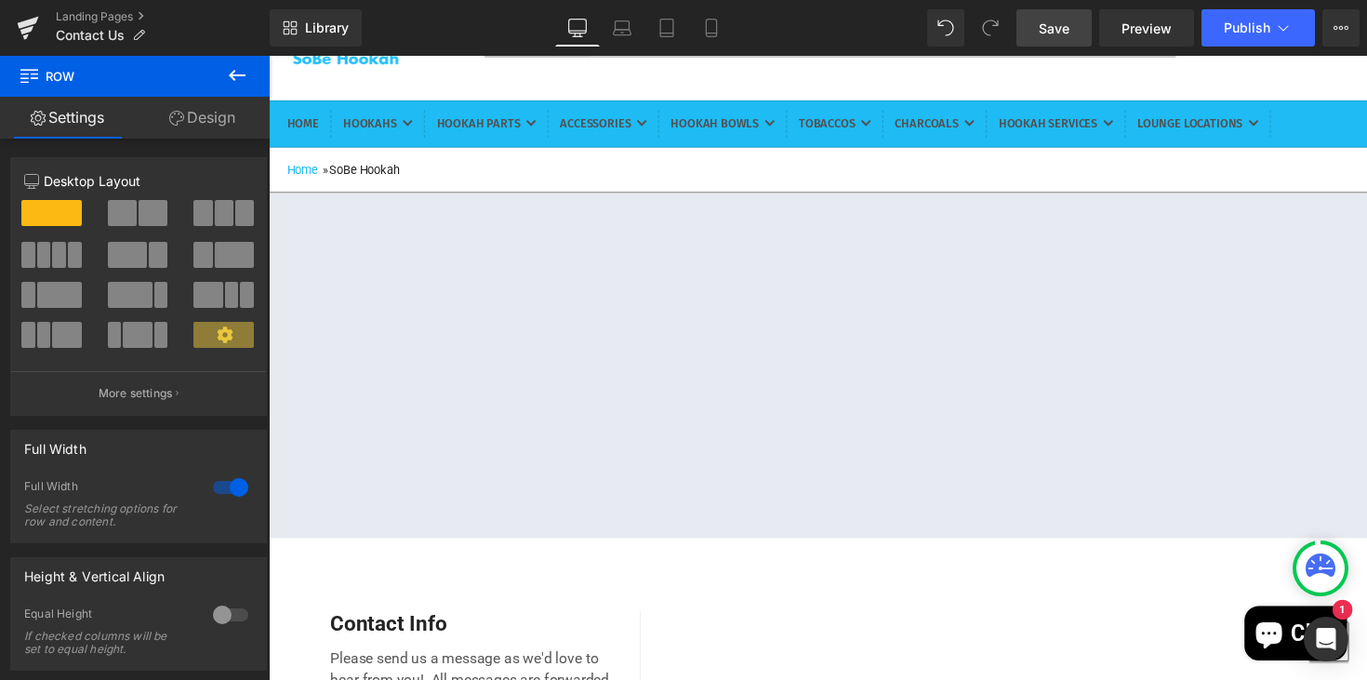
scroll to position [0, 0]
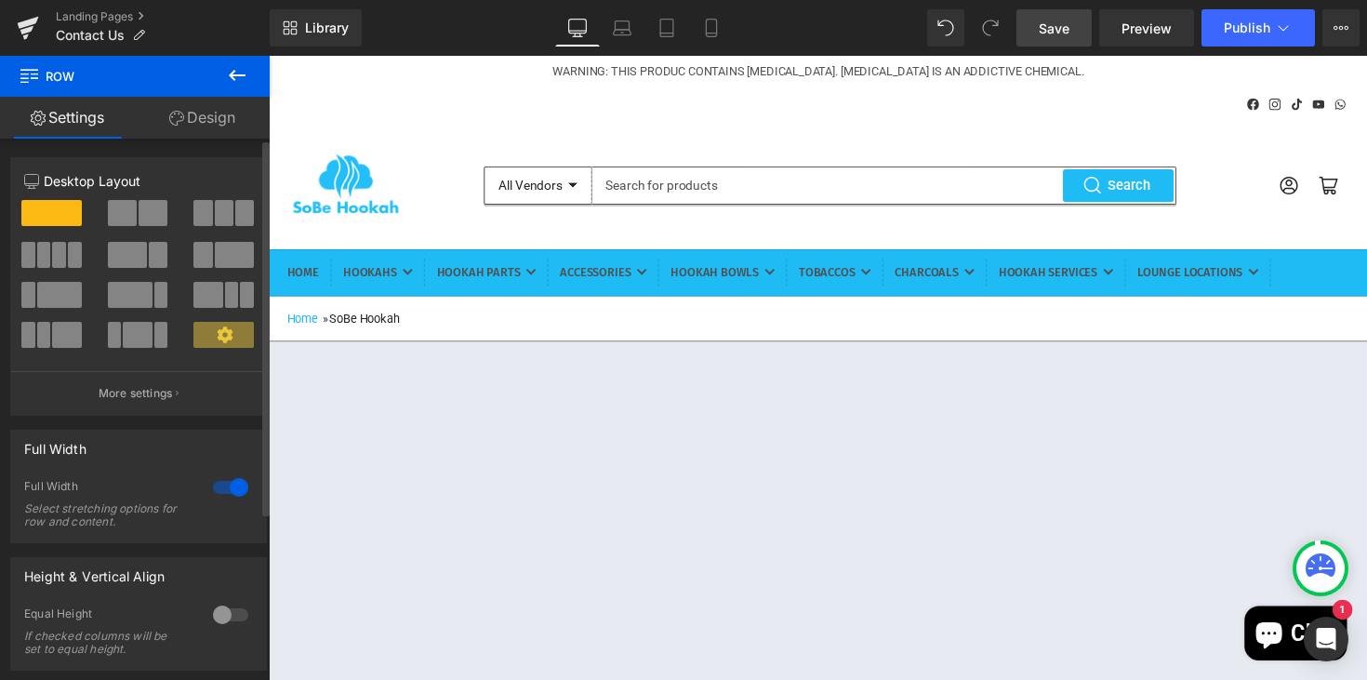
click at [227, 617] on div at bounding box center [230, 615] width 45 height 30
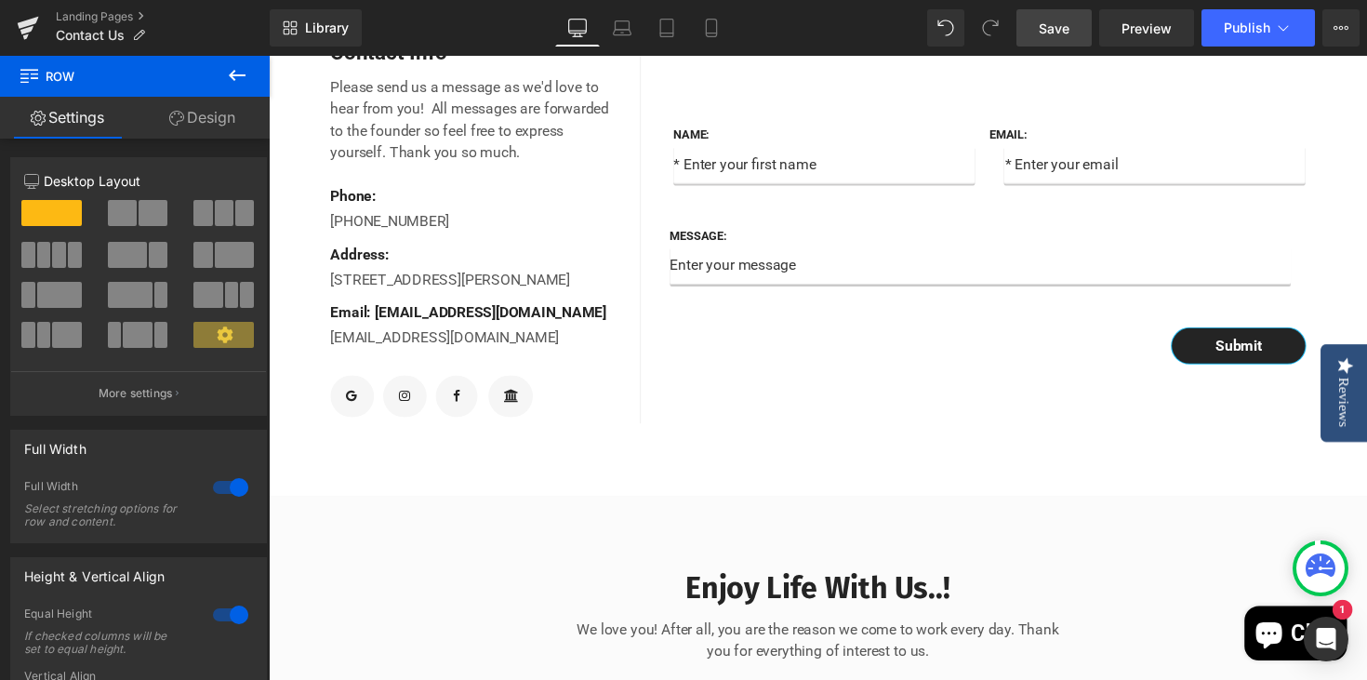
scroll to position [703, 0]
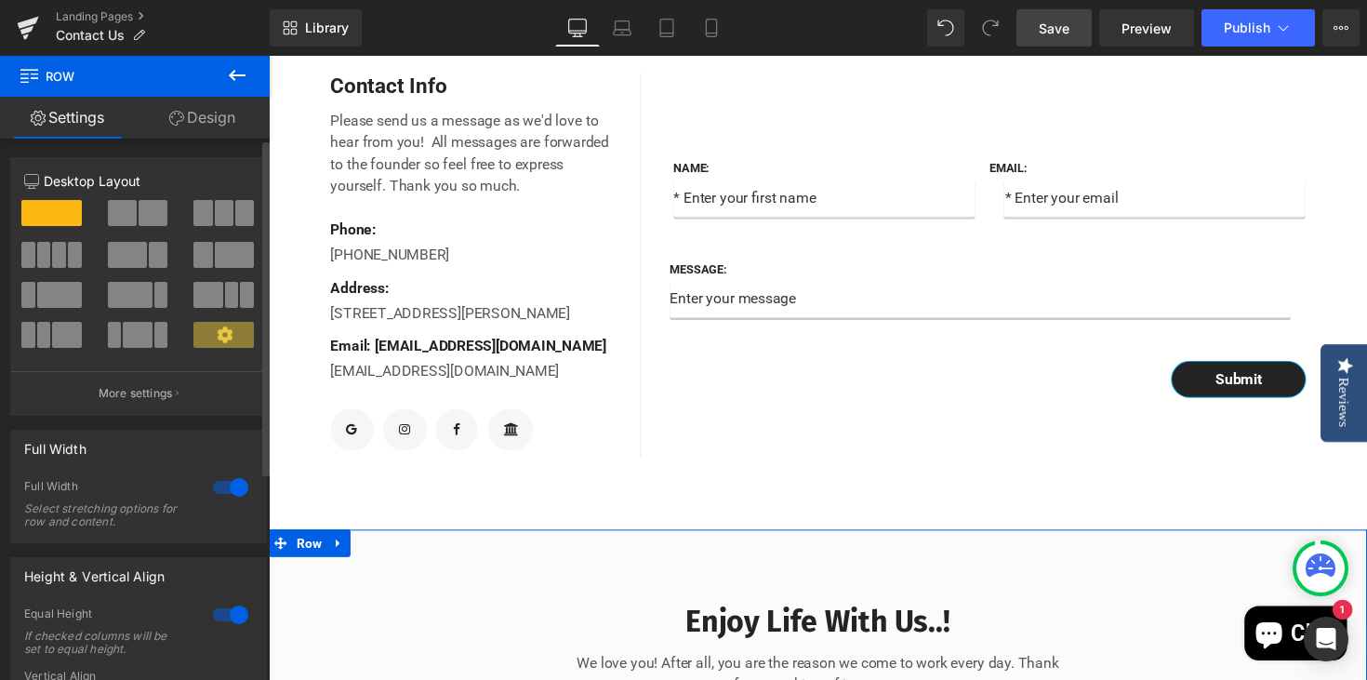
click at [220, 491] on div at bounding box center [230, 487] width 45 height 30
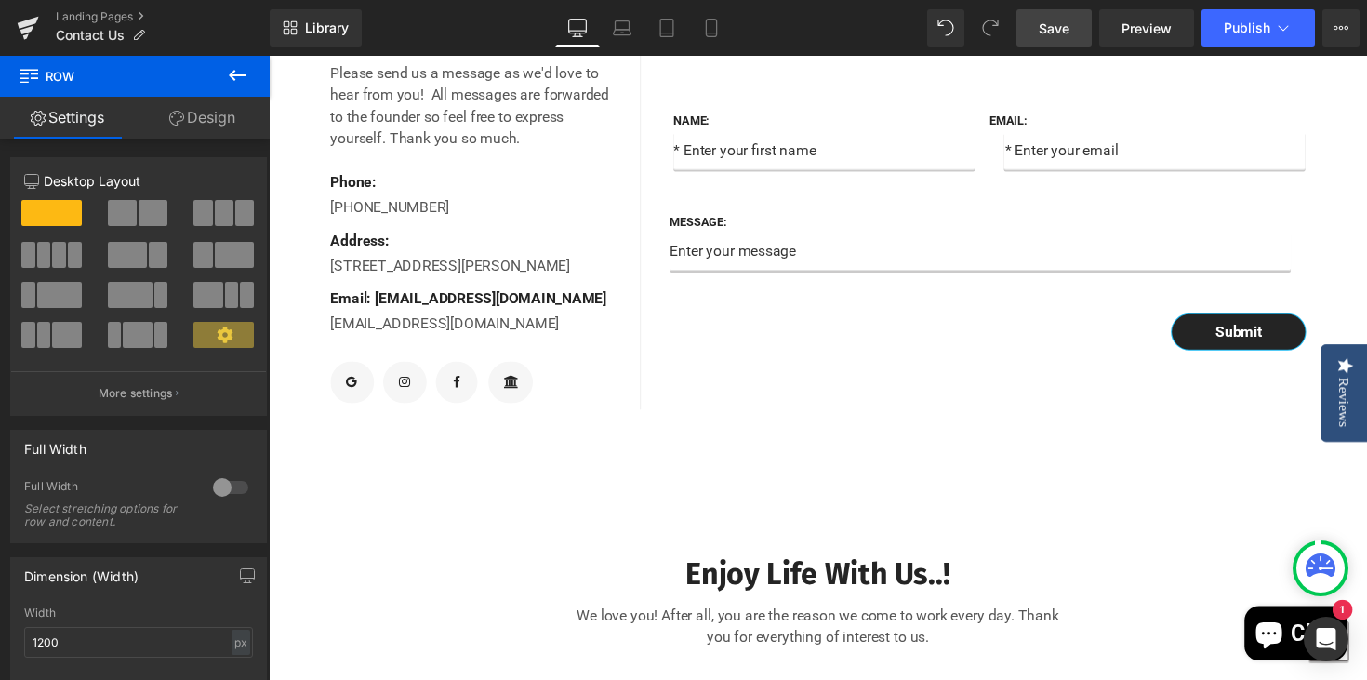
scroll to position [787, 0]
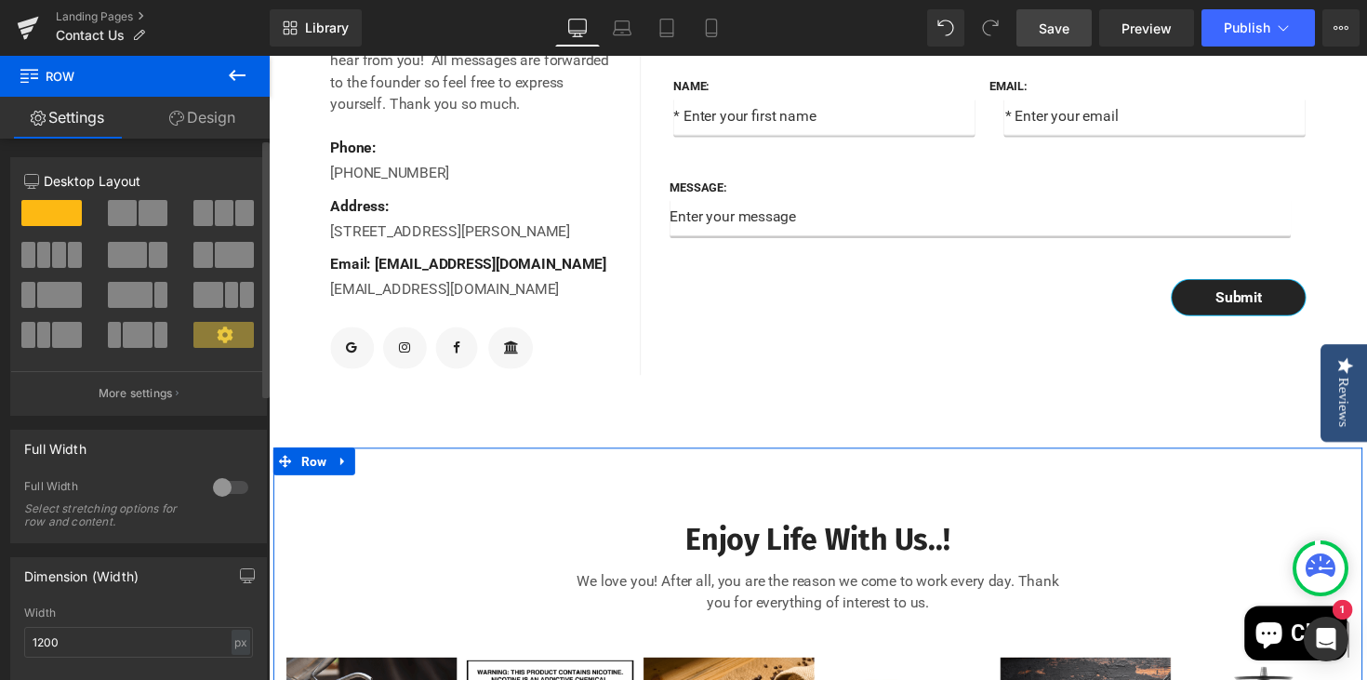
click at [227, 489] on div at bounding box center [230, 487] width 45 height 30
click at [222, 489] on div at bounding box center [230, 487] width 45 height 30
click at [221, 489] on div at bounding box center [230, 487] width 45 height 30
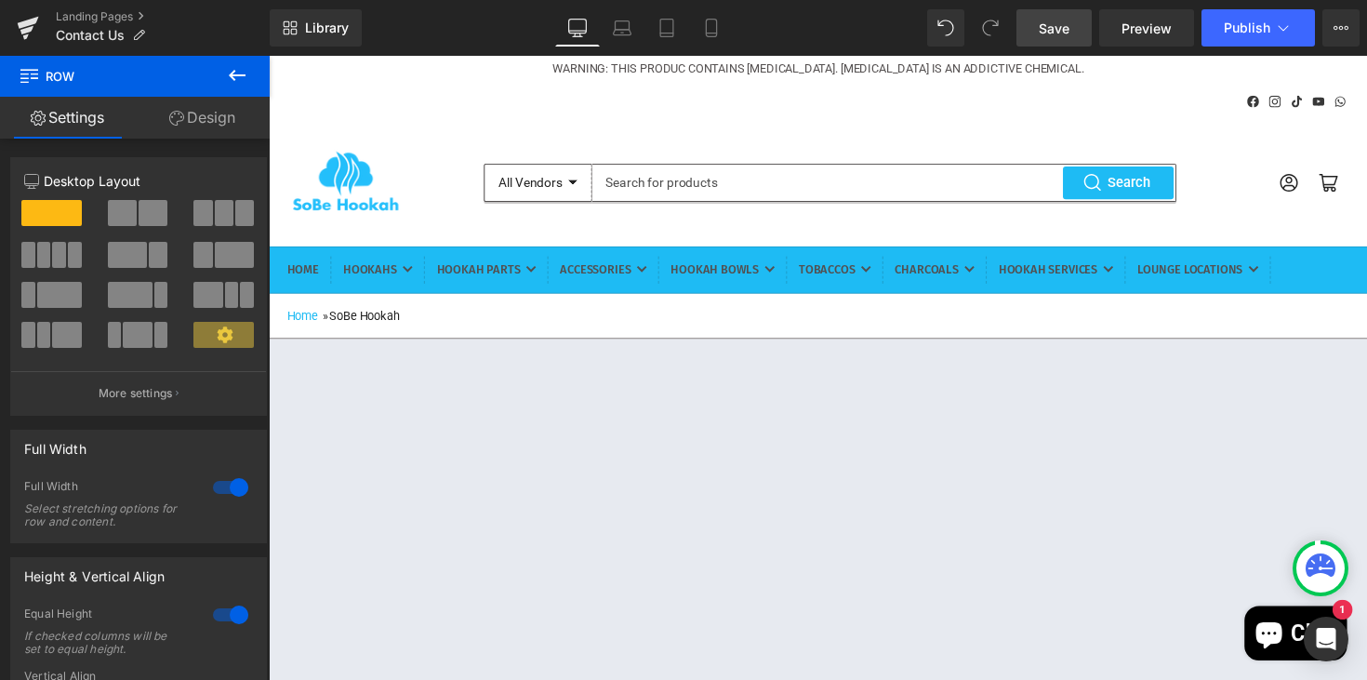
scroll to position [0, 0]
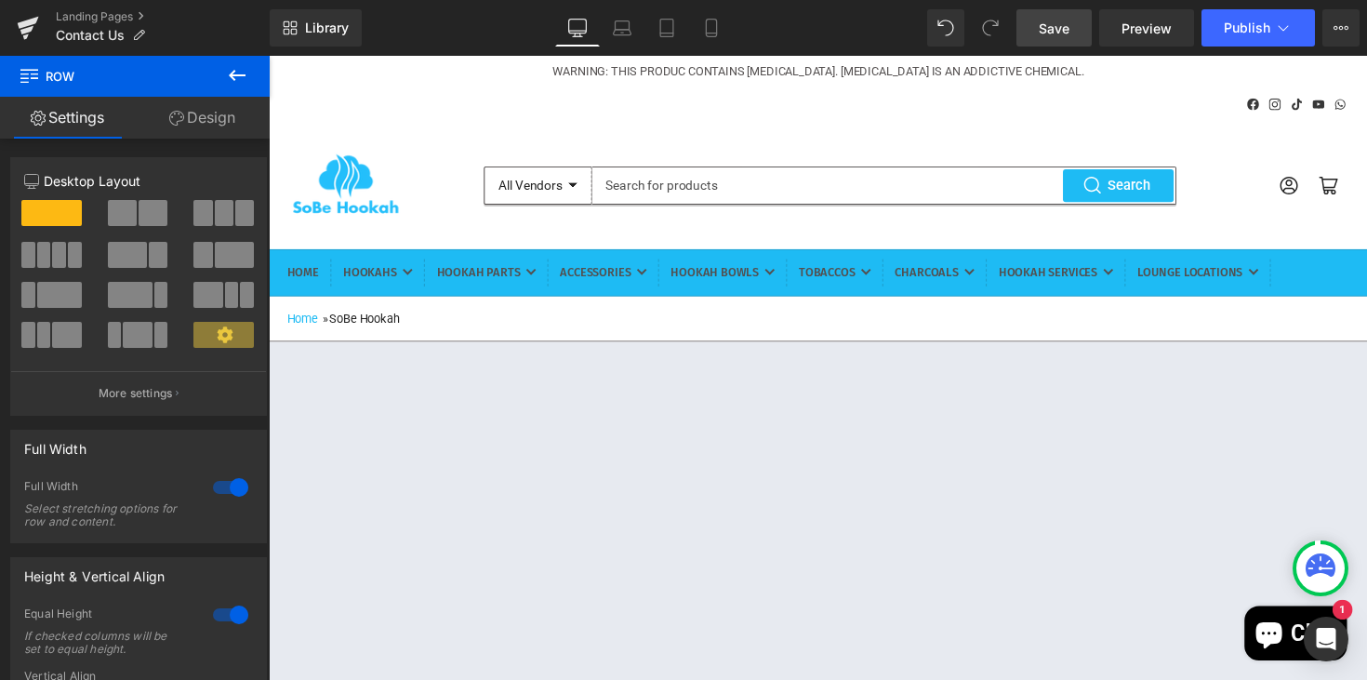
click at [1068, 24] on span "Save" at bounding box center [1054, 29] width 31 height 20
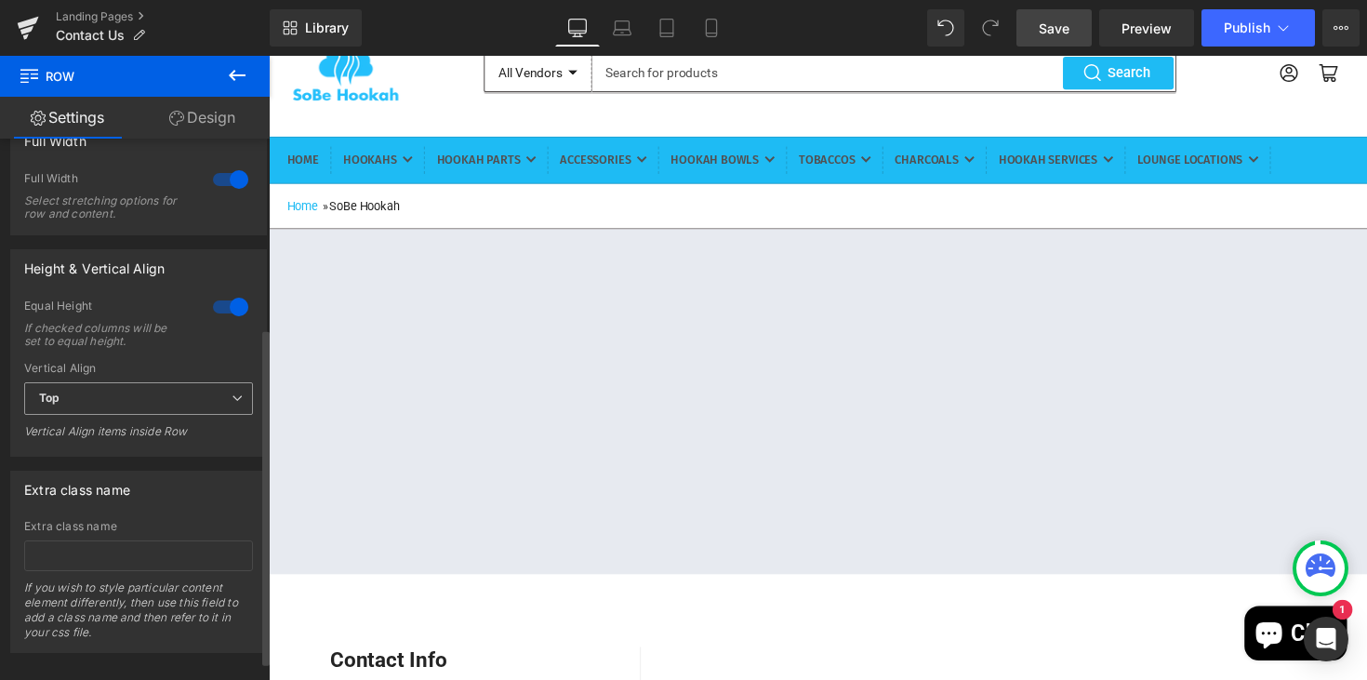
scroll to position [298, 0]
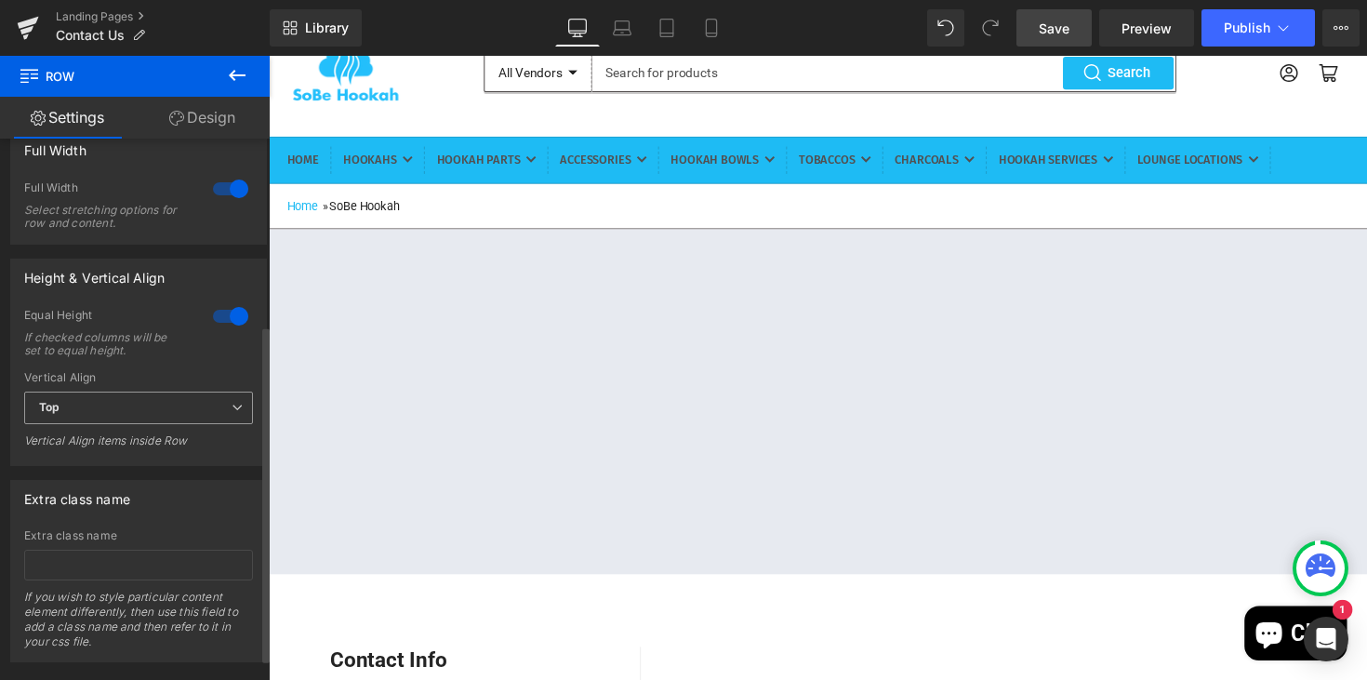
click at [219, 400] on span "Top" at bounding box center [138, 407] width 229 height 33
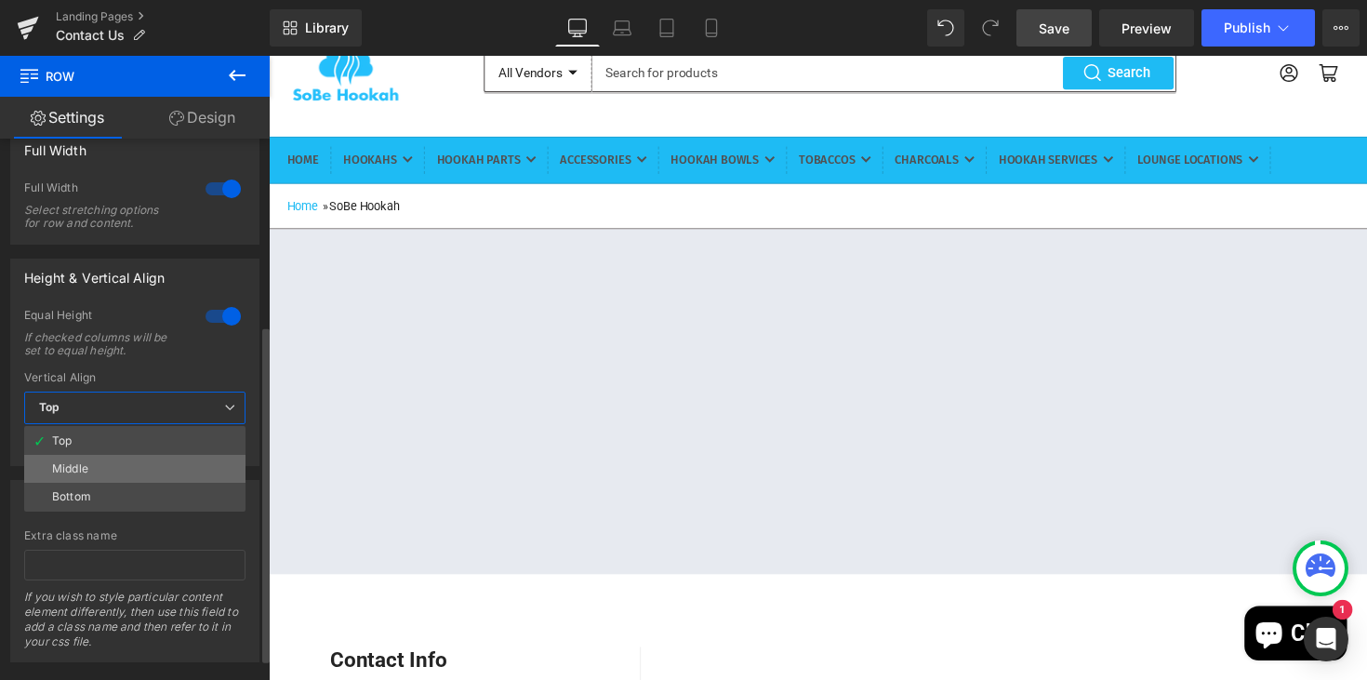
click at [152, 475] on li "Middle" at bounding box center [134, 469] width 221 height 28
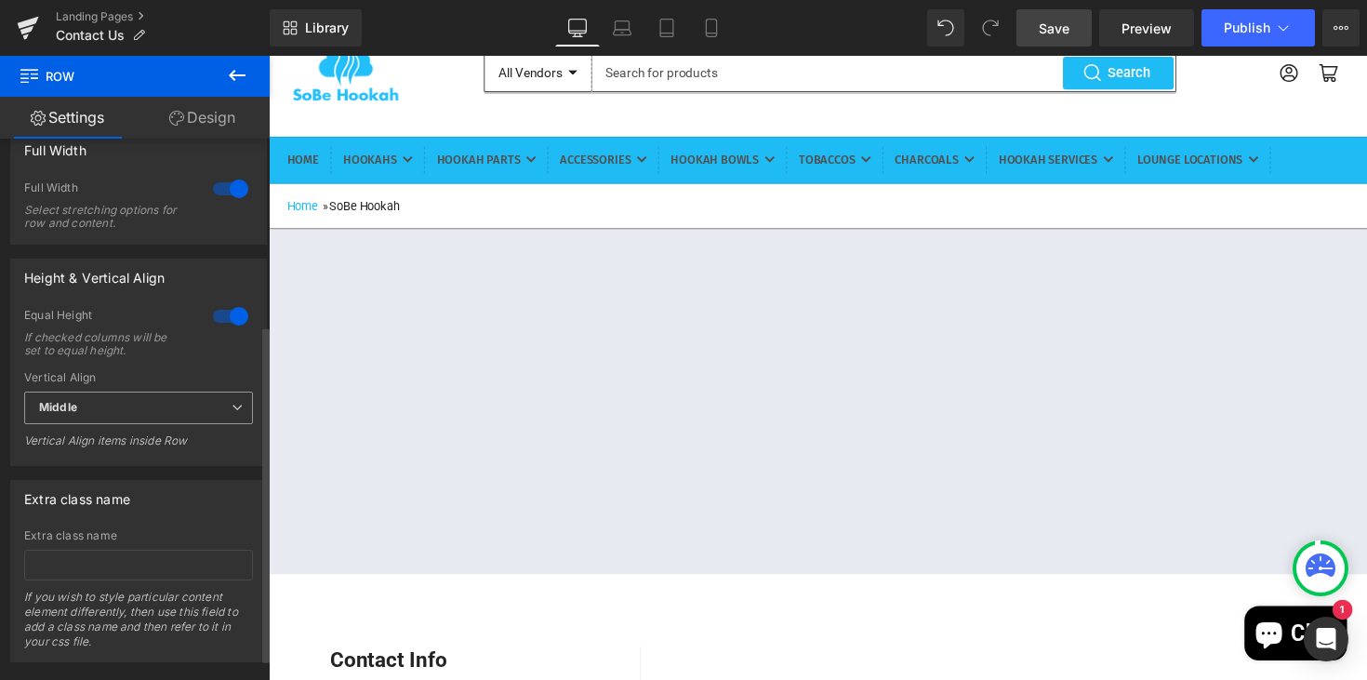
click at [176, 404] on span "Middle" at bounding box center [138, 407] width 229 height 33
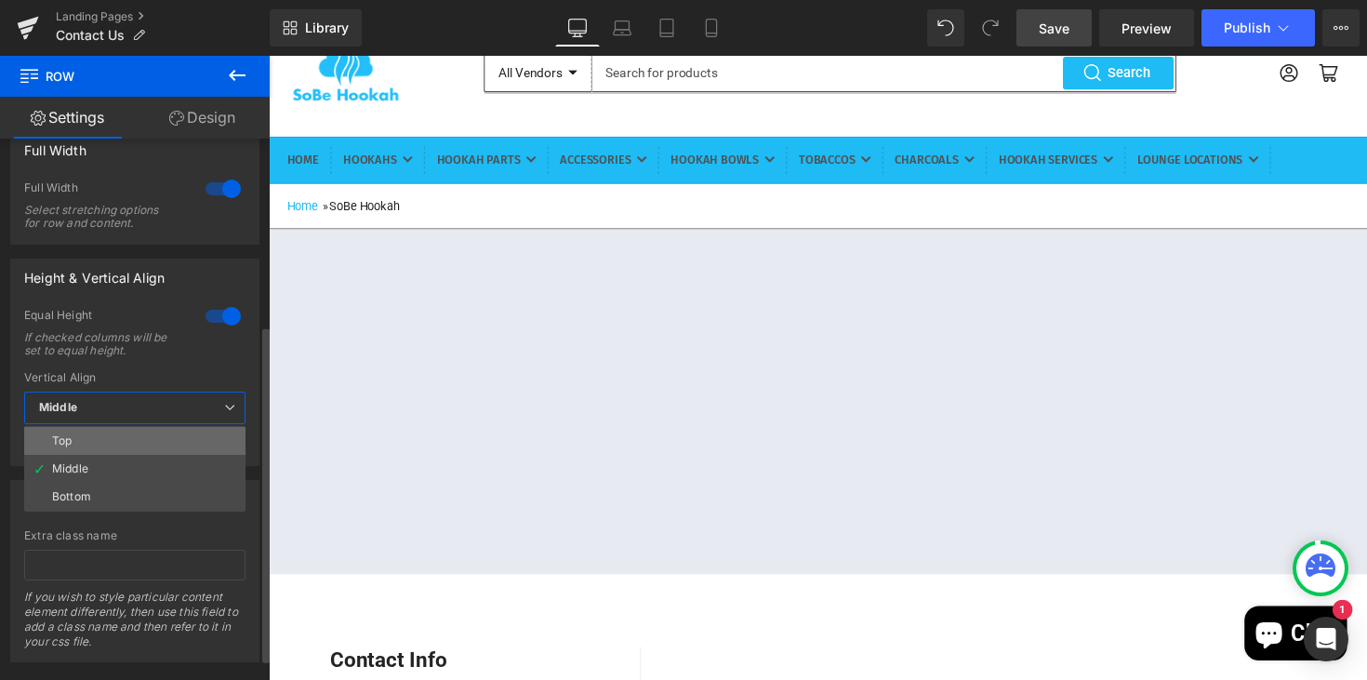
click at [126, 444] on li "Top" at bounding box center [134, 441] width 221 height 28
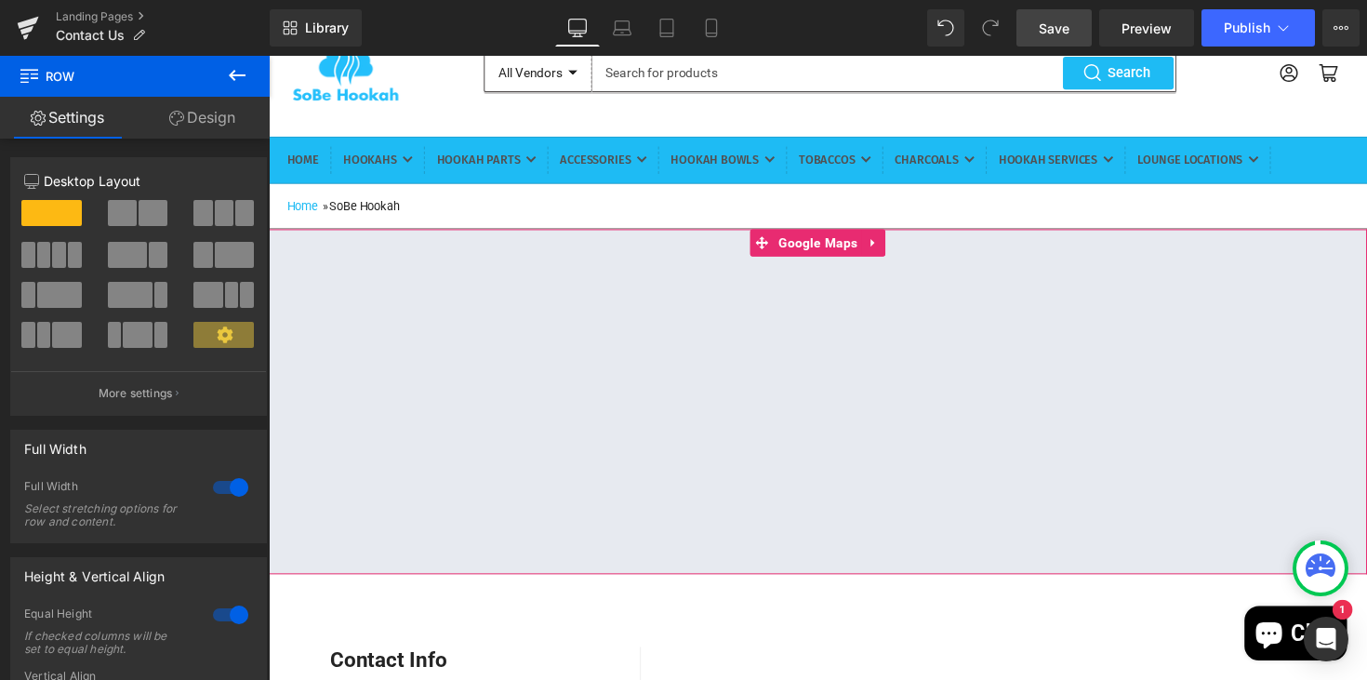
scroll to position [0, 0]
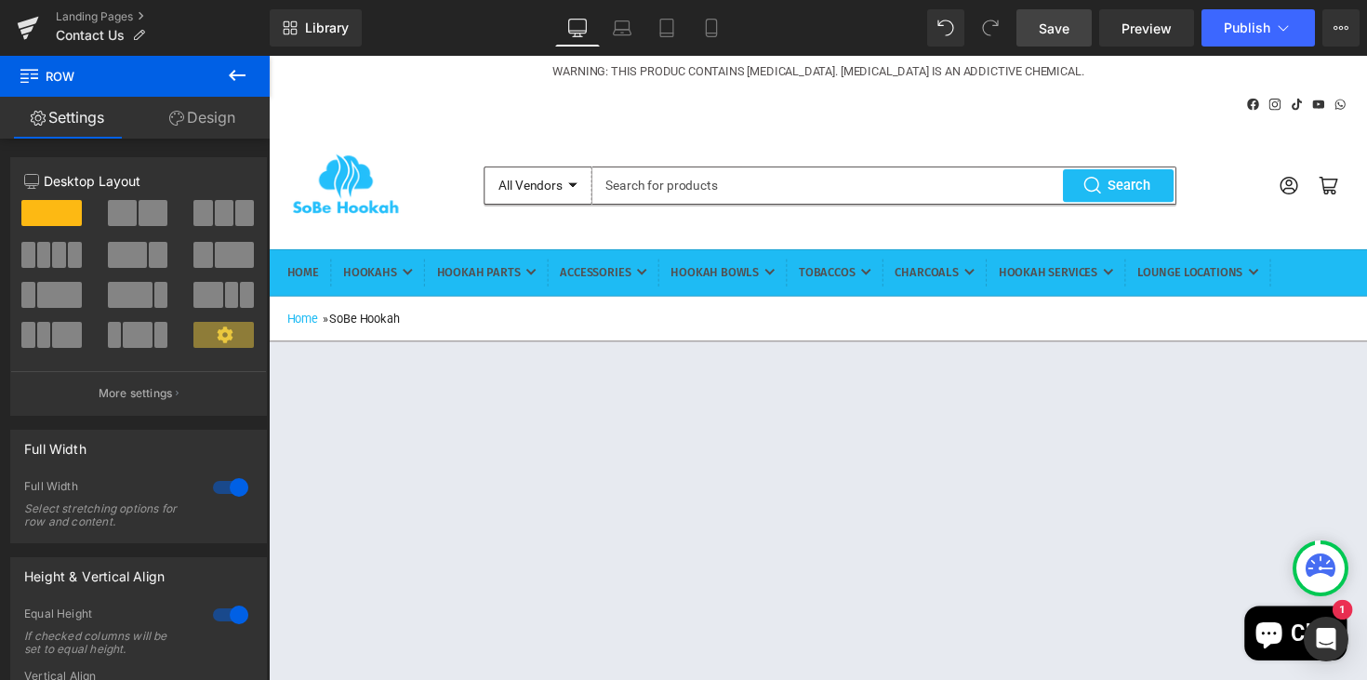
click at [1071, 39] on link "Save" at bounding box center [1053, 27] width 75 height 37
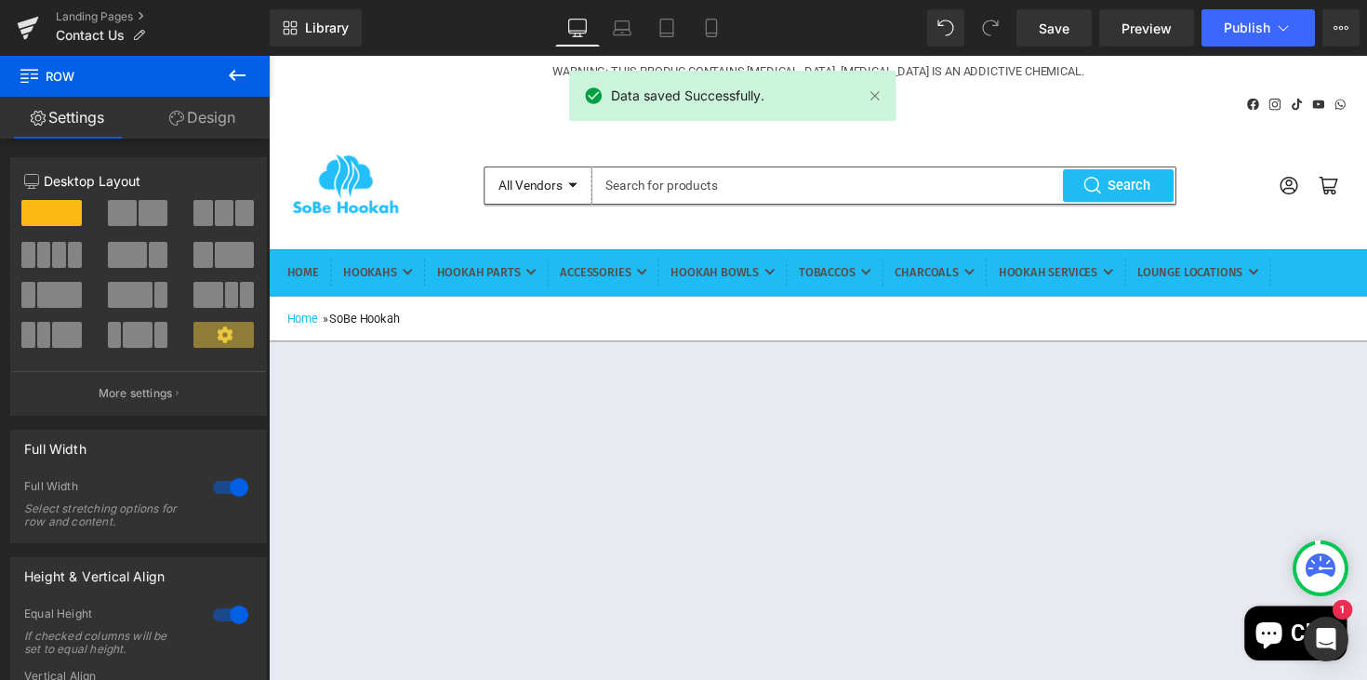
click at [233, 72] on icon at bounding box center [237, 75] width 17 height 11
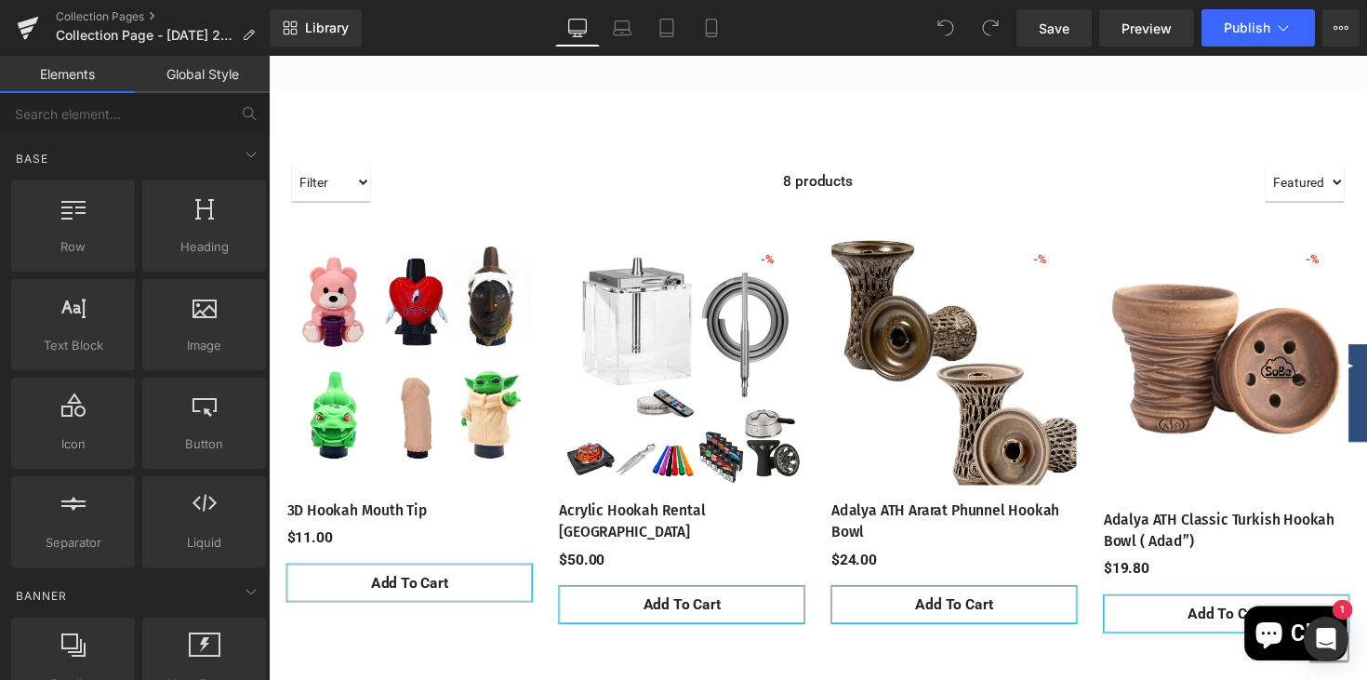
scroll to position [576, 0]
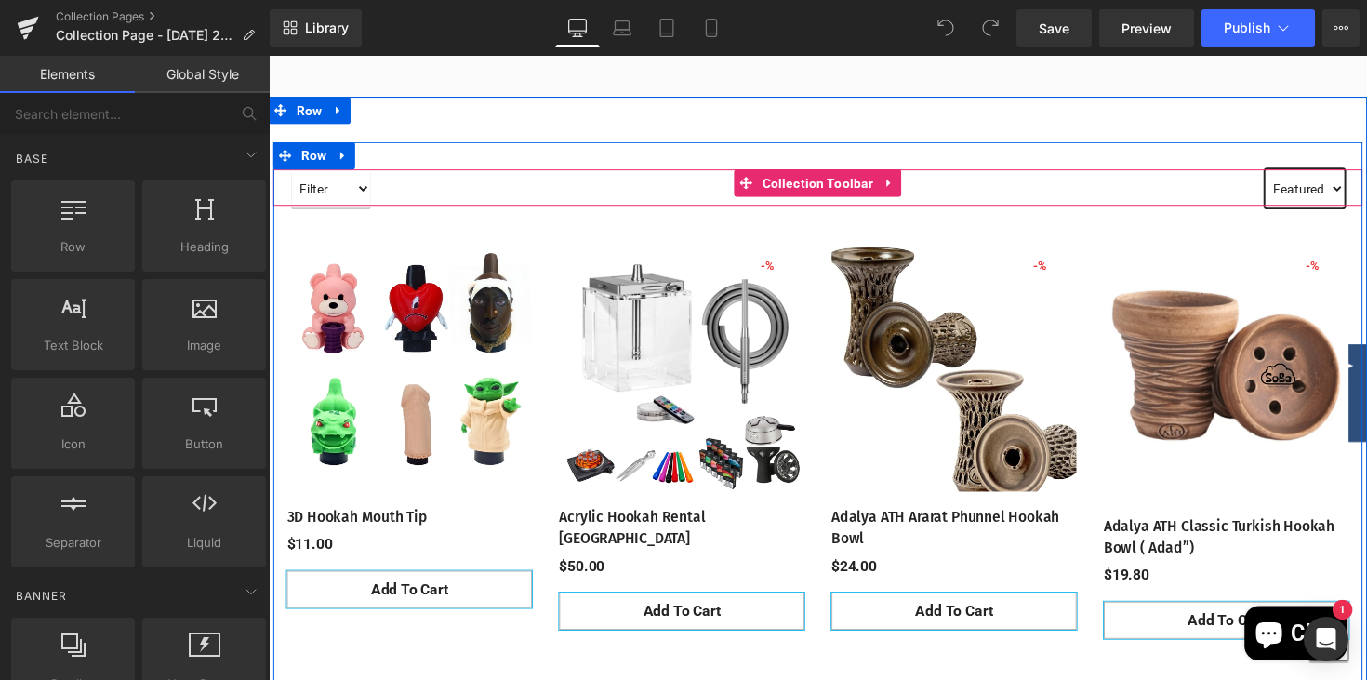
click at [1348, 211] on select "Sorting Best selling Featured Alphabetically, A-Z Alphabetically, Z-A Price, lo…" at bounding box center [1330, 191] width 81 height 39
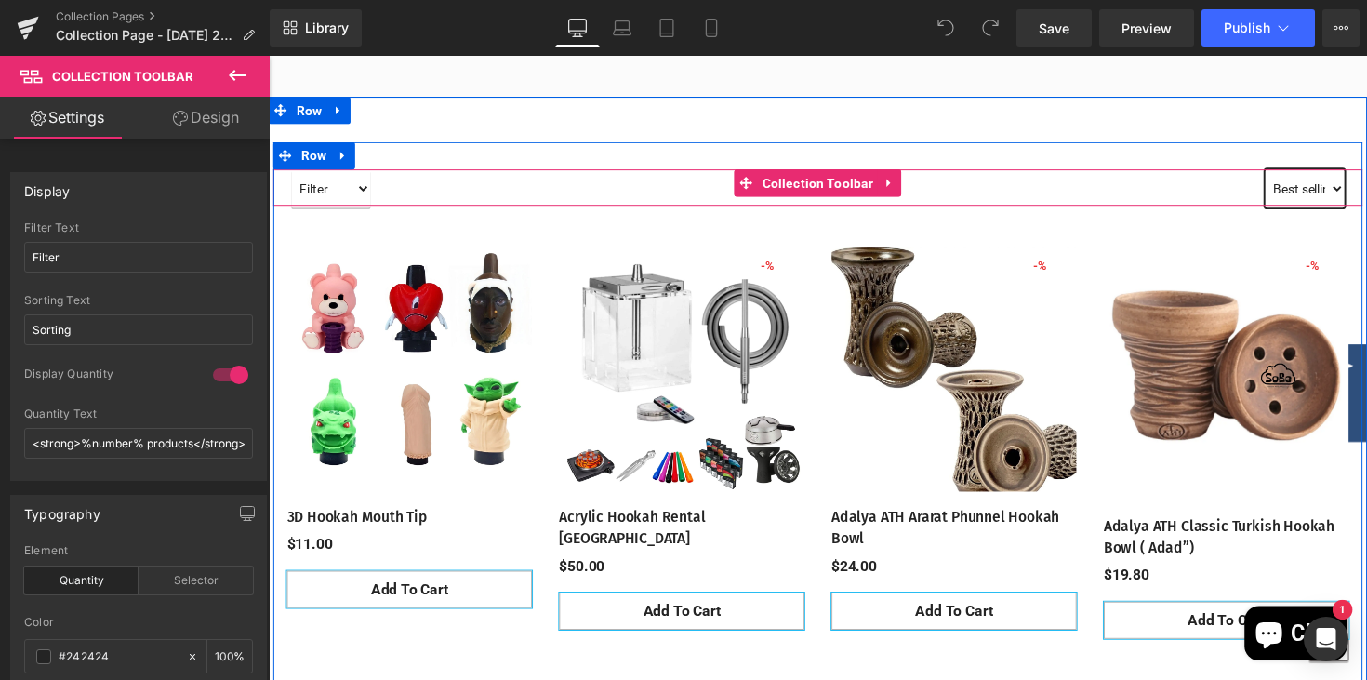
click at [1290, 172] on select "Sorting Best selling Featured Alphabetically, A-Z Alphabetically, Z-A Price, lo…" at bounding box center [1330, 191] width 81 height 39
click at [1348, 211] on select "Sorting Best selling Featured Alphabetically, A-Z Alphabetically, Z-A Price, lo…" at bounding box center [1323, 191] width 95 height 39
select select "manual"
click at [1276, 172] on select "Sorting Best selling Featured Alphabetically, A-Z Alphabetically, Z-A Price, lo…" at bounding box center [1323, 191] width 95 height 39
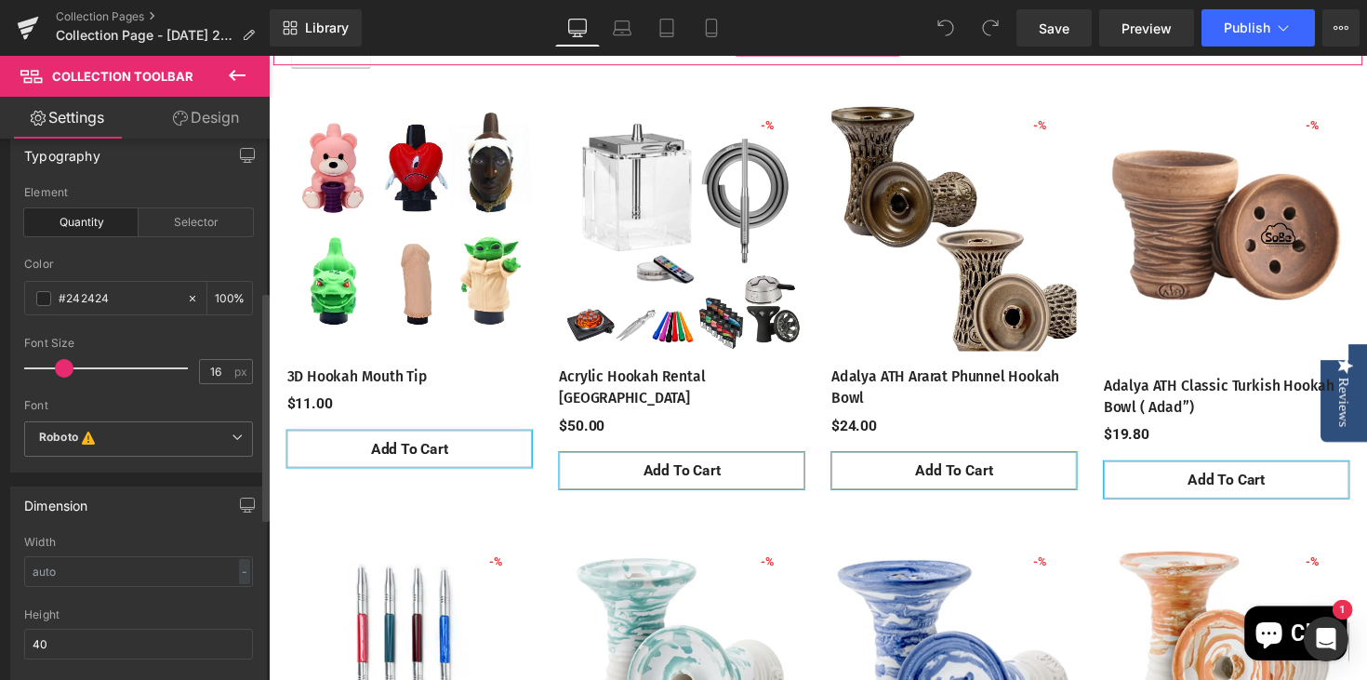
scroll to position [359, 0]
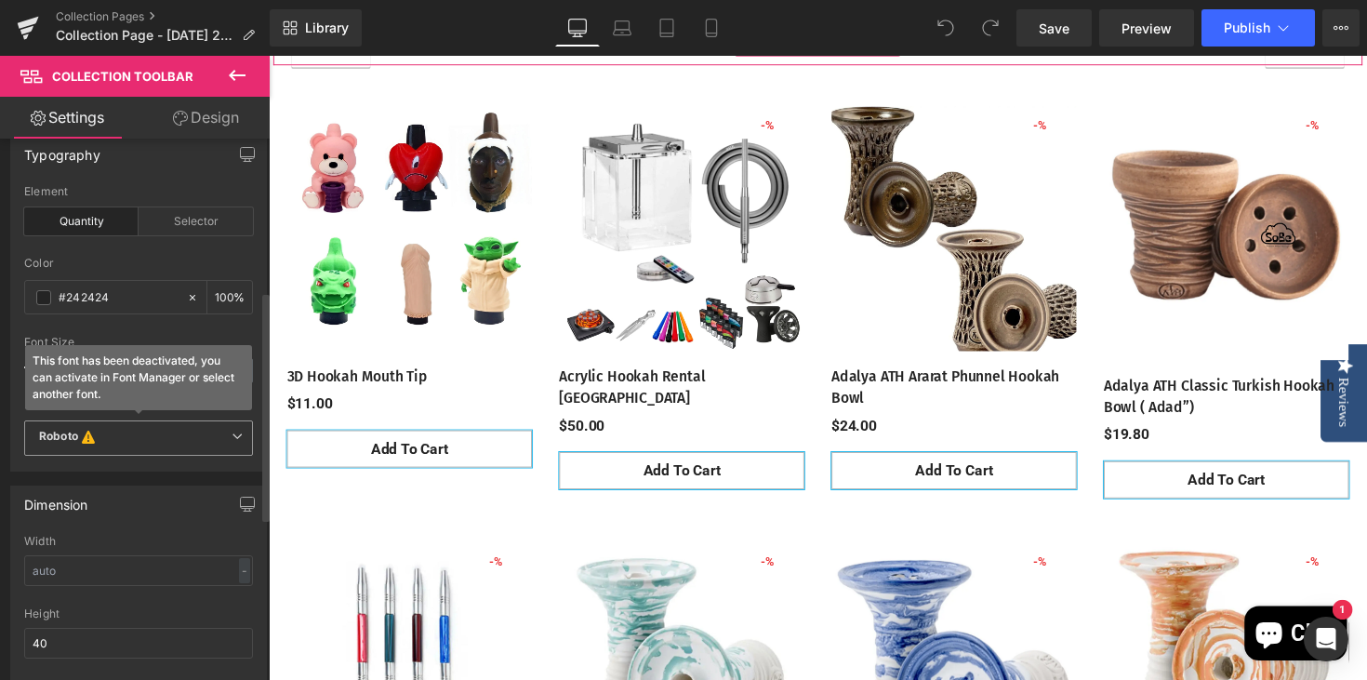
click at [222, 441] on b "Roboto This font has been deactivated, you can activate in Font Manager or sele…" at bounding box center [135, 438] width 192 height 19
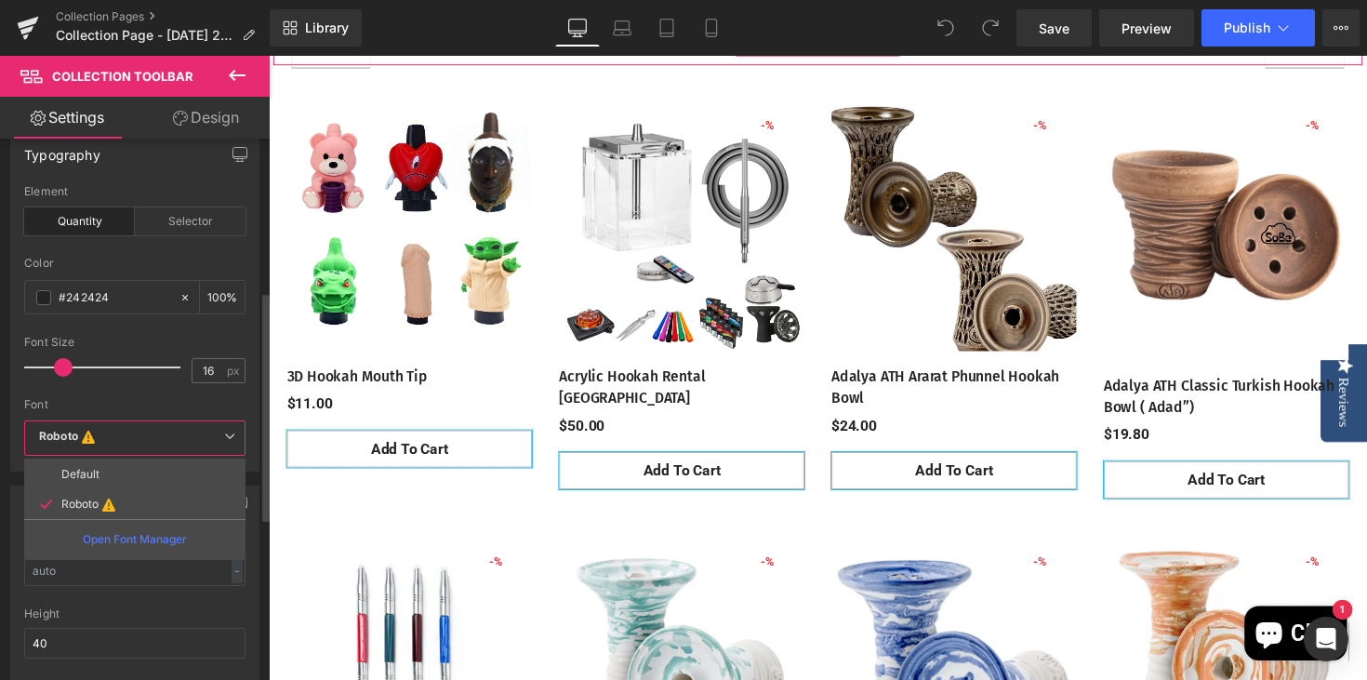
click at [156, 478] on li "Default" at bounding box center [134, 474] width 221 height 30
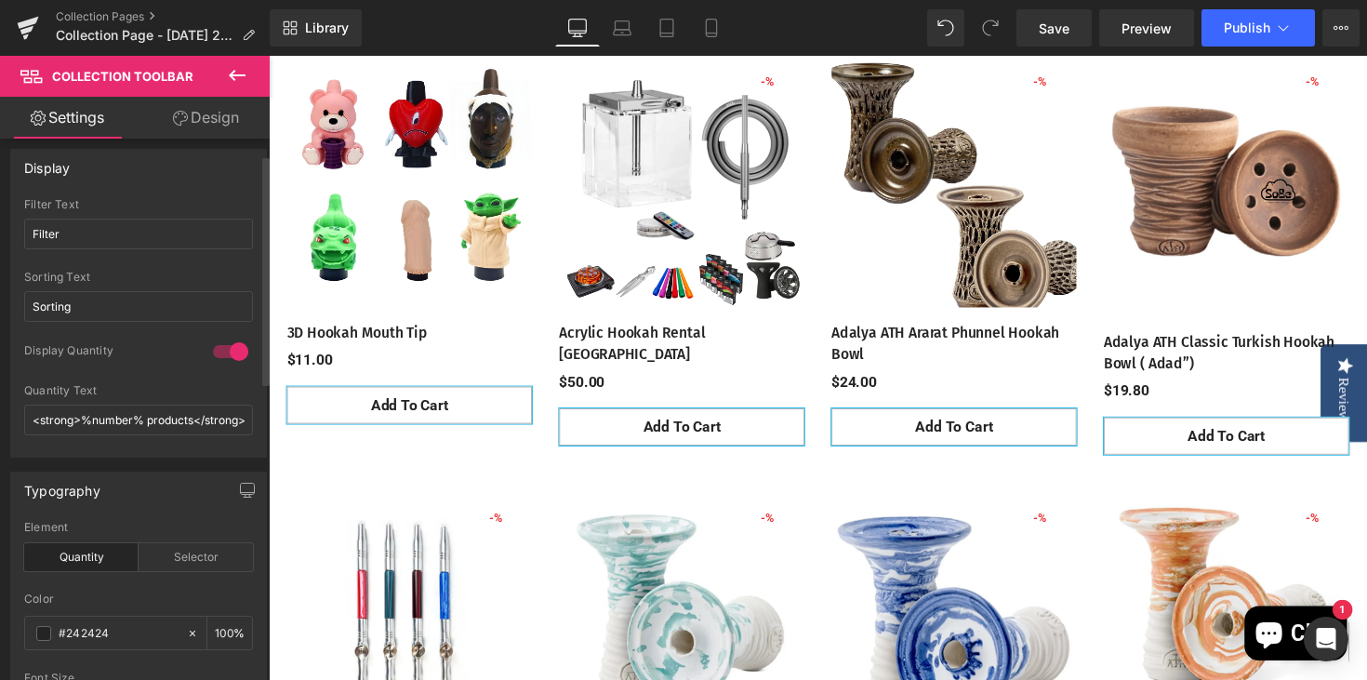
scroll to position [0, 0]
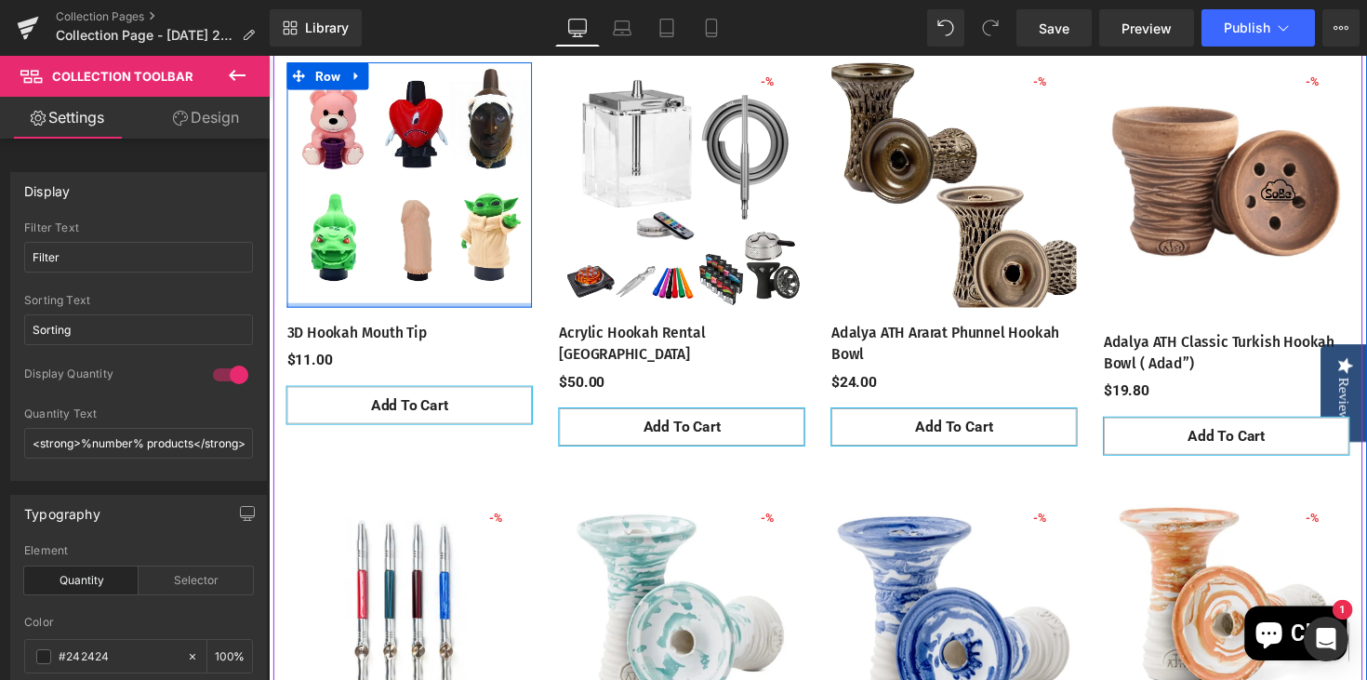
click at [497, 313] on div at bounding box center [412, 311] width 251 height 5
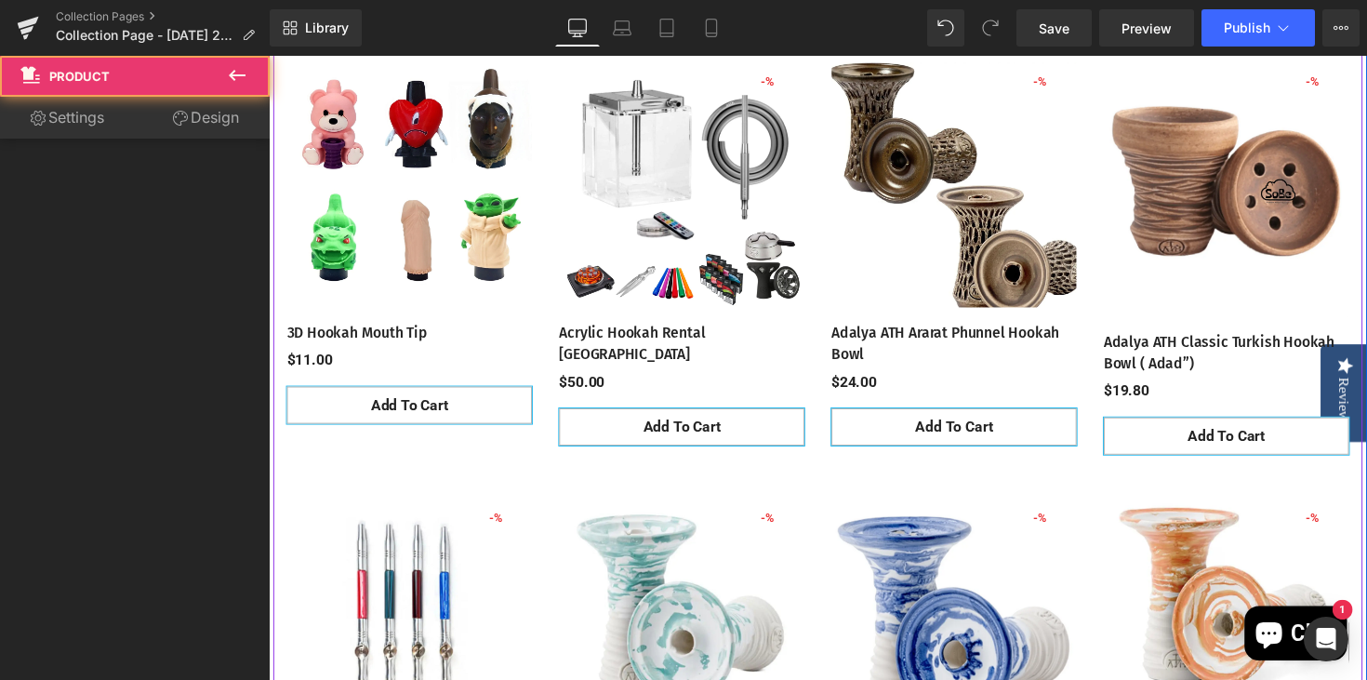
click at [920, 361] on div "- 2400 % (P) Image Row Adalya ATH Ararat Phunnel [GEOGRAPHIC_DATA] (P) Title $2…" at bounding box center [970, 266] width 251 height 409
click at [891, 365] on div "- 2400 % (P) Image Row Adalya ATH Ararat Phunnel [GEOGRAPHIC_DATA] (P) Title $2…" at bounding box center [970, 266] width 251 height 409
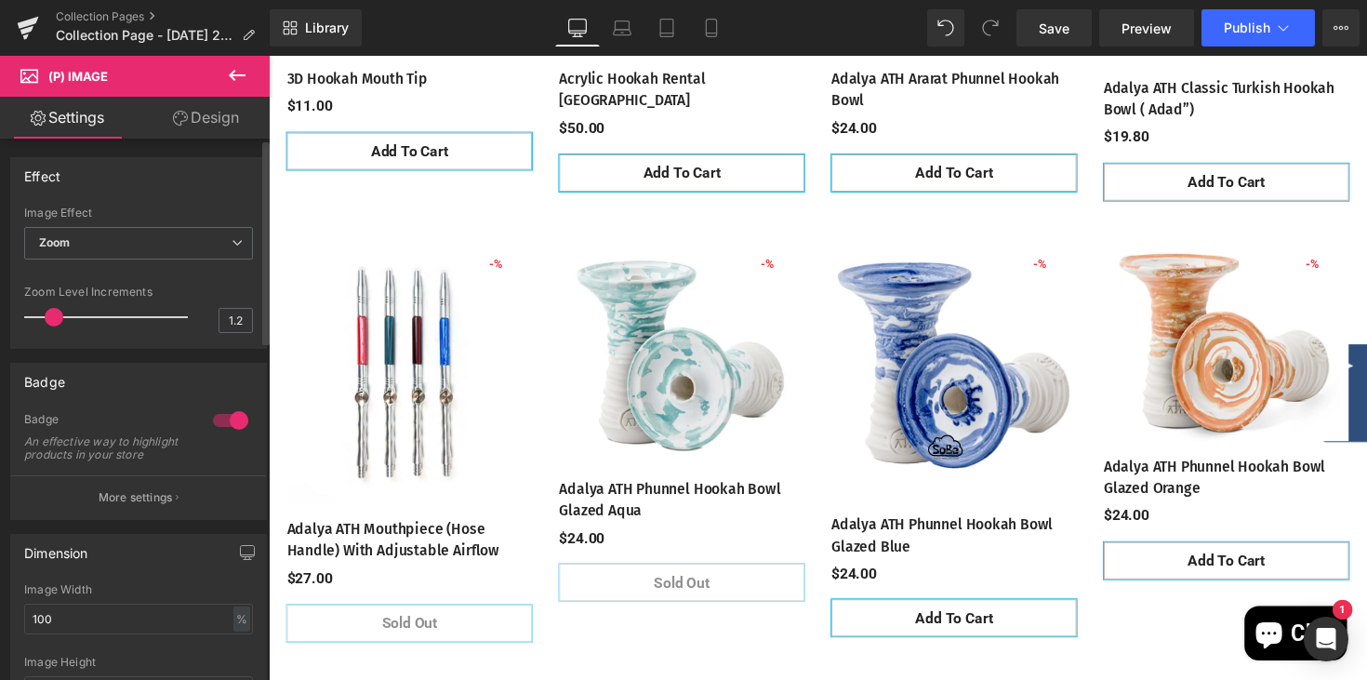
scroll to position [1024, 0]
click at [232, 246] on icon at bounding box center [237, 242] width 11 height 11
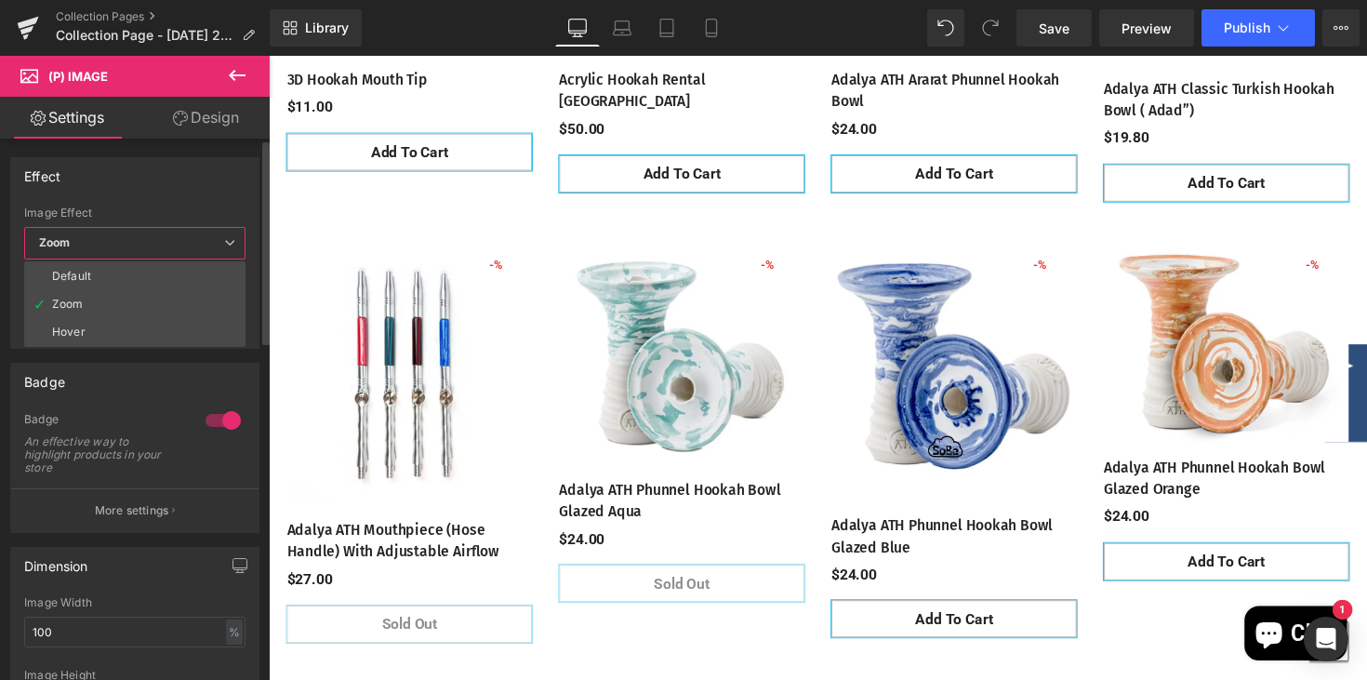
click at [140, 325] on li "Hover" at bounding box center [134, 332] width 221 height 28
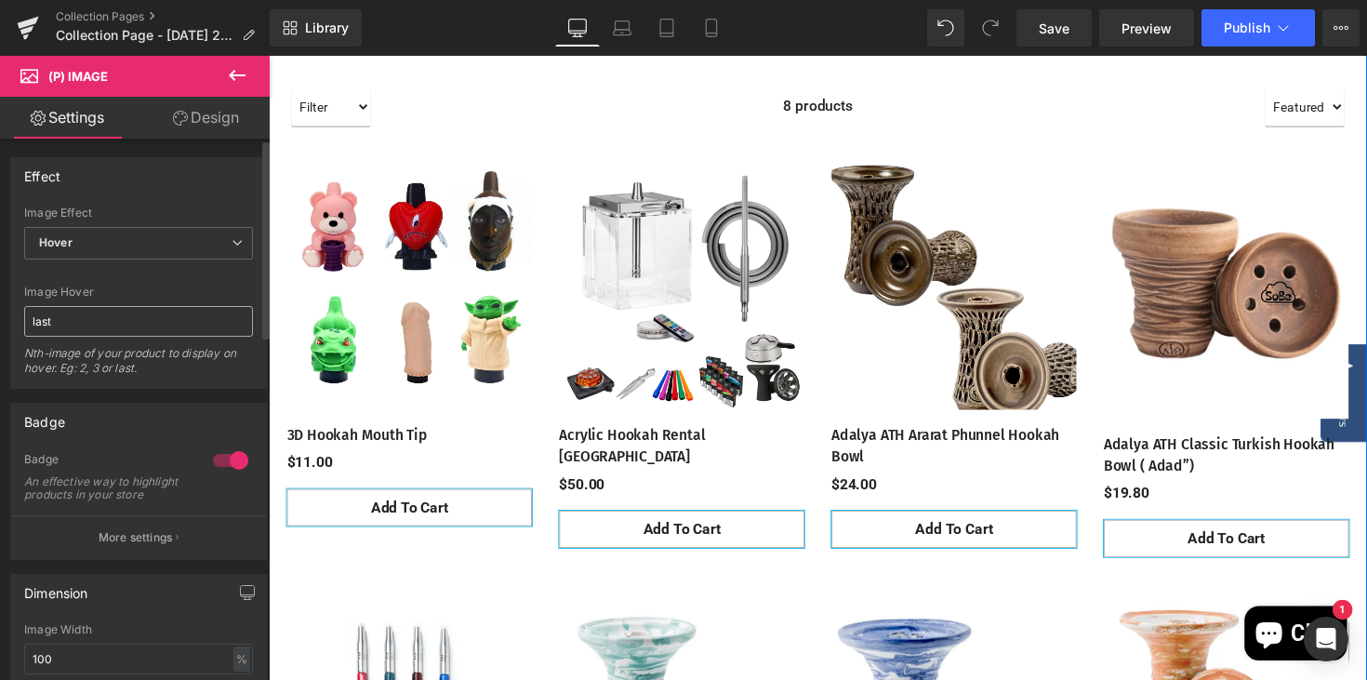
scroll to position [657, 0]
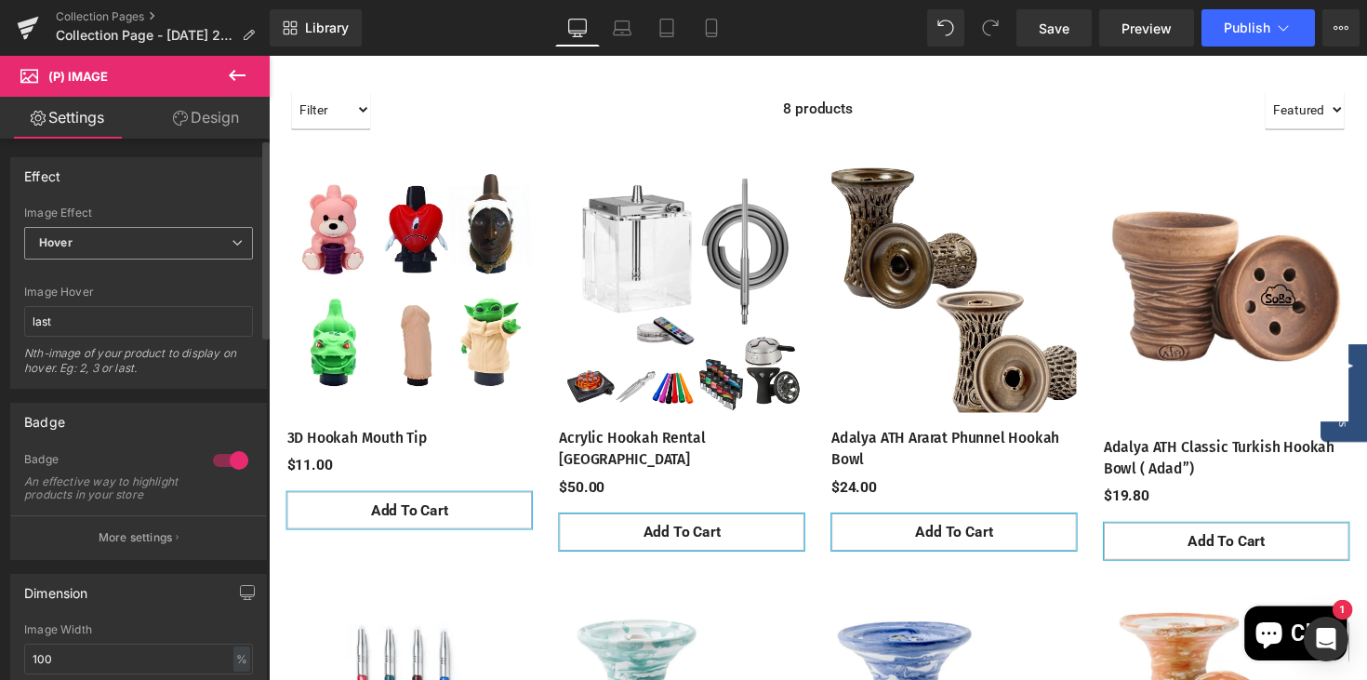
click at [213, 247] on span "Hover" at bounding box center [138, 243] width 229 height 33
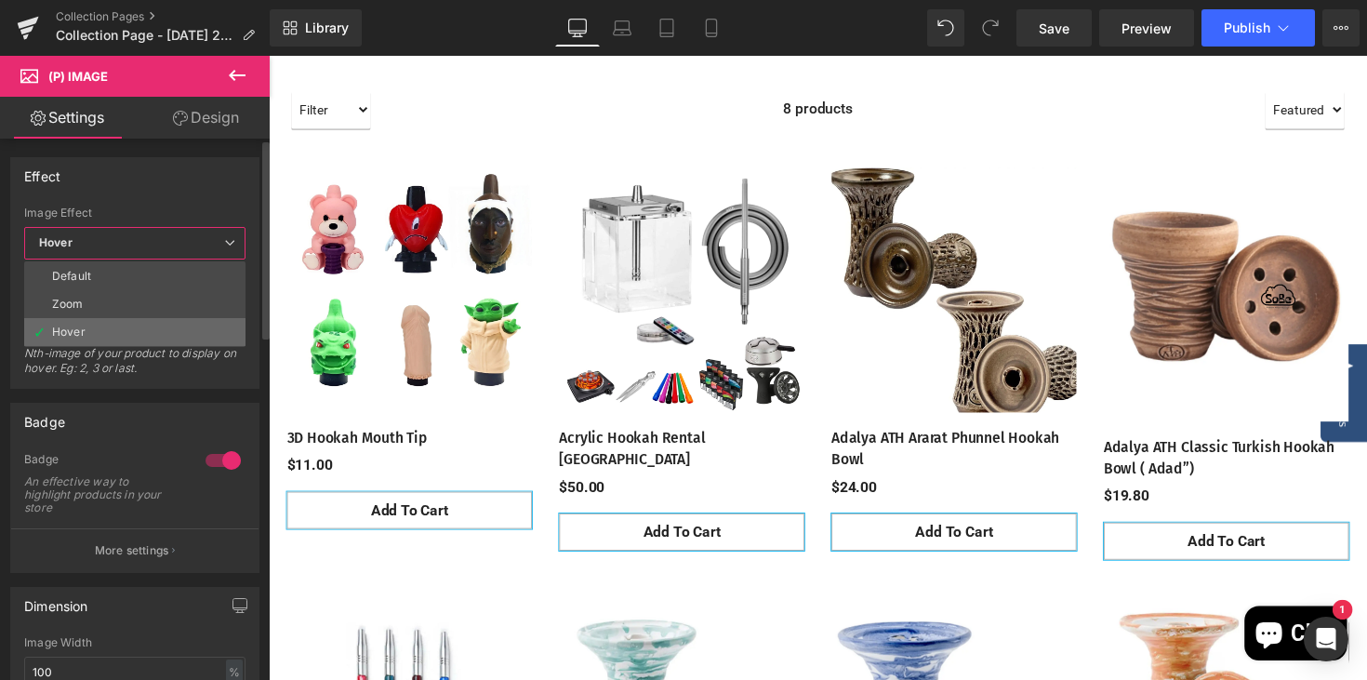
click at [153, 334] on li "Hover" at bounding box center [134, 332] width 221 height 28
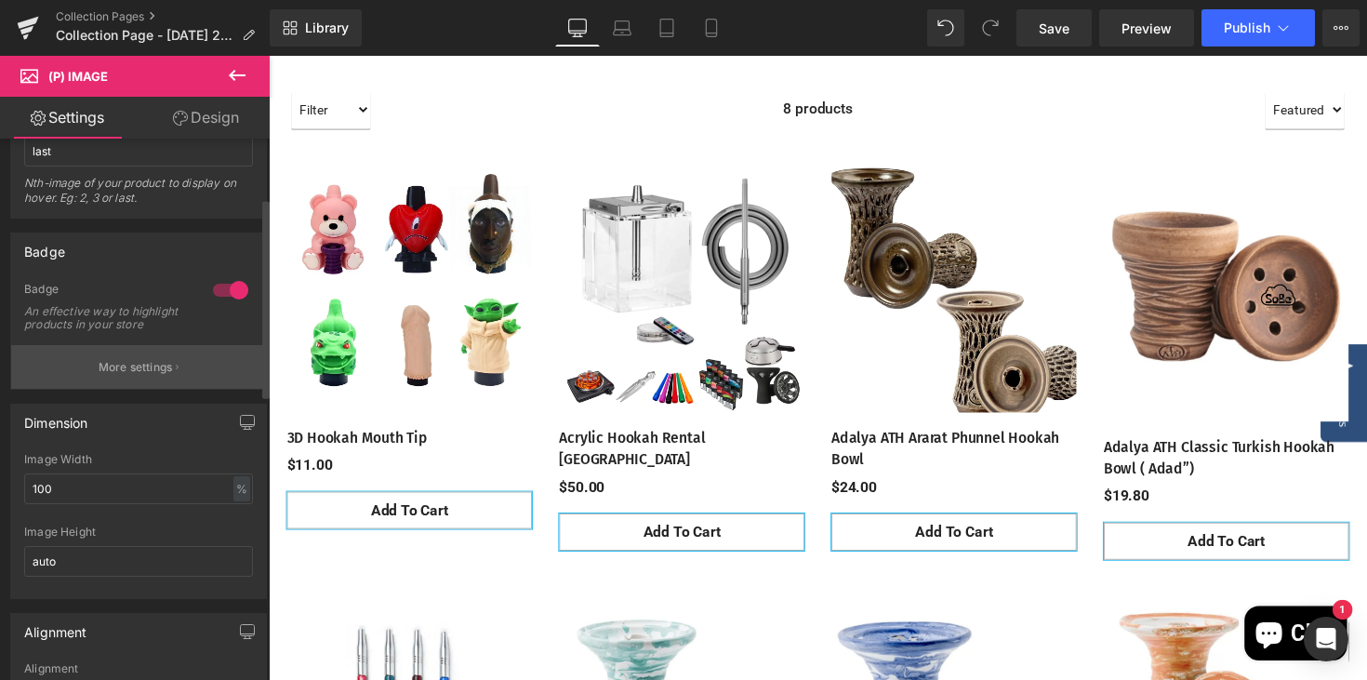
scroll to position [185, 0]
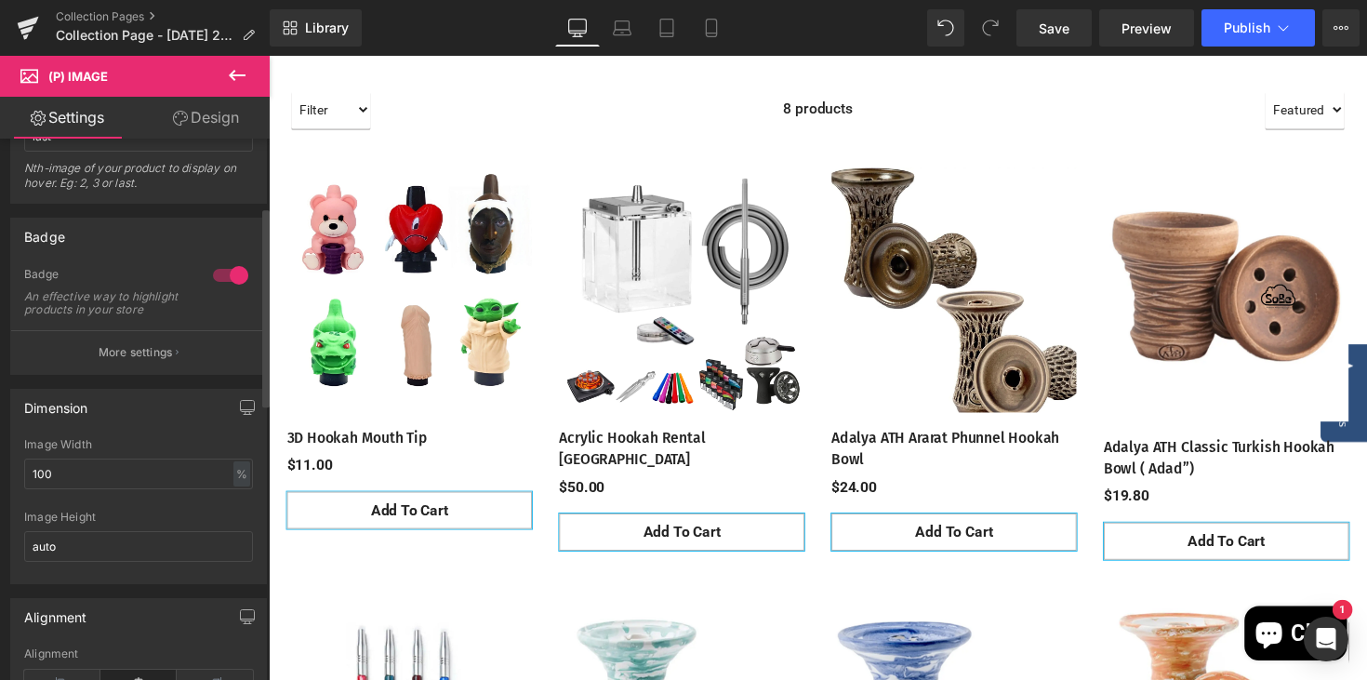
click at [223, 278] on div at bounding box center [230, 275] width 45 height 30
click at [227, 276] on div at bounding box center [230, 275] width 45 height 30
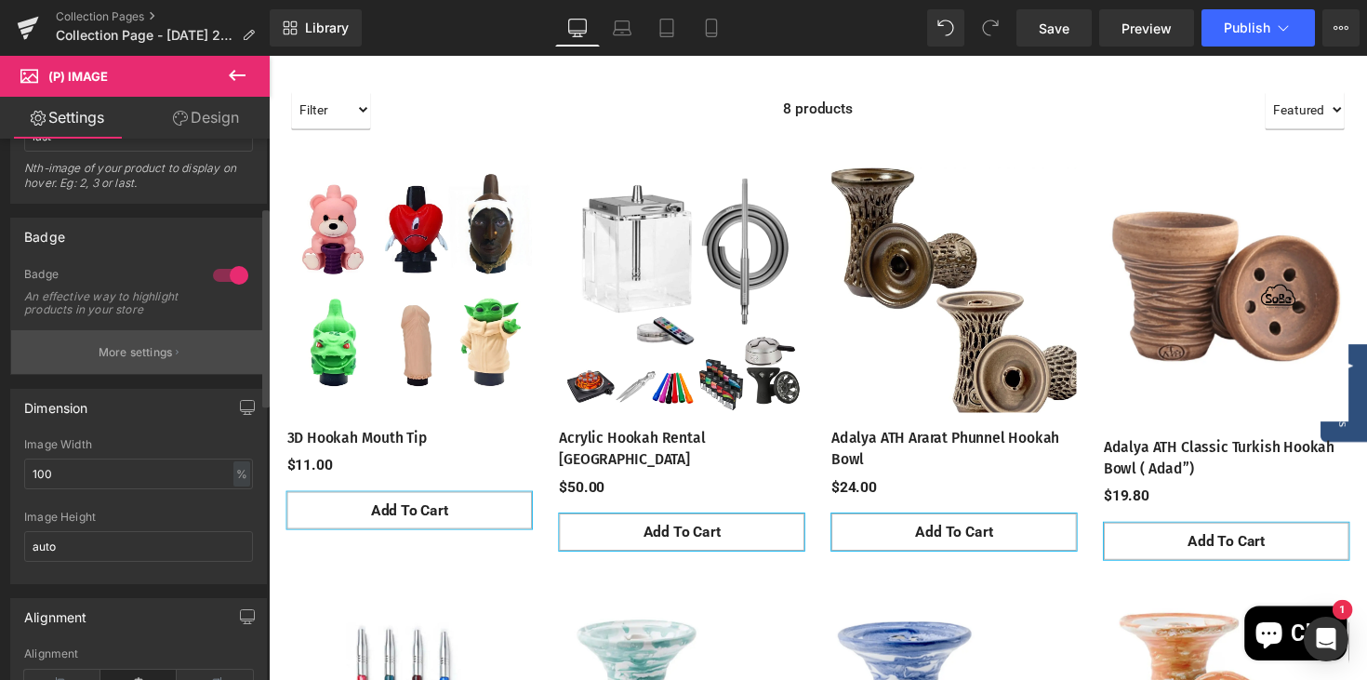
click at [147, 361] on p "More settings" at bounding box center [136, 352] width 74 height 17
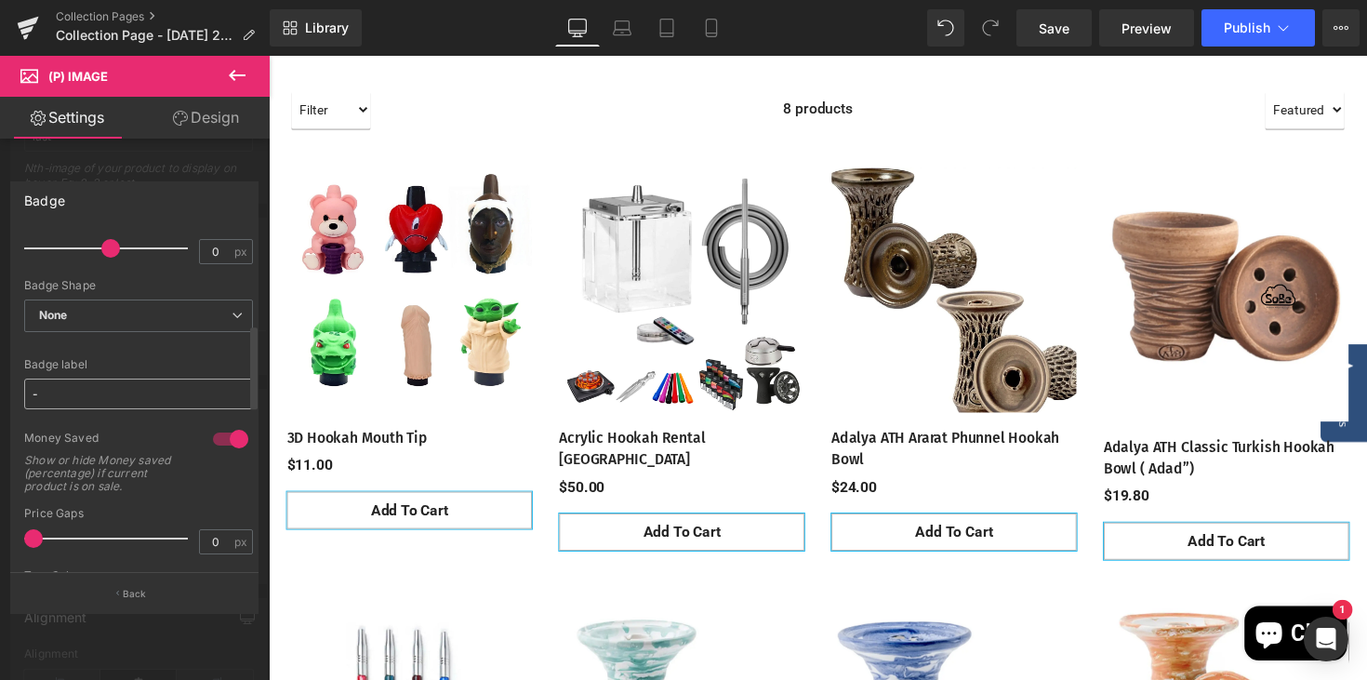
scroll to position [373, 0]
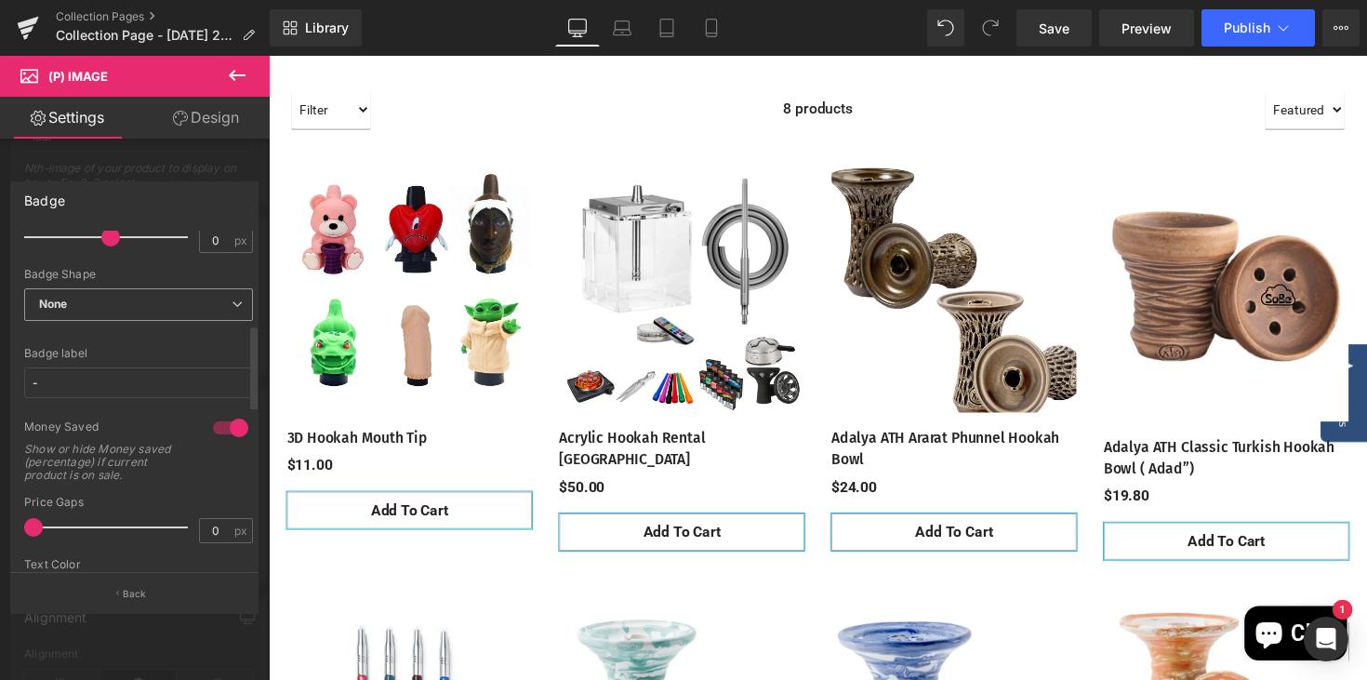
click at [194, 303] on span "None" at bounding box center [138, 304] width 229 height 33
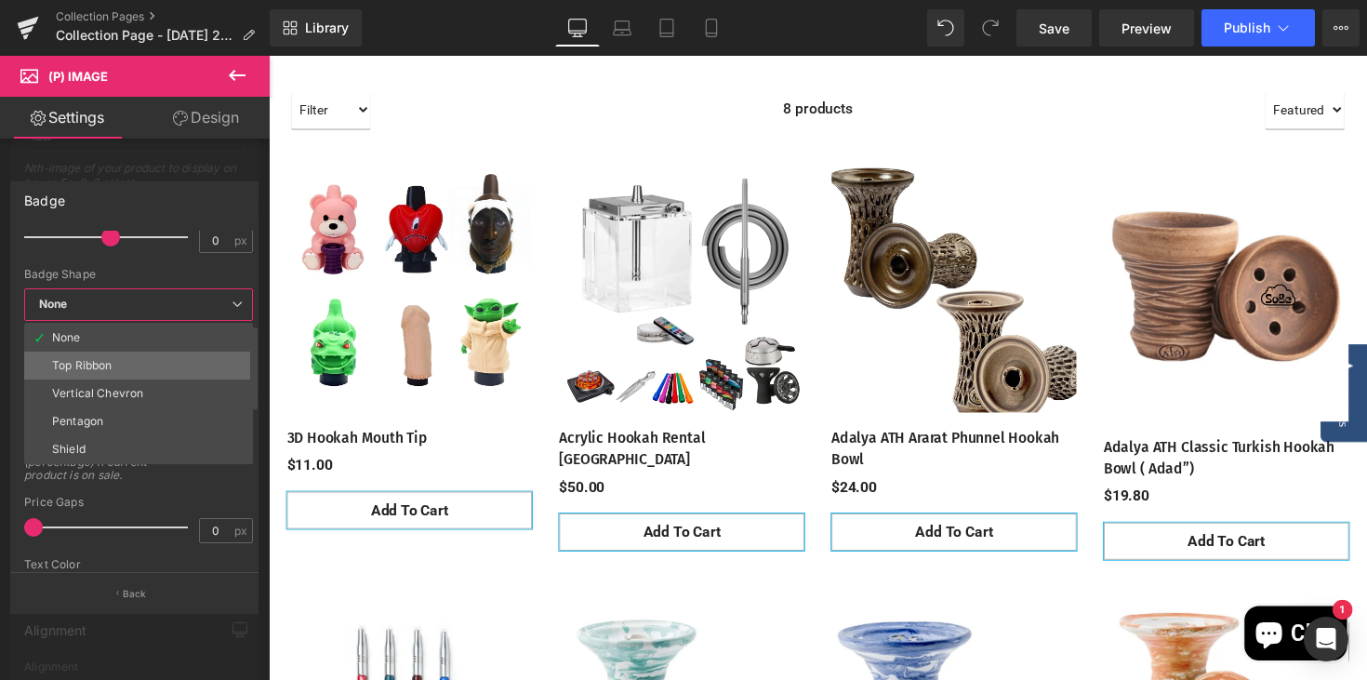
click at [140, 370] on li "Top Ribbon" at bounding box center [138, 365] width 229 height 28
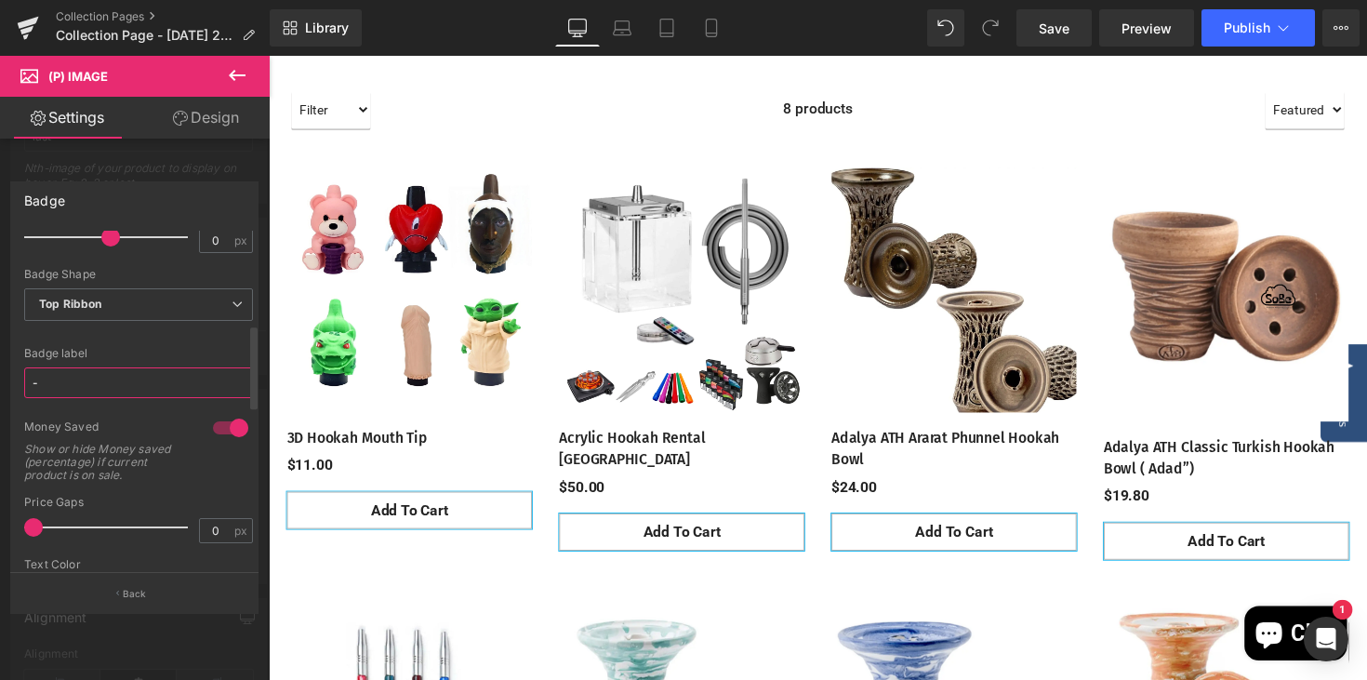
click at [139, 382] on input "-" at bounding box center [138, 382] width 229 height 31
click at [169, 349] on div "Badge label" at bounding box center [138, 353] width 229 height 13
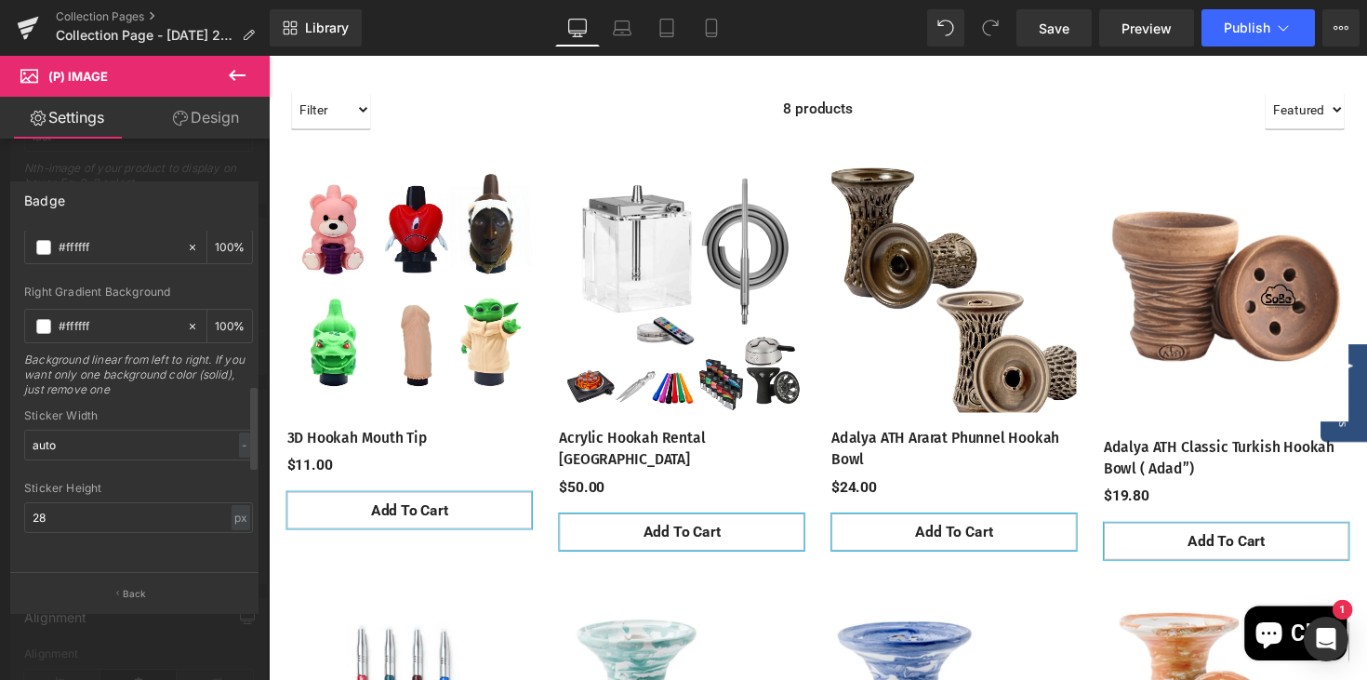
scroll to position [0, 0]
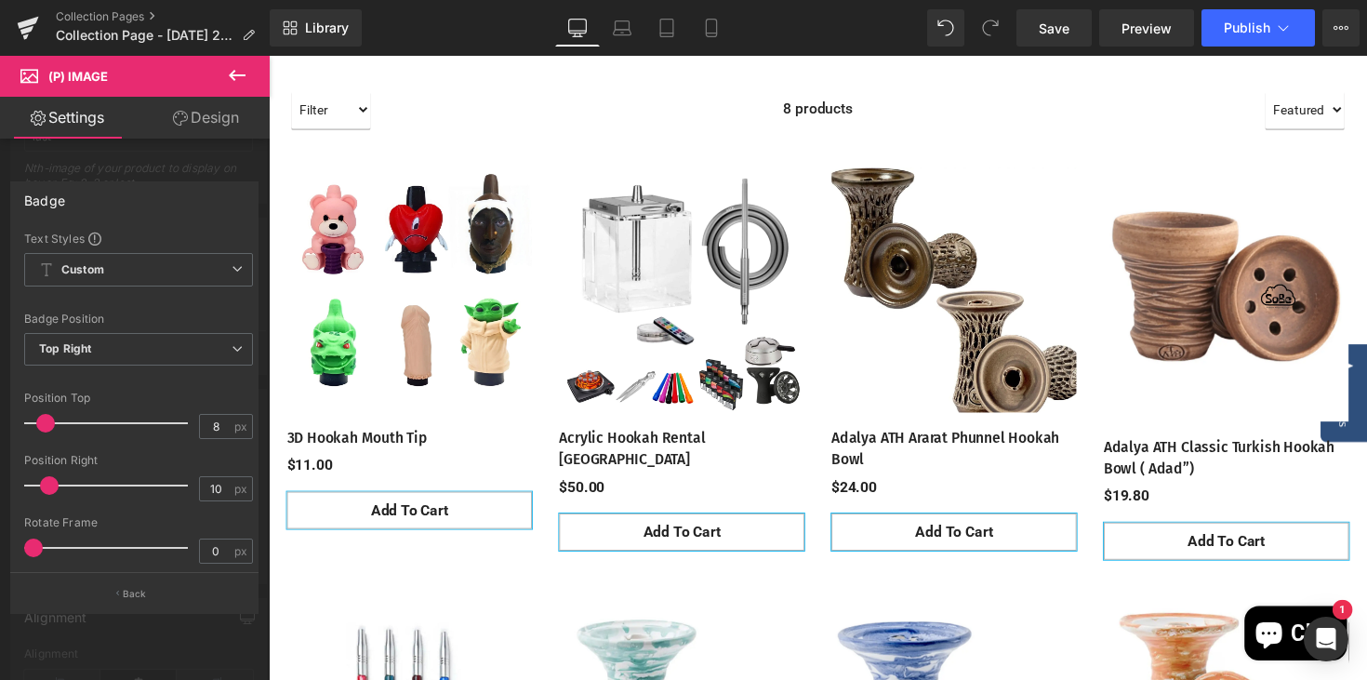
click at [189, 219] on div "Badge Text Styles Custom Custom Setup Global Style Custom Setup Global Style Te…" at bounding box center [134, 376] width 248 height 391
drag, startPoint x: 199, startPoint y: 160, endPoint x: 204, endPoint y: 193, distance: 33.8
click at [200, 162] on div at bounding box center [135, 372] width 270 height 633
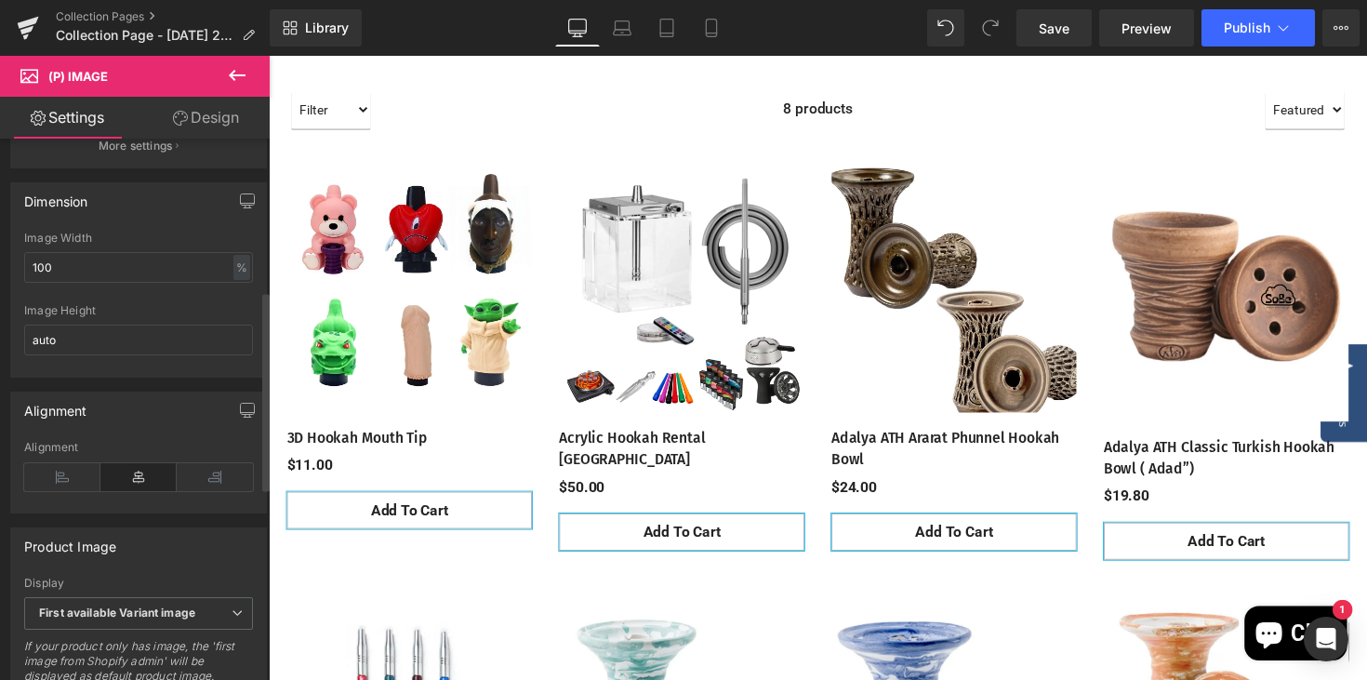
scroll to position [415, 0]
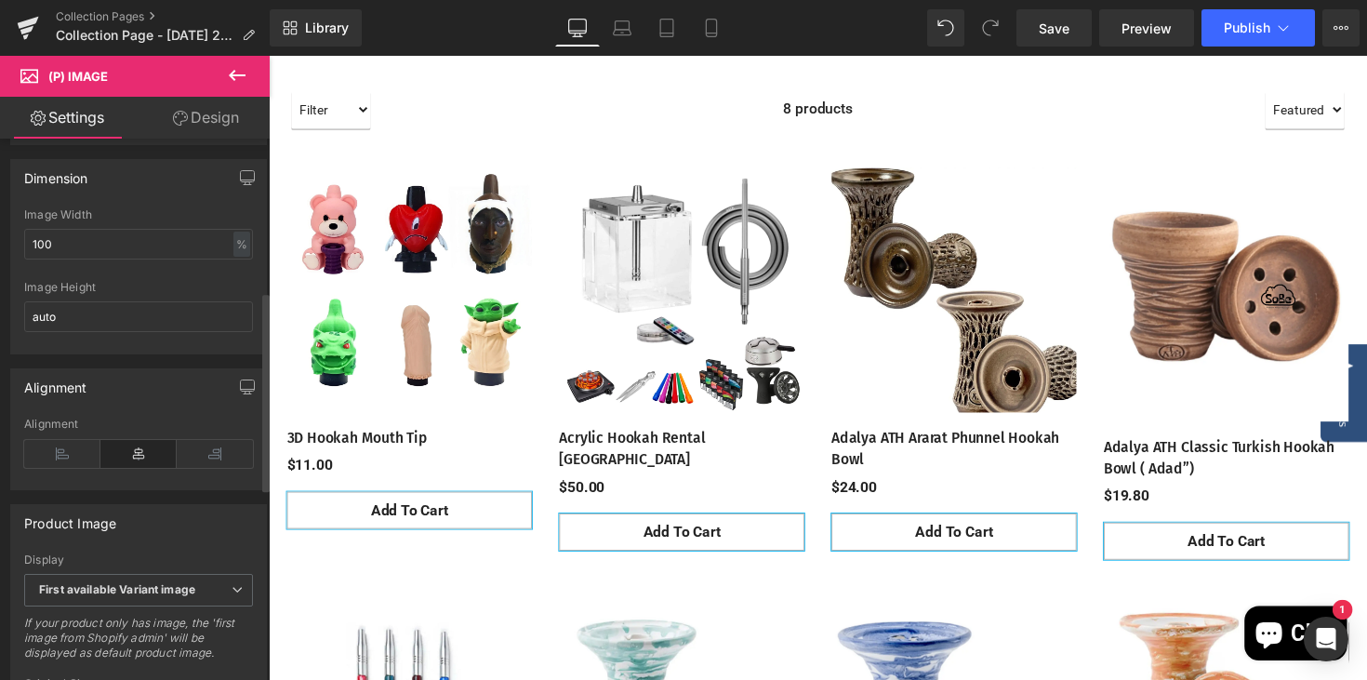
click at [141, 466] on icon at bounding box center [138, 454] width 76 height 28
click at [71, 468] on icon at bounding box center [62, 454] width 76 height 28
click at [222, 468] on icon at bounding box center [215, 454] width 76 height 28
click at [114, 468] on icon at bounding box center [138, 454] width 76 height 28
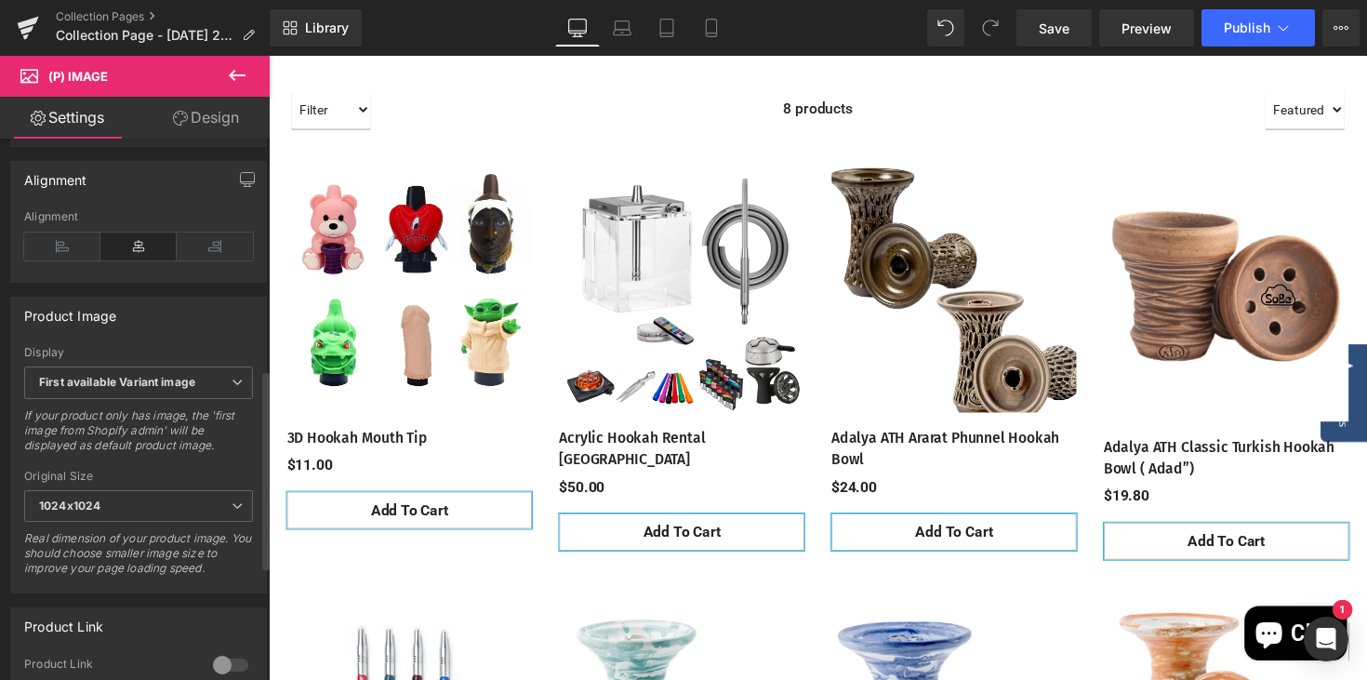
scroll to position [629, 0]
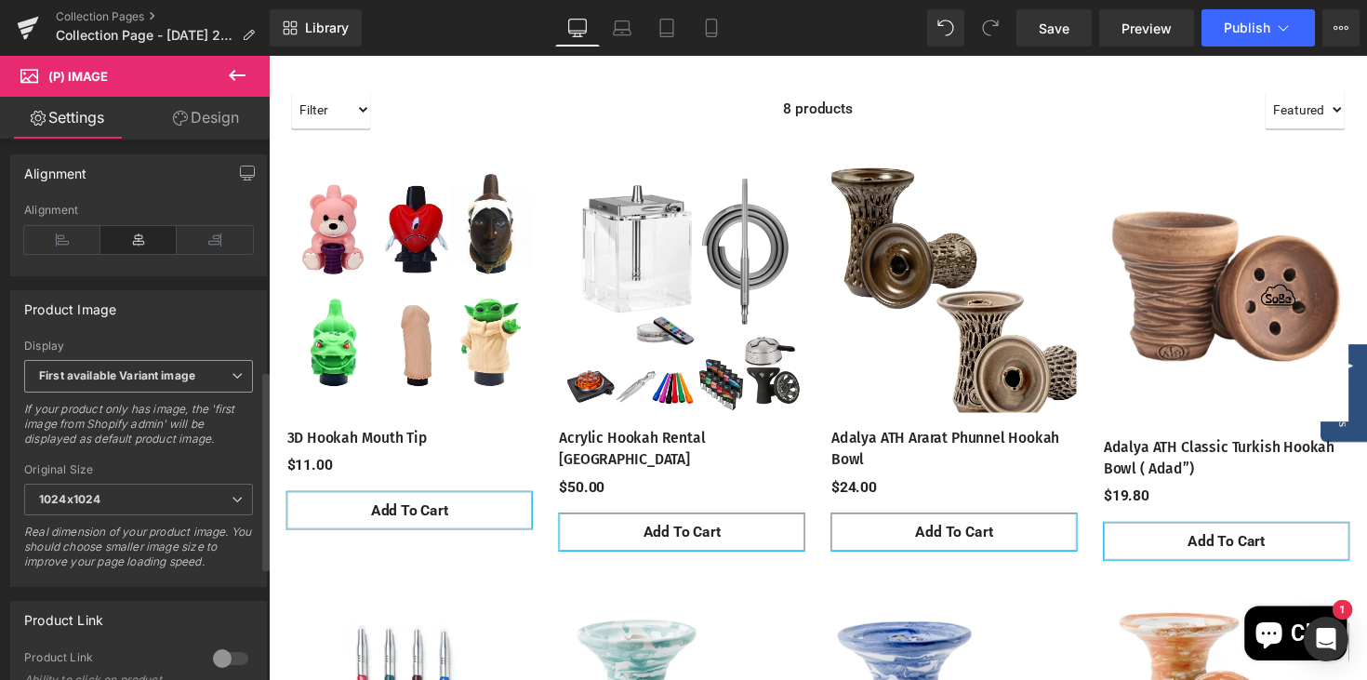
click at [219, 391] on span "First available Variant image" at bounding box center [138, 376] width 229 height 33
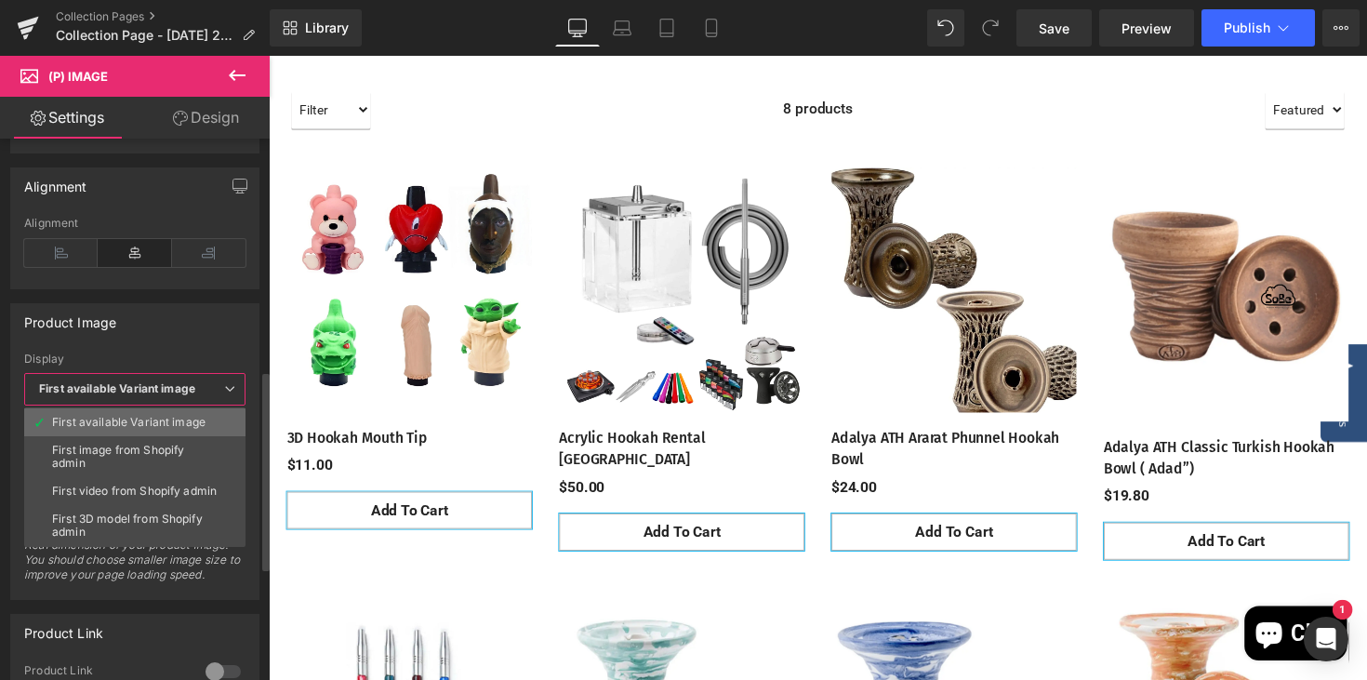
click at [142, 417] on div "First available Variant image" at bounding box center [128, 422] width 153 height 13
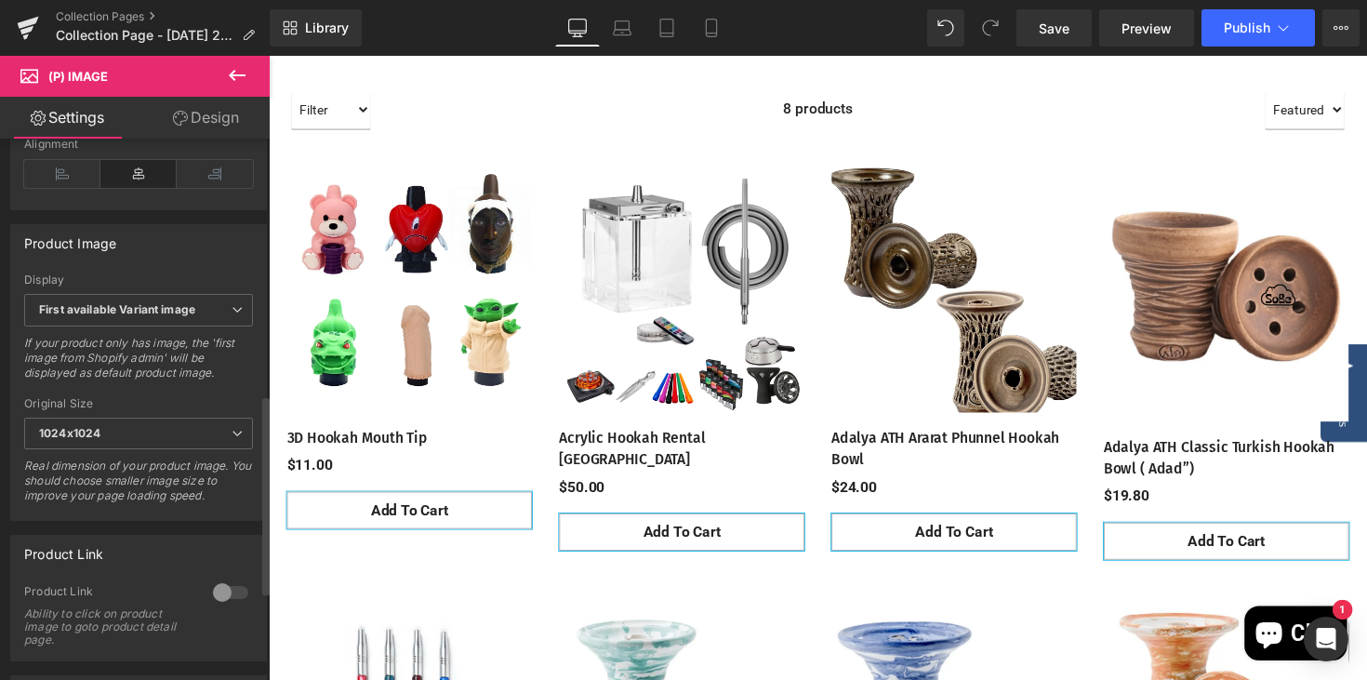
scroll to position [694, 0]
click at [232, 440] on icon at bounding box center [237, 434] width 11 height 11
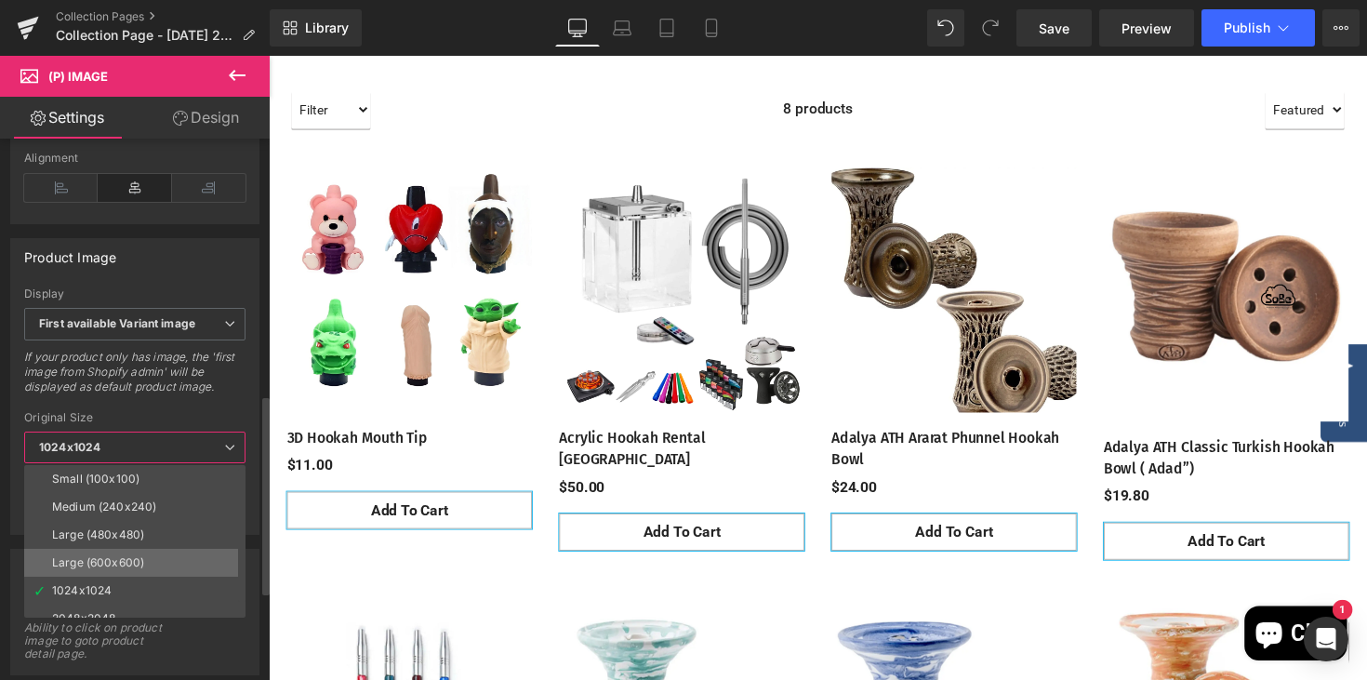
scroll to position [15, 0]
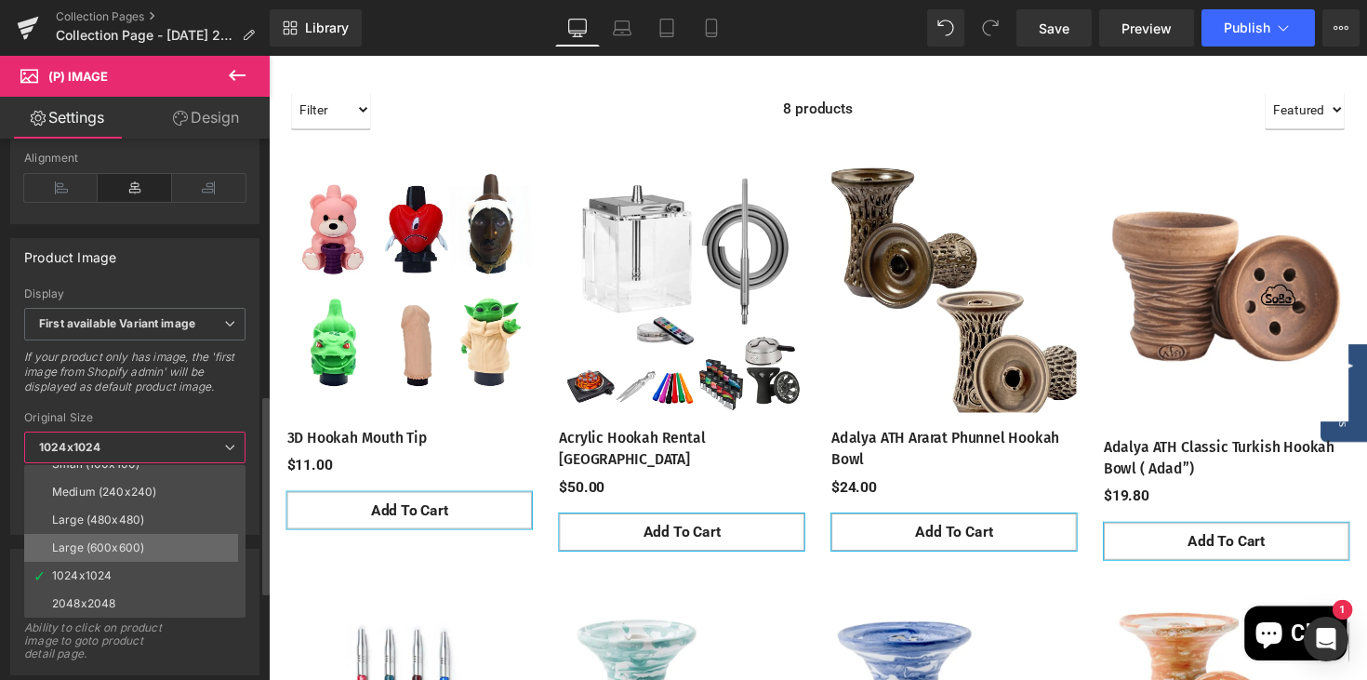
click at [180, 547] on li "Large (600x600)" at bounding box center [139, 548] width 230 height 28
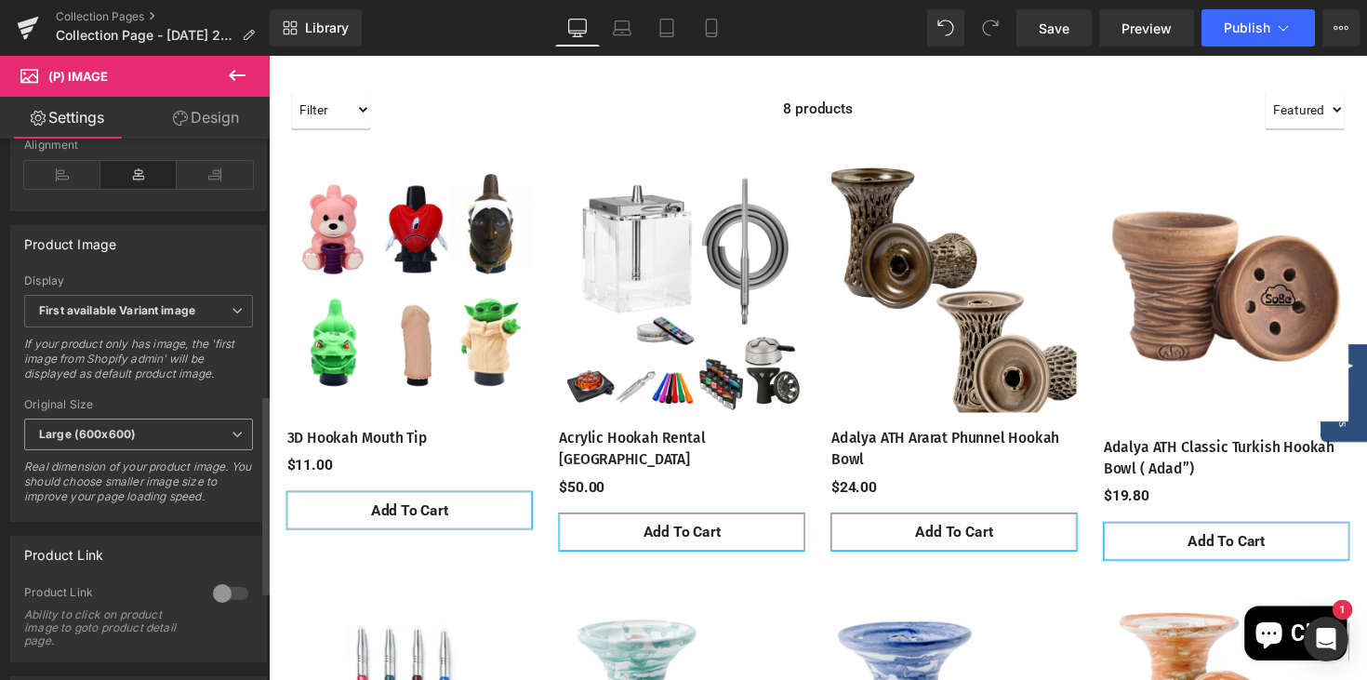
click at [215, 449] on span "Large (600x600)" at bounding box center [138, 434] width 229 height 33
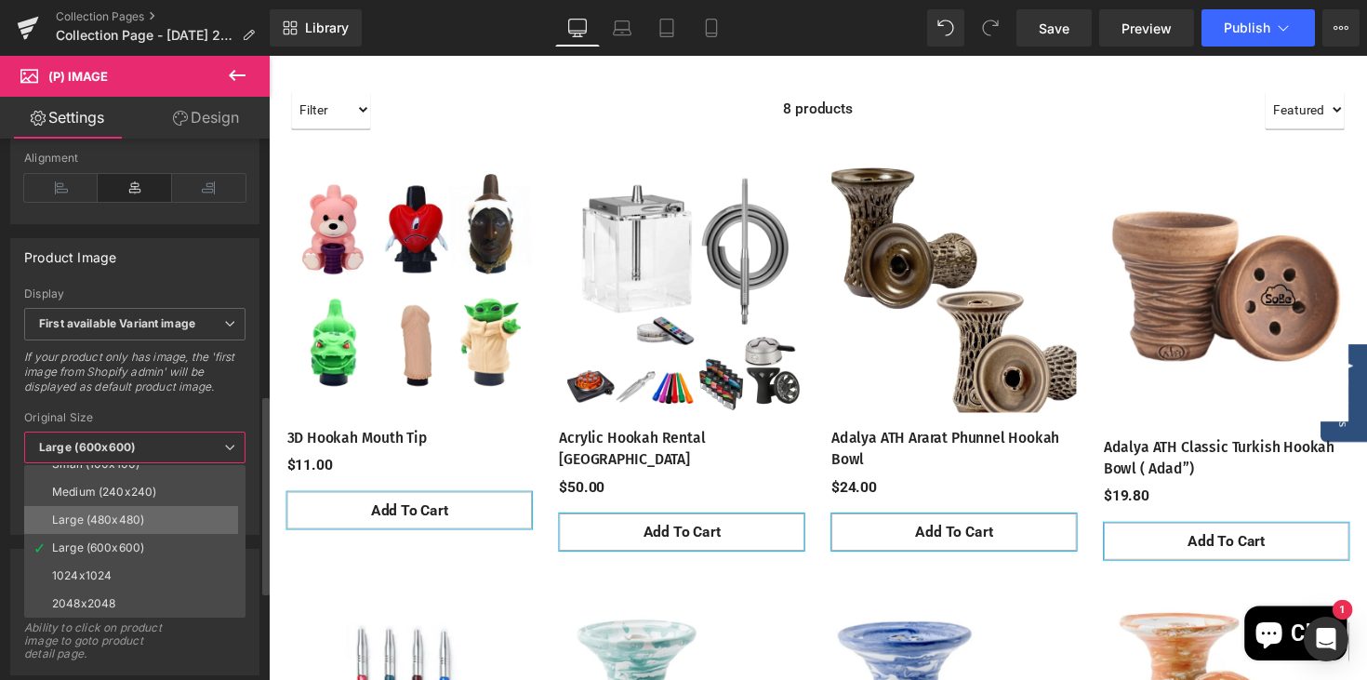
scroll to position [0, 0]
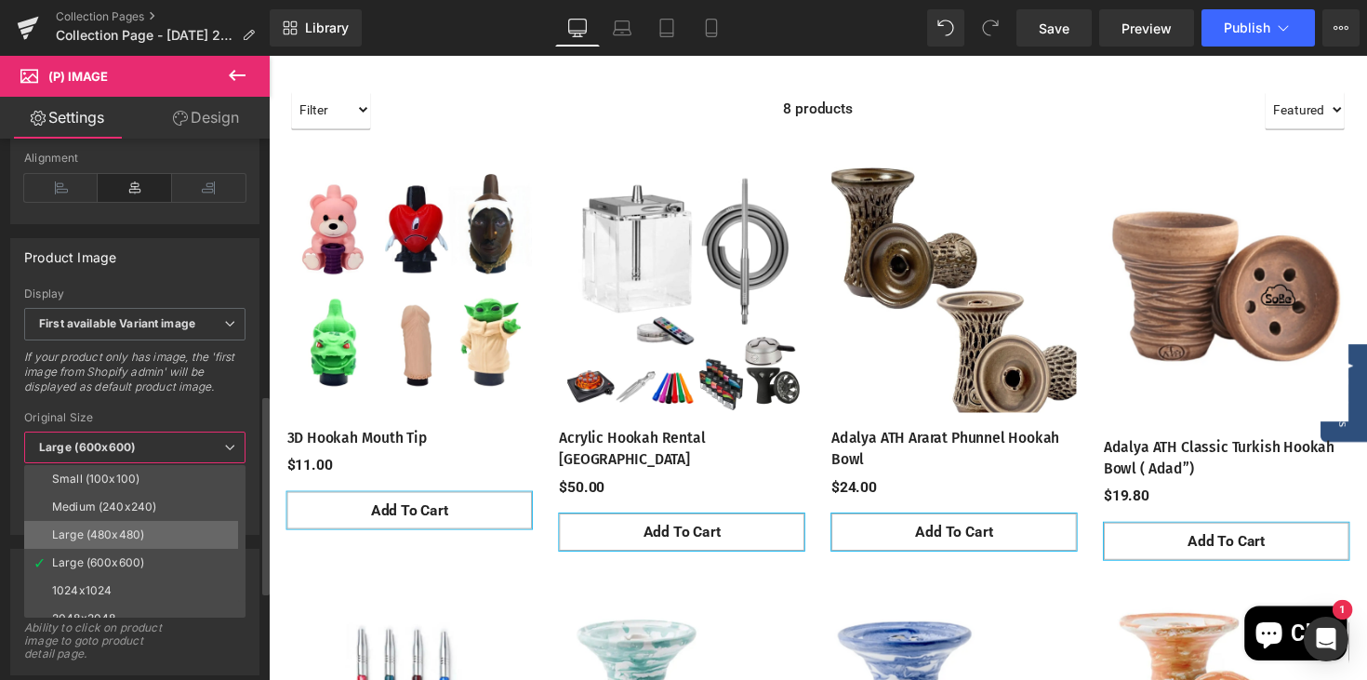
click at [157, 532] on li "Large (480x480)" at bounding box center [139, 535] width 230 height 28
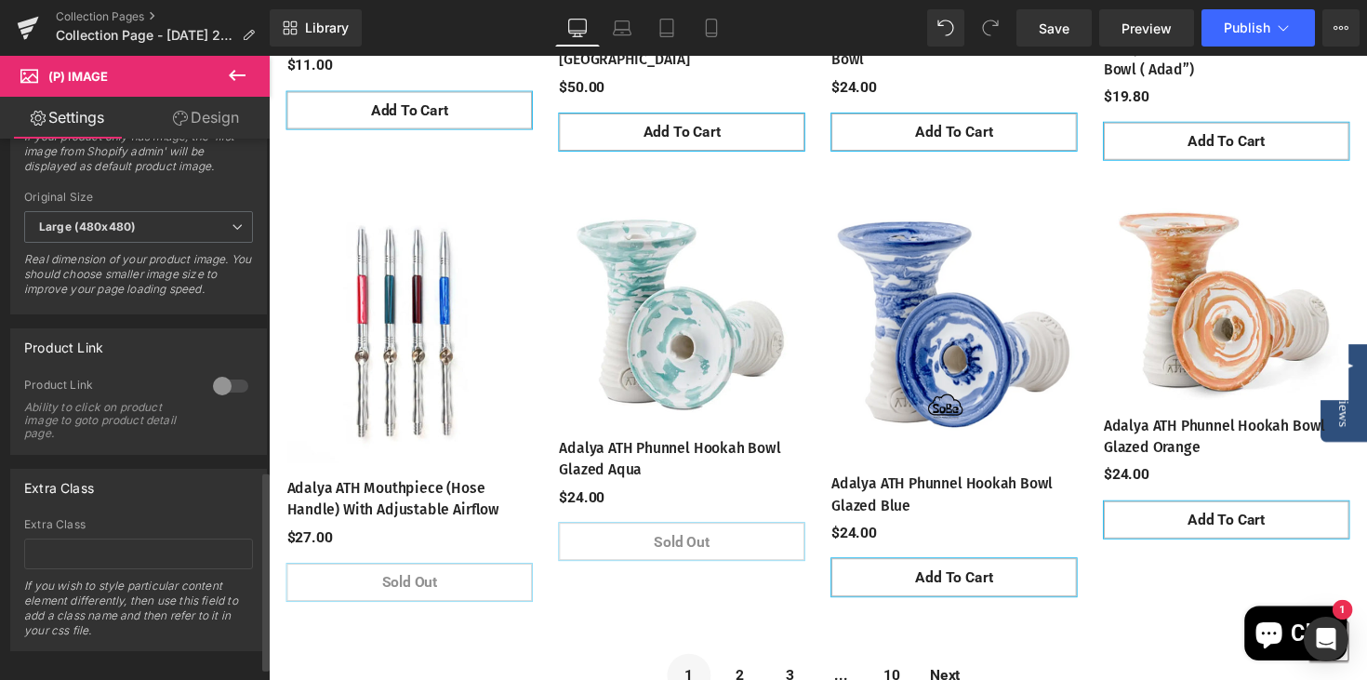
scroll to position [906, 0]
click at [232, 392] on div at bounding box center [230, 381] width 45 height 30
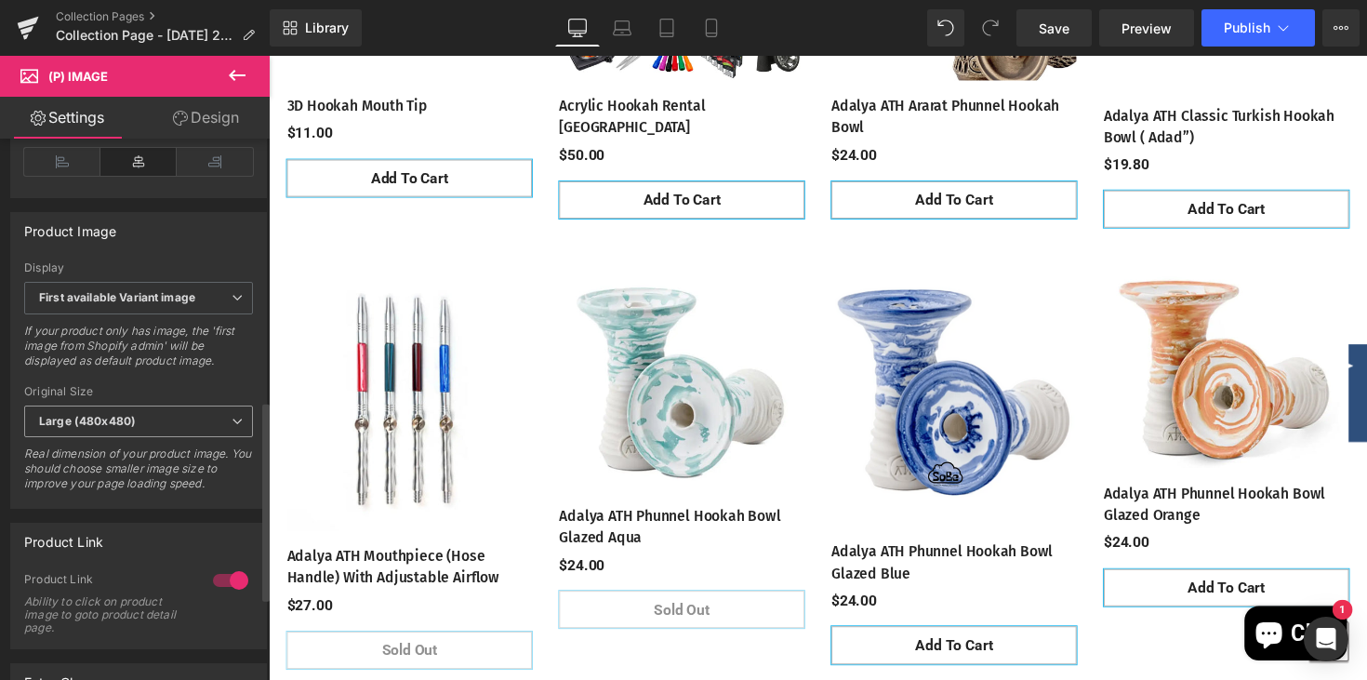
scroll to position [694, 0]
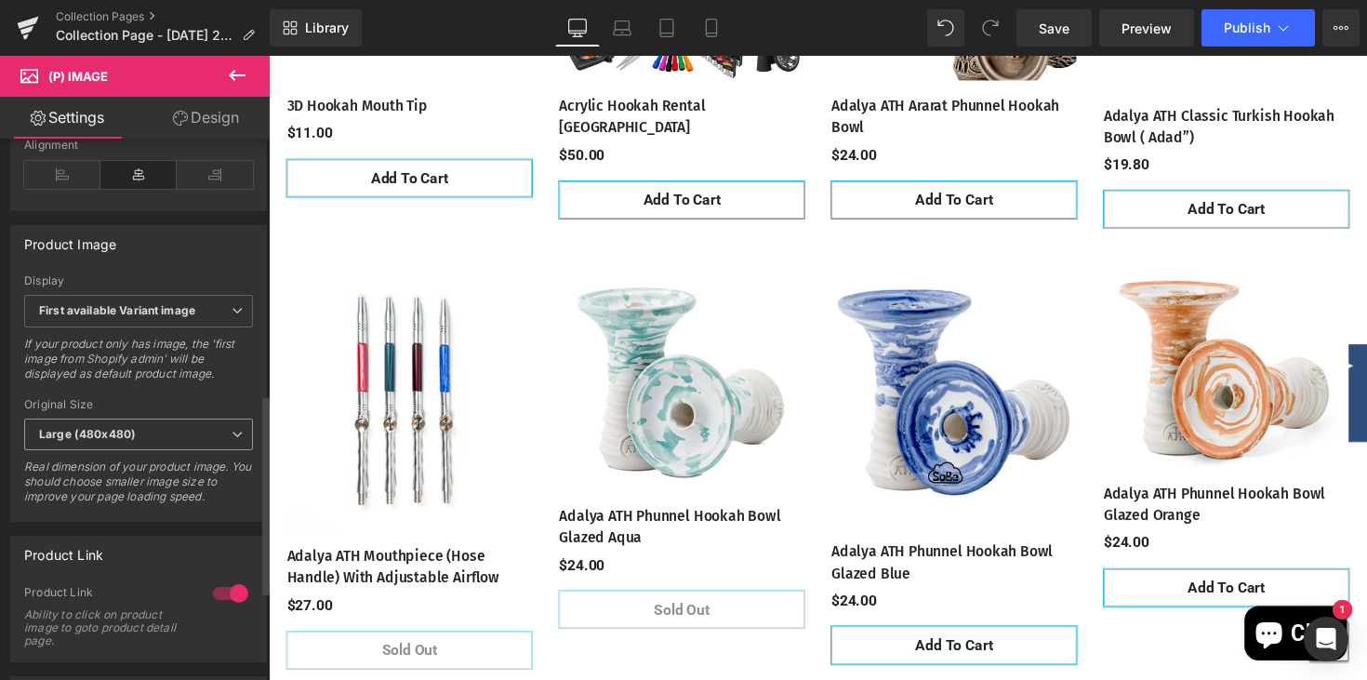
click at [232, 440] on icon at bounding box center [237, 434] width 11 height 11
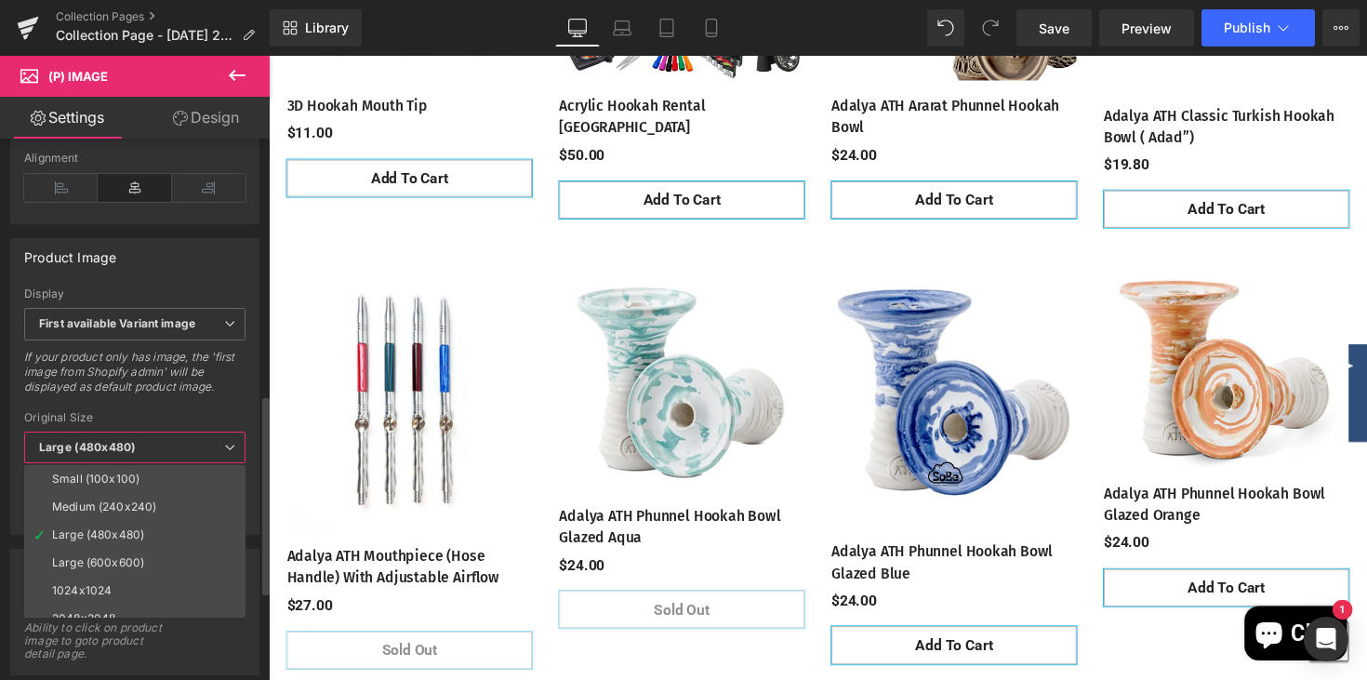
click at [146, 558] on li "Large (600x600)" at bounding box center [139, 563] width 230 height 28
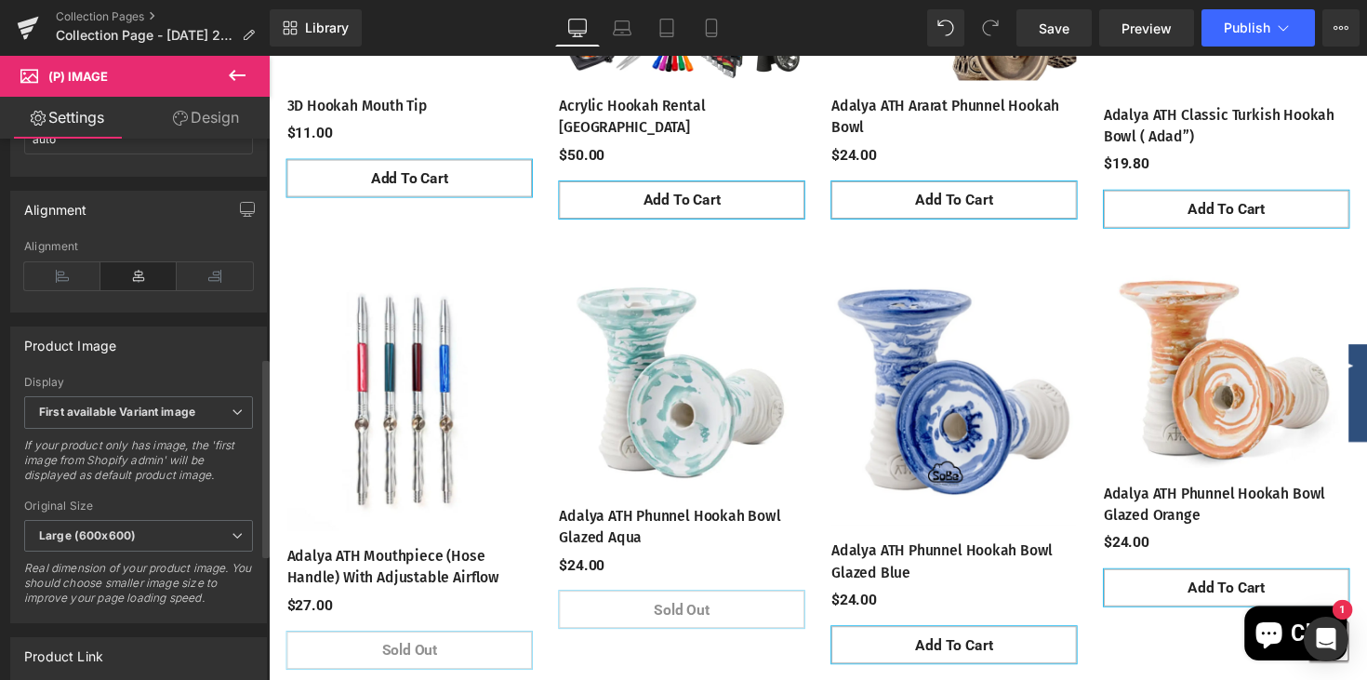
scroll to position [596, 0]
click at [217, 421] on span "First available Variant image" at bounding box center [138, 408] width 229 height 33
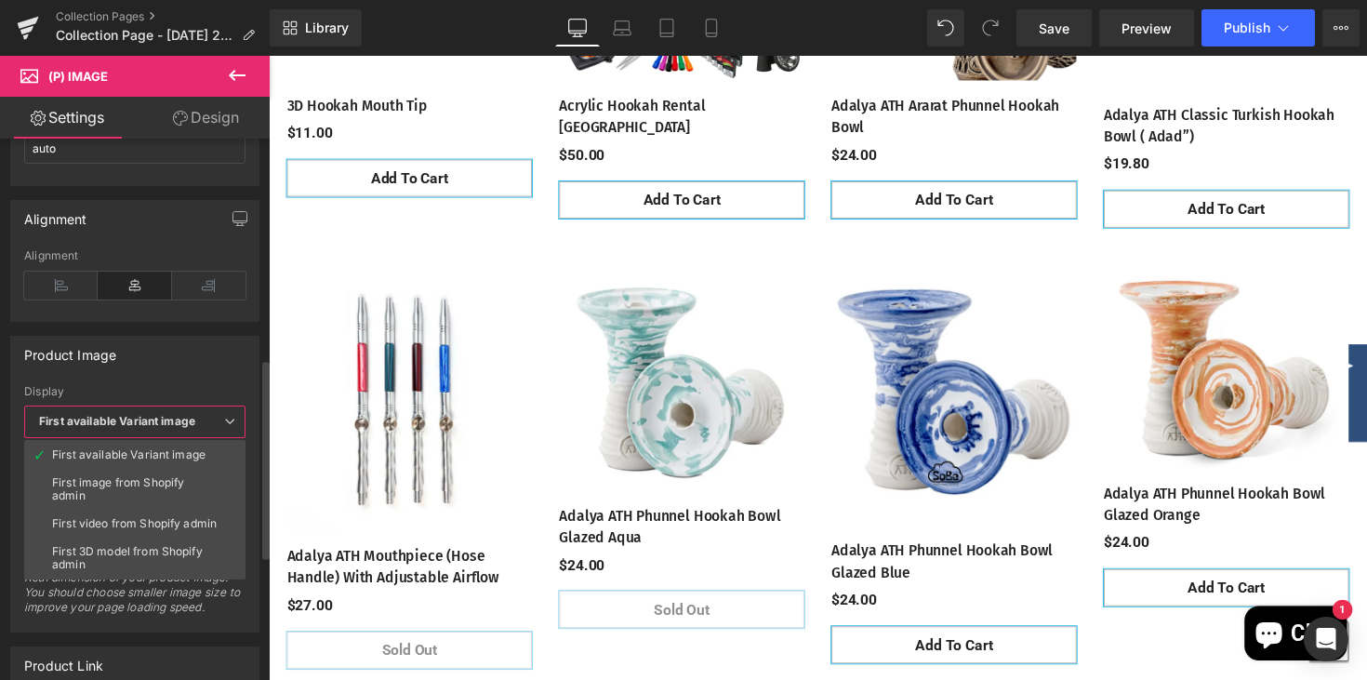
click at [217, 421] on span "First available Variant image" at bounding box center [134, 421] width 221 height 33
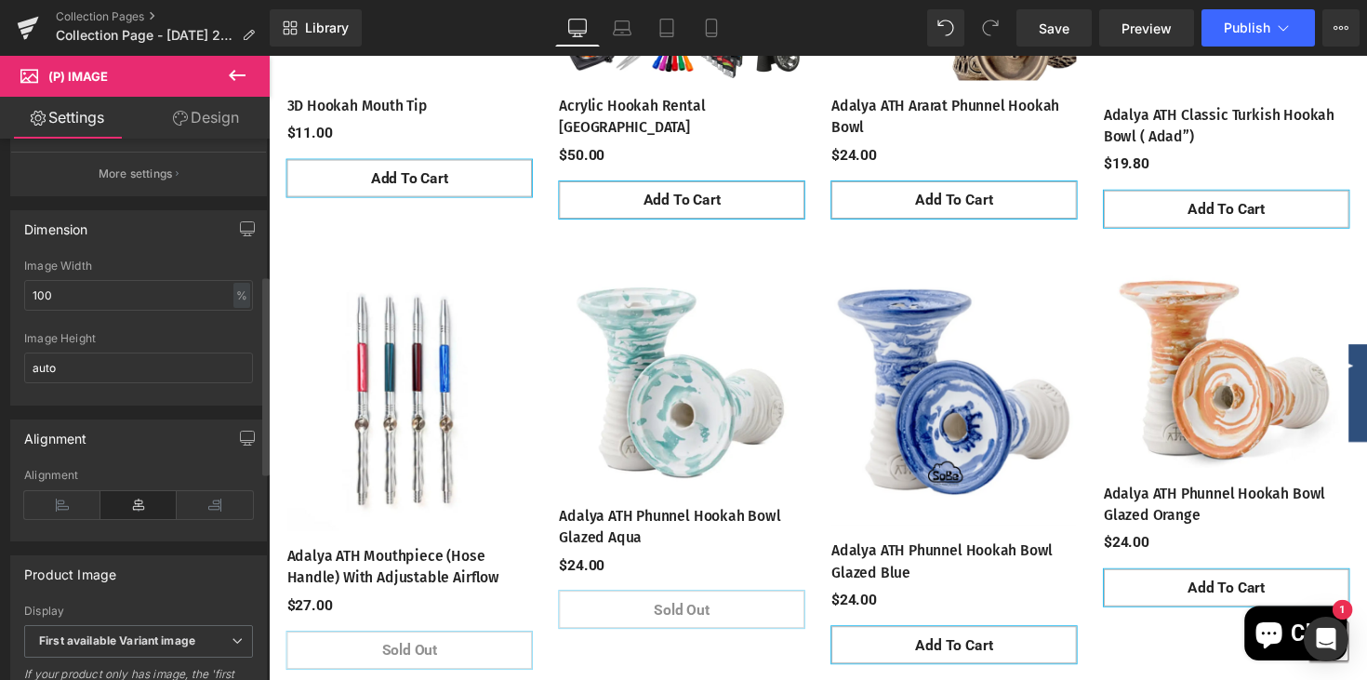
scroll to position [362, 0]
click at [152, 378] on input "auto" at bounding box center [138, 369] width 229 height 31
type input "a"
click at [207, 334] on div at bounding box center [138, 328] width 229 height 12
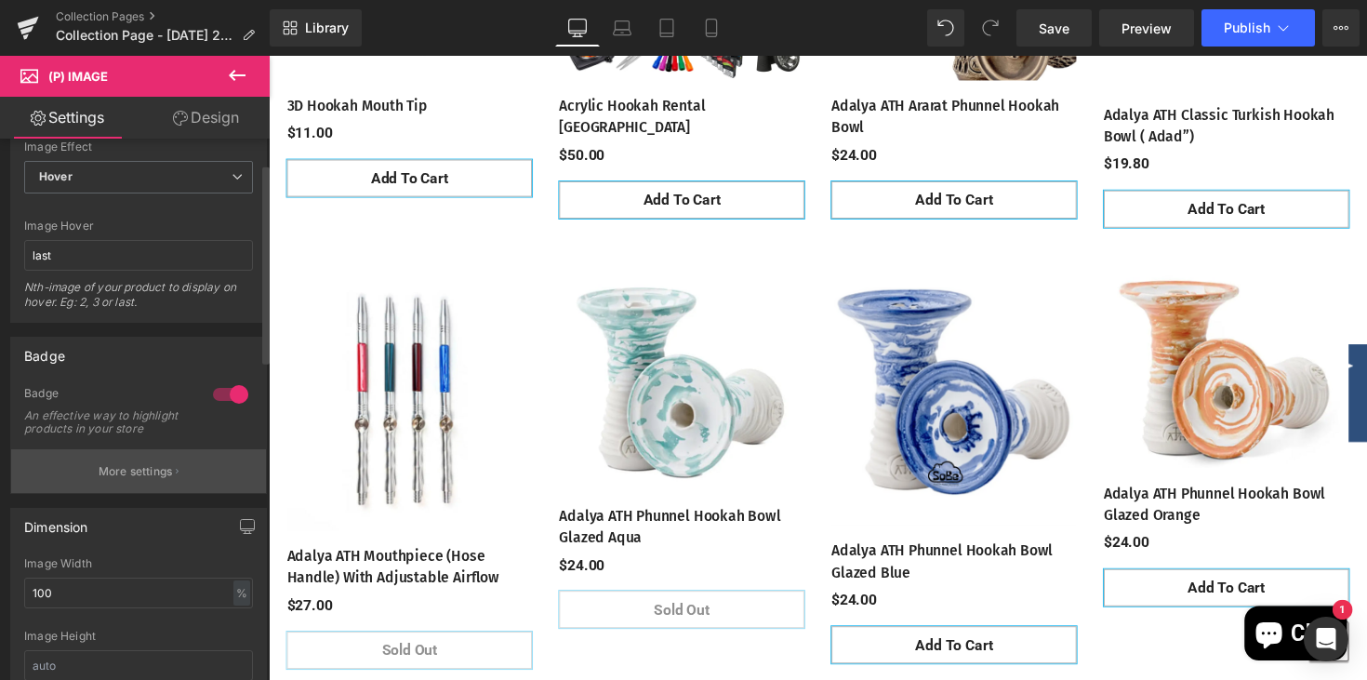
scroll to position [65, 0]
click at [214, 399] on div at bounding box center [230, 395] width 45 height 30
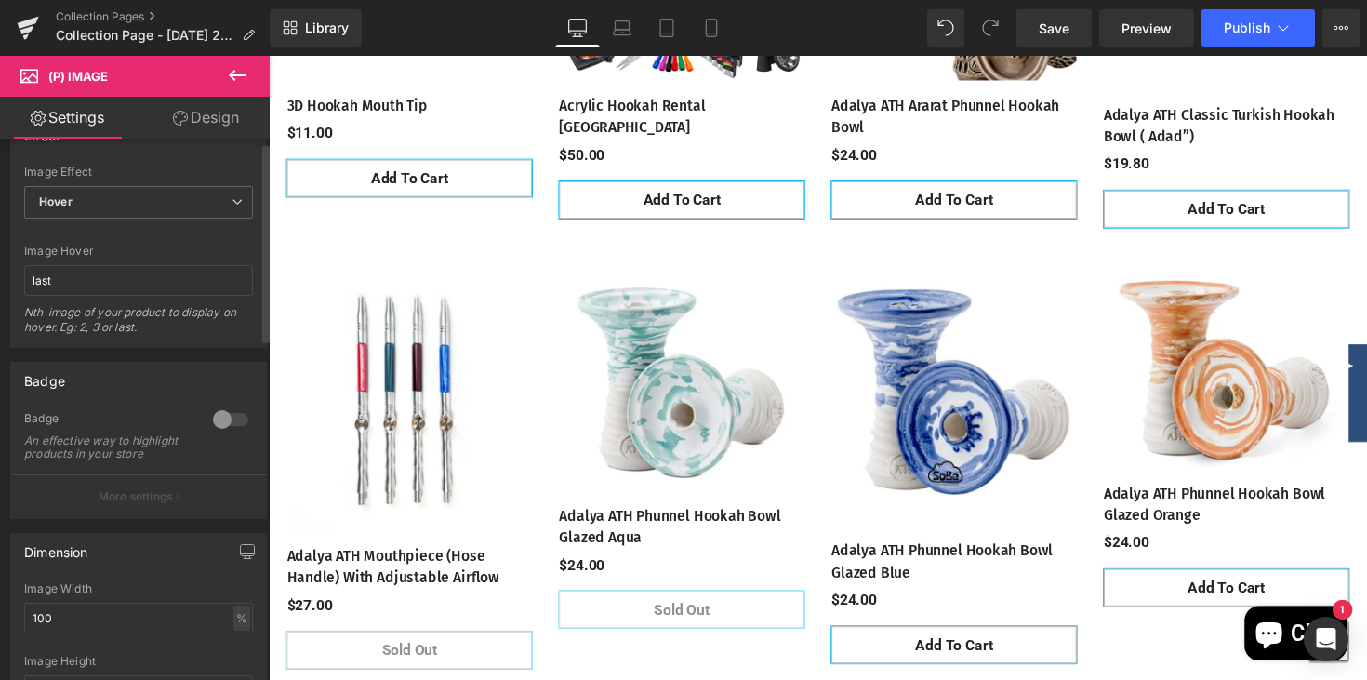
scroll to position [0, 0]
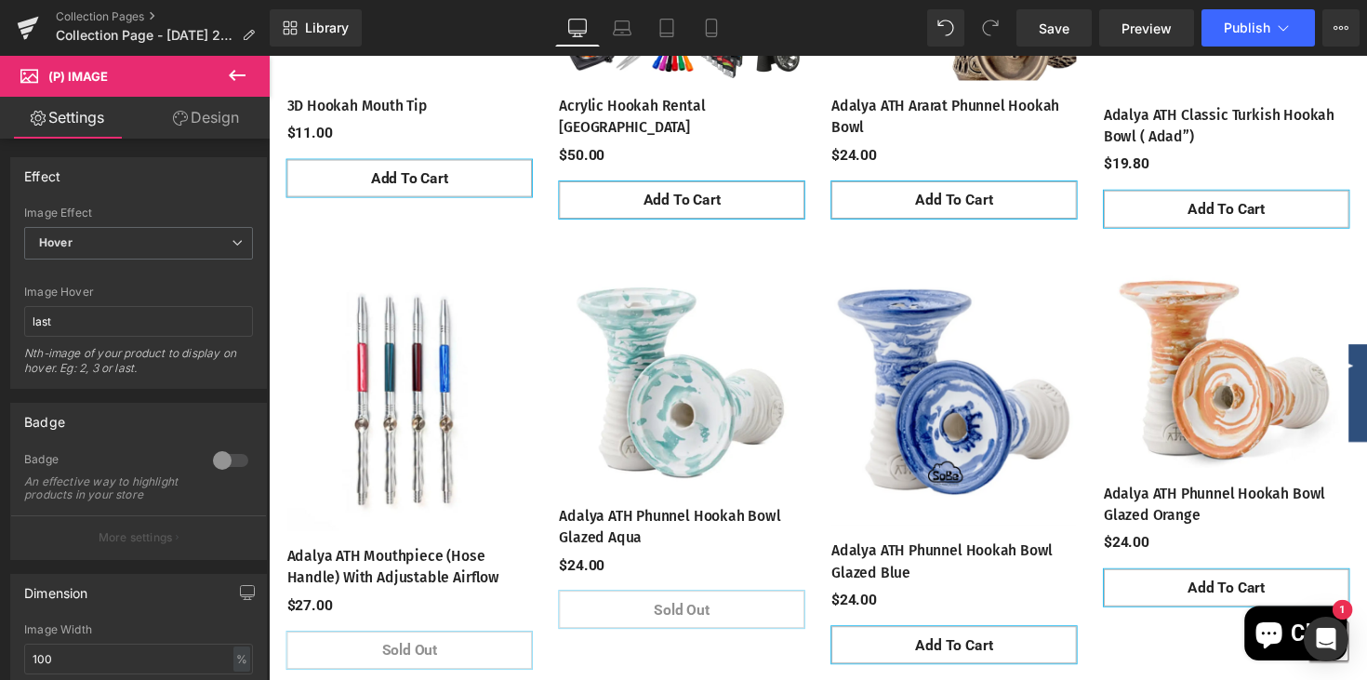
click at [213, 119] on link "Design" at bounding box center [206, 118] width 135 height 42
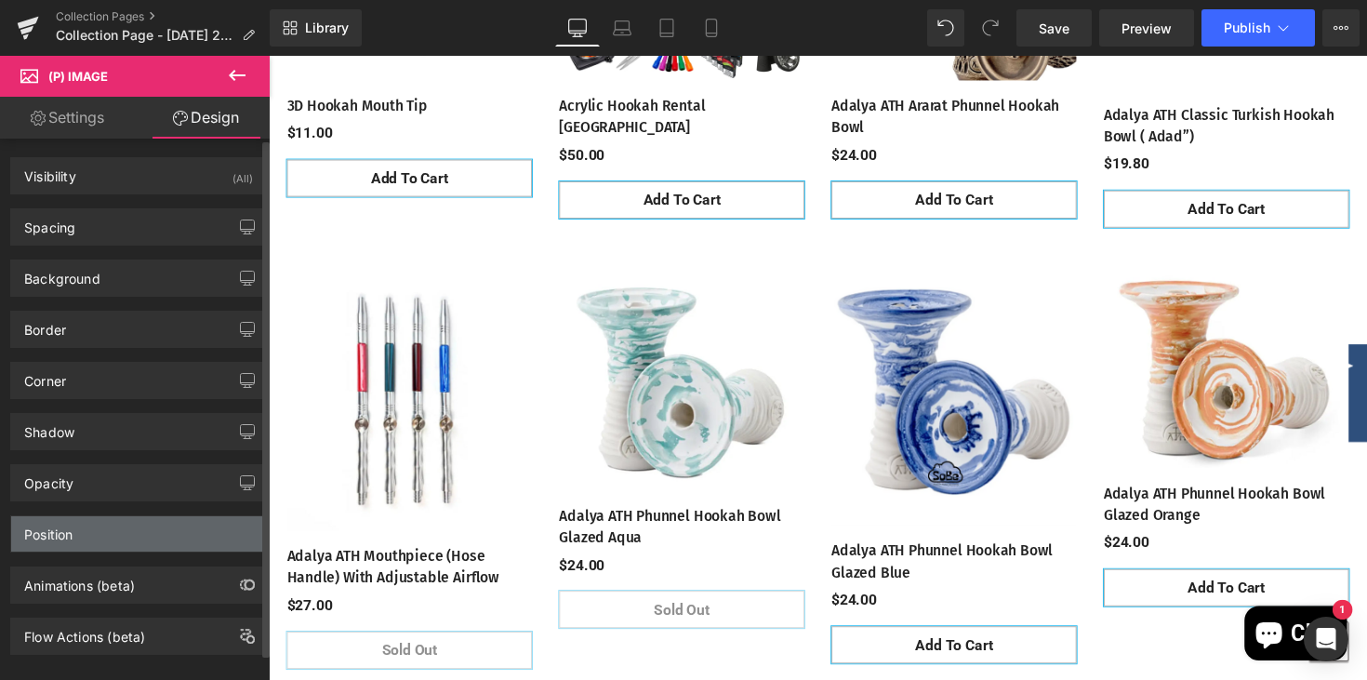
click at [91, 542] on div "Position" at bounding box center [138, 533] width 255 height 35
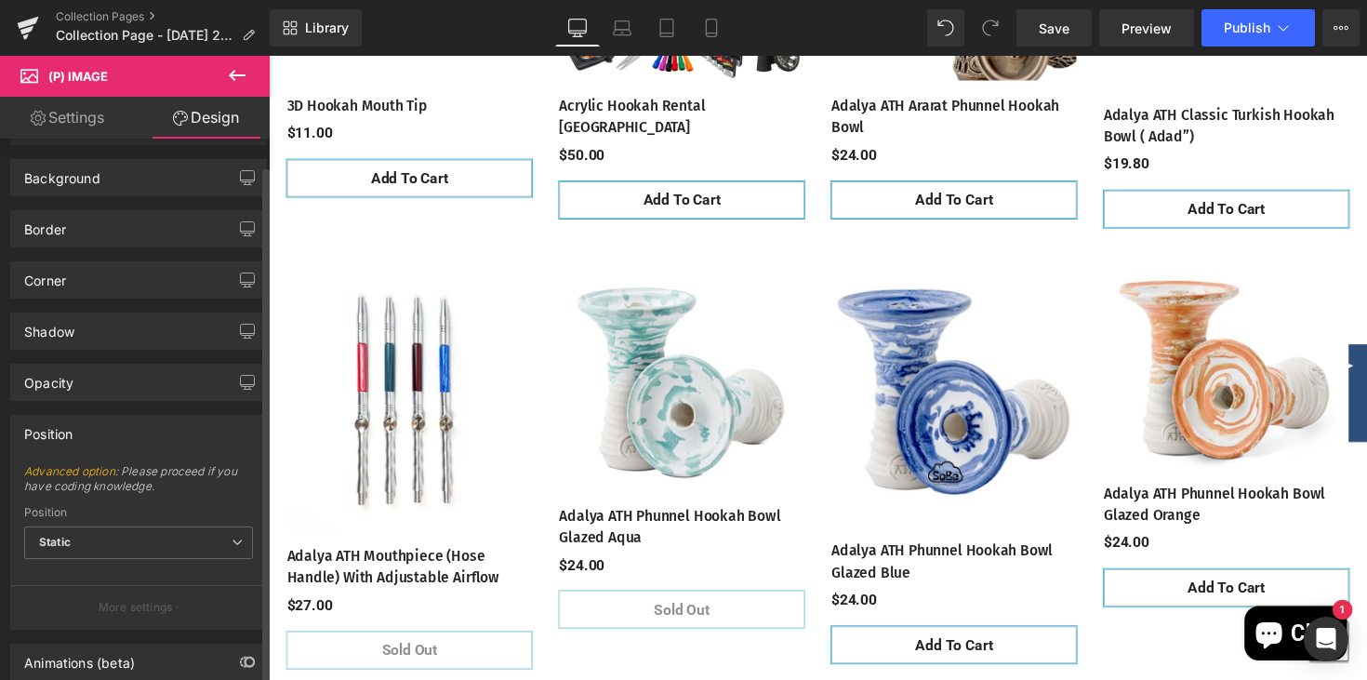
scroll to position [134, 0]
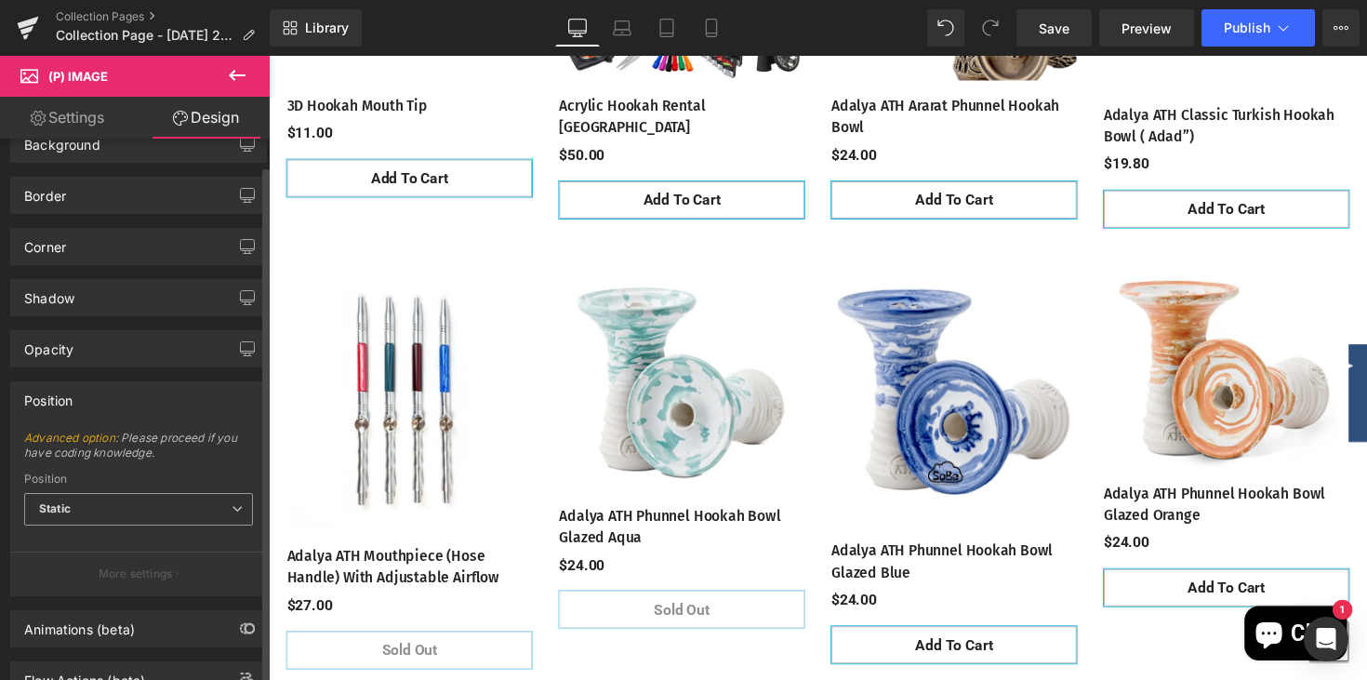
click at [202, 512] on span "Static" at bounding box center [138, 509] width 229 height 33
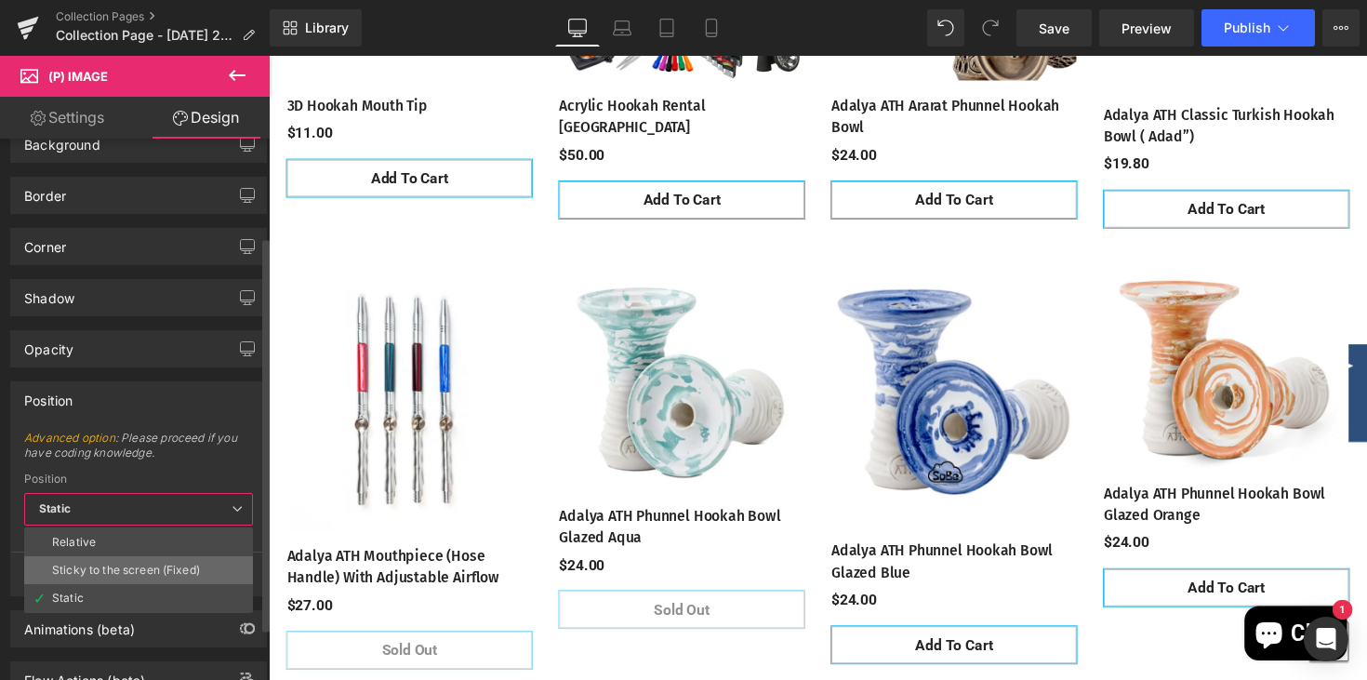
click at [170, 575] on div "Sticky to the screen (Fixed)" at bounding box center [126, 569] width 148 height 13
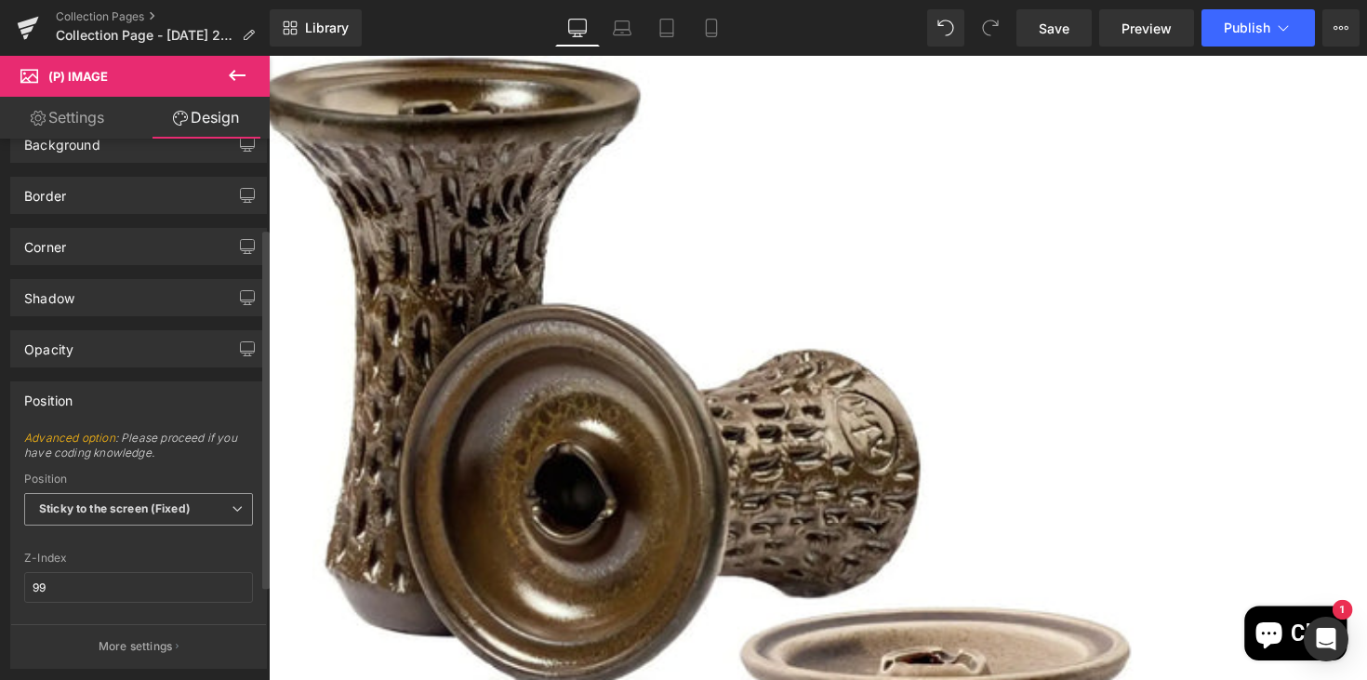
click at [200, 508] on span "Sticky to the screen (Fixed)" at bounding box center [138, 509] width 229 height 33
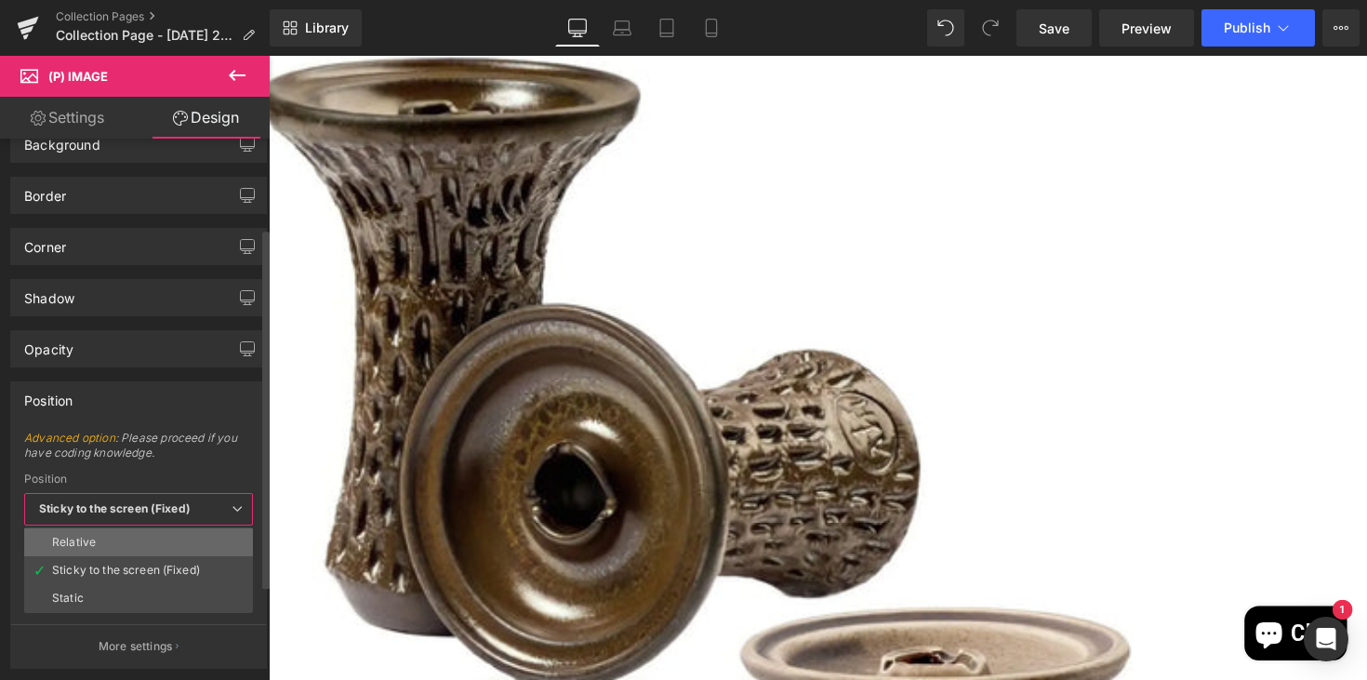
click at [161, 548] on li "Relative" at bounding box center [138, 542] width 229 height 28
type input "1"
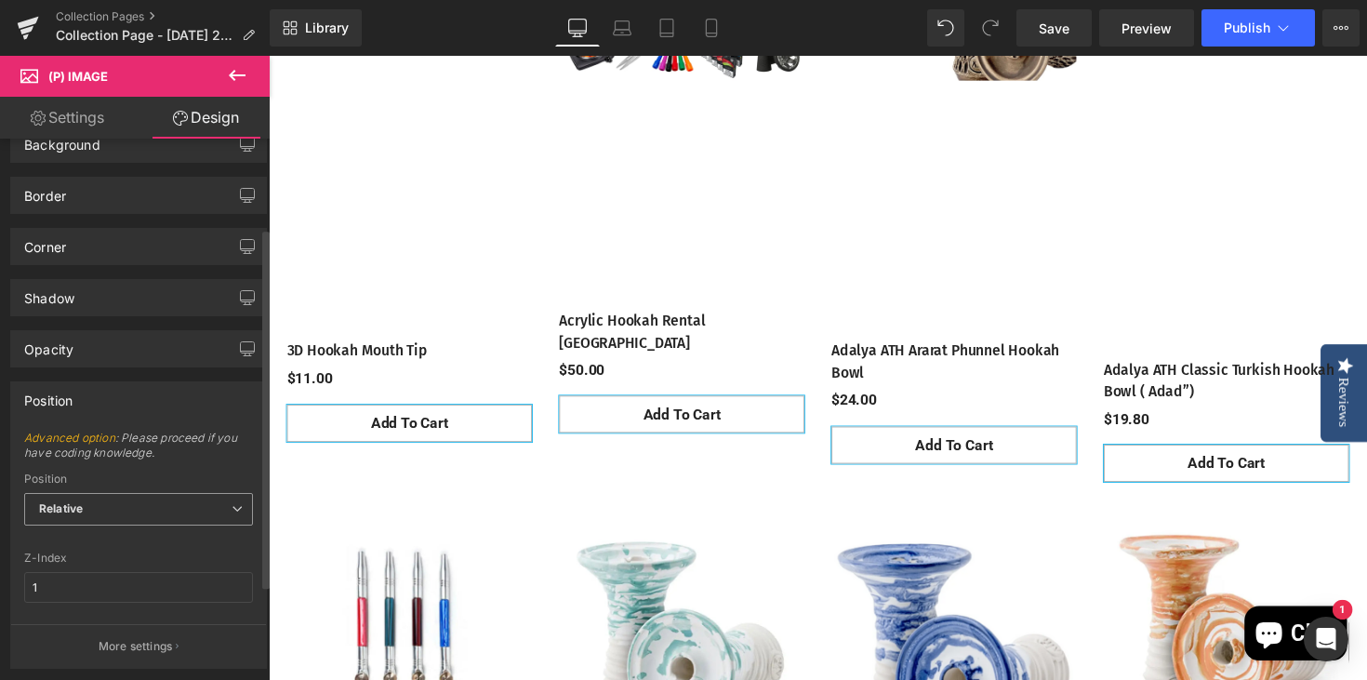
click at [232, 512] on icon at bounding box center [237, 508] width 11 height 11
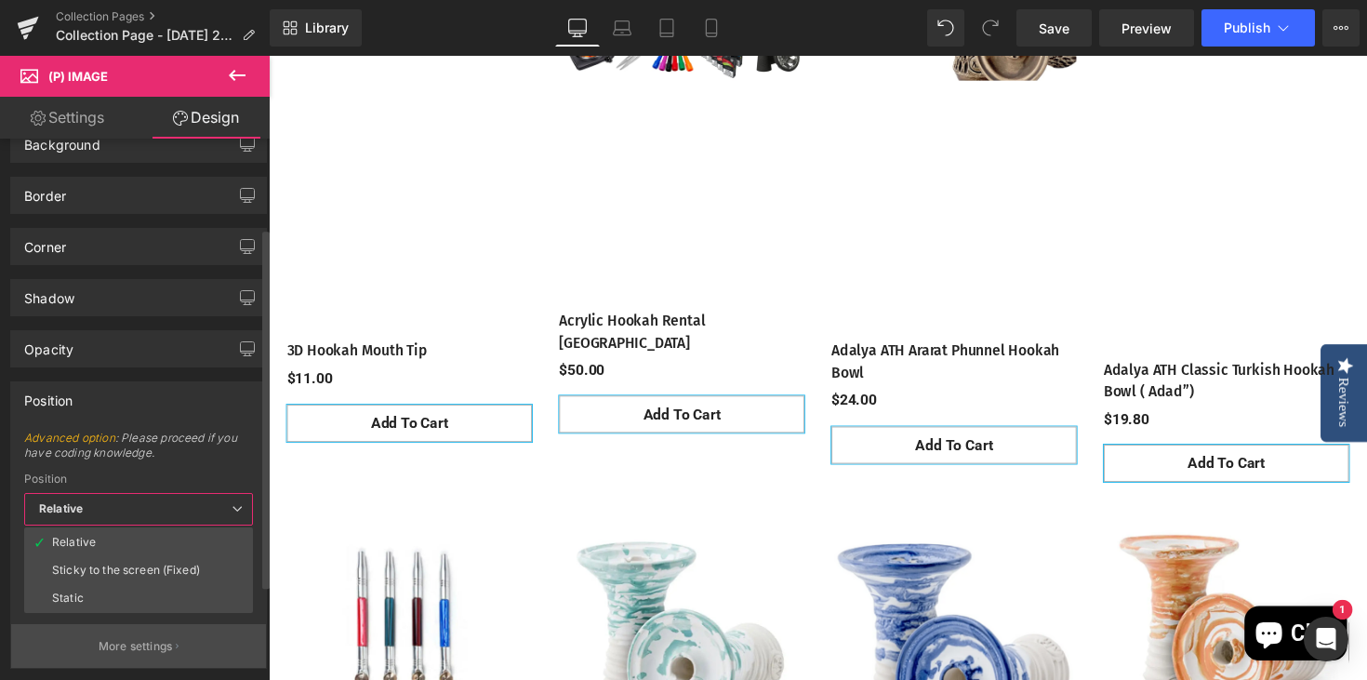
click at [183, 590] on li "Static" at bounding box center [138, 598] width 229 height 28
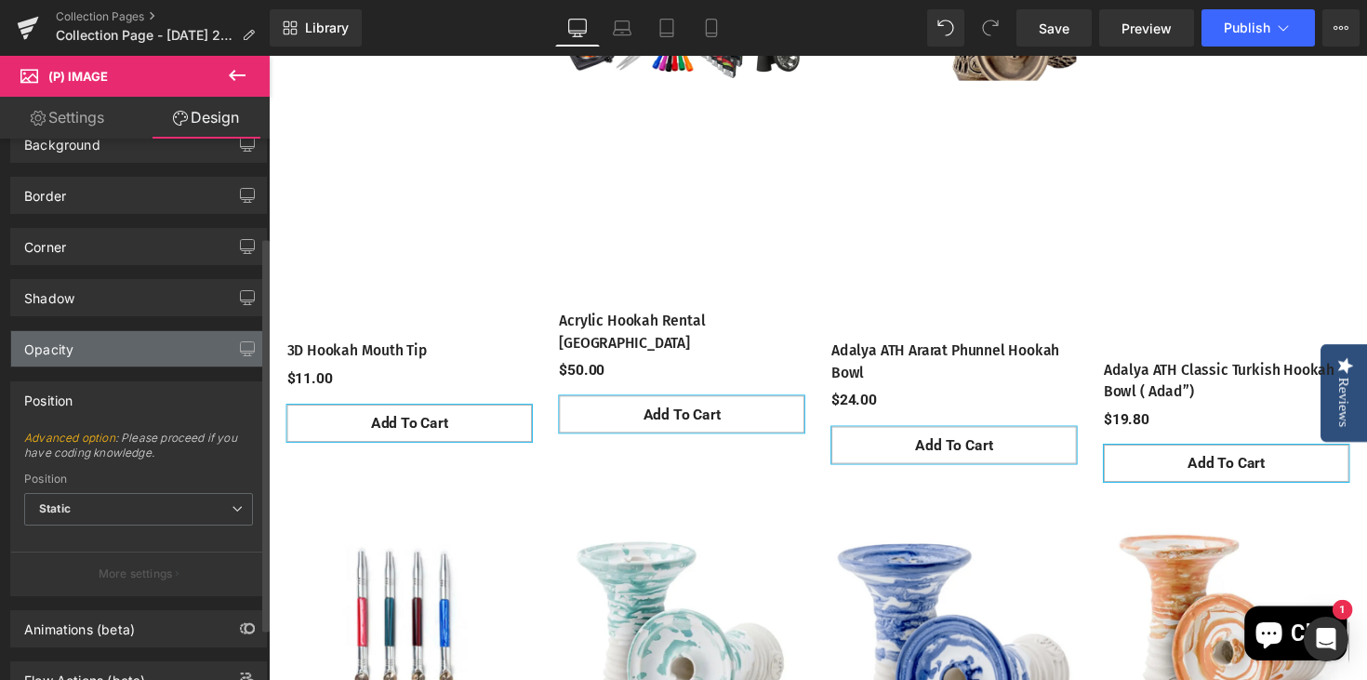
click at [168, 348] on div "Opacity" at bounding box center [138, 348] width 255 height 35
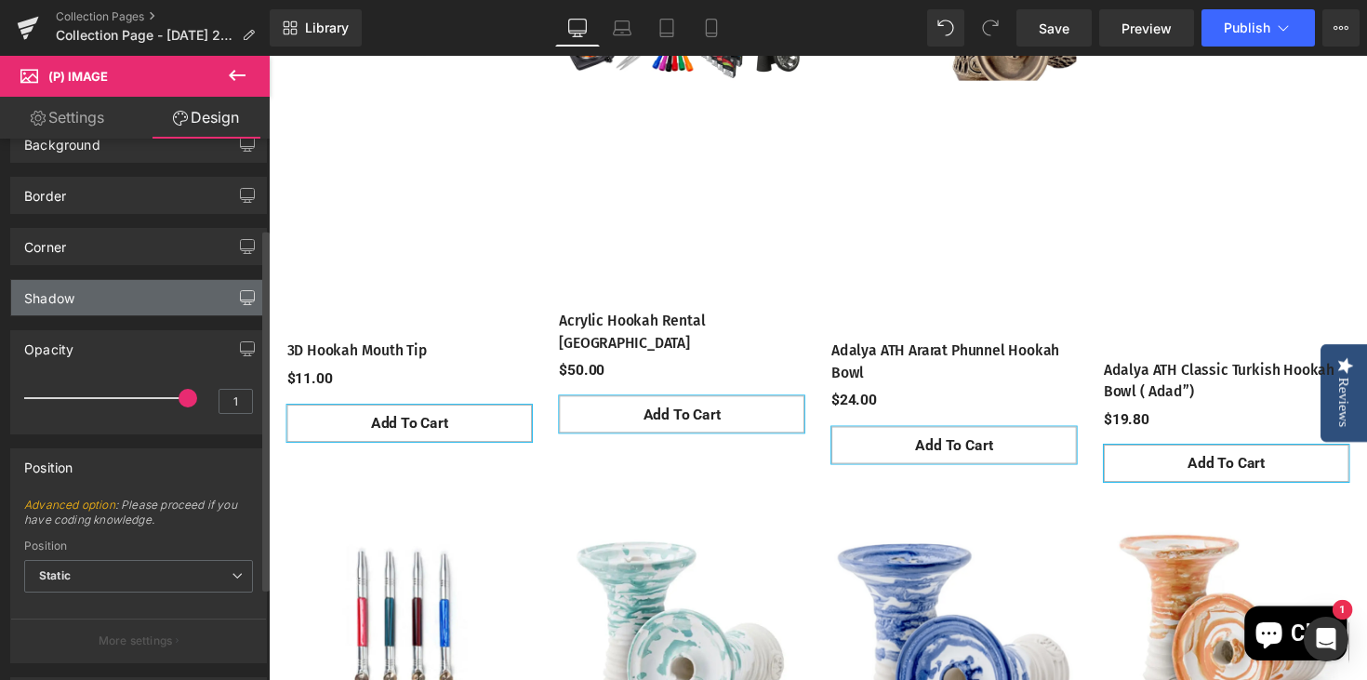
click at [241, 300] on icon "button" at bounding box center [248, 300] width 14 height 0
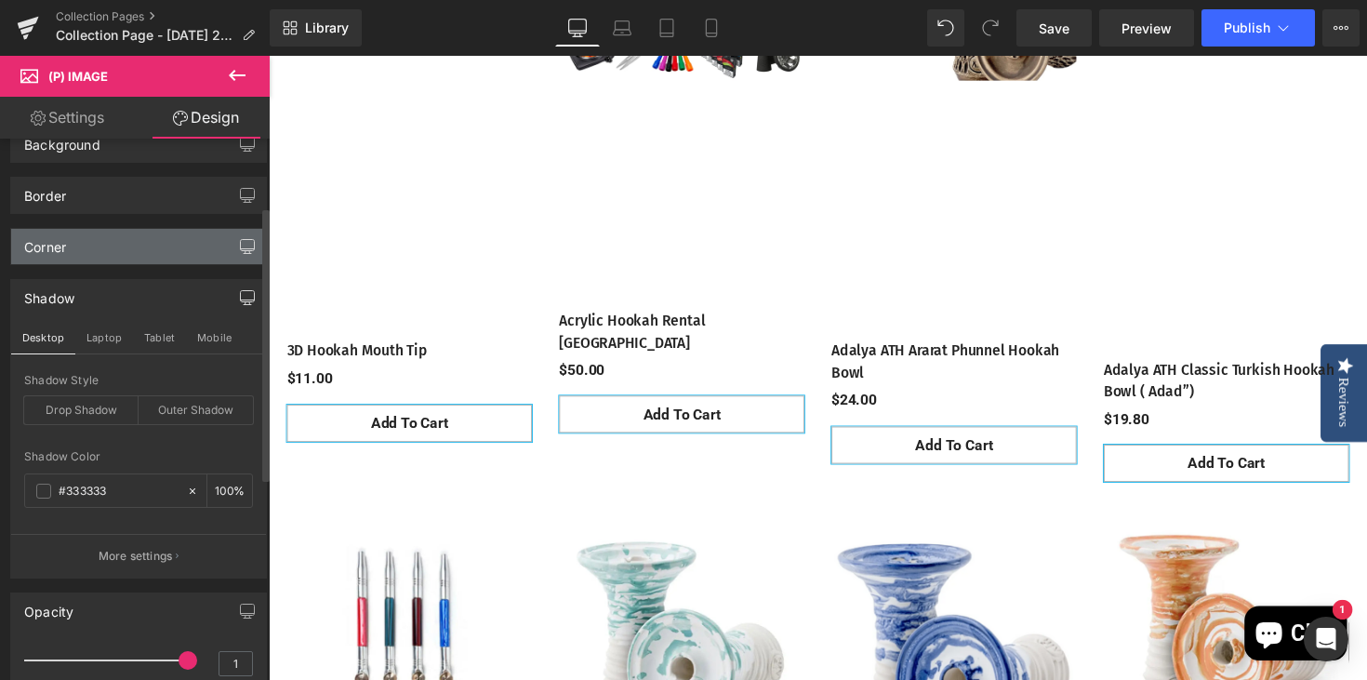
click at [245, 252] on icon "button" at bounding box center [247, 252] width 5 height 3
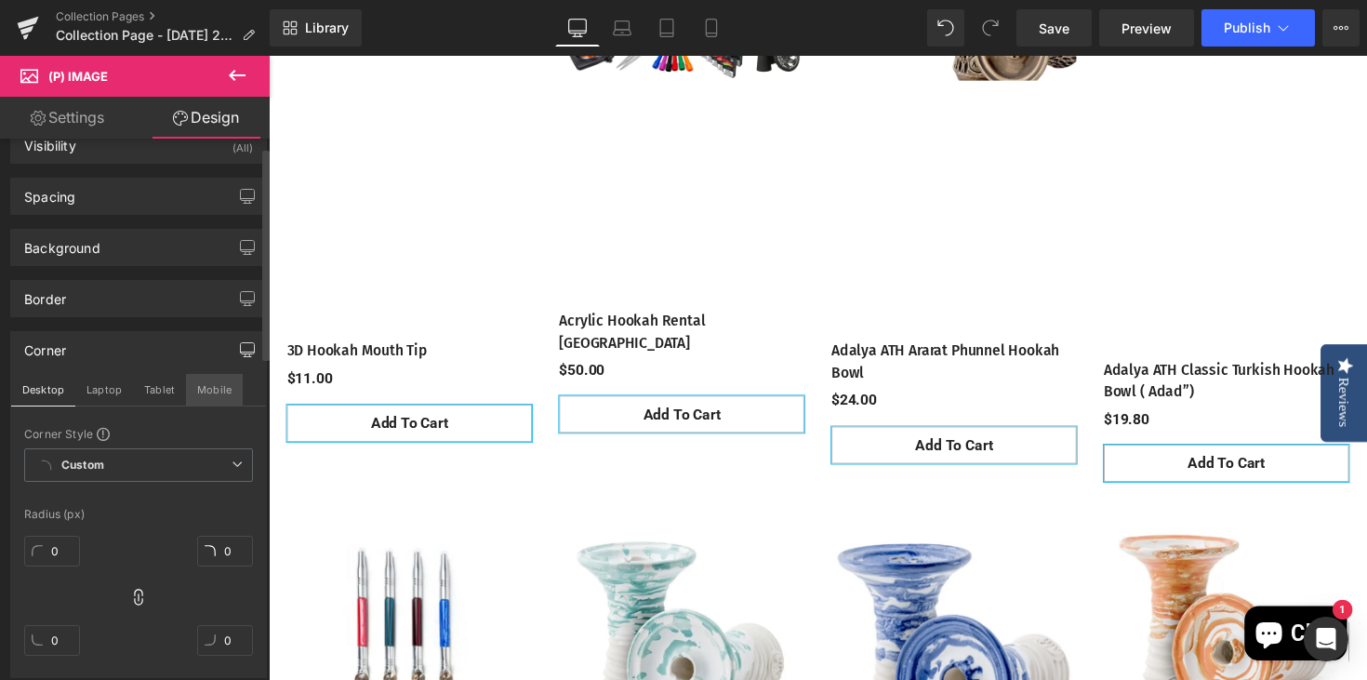
scroll to position [21, 0]
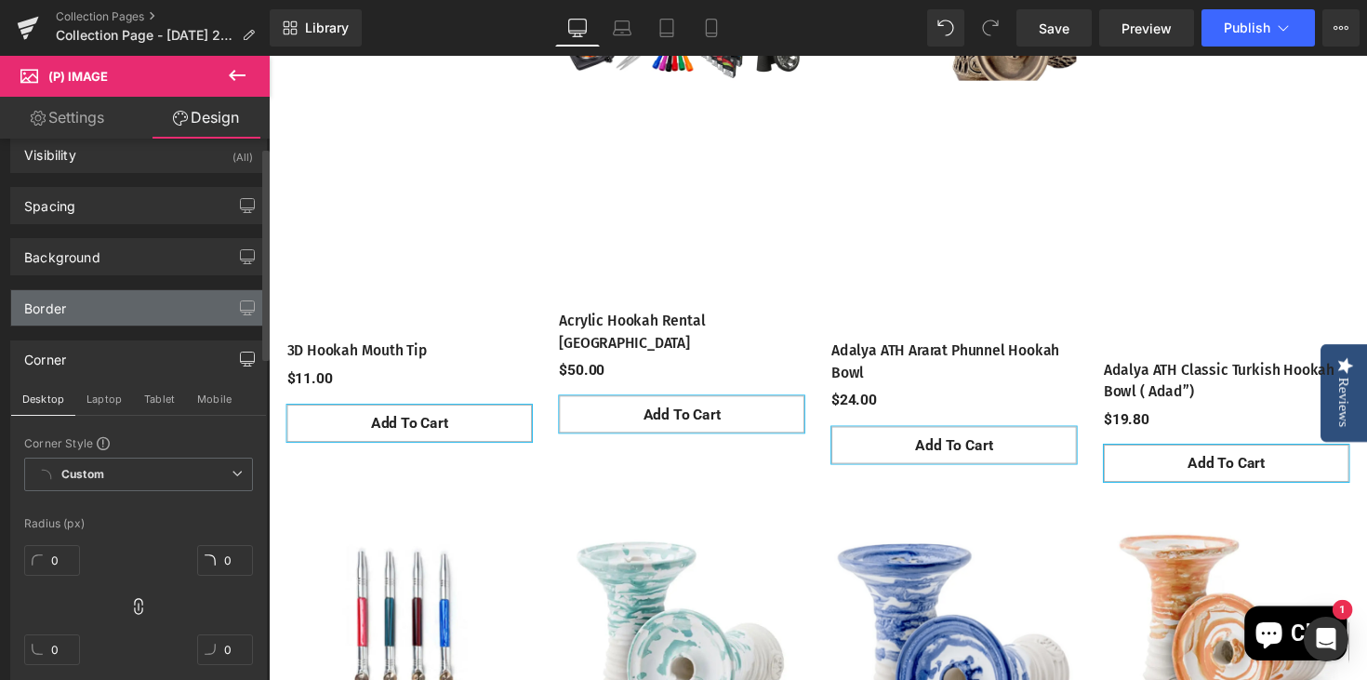
click at [207, 314] on div "Border" at bounding box center [138, 307] width 255 height 35
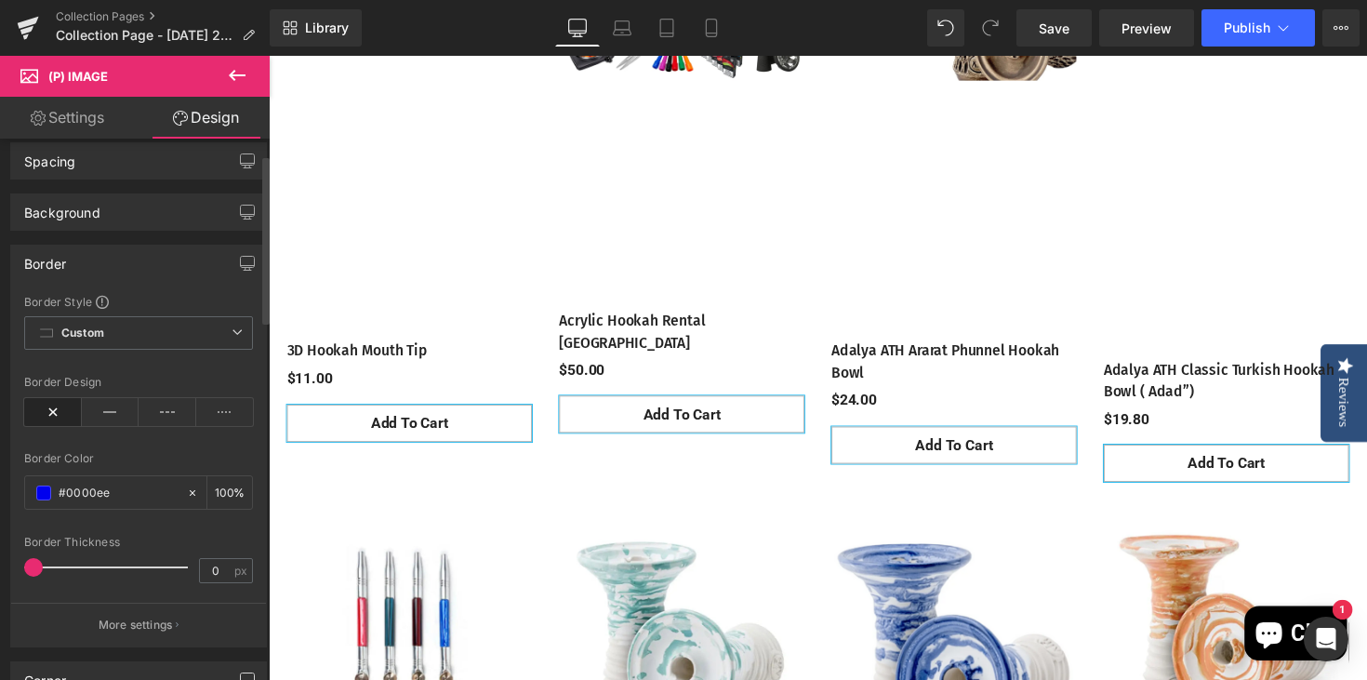
scroll to position [68, 0]
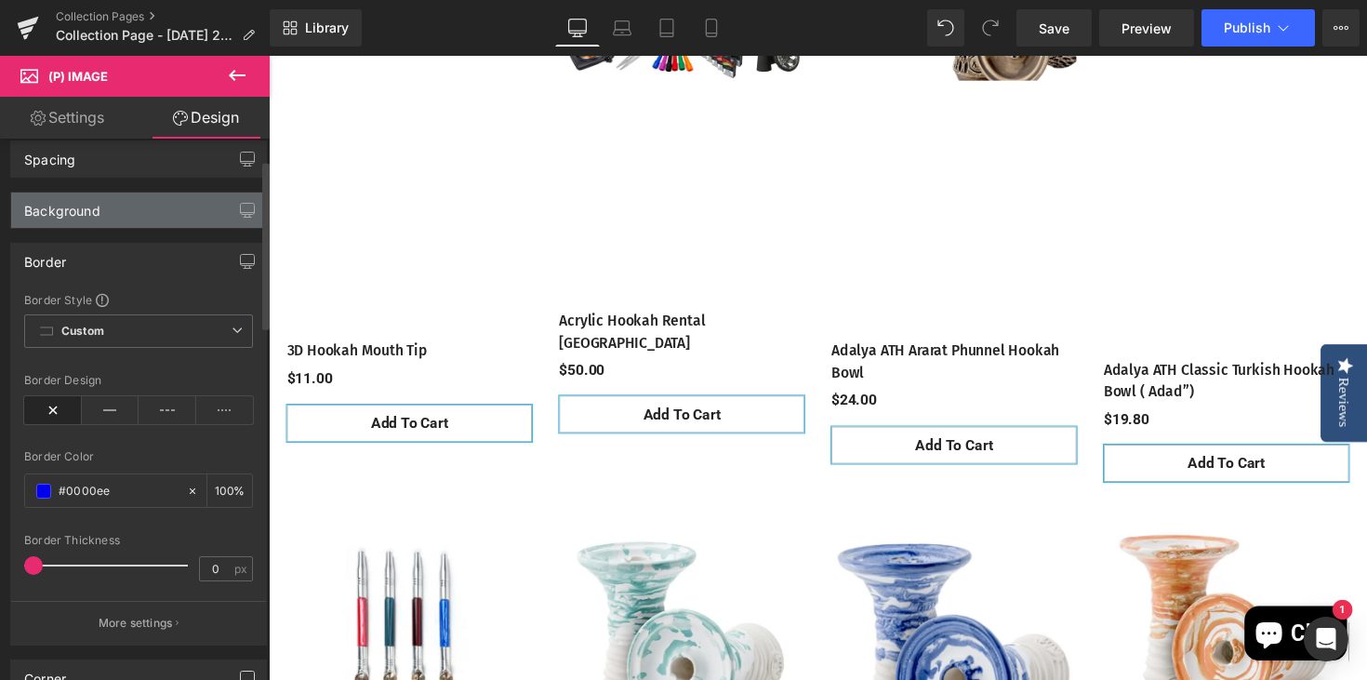
click at [152, 218] on div "Background" at bounding box center [138, 209] width 255 height 35
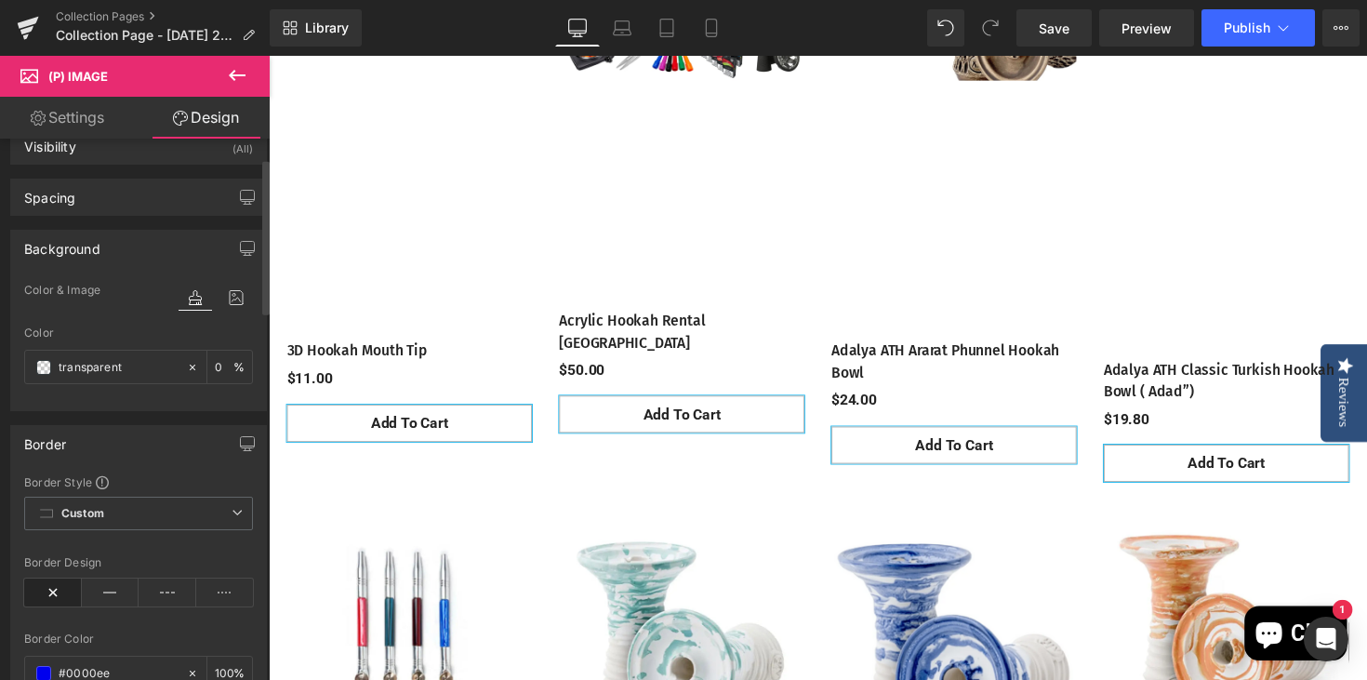
scroll to position [0, 0]
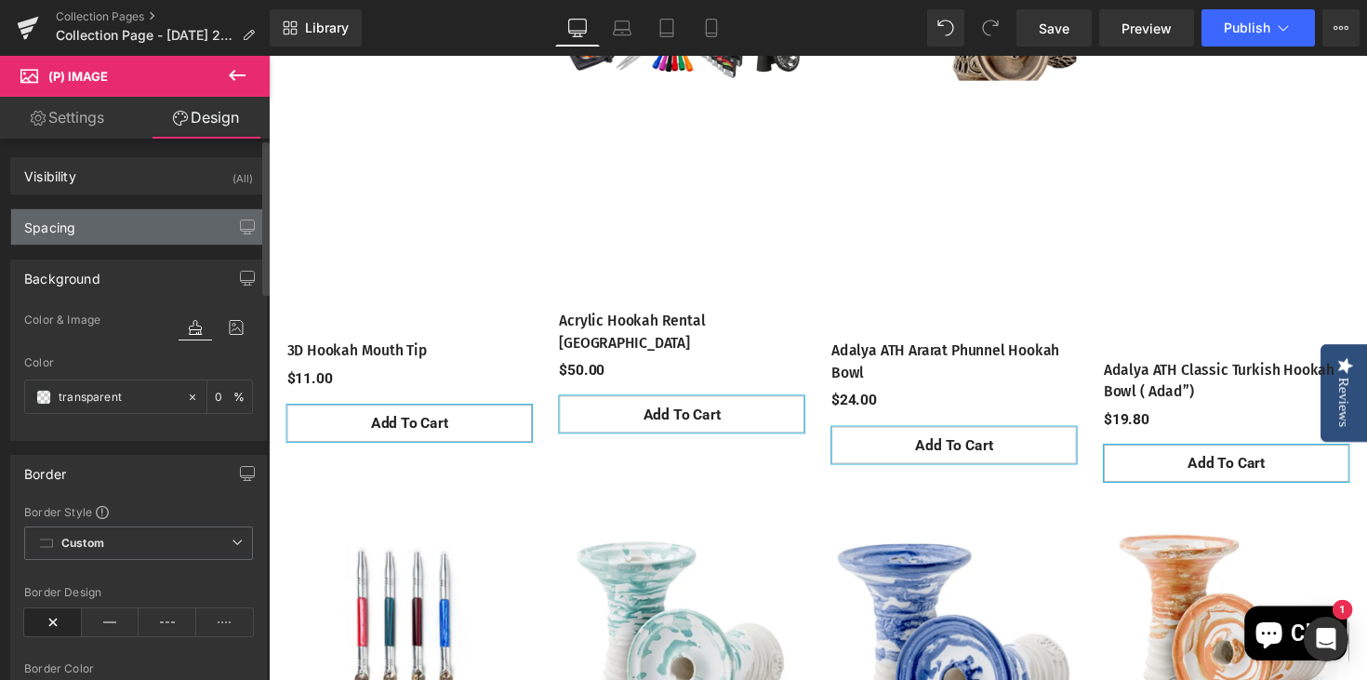
click at [103, 218] on div "Spacing" at bounding box center [138, 226] width 255 height 35
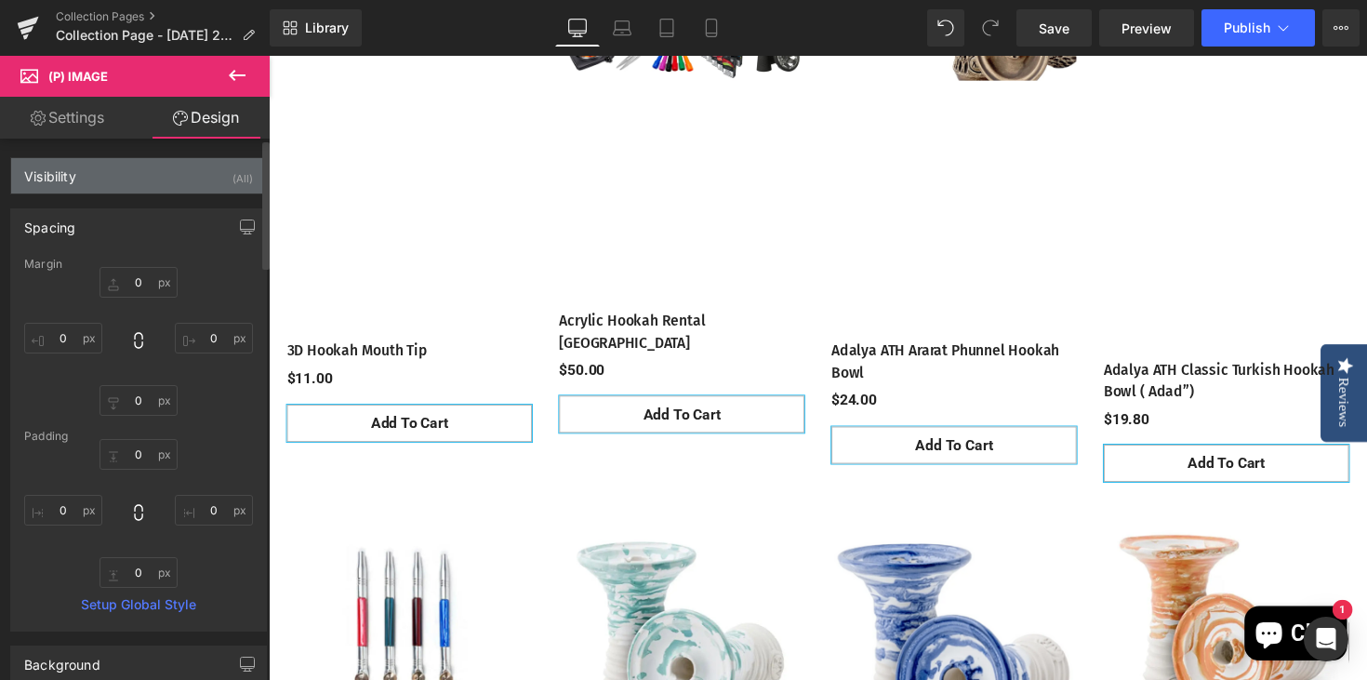
click at [99, 176] on div "Visibility (All)" at bounding box center [138, 175] width 255 height 35
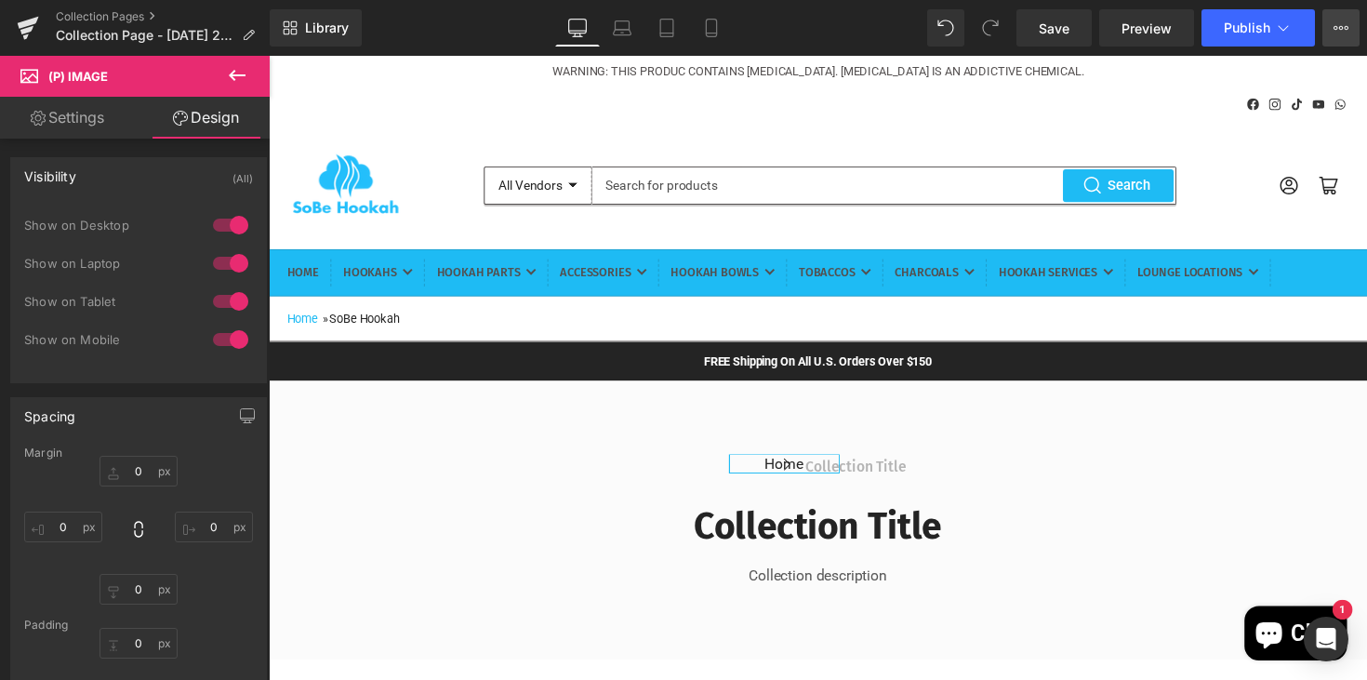
click at [1339, 25] on icon at bounding box center [1340, 27] width 15 height 15
